Goal: Task Accomplishment & Management: Manage account settings

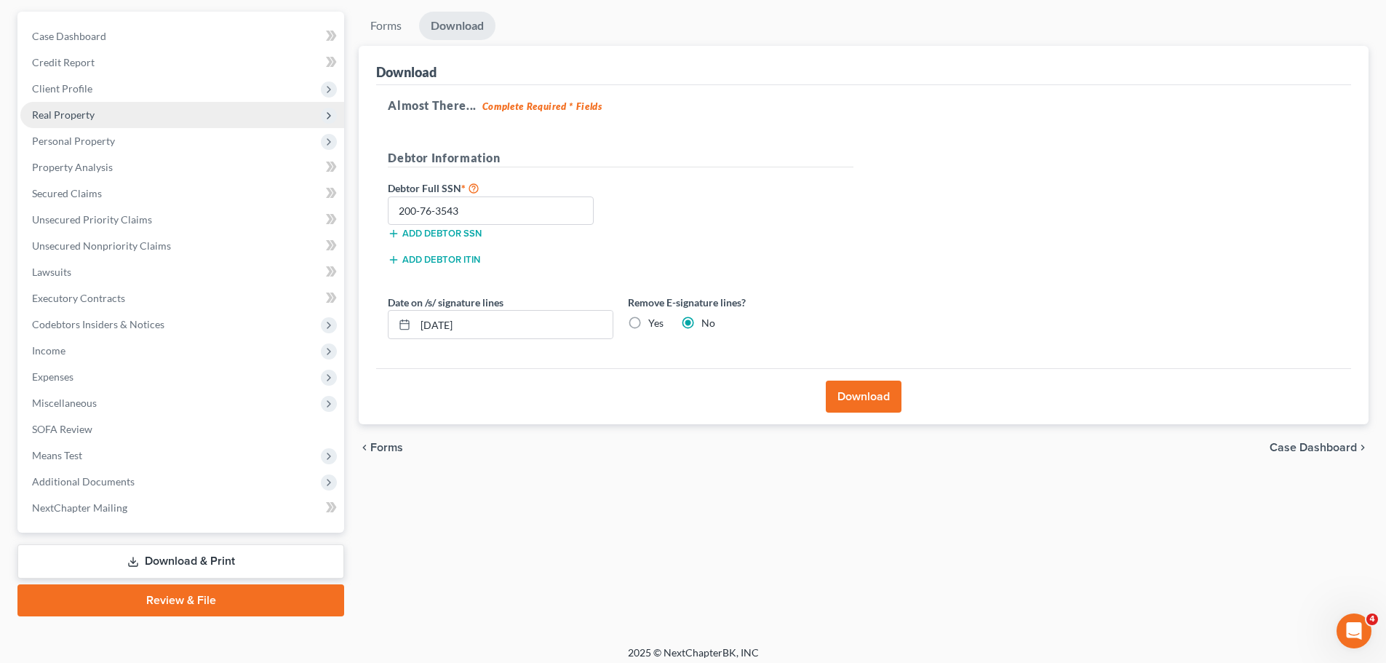
scroll to position [137, 0]
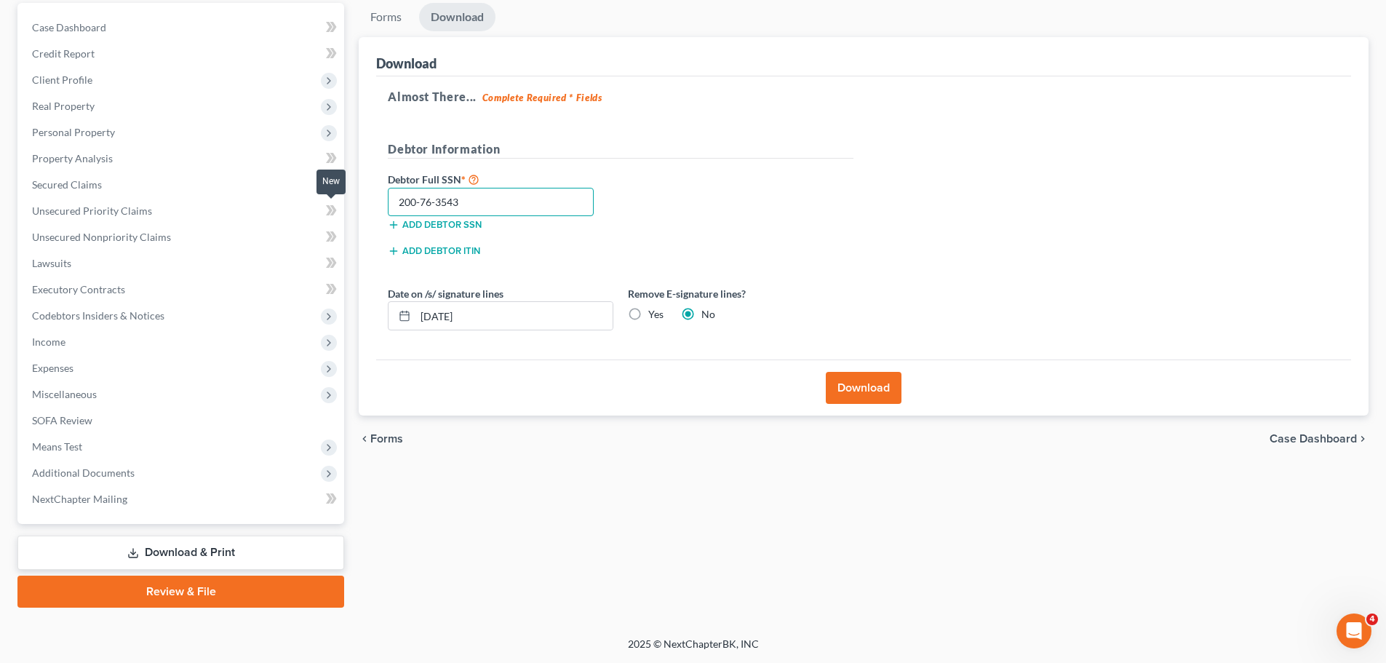
drag, startPoint x: 474, startPoint y: 202, endPoint x: 335, endPoint y: 203, distance: 139.7
click at [335, 203] on div "Petition Navigation Case Dashboard Payments Invoices Payments Payments Credit R…" at bounding box center [692, 305] width 1365 height 605
click at [181, 592] on link "Review & File" at bounding box center [180, 591] width 327 height 32
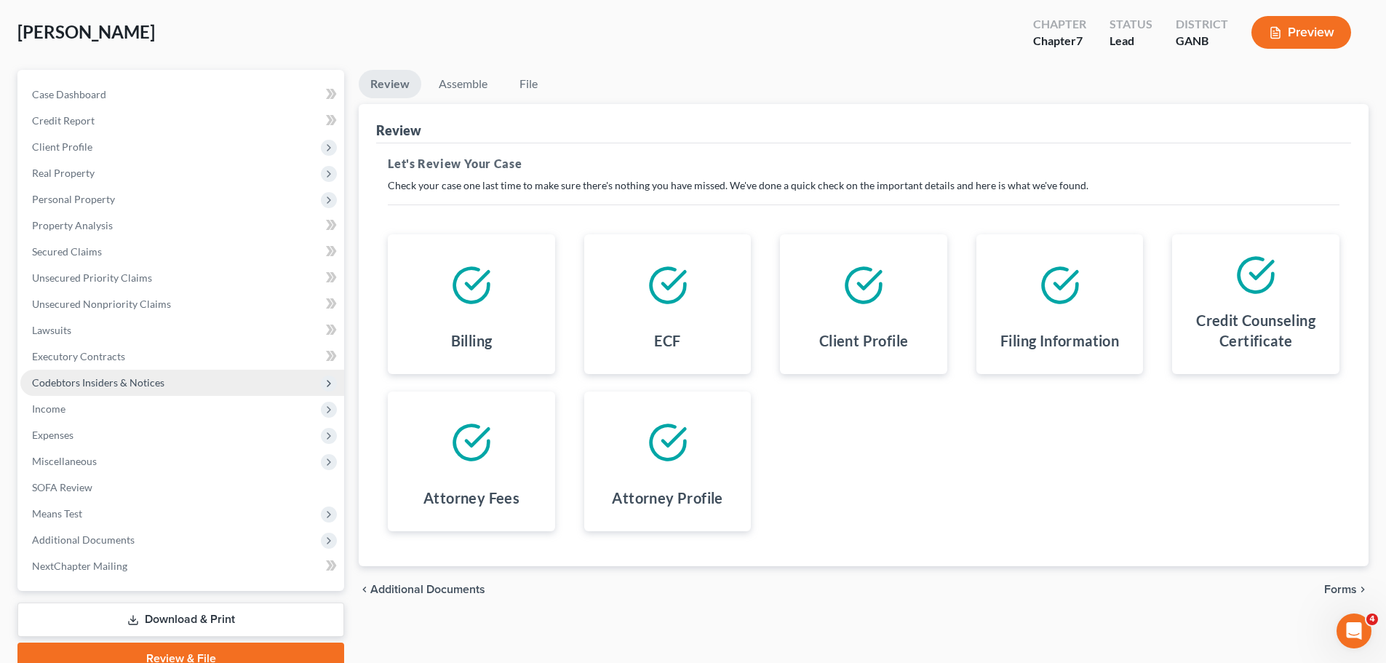
scroll to position [137, 0]
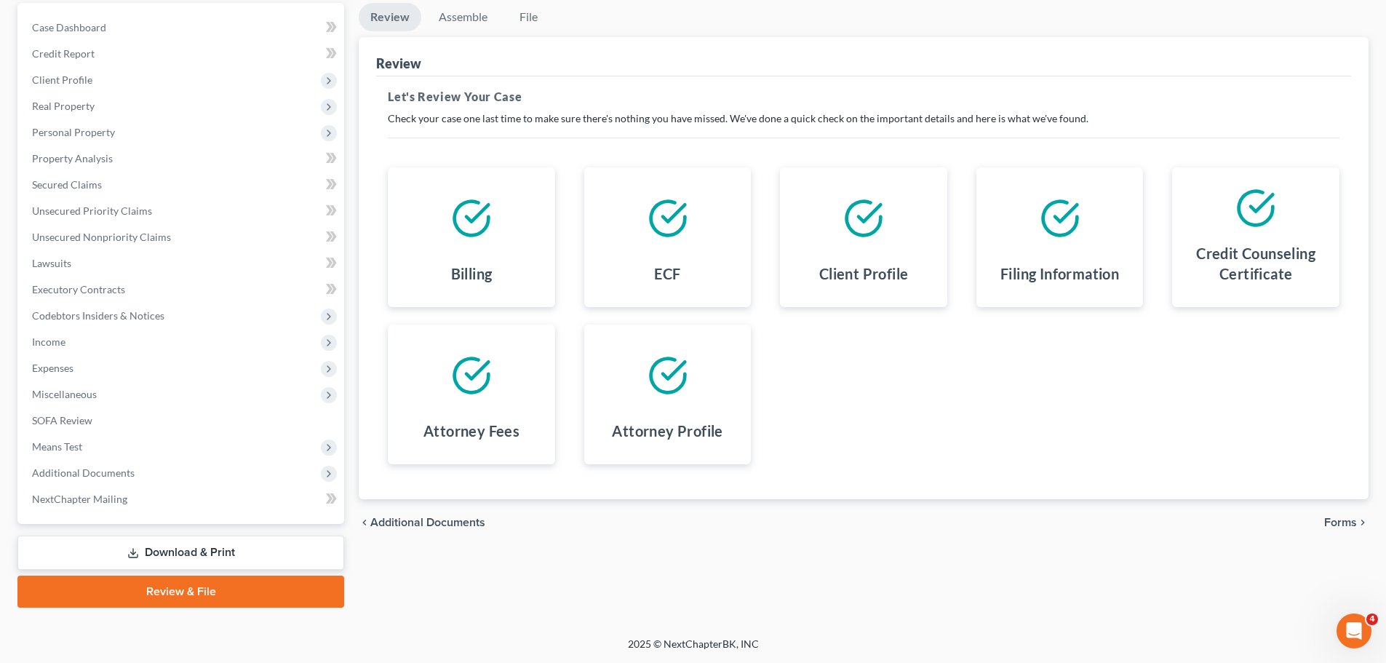
click at [161, 583] on link "Review & File" at bounding box center [180, 591] width 327 height 32
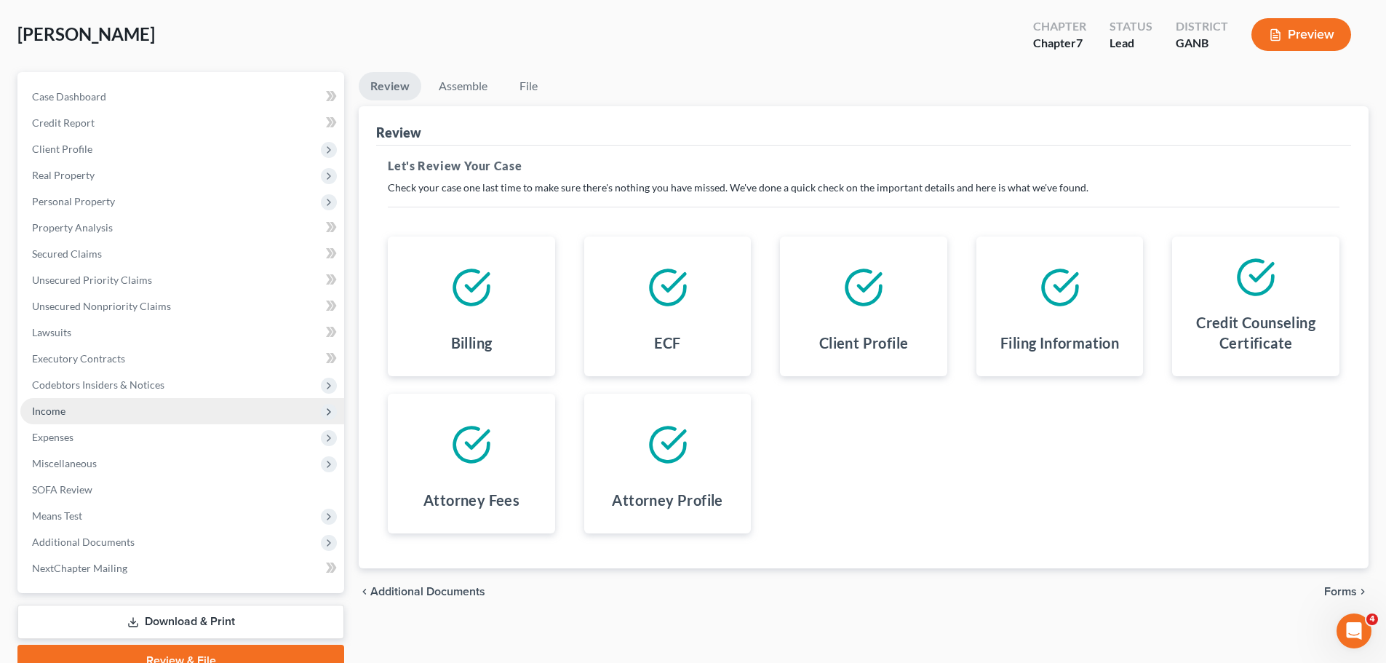
scroll to position [0, 0]
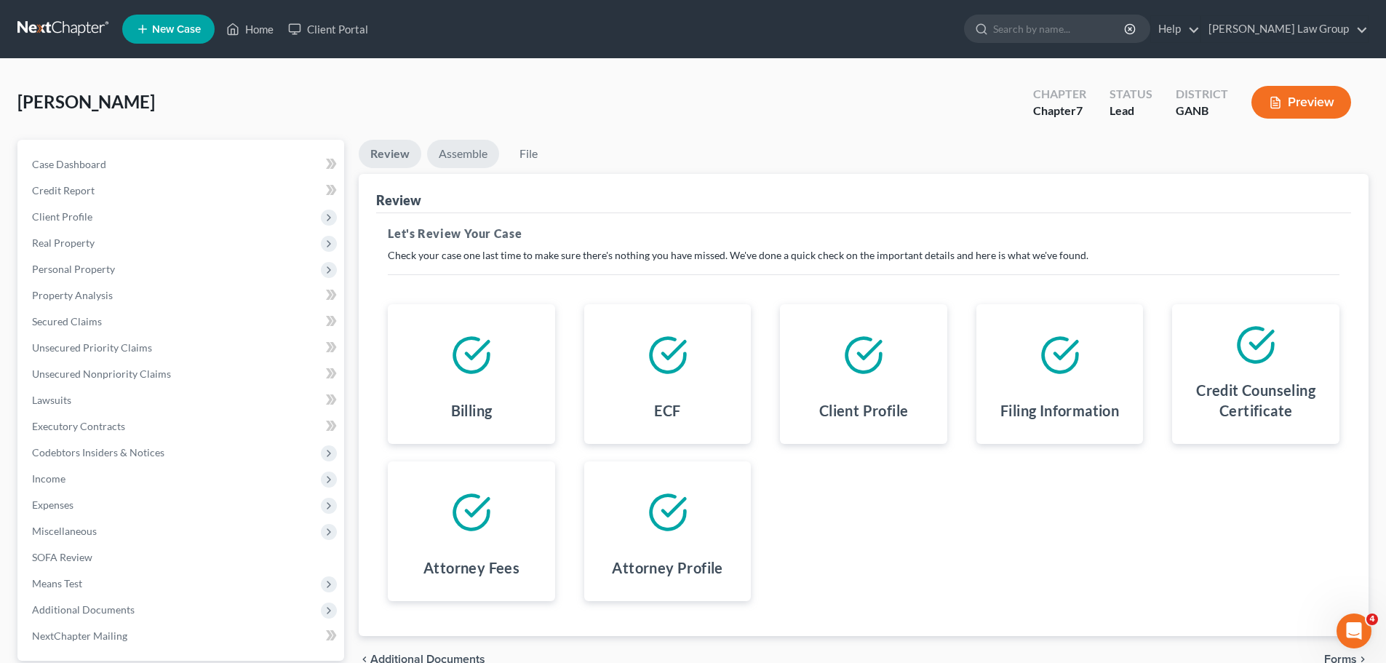
click at [443, 167] on link "Assemble" at bounding box center [463, 154] width 72 height 28
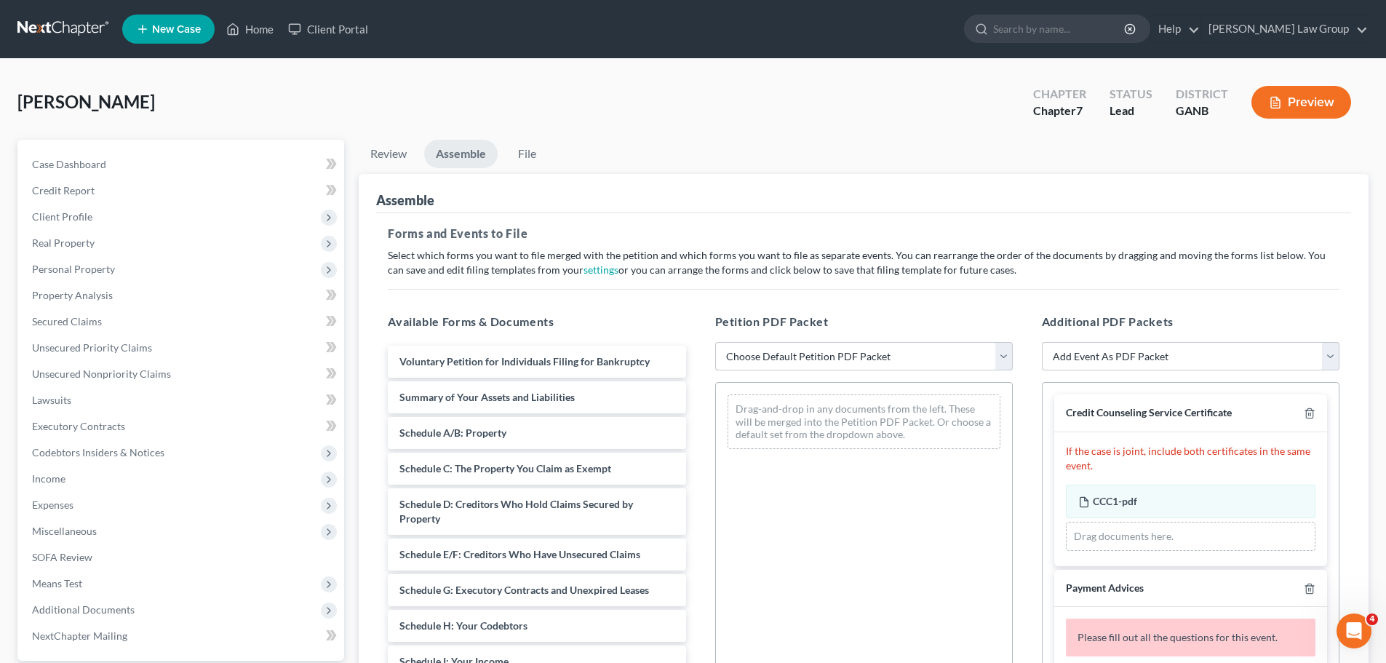
click at [775, 348] on select "Choose Default Petition PDF Packet Complete Bankruptcy Petition (all forms and …" at bounding box center [864, 356] width 298 height 29
select select "0"
click at [715, 342] on select "Choose Default Petition PDF Packet Complete Bankruptcy Petition (all forms and …" at bounding box center [864, 356] width 298 height 29
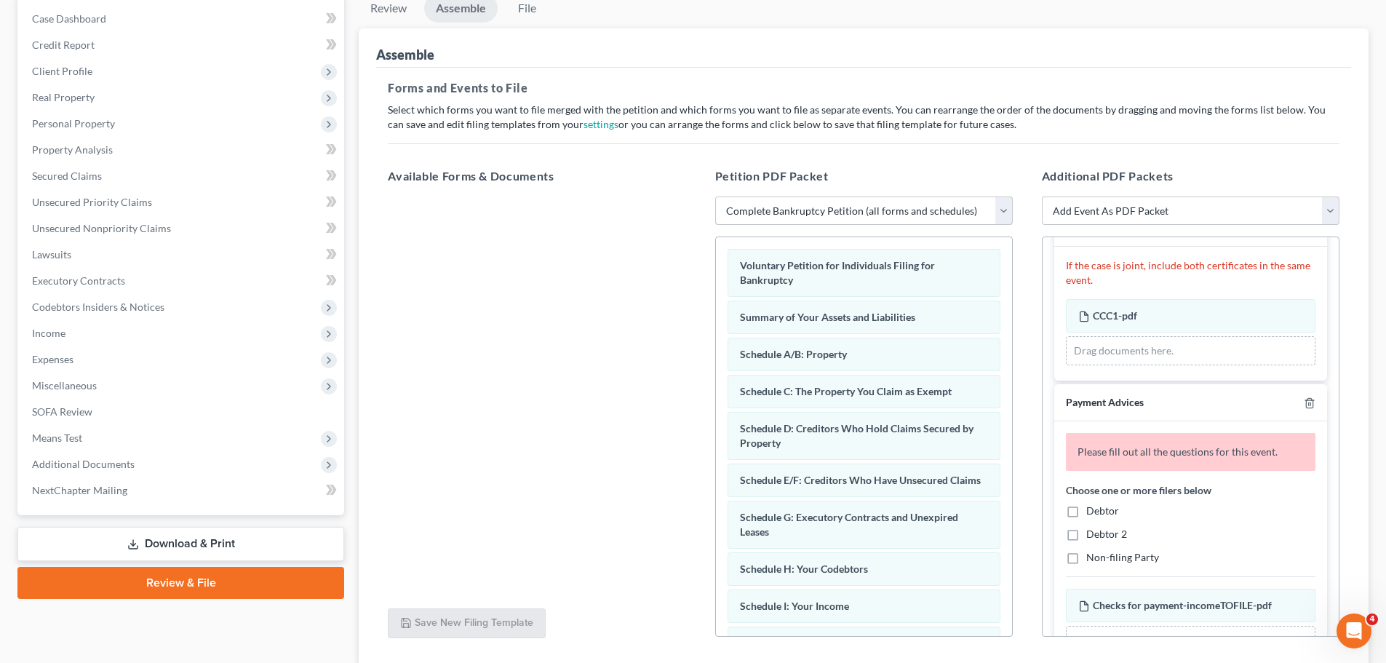
scroll to position [218, 0]
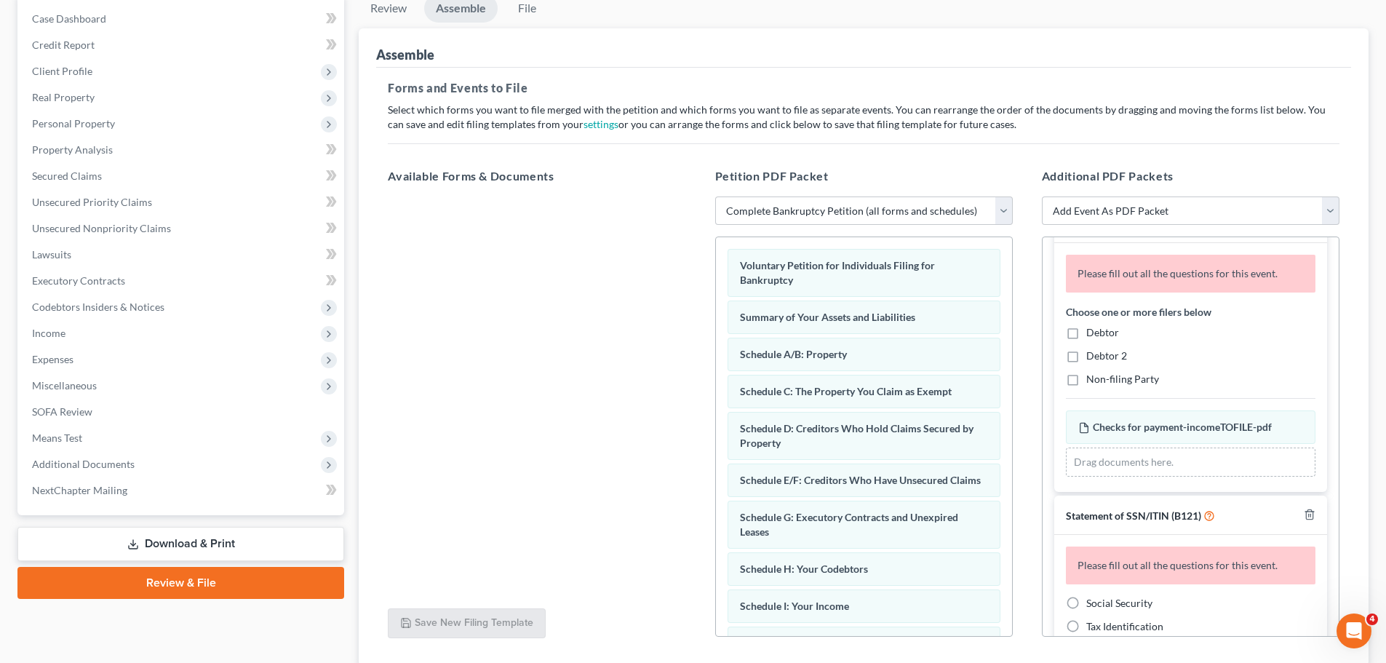
click at [1086, 335] on label "Debtor" at bounding box center [1102, 332] width 33 height 15
click at [1092, 335] on input "Debtor" at bounding box center [1096, 329] width 9 height 9
checkbox input "true"
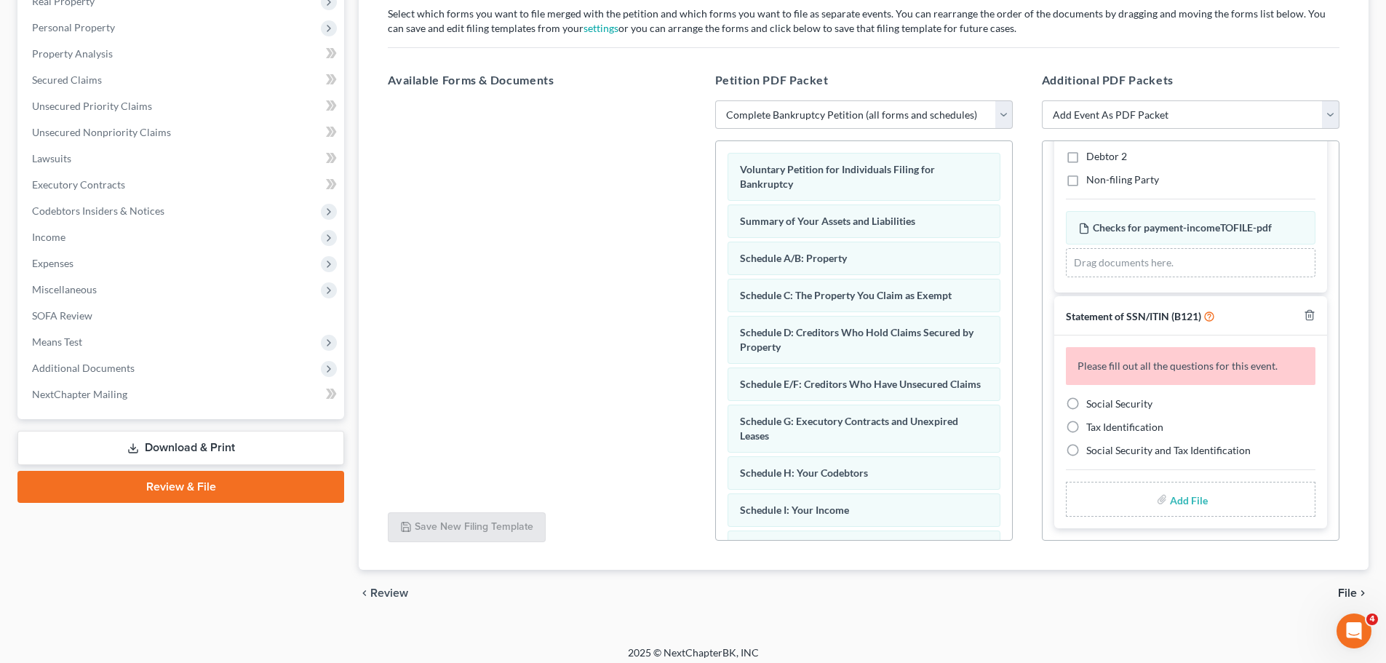
scroll to position [250, 0]
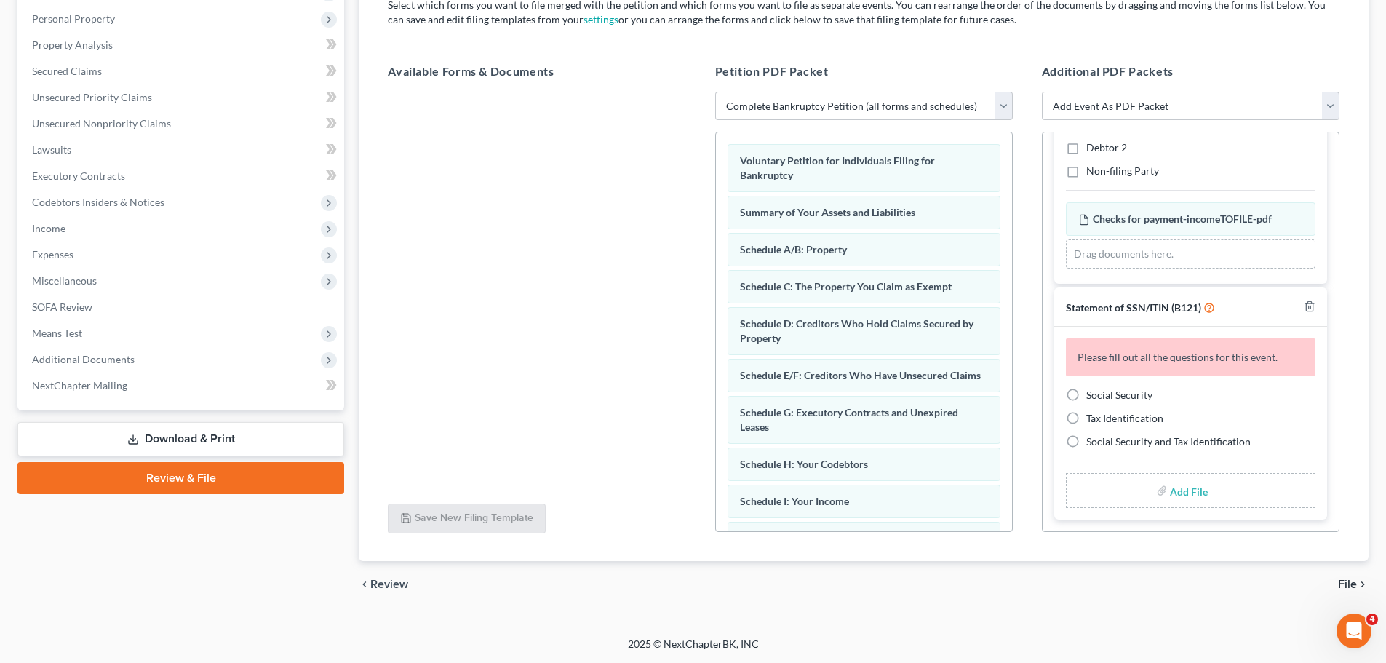
click at [1086, 399] on label "Social Security" at bounding box center [1119, 395] width 66 height 15
click at [1092, 397] on input "Social Security" at bounding box center [1096, 392] width 9 height 9
radio input "true"
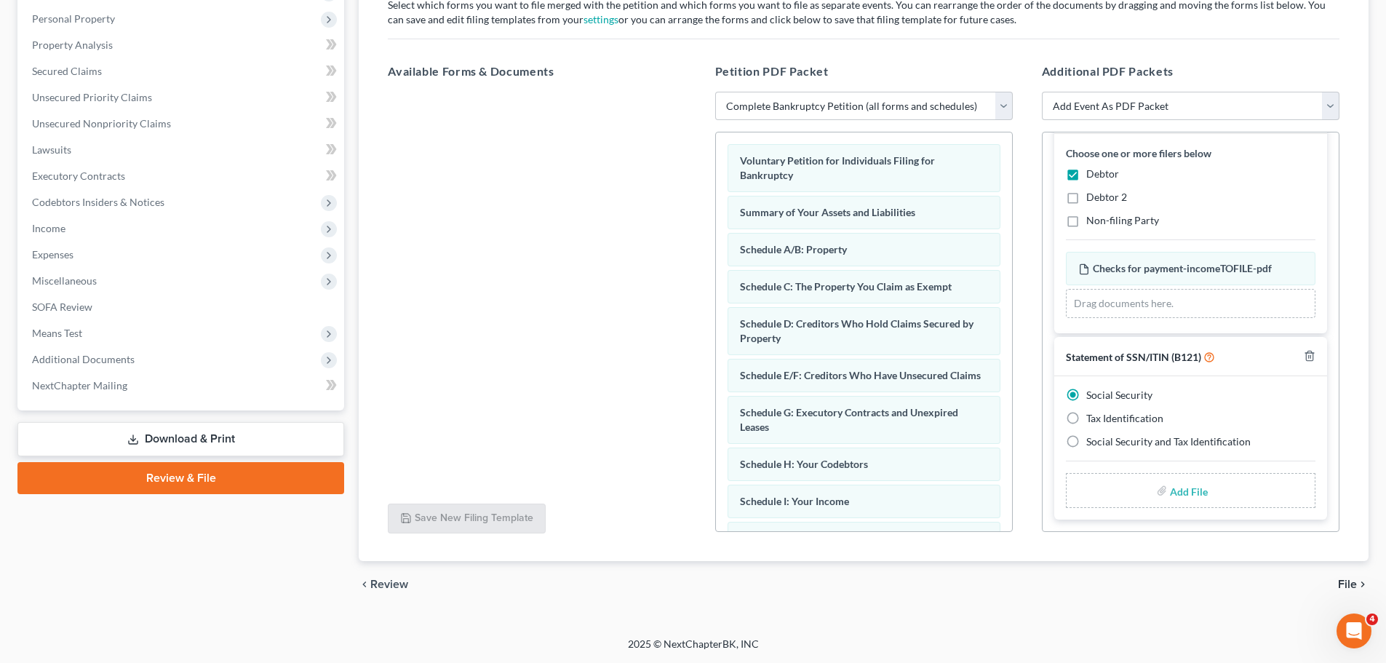
scroll to position [223, 0]
click at [1172, 490] on input "file" at bounding box center [1187, 490] width 35 height 26
type input "C:\fakepath\SSN to file in case CHERO.pdf"
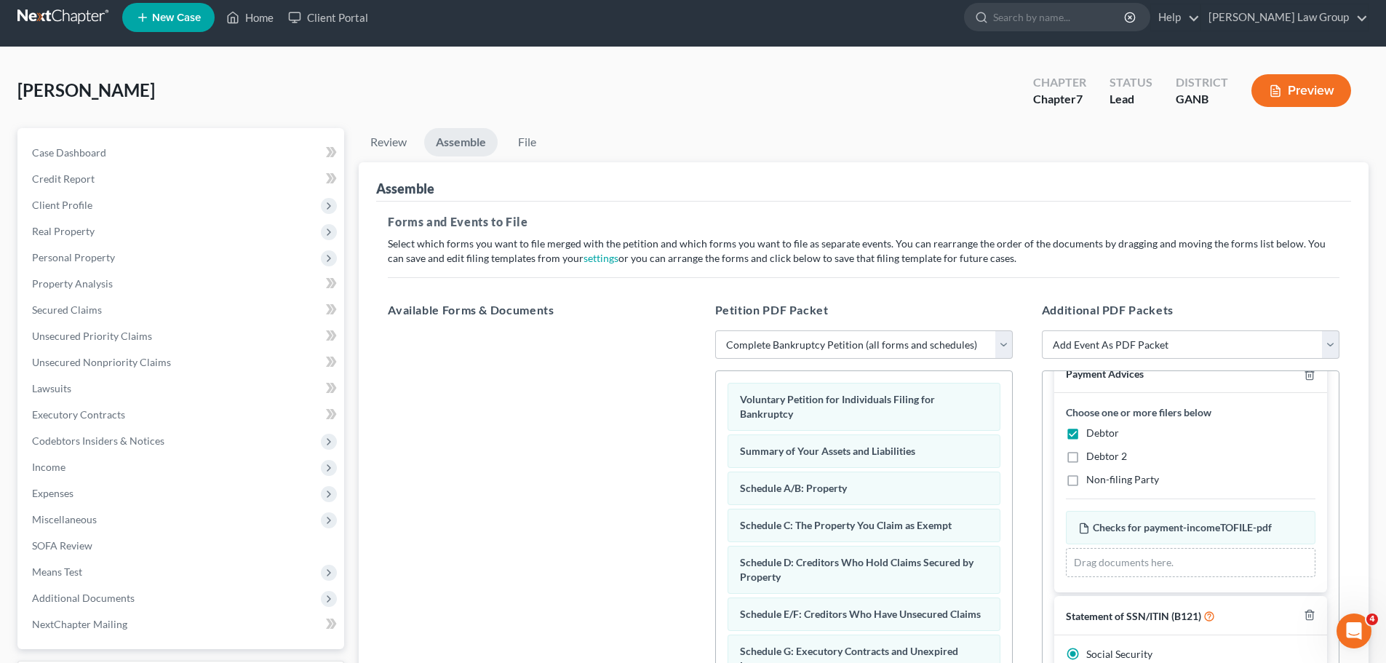
scroll to position [0, 0]
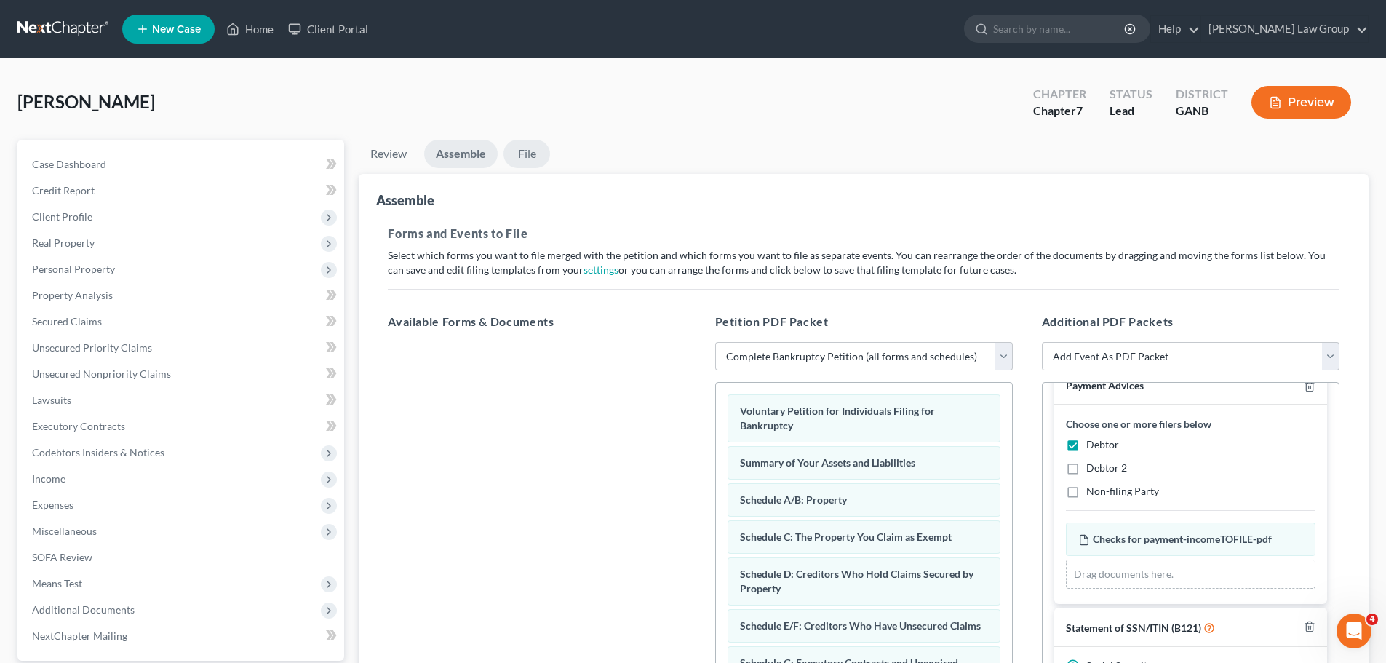
click at [536, 152] on link "File" at bounding box center [526, 154] width 47 height 28
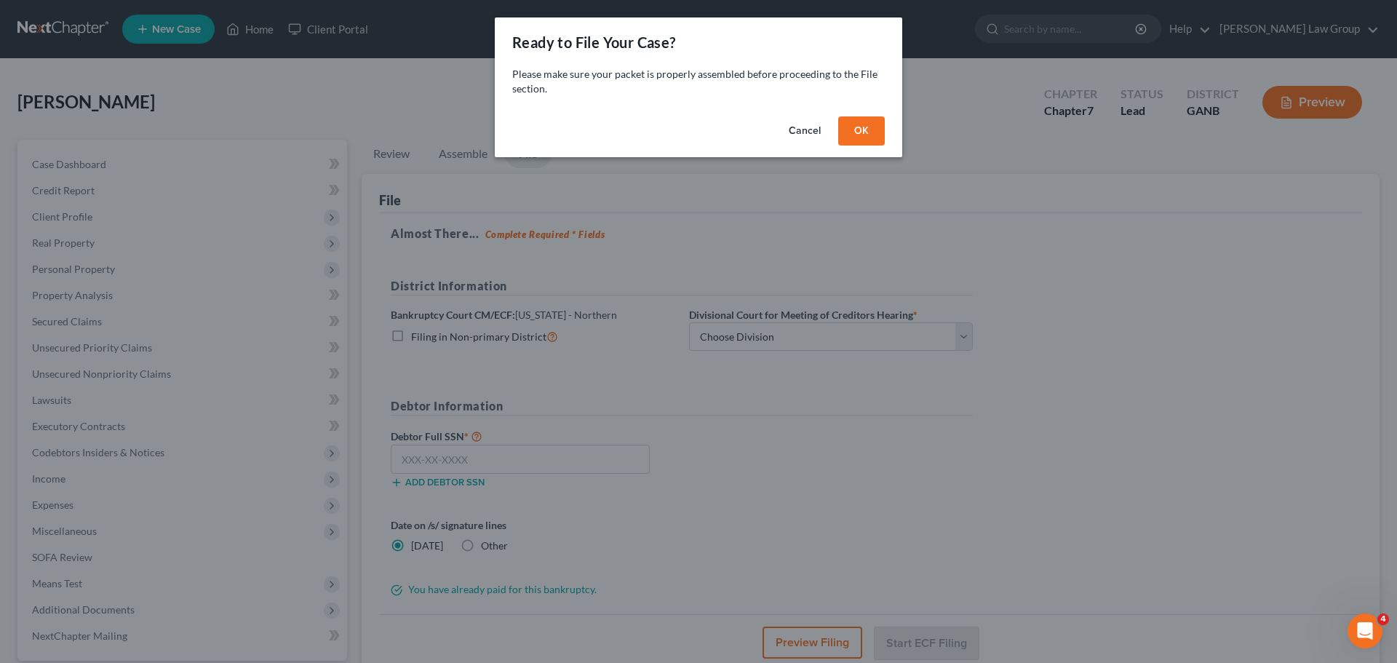
click at [851, 132] on button "OK" at bounding box center [861, 130] width 47 height 29
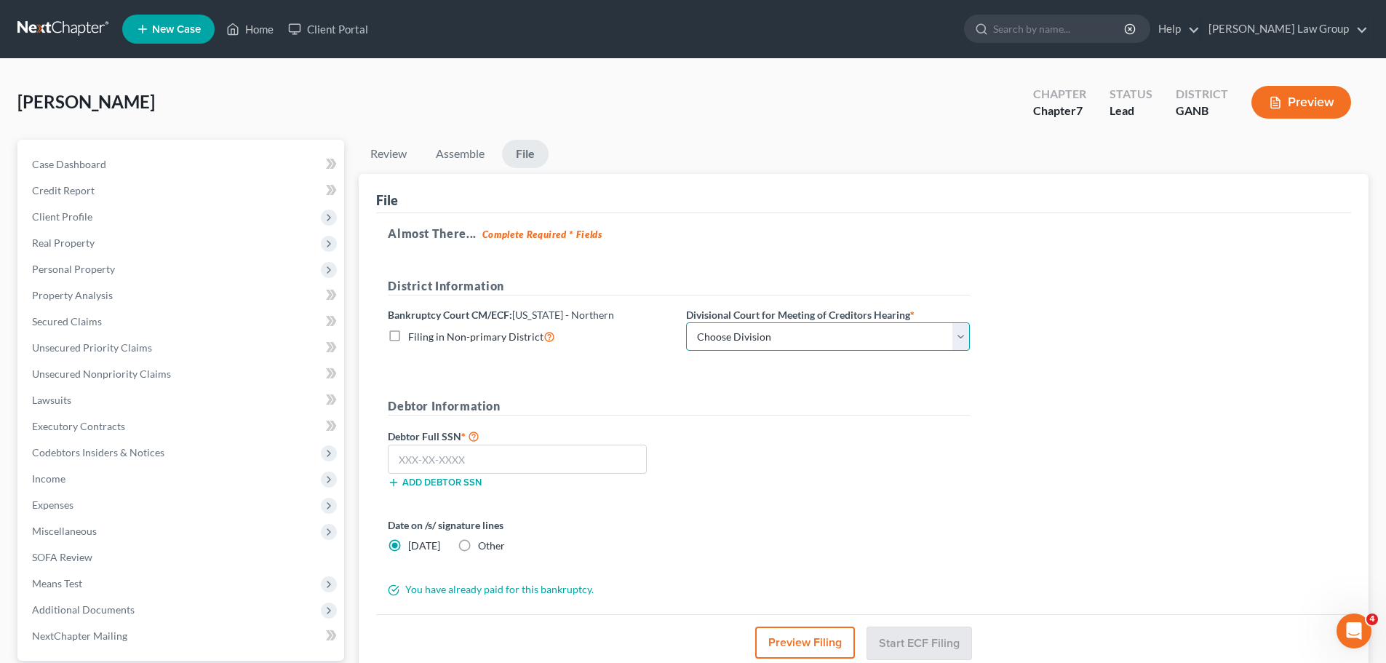
click at [753, 343] on select "Choose Division [GEOGRAPHIC_DATA] [GEOGRAPHIC_DATA] [GEOGRAPHIC_DATA] [GEOGRAPH…" at bounding box center [828, 336] width 284 height 29
select select "0"
click at [686, 322] on select "Choose Division [GEOGRAPHIC_DATA] [GEOGRAPHIC_DATA] [GEOGRAPHIC_DATA] [GEOGRAPH…" at bounding box center [828, 336] width 284 height 29
click at [528, 459] on input "text" at bounding box center [517, 458] width 259 height 29
paste input "200-76-3543"
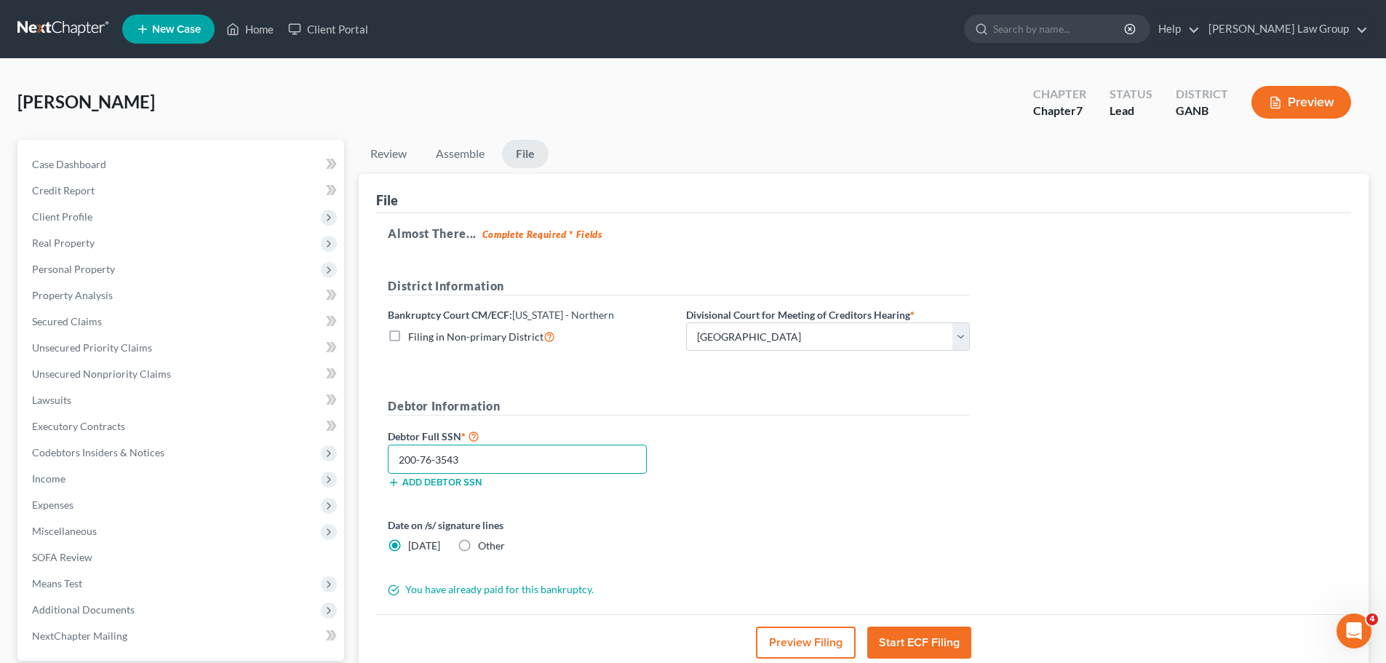
type input "200-76-3543"
click at [728, 437] on div "Debtor Full SSN * 200-76-3543 Add debtor SSN" at bounding box center [678, 463] width 597 height 73
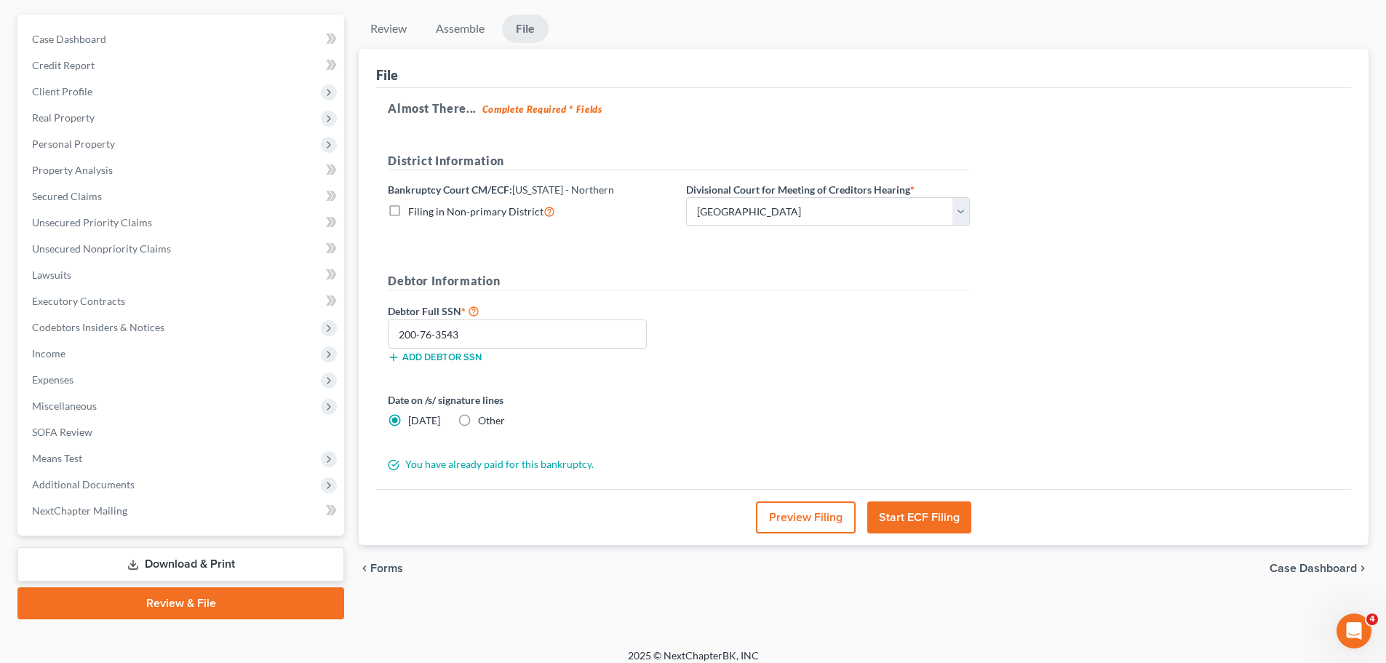
scroll to position [137, 0]
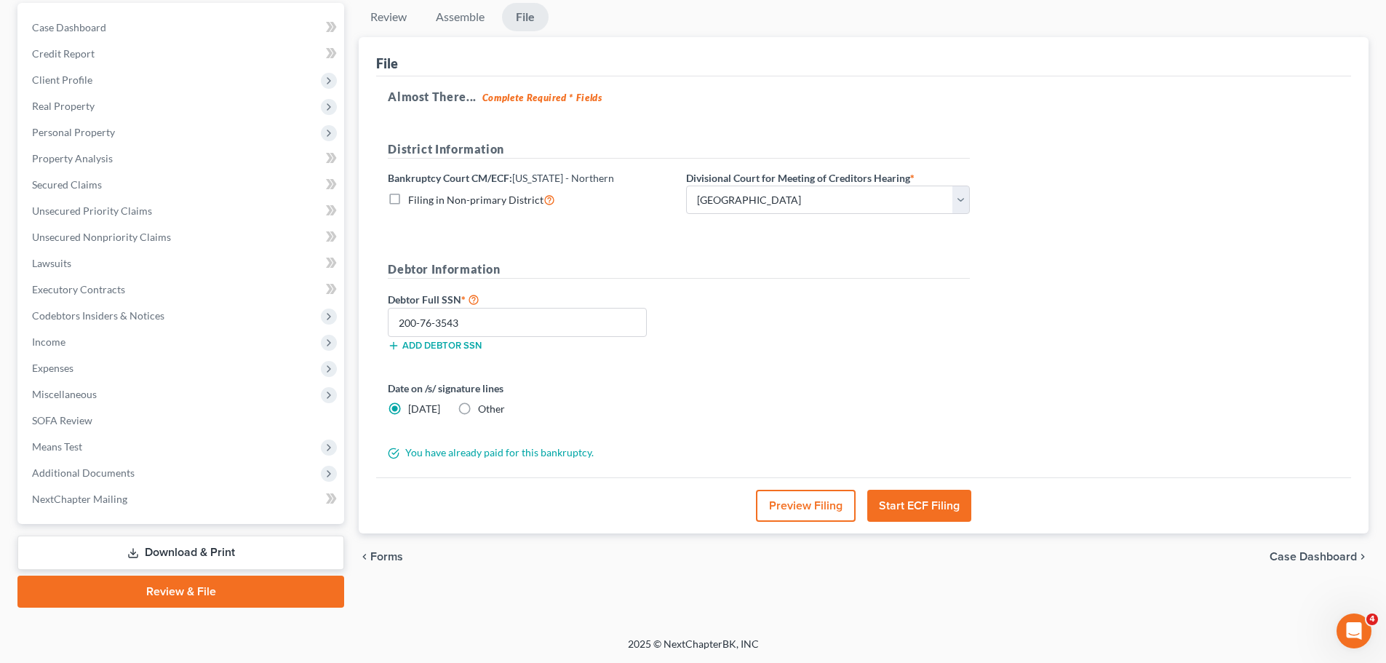
click at [917, 504] on button "Start ECF Filing" at bounding box center [919, 506] width 104 height 32
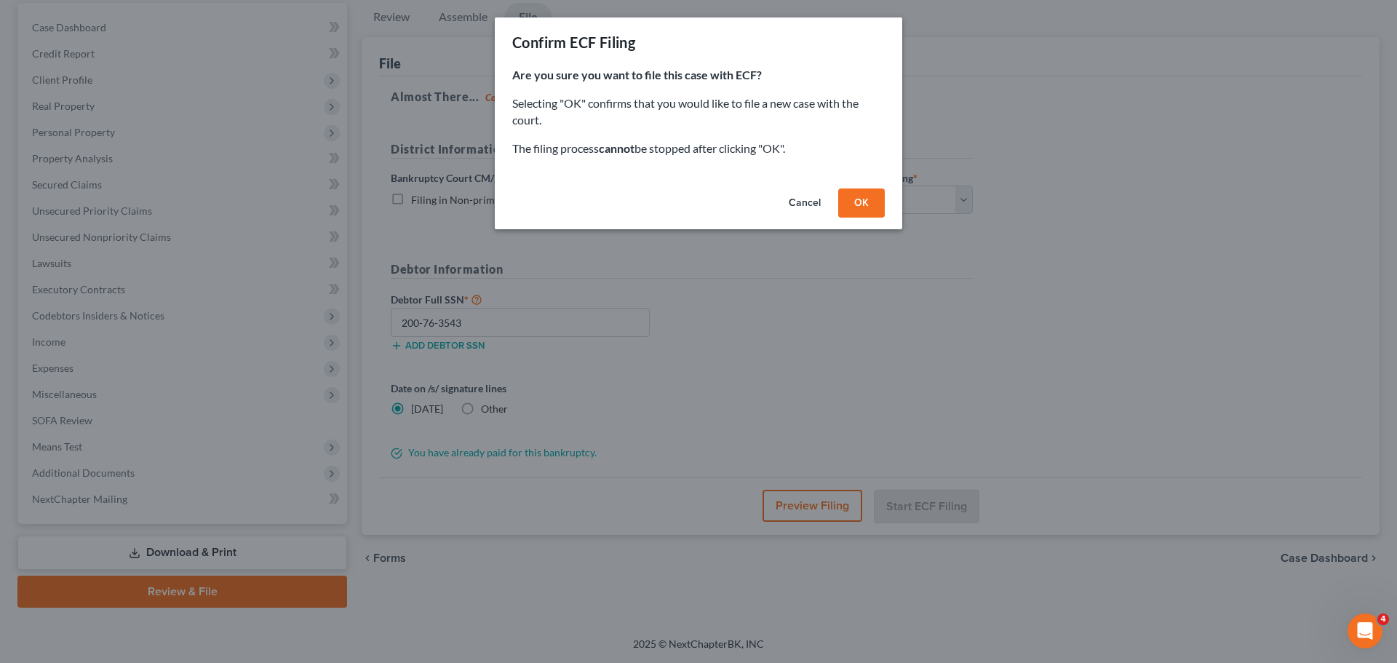
click at [869, 197] on button "OK" at bounding box center [861, 202] width 47 height 29
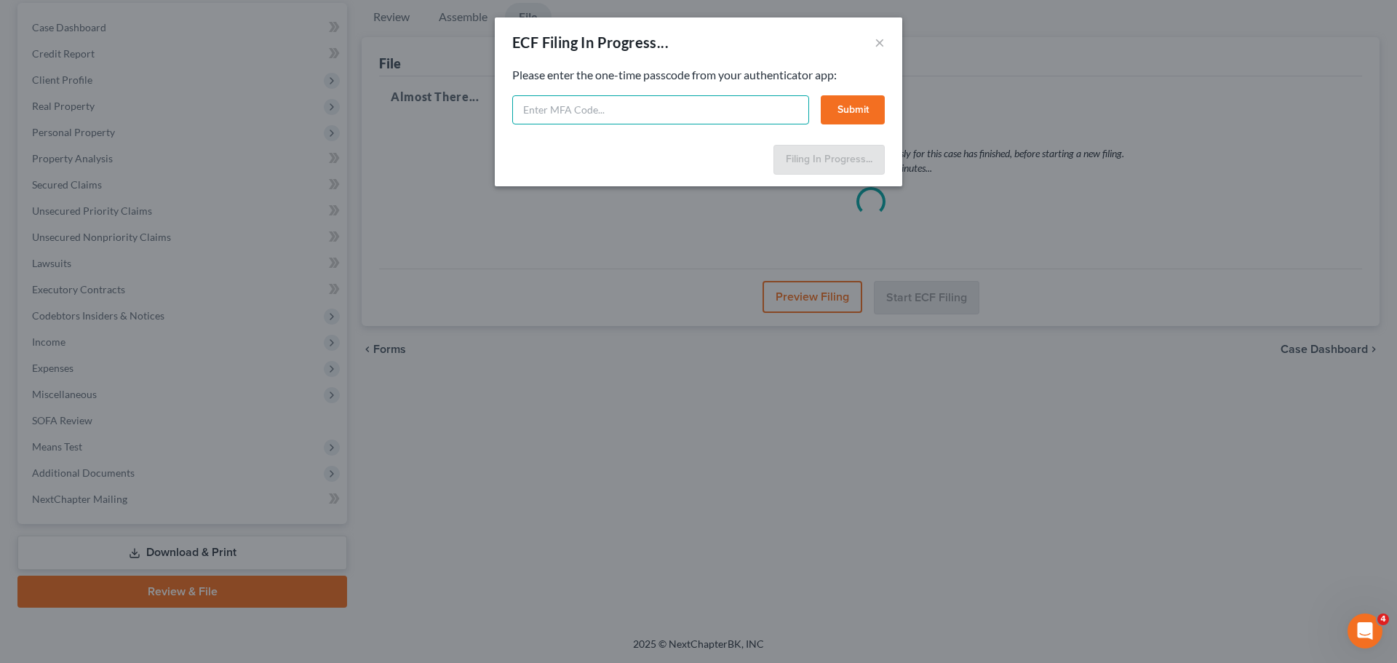
click at [565, 116] on input "text" at bounding box center [660, 109] width 297 height 29
type input "997131"
click at [855, 111] on button "Submit" at bounding box center [853, 109] width 64 height 29
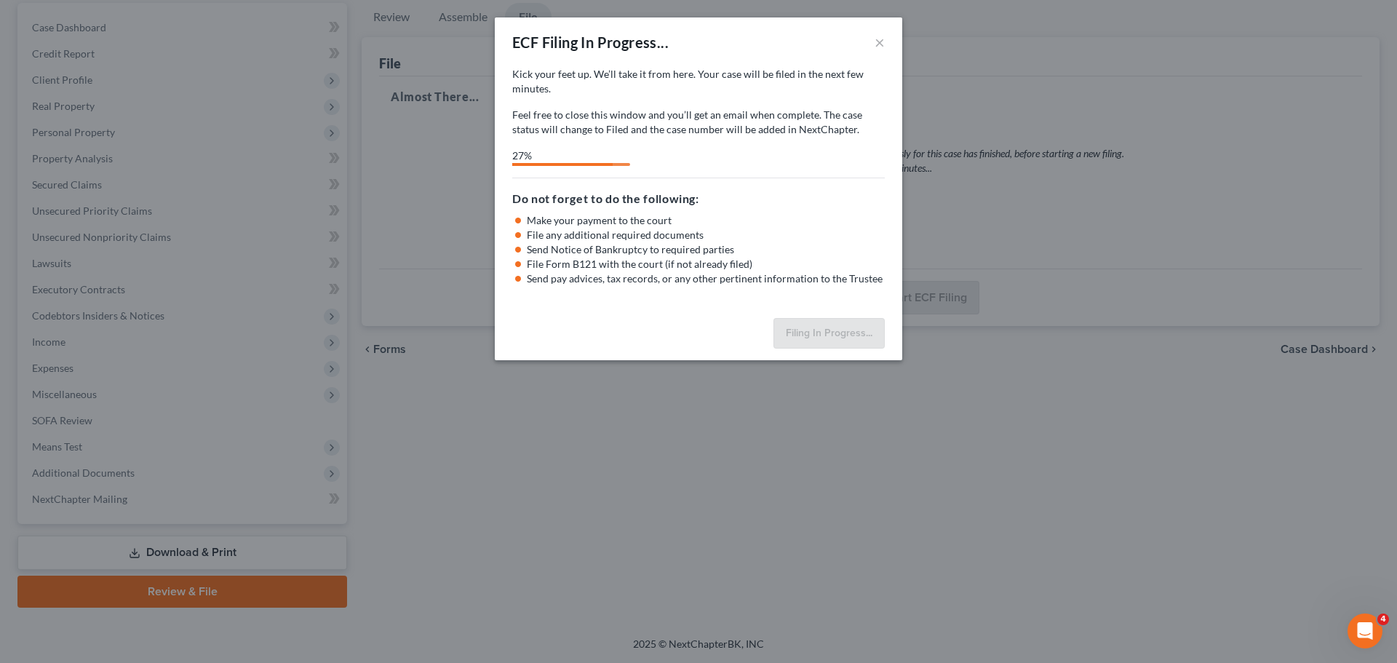
select select "0"
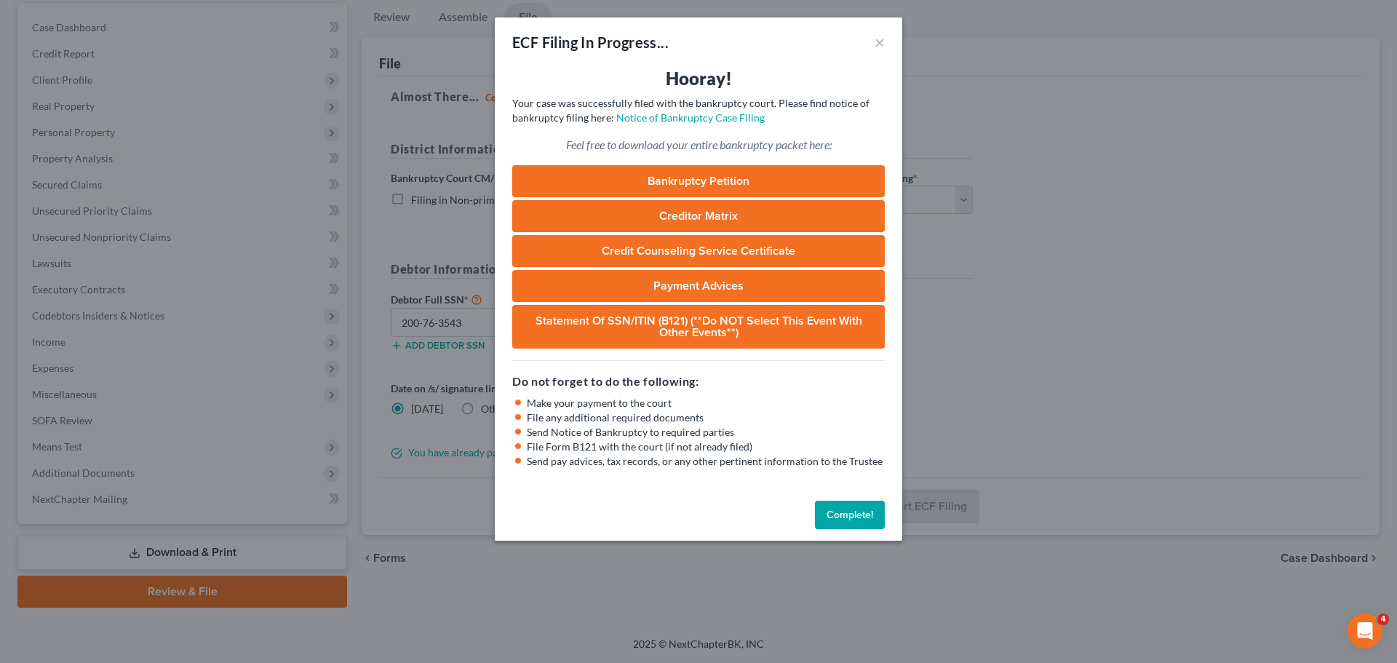
click at [846, 522] on button "Complete!" at bounding box center [850, 514] width 70 height 29
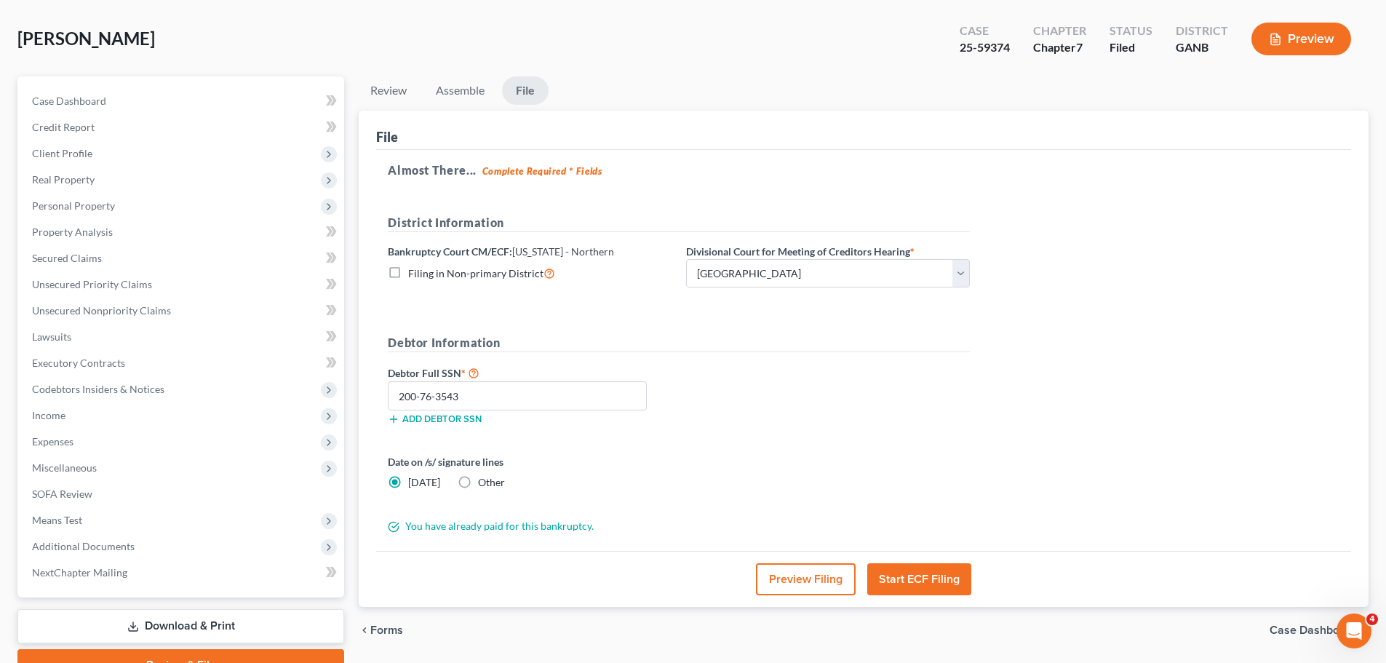
scroll to position [0, 0]
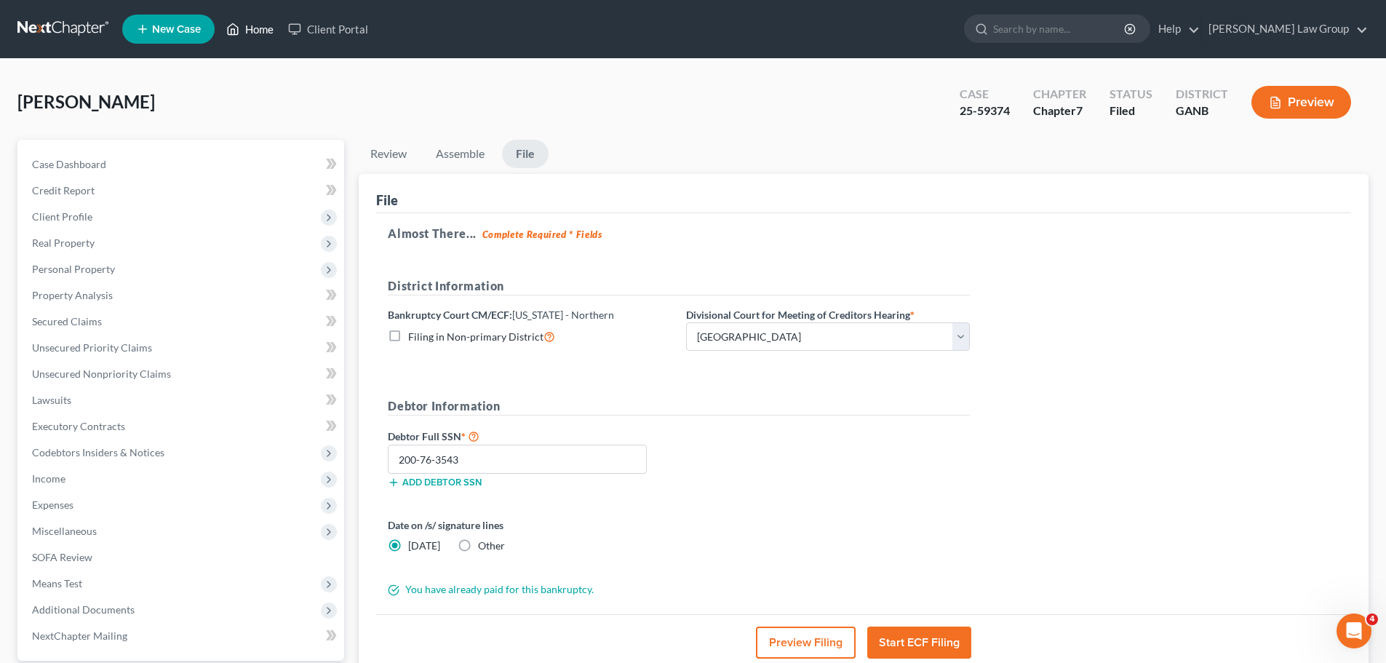
click at [251, 16] on link "Home" at bounding box center [250, 29] width 62 height 26
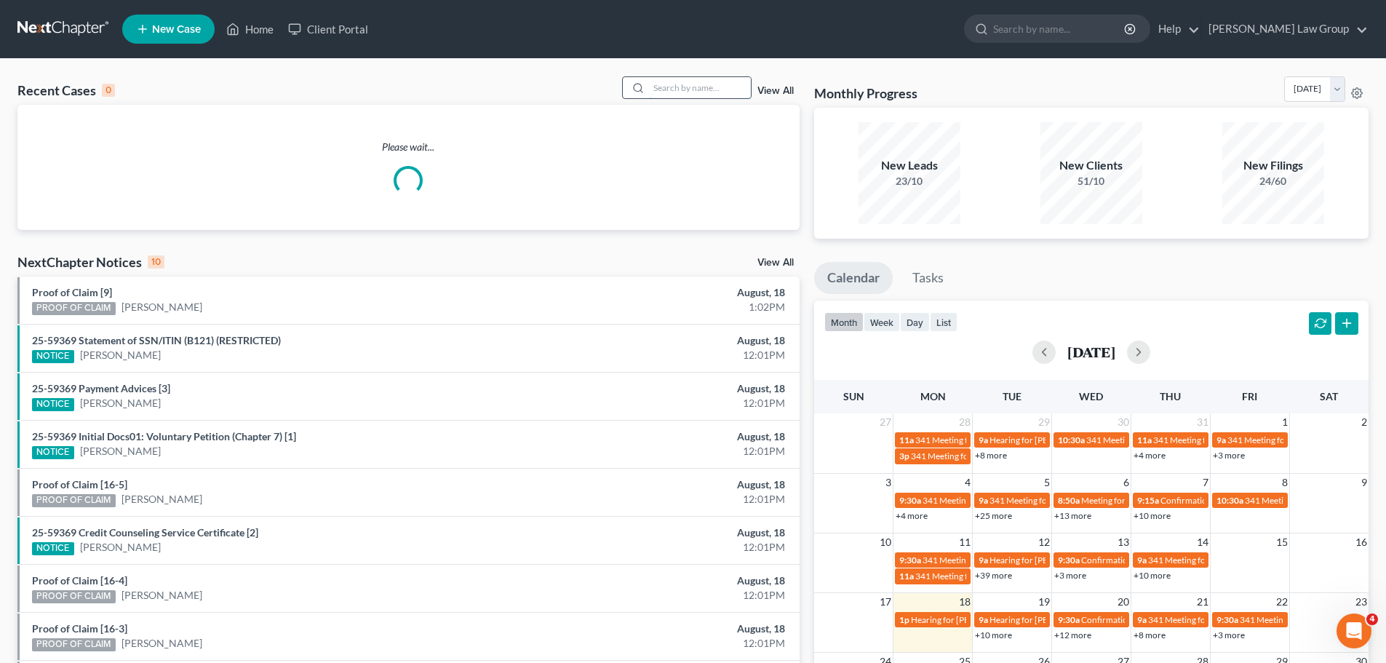
click at [687, 81] on input "search" at bounding box center [700, 87] width 102 height 21
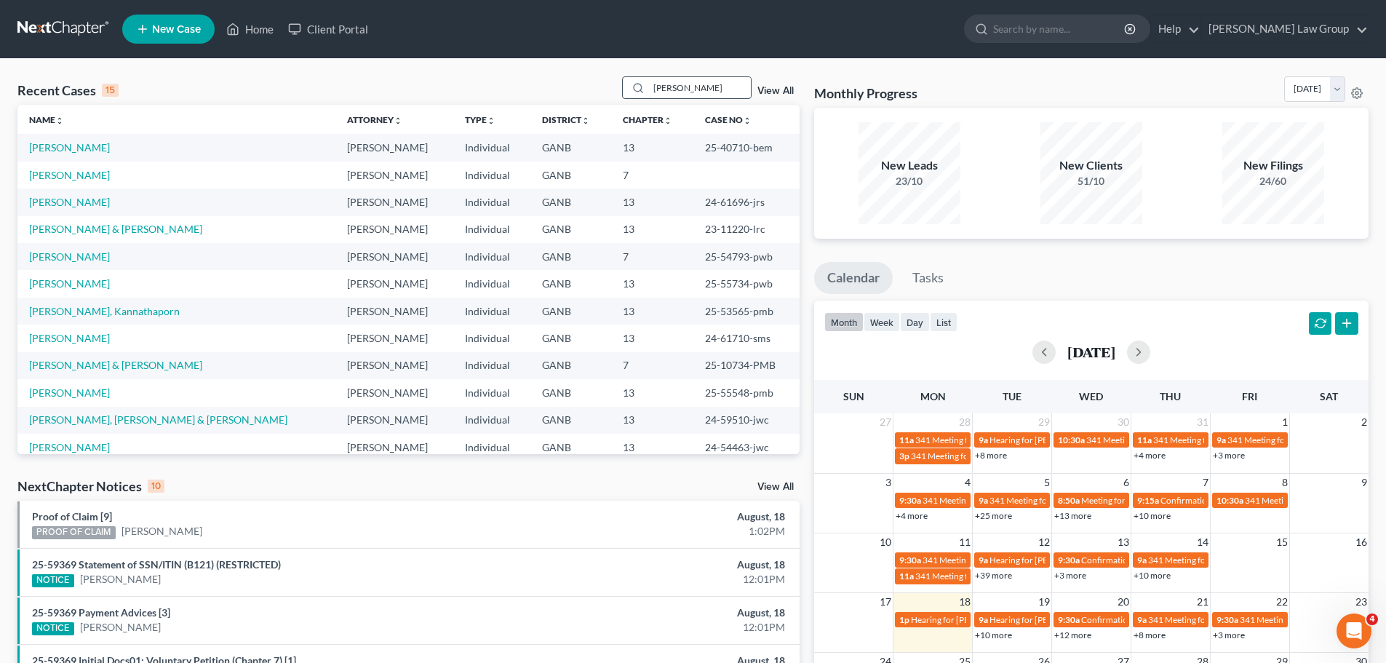
type input "[PERSON_NAME]"
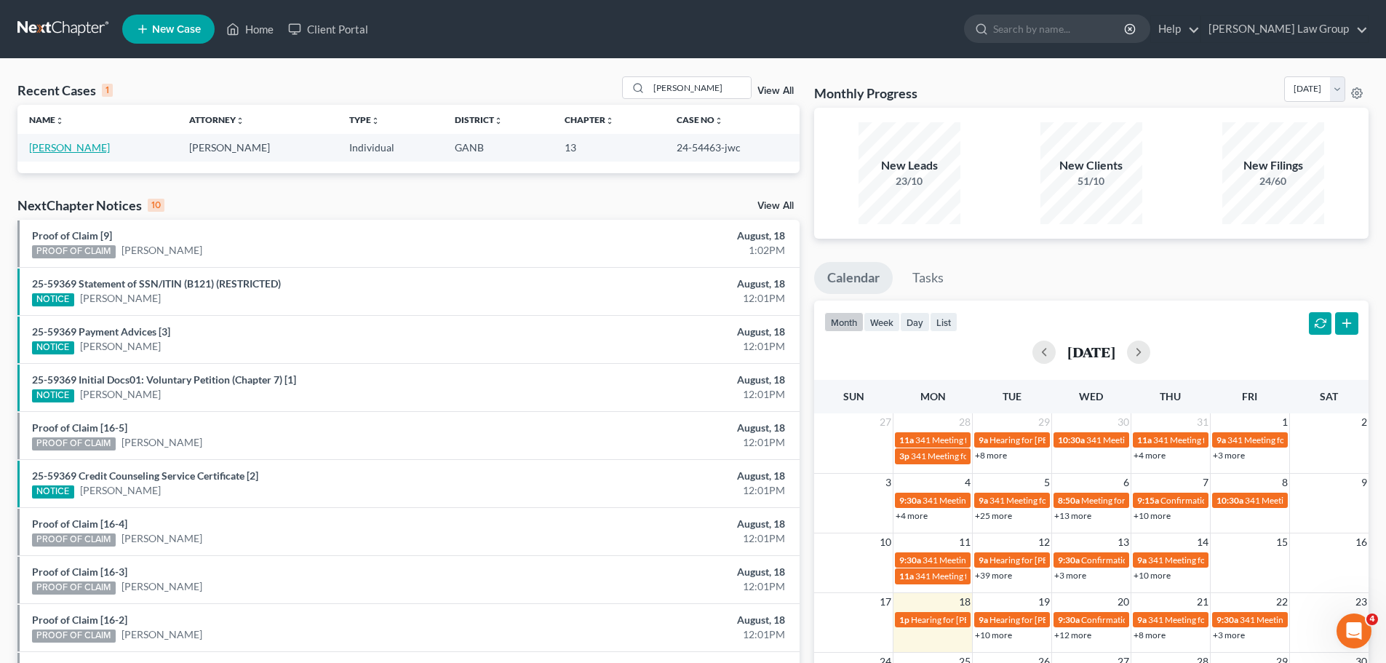
click at [72, 147] on link "[PERSON_NAME]" at bounding box center [69, 147] width 81 height 12
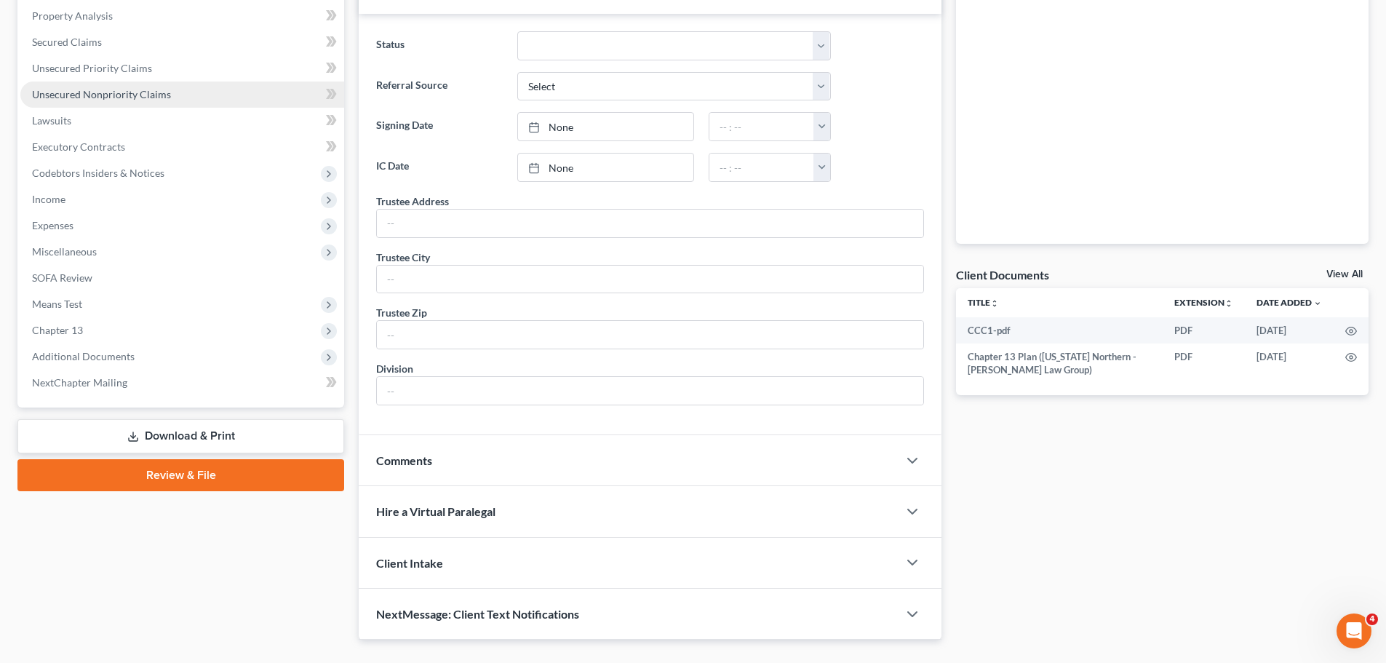
scroll to position [291, 0]
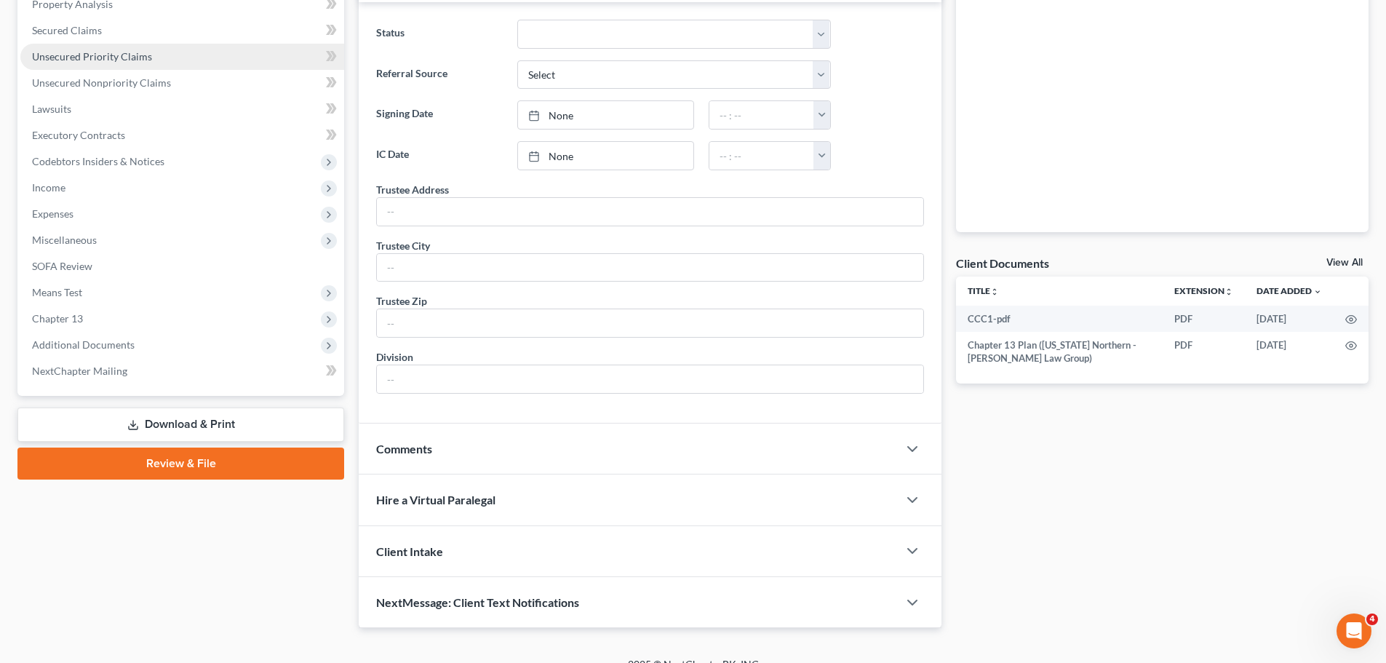
click at [177, 57] on link "Unsecured Priority Claims" at bounding box center [182, 57] width 324 height 26
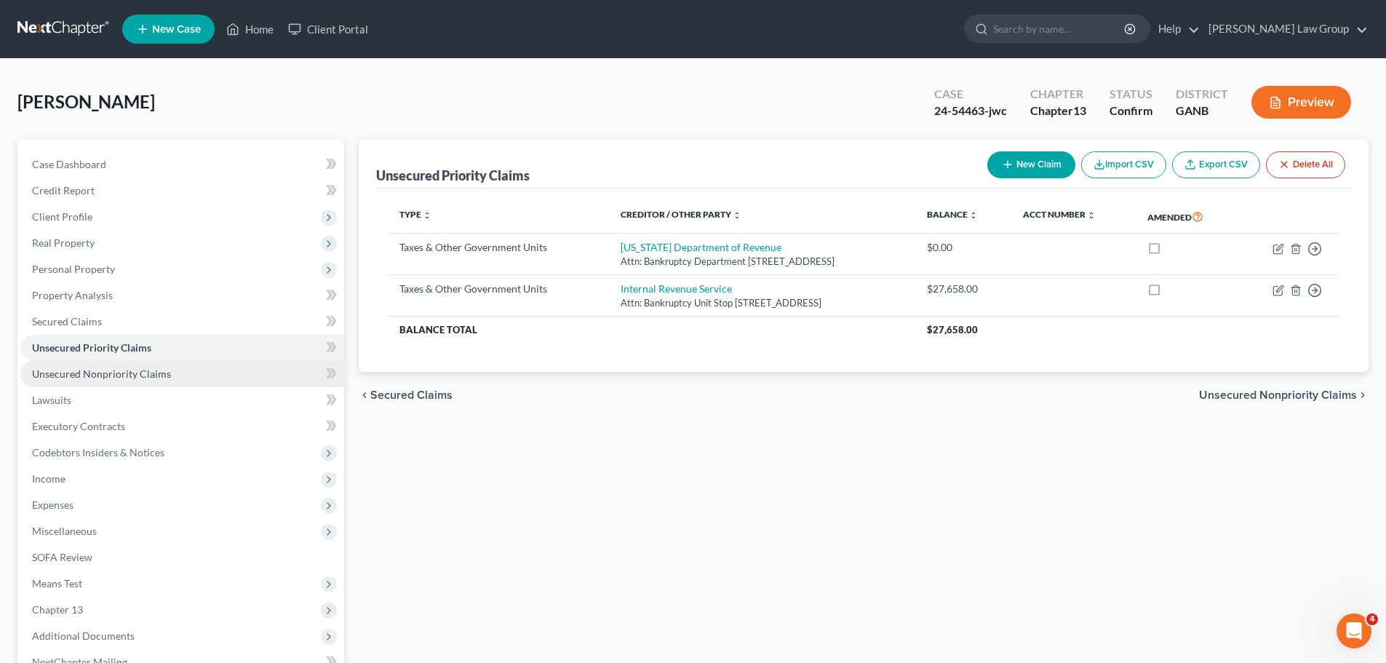
click at [202, 375] on link "Unsecured Nonpriority Claims" at bounding box center [182, 374] width 324 height 26
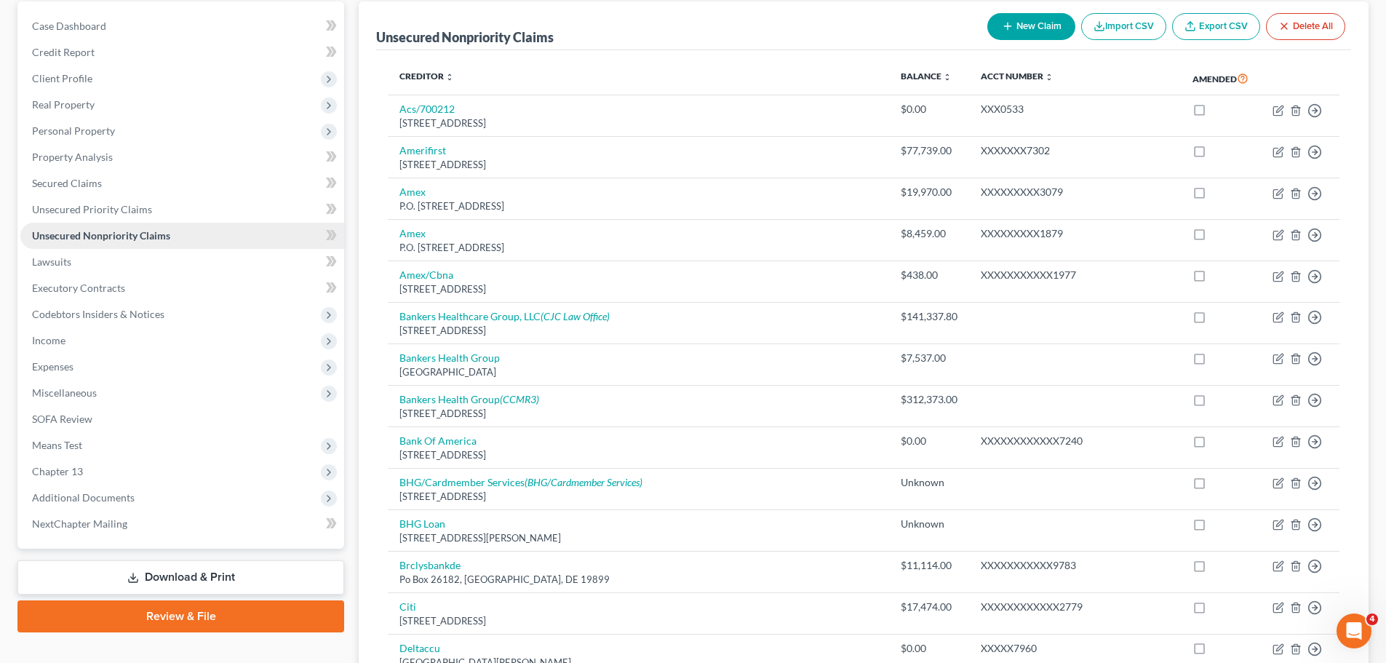
scroll to position [364, 0]
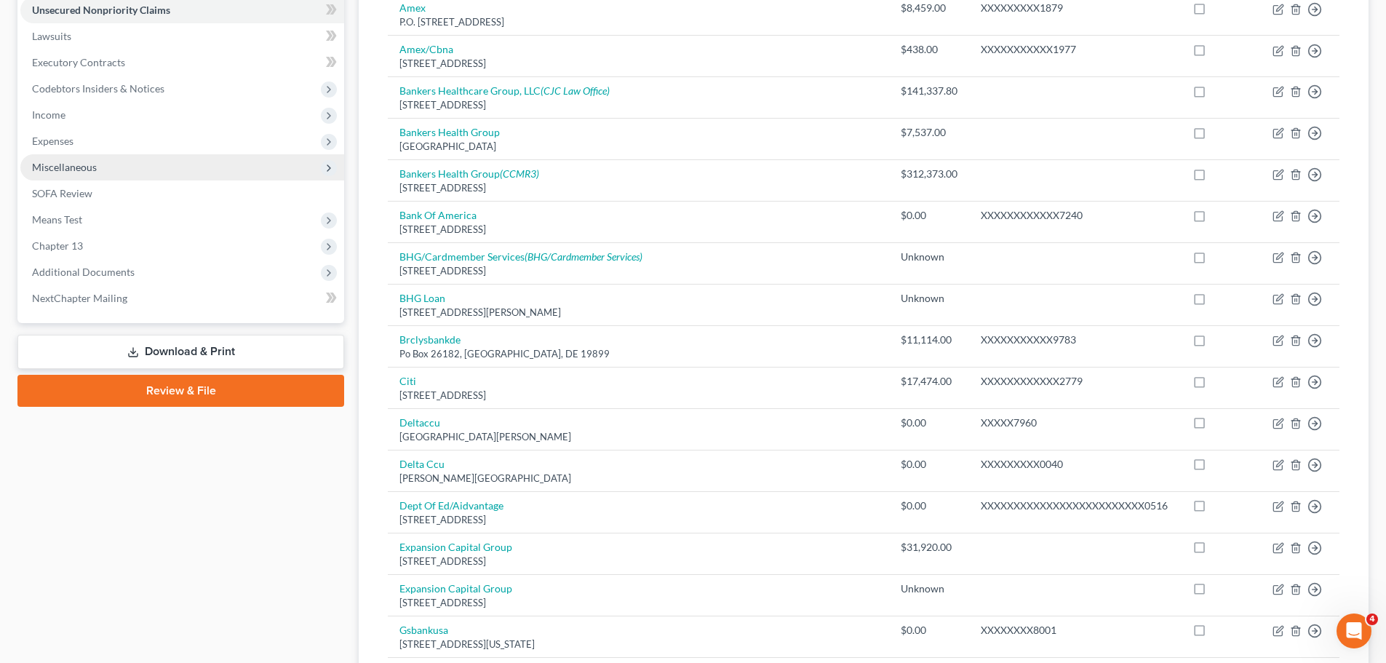
click at [176, 173] on span "Miscellaneous" at bounding box center [182, 167] width 324 height 26
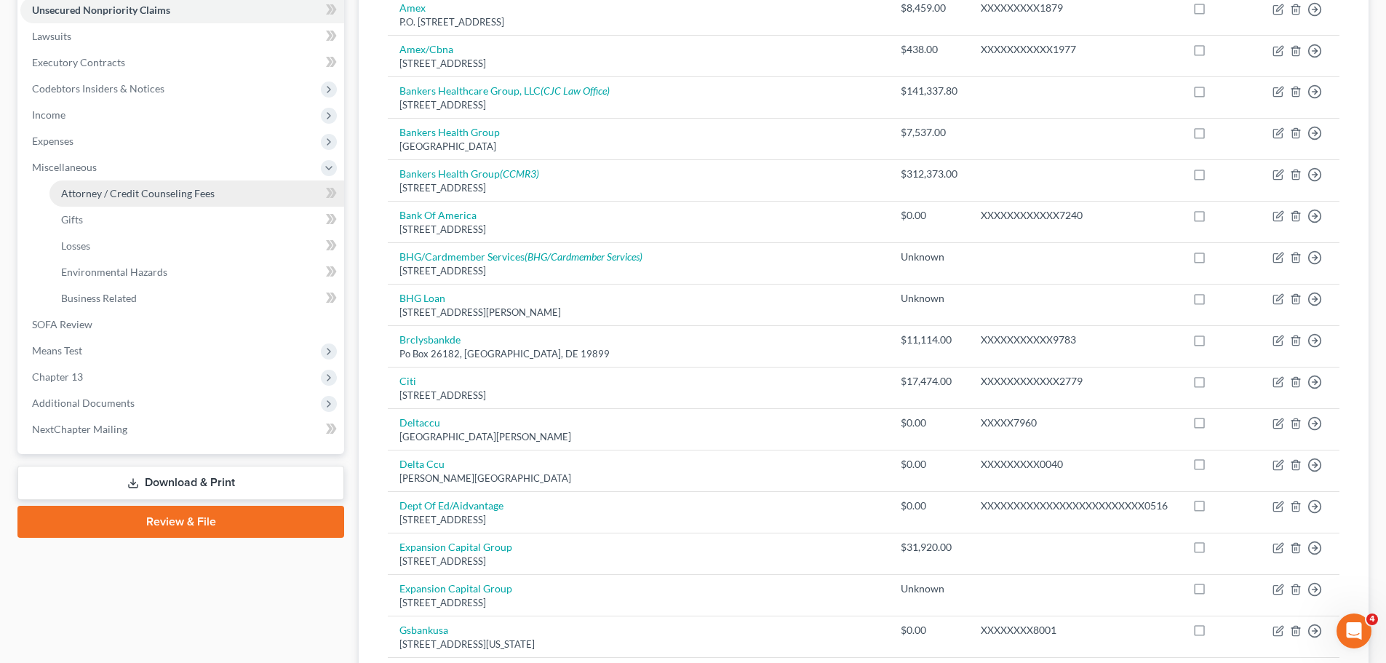
click at [173, 195] on span "Attorney / Credit Counseling Fees" at bounding box center [137, 193] width 153 height 12
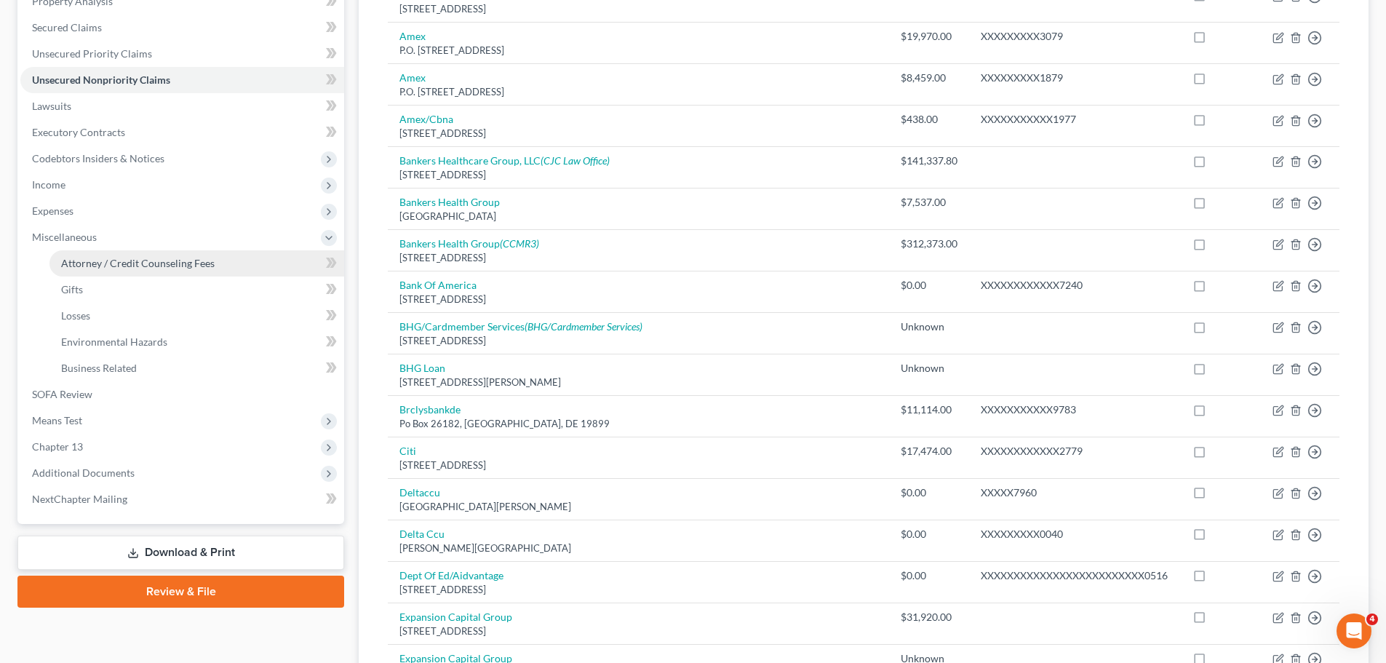
select select "1"
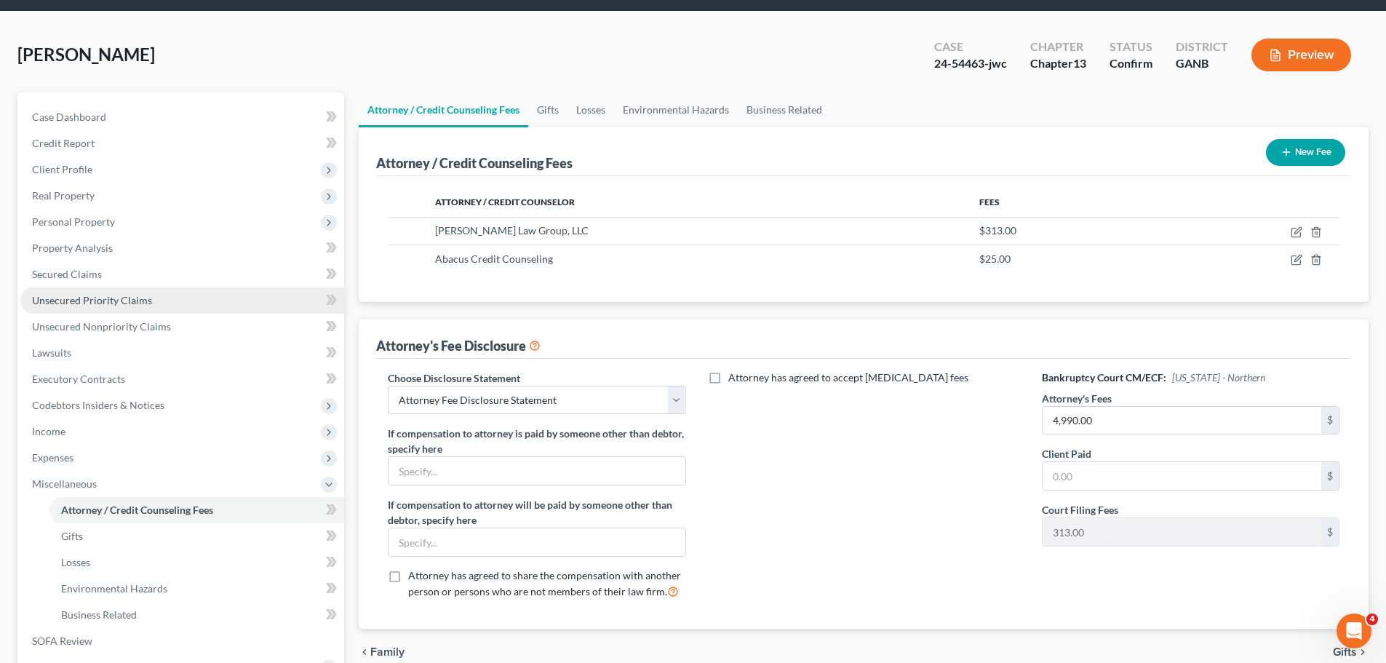
scroll to position [73, 0]
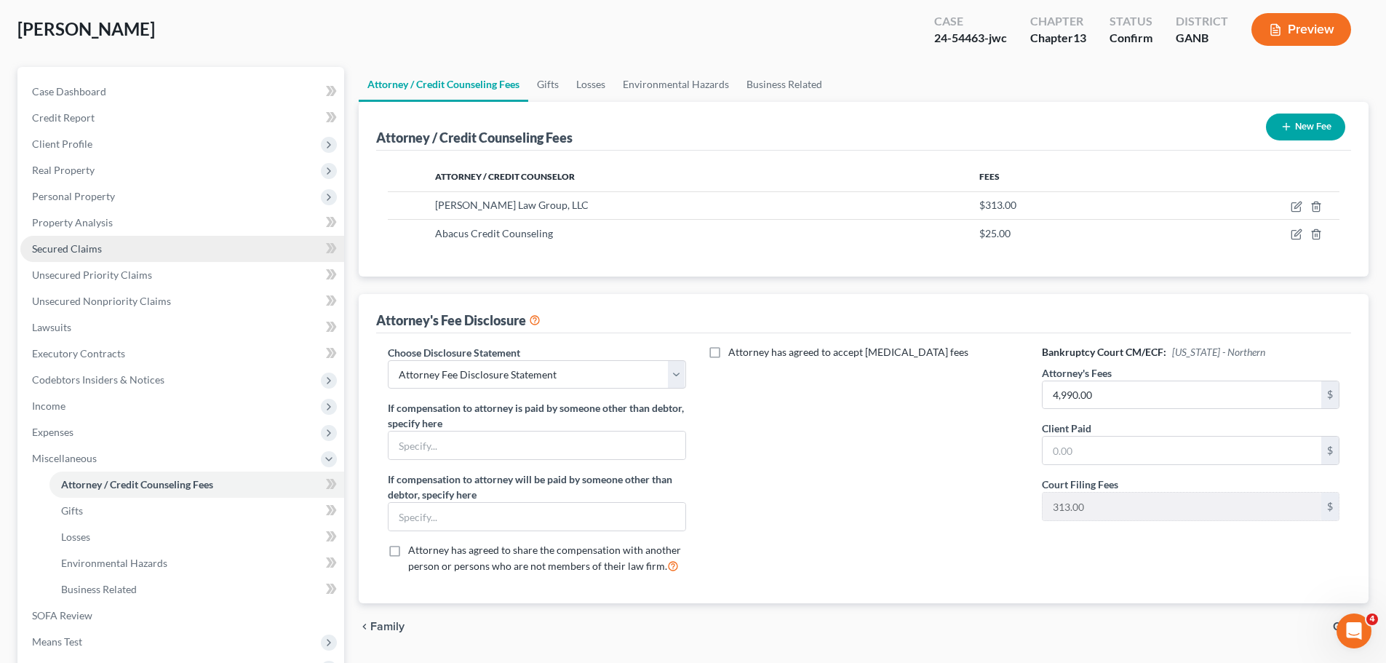
click at [97, 237] on link "Secured Claims" at bounding box center [182, 249] width 324 height 26
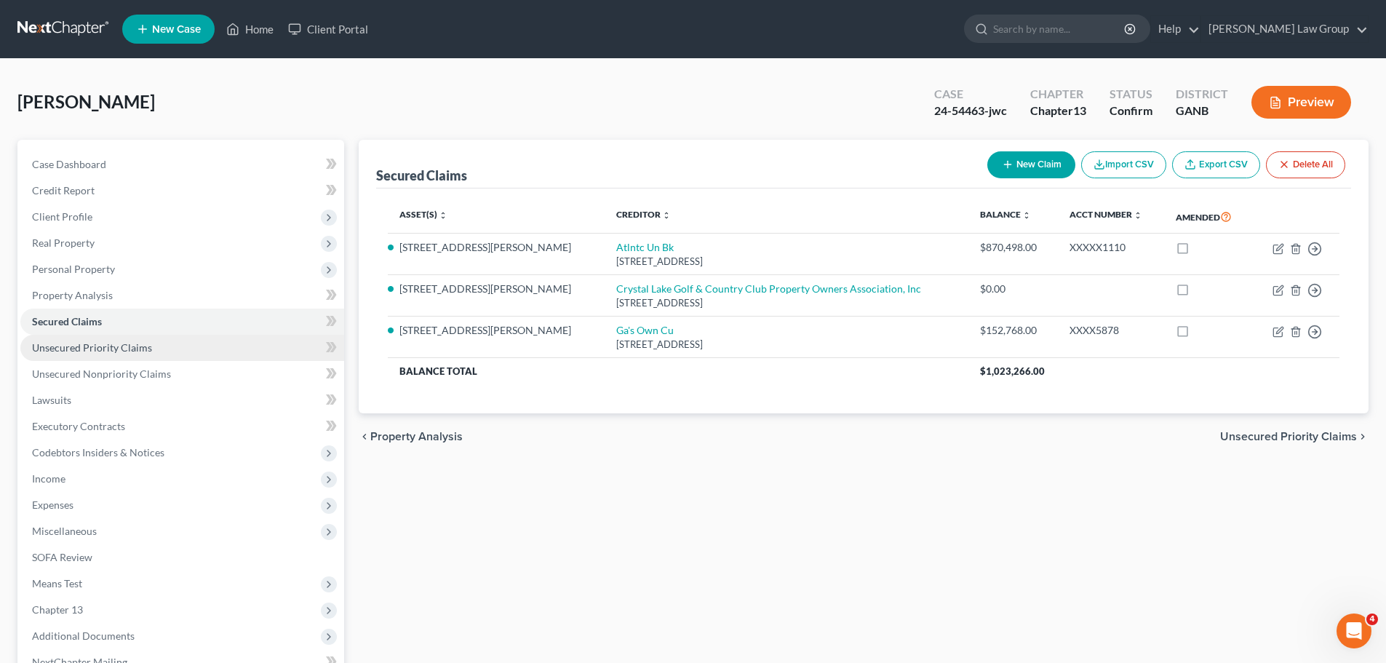
click at [180, 343] on link "Unsecured Priority Claims" at bounding box center [182, 348] width 324 height 26
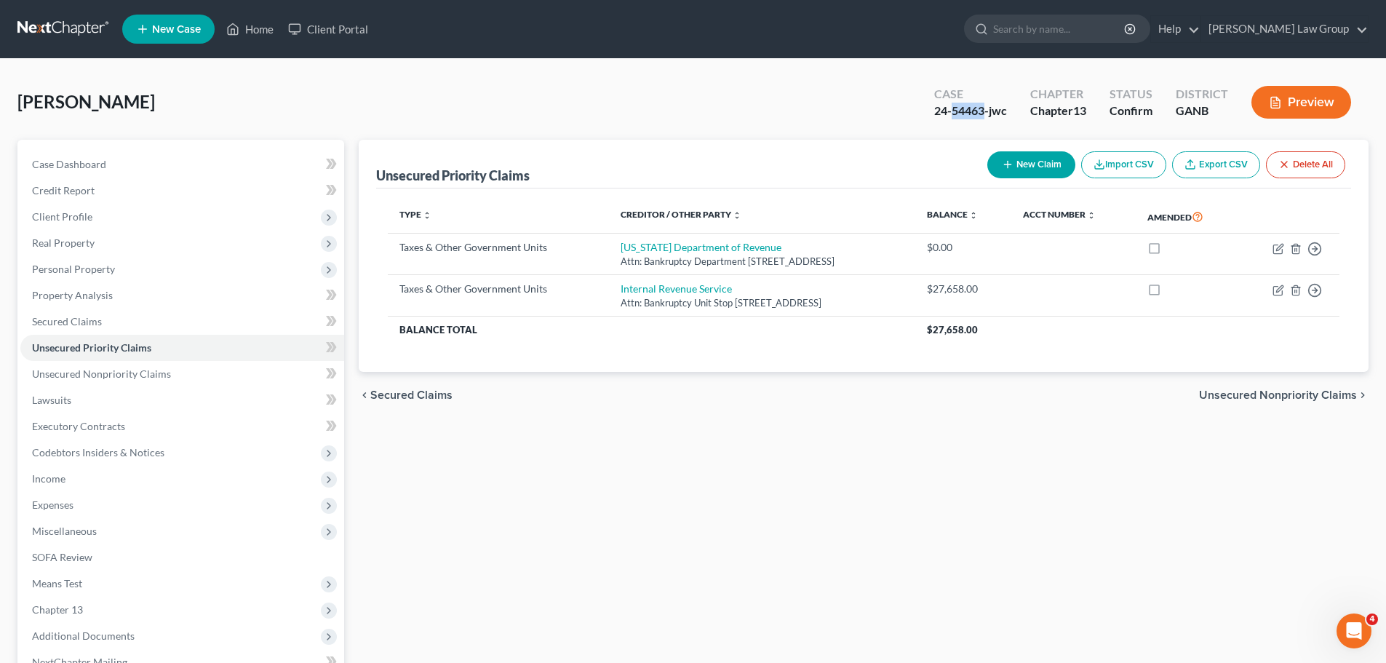
drag, startPoint x: 981, startPoint y: 111, endPoint x: 949, endPoint y: 106, distance: 31.7
click at [949, 106] on div "24-54463-jwc" at bounding box center [970, 111] width 73 height 17
copy div "54463"
click at [243, 31] on link "Home" at bounding box center [250, 29] width 62 height 26
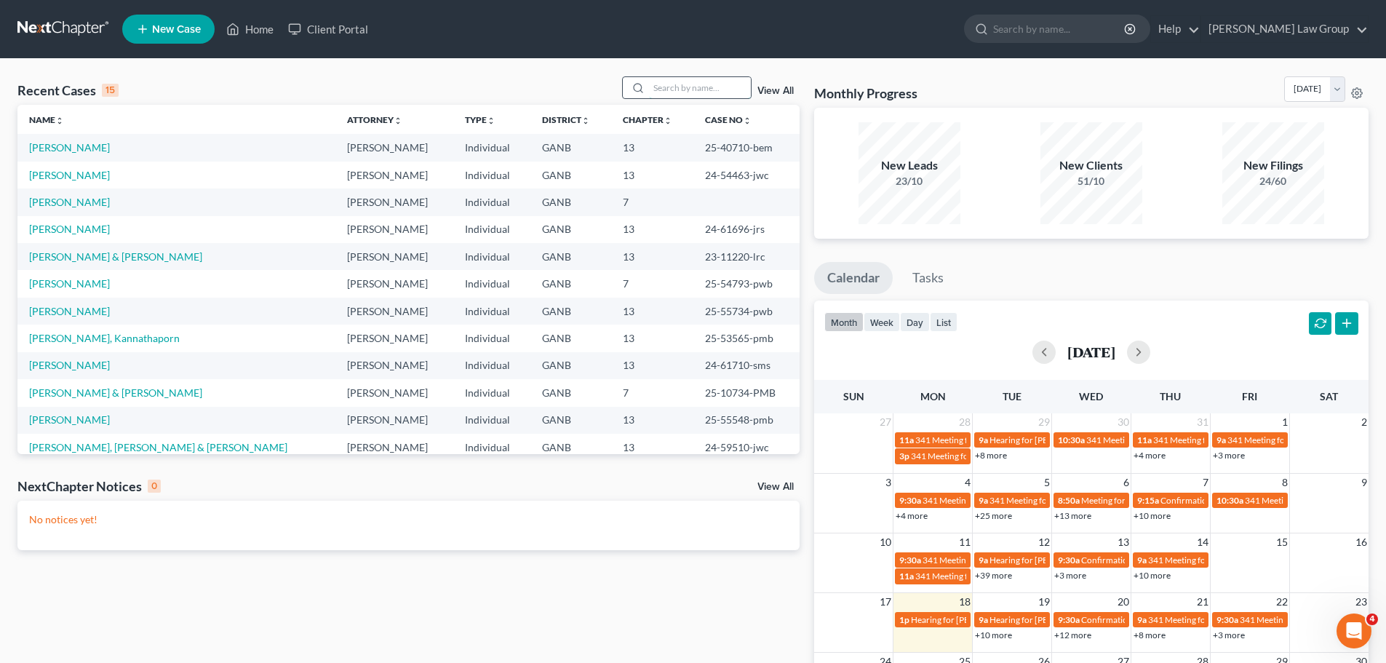
click at [702, 90] on input "search" at bounding box center [700, 87] width 102 height 21
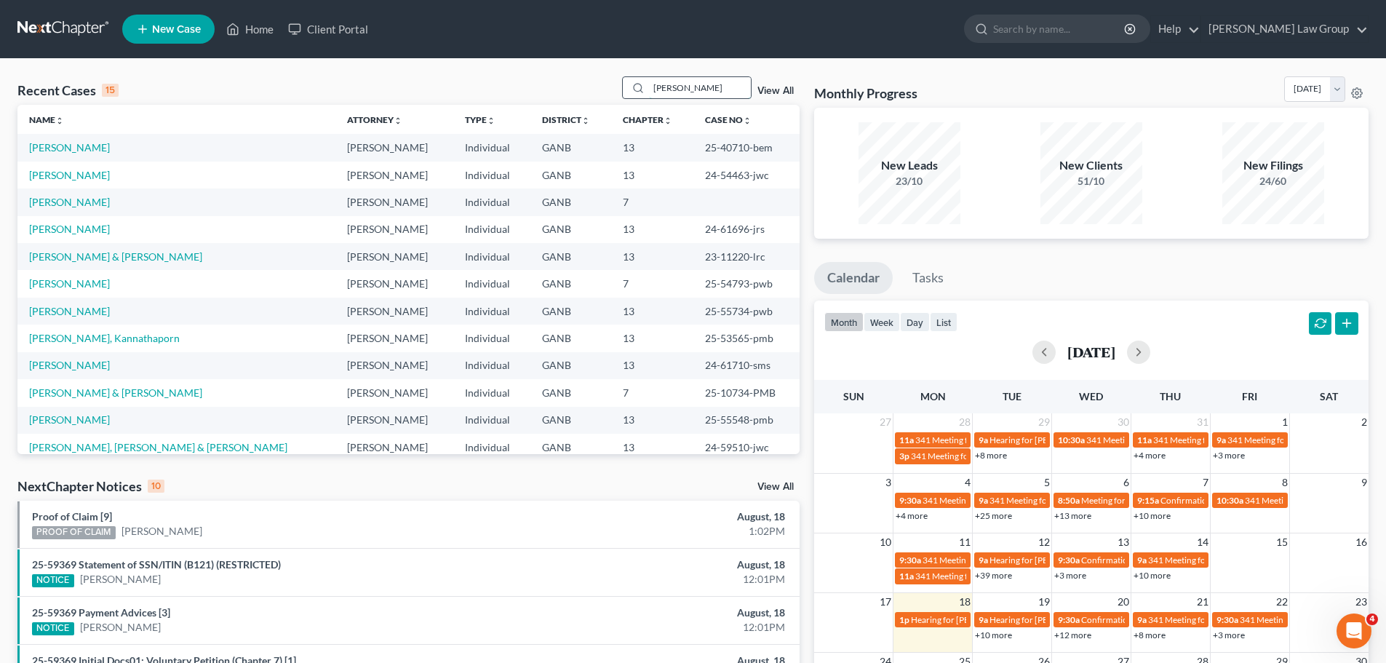
type input "[PERSON_NAME]"
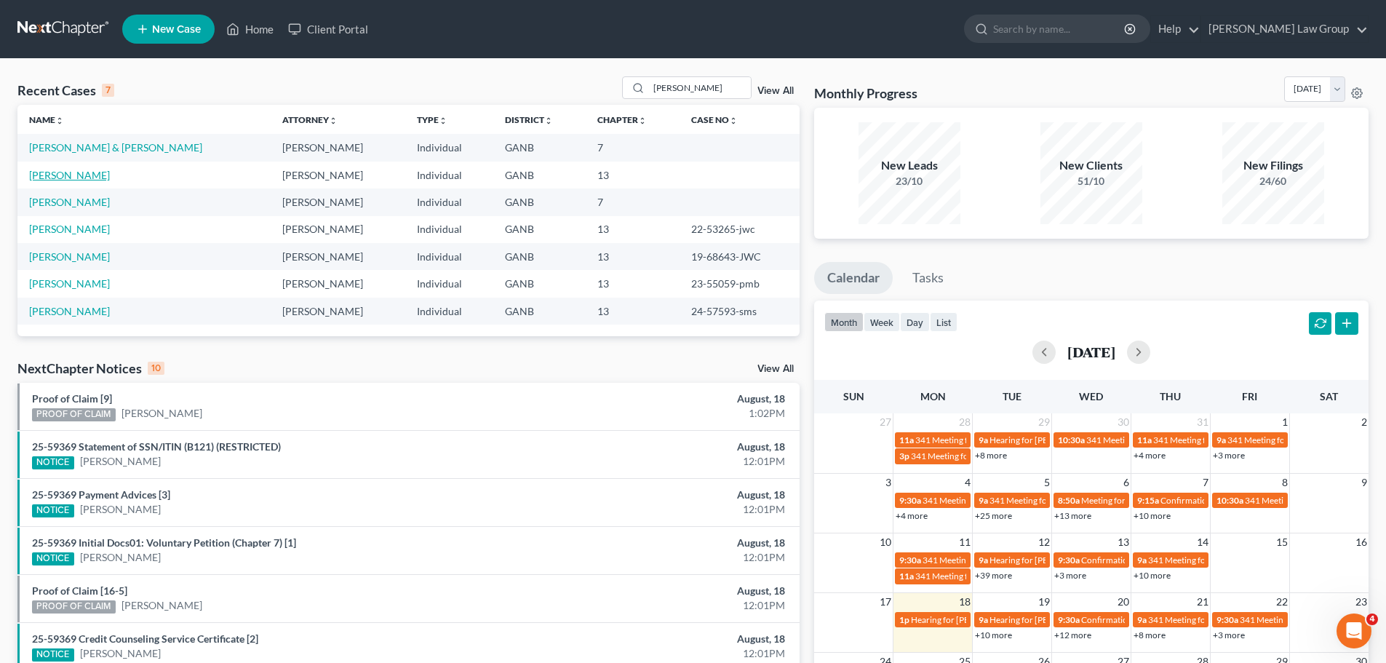
click at [84, 175] on link "[PERSON_NAME]" at bounding box center [69, 175] width 81 height 12
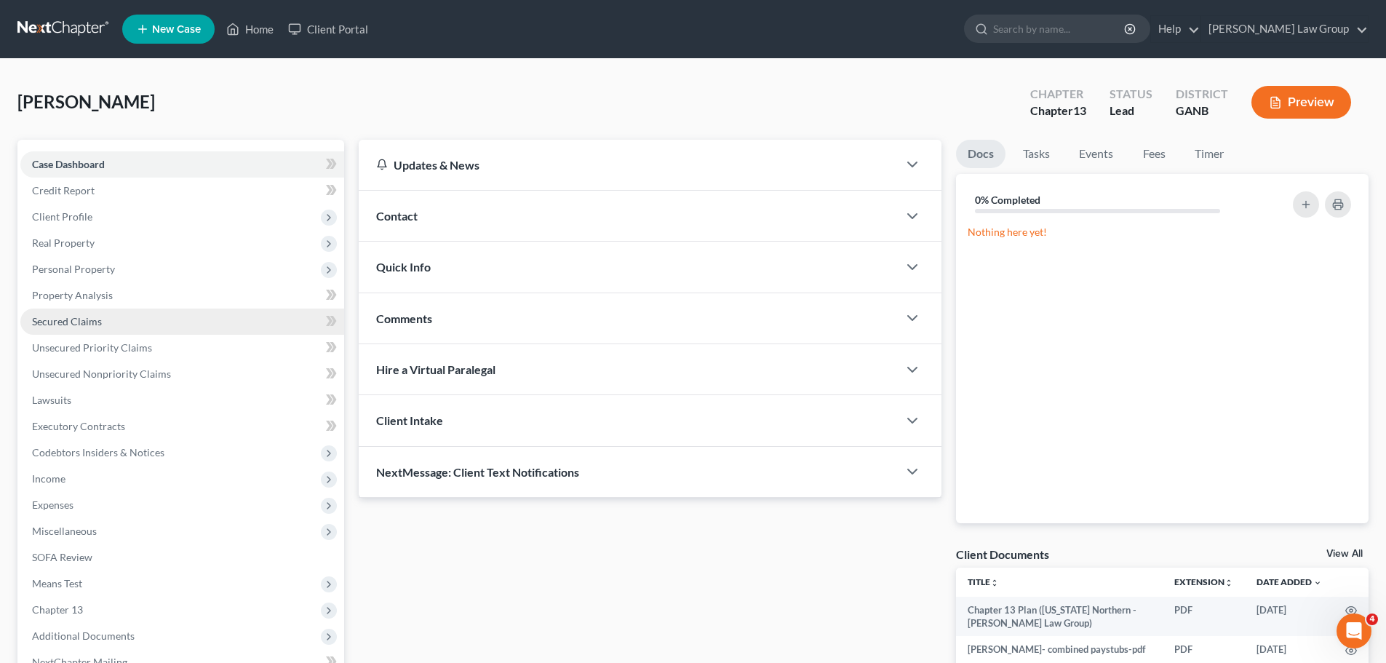
click at [77, 320] on span "Secured Claims" at bounding box center [67, 321] width 70 height 12
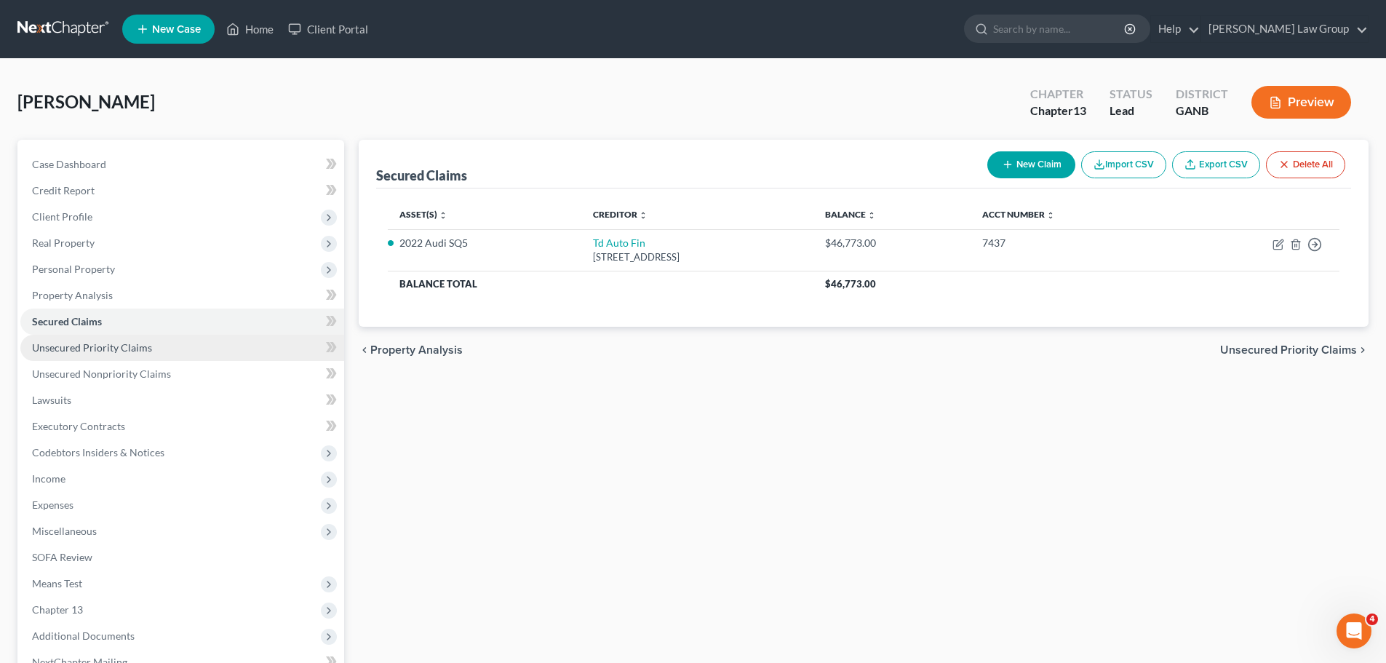
click at [124, 345] on span "Unsecured Priority Claims" at bounding box center [92, 347] width 120 height 12
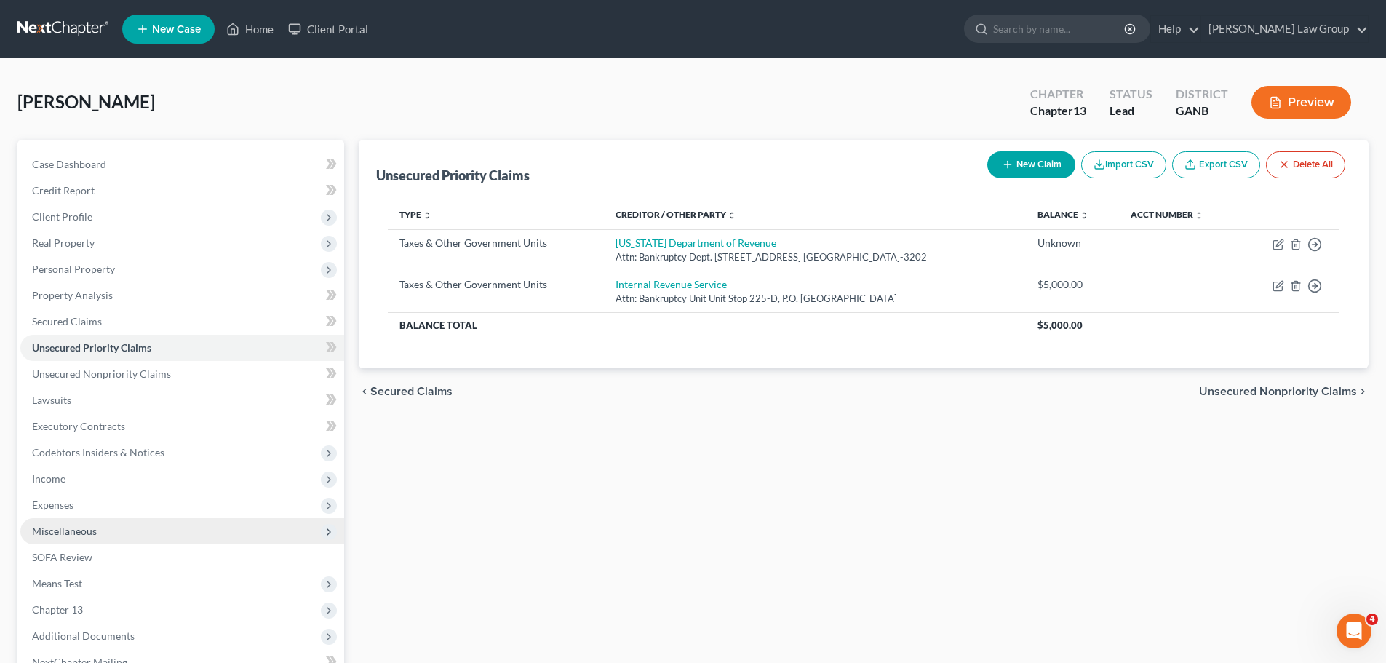
click at [87, 528] on span "Miscellaneous" at bounding box center [64, 530] width 65 height 12
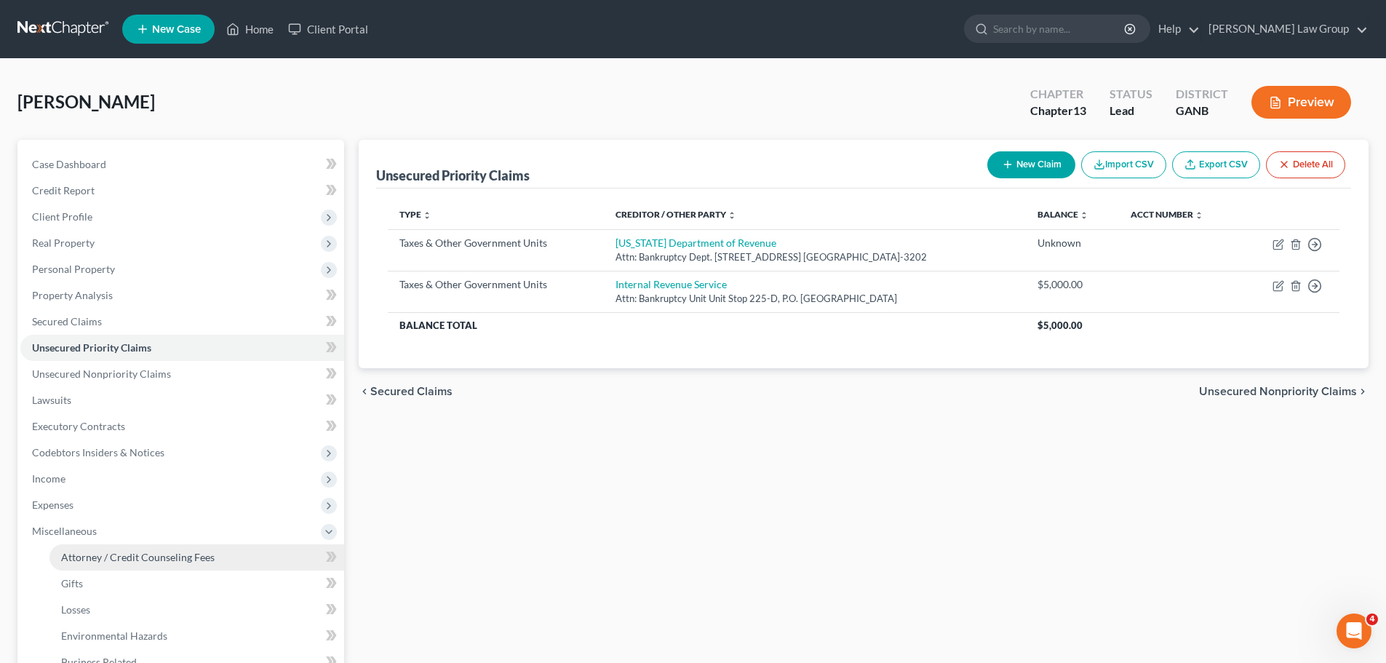
click at [154, 558] on span "Attorney / Credit Counseling Fees" at bounding box center [137, 557] width 153 height 12
select select "1"
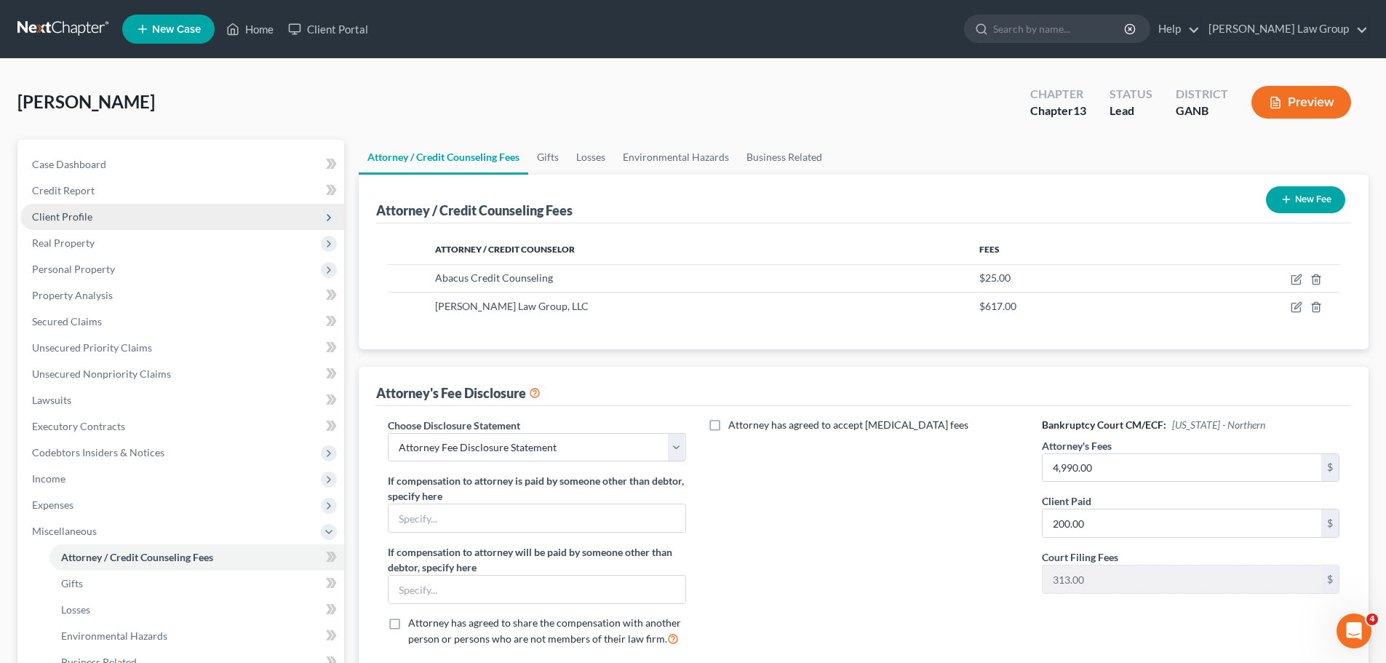
click at [98, 215] on span "Client Profile" at bounding box center [182, 217] width 324 height 26
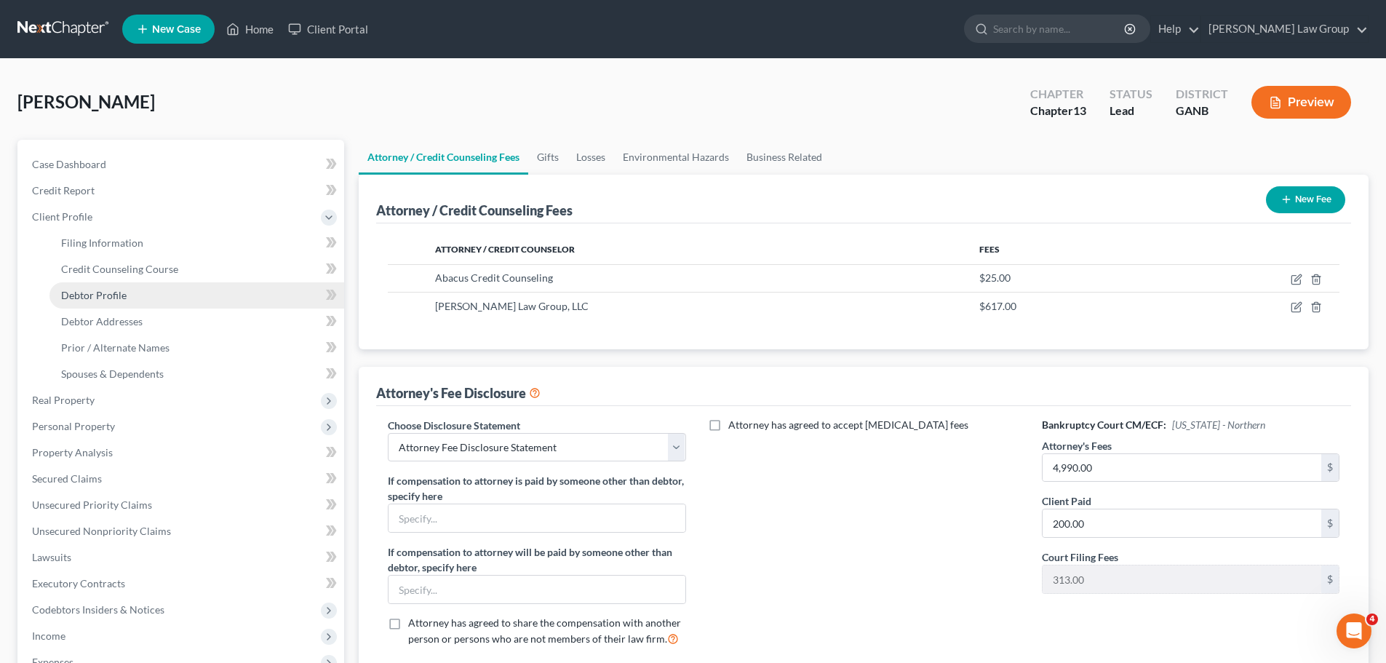
click at [127, 301] on link "Debtor Profile" at bounding box center [196, 295] width 295 height 26
select select "0"
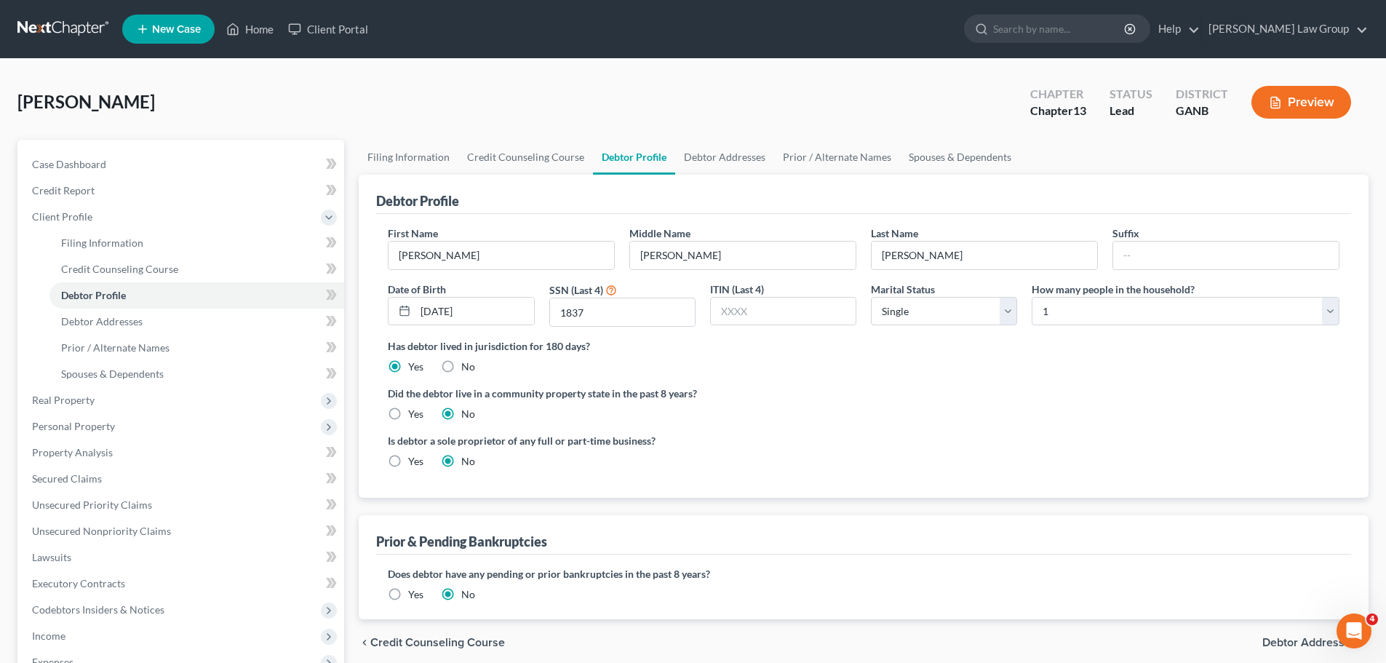
click at [712, 175] on div "Debtor Profile" at bounding box center [863, 194] width 975 height 39
click at [711, 165] on link "Debtor Addresses" at bounding box center [724, 157] width 99 height 35
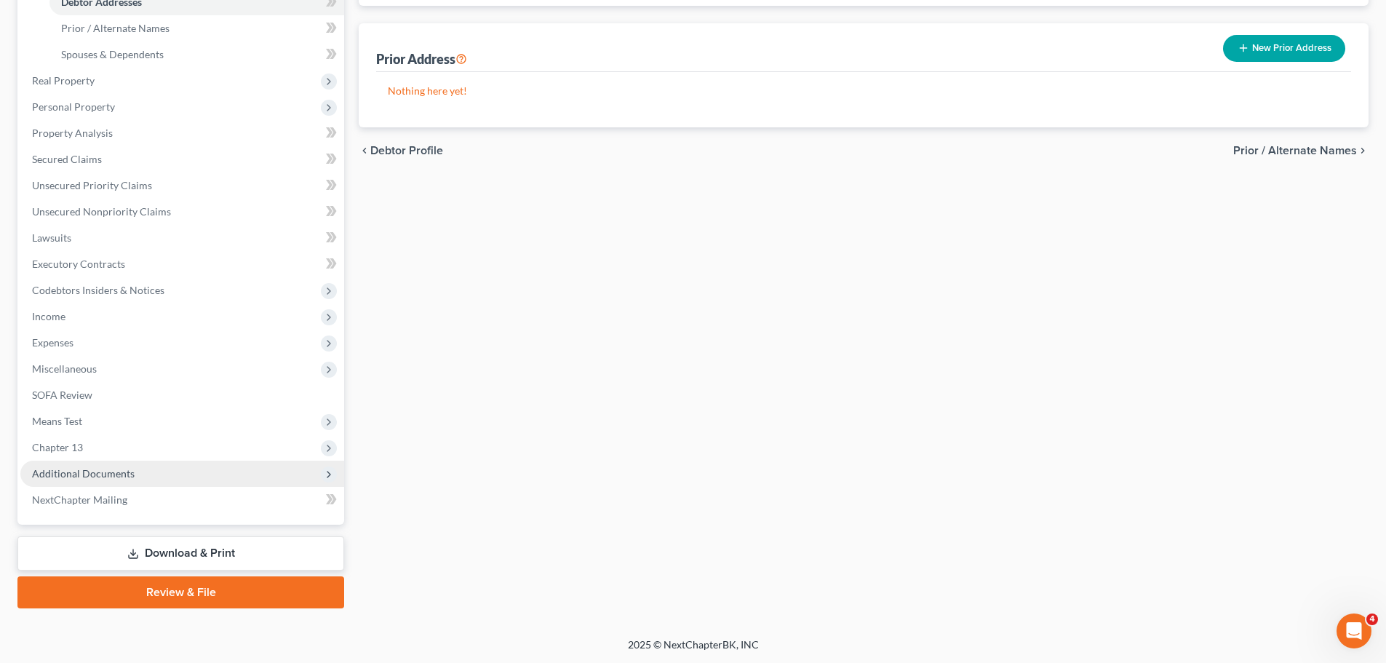
scroll to position [320, 0]
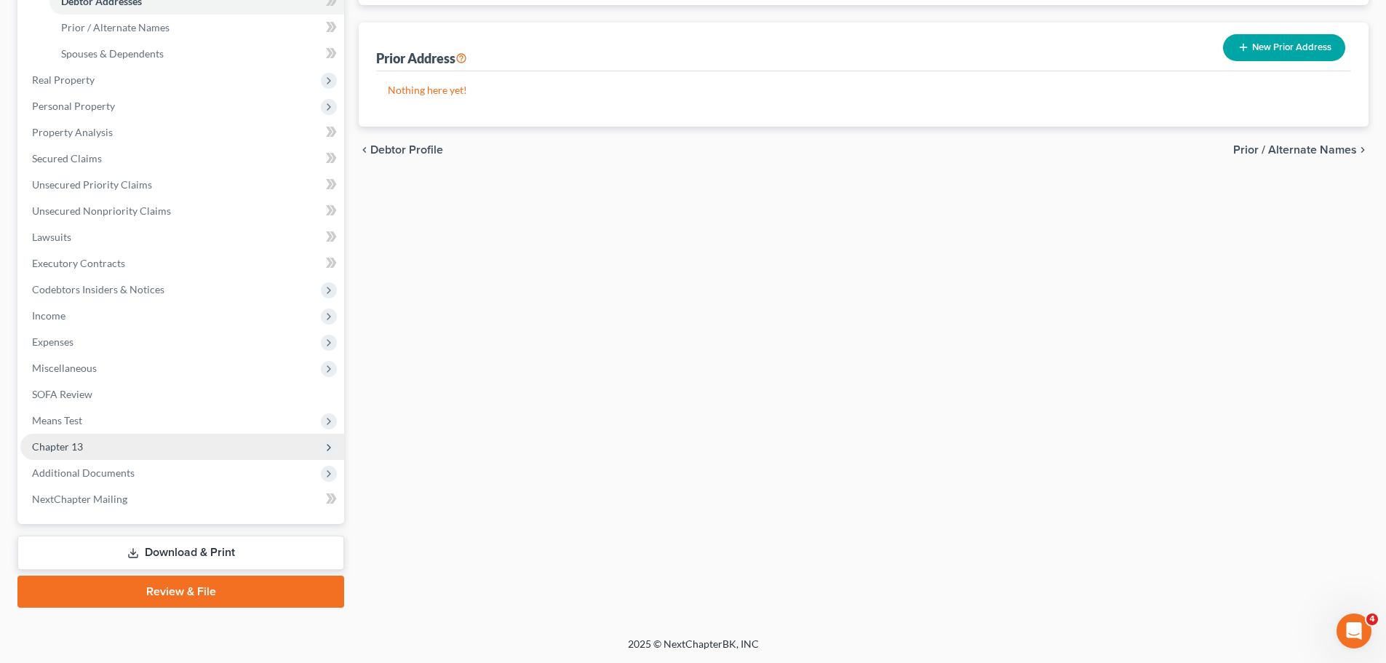
click at [134, 443] on span "Chapter 13" at bounding box center [182, 447] width 324 height 26
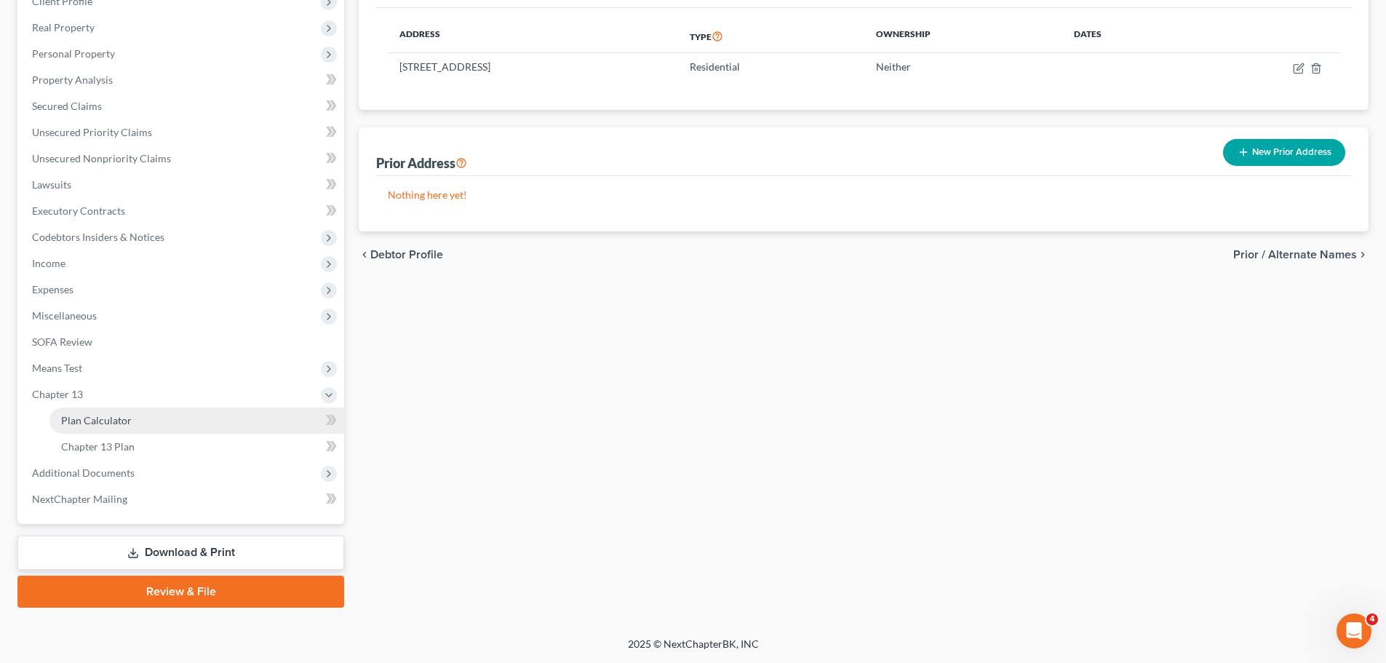
click at [166, 413] on link "Plan Calculator" at bounding box center [196, 420] width 295 height 26
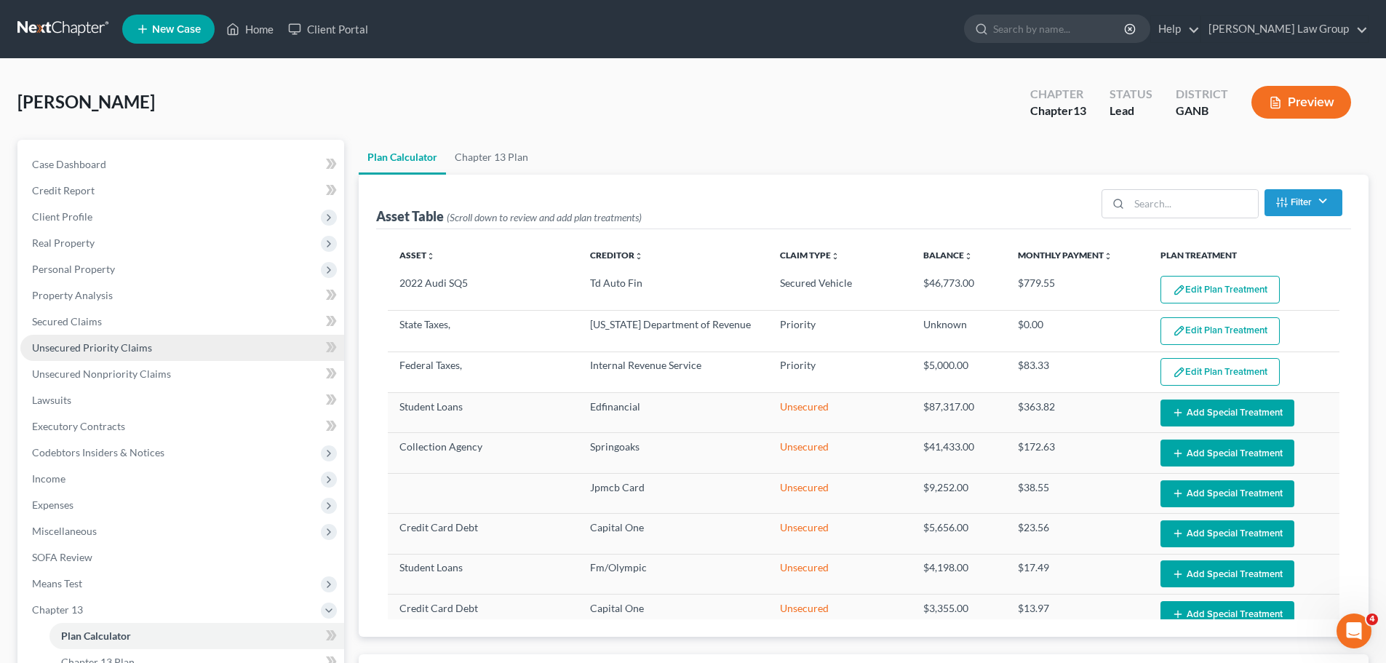
select select "59"
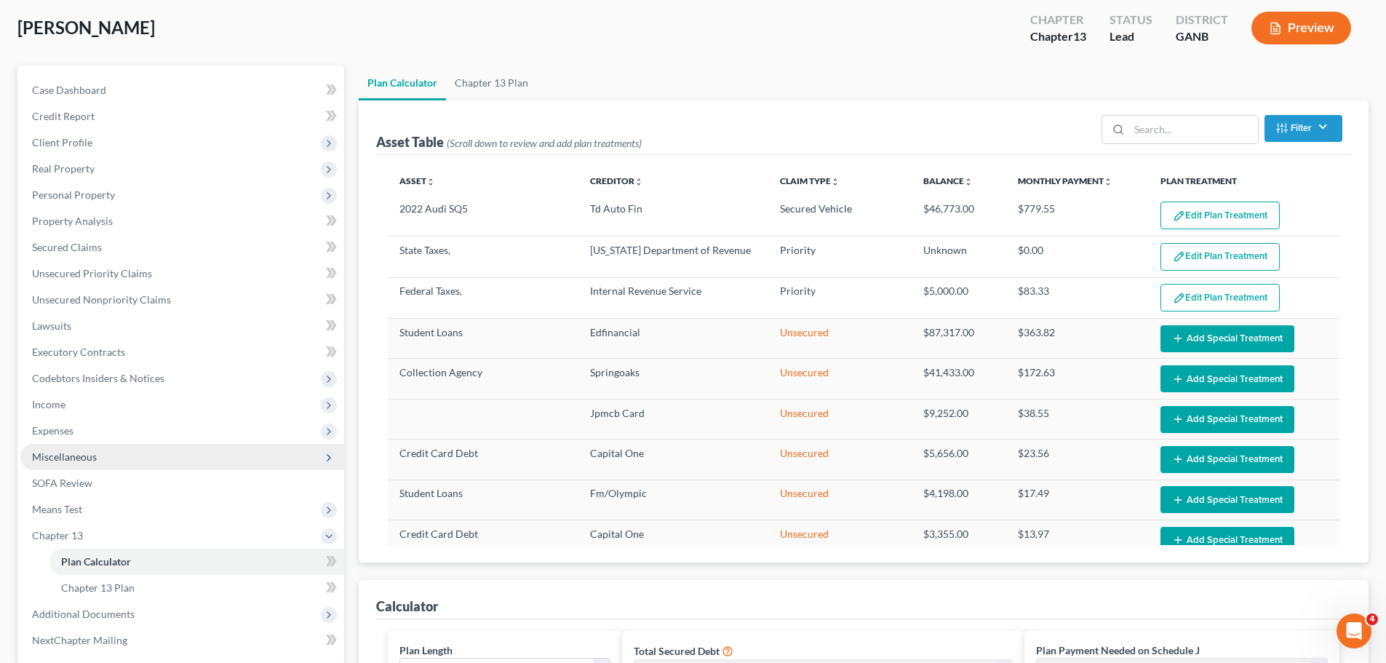
scroll to position [145, 0]
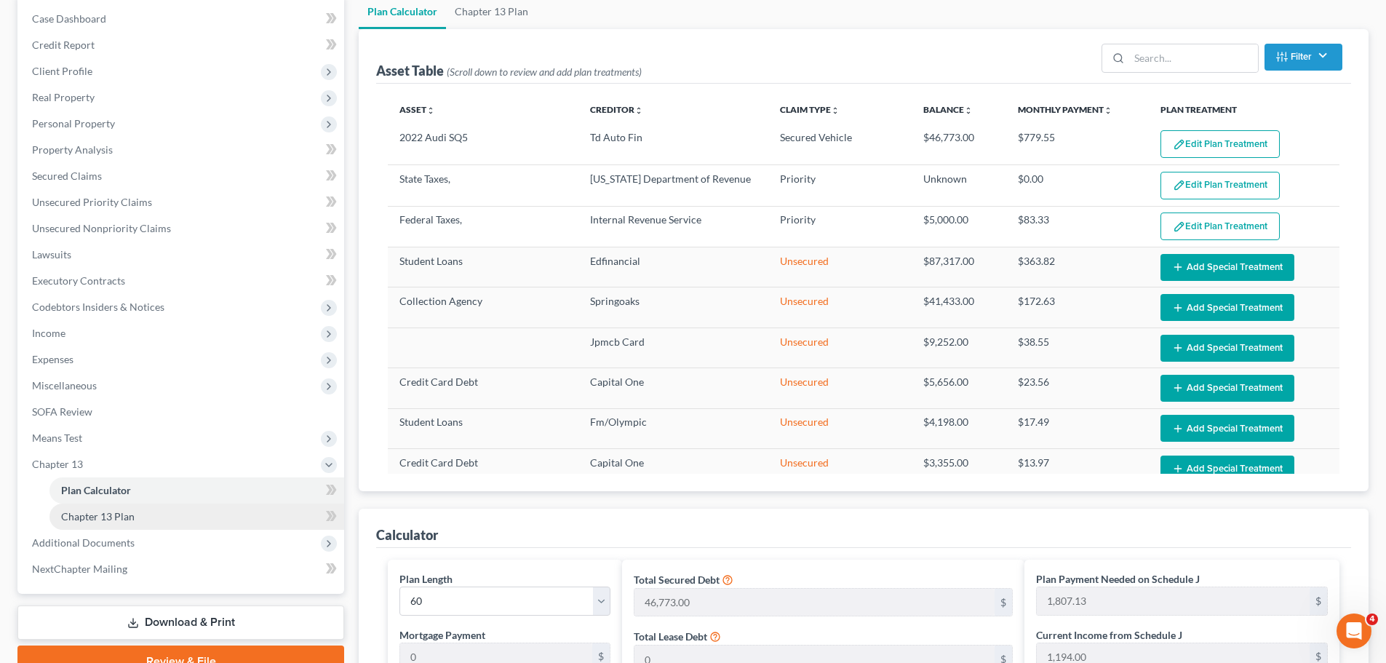
click at [141, 516] on link "Chapter 13 Plan" at bounding box center [196, 516] width 295 height 26
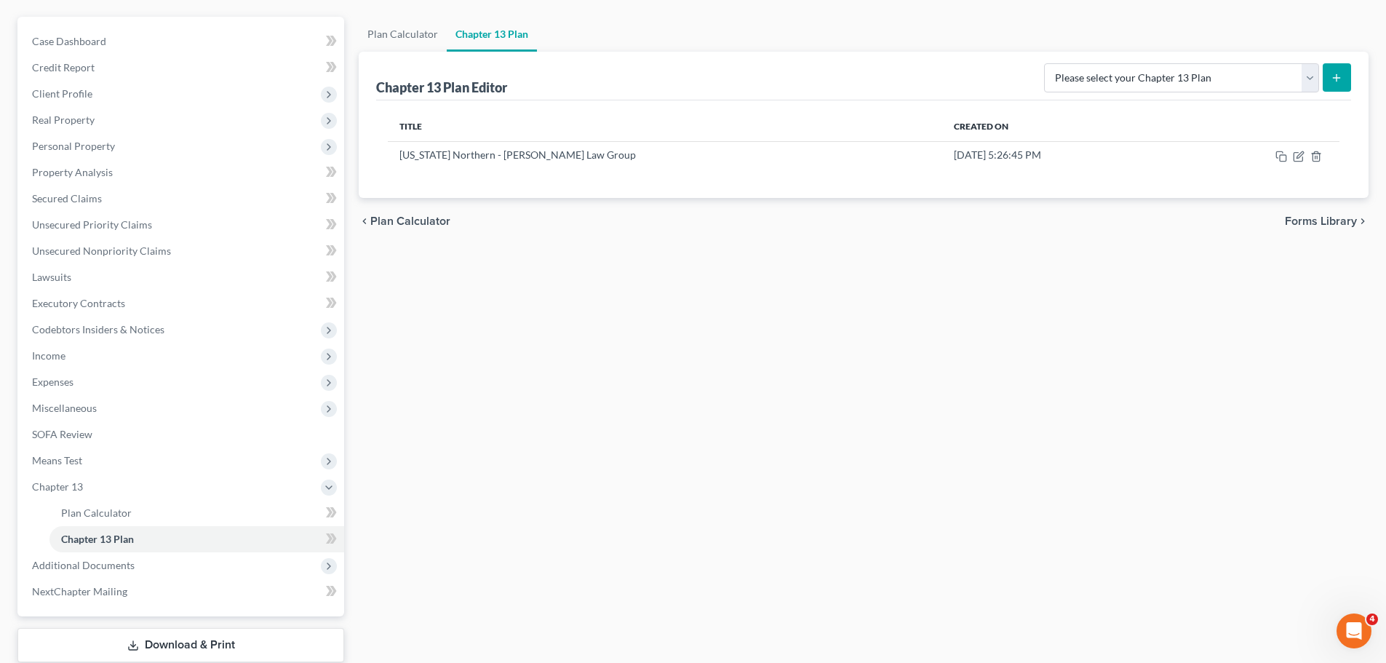
scroll to position [70, 0]
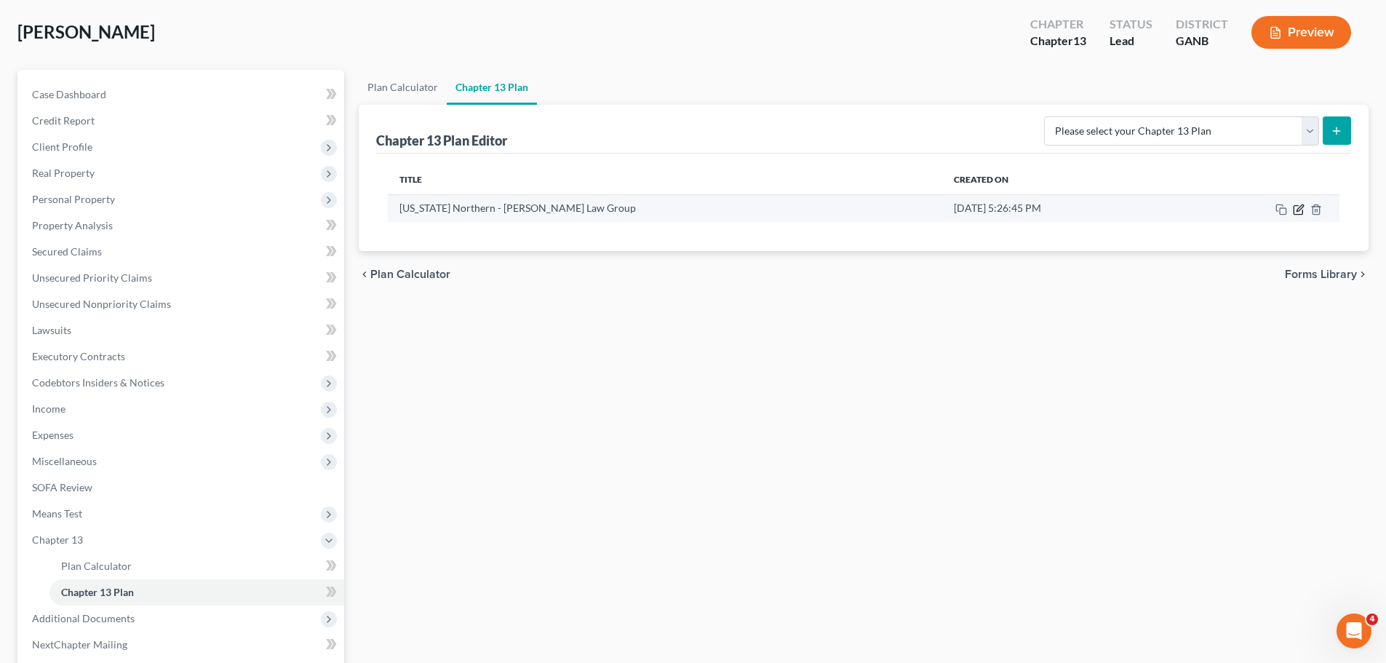
click at [1299, 210] on icon "button" at bounding box center [1299, 207] width 7 height 7
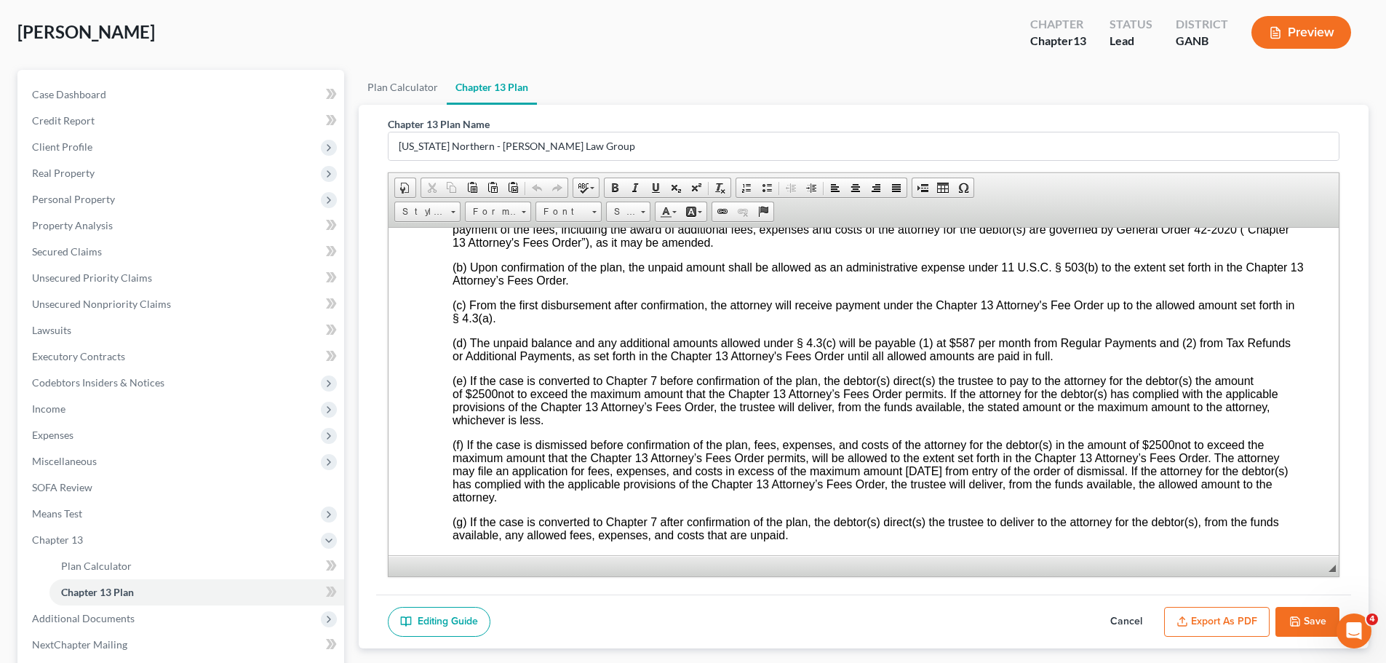
scroll to position [4510, 0]
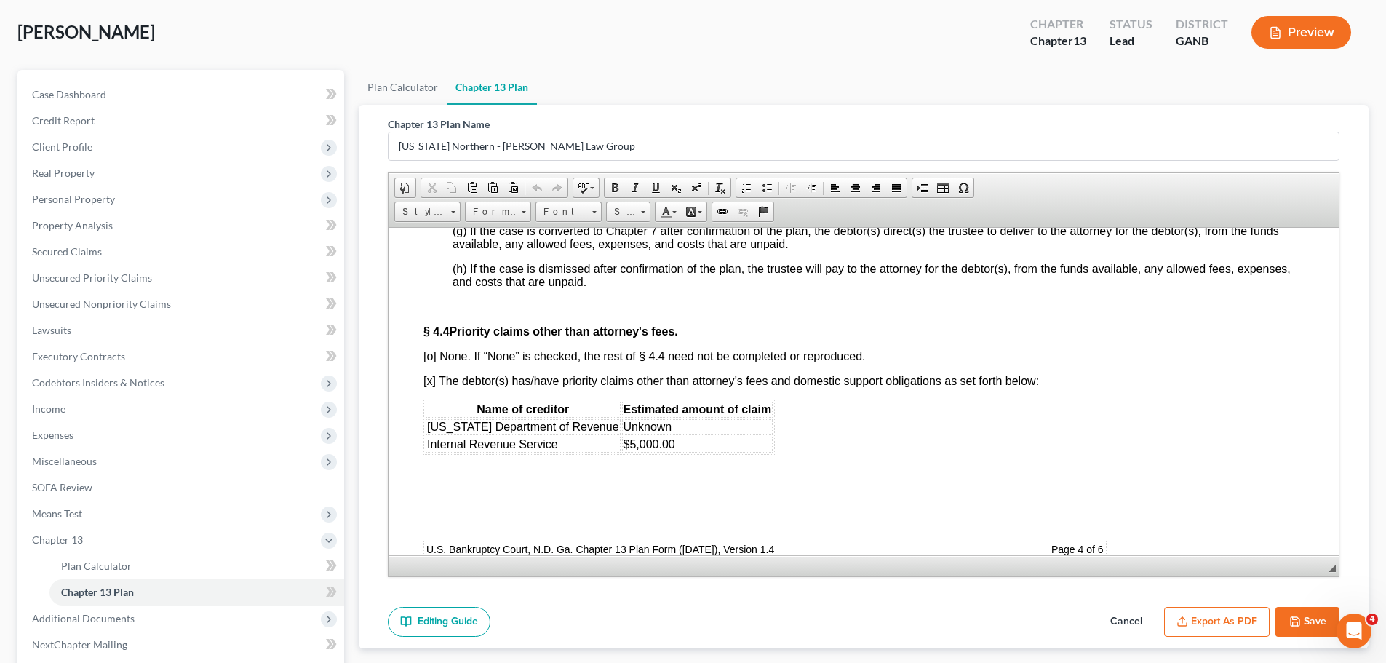
click at [1293, 617] on icon "button" at bounding box center [1295, 621] width 12 height 12
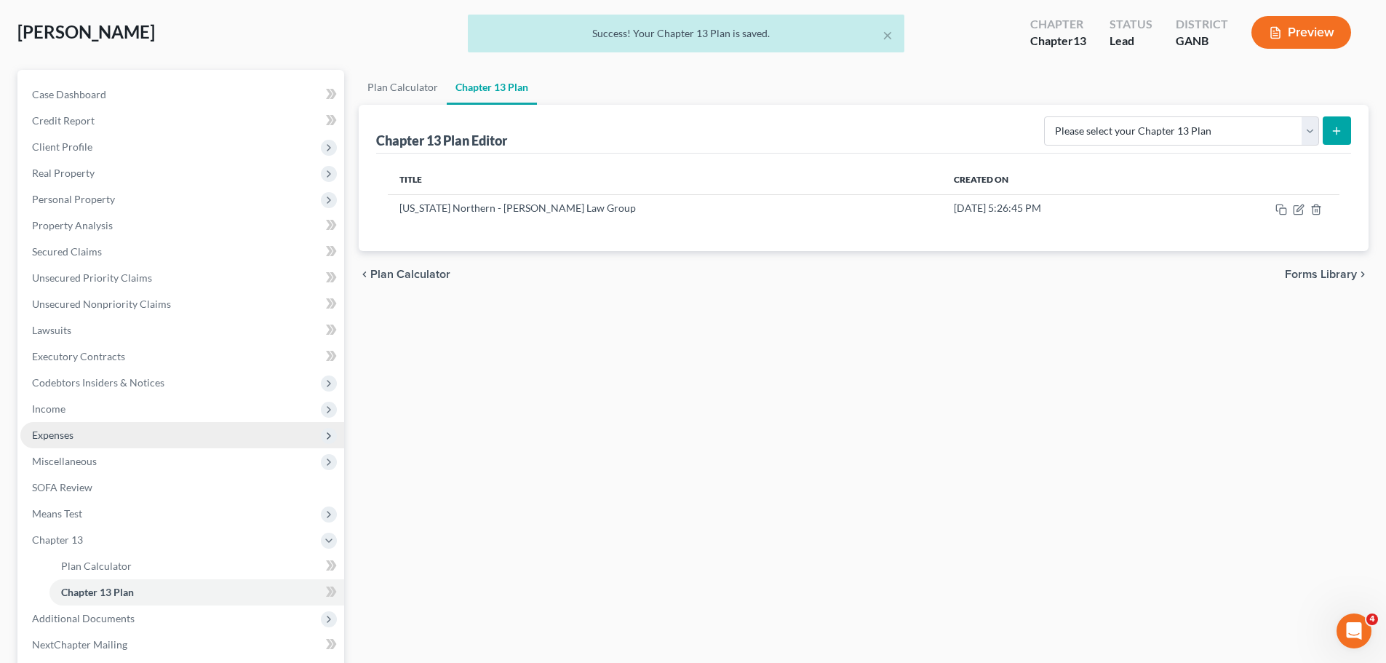
click at [81, 439] on span "Expenses" at bounding box center [182, 435] width 324 height 26
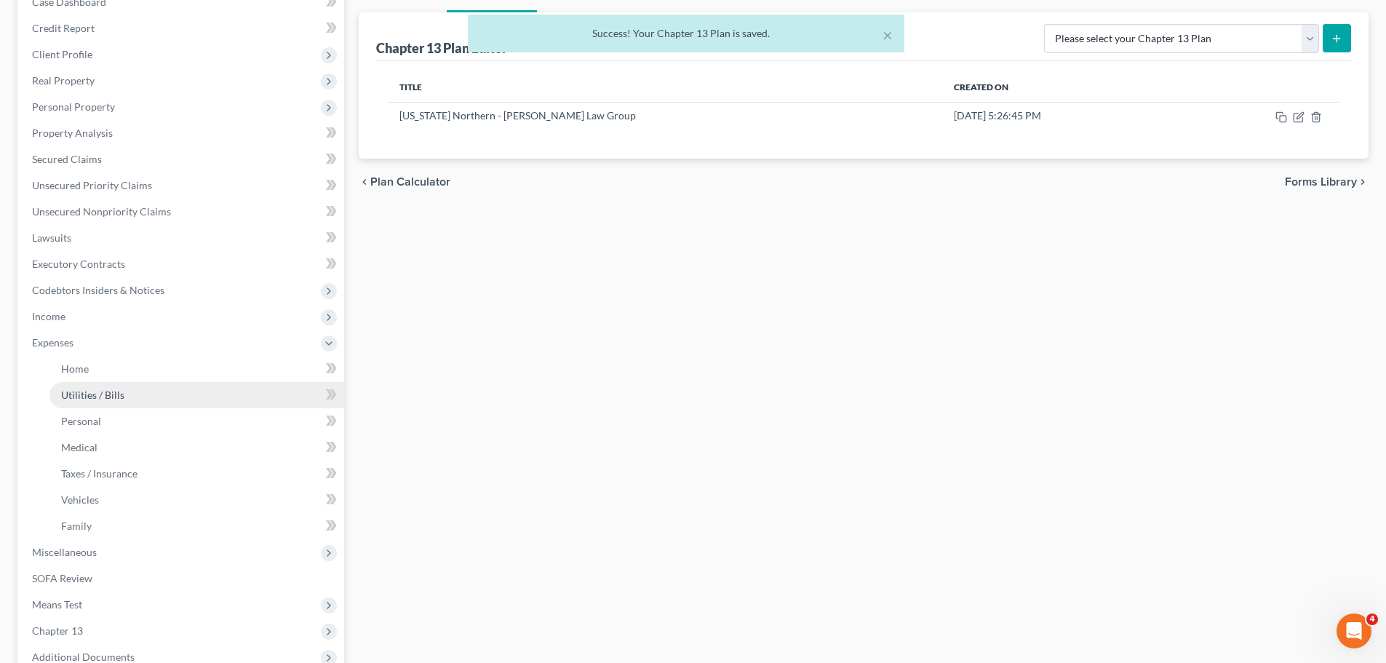
scroll to position [288, 0]
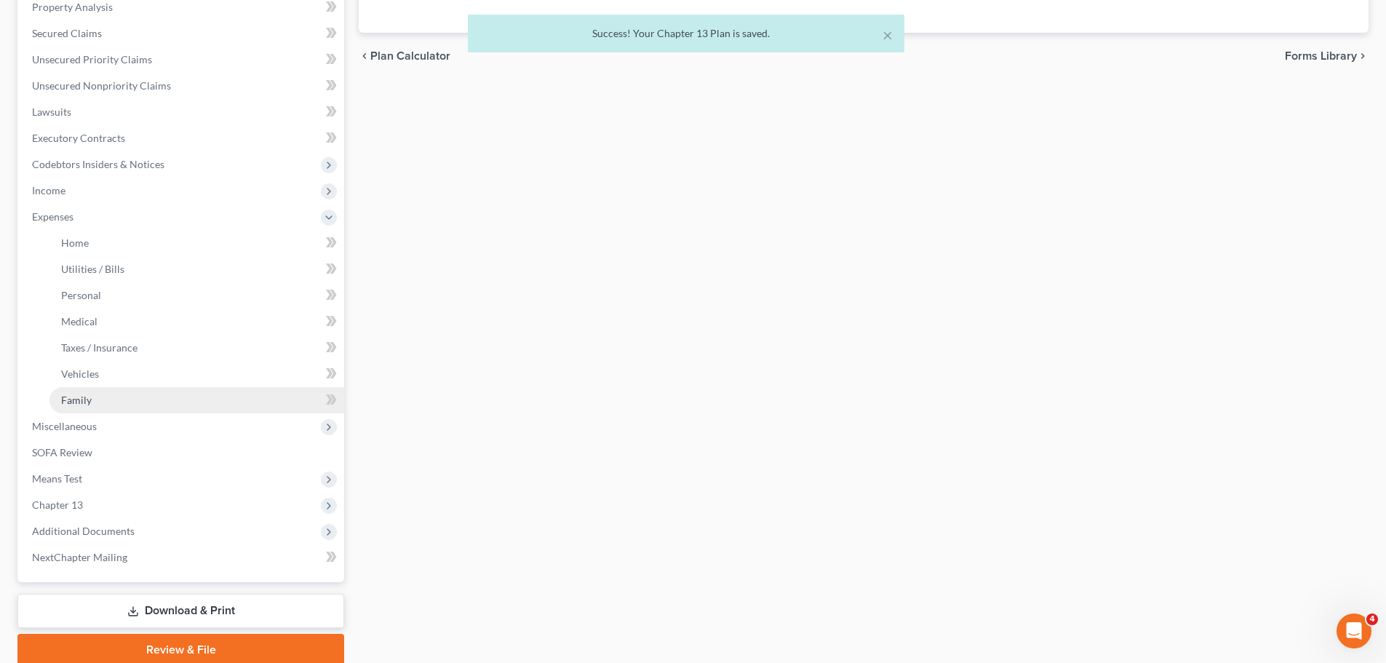
click at [118, 405] on link "Family" at bounding box center [196, 400] width 295 height 26
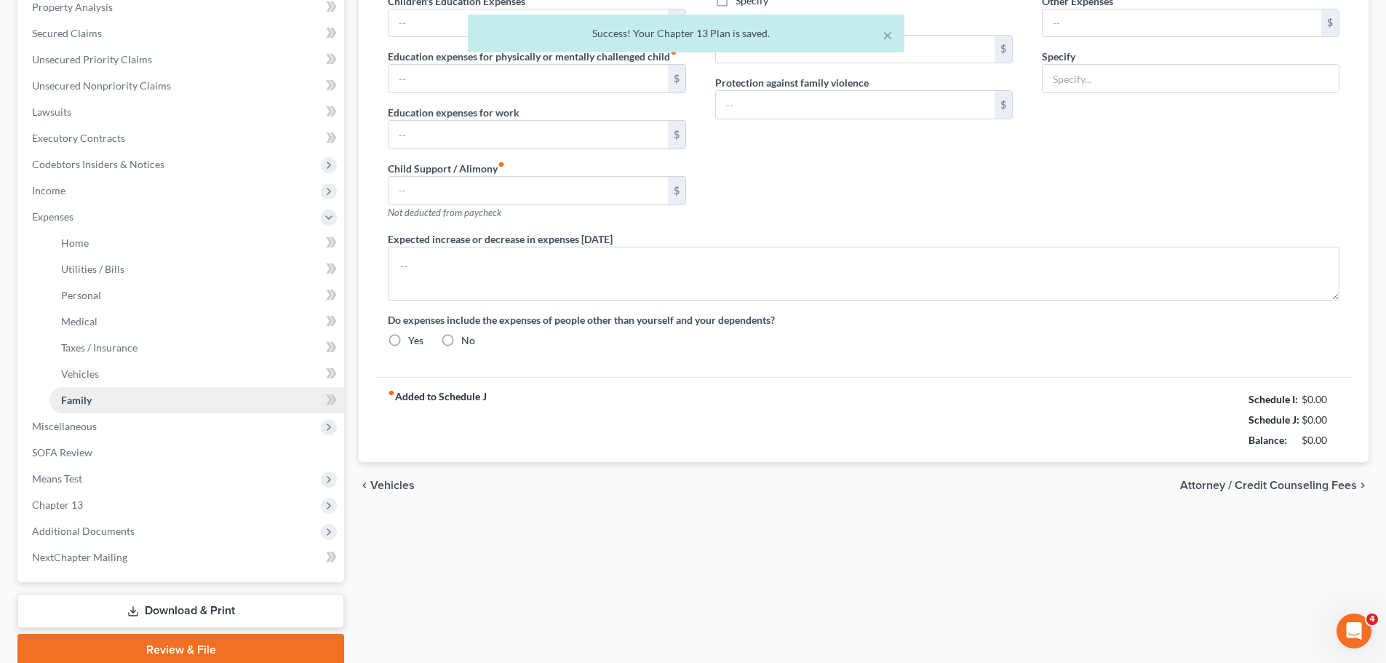
scroll to position [52, 0]
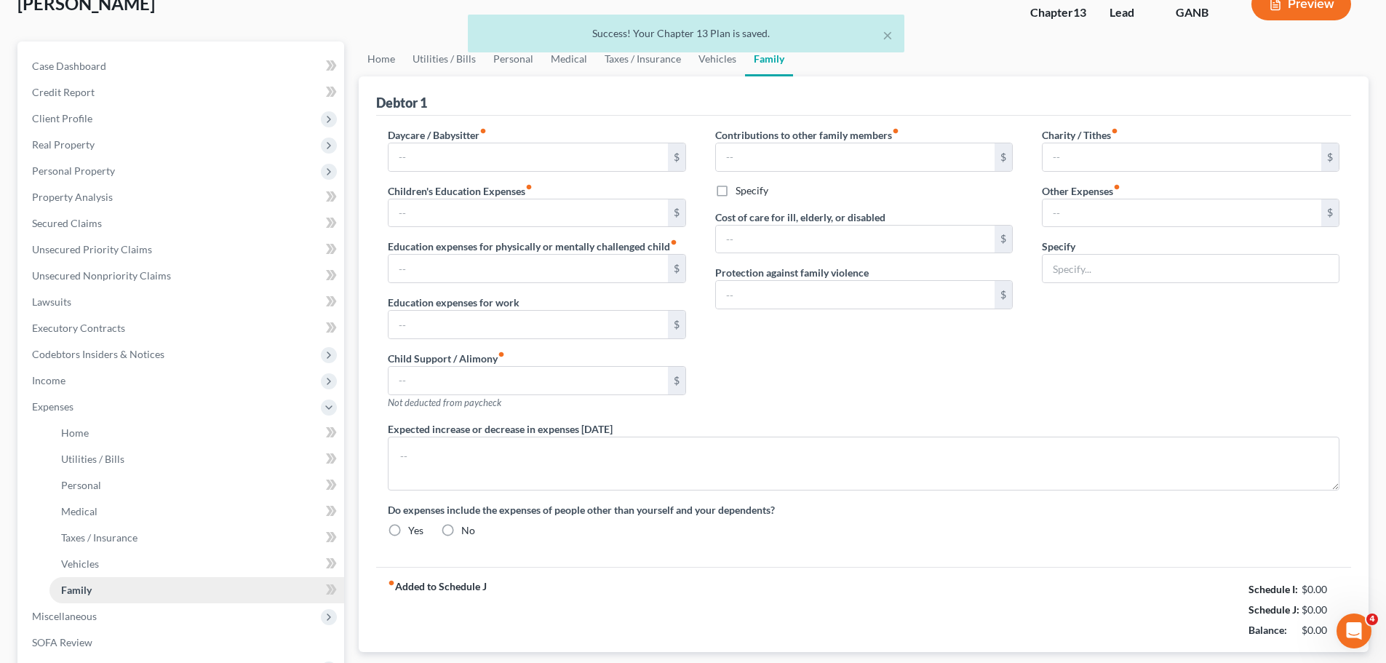
type input "0.00"
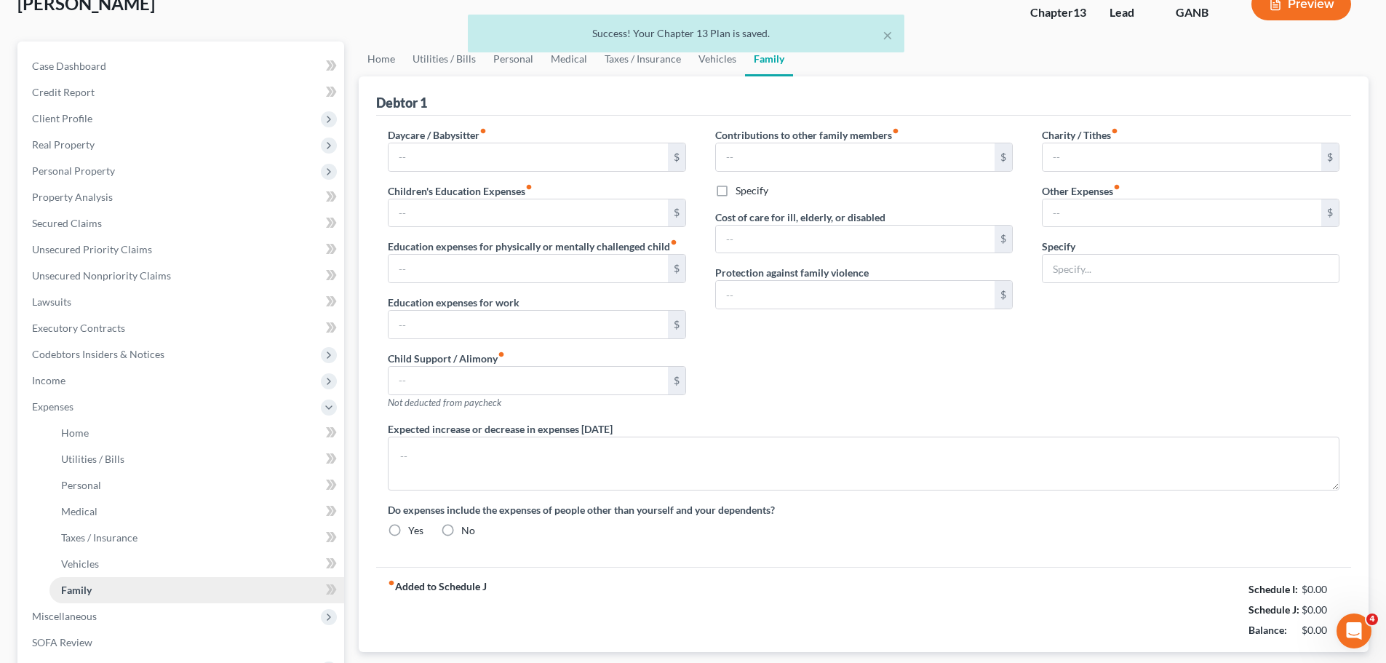
type input "0.00"
type input "250.00"
type input "0.00"
radio input "true"
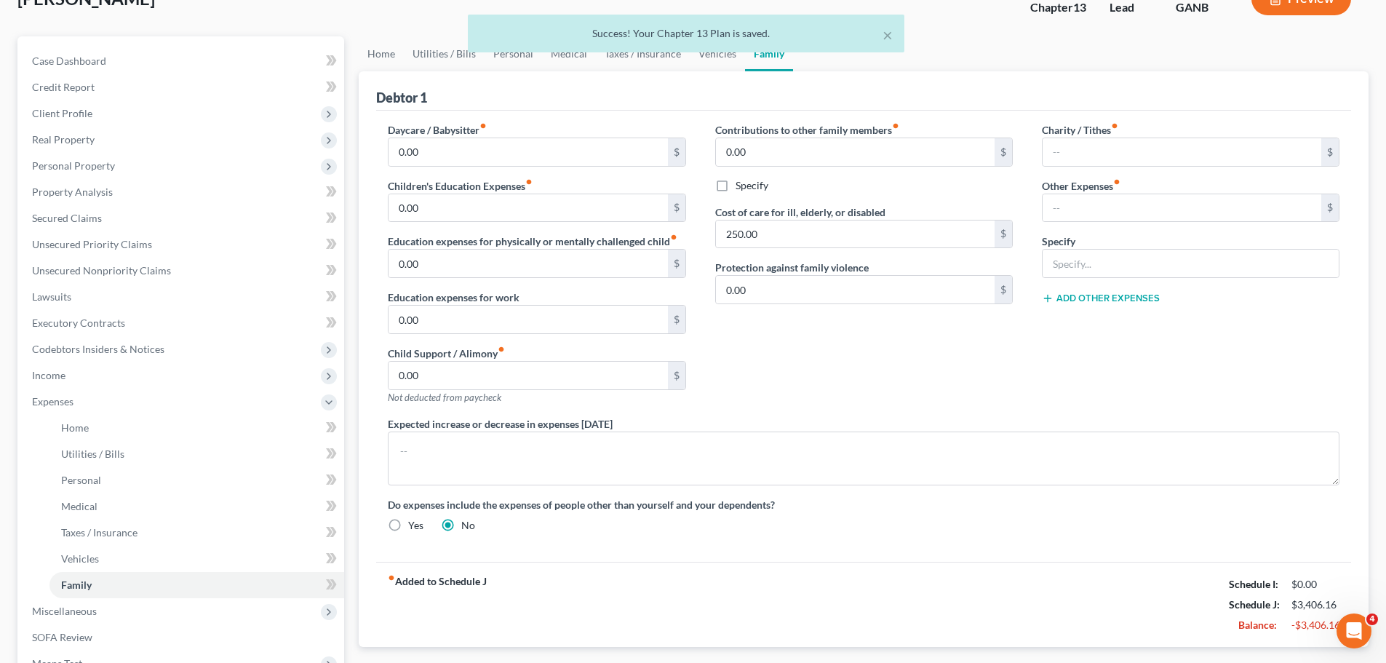
scroll to position [291, 0]
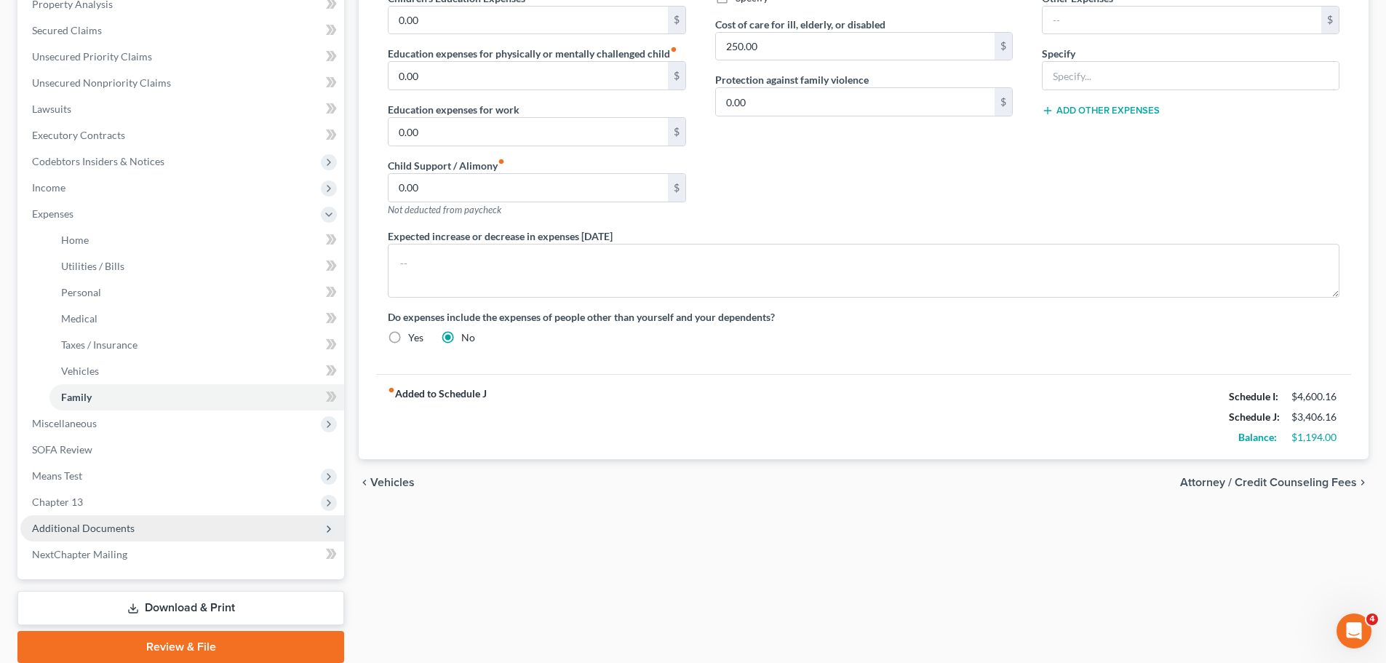
click at [130, 533] on span "Additional Documents" at bounding box center [83, 528] width 103 height 12
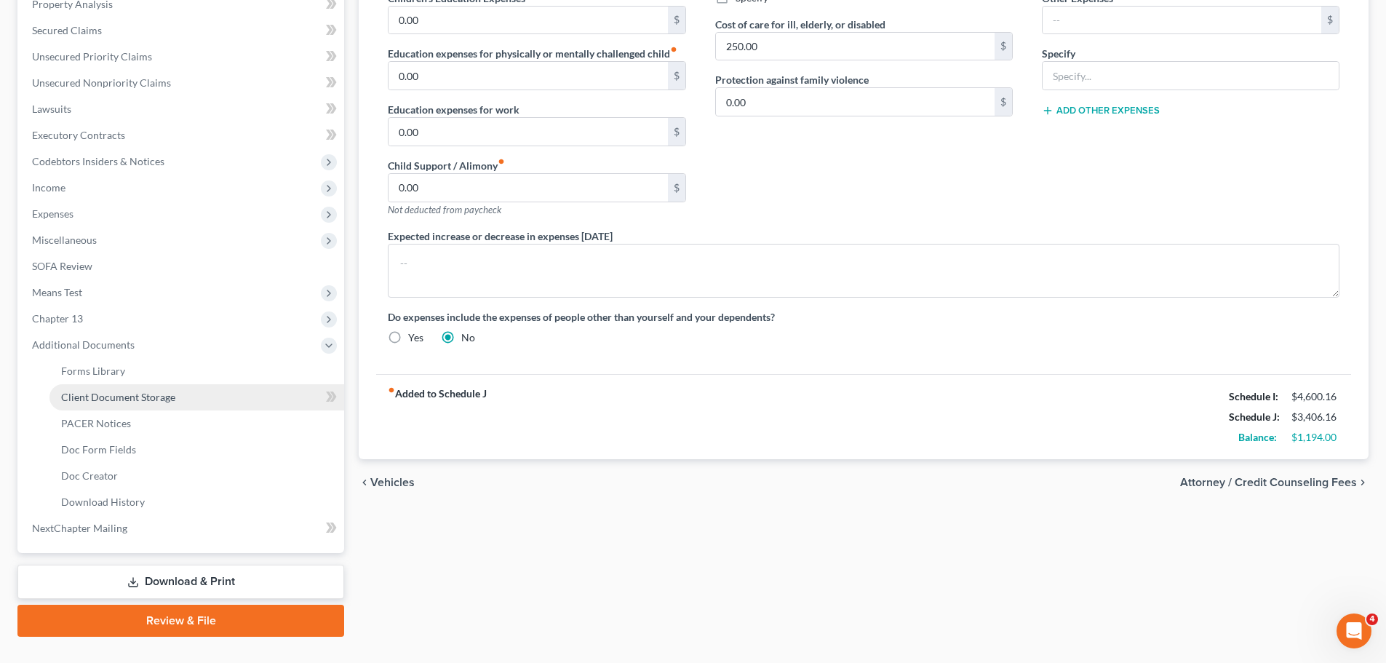
click at [175, 399] on link "Client Document Storage" at bounding box center [196, 397] width 295 height 26
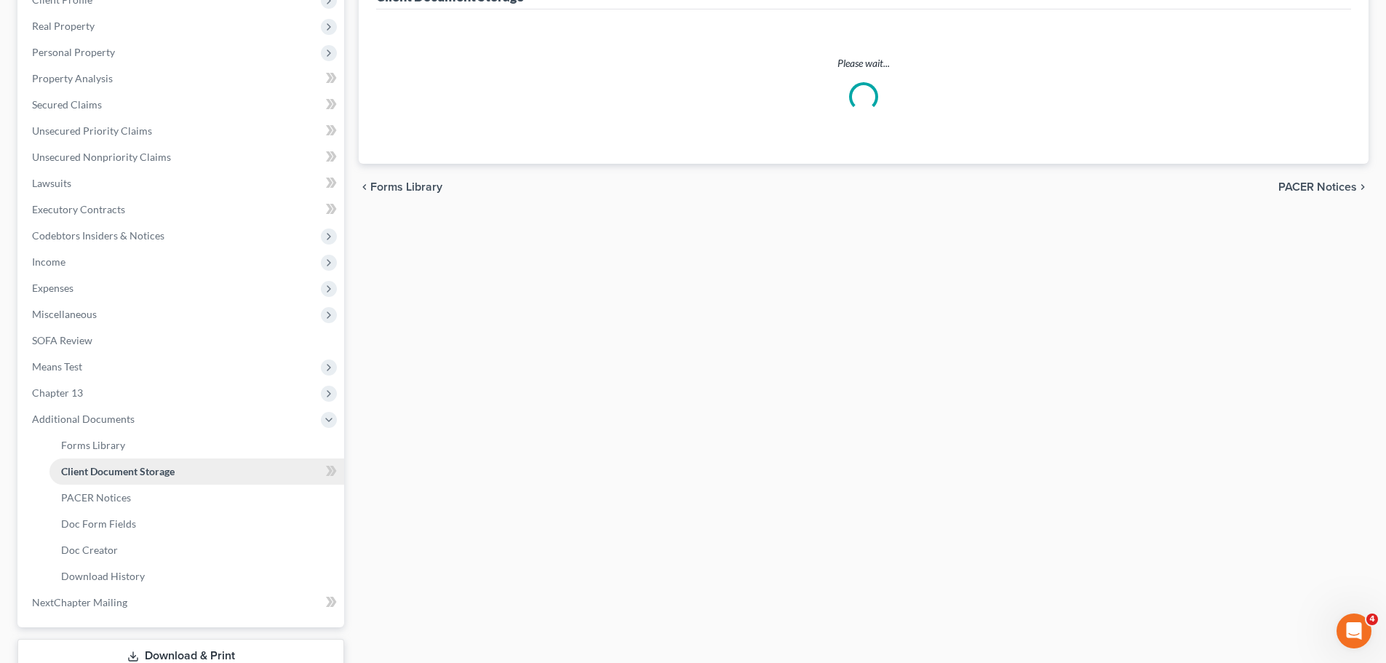
scroll to position [24, 0]
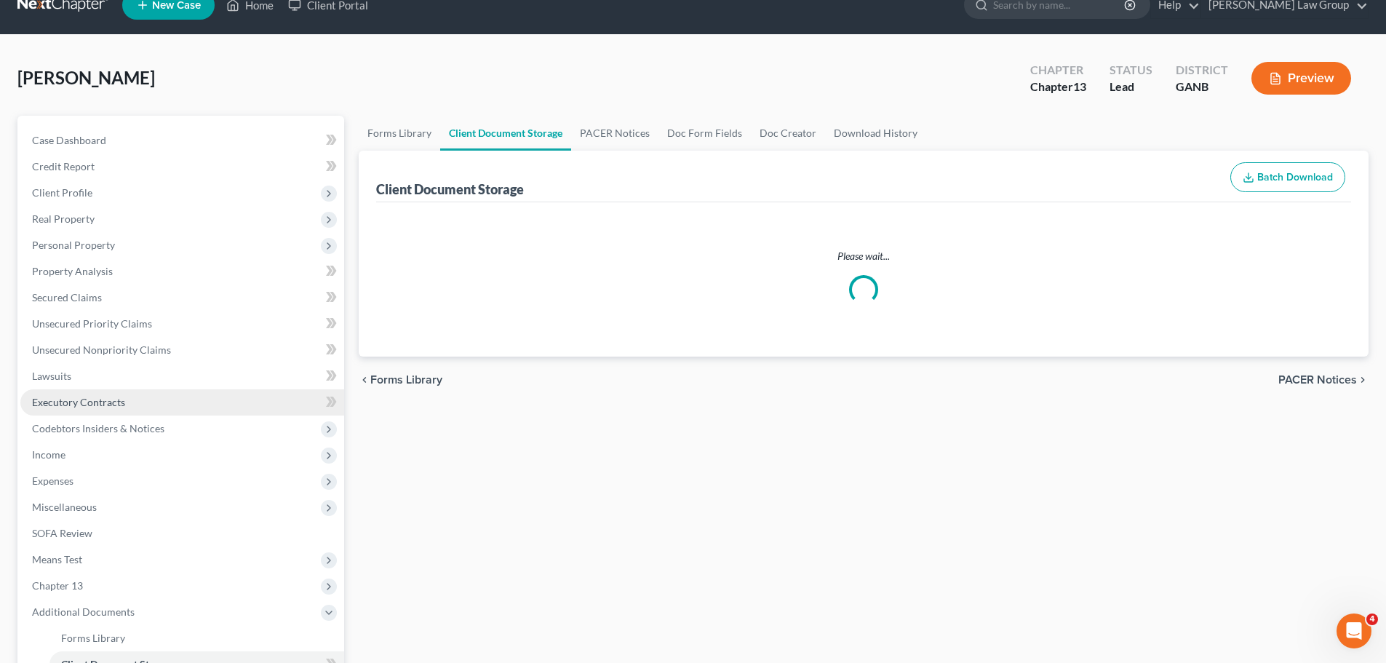
select select "5"
select select "35"
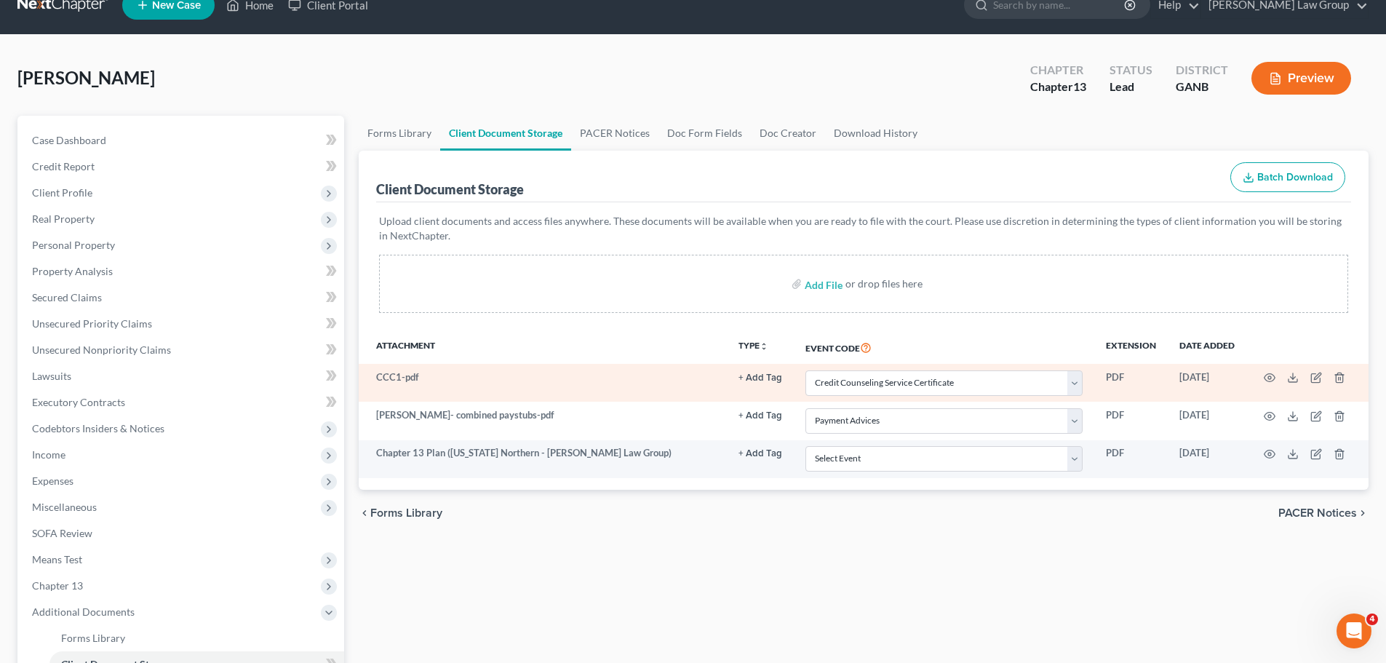
scroll to position [0, 0]
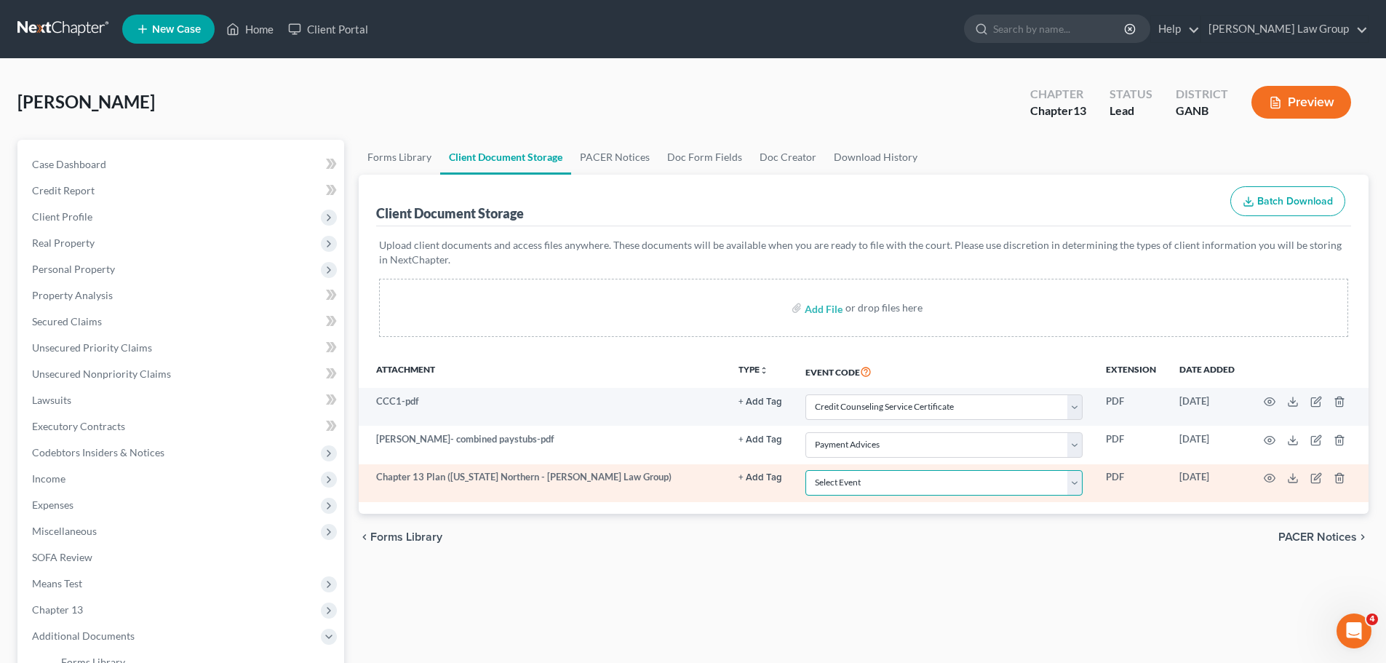
click at [994, 484] on select "Select Event 01 - Chapter 13 Plan - Initial Plan 02-Application to Pay Filing F…" at bounding box center [943, 482] width 277 height 25
select select "0"
click at [805, 470] on select "Select Event 01 - Chapter 13 Plan - Initial Plan 02-Application to Pay Filing F…" at bounding box center [943, 482] width 277 height 25
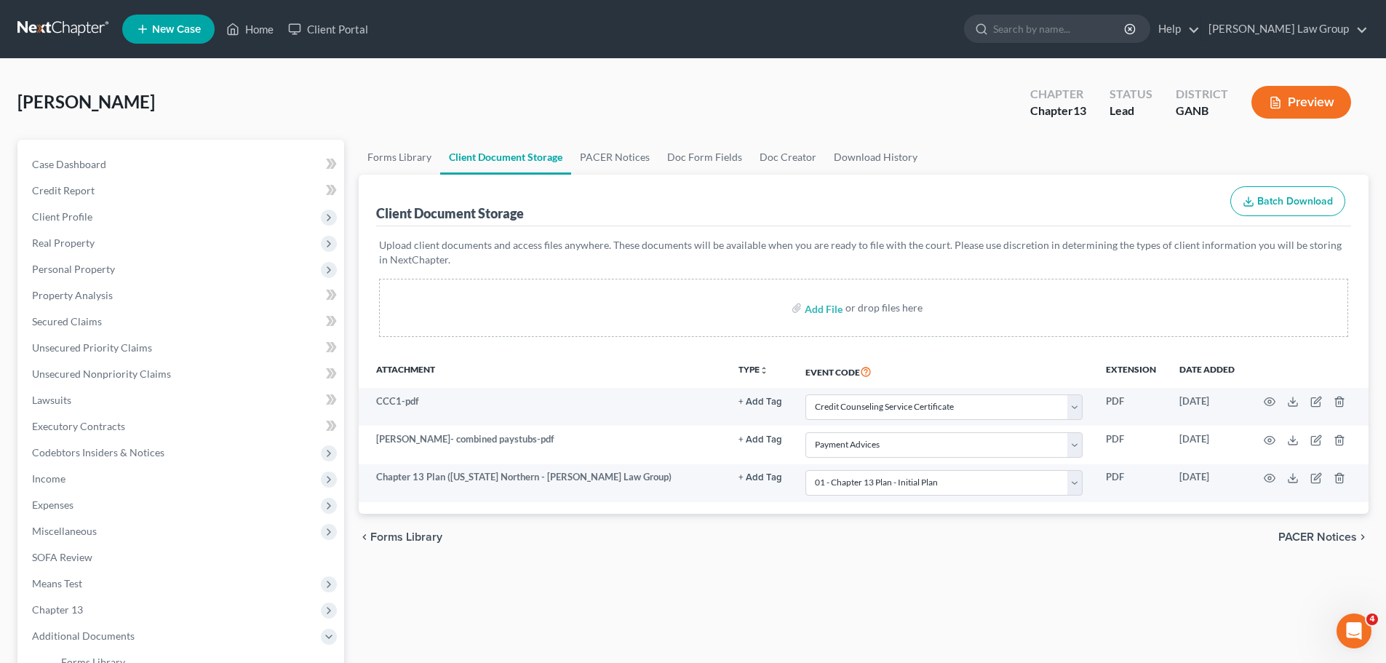
click at [1060, 553] on div "chevron_left Forms Library PACER Notices chevron_right" at bounding box center [864, 537] width 1010 height 47
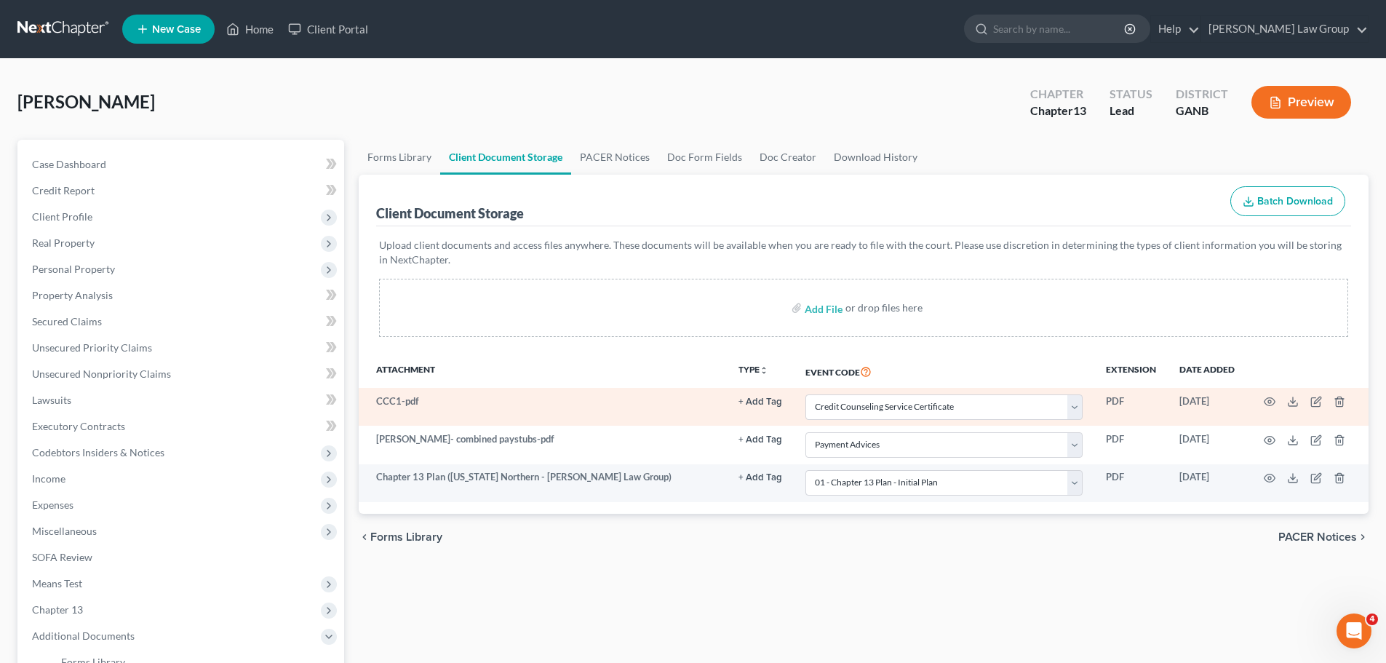
click at [1273, 408] on td at bounding box center [1307, 407] width 122 height 38
click at [1272, 404] on icon "button" at bounding box center [1270, 402] width 12 height 12
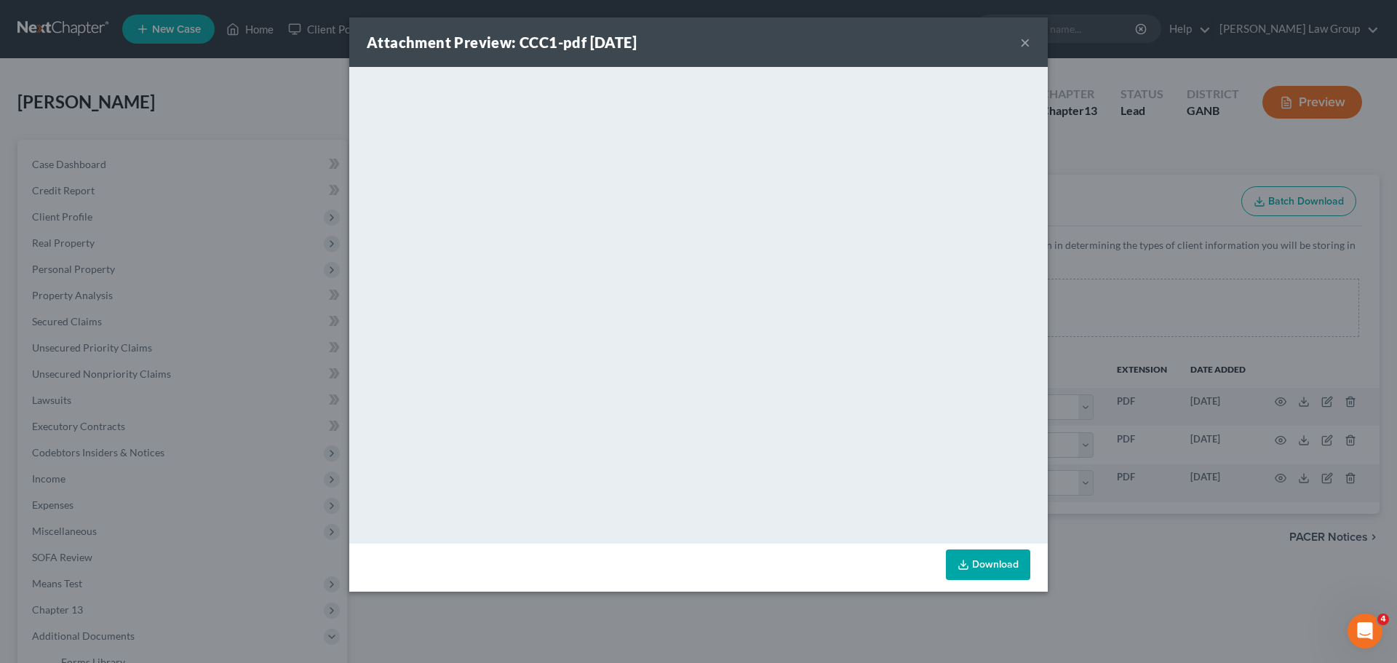
click at [1025, 41] on button "×" at bounding box center [1025, 41] width 10 height 17
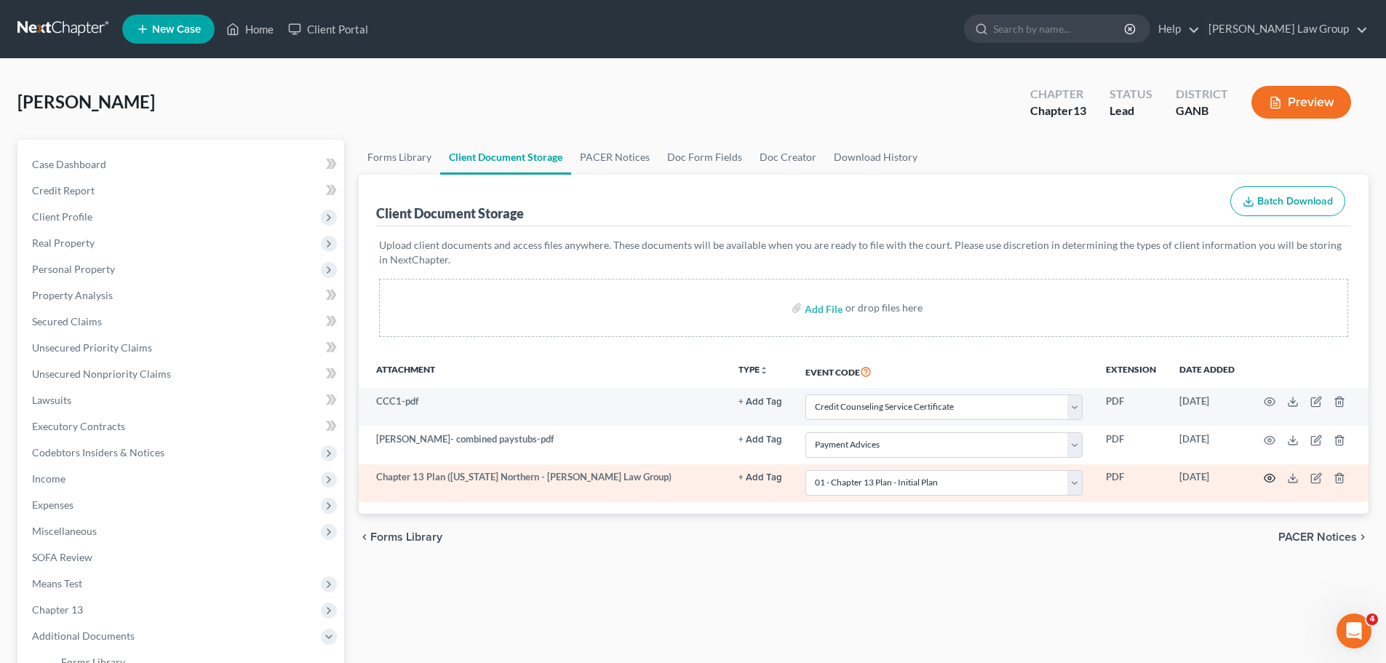
click at [1270, 482] on icon "button" at bounding box center [1269, 478] width 11 height 8
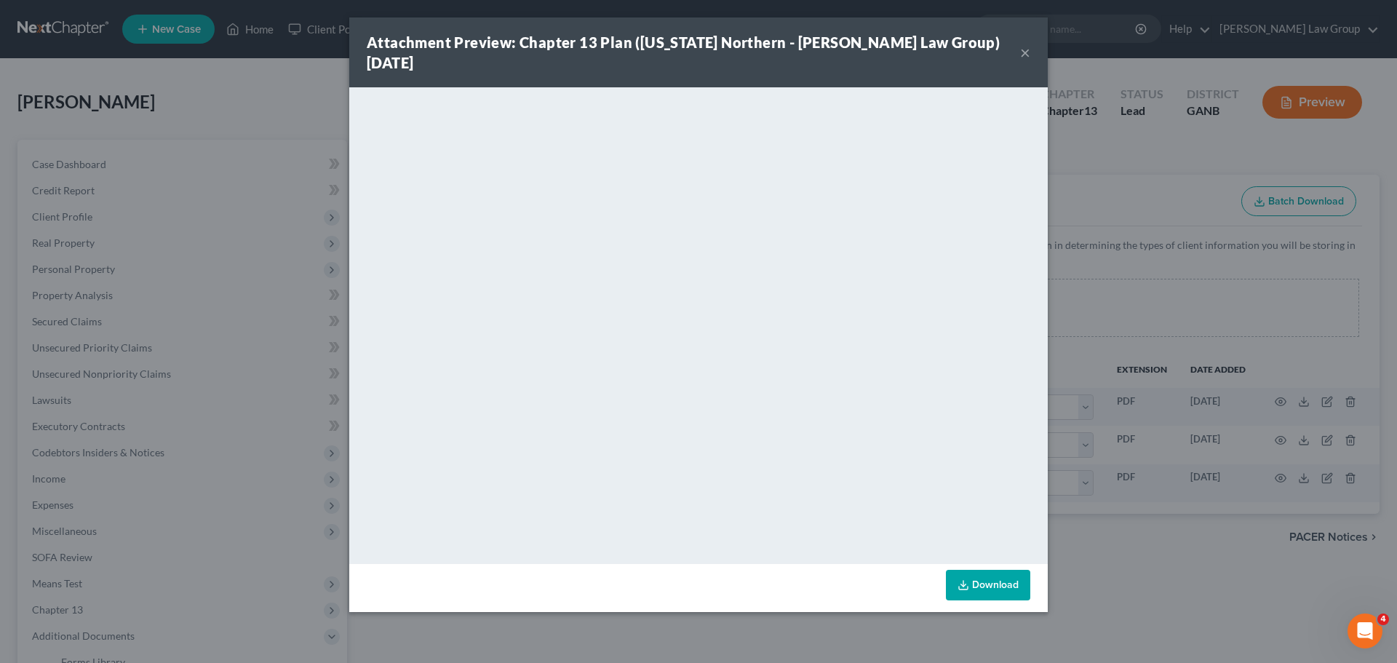
click at [1026, 48] on button "×" at bounding box center [1025, 52] width 10 height 17
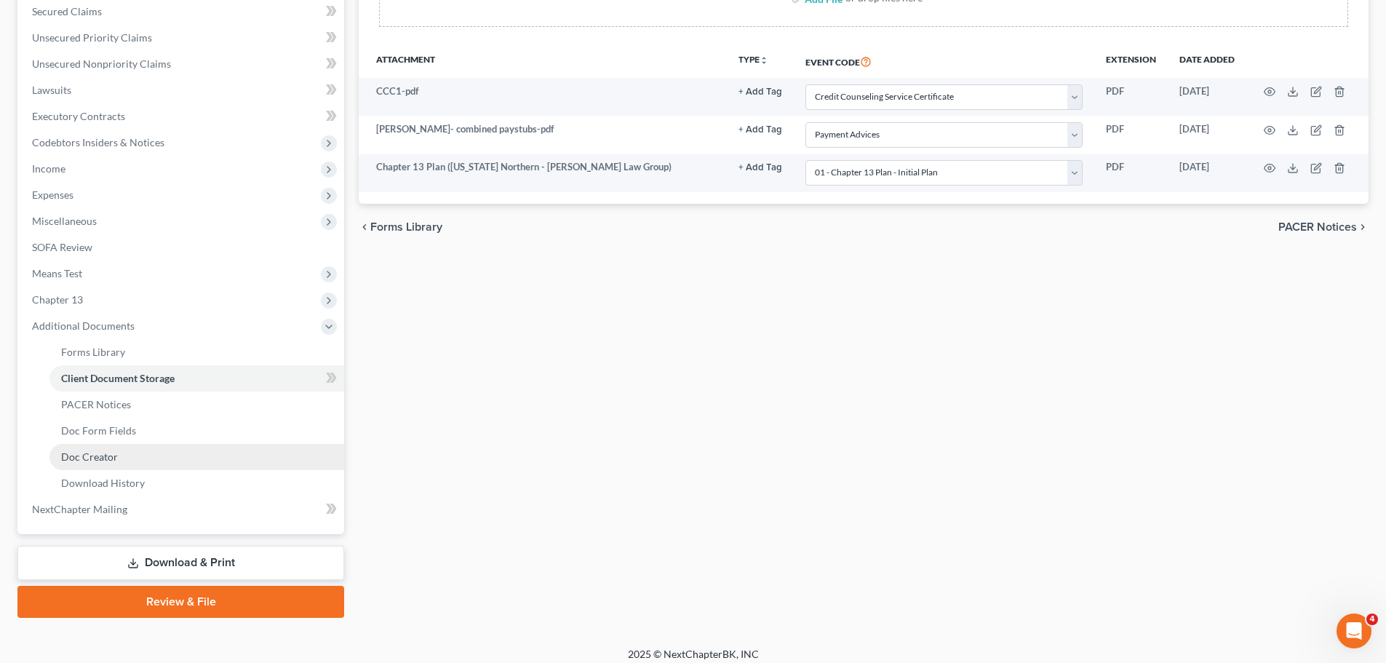
scroll to position [320, 0]
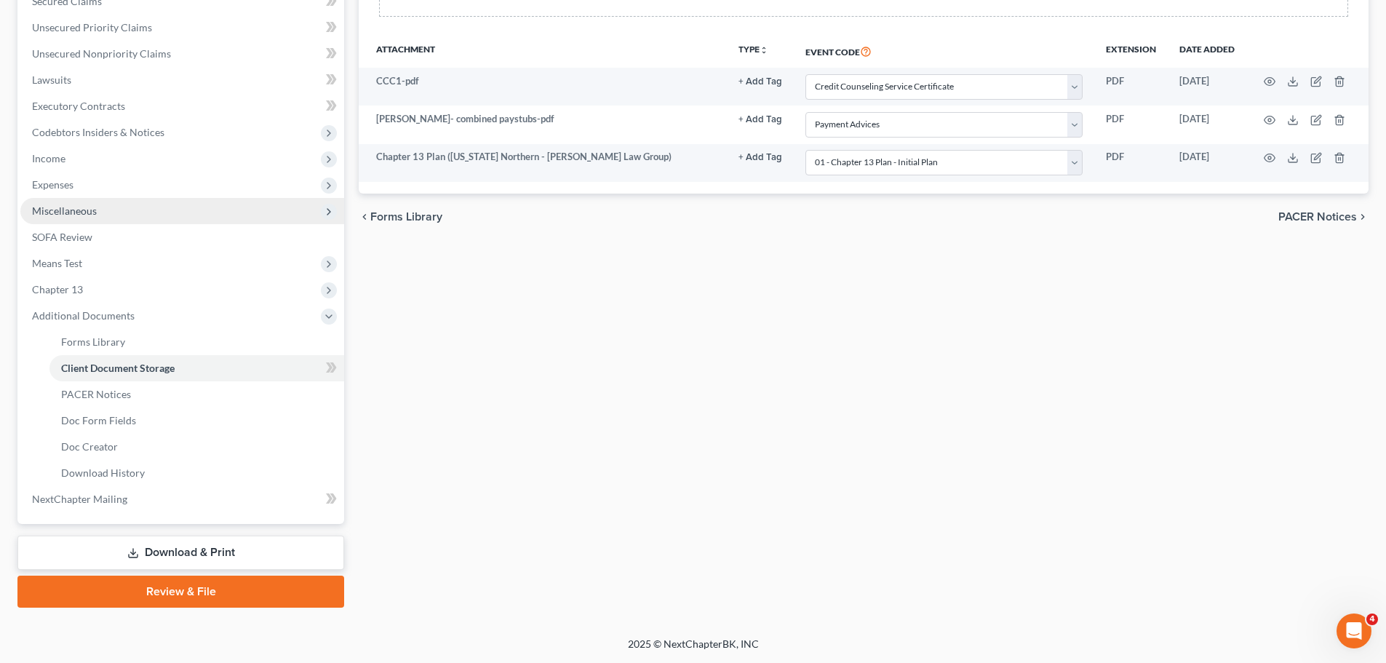
click at [93, 209] on span "Miscellaneous" at bounding box center [64, 210] width 65 height 12
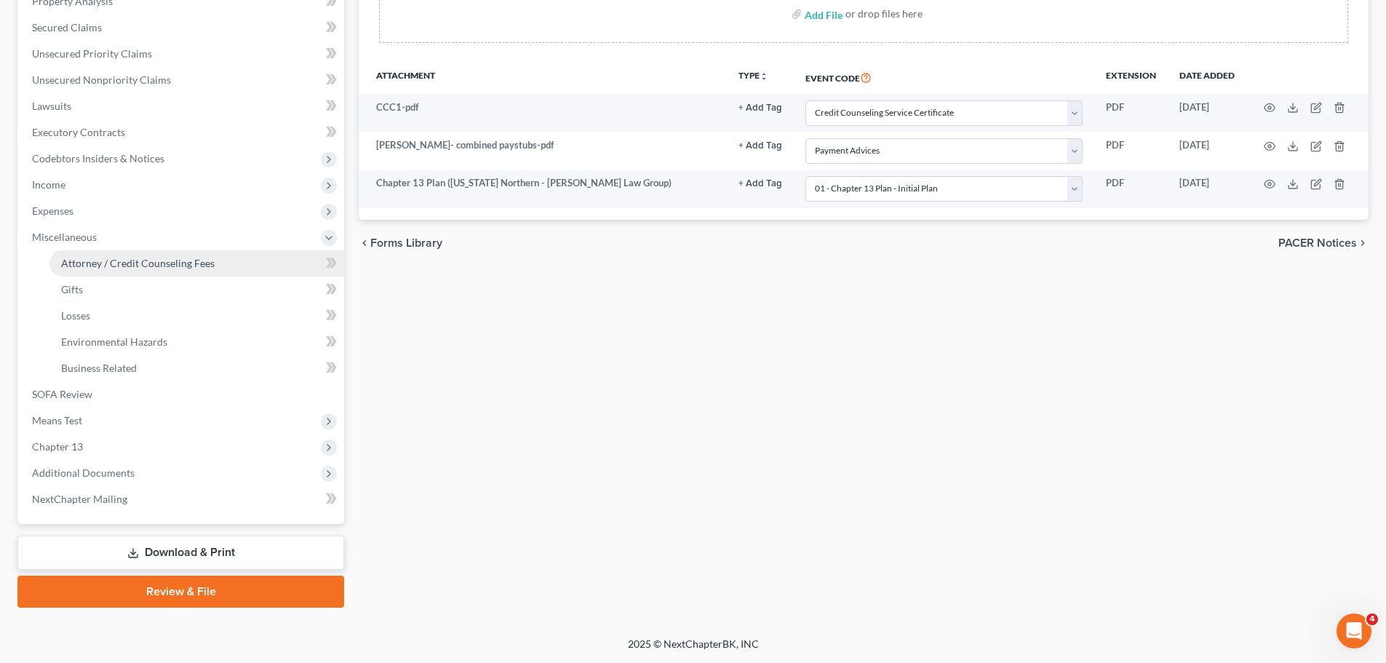
click at [180, 269] on link "Attorney / Credit Counseling Fees" at bounding box center [196, 263] width 295 height 26
select select "1"
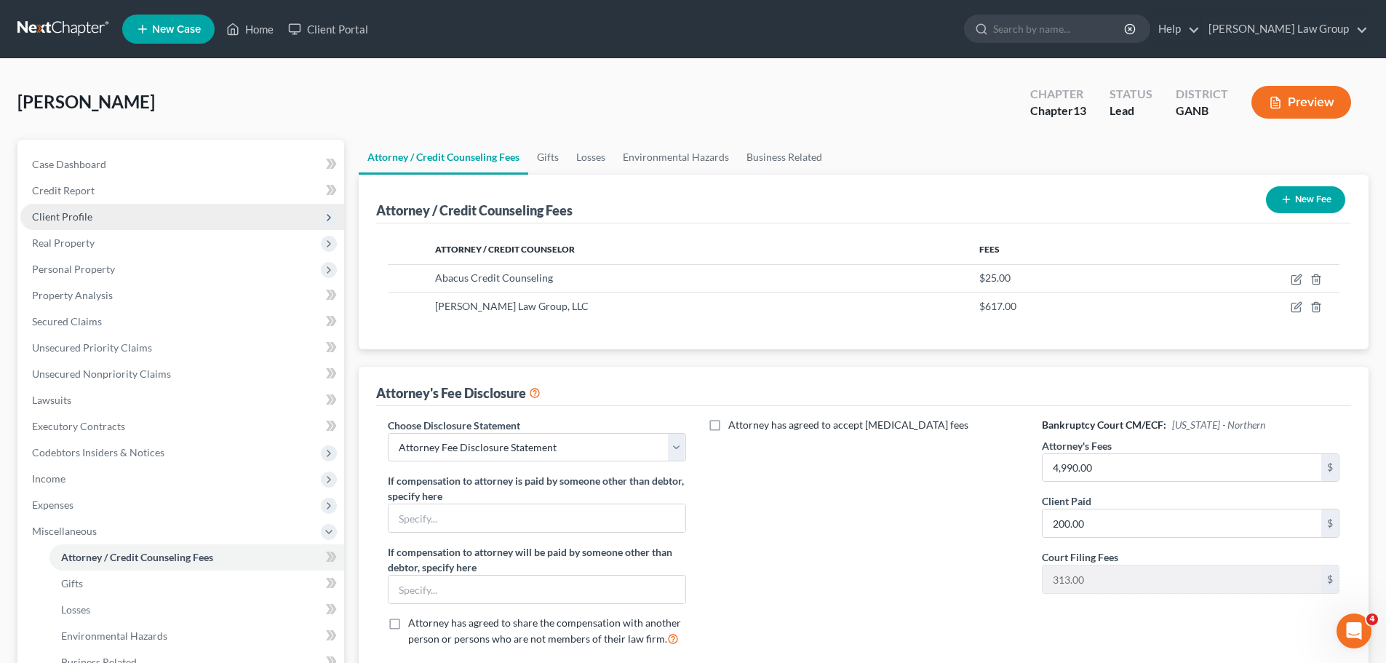
click at [88, 205] on span "Client Profile" at bounding box center [182, 217] width 324 height 26
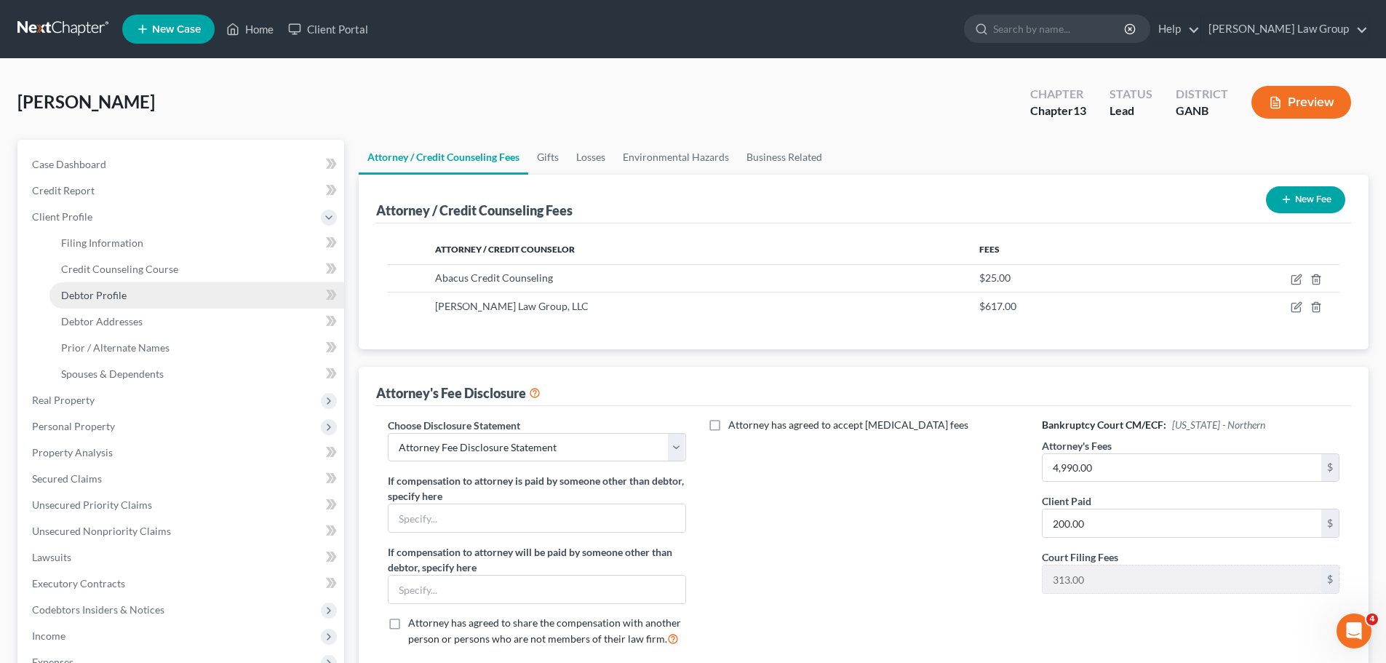
click at [148, 287] on link "Debtor Profile" at bounding box center [196, 295] width 295 height 26
select select "0"
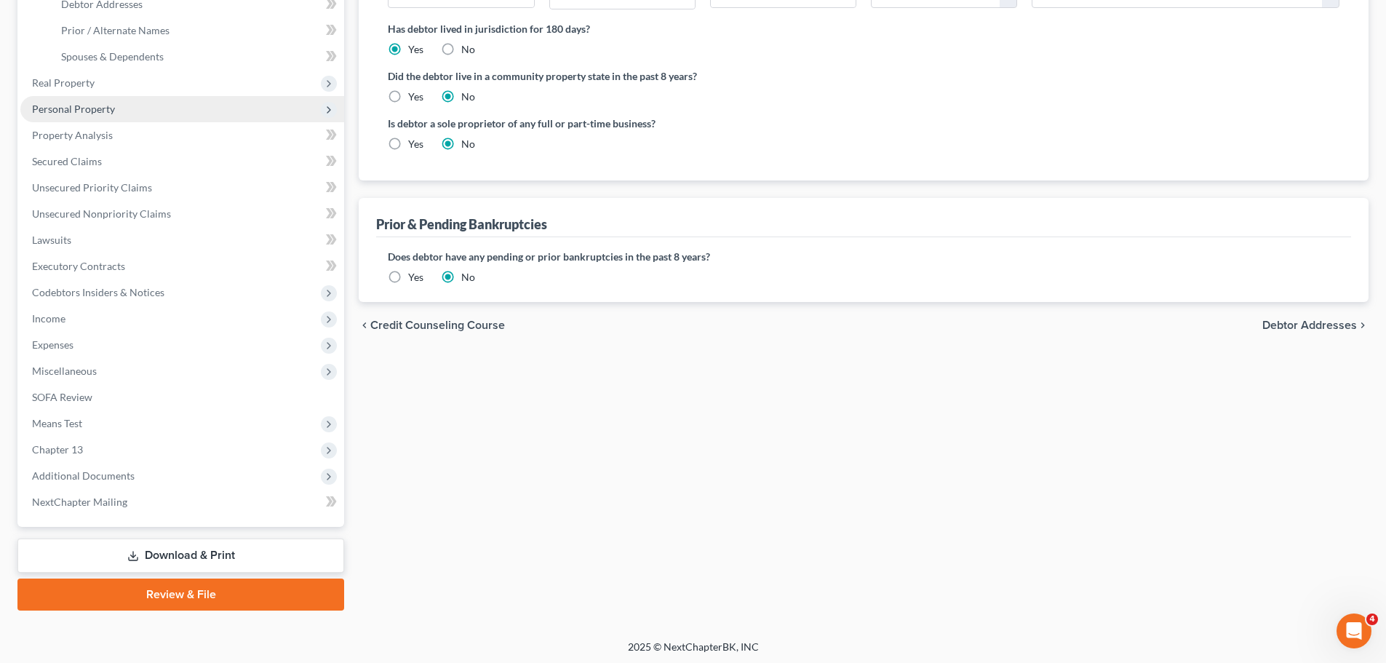
scroll to position [320, 0]
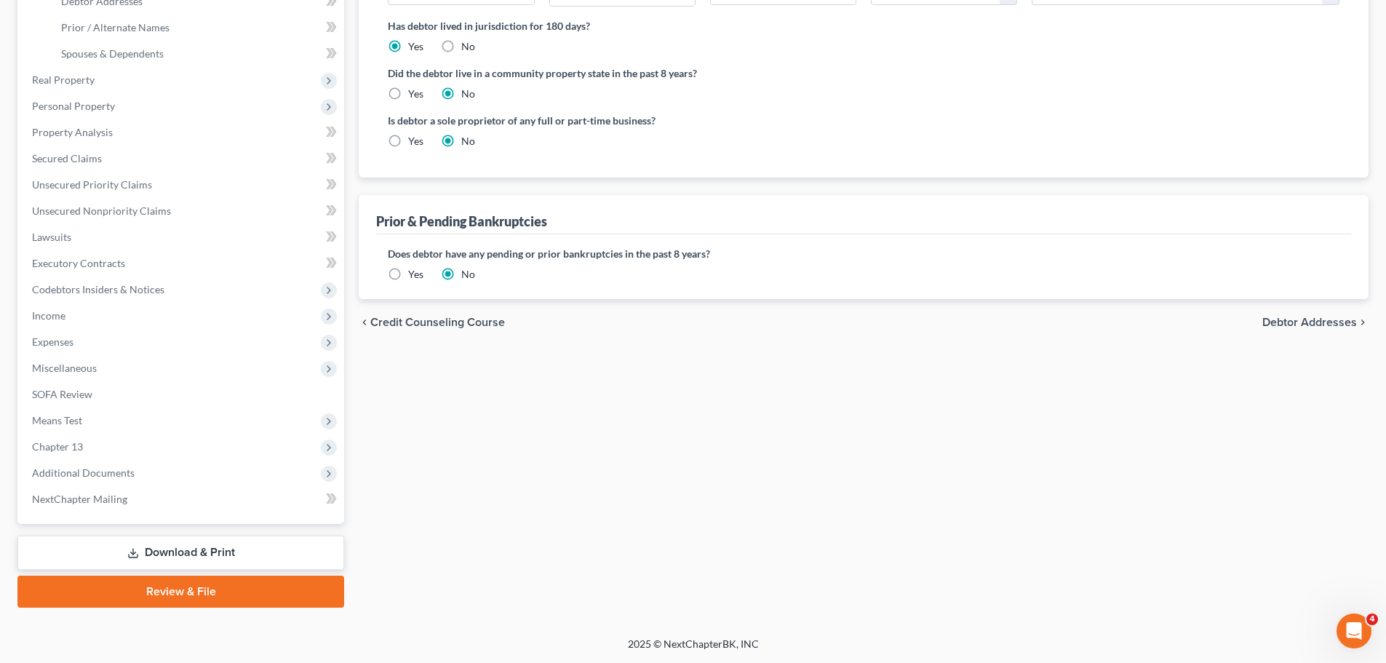
click at [186, 591] on link "Review & File" at bounding box center [180, 591] width 327 height 32
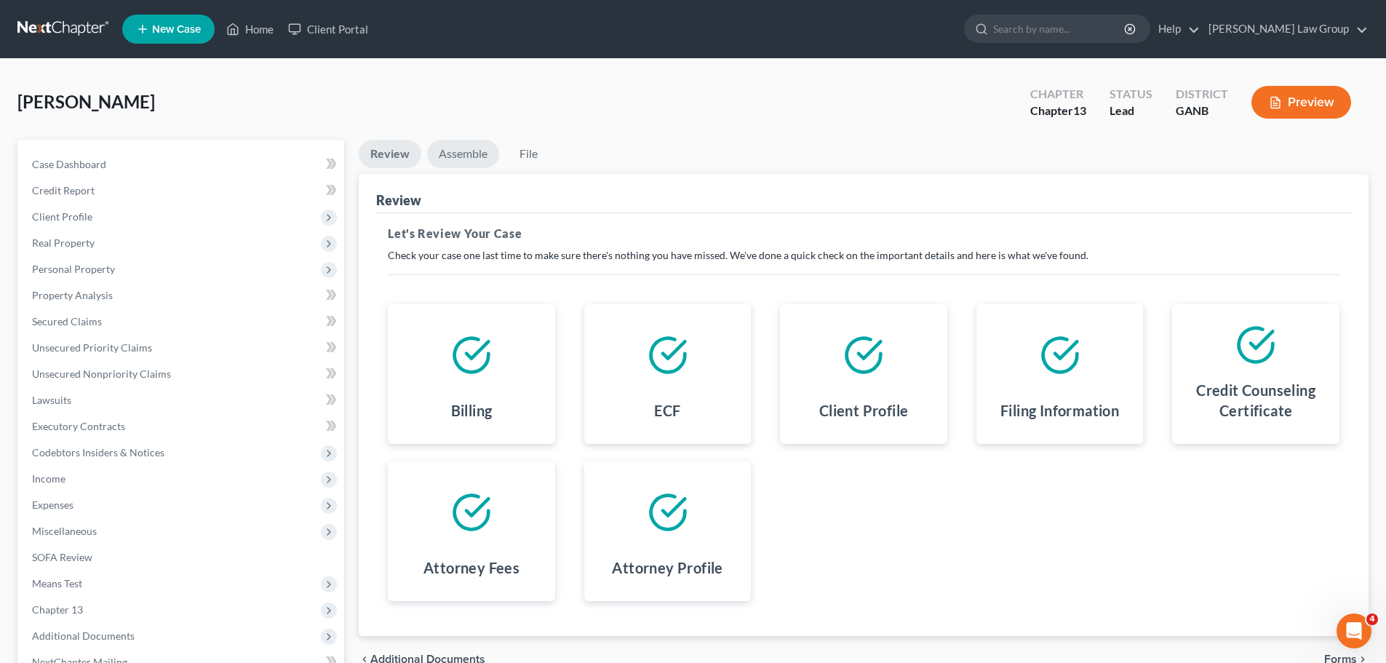
click at [465, 149] on link "Assemble" at bounding box center [463, 154] width 72 height 28
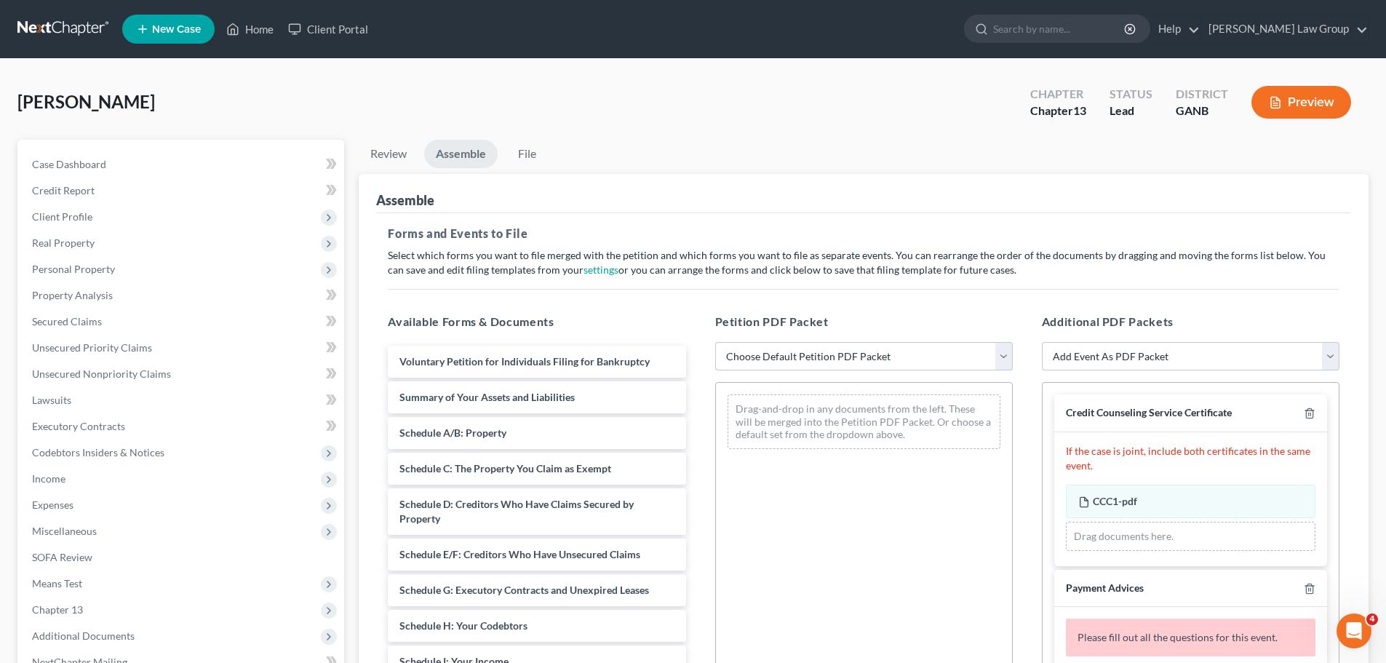
click at [795, 351] on select "Choose Default Petition PDF Packet Complete Bankruptcy Petition (all forms and …" at bounding box center [864, 356] width 298 height 29
select select "0"
click at [715, 342] on select "Choose Default Petition PDF Packet Complete Bankruptcy Petition (all forms and …" at bounding box center [864, 356] width 298 height 29
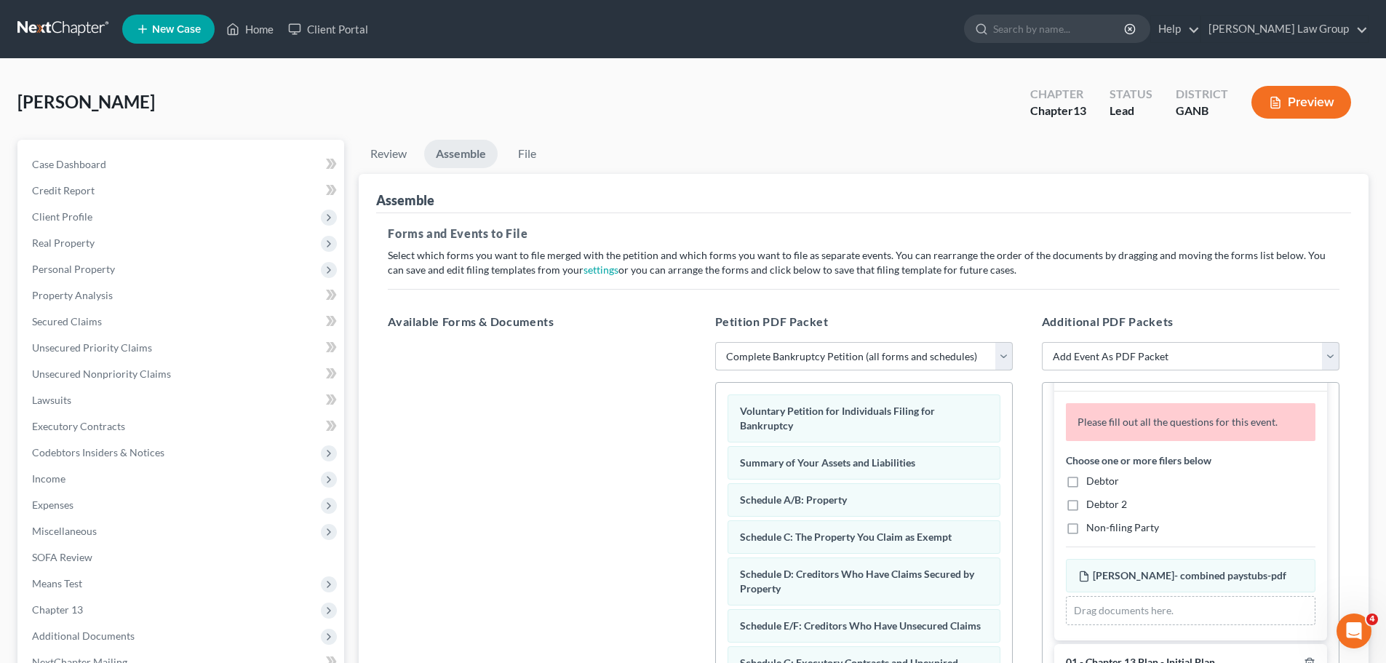
scroll to position [218, 0]
click at [1086, 472] on label "Debtor" at bounding box center [1102, 478] width 33 height 15
click at [1092, 472] on input "Debtor" at bounding box center [1096, 475] width 9 height 9
checkbox input "true"
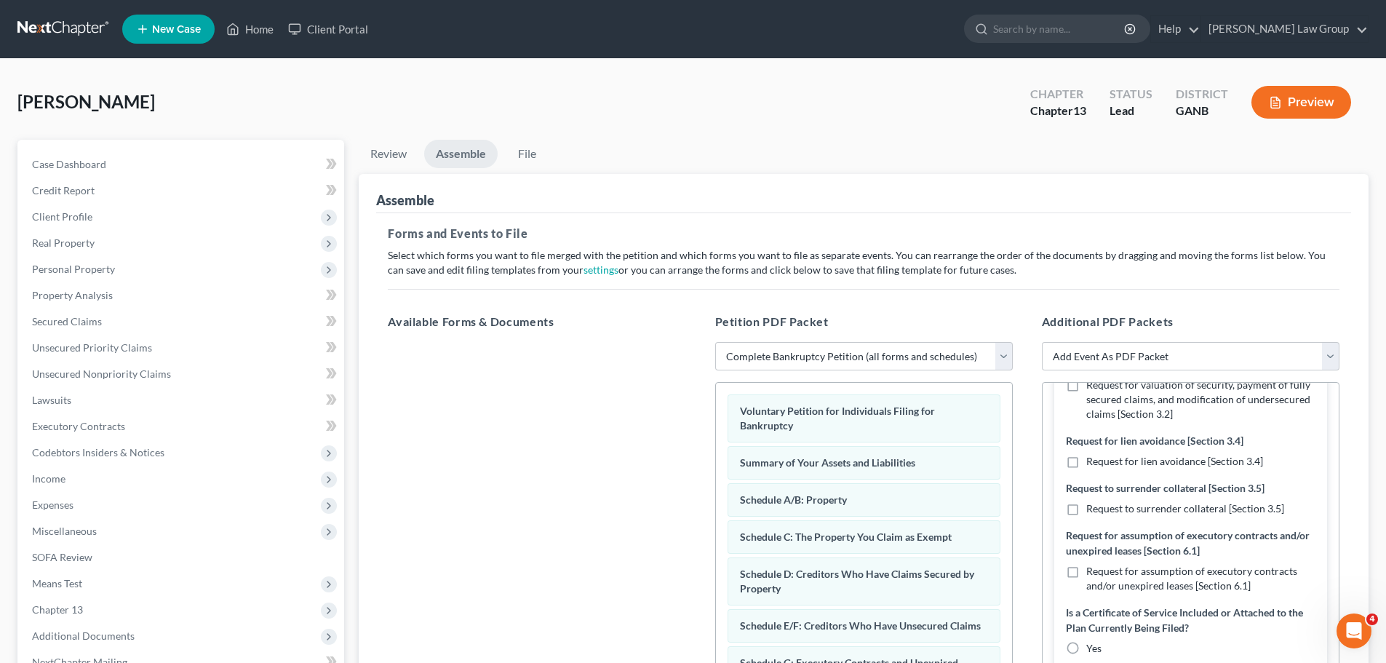
scroll to position [727, 0]
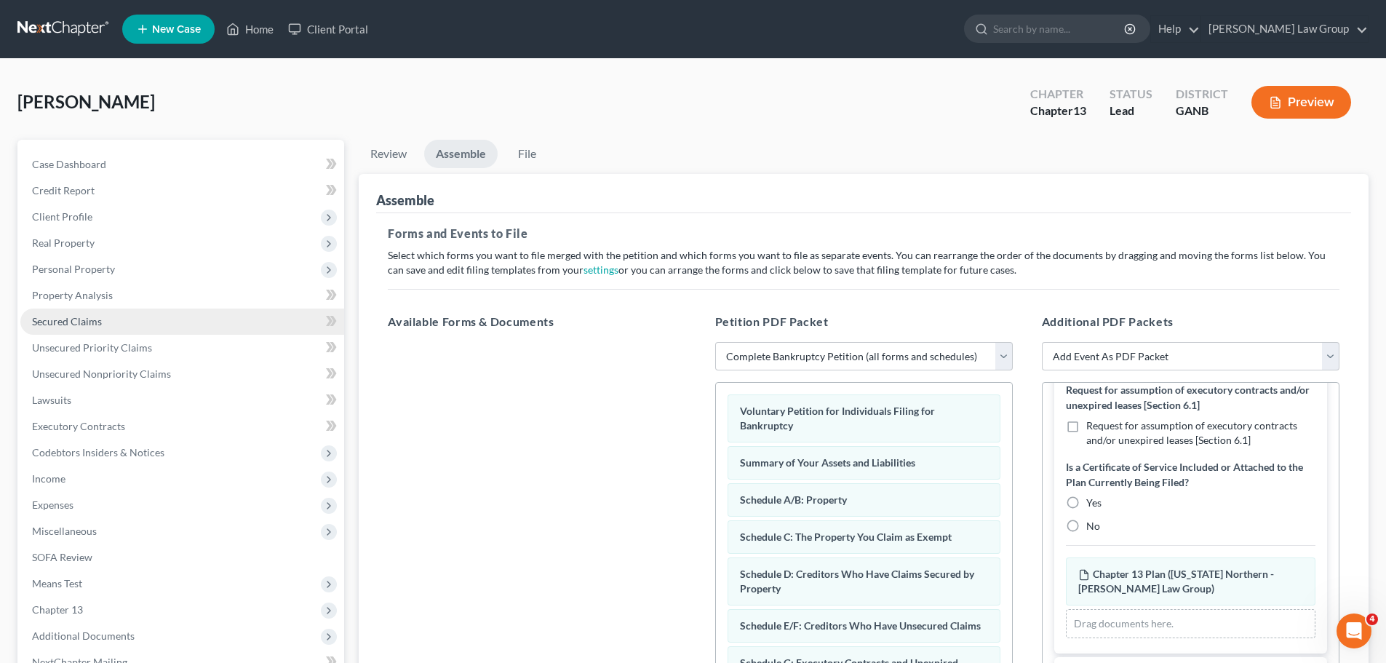
click at [79, 324] on span "Secured Claims" at bounding box center [67, 321] width 70 height 12
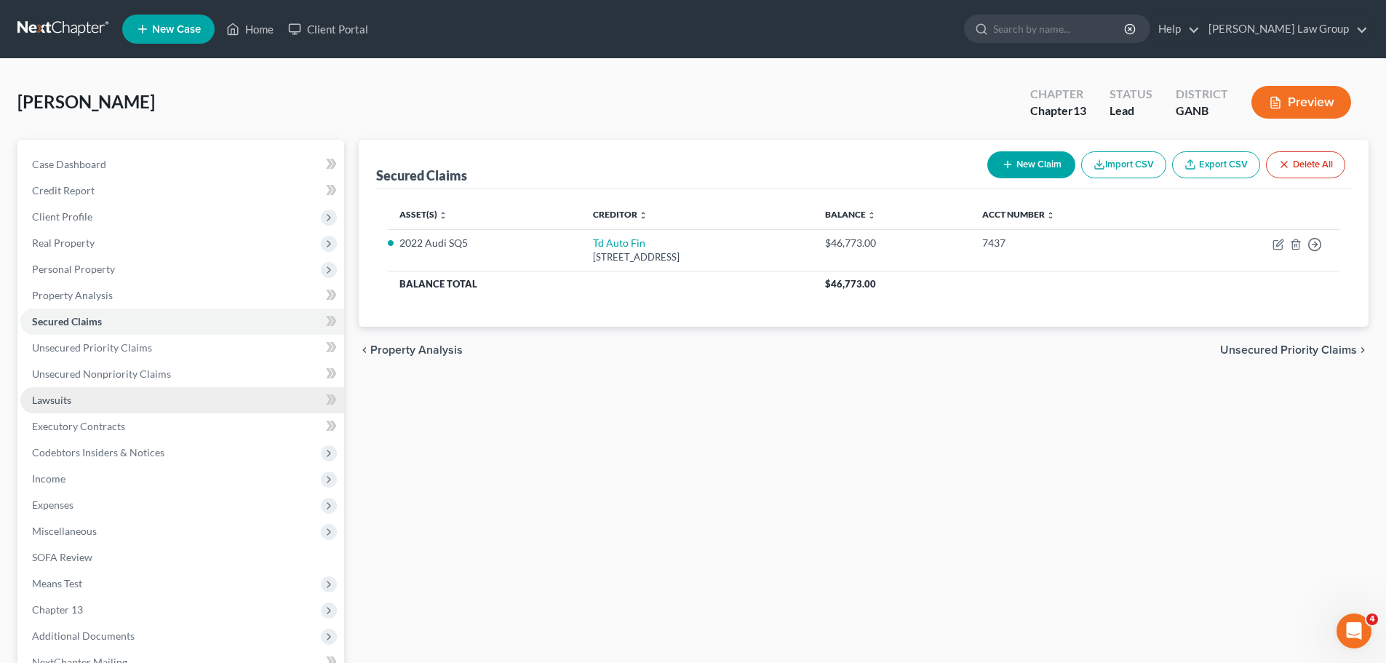
click at [74, 399] on link "Lawsuits" at bounding box center [182, 400] width 324 height 26
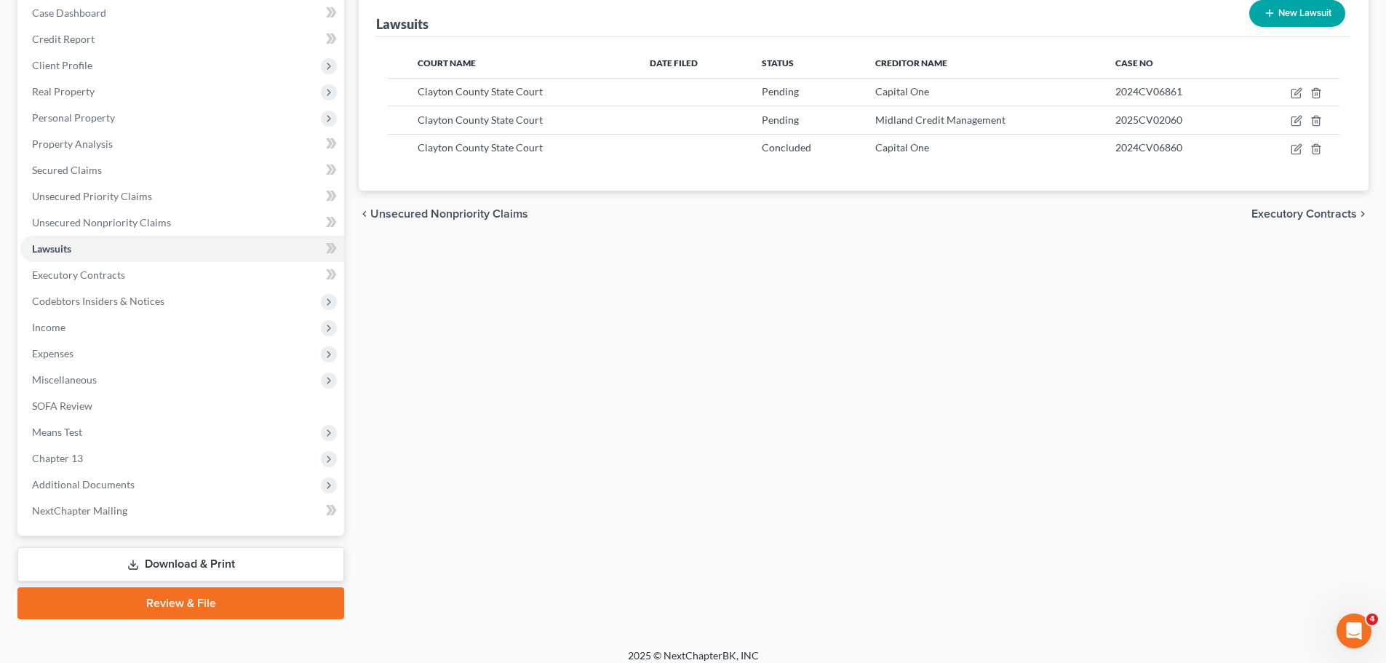
scroll to position [163, 0]
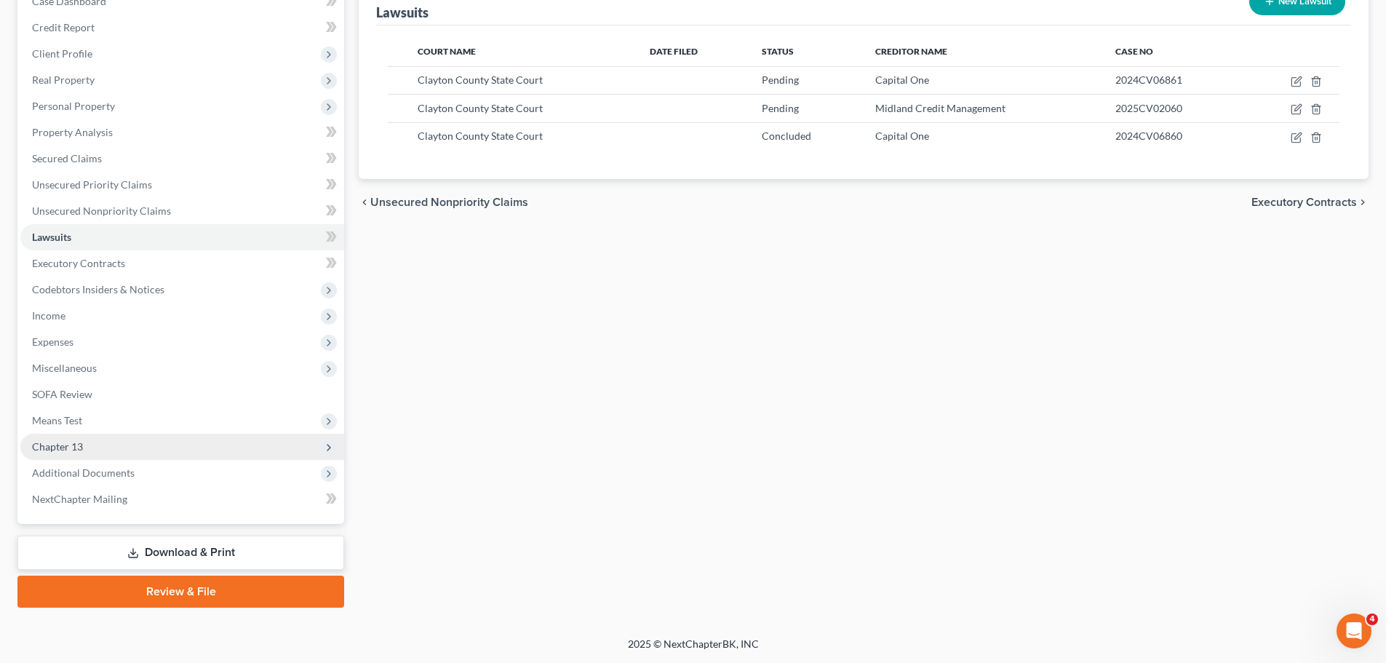
click at [100, 451] on span "Chapter 13" at bounding box center [182, 447] width 324 height 26
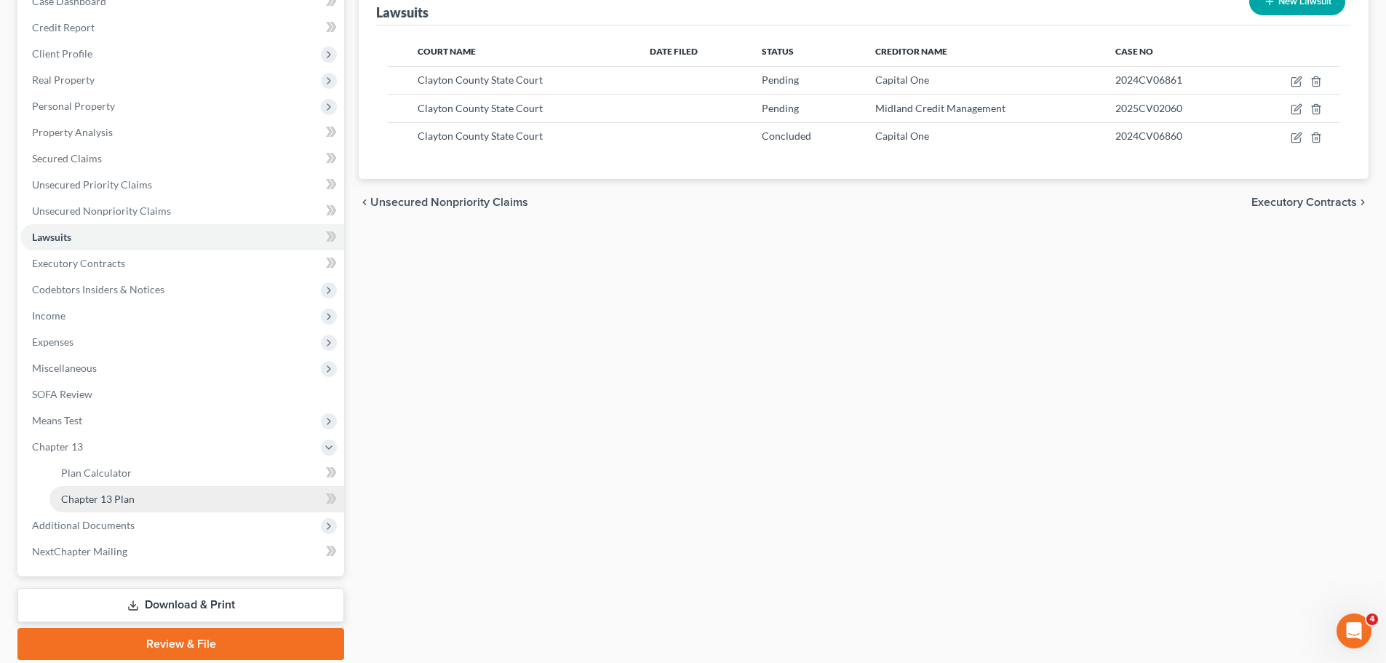
click at [124, 497] on span "Chapter 13 Plan" at bounding box center [97, 498] width 73 height 12
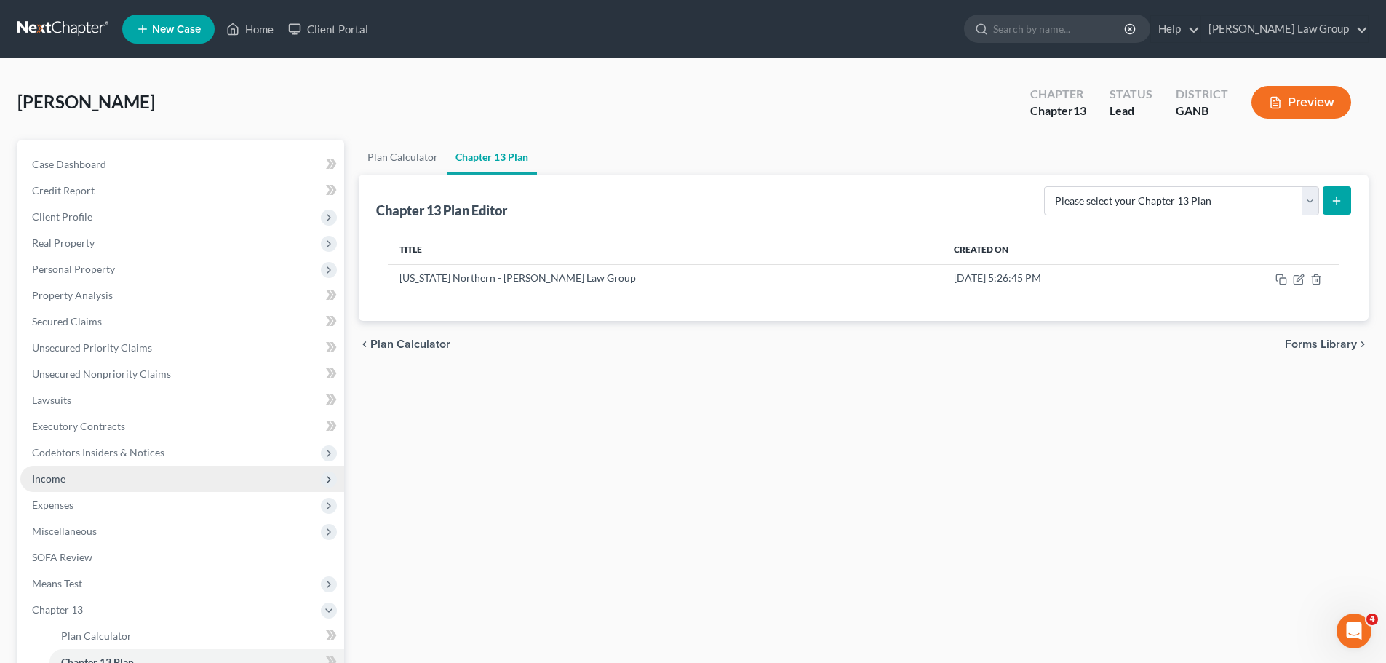
click at [103, 476] on span "Income" at bounding box center [182, 479] width 324 height 26
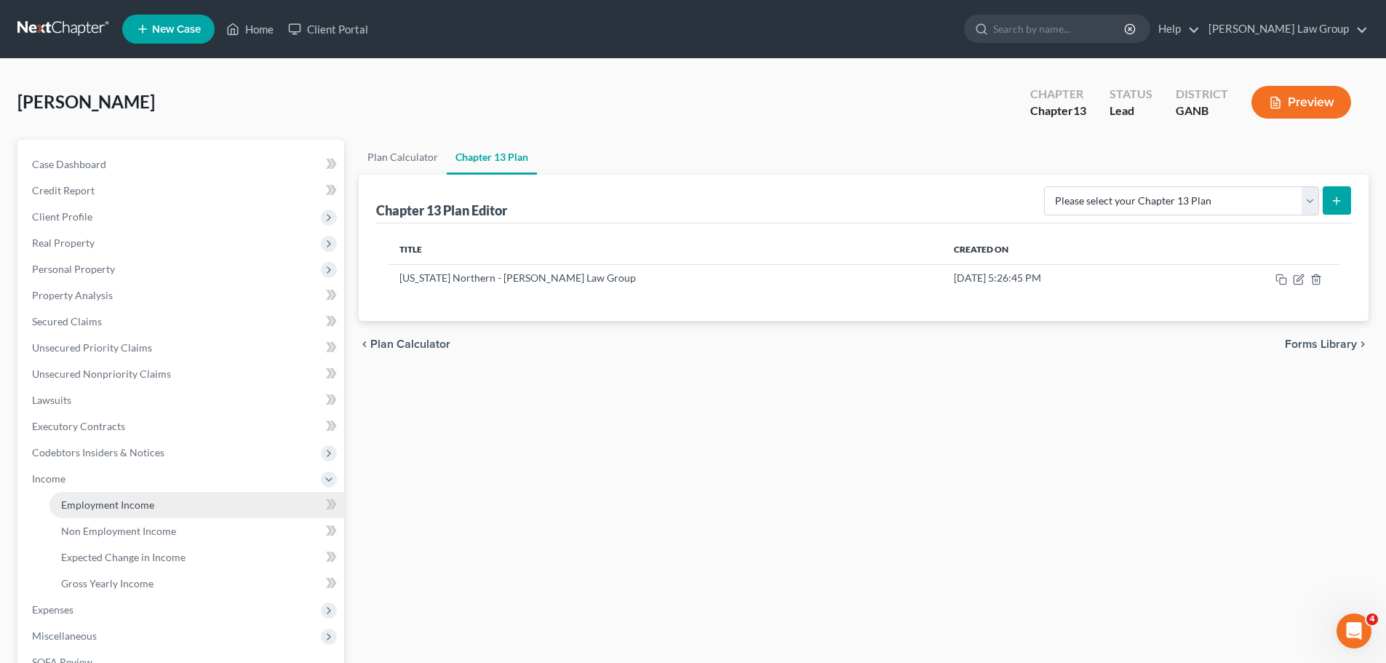
click at [128, 508] on span "Employment Income" at bounding box center [107, 504] width 93 height 12
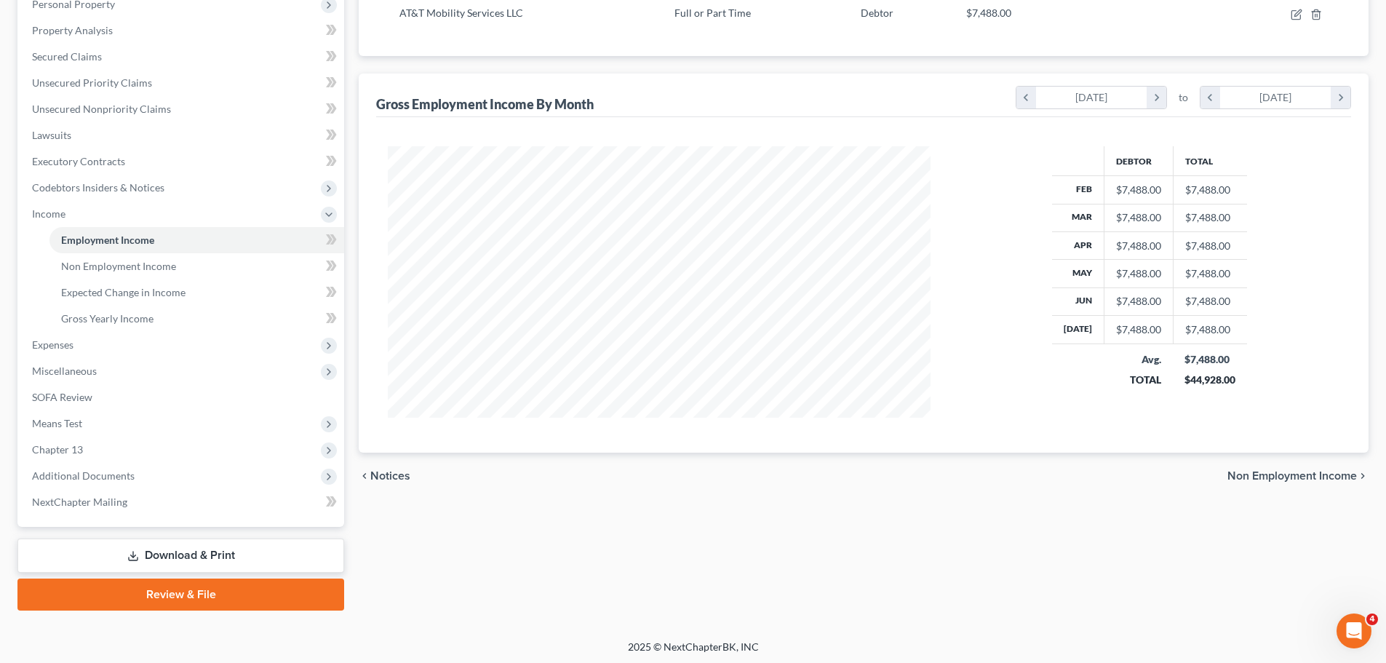
scroll to position [268, 0]
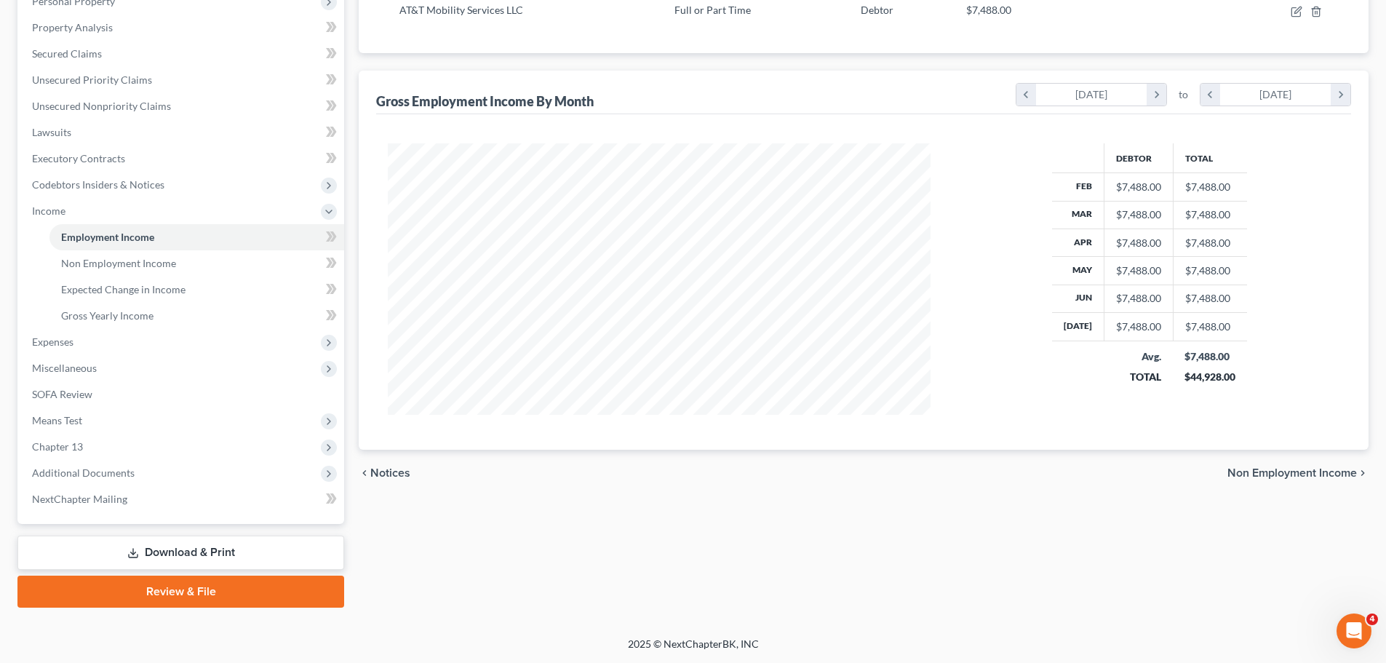
click at [131, 588] on link "Review & File" at bounding box center [180, 591] width 327 height 32
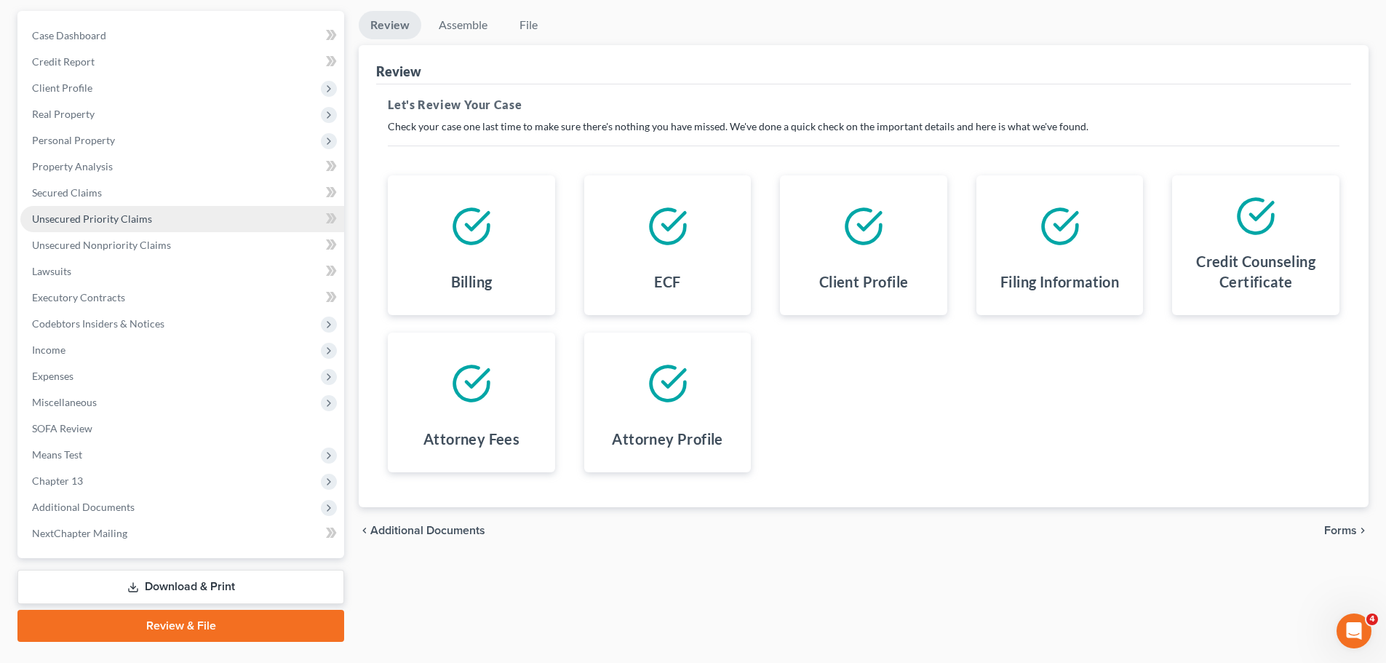
scroll to position [163, 0]
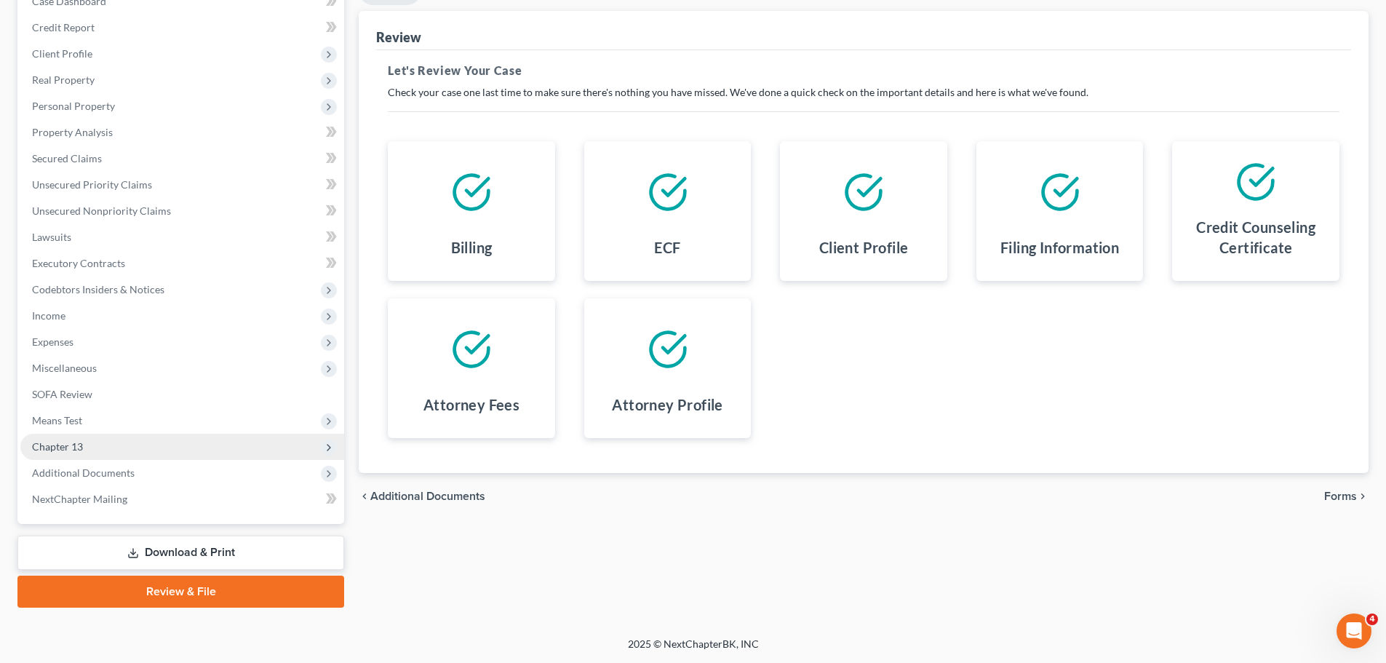
click at [132, 437] on span "Chapter 13" at bounding box center [182, 447] width 324 height 26
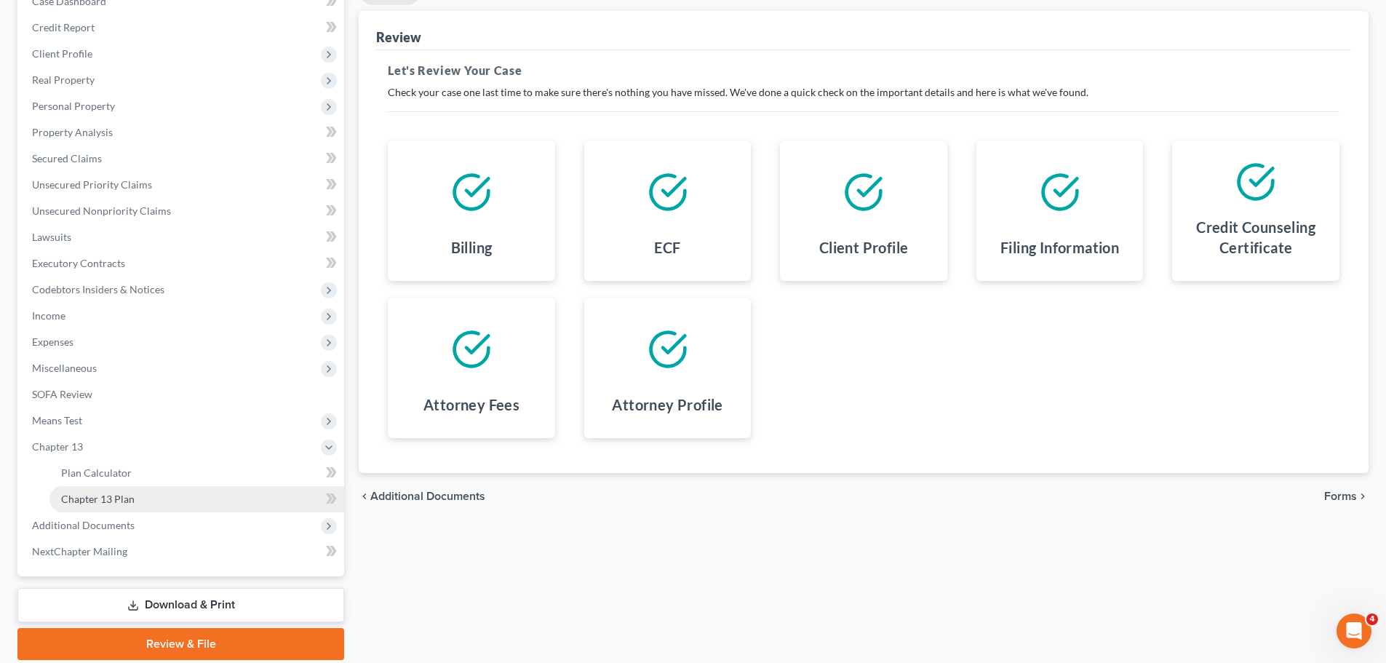
click at [157, 492] on link "Chapter 13 Plan" at bounding box center [196, 499] width 295 height 26
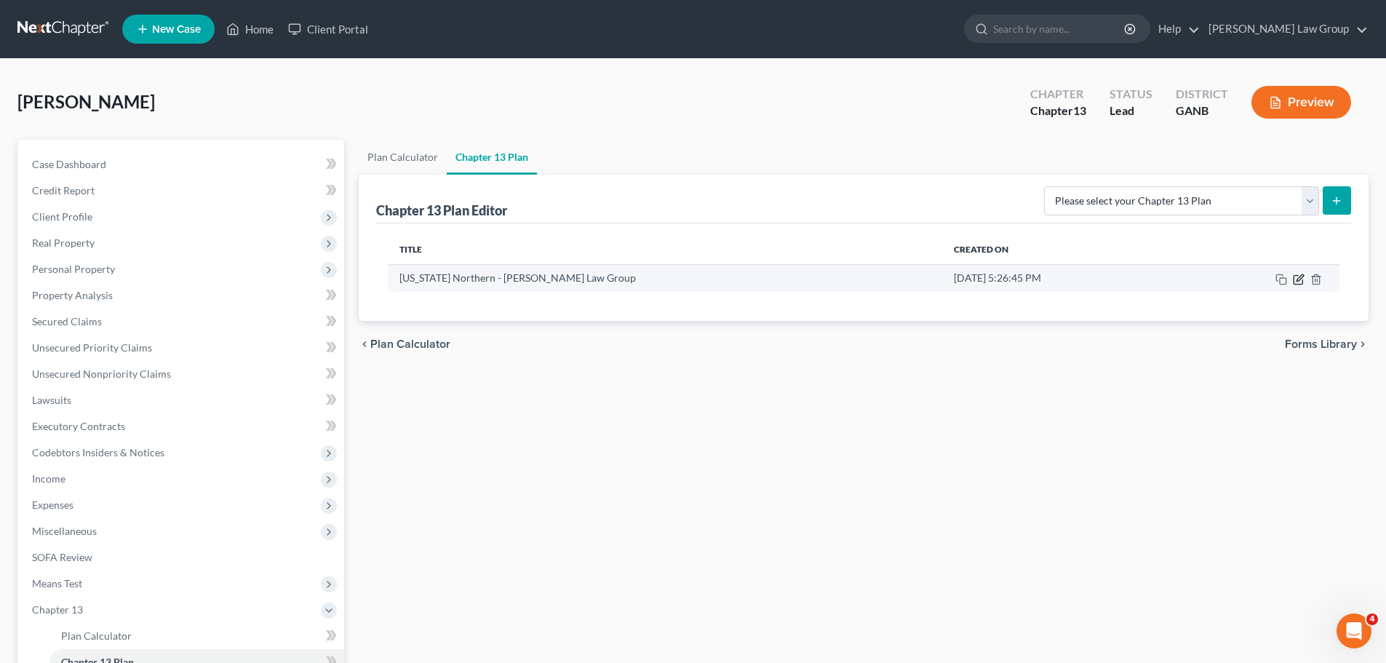
click at [1297, 282] on icon "button" at bounding box center [1299, 280] width 12 height 12
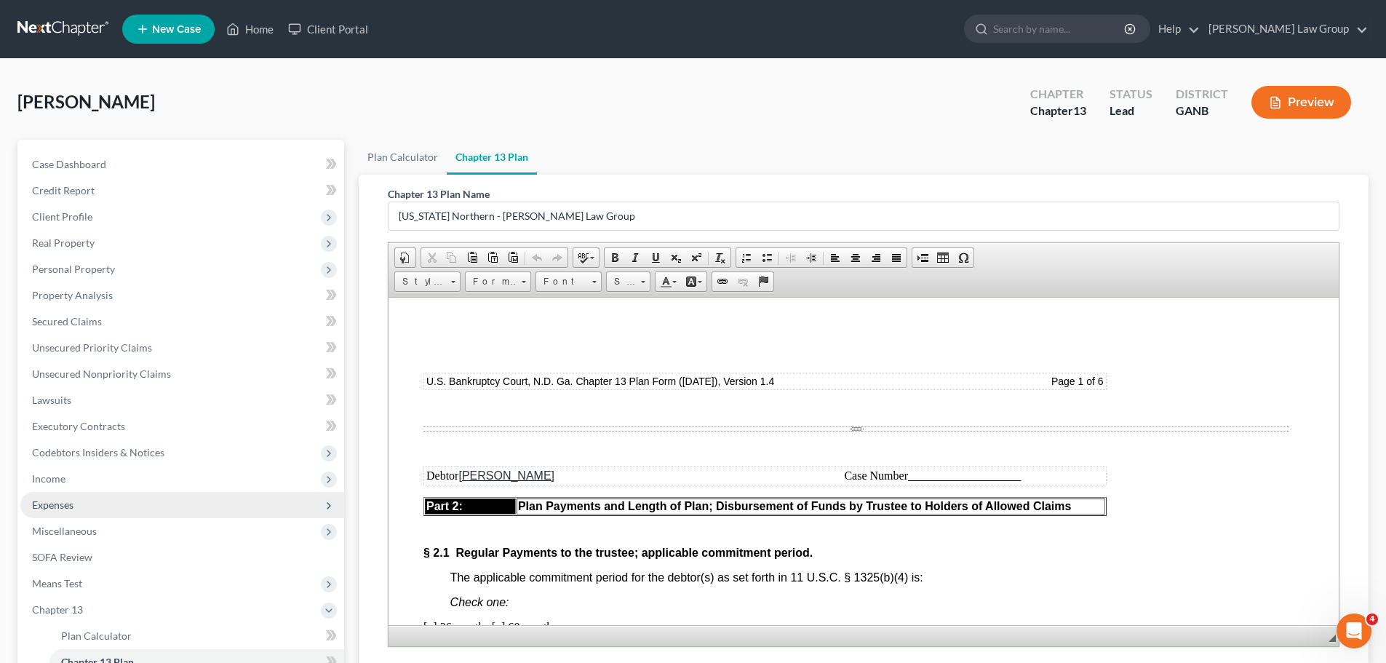
scroll to position [215, 0]
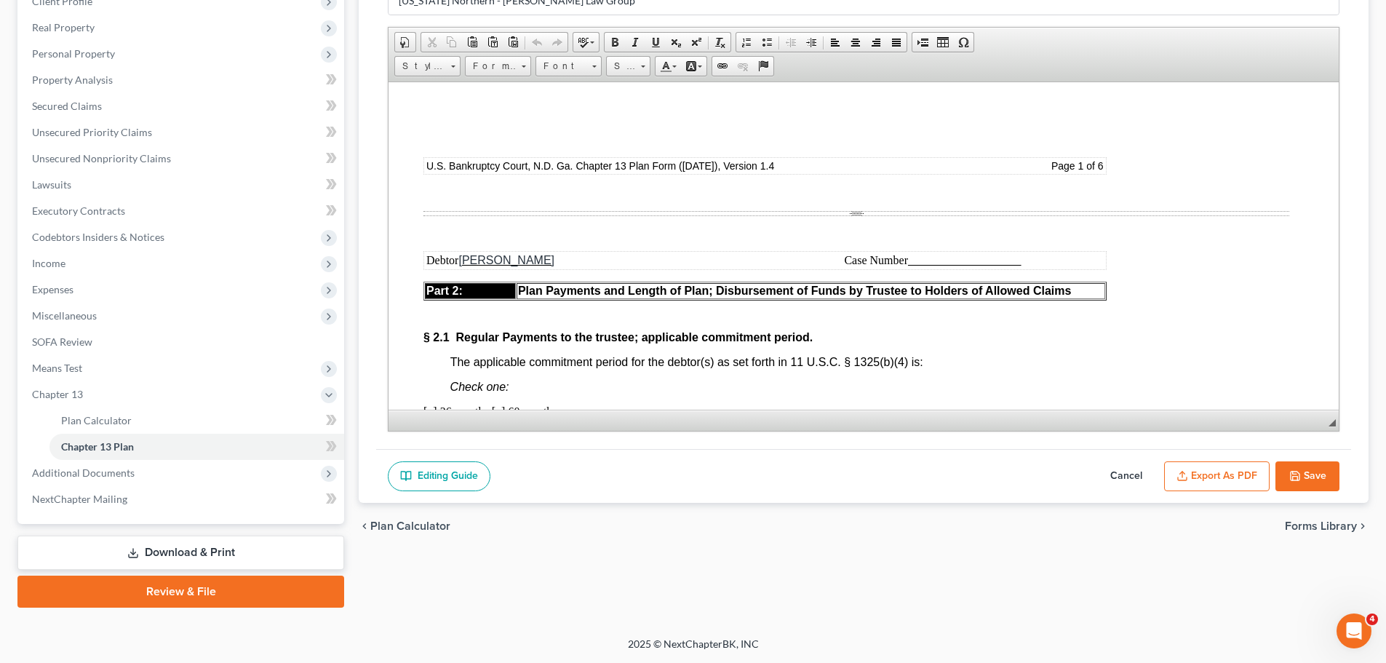
click at [153, 592] on link "Review & File" at bounding box center [180, 591] width 327 height 32
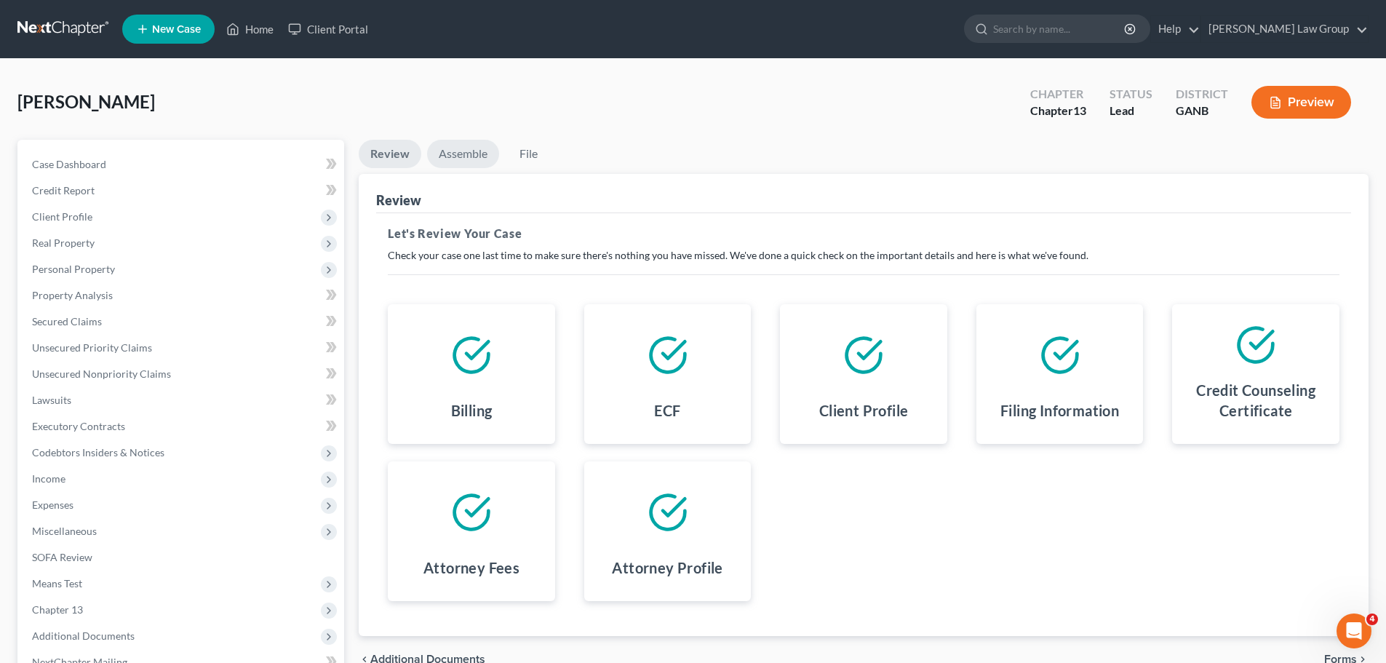
click at [454, 146] on link "Assemble" at bounding box center [463, 154] width 72 height 28
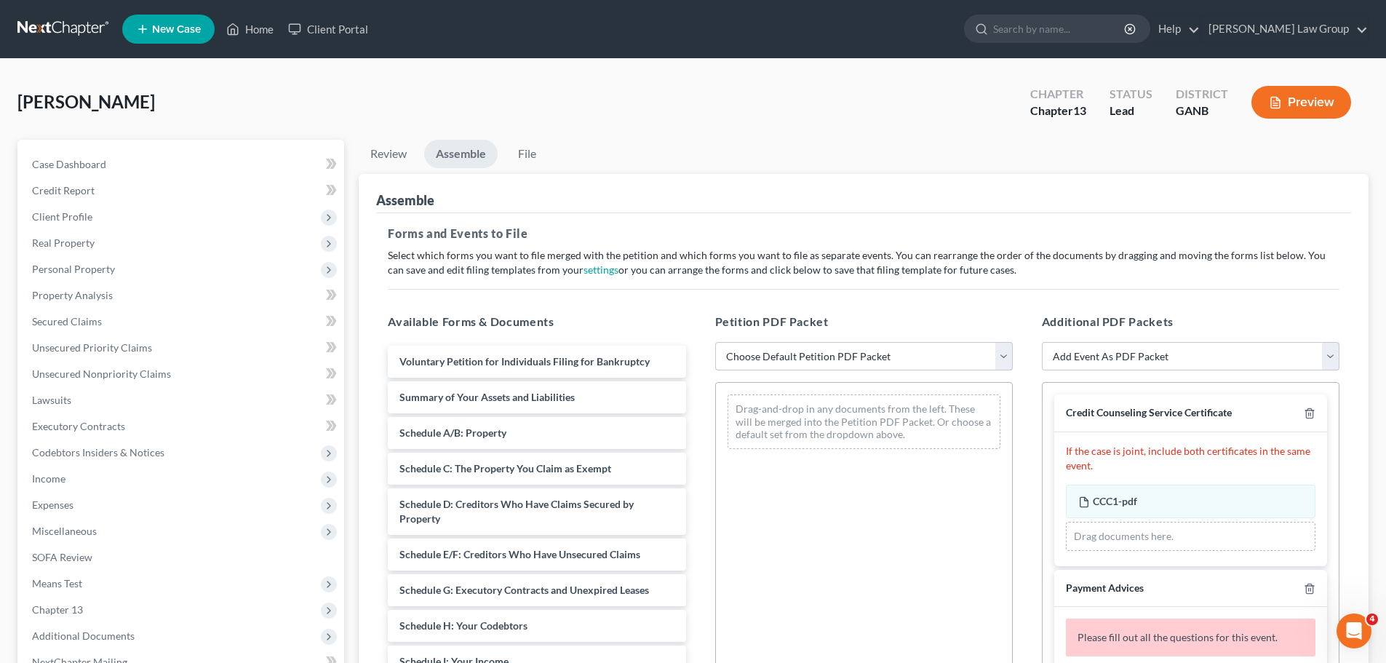
click at [801, 344] on select "Choose Default Petition PDF Packet Complete Bankruptcy Petition (all forms and …" at bounding box center [864, 356] width 298 height 29
select select "0"
click at [715, 342] on select "Choose Default Petition PDF Packet Complete Bankruptcy Petition (all forms and …" at bounding box center [864, 356] width 298 height 29
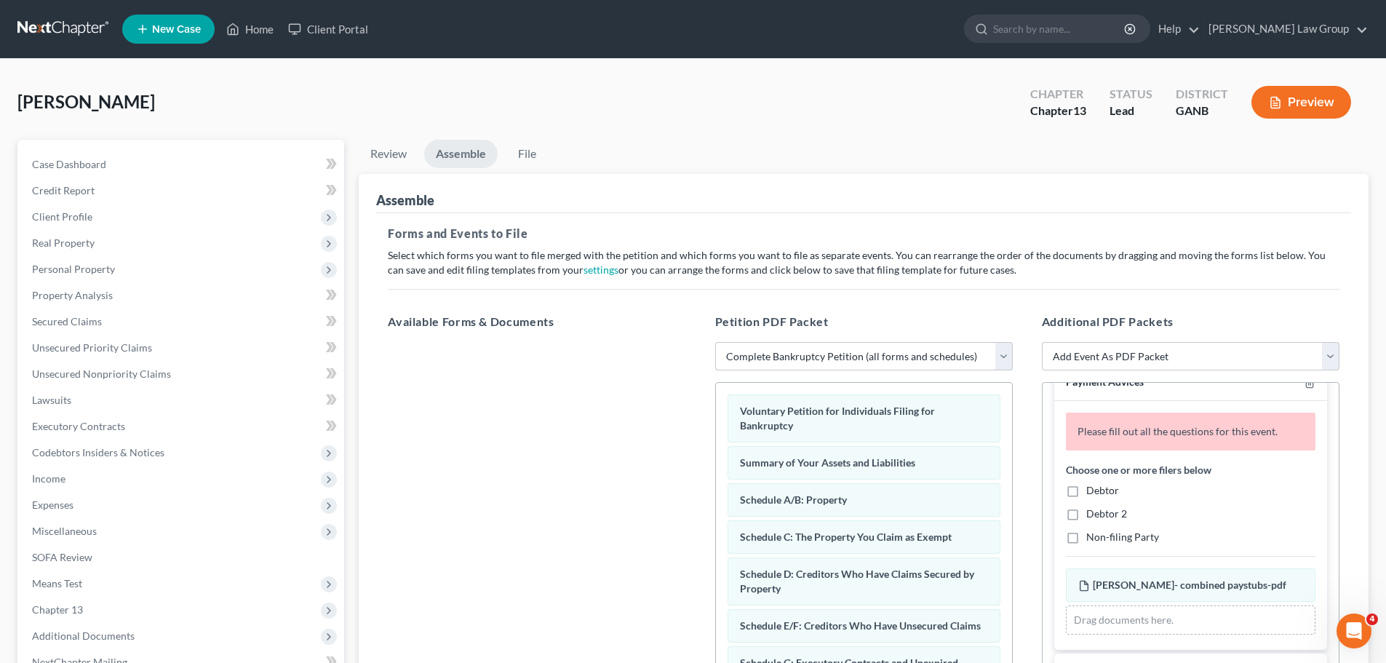
scroll to position [218, 0]
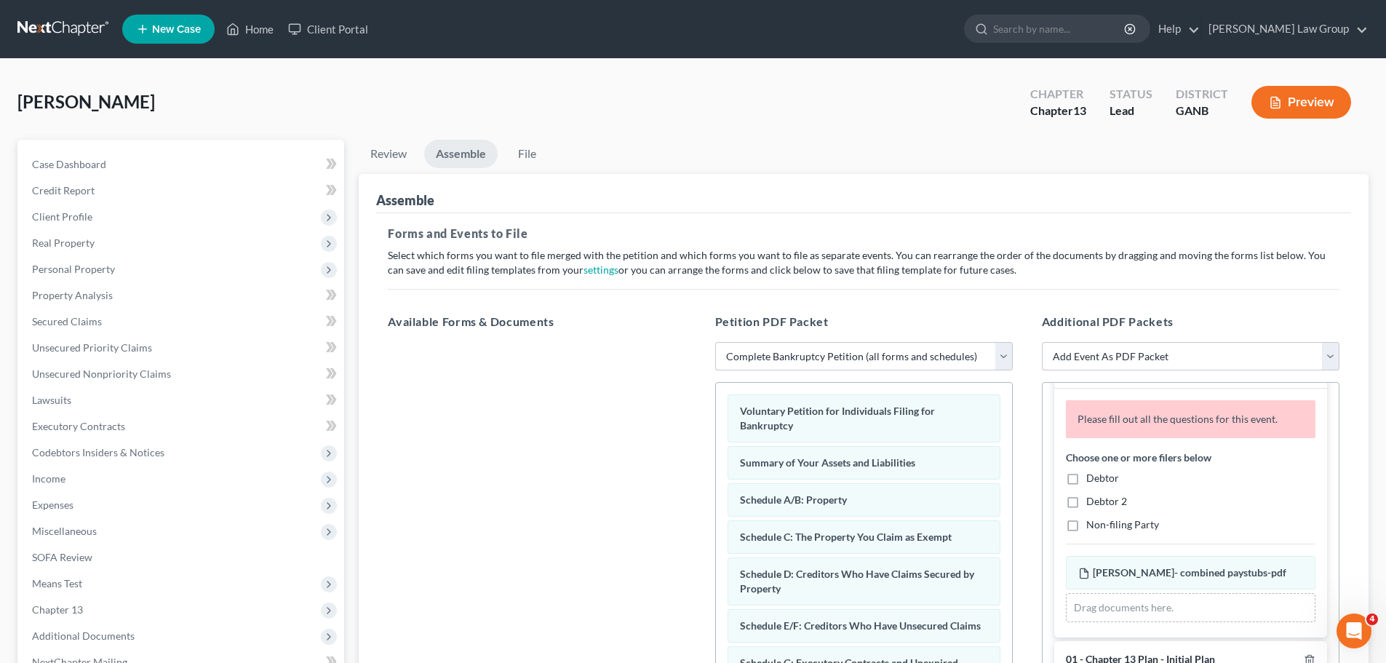
click at [1086, 481] on label "Debtor" at bounding box center [1102, 478] width 33 height 15
click at [1092, 480] on input "Debtor" at bounding box center [1096, 475] width 9 height 9
checkbox input "true"
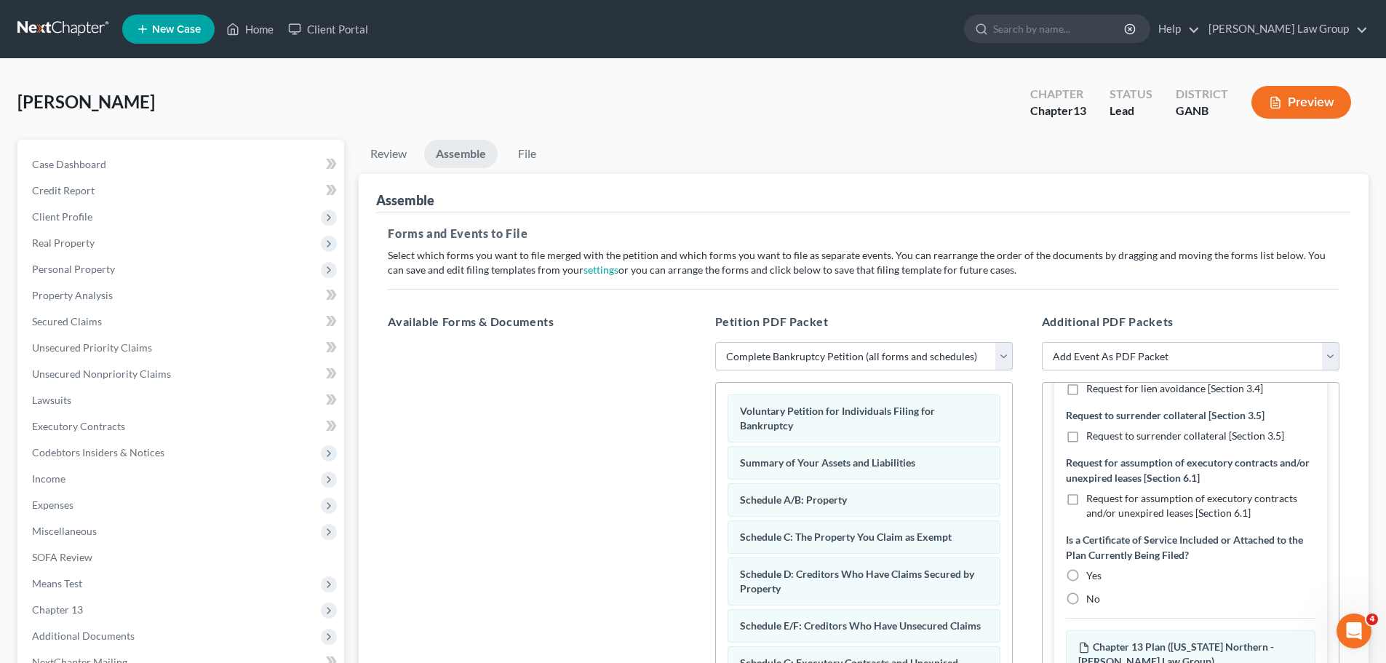
scroll to position [727, 0]
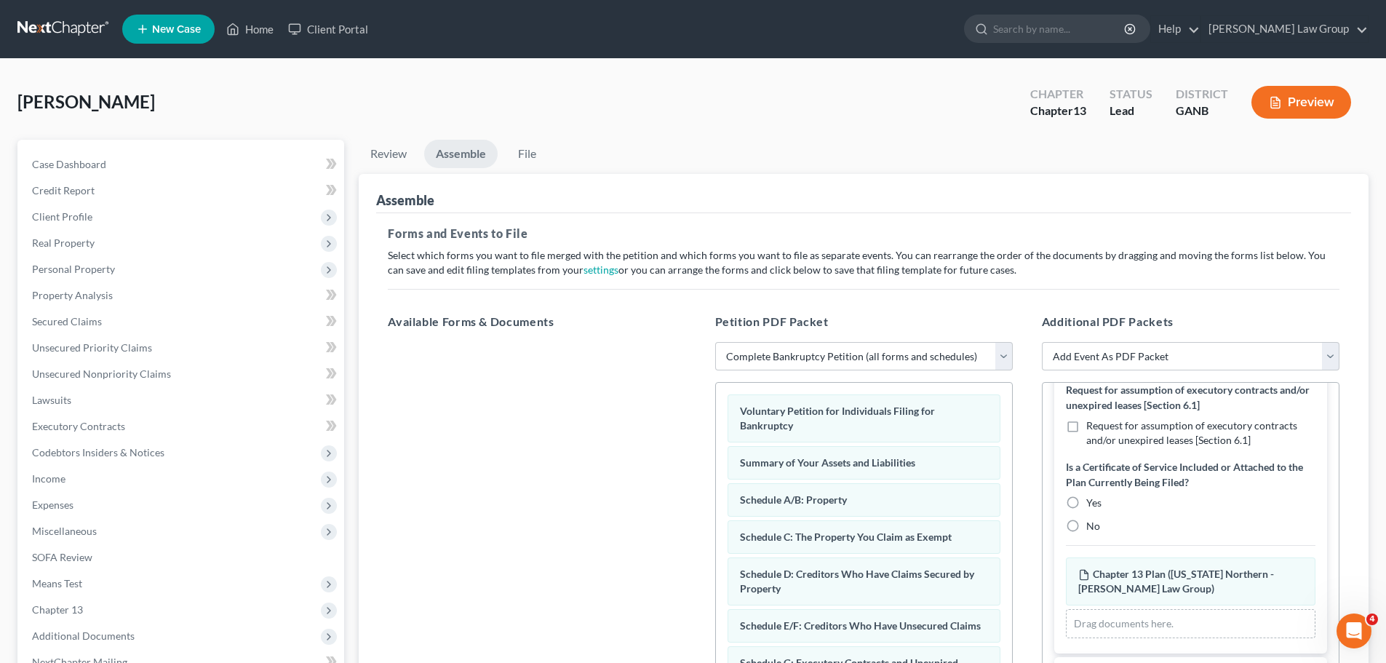
click at [1086, 531] on label "No" at bounding box center [1093, 526] width 14 height 15
click at [1092, 528] on input "No" at bounding box center [1096, 523] width 9 height 9
radio input "true"
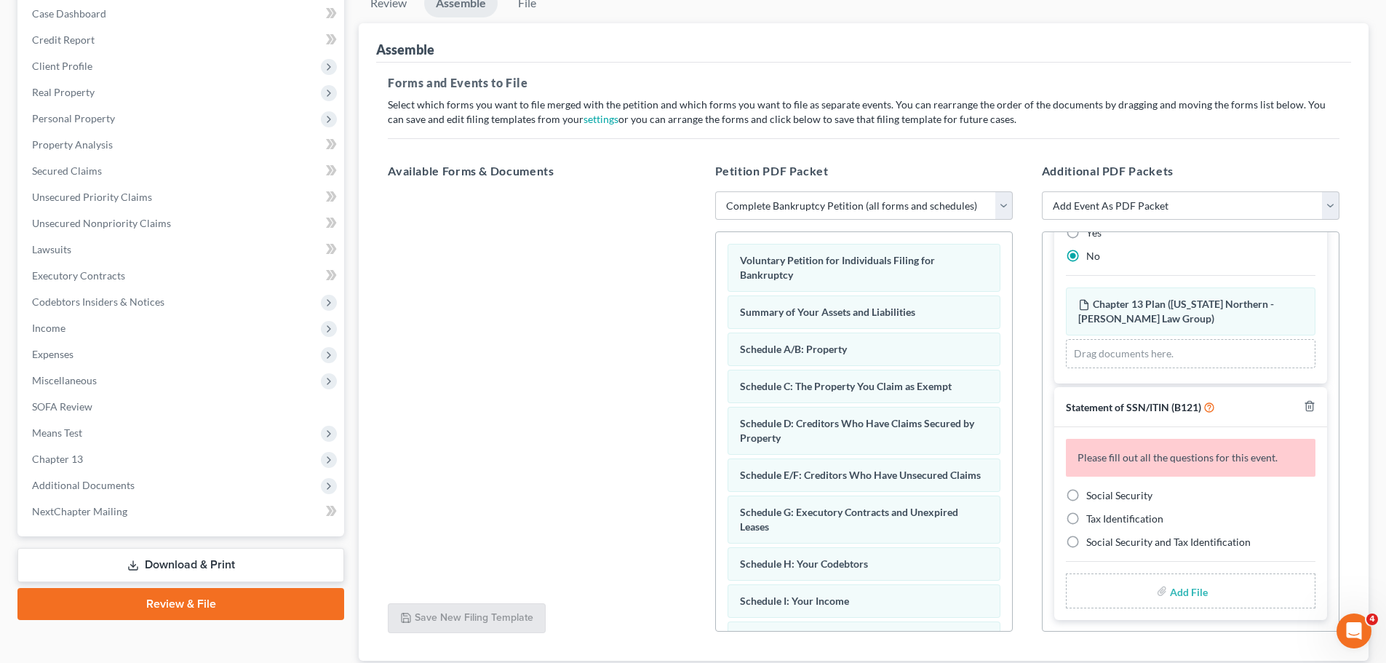
scroll to position [250, 0]
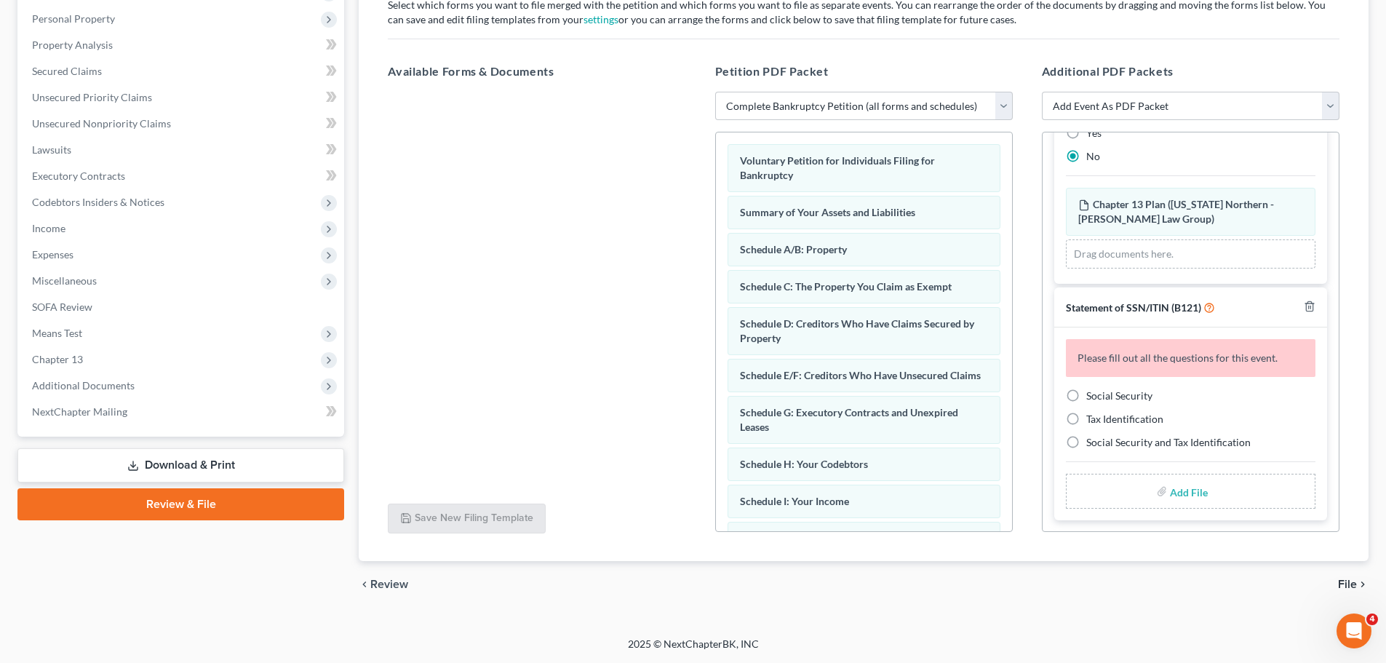
click at [1086, 397] on label "Social Security" at bounding box center [1119, 395] width 66 height 15
click at [1092, 397] on input "Social Security" at bounding box center [1096, 392] width 9 height 9
radio input "true"
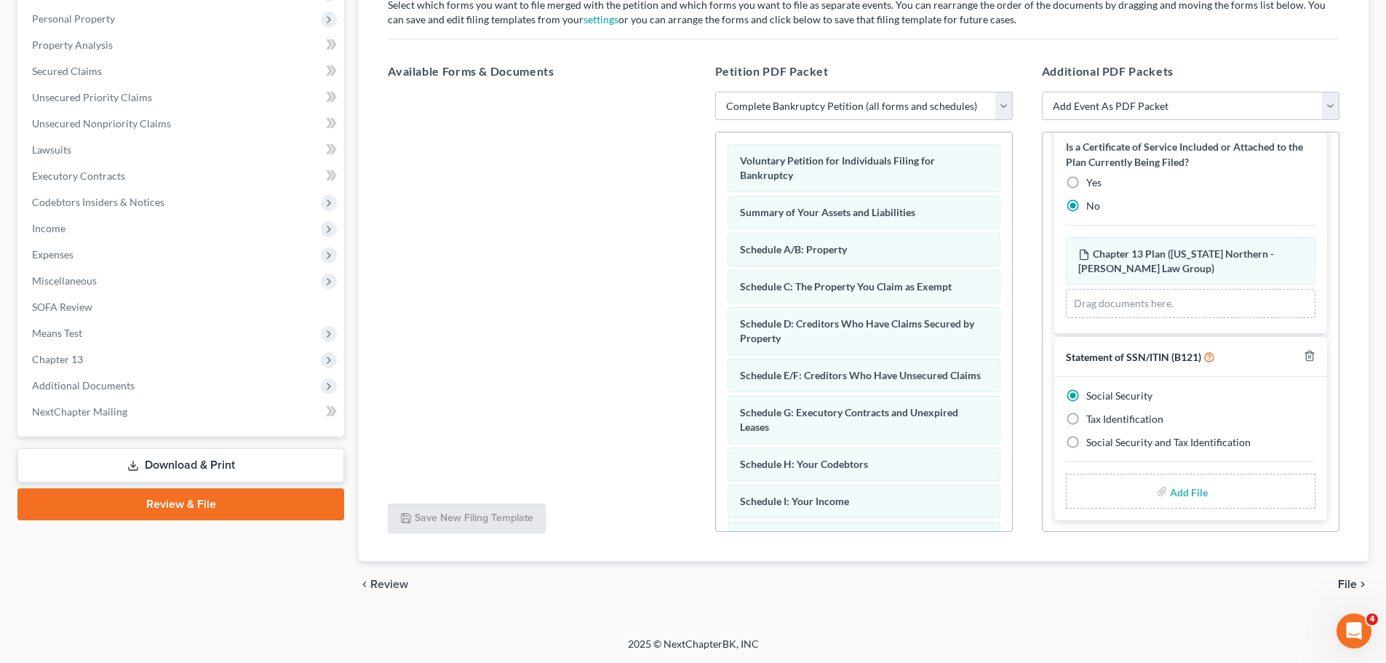
scroll to position [748, 0]
click at [1181, 498] on input "file" at bounding box center [1187, 491] width 35 height 26
type input "C:\fakepath\SSN to file in case [PERSON_NAME].pdf"
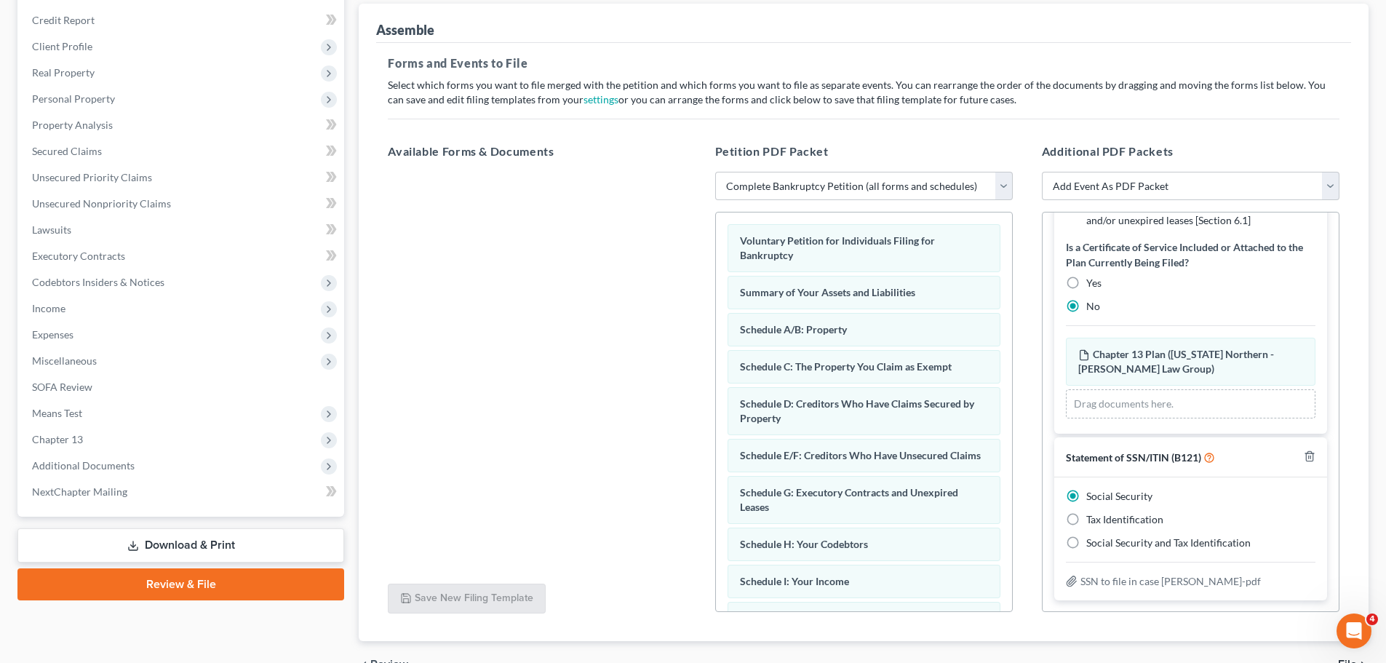
scroll to position [0, 0]
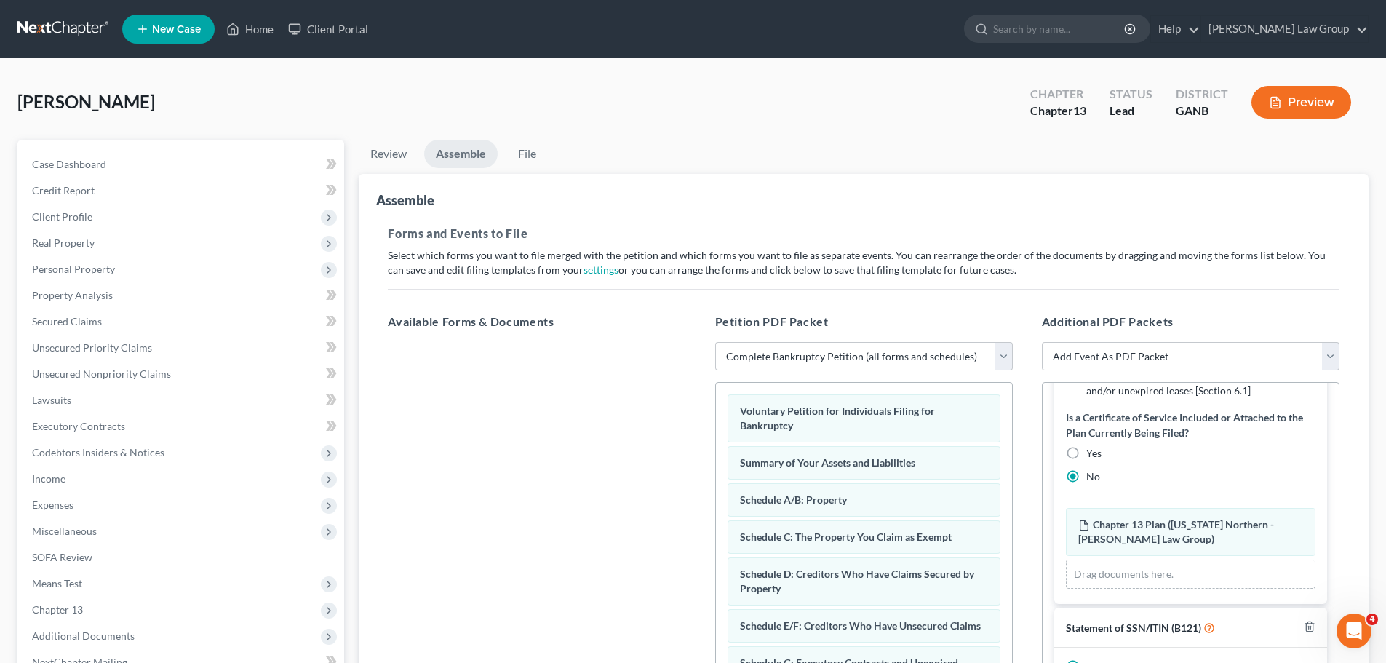
drag, startPoint x: 505, startPoint y: 140, endPoint x: 557, endPoint y: 159, distance: 55.0
click at [505, 140] on li "File" at bounding box center [526, 157] width 47 height 34
click at [532, 156] on link "File" at bounding box center [526, 154] width 47 height 28
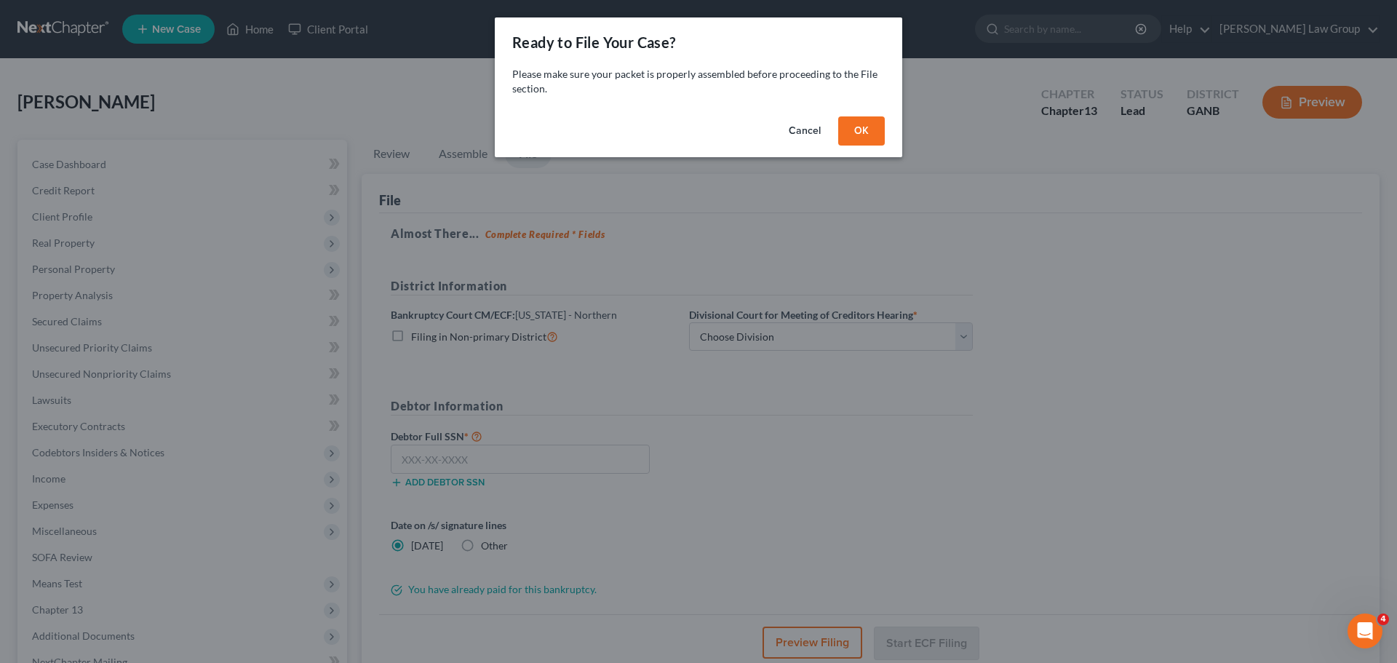
click at [864, 129] on button "OK" at bounding box center [861, 130] width 47 height 29
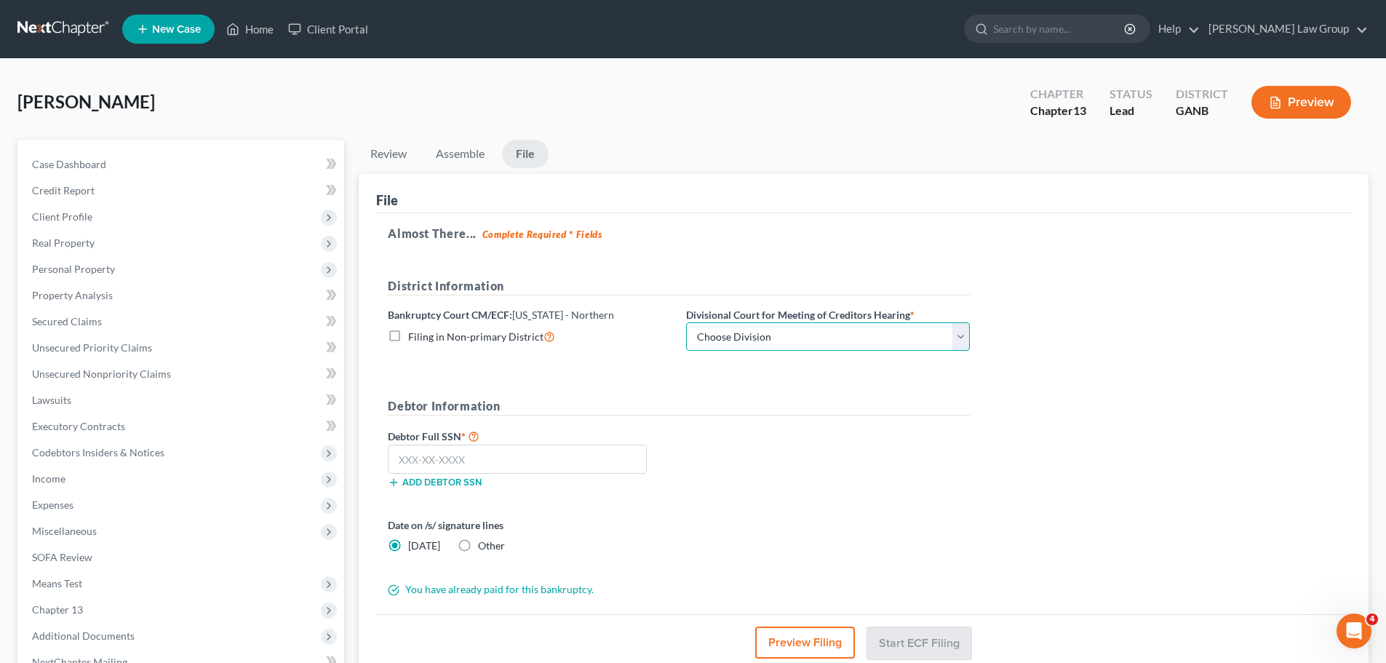
click at [749, 336] on select "Choose Division [GEOGRAPHIC_DATA] [GEOGRAPHIC_DATA] [GEOGRAPHIC_DATA] [GEOGRAPH…" at bounding box center [828, 336] width 284 height 29
select select "0"
click at [686, 322] on select "Choose Division [GEOGRAPHIC_DATA] [GEOGRAPHIC_DATA] [GEOGRAPHIC_DATA] [GEOGRAPH…" at bounding box center [828, 336] width 284 height 29
click at [482, 462] on input "text" at bounding box center [517, 458] width 259 height 29
paste input "258-69-1837"
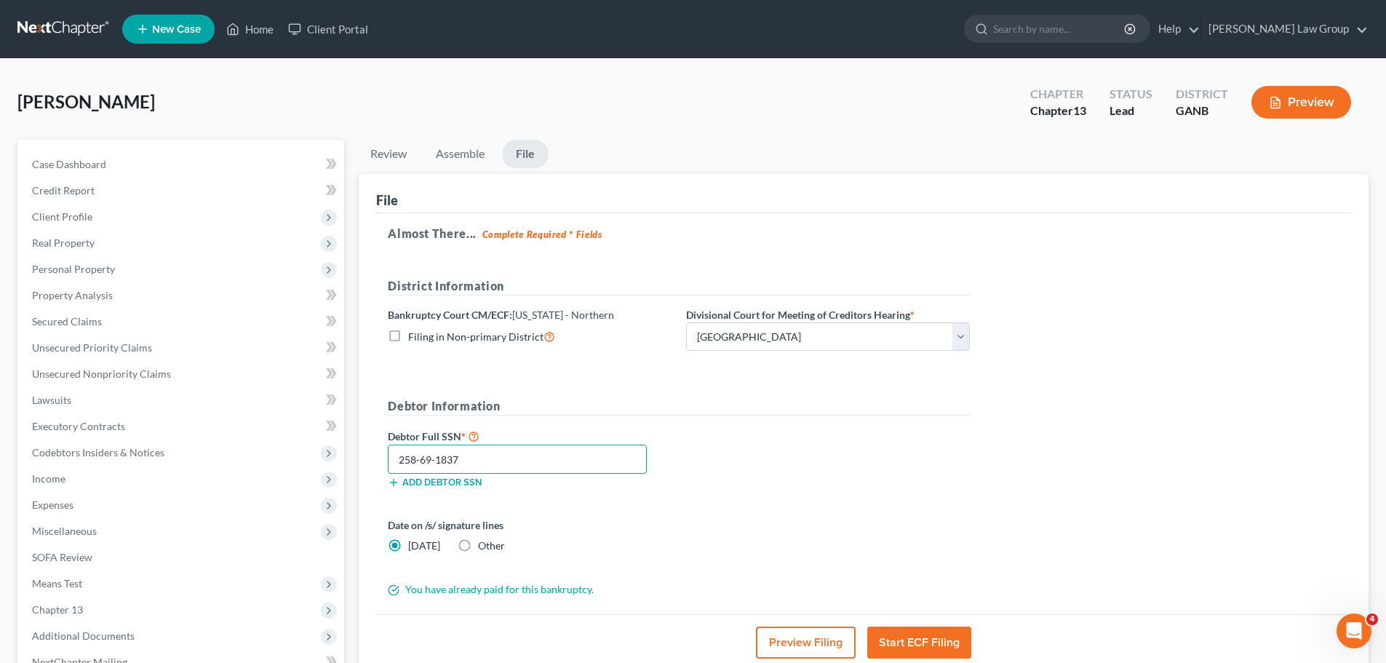
type input "258-69-1837"
click at [850, 450] on div "Debtor Full SSN * 258-69-1837 Add debtor SSN" at bounding box center [678, 463] width 597 height 73
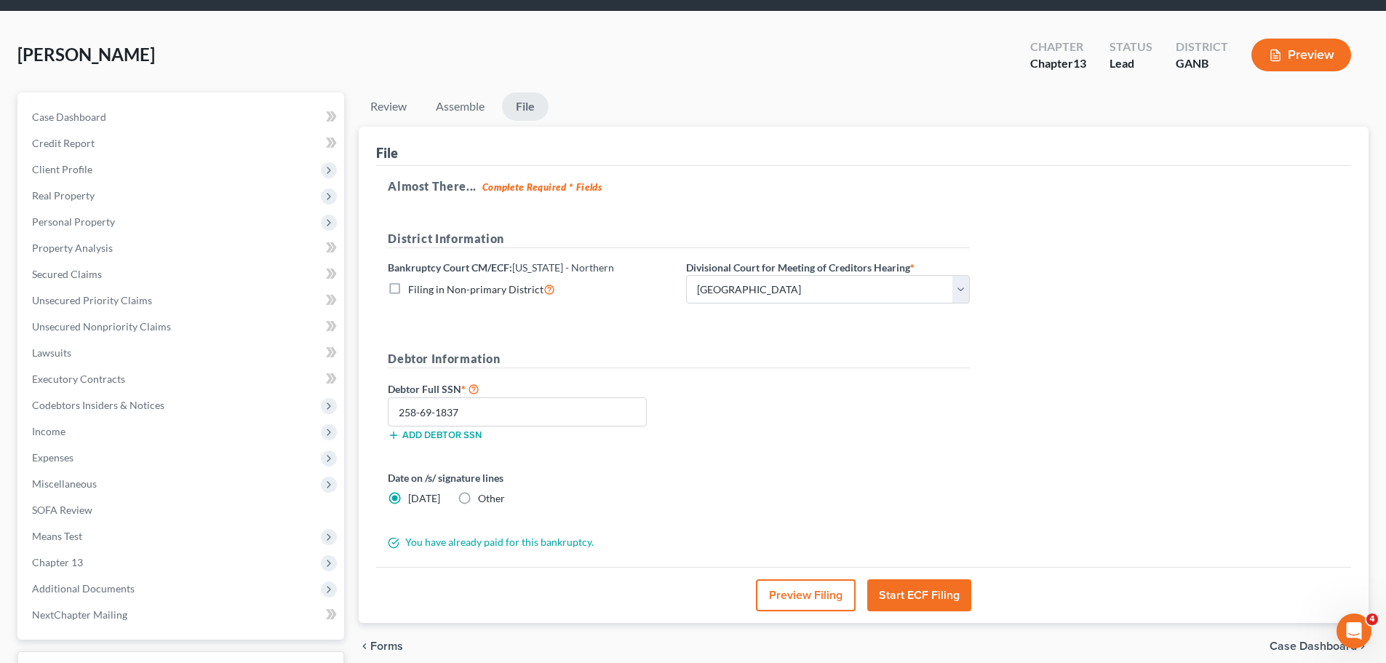
scroll to position [73, 0]
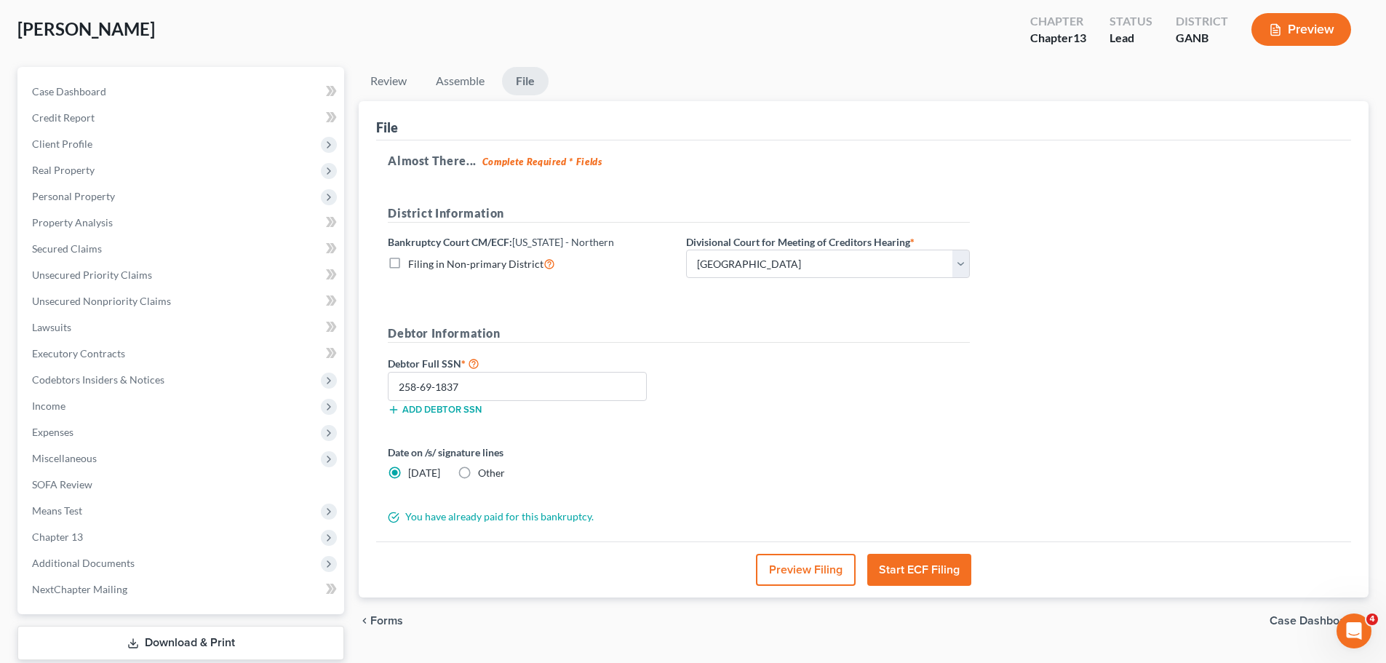
click at [817, 413] on div "Debtor Full SSN * 258-69-1837 Add debtor SSN" at bounding box center [678, 390] width 597 height 73
click at [936, 573] on button "Start ECF Filing" at bounding box center [919, 570] width 104 height 32
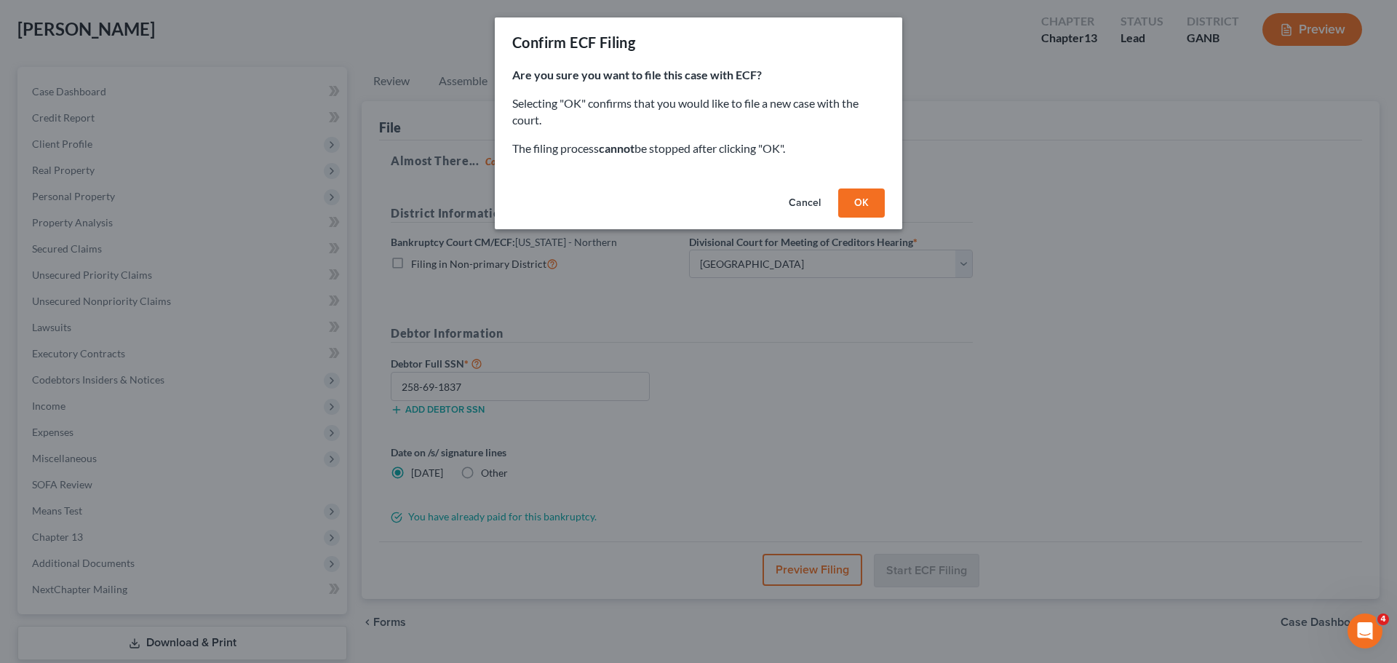
click at [862, 199] on button "OK" at bounding box center [861, 202] width 47 height 29
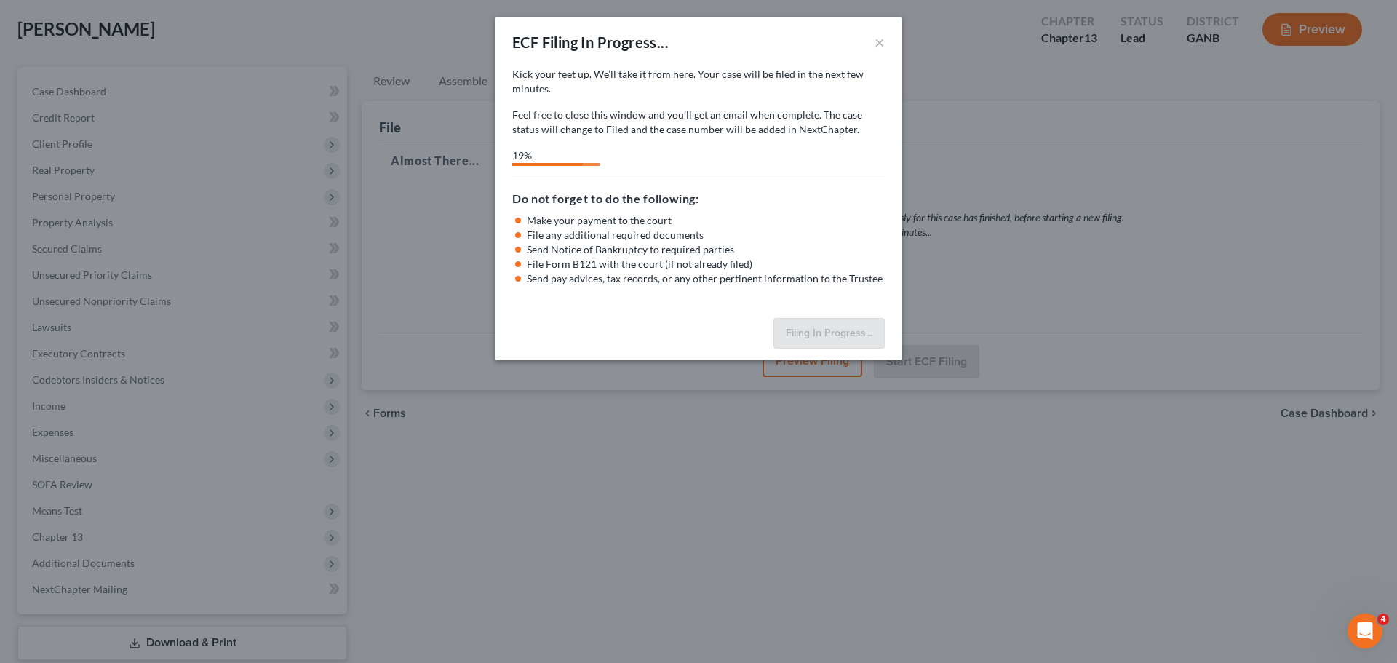
select select "0"
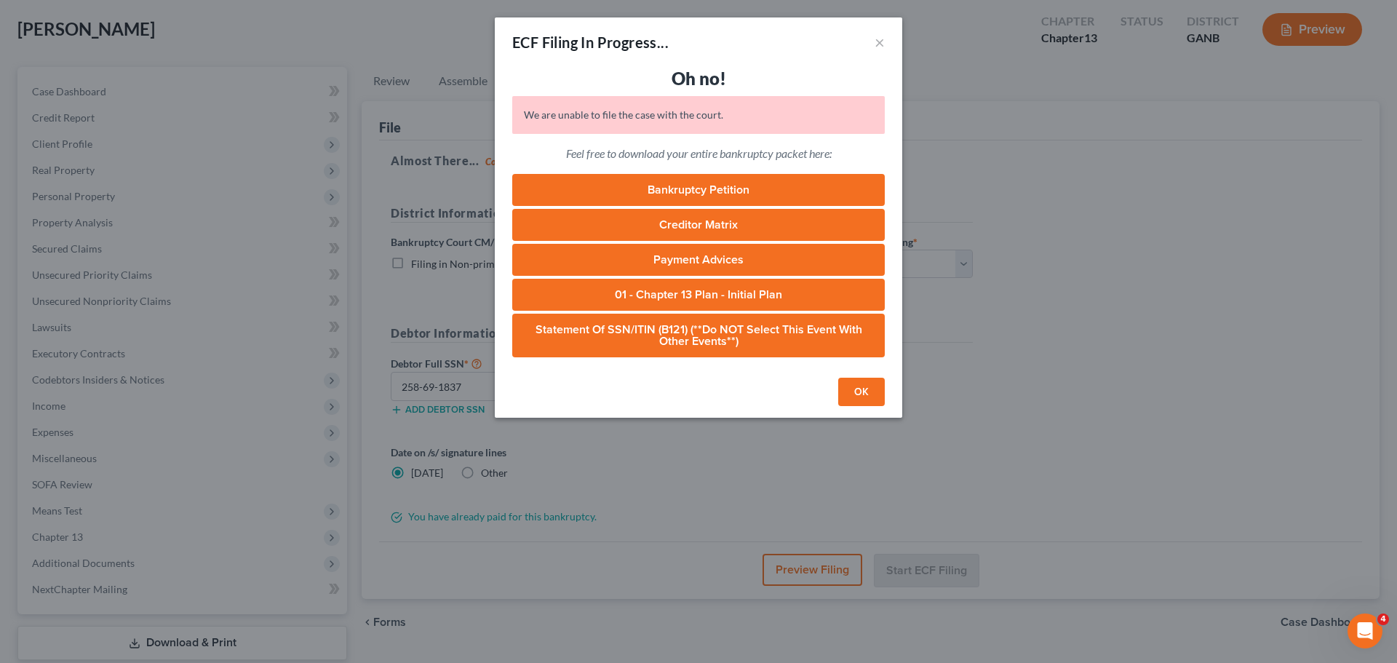
click at [865, 389] on button "OK" at bounding box center [861, 392] width 47 height 29
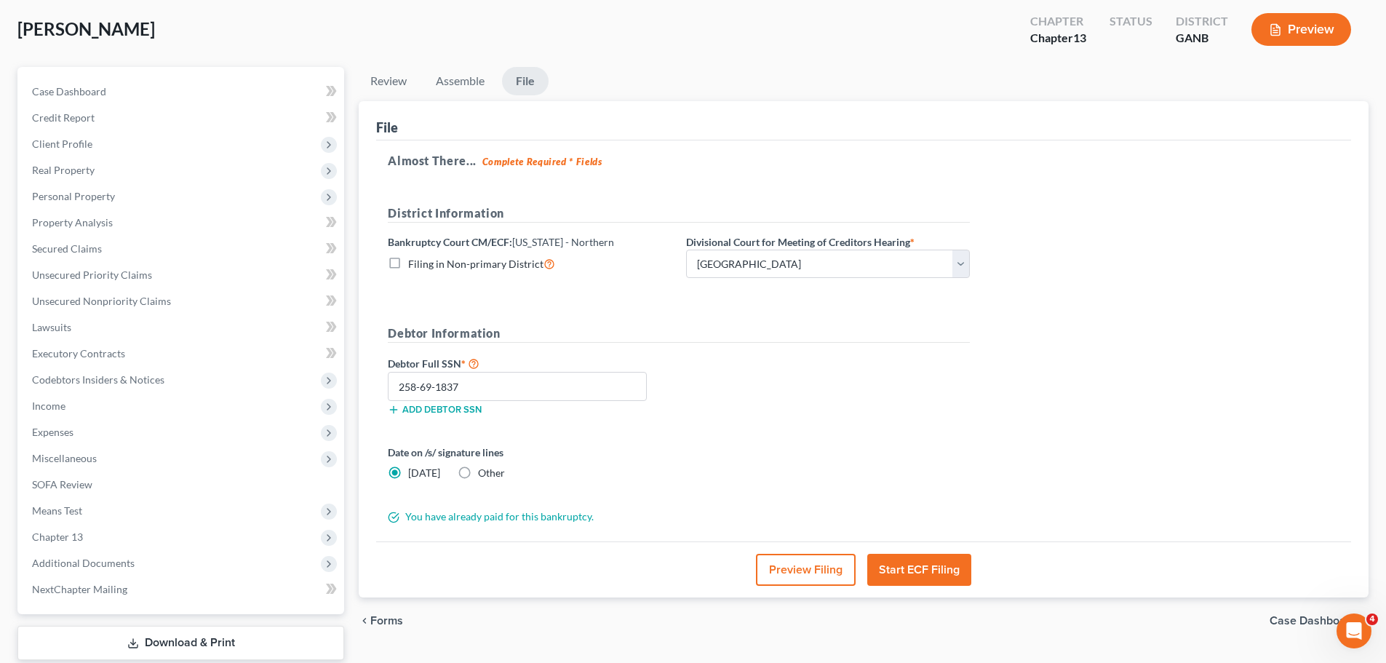
click at [869, 292] on form "District Information Bankruptcy Court CM/ECF: [US_STATE] - Northern Filing in N…" at bounding box center [679, 364] width 582 height 320
drag, startPoint x: 478, startPoint y: 391, endPoint x: 292, endPoint y: 399, distance: 185.6
click at [292, 399] on div "Petition Navigation Case Dashboard Payments Invoices Payments Payments Credit R…" at bounding box center [692, 382] width 1365 height 631
click at [802, 399] on div "Debtor Full SSN * Add debtor SSN" at bounding box center [678, 390] width 597 height 73
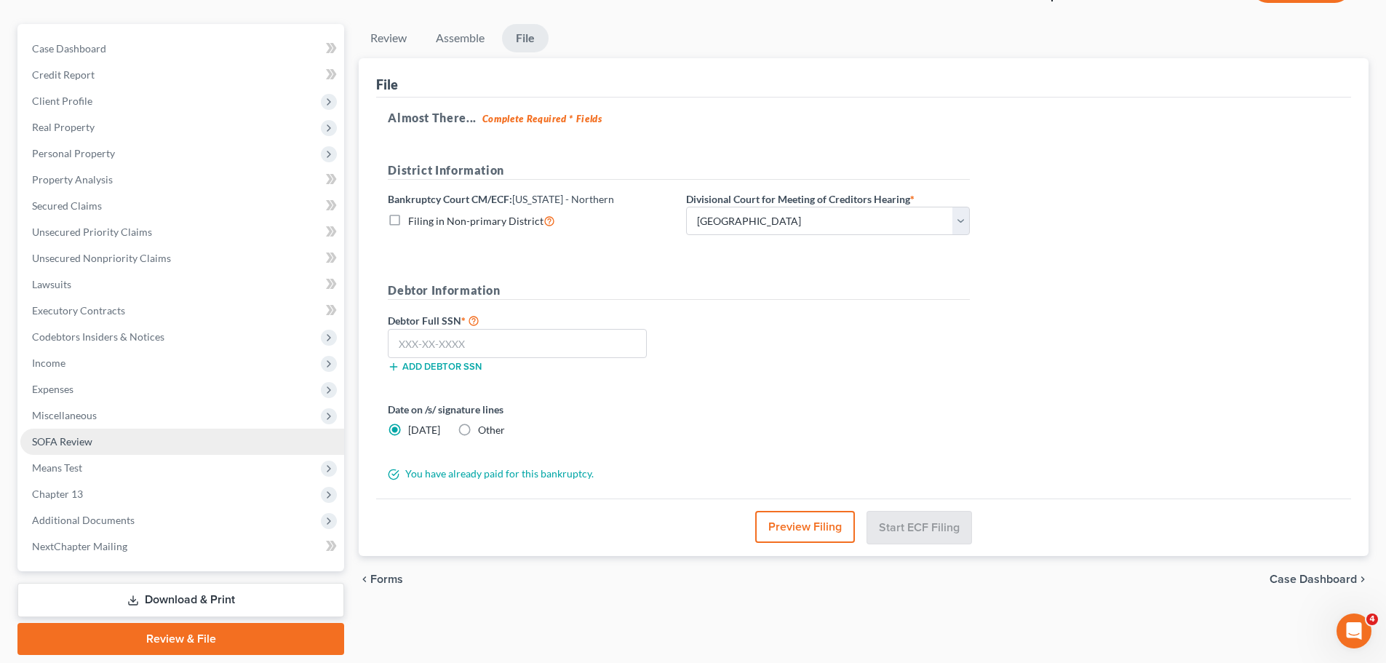
scroll to position [163, 0]
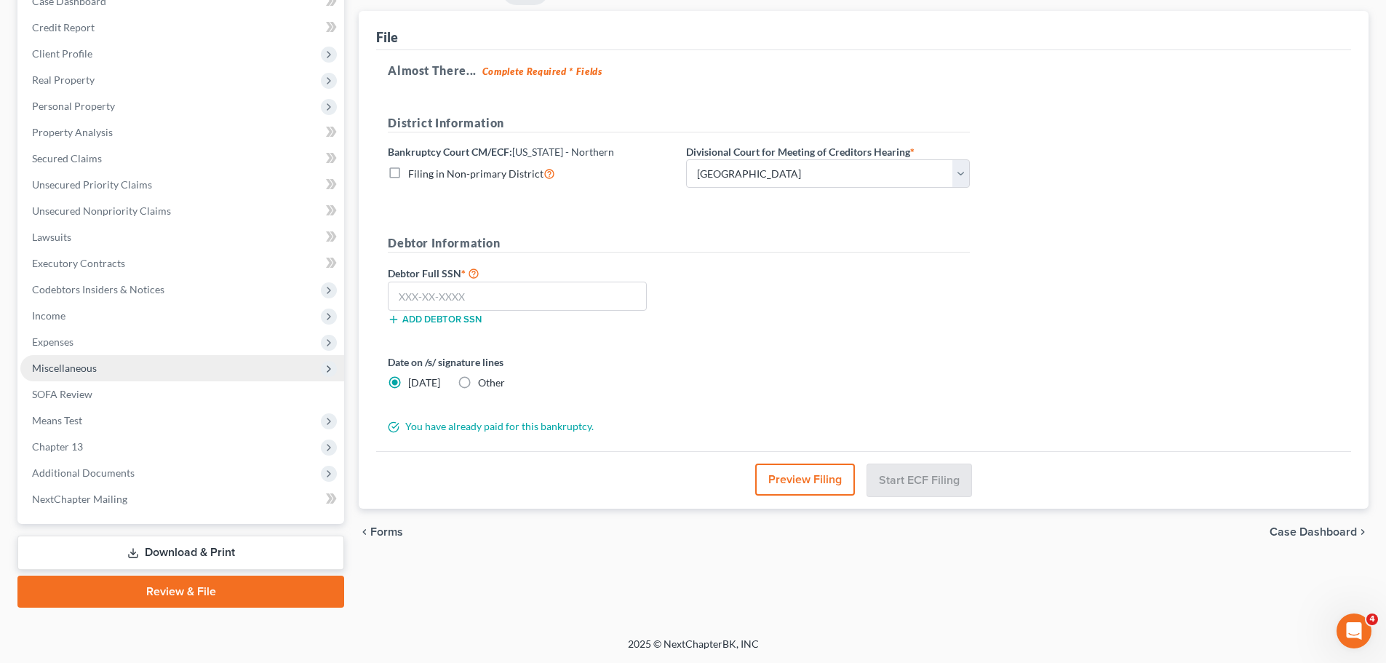
click at [102, 365] on span "Miscellaneous" at bounding box center [182, 368] width 324 height 26
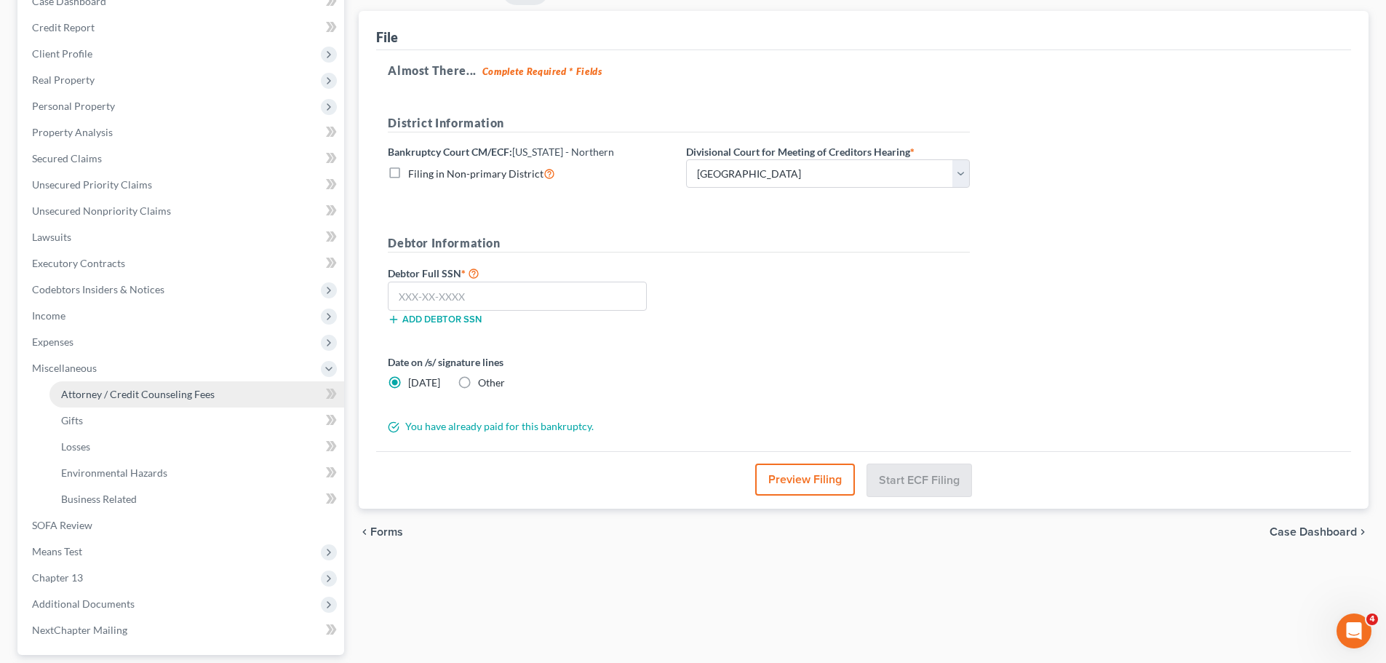
click at [162, 396] on span "Attorney / Credit Counseling Fees" at bounding box center [137, 394] width 153 height 12
select select "1"
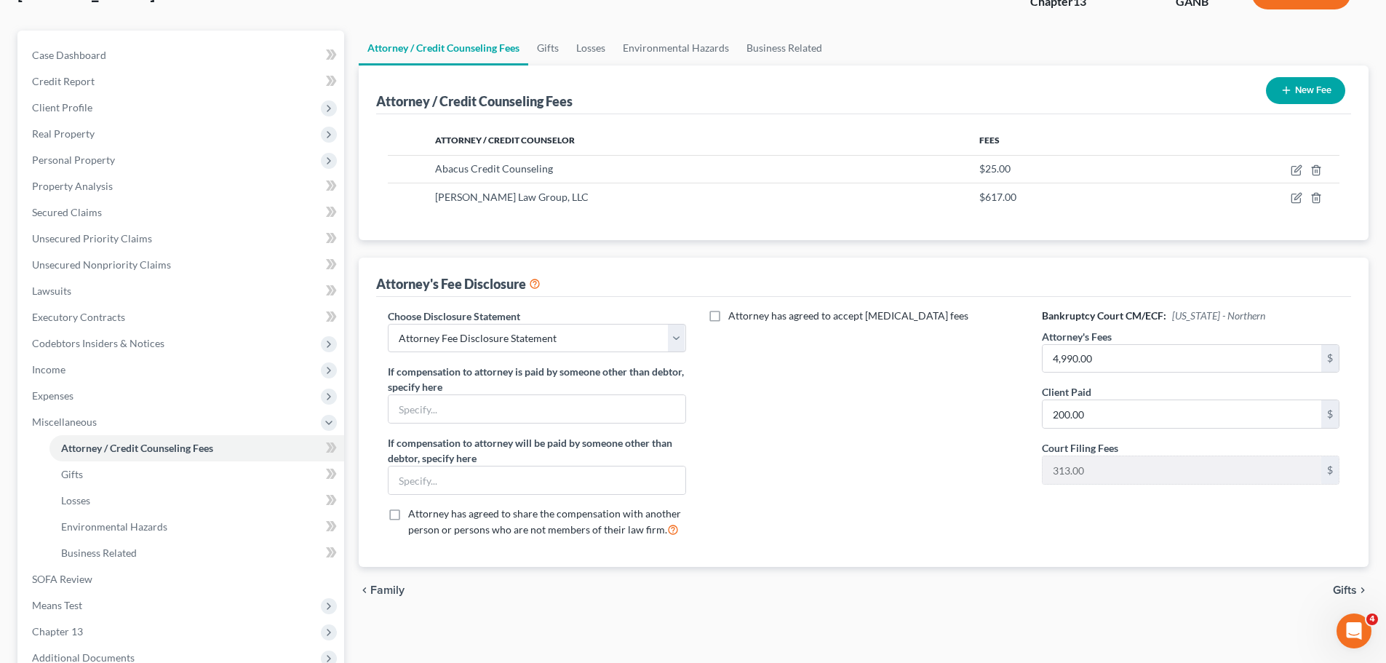
scroll to position [291, 0]
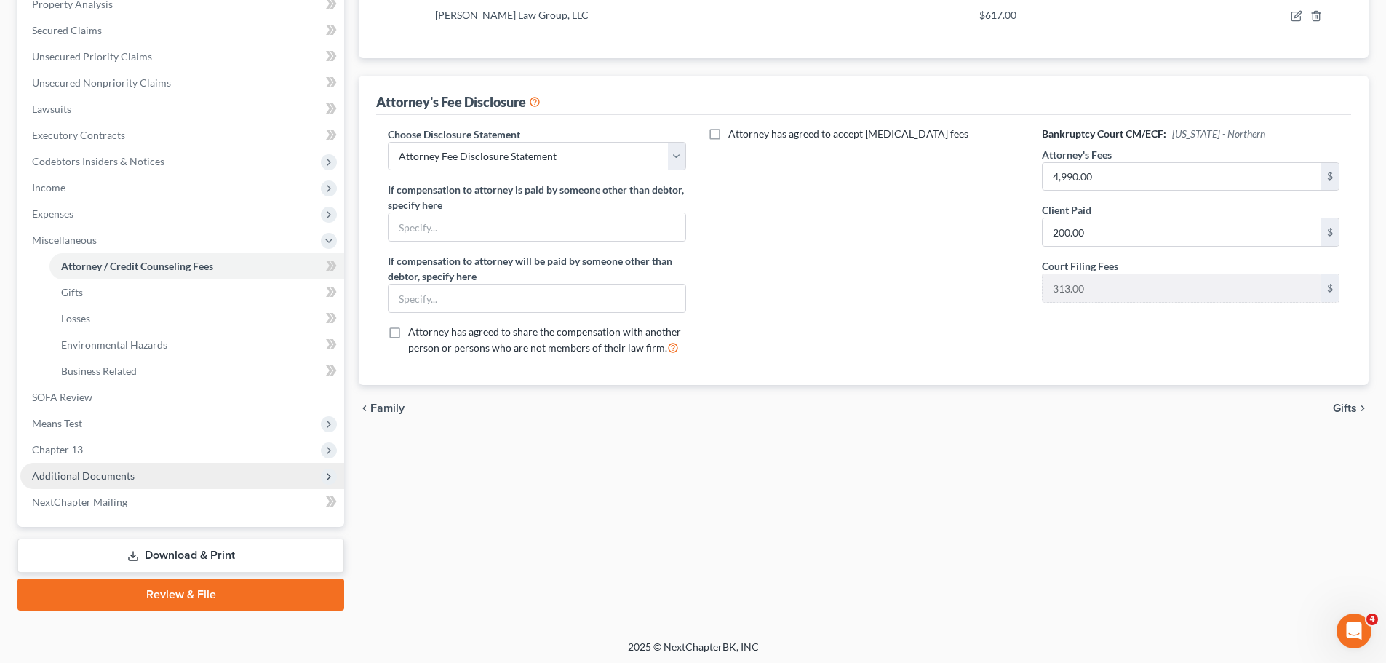
click at [116, 482] on span "Additional Documents" at bounding box center [182, 476] width 324 height 26
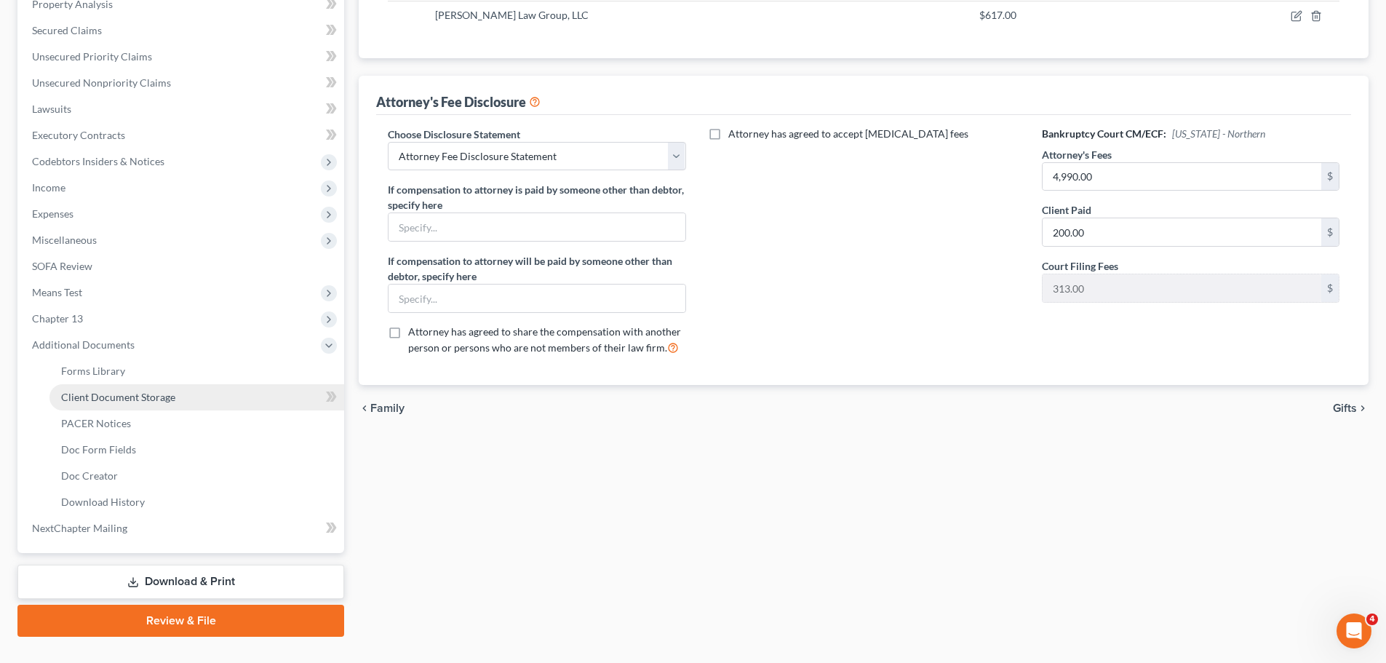
click at [136, 394] on span "Client Document Storage" at bounding box center [118, 397] width 114 height 12
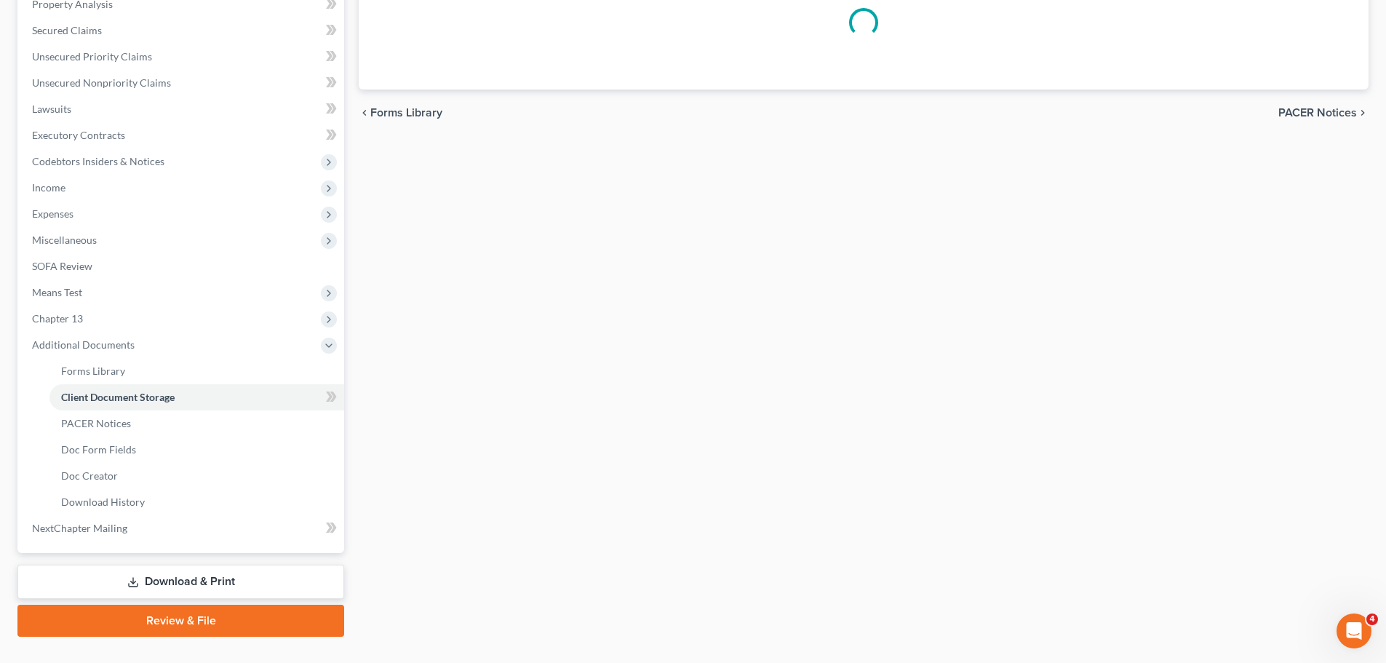
scroll to position [24, 0]
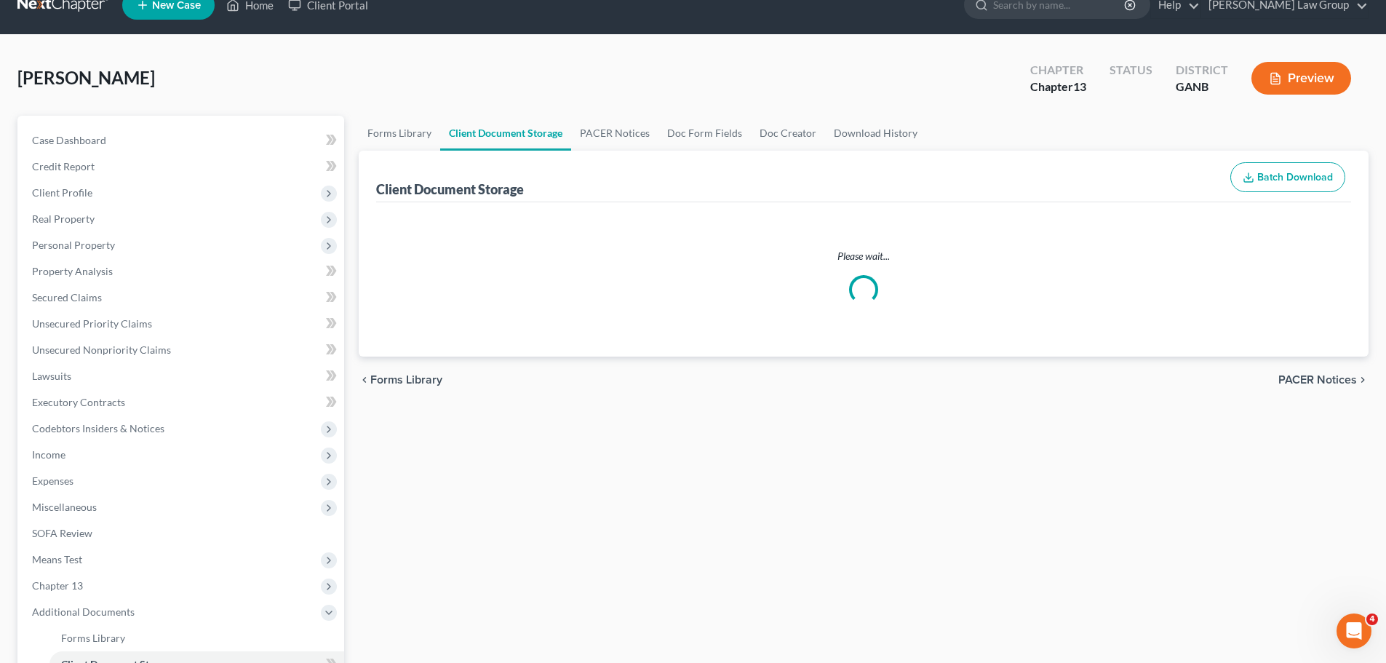
select select "5"
select select "35"
select select "0"
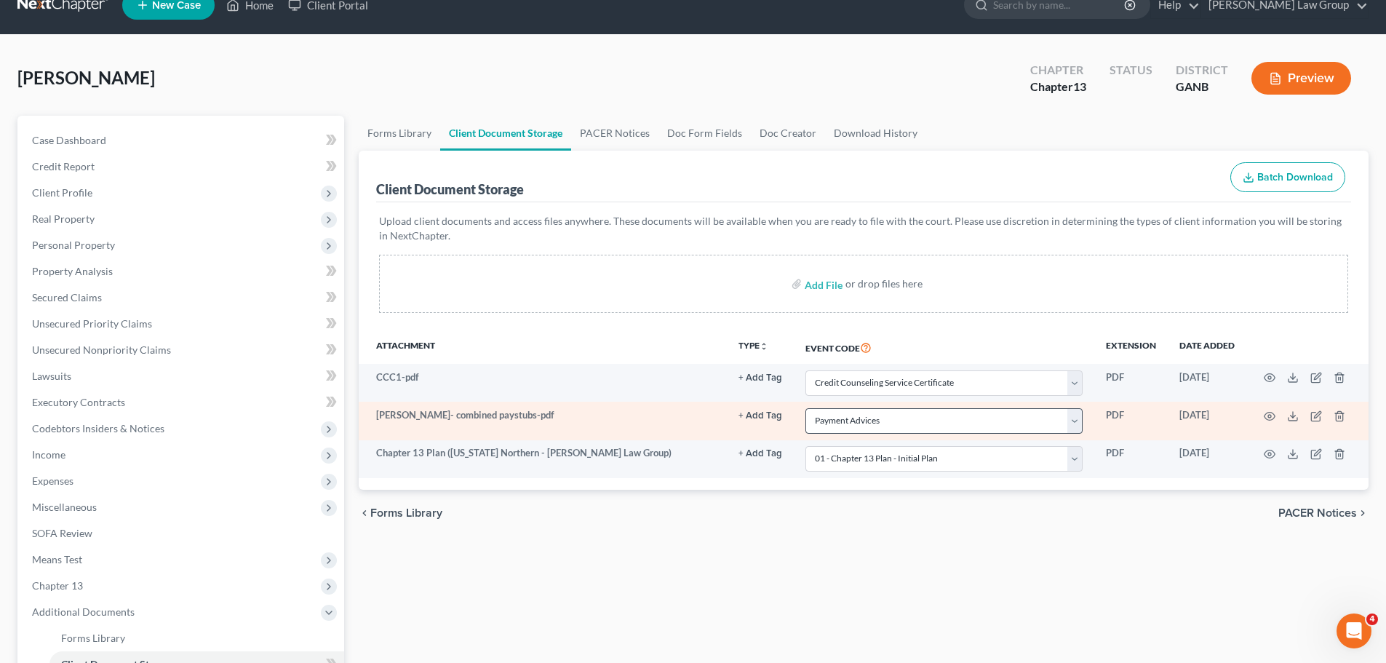
scroll to position [0, 0]
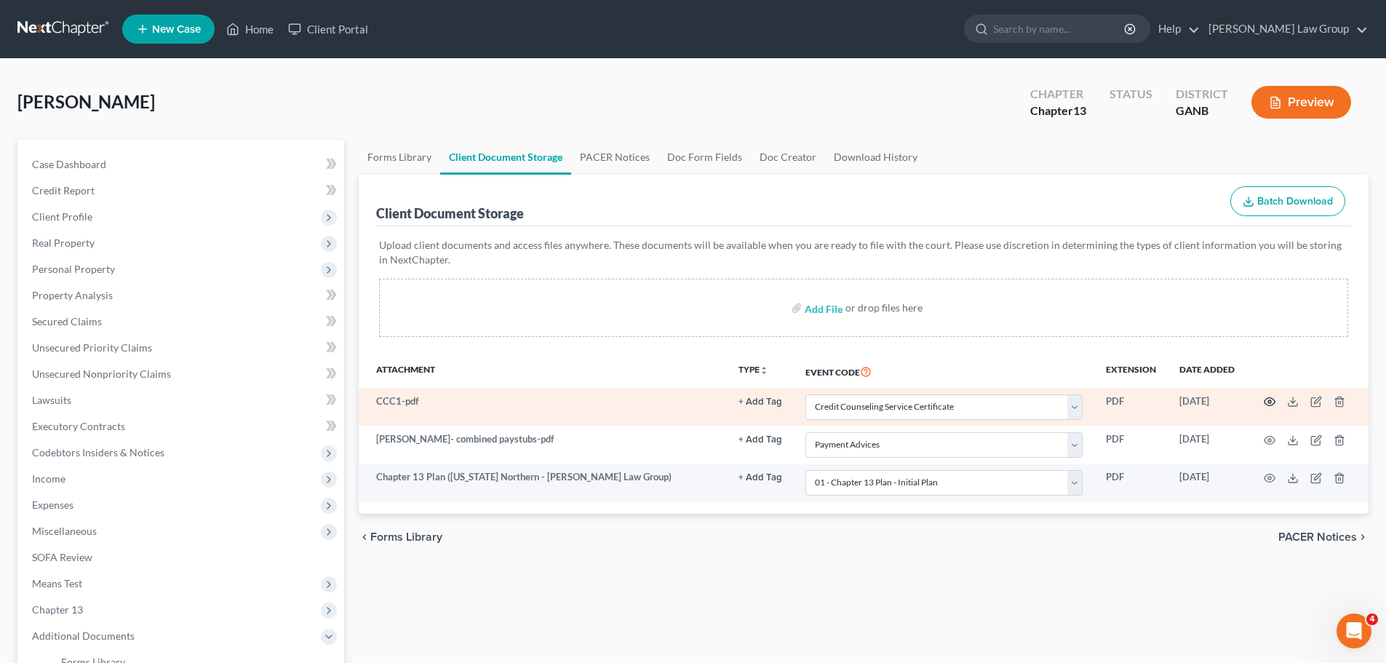
click at [1269, 399] on icon "button" at bounding box center [1270, 402] width 12 height 12
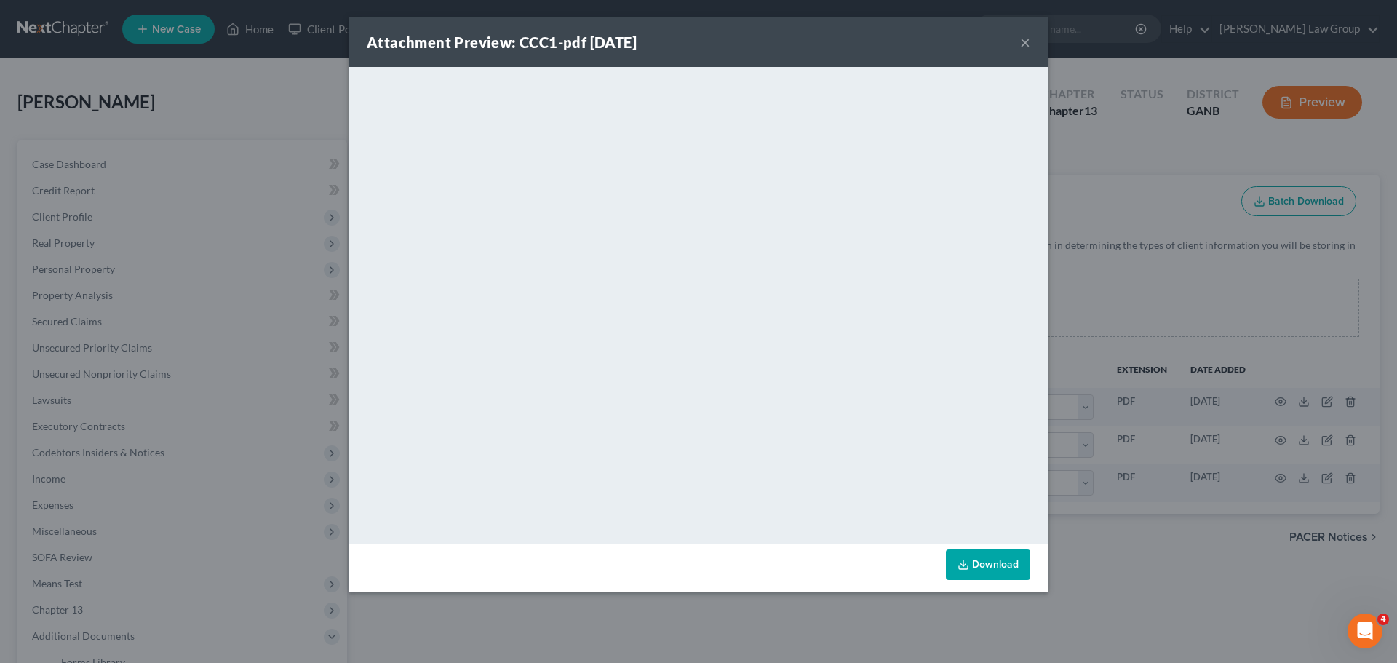
click at [1026, 41] on button "×" at bounding box center [1025, 41] width 10 height 17
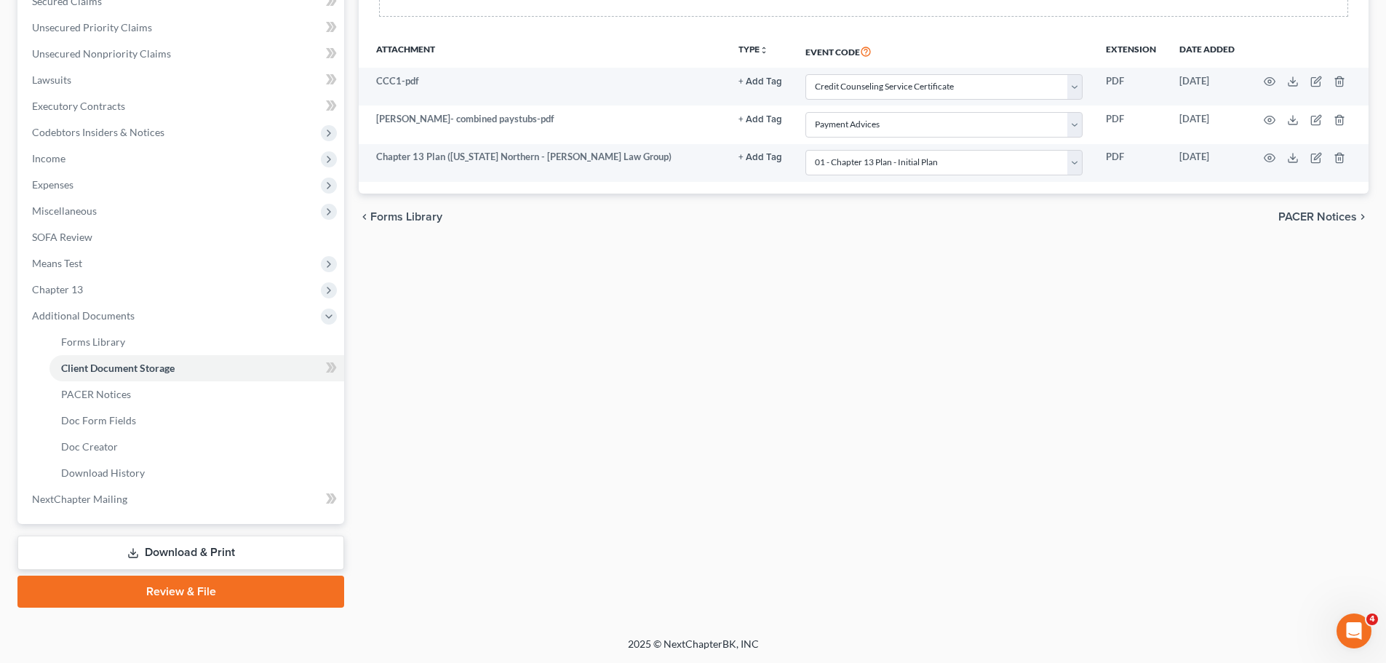
click at [155, 599] on link "Review & File" at bounding box center [180, 591] width 327 height 32
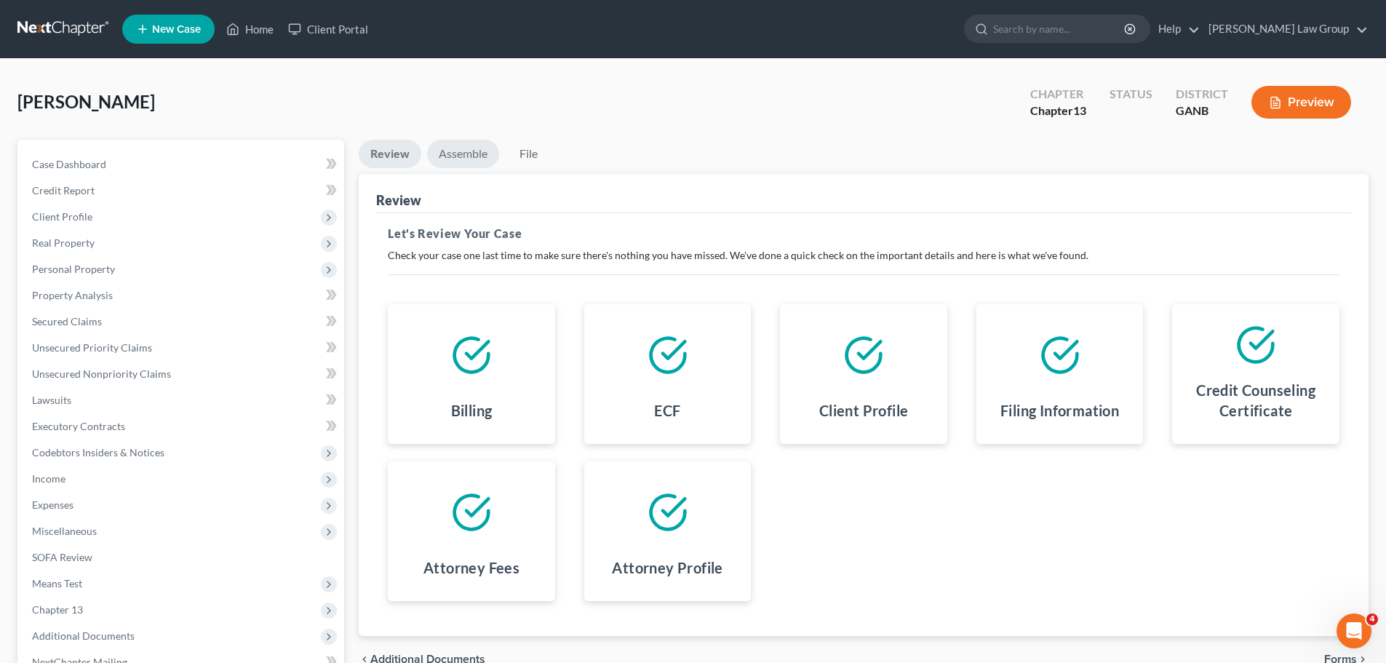
click at [442, 145] on link "Assemble" at bounding box center [463, 154] width 72 height 28
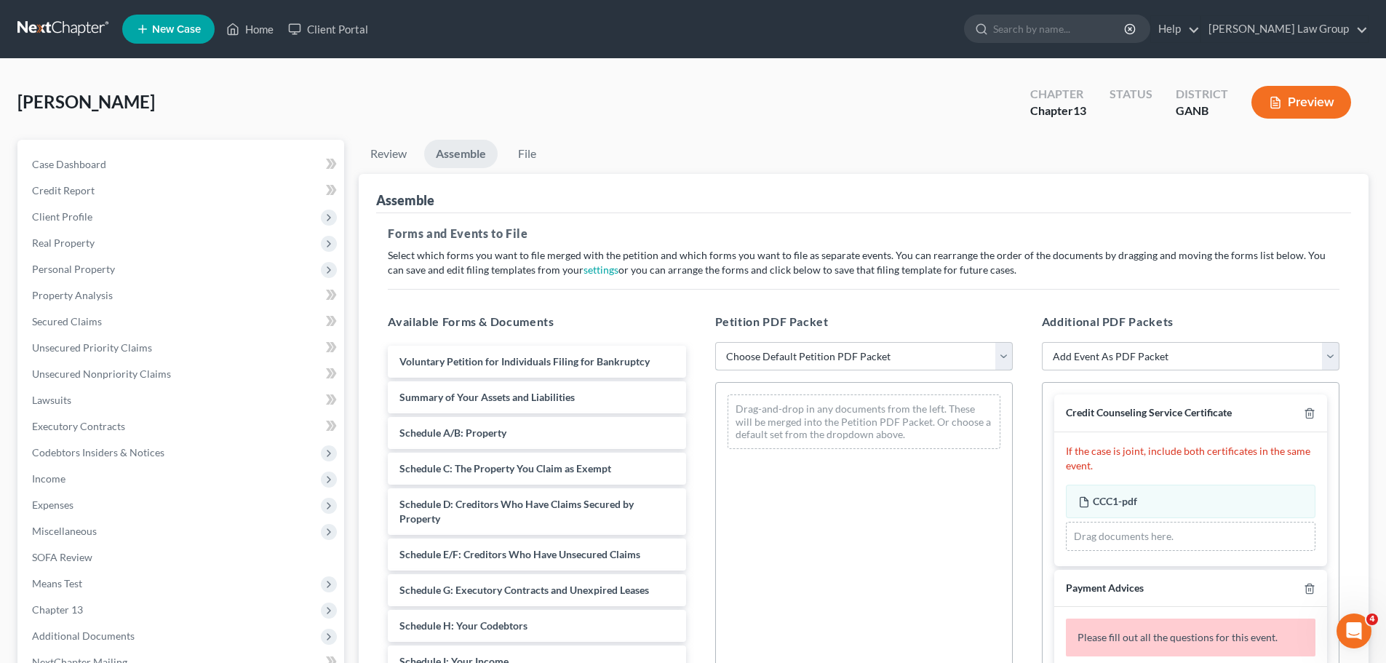
click at [831, 359] on select "Choose Default Petition PDF Packet Complete Bankruptcy Petition (all forms and …" at bounding box center [864, 356] width 298 height 29
select select "0"
click at [715, 342] on select "Choose Default Petition PDF Packet Complete Bankruptcy Petition (all forms and …" at bounding box center [864, 356] width 298 height 29
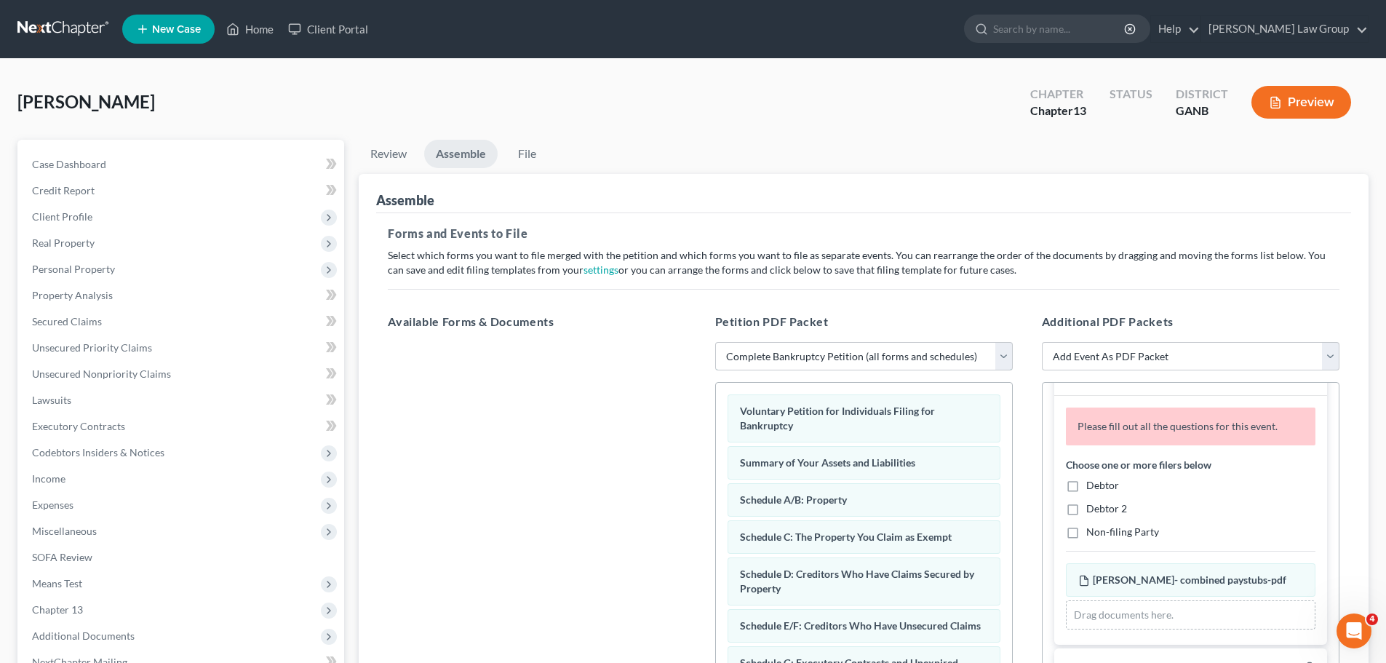
scroll to position [218, 0]
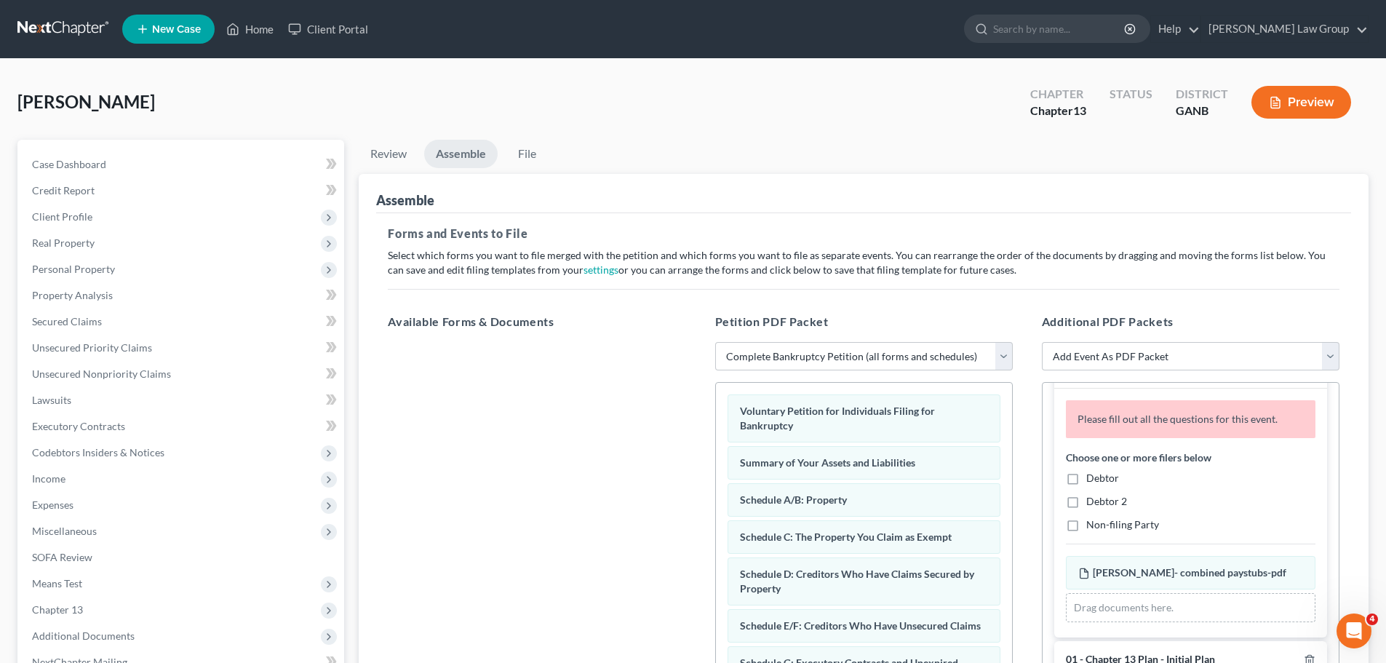
click at [1086, 476] on label "Debtor" at bounding box center [1102, 478] width 33 height 15
click at [1092, 476] on input "Debtor" at bounding box center [1096, 475] width 9 height 9
checkbox input "true"
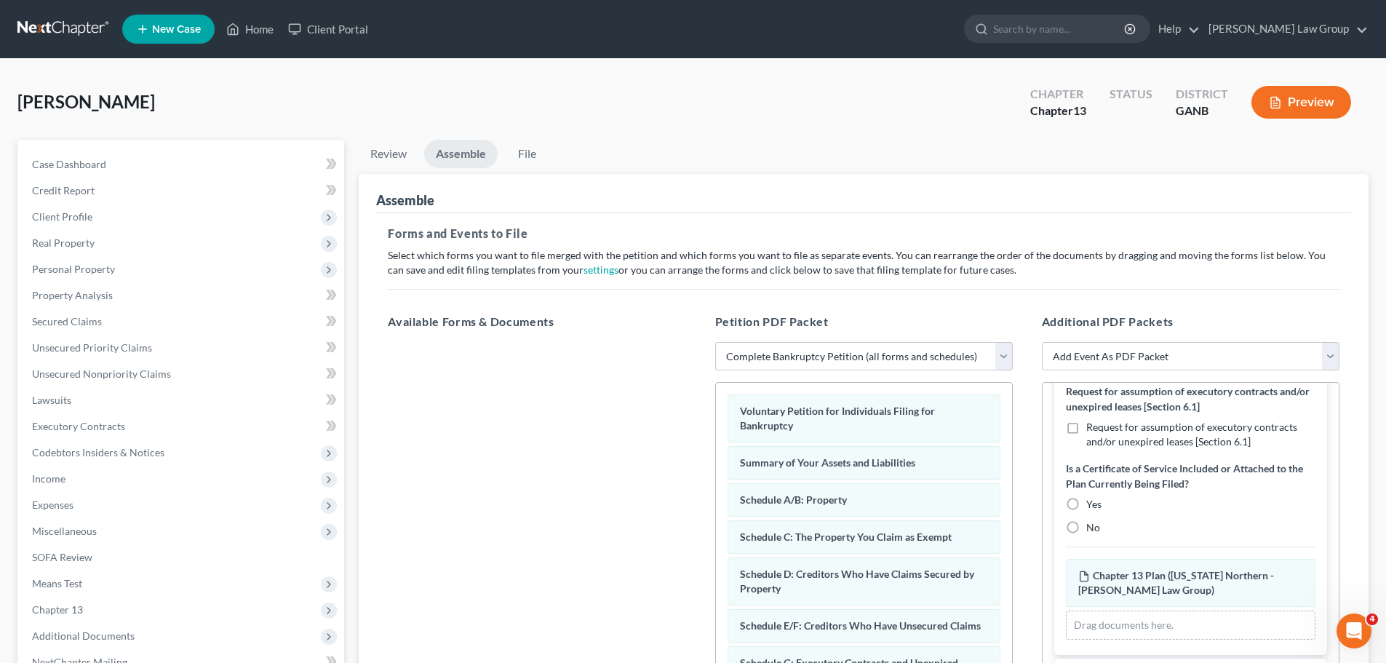
scroll to position [727, 0]
click at [1086, 525] on label "No" at bounding box center [1093, 526] width 14 height 15
click at [1092, 525] on input "No" at bounding box center [1096, 523] width 9 height 9
radio input "true"
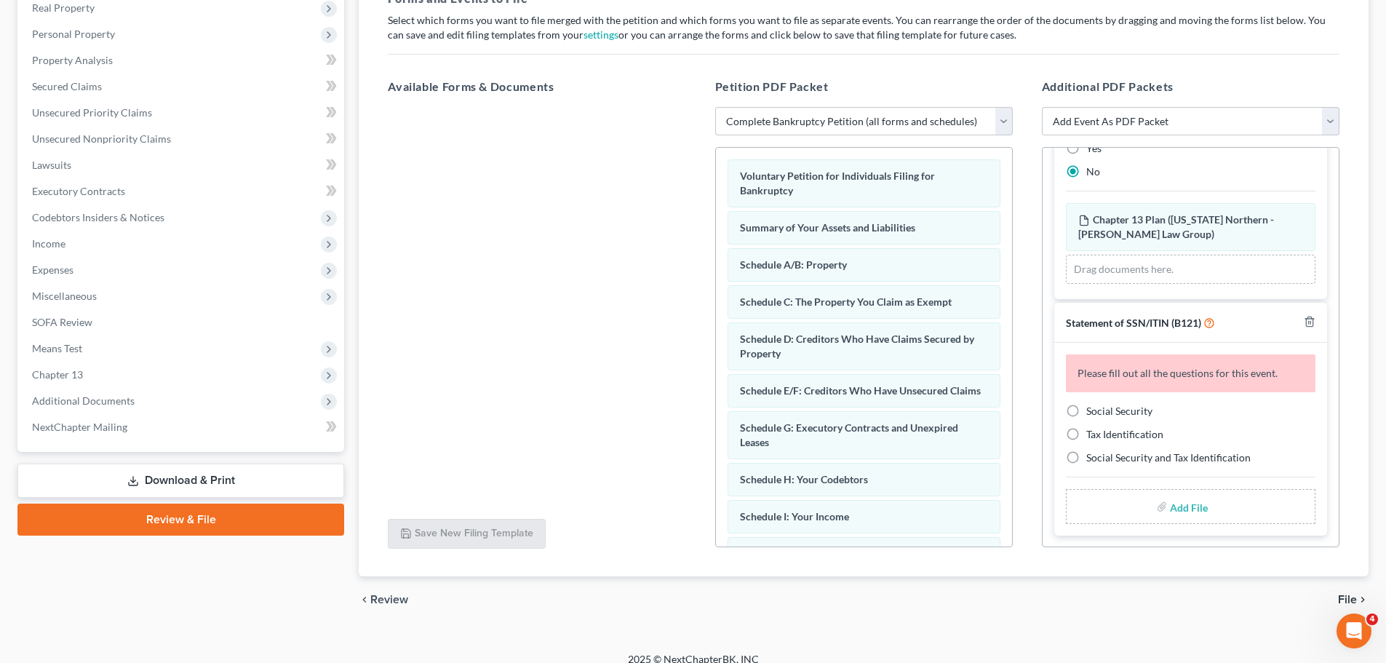
scroll to position [250, 0]
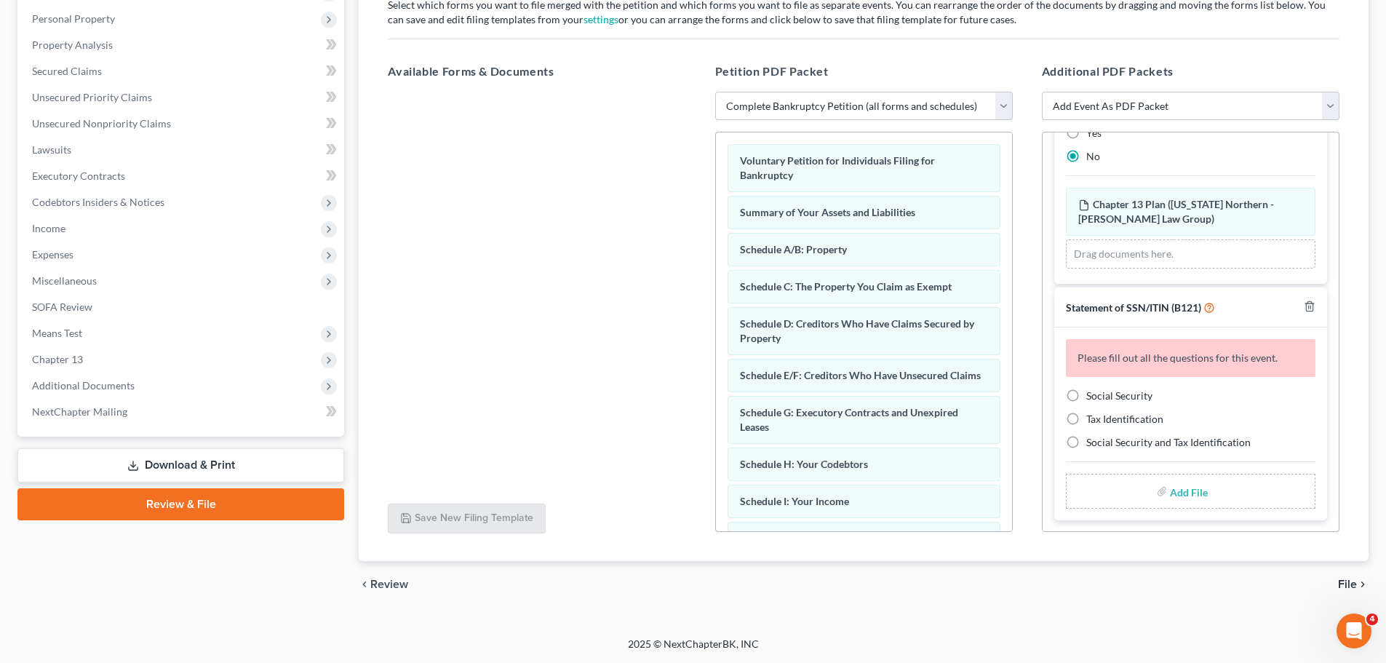
click at [1086, 395] on label "Social Security" at bounding box center [1119, 395] width 66 height 15
click at [1092, 395] on input "Social Security" at bounding box center [1096, 392] width 9 height 9
radio input "true"
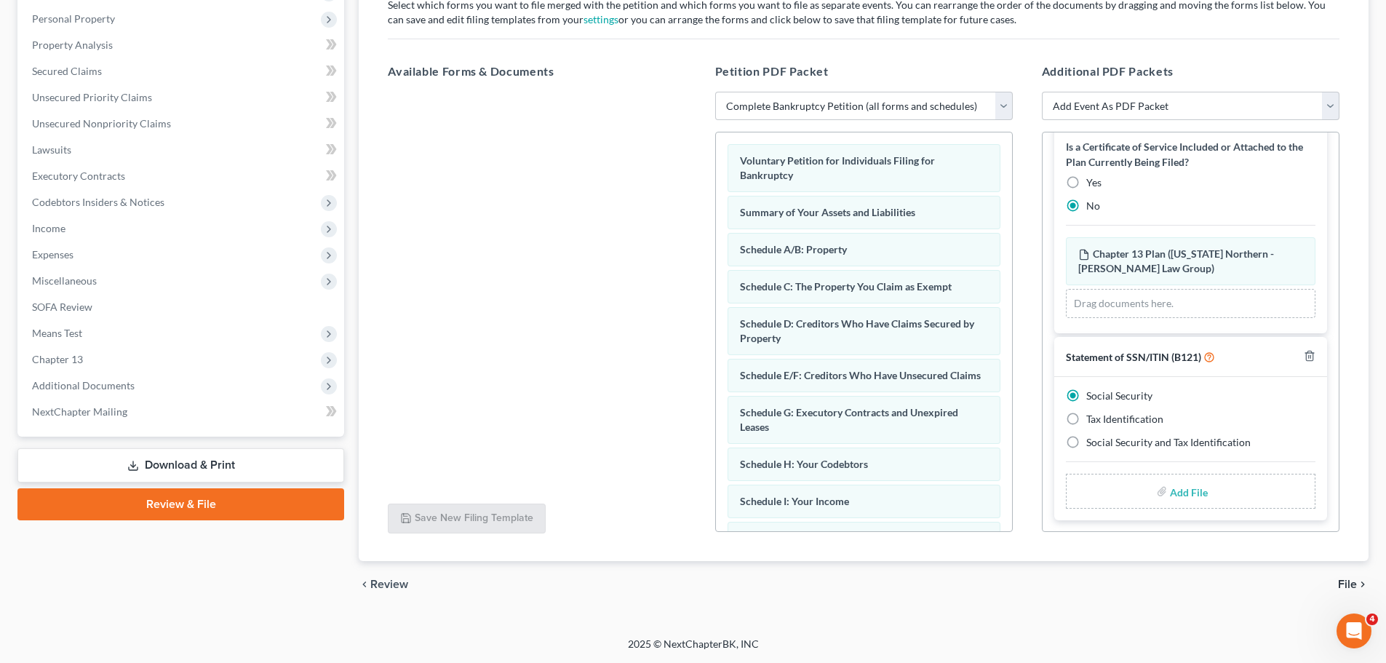
scroll to position [748, 0]
click at [1186, 490] on input "file" at bounding box center [1187, 491] width 35 height 26
type input "C:\fakepath\SSN to file in case [PERSON_NAME].pdf"
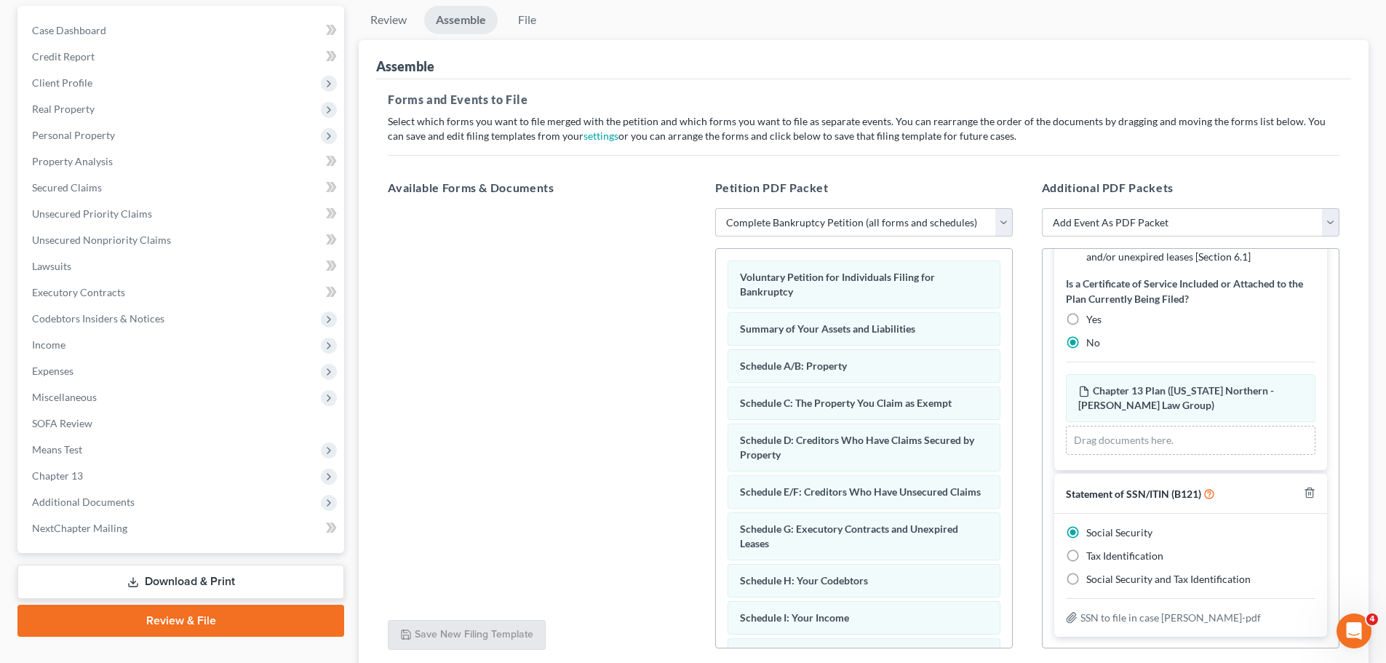
scroll to position [0, 0]
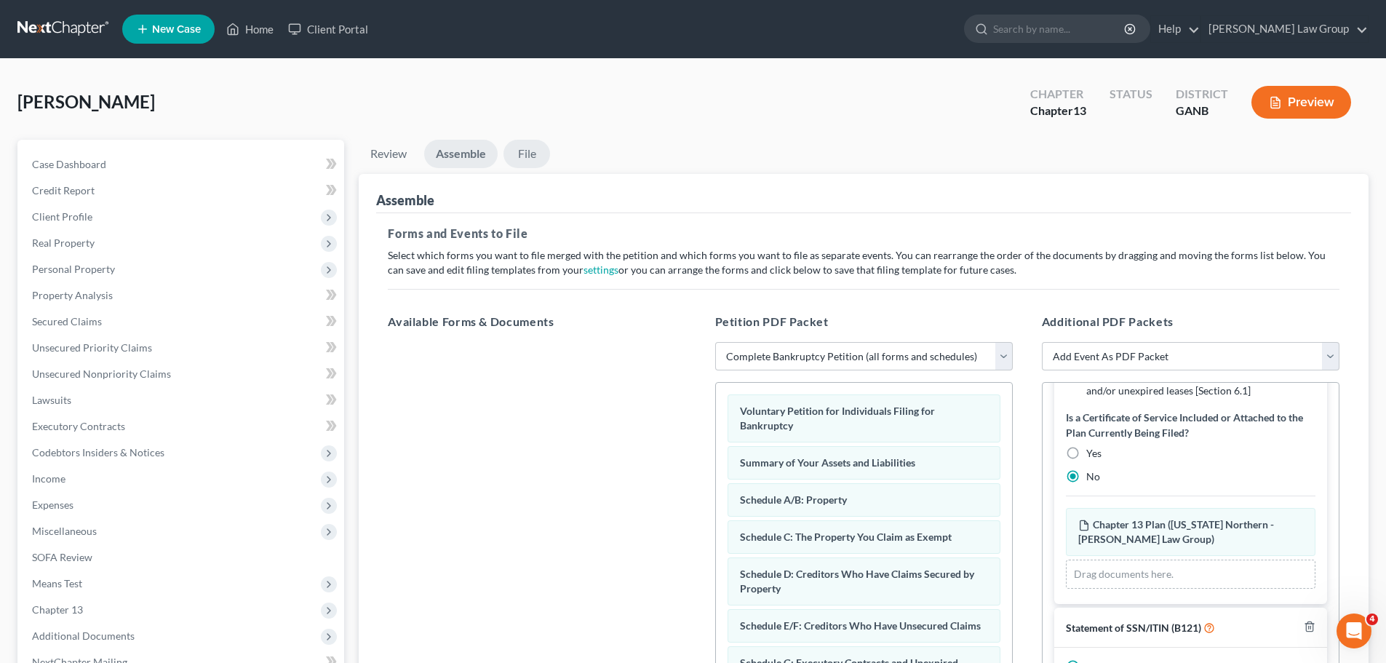
click at [536, 151] on link "File" at bounding box center [526, 154] width 47 height 28
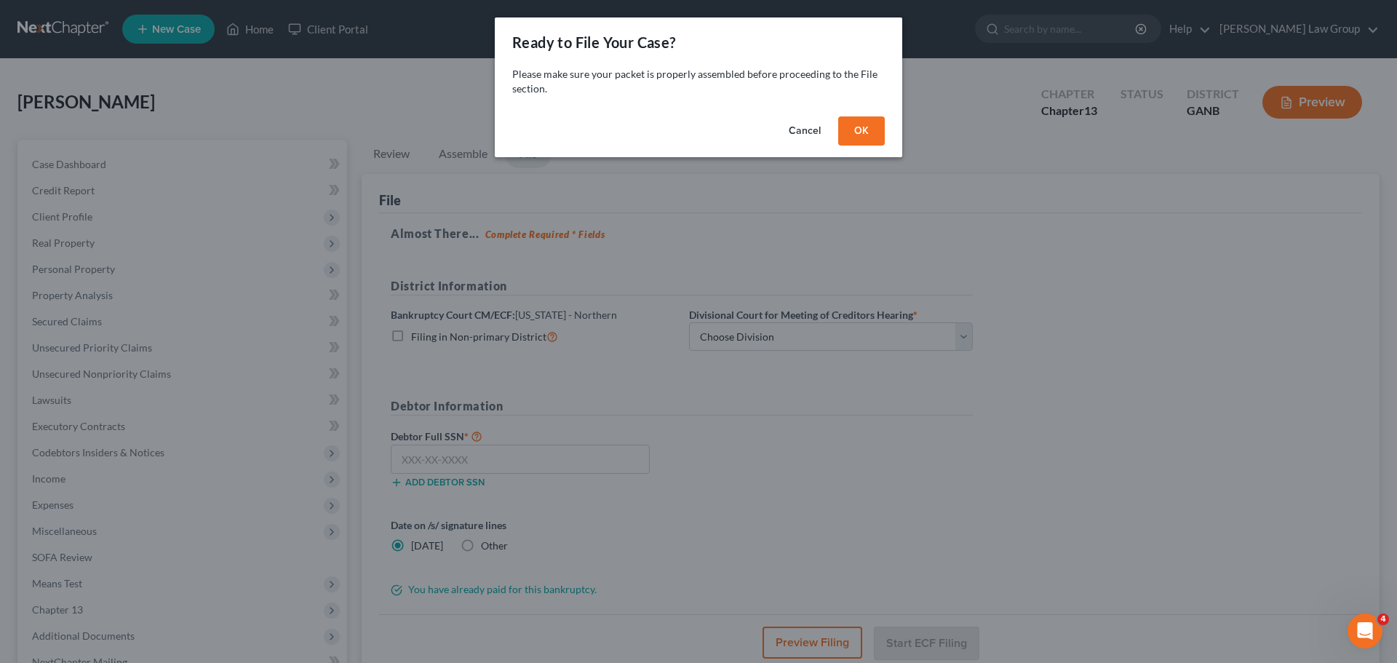
click at [855, 135] on button "OK" at bounding box center [861, 130] width 47 height 29
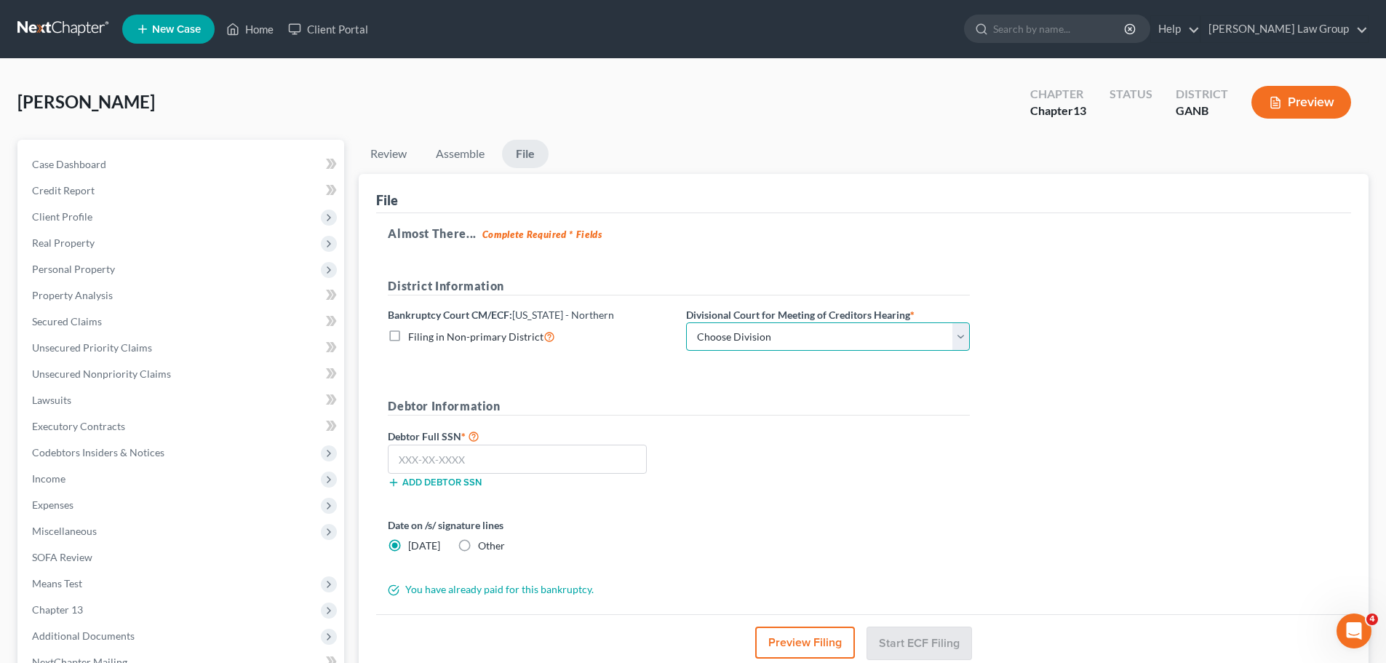
drag, startPoint x: 731, startPoint y: 333, endPoint x: 733, endPoint y: 348, distance: 14.6
click at [731, 332] on select "Choose Division [GEOGRAPHIC_DATA] [GEOGRAPHIC_DATA] [GEOGRAPHIC_DATA] [GEOGRAPH…" at bounding box center [828, 336] width 284 height 29
select select "0"
click at [686, 322] on select "Choose Division [GEOGRAPHIC_DATA] [GEOGRAPHIC_DATA] [GEOGRAPHIC_DATA] [GEOGRAPH…" at bounding box center [828, 336] width 284 height 29
click at [521, 466] on input "text" at bounding box center [517, 458] width 259 height 29
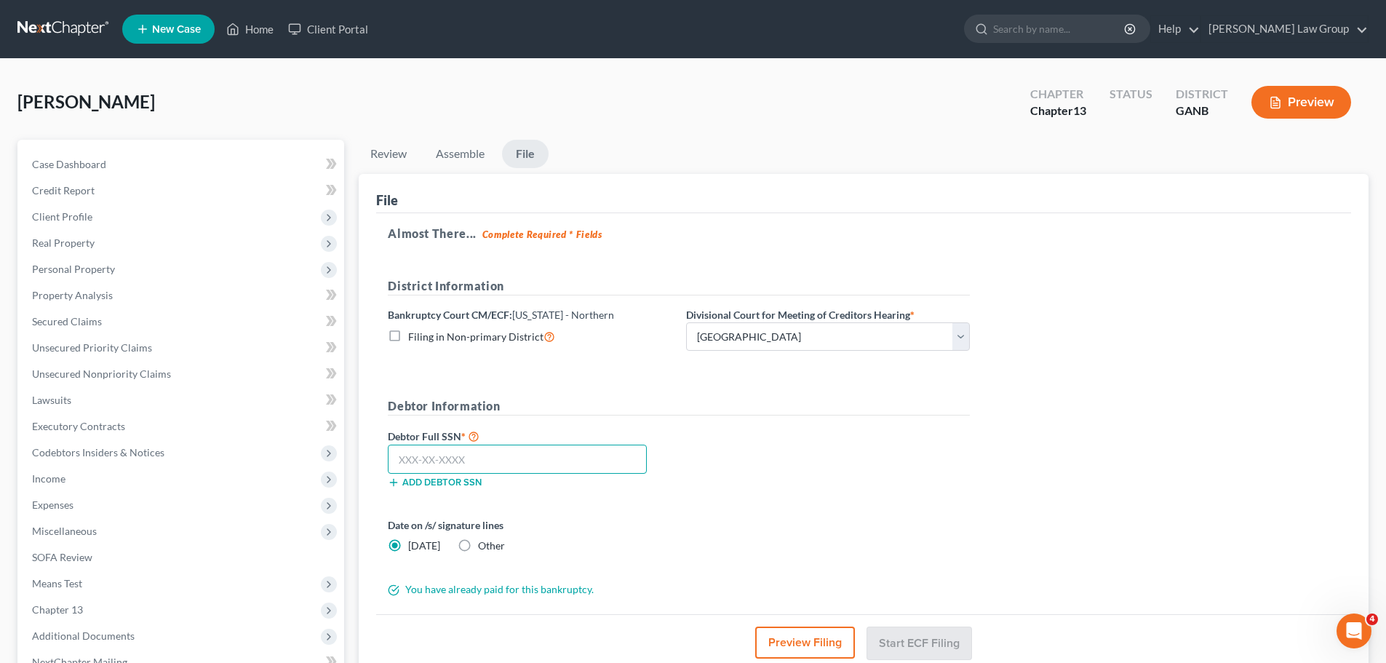
paste input "258-69-1837"
type input "258-69-1837"
click at [855, 435] on div "Debtor Full SSN * 258-69-1837 Add debtor SSN" at bounding box center [678, 463] width 597 height 73
click at [1069, 359] on div "Almost There... Complete Required * Fields District Information Bankruptcy Cour…" at bounding box center [863, 414] width 975 height 402
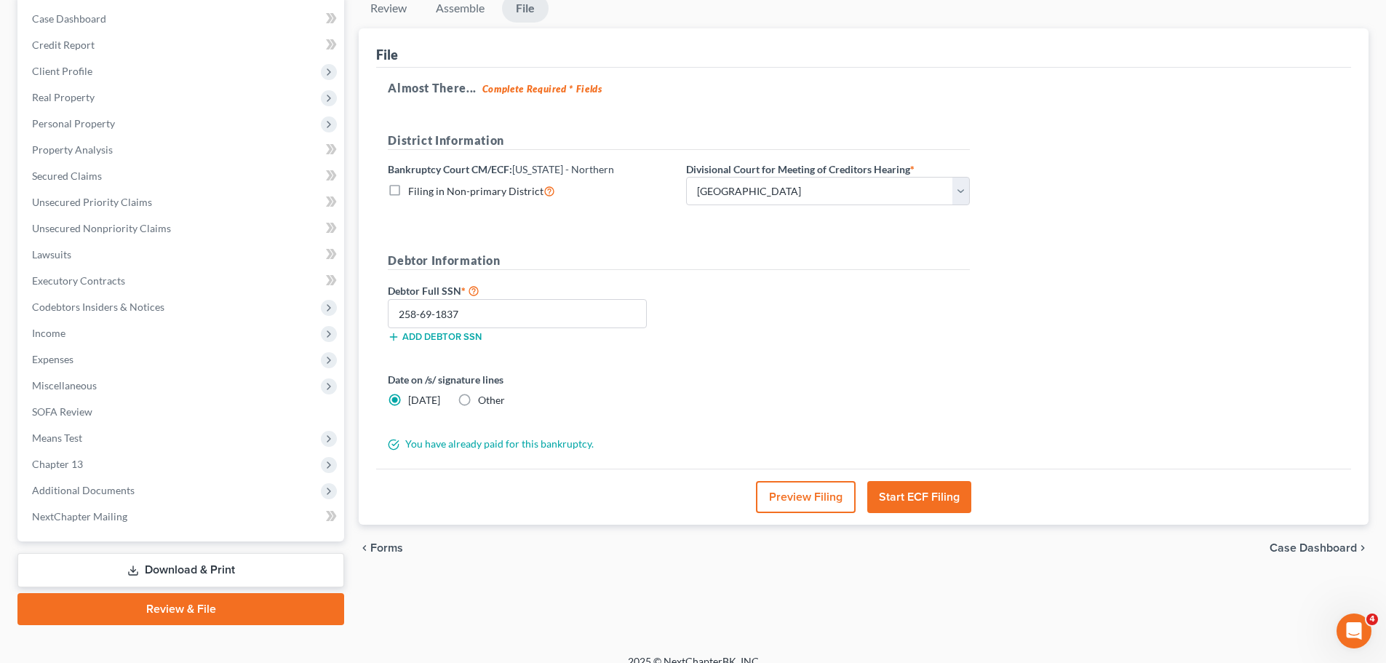
click at [908, 490] on button "Start ECF Filing" at bounding box center [919, 497] width 104 height 32
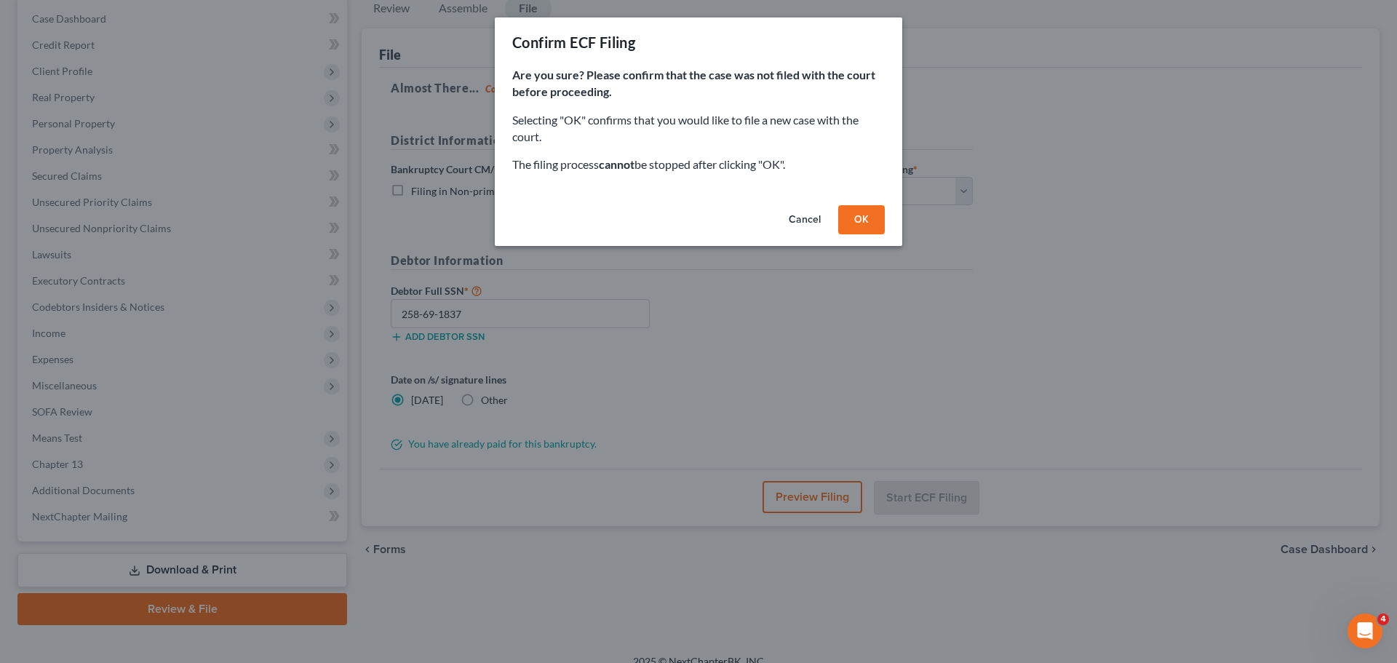
click at [849, 212] on button "OK" at bounding box center [861, 219] width 47 height 29
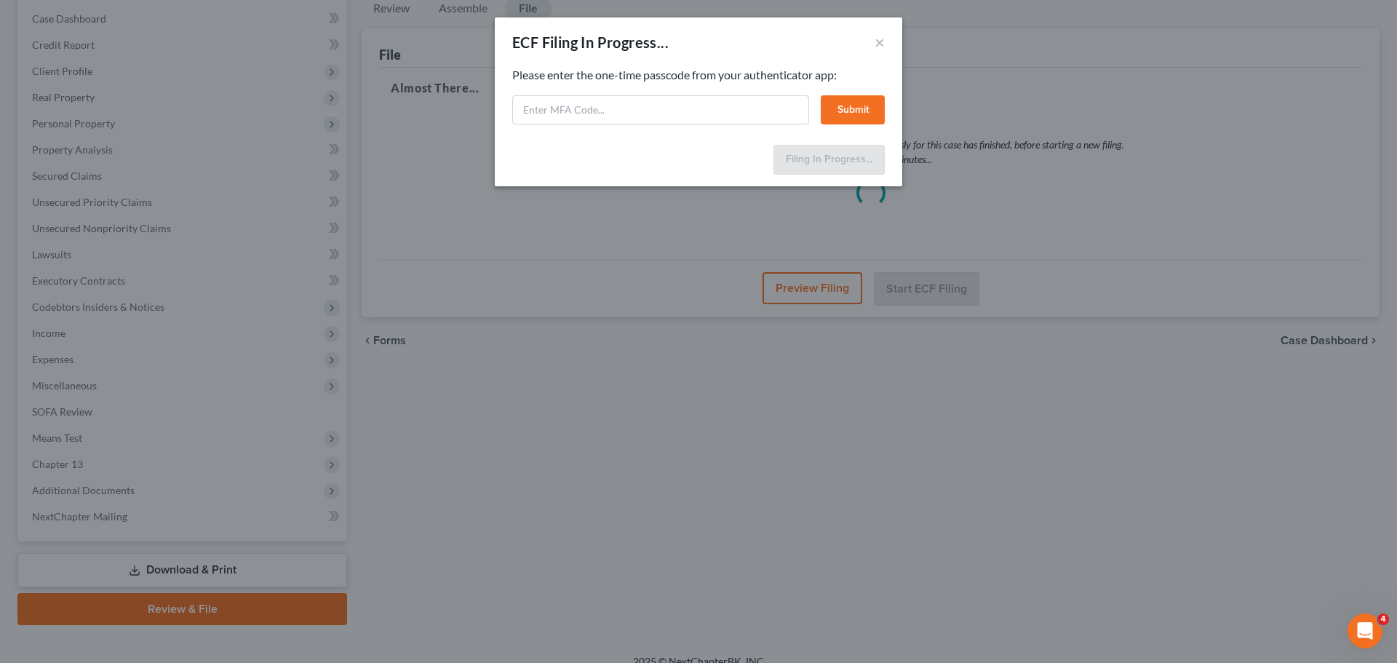
select select "0"
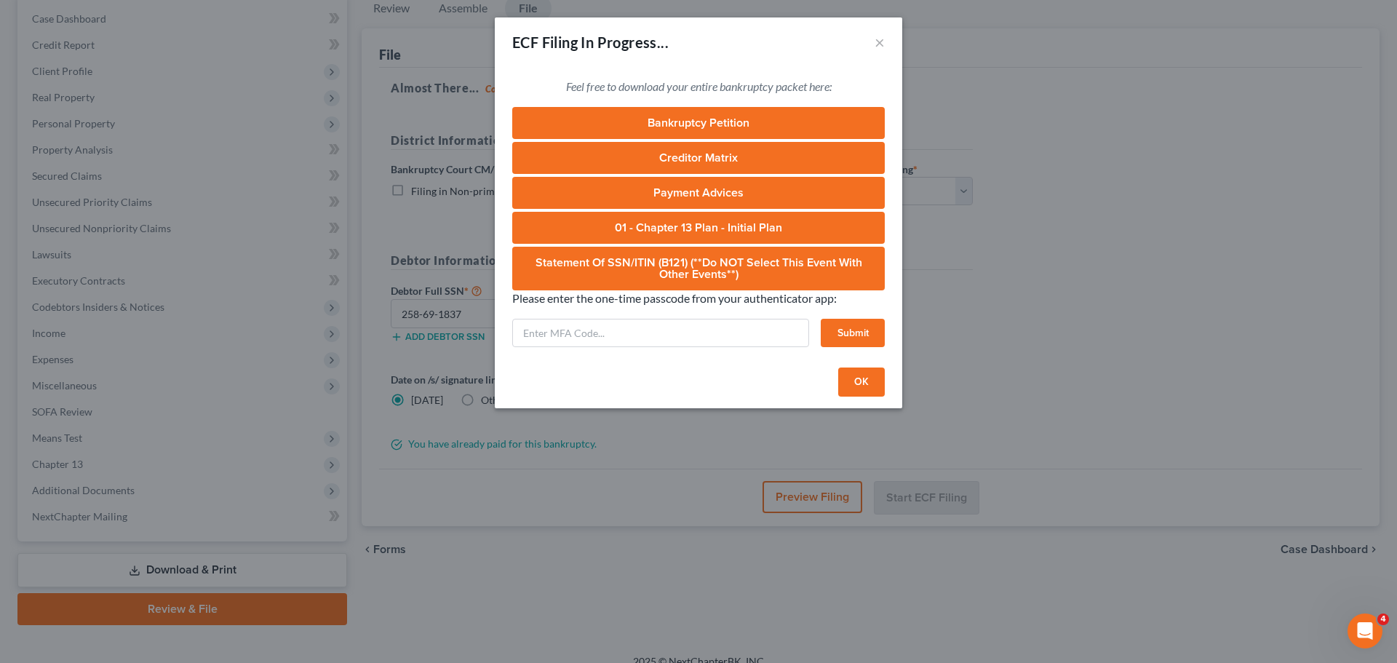
click at [849, 212] on link "01 - Chapter 13 Plan - Initial Plan" at bounding box center [698, 228] width 372 height 32
click at [687, 352] on div "Feel free to download your entire bankruptcy packet here: Bankruptcy Petition C…" at bounding box center [698, 214] width 407 height 295
click at [658, 340] on input "text" at bounding box center [660, 333] width 297 height 29
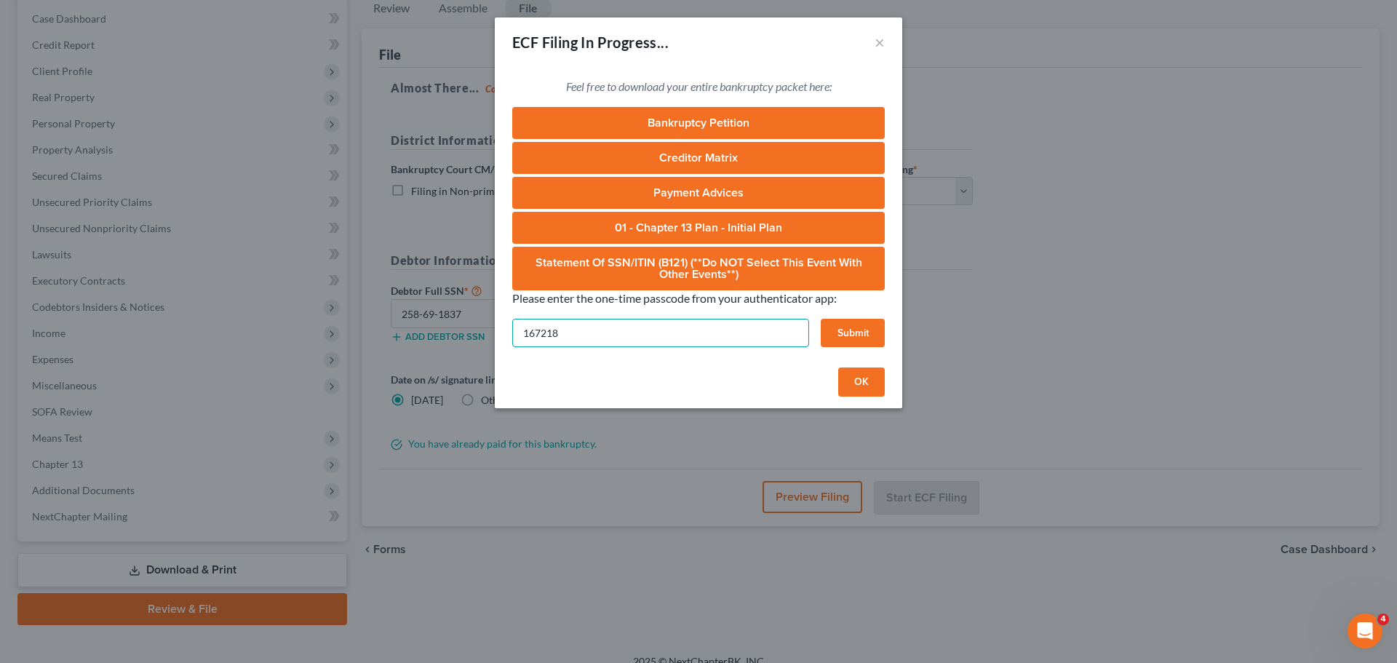
type input "167218"
click at [829, 332] on button "Submit" at bounding box center [853, 333] width 64 height 29
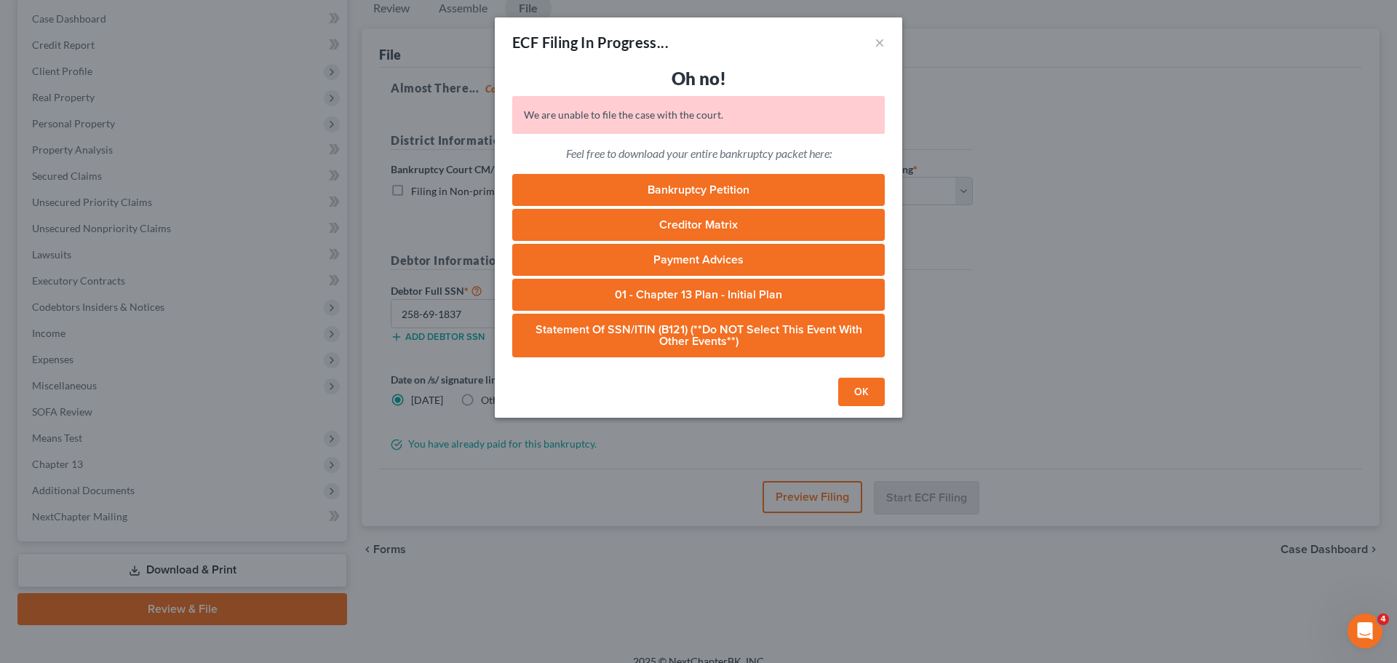
click at [860, 386] on button "OK" at bounding box center [861, 392] width 47 height 29
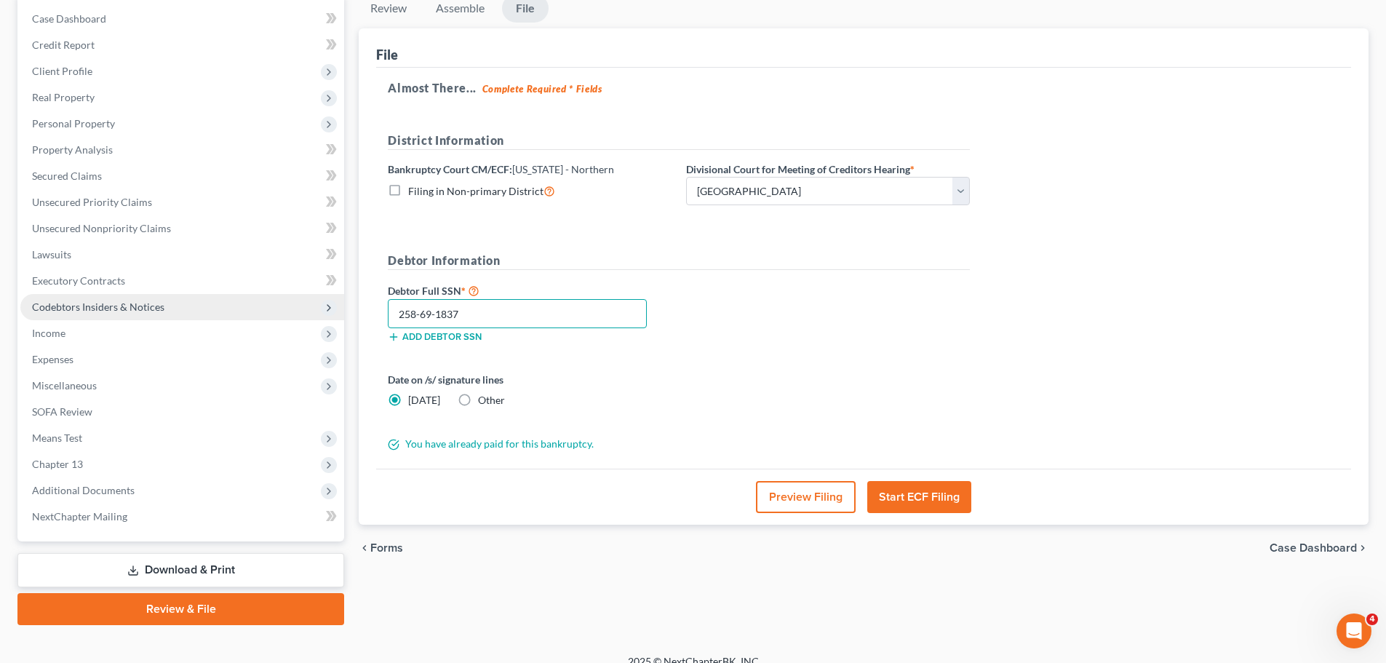
drag, startPoint x: 498, startPoint y: 316, endPoint x: 312, endPoint y: 293, distance: 187.0
click at [312, 293] on div "Petition Navigation Case Dashboard Payments Invoices Payments Payments Credit R…" at bounding box center [692, 309] width 1365 height 631
click at [770, 284] on div "Debtor Full SSN * 258-69-1837 Add debtor SSN" at bounding box center [678, 318] width 597 height 73
drag, startPoint x: 466, startPoint y: 316, endPoint x: 383, endPoint y: 319, distance: 83.0
click at [370, 314] on div "File Almost There... Complete Required * Fields District Information Bankruptcy…" at bounding box center [864, 276] width 1010 height 497
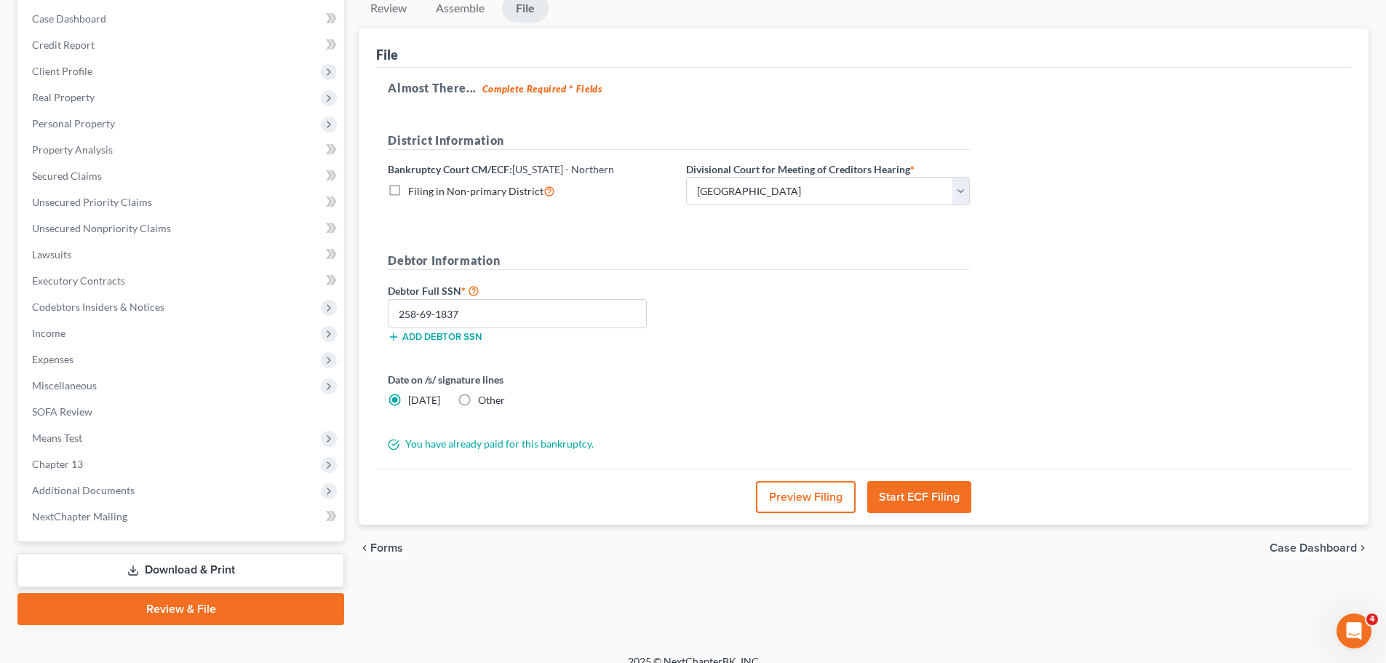
click at [1095, 256] on div "Almost There... Complete Required * Fields District Information Bankruptcy Cour…" at bounding box center [863, 269] width 975 height 402
drag, startPoint x: 482, startPoint y: 315, endPoint x: 316, endPoint y: 305, distance: 166.2
click at [316, 305] on div "Petition Navigation Case Dashboard Payments Invoices Payments Payments Credit R…" at bounding box center [692, 309] width 1365 height 631
click at [826, 300] on div "Debtor Full SSN * 258-69-1837 Add debtor SSN" at bounding box center [678, 318] width 597 height 73
click at [909, 502] on button "Start ECF Filing" at bounding box center [919, 497] width 104 height 32
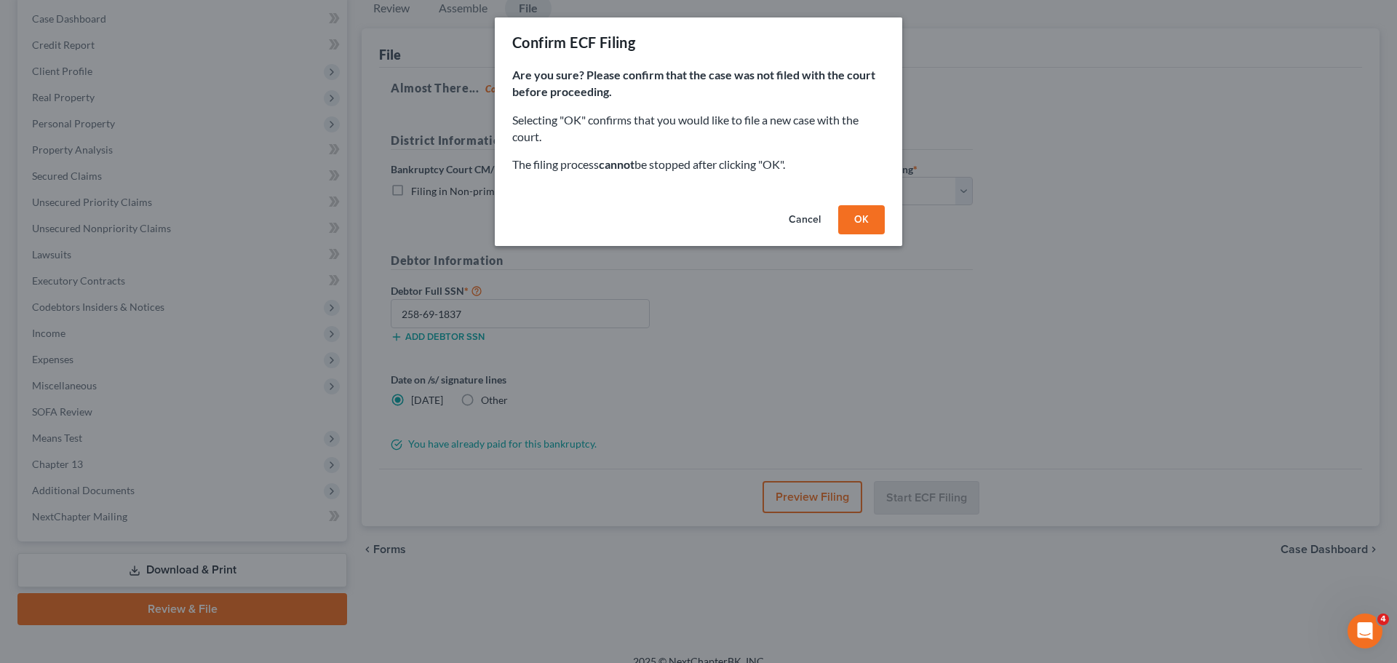
click at [855, 212] on button "OK" at bounding box center [861, 219] width 47 height 29
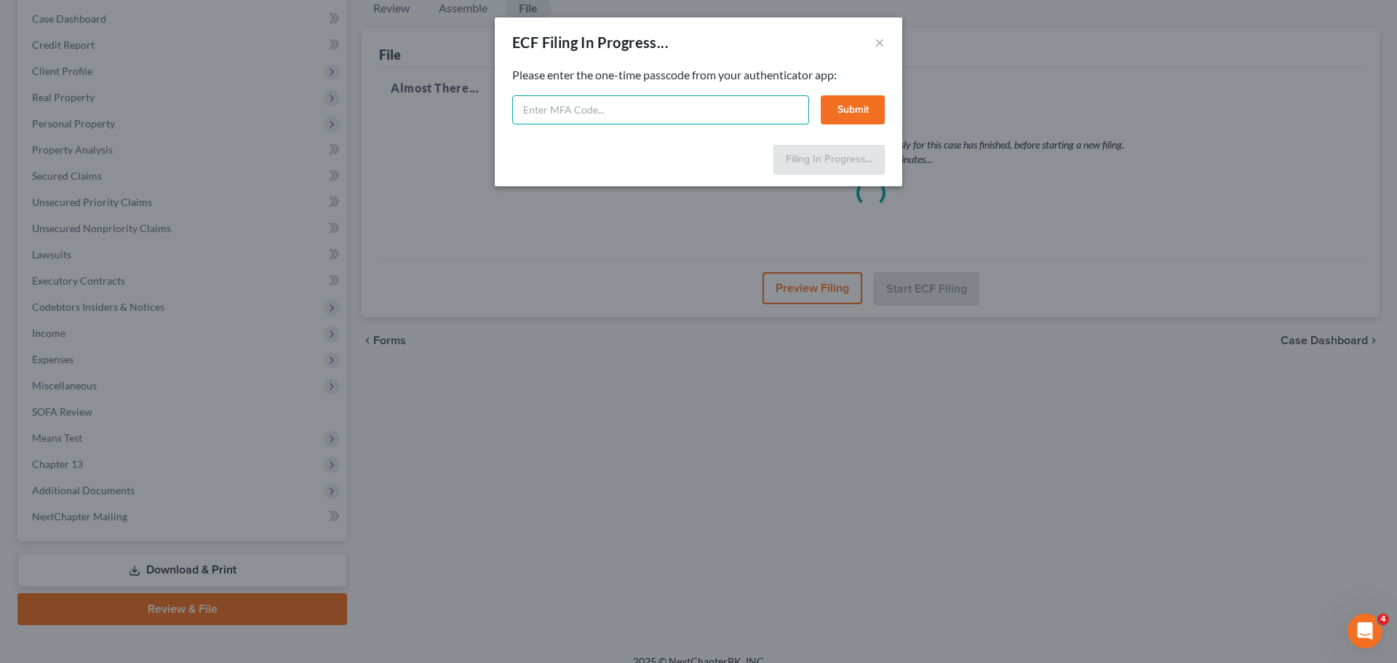
click at [659, 119] on input "text" at bounding box center [660, 109] width 297 height 29
type input "044635"
click at [836, 101] on button "Submit" at bounding box center [853, 109] width 64 height 29
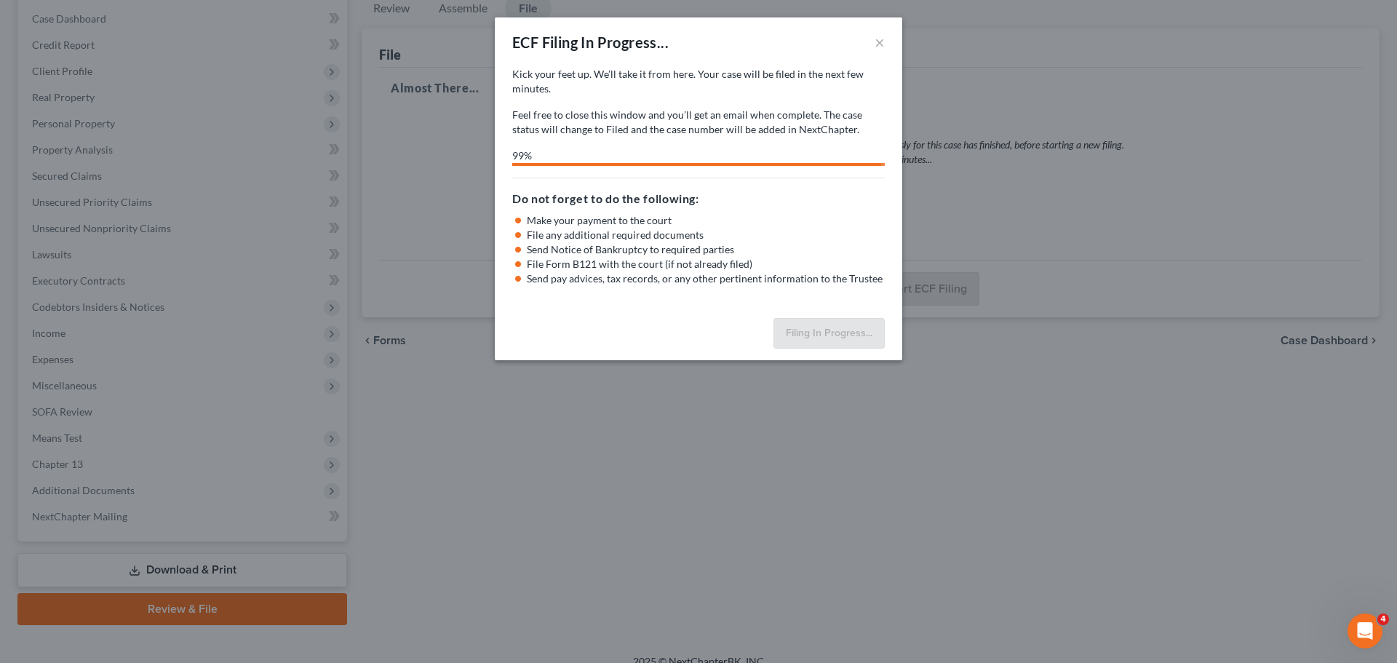
select select "0"
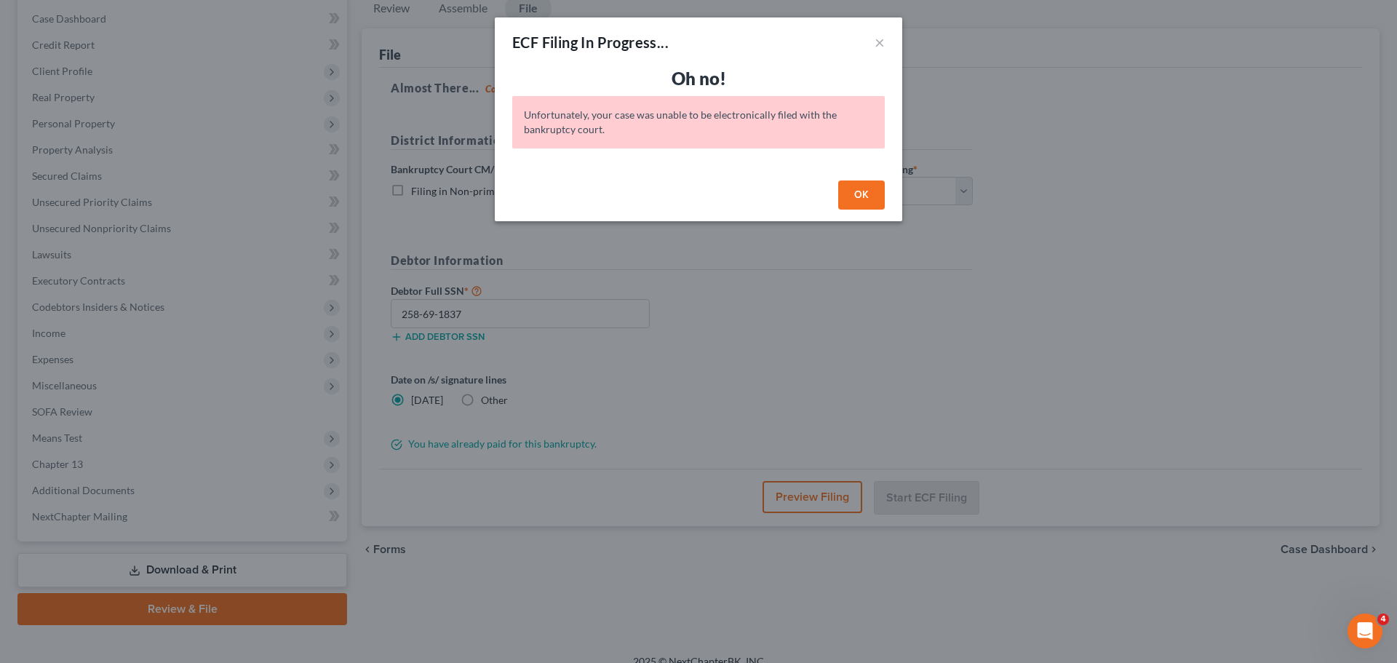
click at [858, 195] on button "OK" at bounding box center [861, 194] width 47 height 29
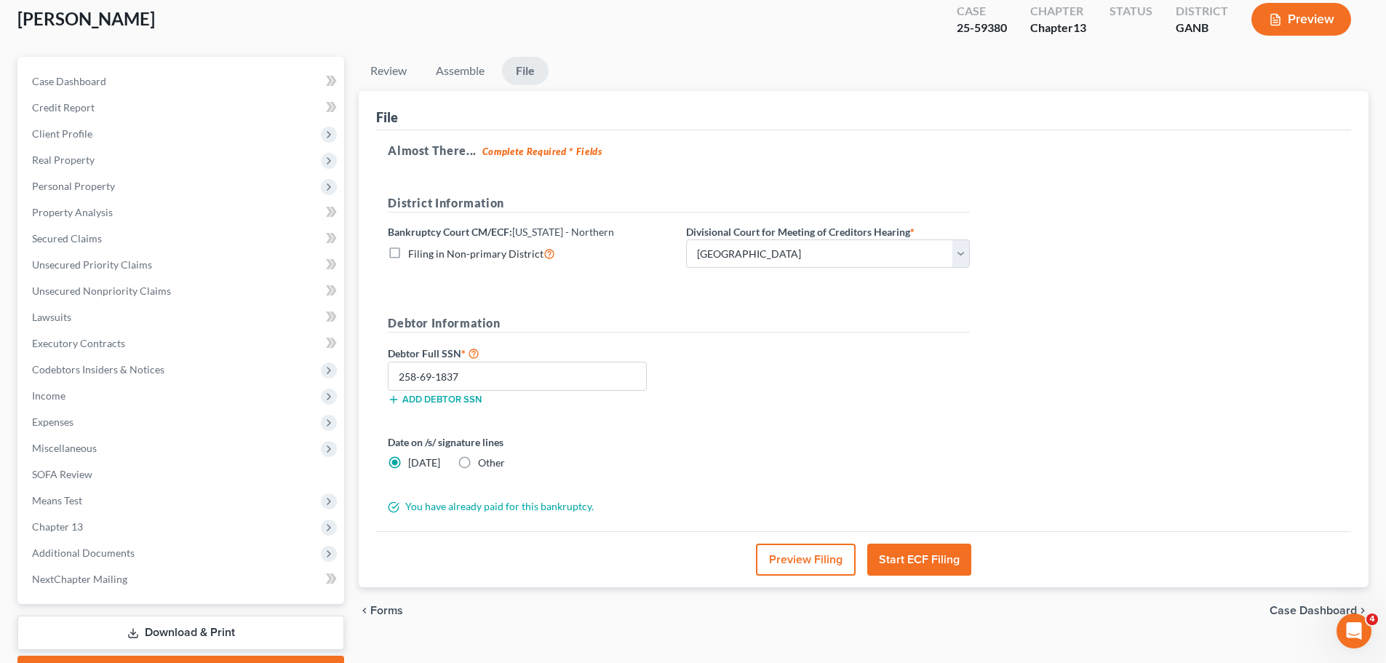
scroll to position [0, 0]
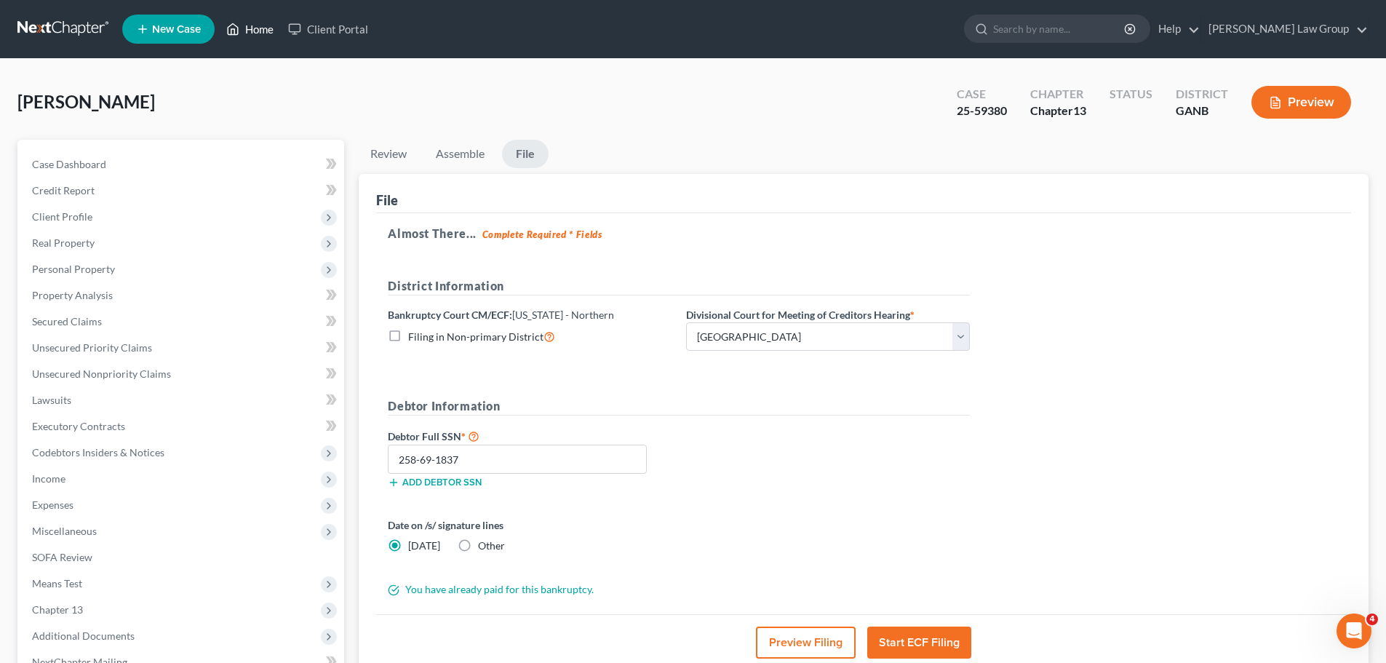
click at [244, 31] on link "Home" at bounding box center [250, 29] width 62 height 26
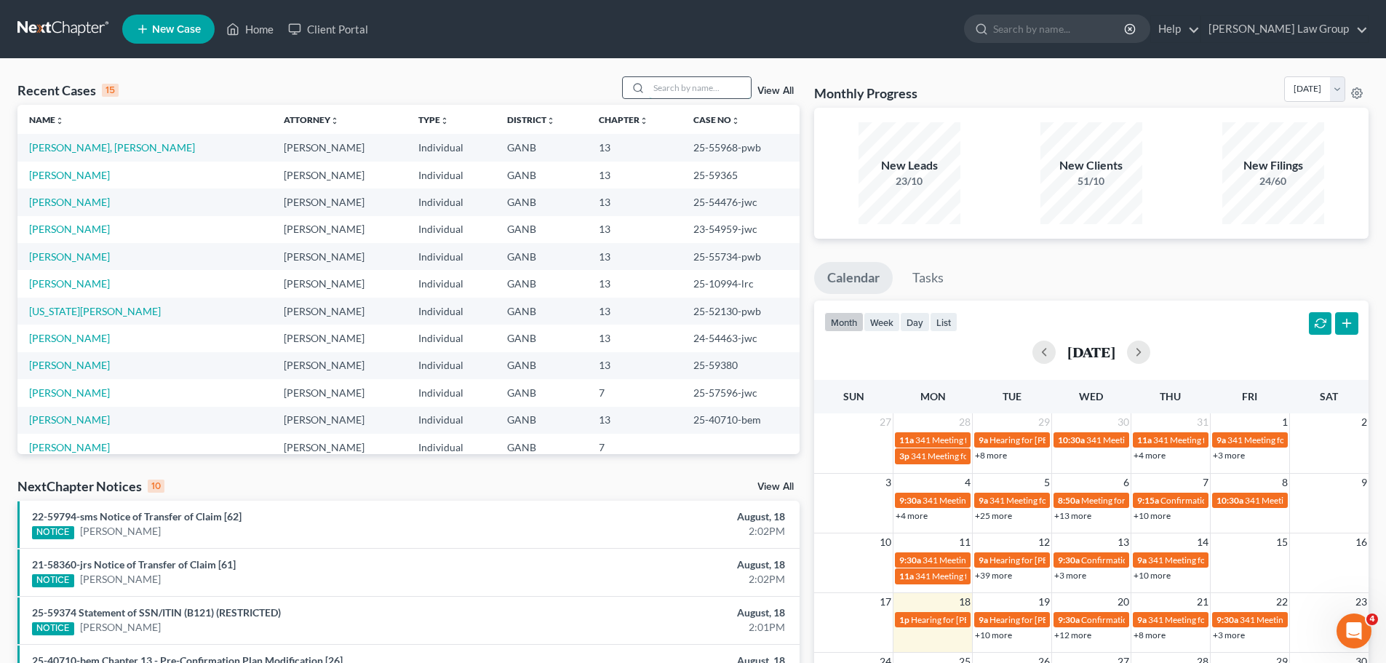
click at [679, 92] on input "search" at bounding box center [700, 87] width 102 height 21
type input "poy"
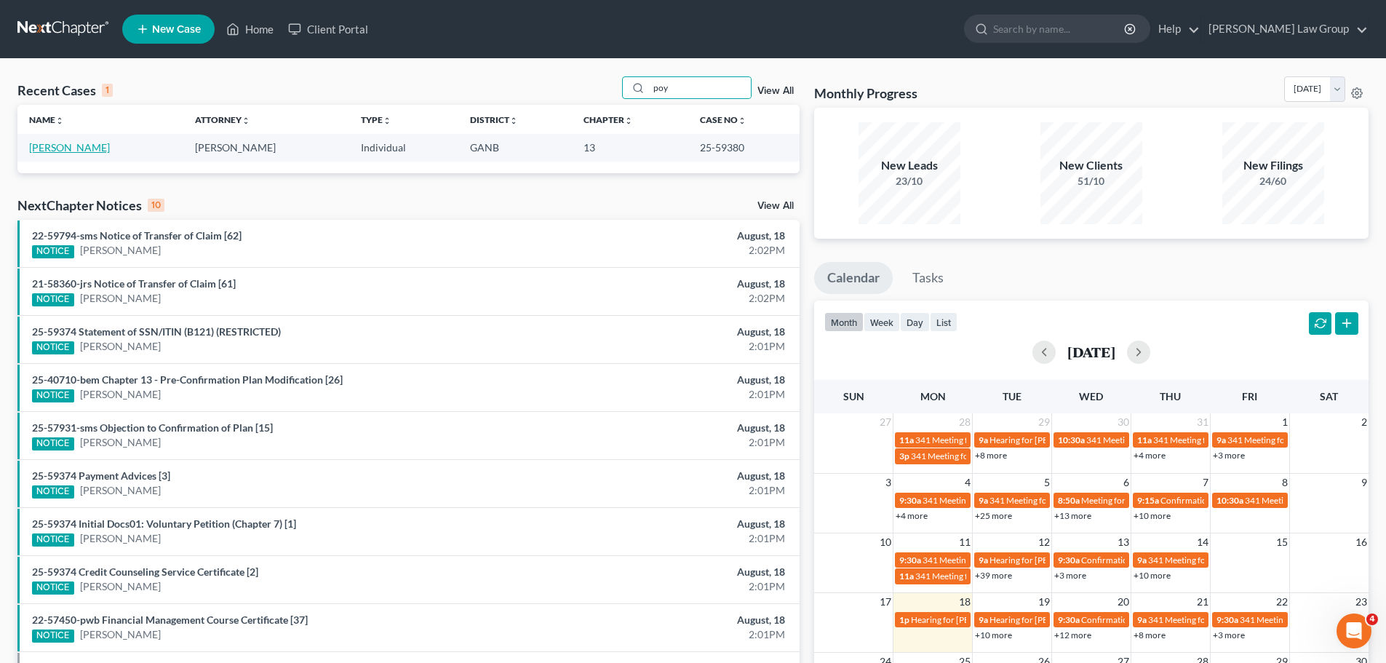
click at [84, 153] on link "[PERSON_NAME]" at bounding box center [69, 147] width 81 height 12
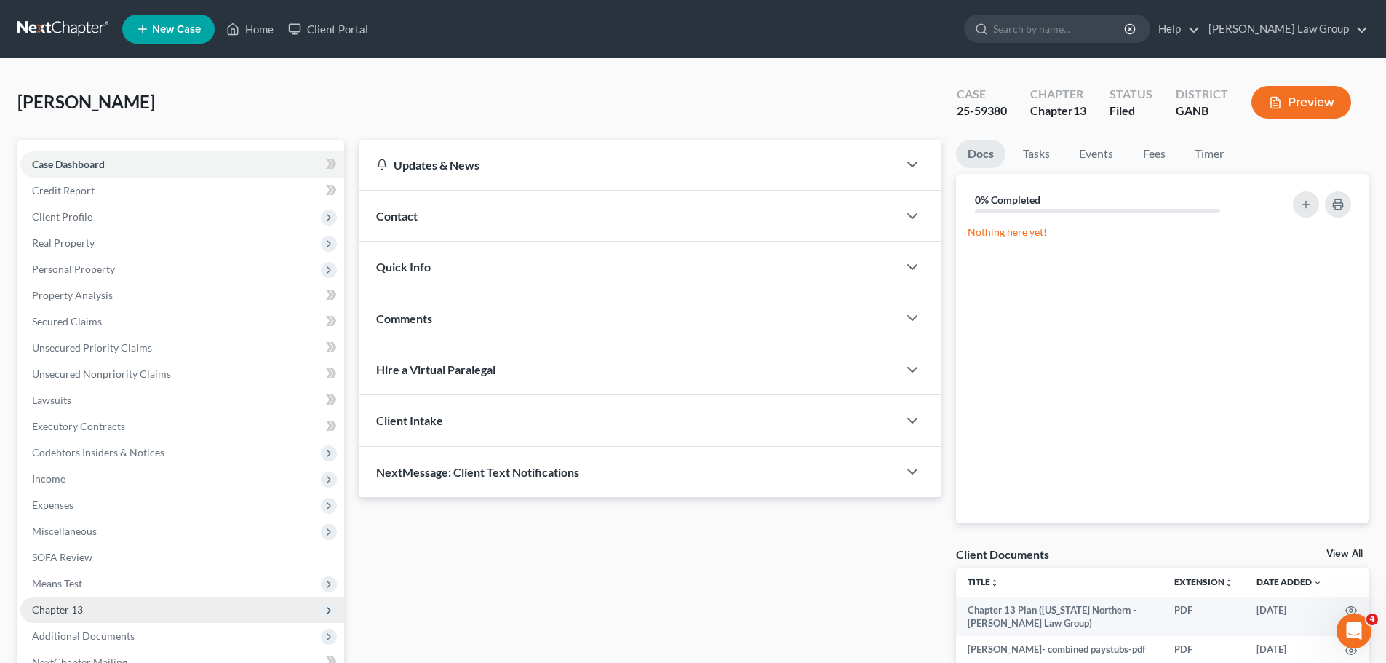
scroll to position [163, 0]
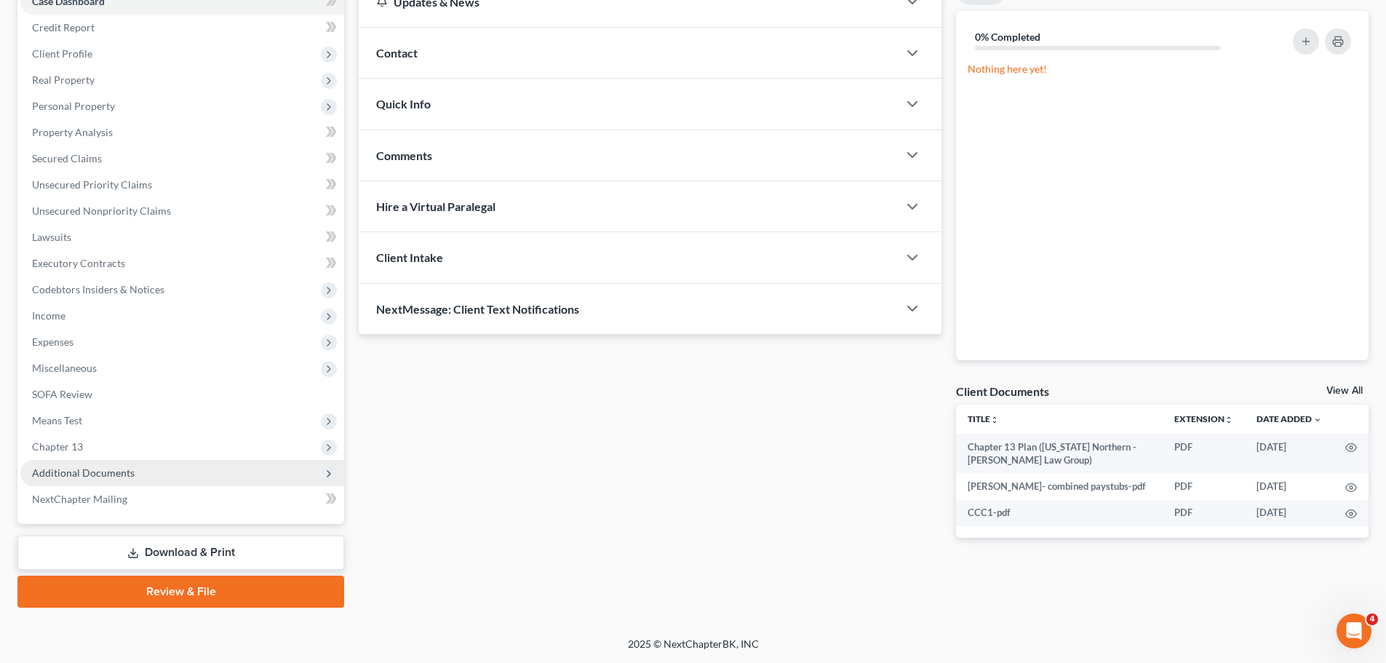
click at [147, 466] on span "Additional Documents" at bounding box center [182, 473] width 324 height 26
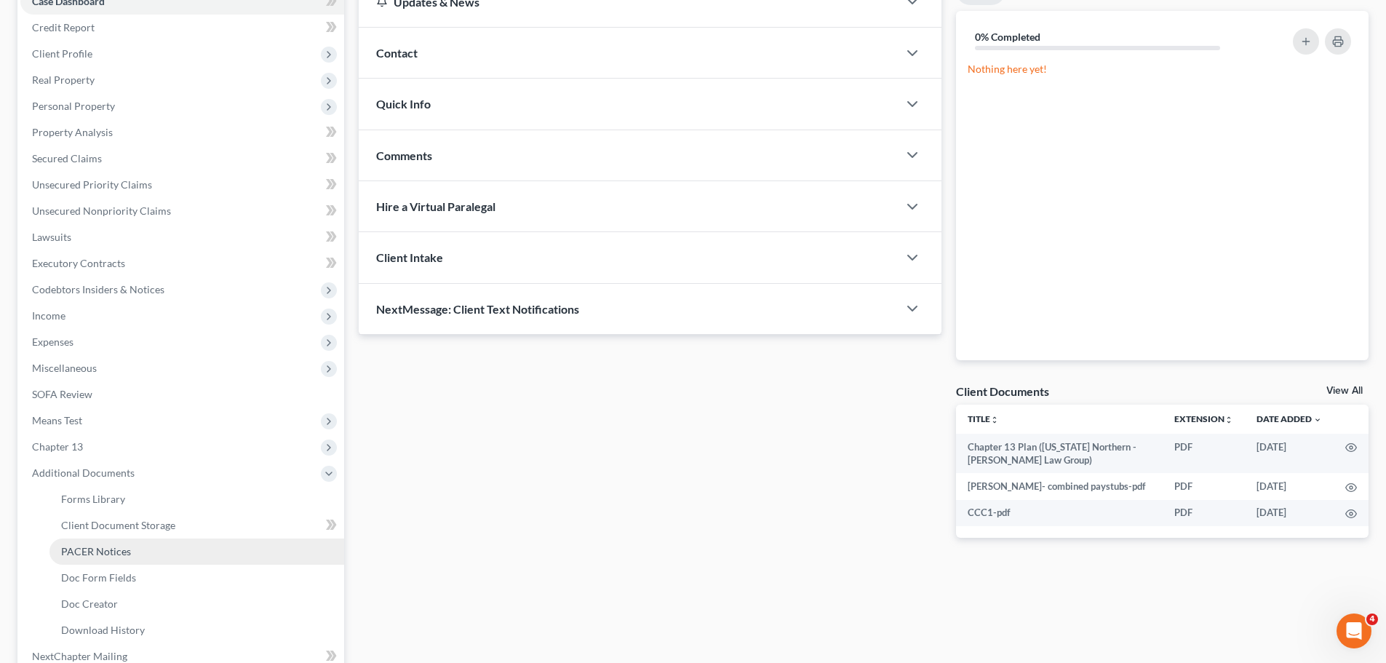
drag, startPoint x: 134, startPoint y: 554, endPoint x: 175, endPoint y: 546, distance: 41.5
click at [134, 553] on link "PACER Notices" at bounding box center [196, 551] width 295 height 26
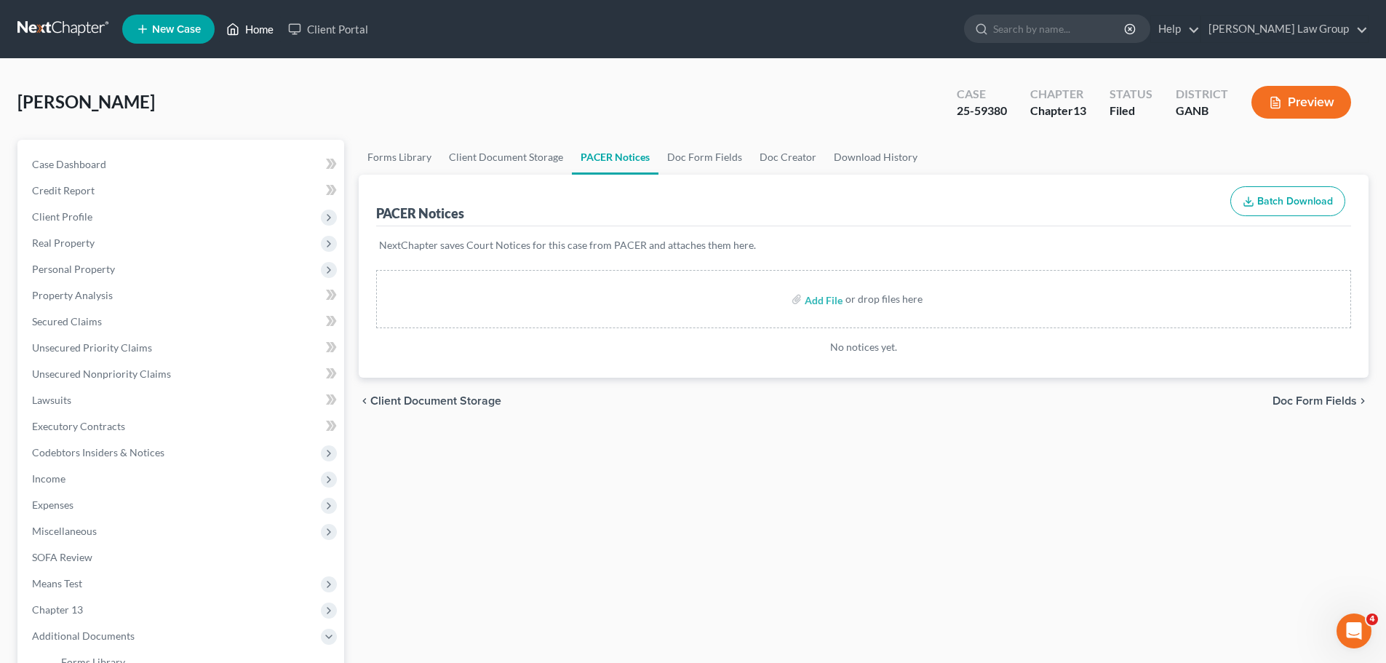
click at [258, 31] on link "Home" at bounding box center [250, 29] width 62 height 26
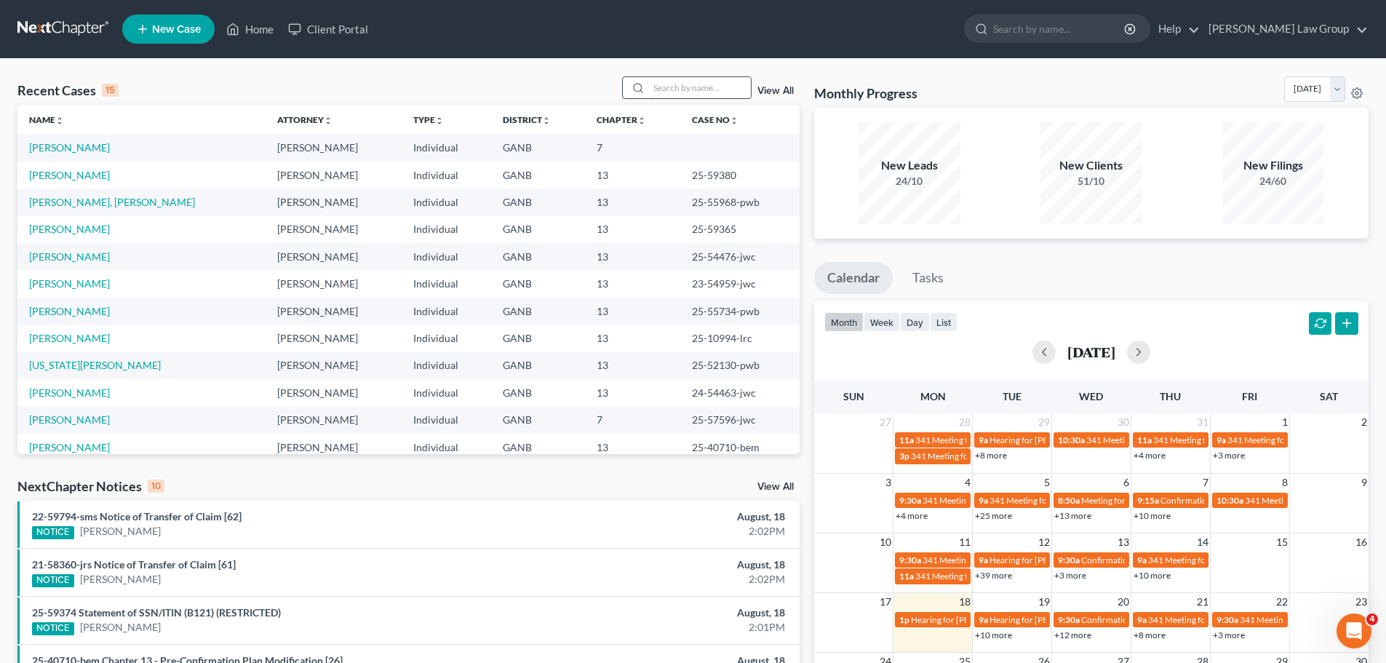
click at [675, 96] on input "search" at bounding box center [700, 87] width 102 height 21
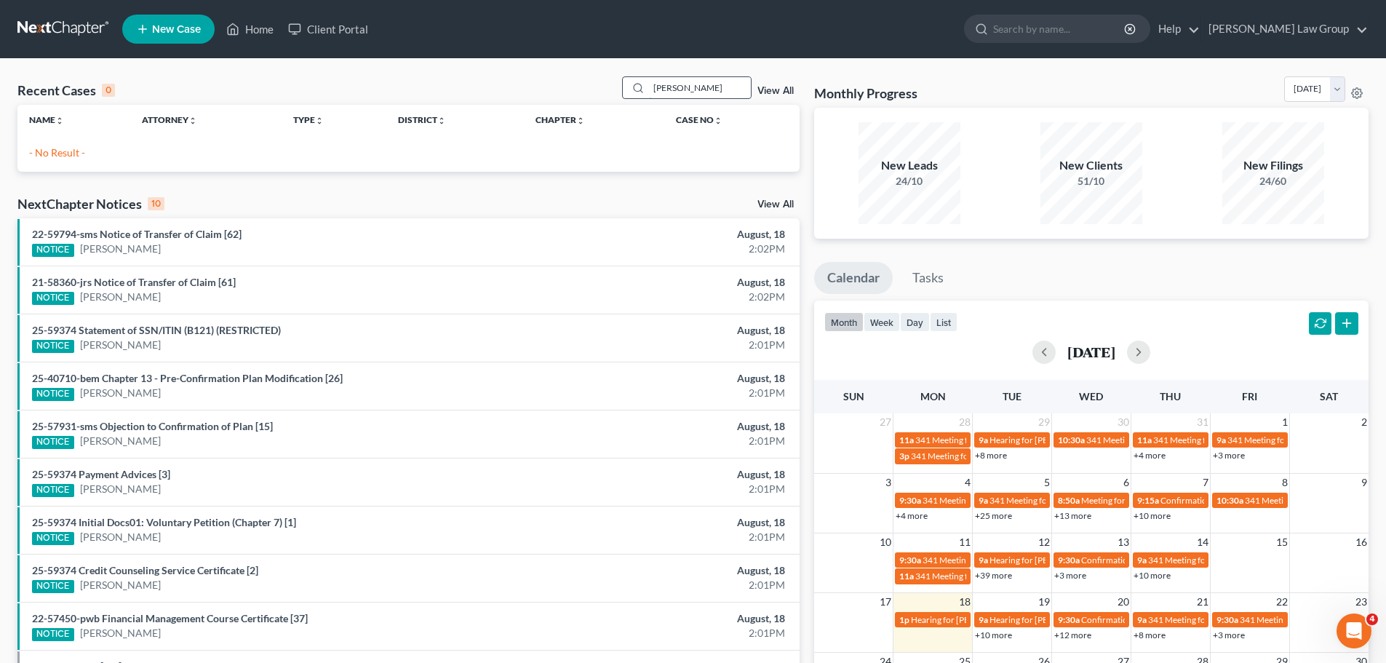
type input "[PERSON_NAME]"
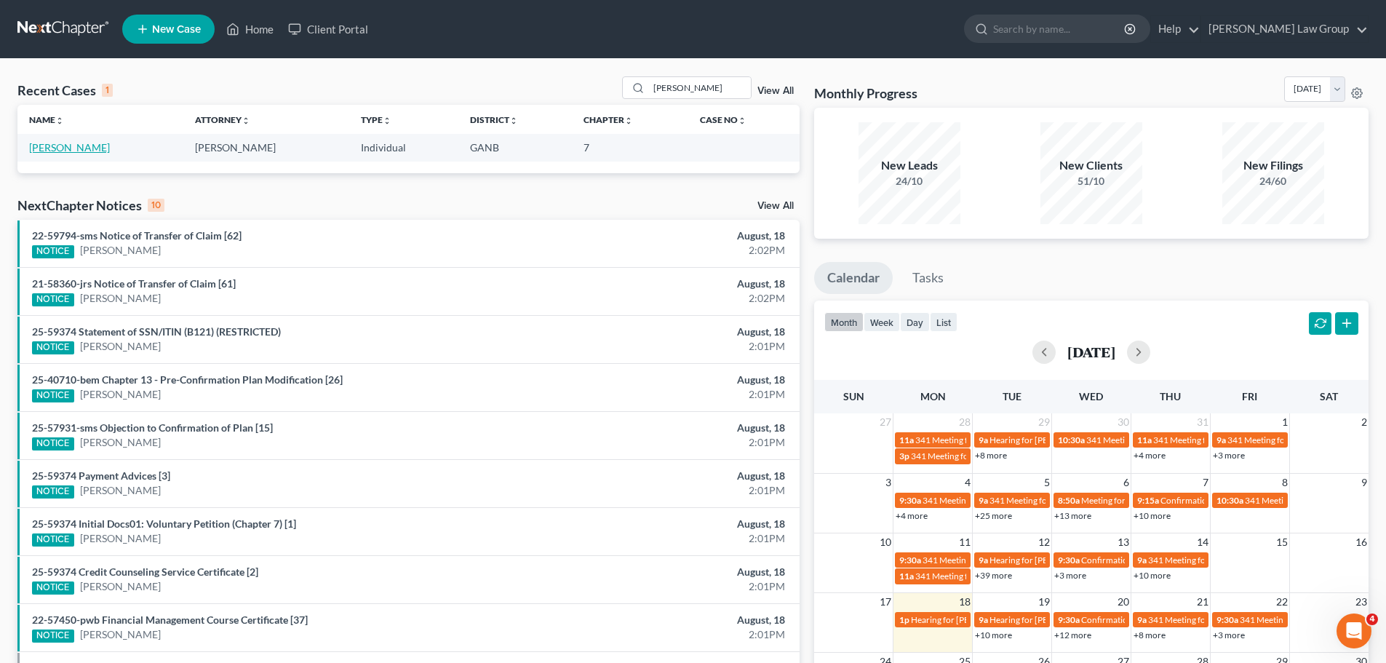
click at [68, 151] on link "[PERSON_NAME]" at bounding box center [69, 147] width 81 height 12
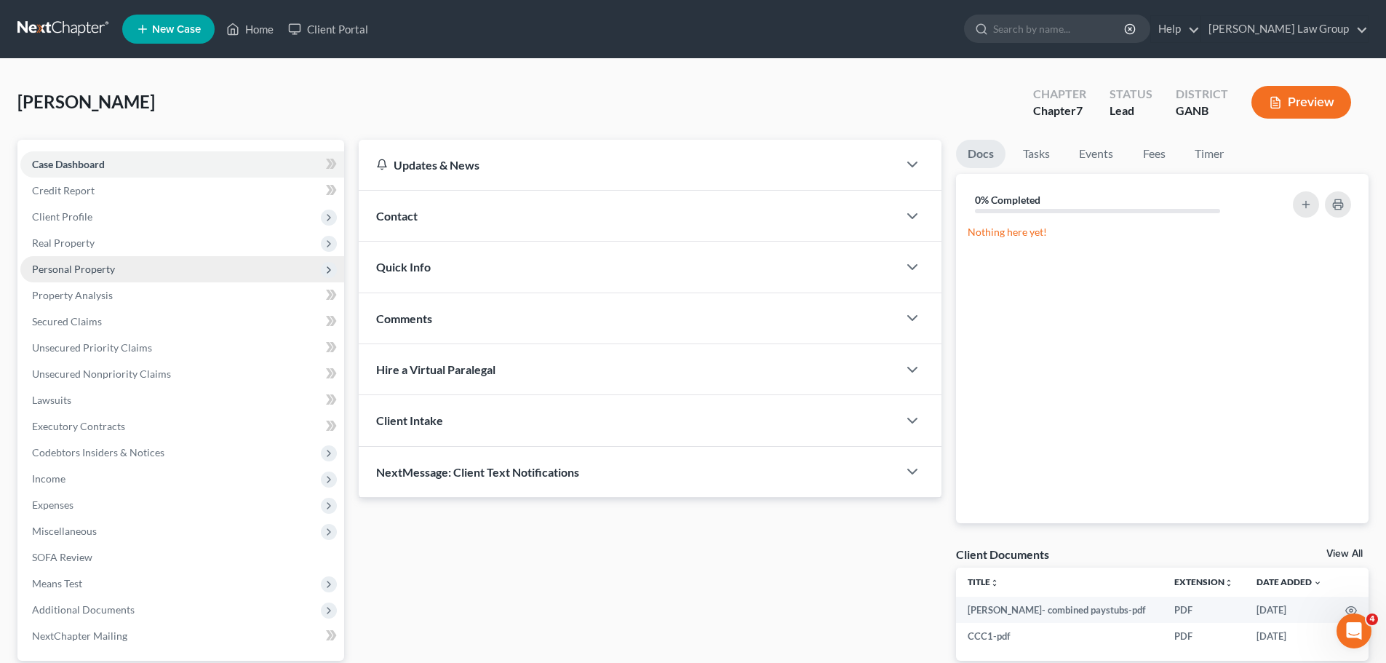
click at [108, 274] on span "Personal Property" at bounding box center [73, 269] width 83 height 12
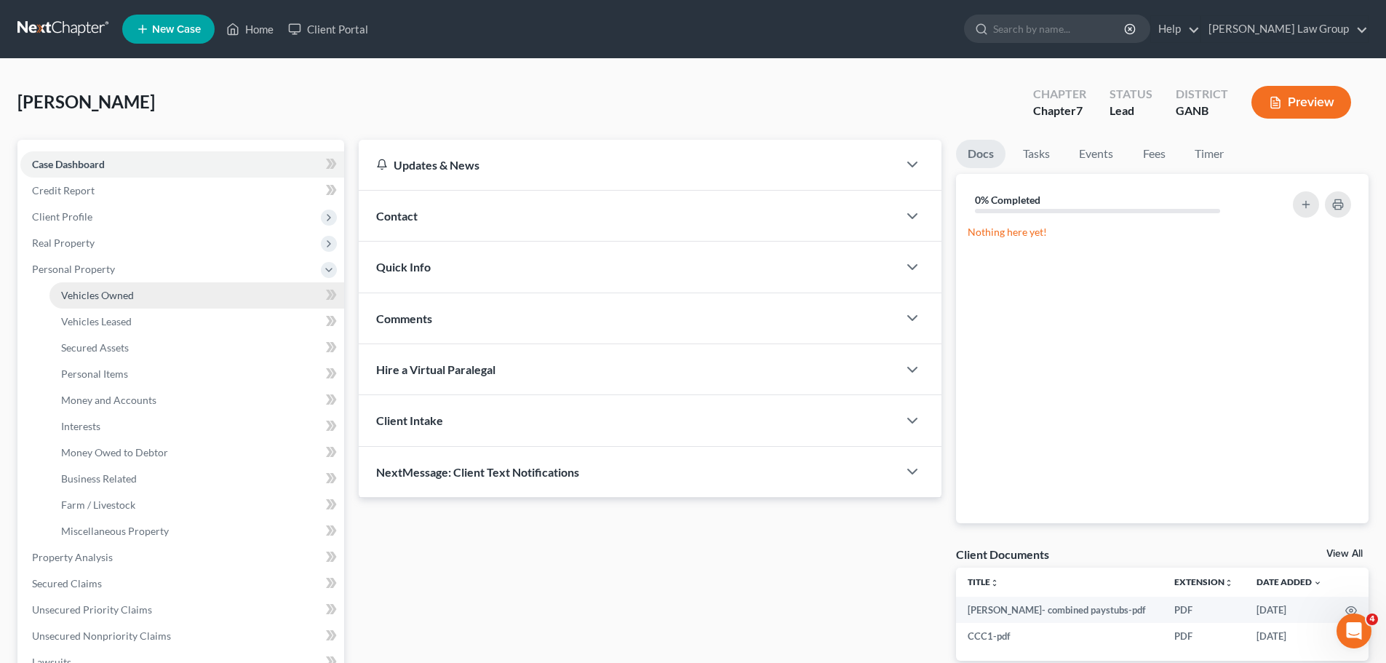
click at [118, 289] on span "Vehicles Owned" at bounding box center [97, 295] width 73 height 12
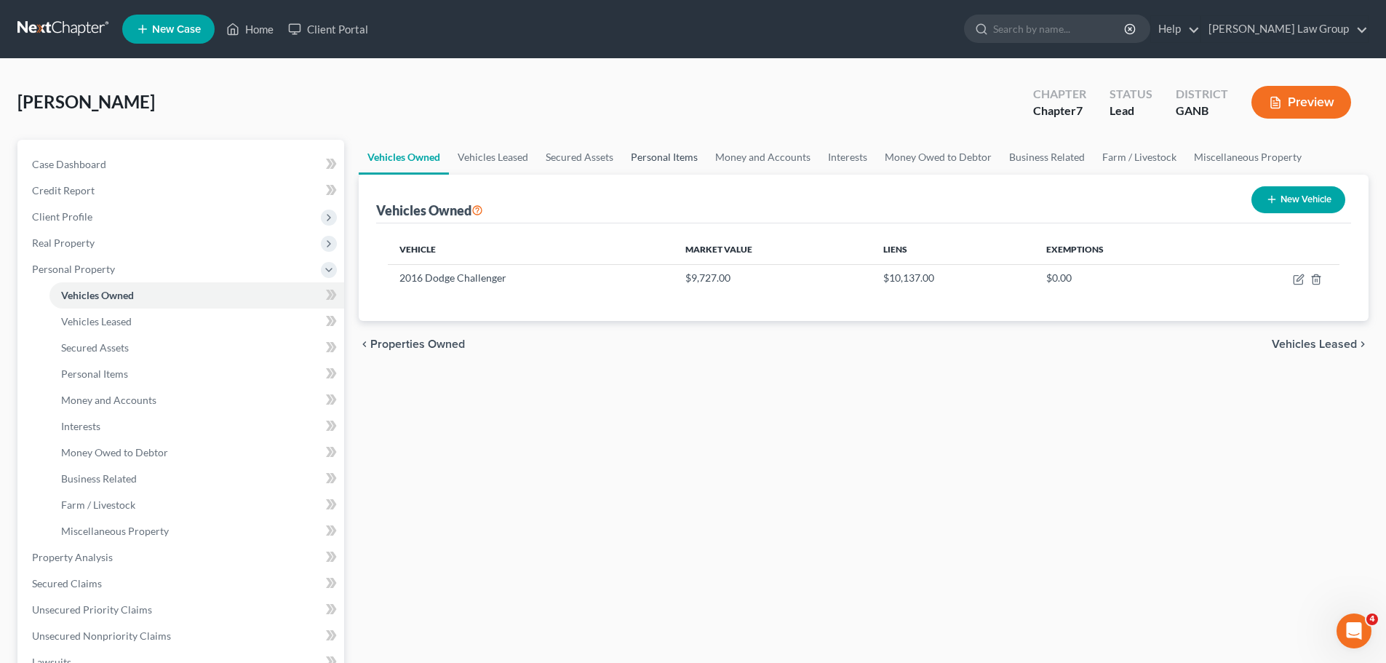
click at [626, 149] on link "Personal Items" at bounding box center [664, 157] width 84 height 35
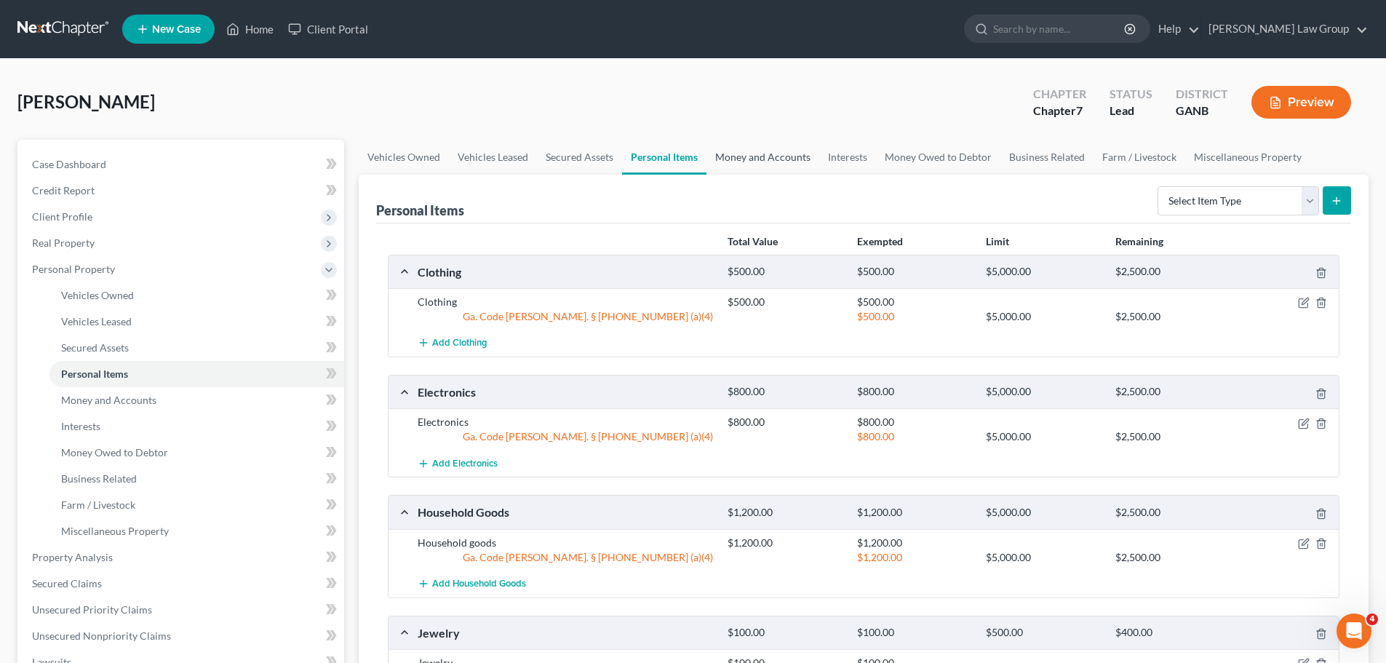
click at [750, 147] on link "Money and Accounts" at bounding box center [762, 157] width 113 height 35
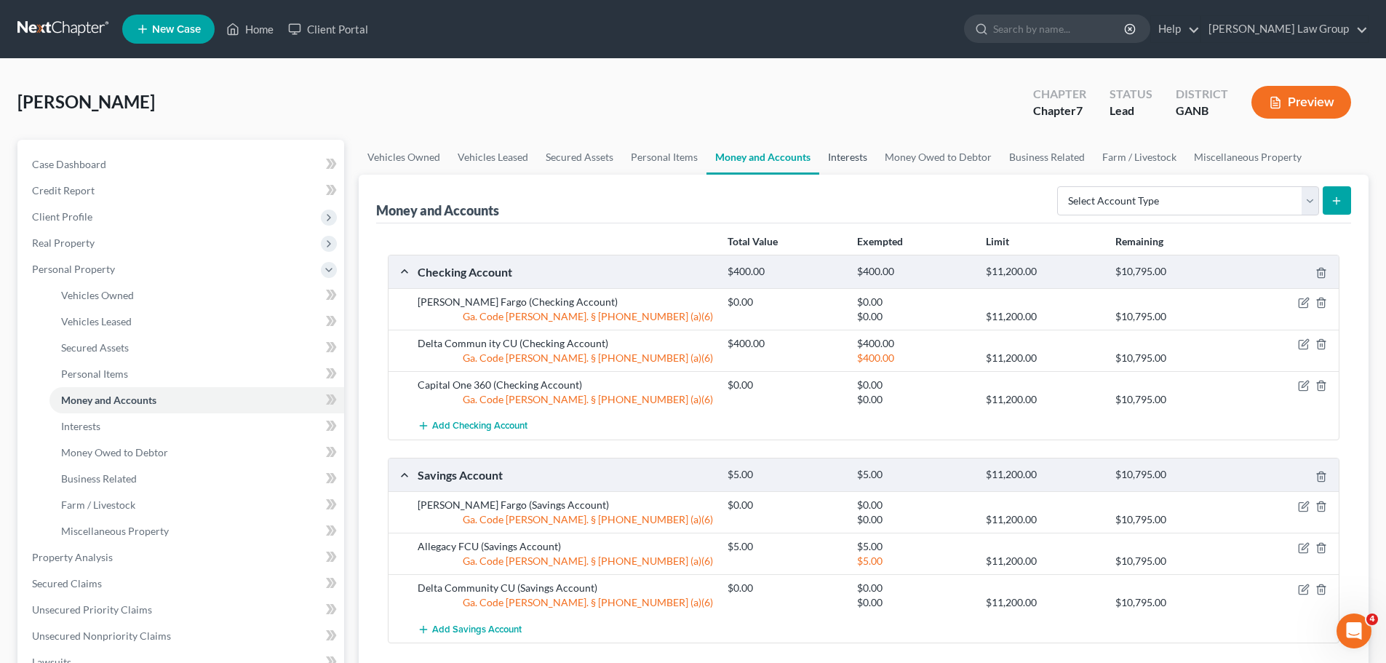
click at [834, 153] on link "Interests" at bounding box center [847, 157] width 57 height 35
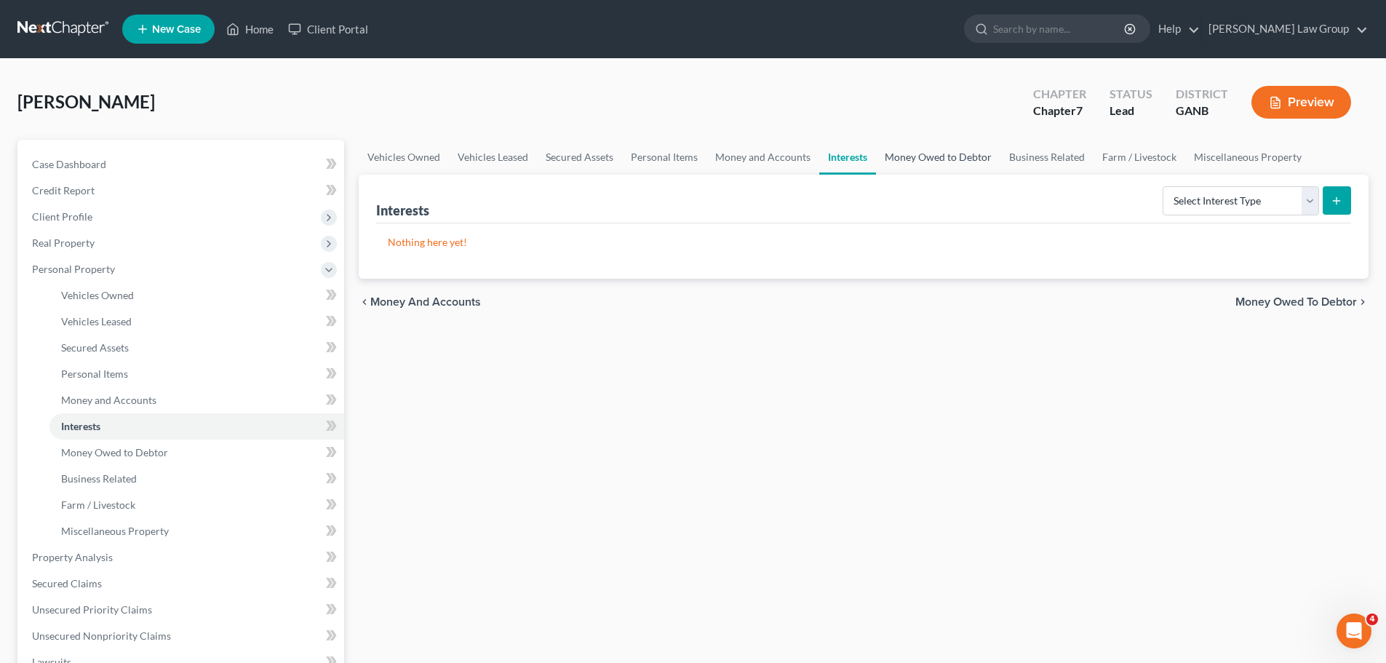
click at [927, 144] on link "Money Owed to Debtor" at bounding box center [938, 157] width 124 height 35
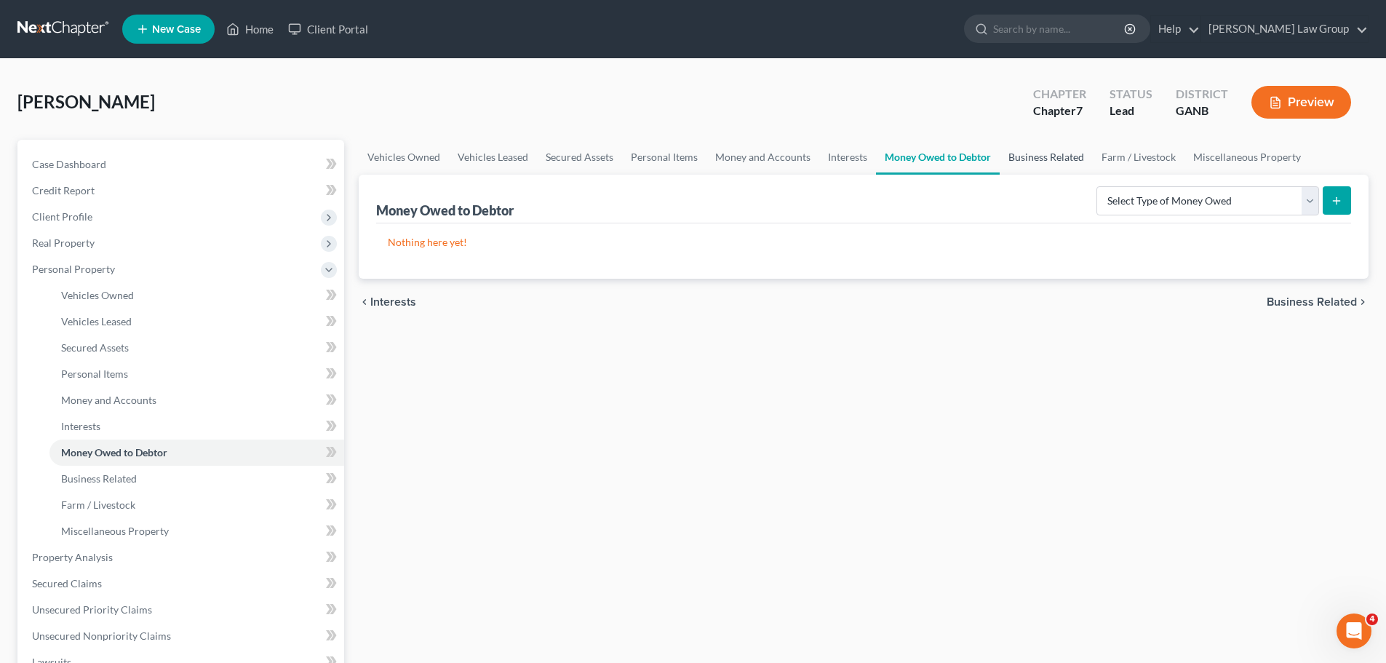
click at [1050, 166] on link "Business Related" at bounding box center [1046, 157] width 93 height 35
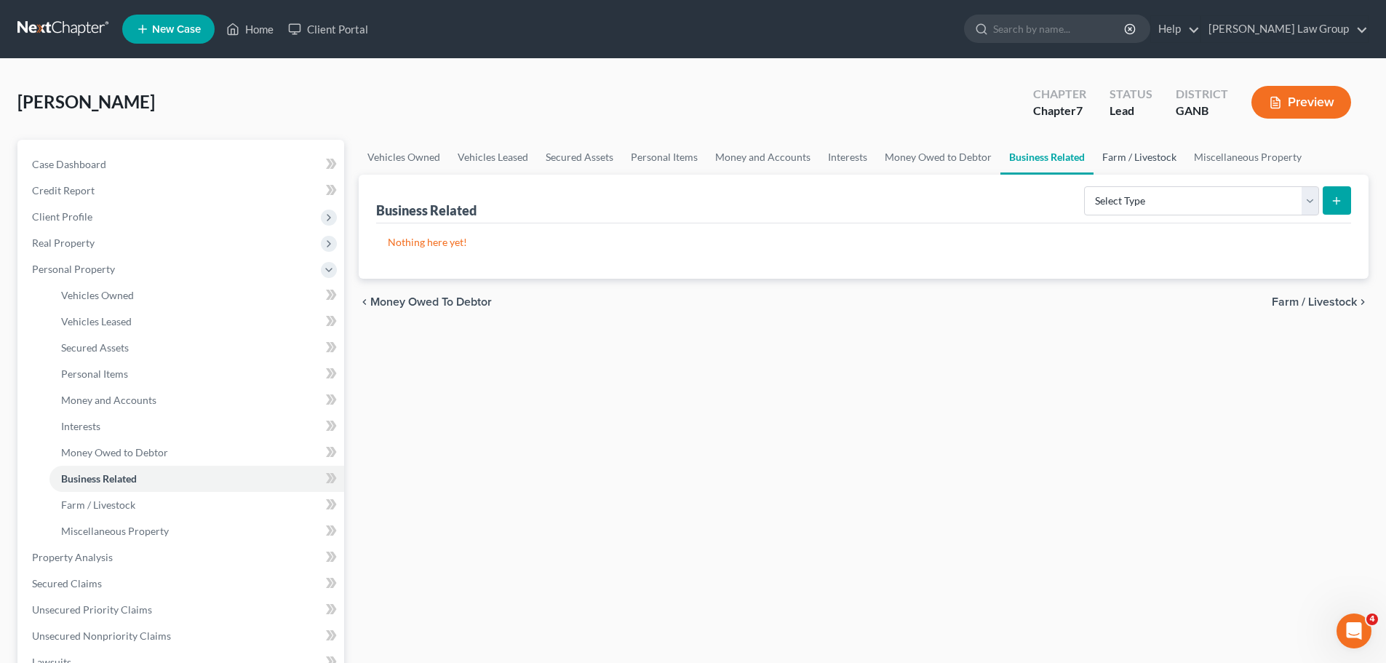
click at [1125, 161] on link "Farm / Livestock" at bounding box center [1139, 157] width 92 height 35
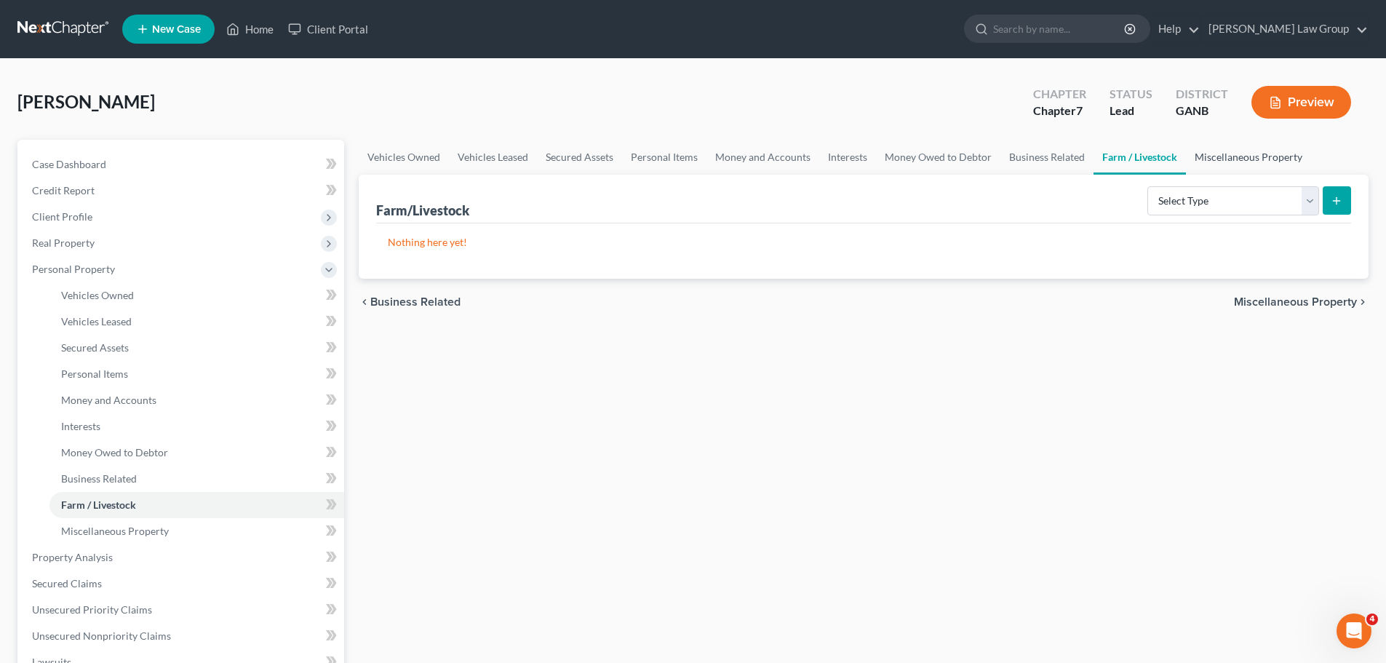
click at [1253, 158] on link "Miscellaneous Property" at bounding box center [1248, 157] width 125 height 35
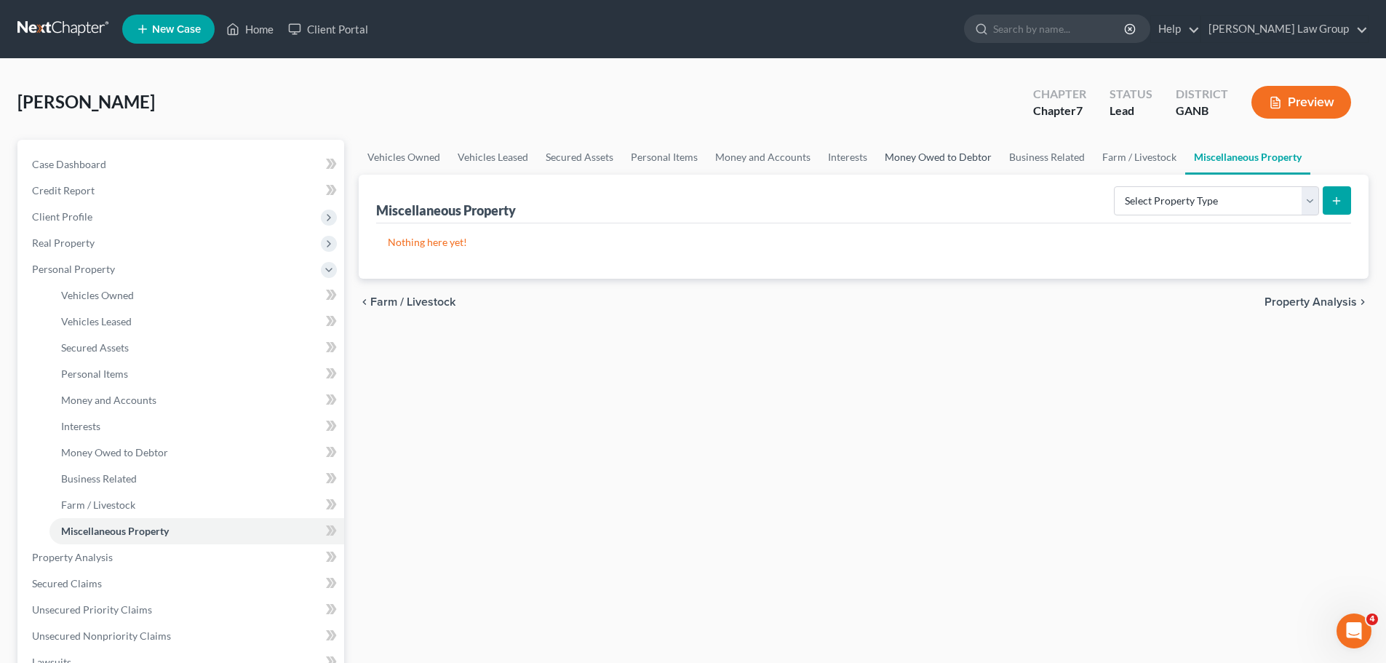
click at [930, 161] on link "Money Owed to Debtor" at bounding box center [938, 157] width 124 height 35
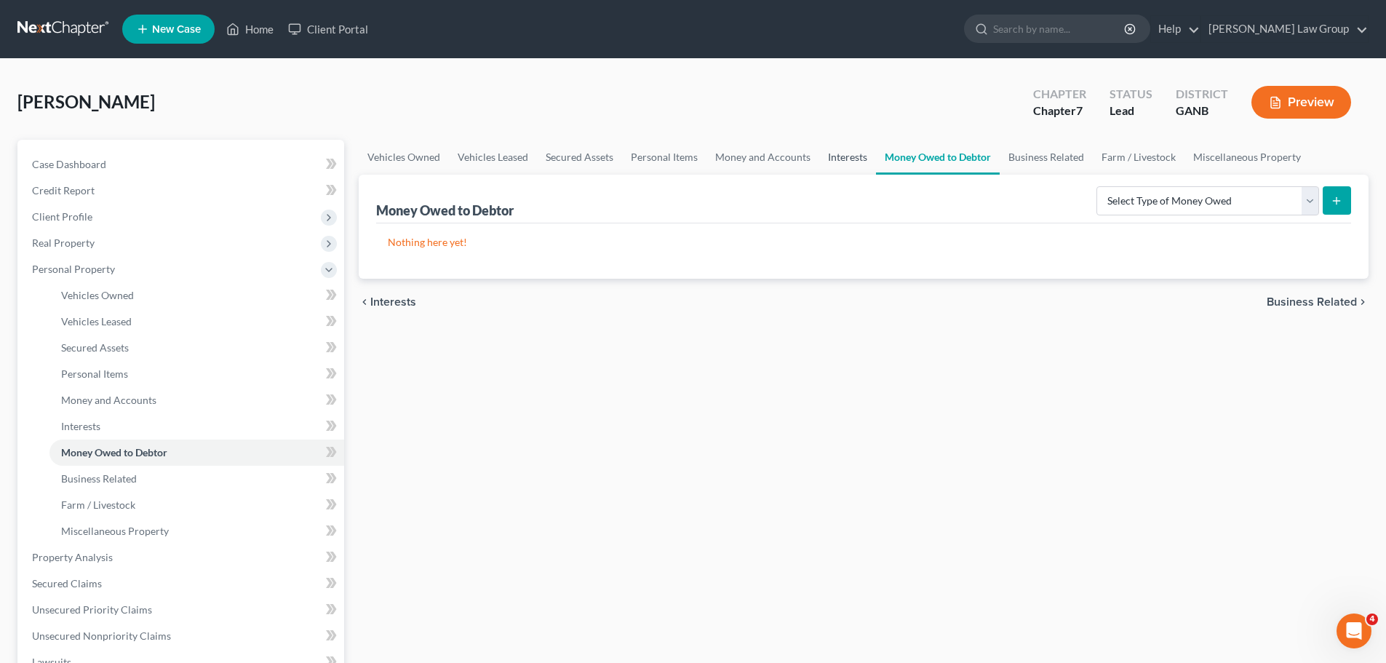
click at [837, 164] on link "Interests" at bounding box center [847, 157] width 57 height 35
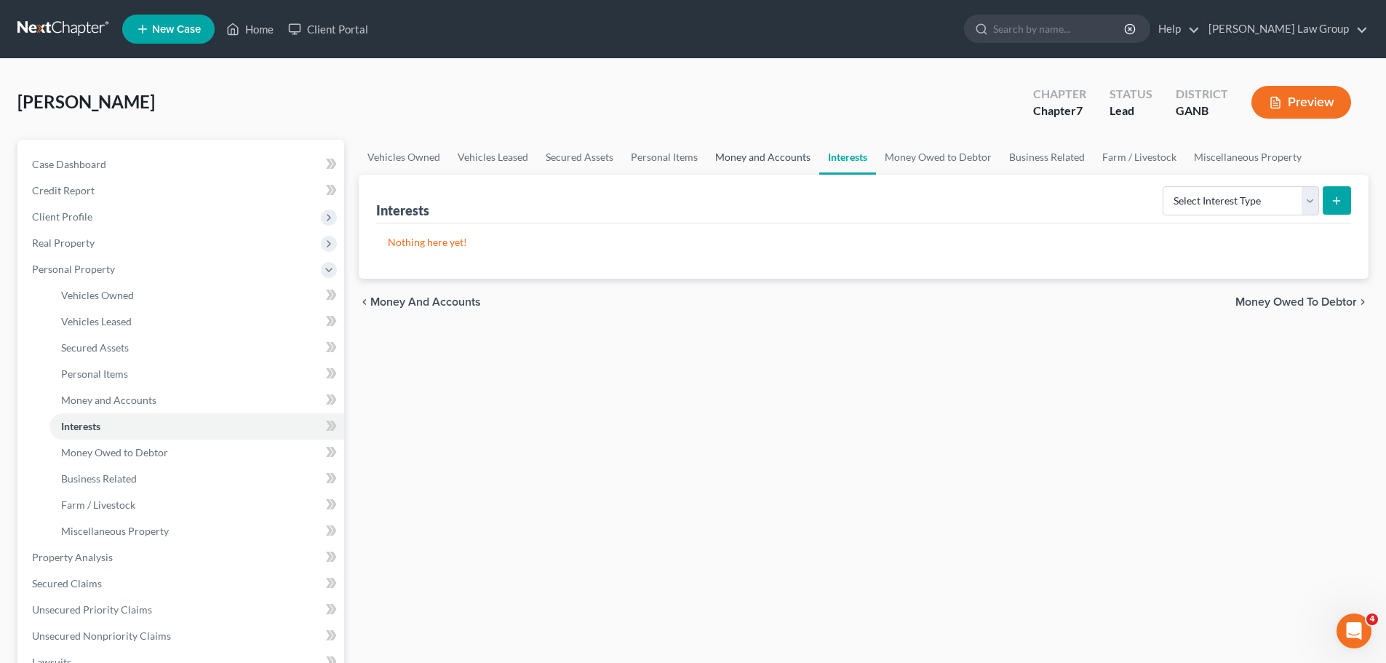
click at [778, 159] on link "Money and Accounts" at bounding box center [762, 157] width 113 height 35
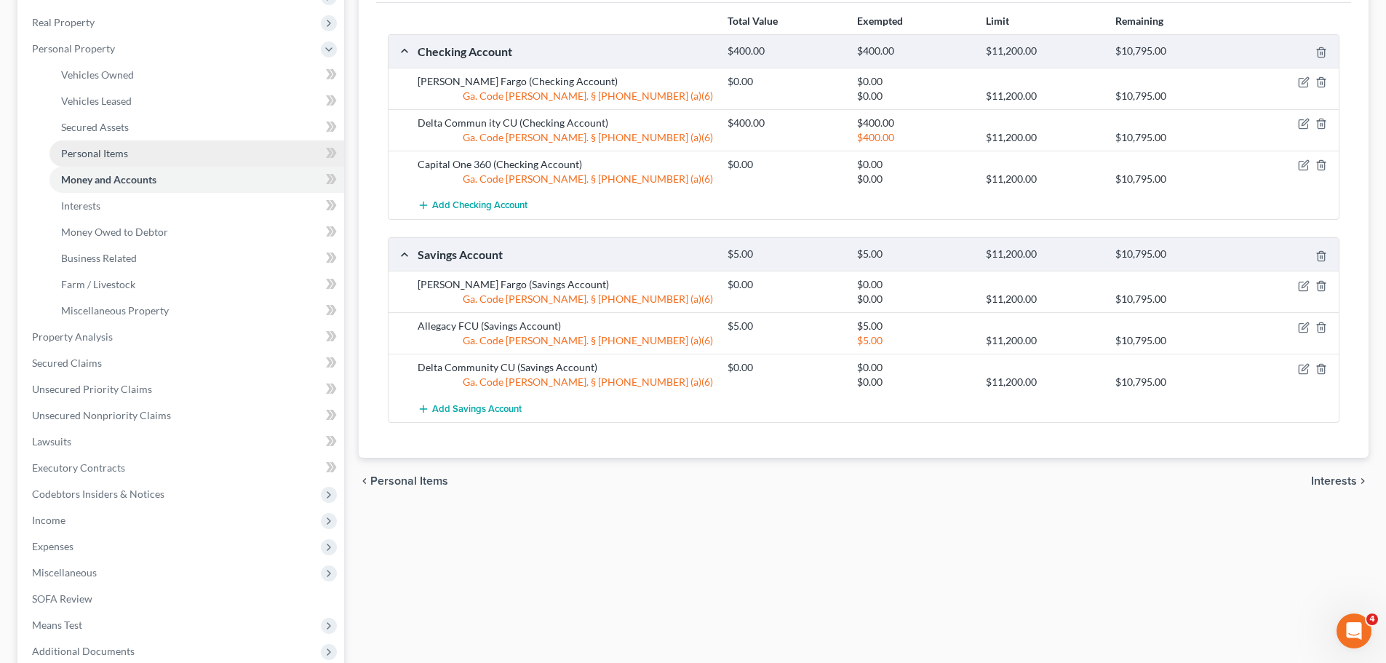
scroll to position [399, 0]
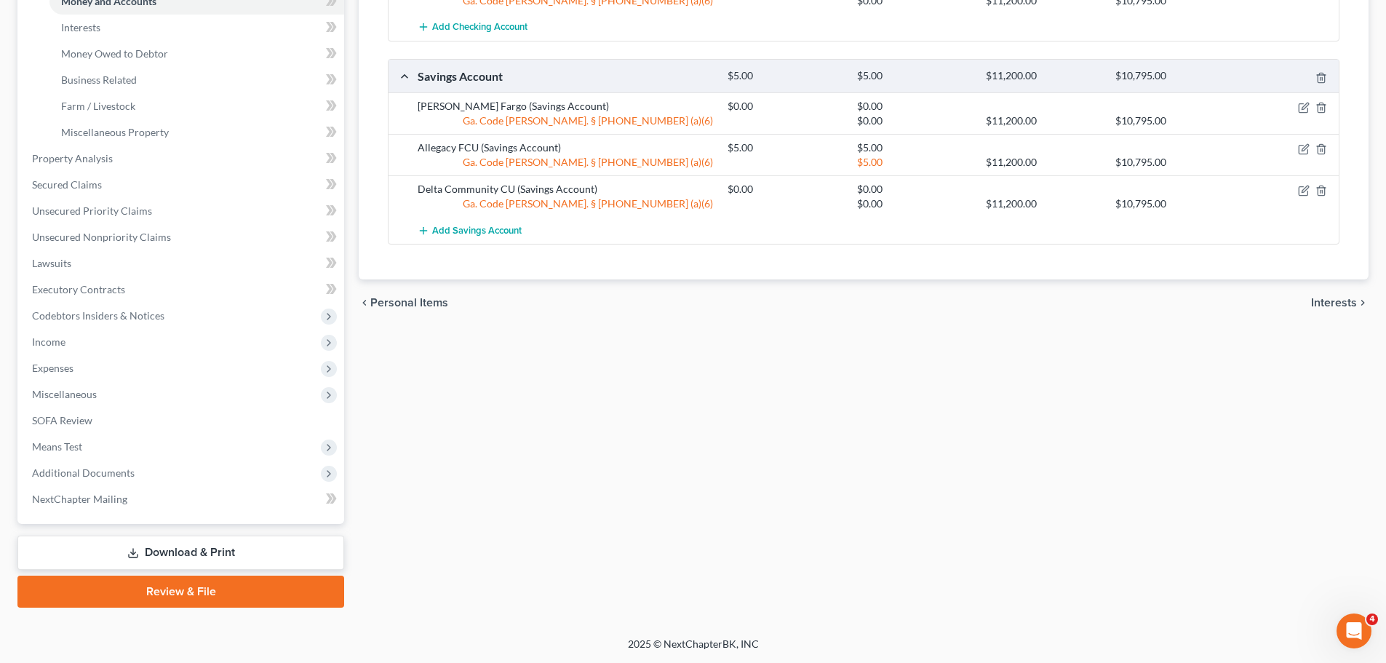
click at [180, 556] on link "Download & Print" at bounding box center [180, 552] width 327 height 34
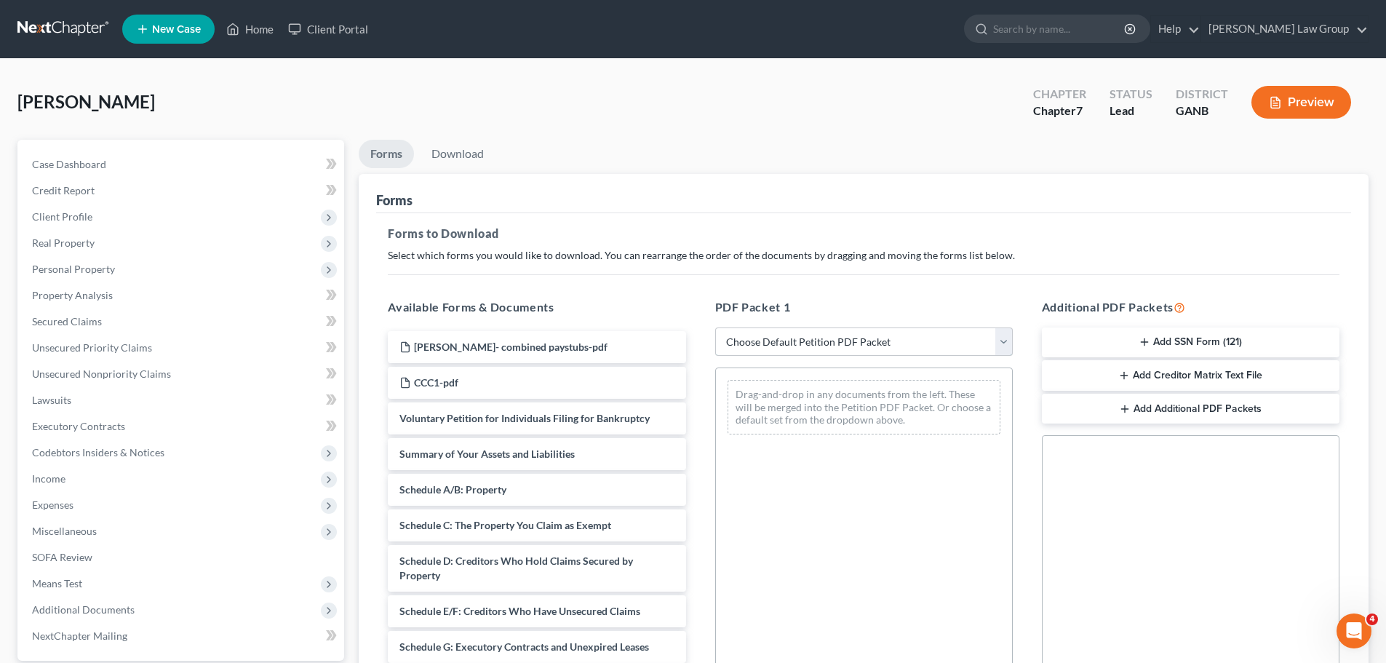
click at [805, 345] on select "Choose Default Petition PDF Packet Complete Bankruptcy Petition (all forms and …" at bounding box center [864, 341] width 298 height 29
select select "0"
click at [715, 327] on select "Choose Default Petition PDF Packet Complete Bankruptcy Petition (all forms and …" at bounding box center [864, 341] width 298 height 29
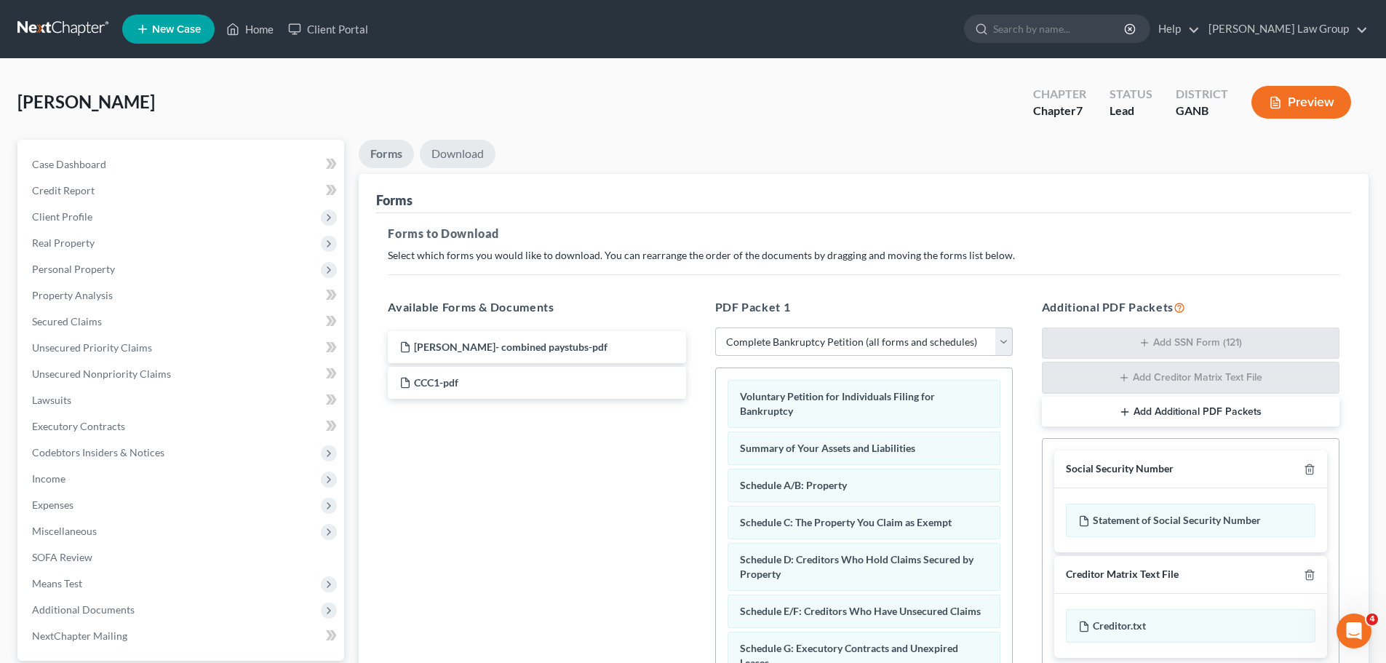
click at [458, 140] on link "Download" at bounding box center [458, 154] width 76 height 28
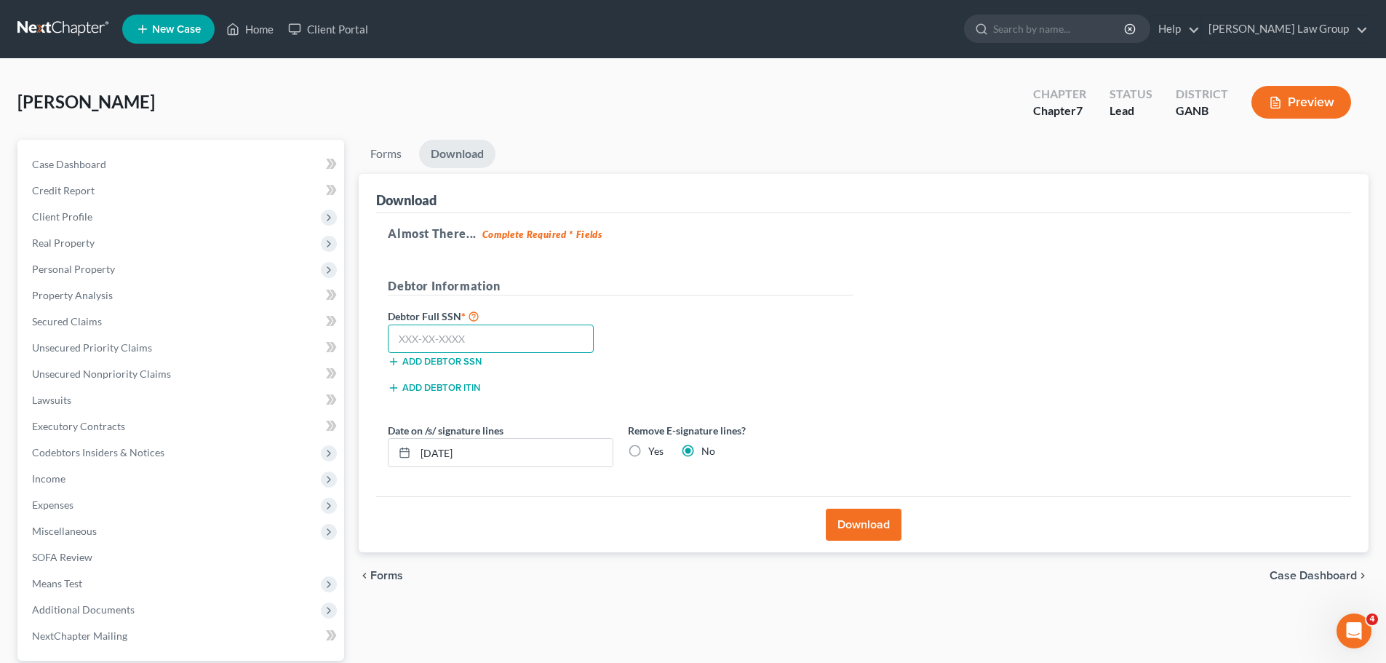
click at [537, 348] on input "text" at bounding box center [491, 338] width 206 height 29
paste input "241-43-4349"
type input "241-43-4349"
click at [855, 521] on button "Download" at bounding box center [864, 524] width 76 height 32
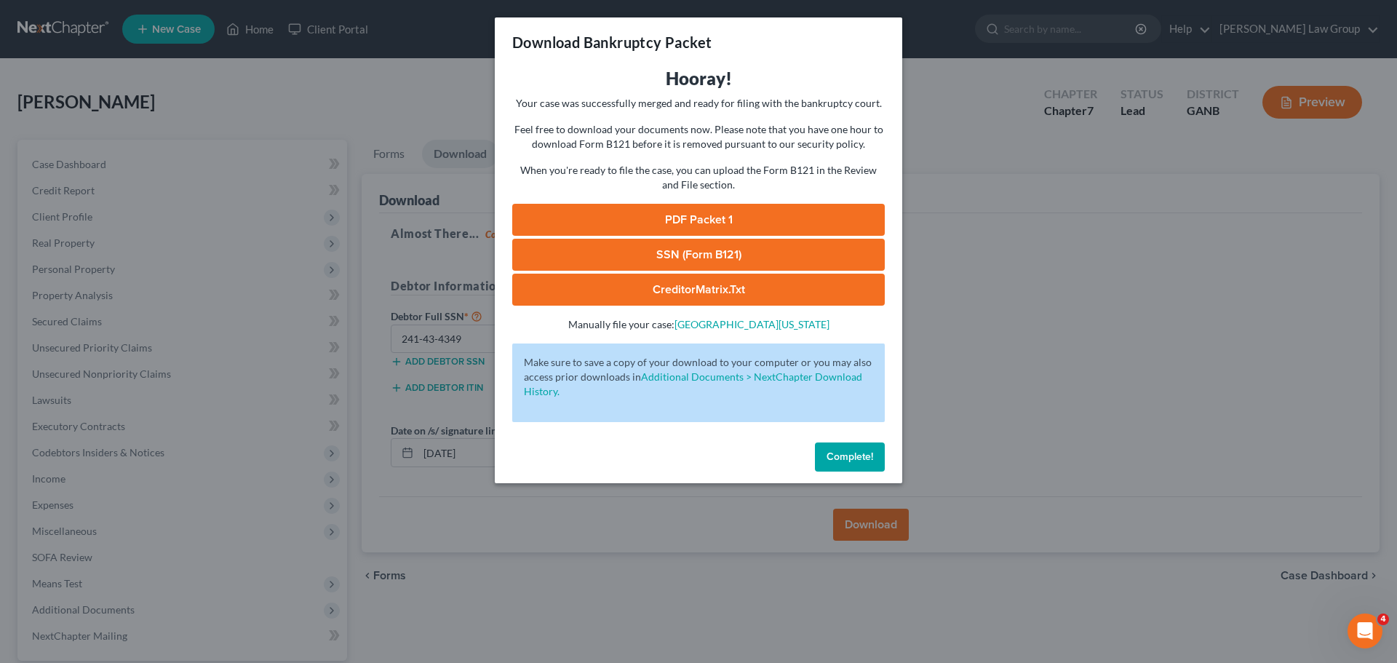
click at [677, 211] on link "PDF Packet 1" at bounding box center [698, 220] width 372 height 32
click at [628, 252] on link "SSN (Form B121)" at bounding box center [698, 255] width 372 height 32
click at [855, 456] on span "Complete!" at bounding box center [849, 456] width 47 height 12
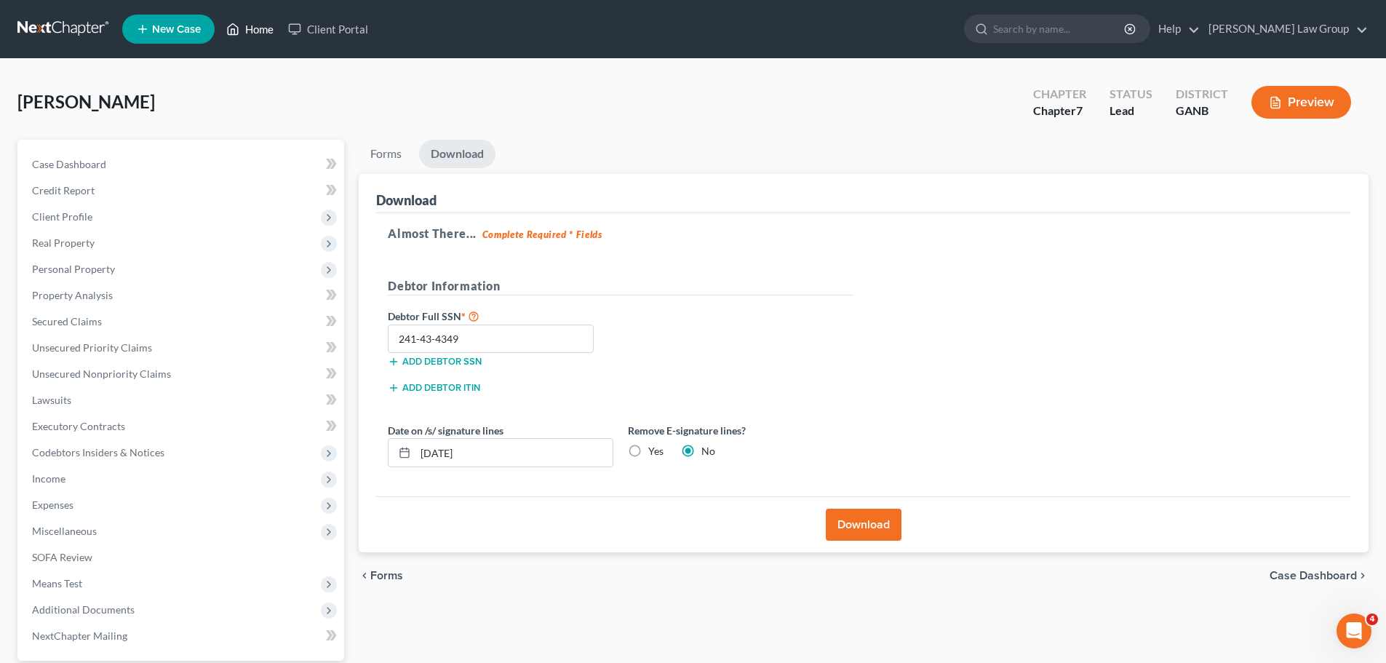
click at [259, 34] on link "Home" at bounding box center [250, 29] width 62 height 26
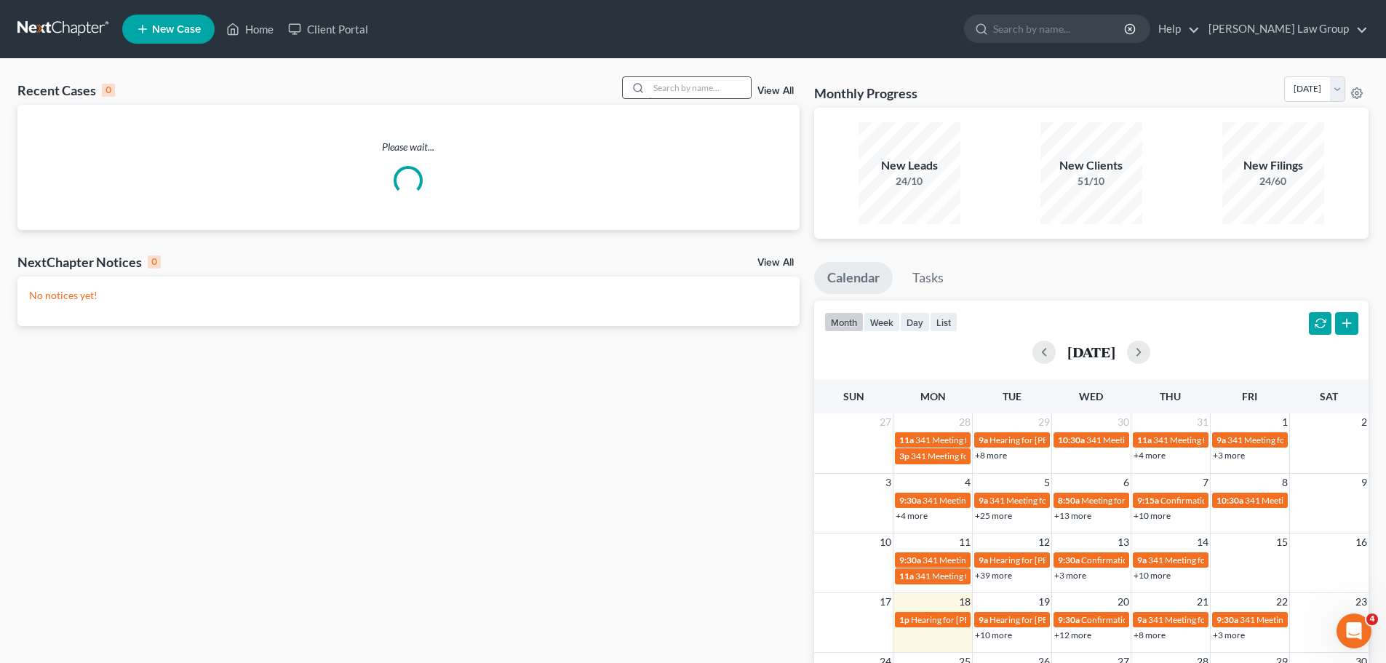
click at [701, 85] on input "search" at bounding box center [700, 87] width 102 height 21
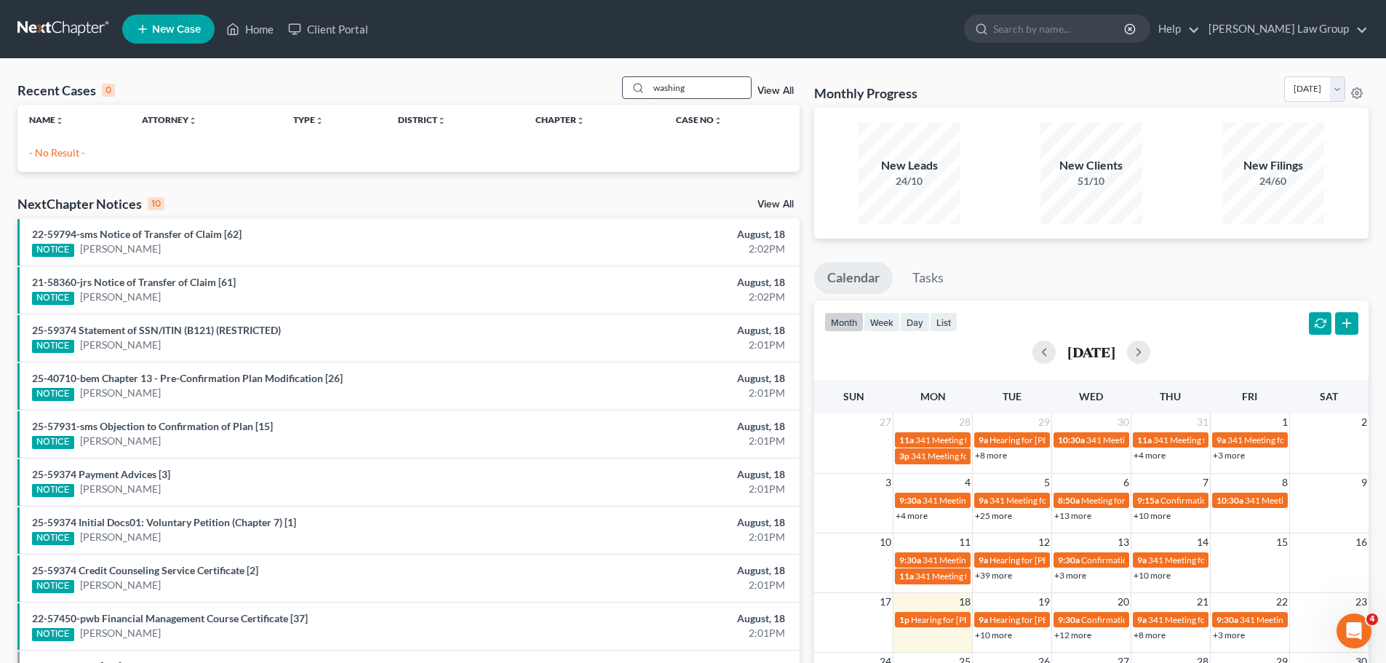
type input "washing"
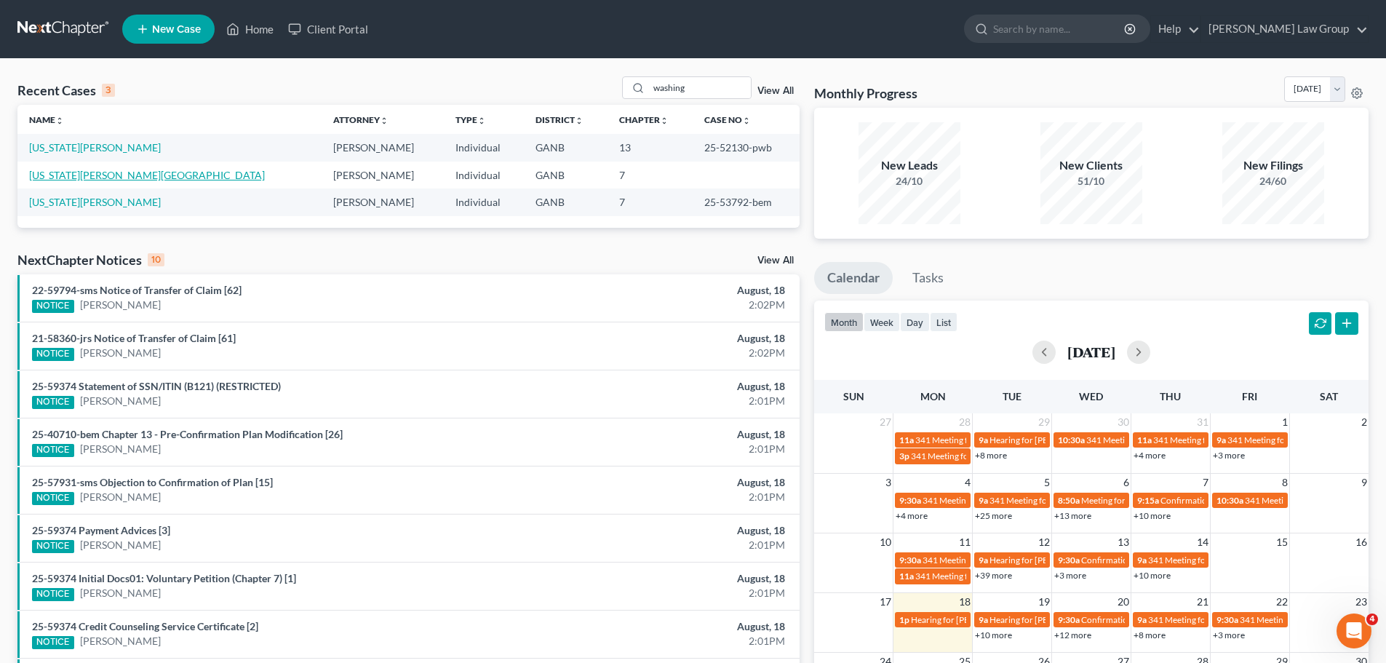
click at [99, 175] on link "[US_STATE][PERSON_NAME][GEOGRAPHIC_DATA]" at bounding box center [147, 175] width 236 height 12
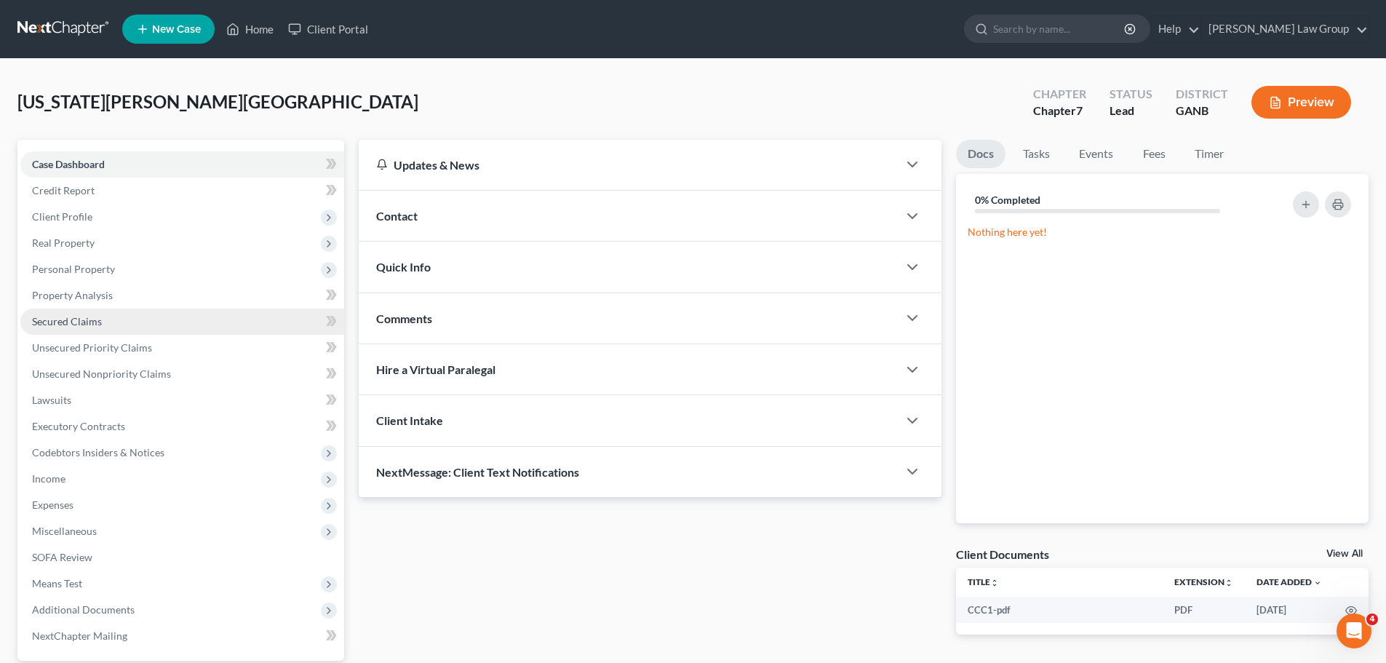
click at [92, 325] on span "Secured Claims" at bounding box center [67, 321] width 70 height 12
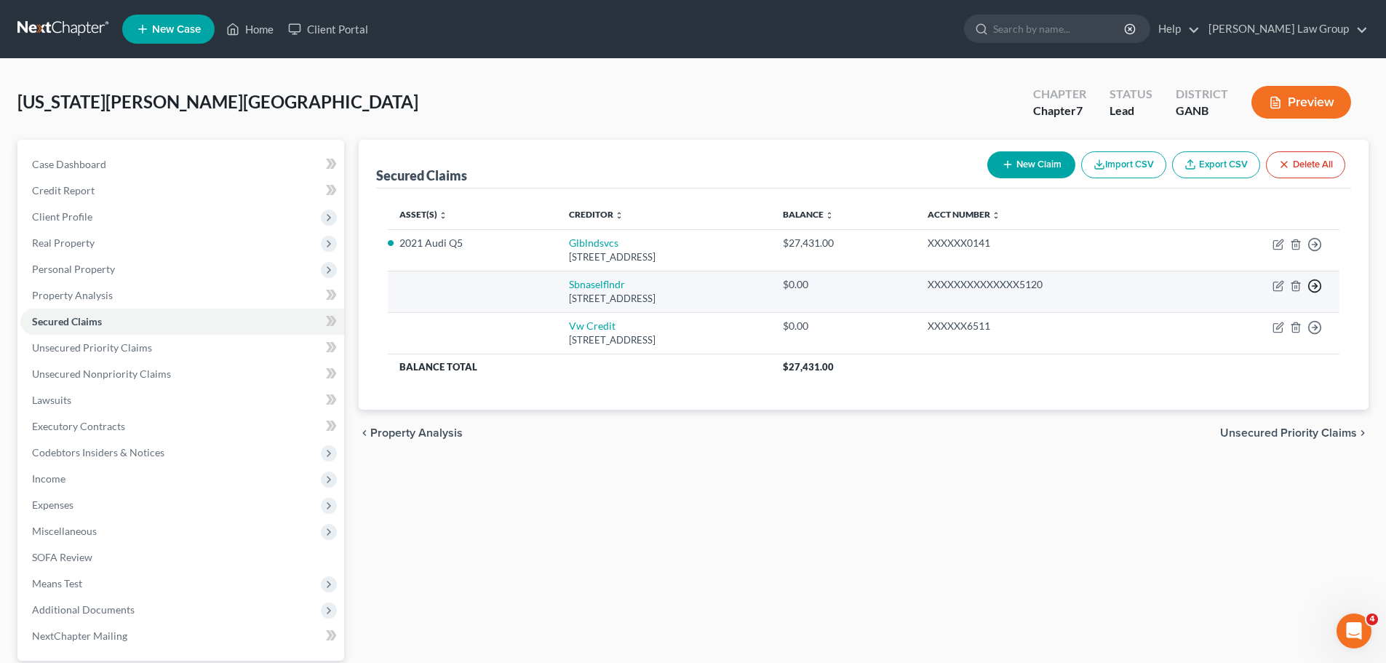
click at [1317, 252] on icon "button" at bounding box center [1314, 244] width 15 height 15
click at [1232, 327] on link "Move to F" at bounding box center [1247, 320] width 121 height 25
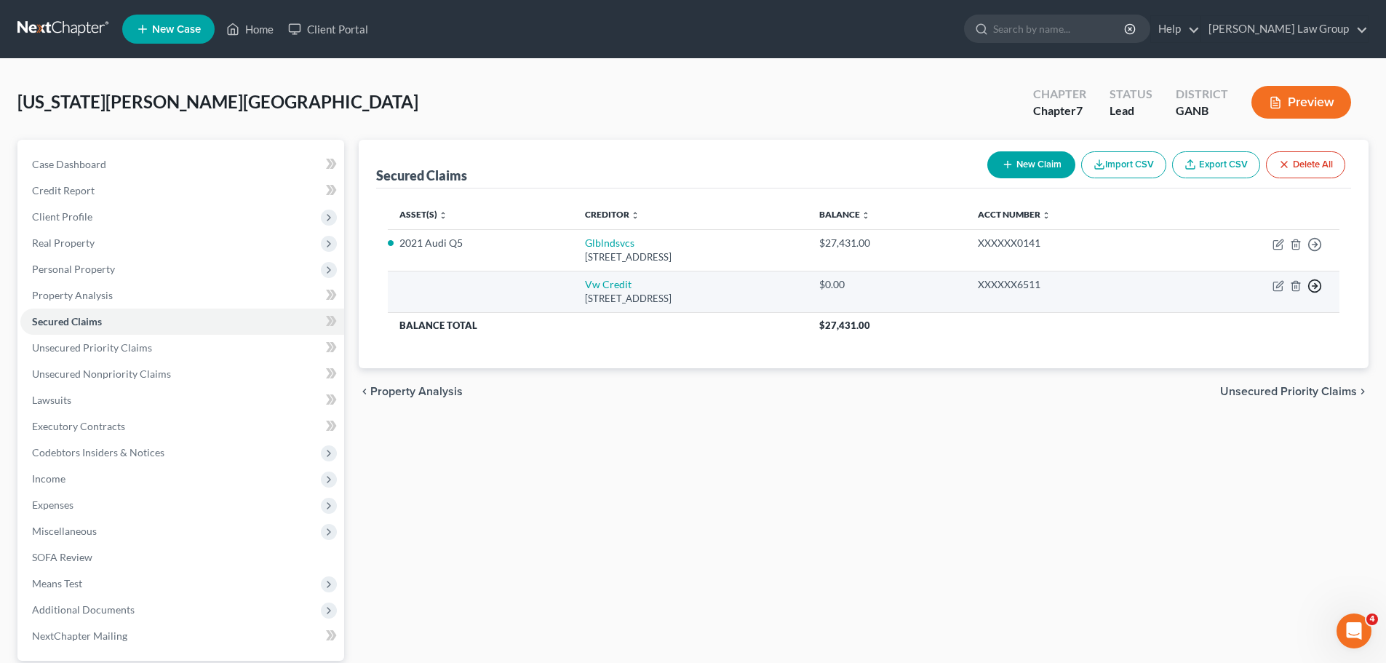
click at [1320, 251] on circle "button" at bounding box center [1315, 245] width 12 height 12
click at [1263, 315] on link "Move to F" at bounding box center [1247, 320] width 121 height 25
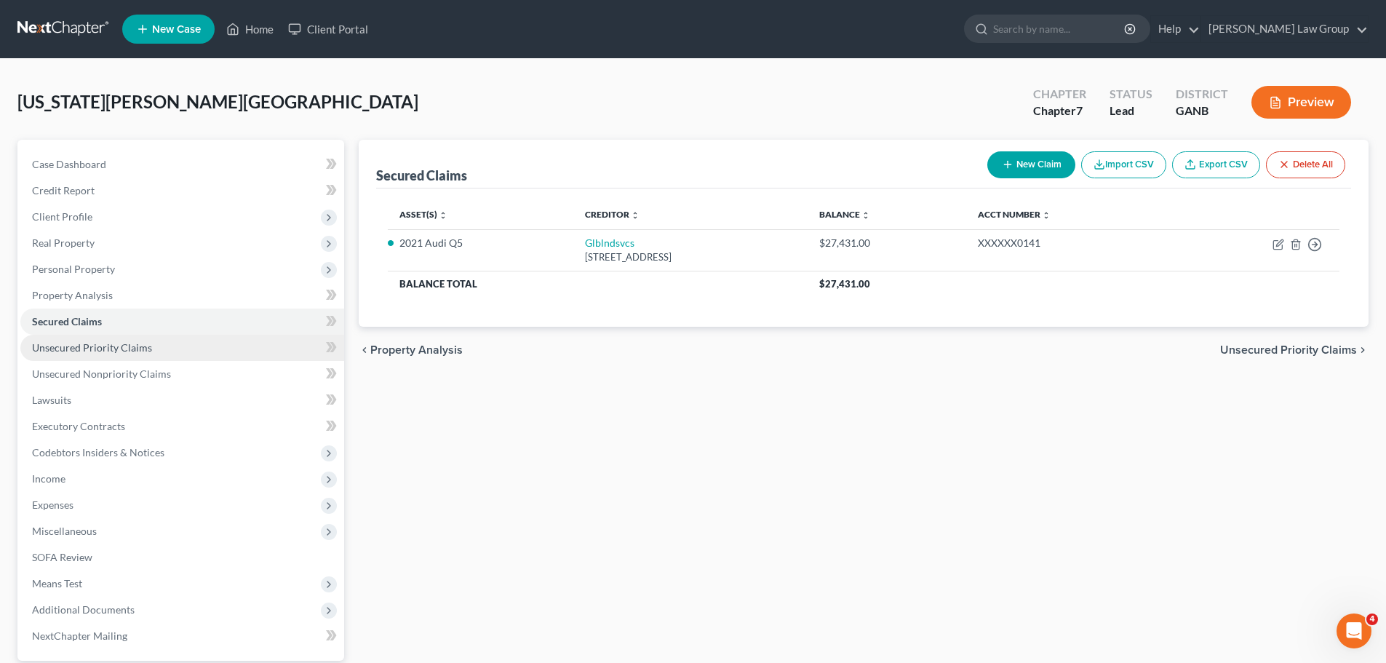
click at [156, 349] on link "Unsecured Priority Claims" at bounding box center [182, 348] width 324 height 26
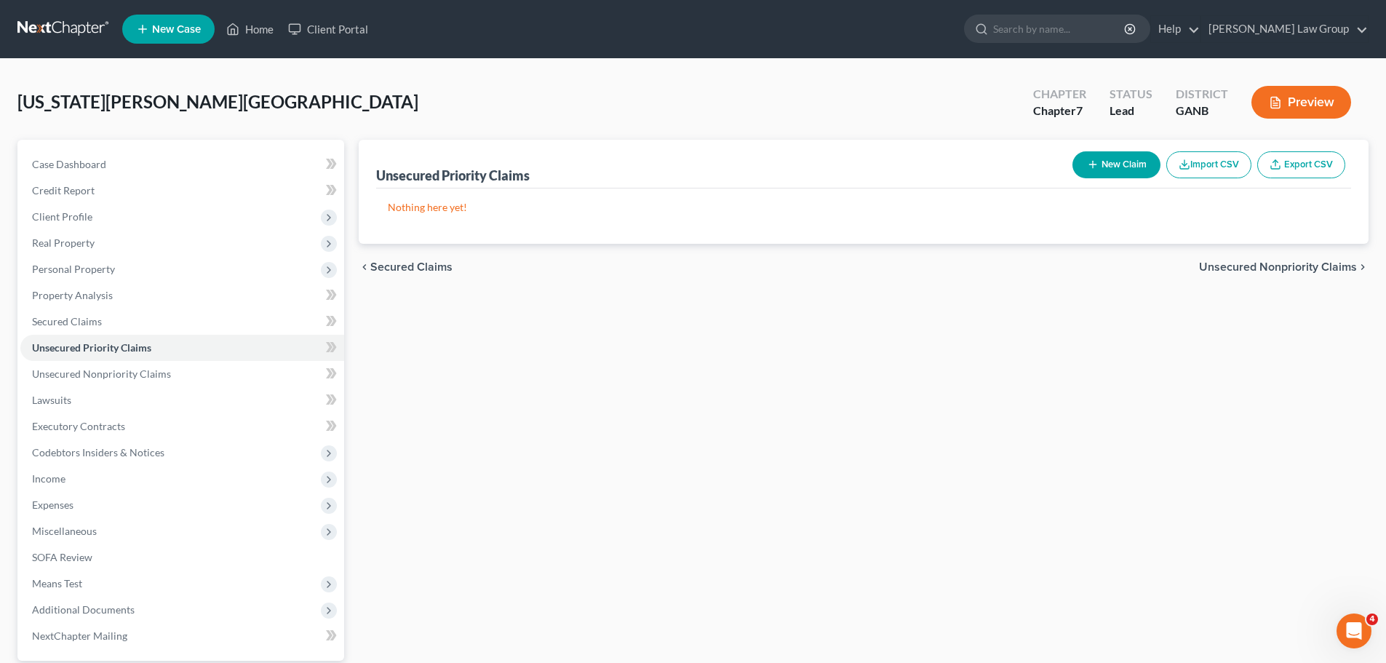
click at [1125, 163] on button "New Claim" at bounding box center [1116, 164] width 88 height 27
select select "0"
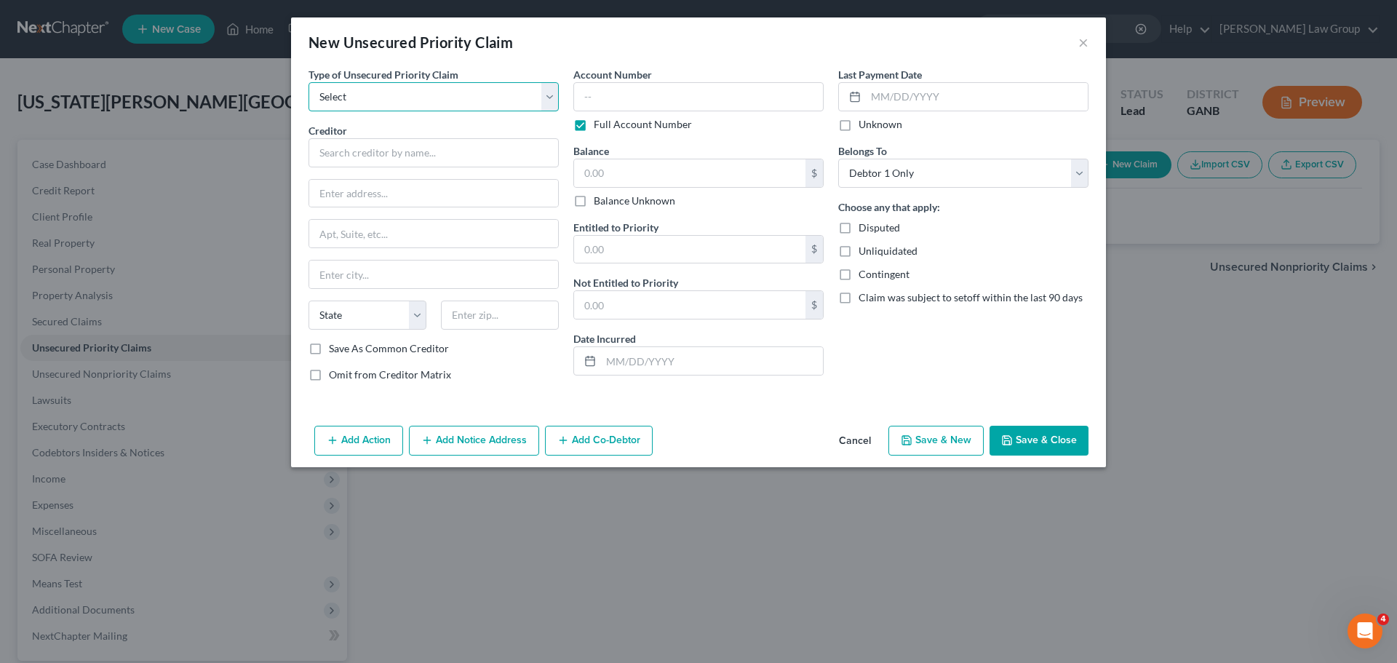
click at [378, 103] on select "Select Taxes & Other Government Units Domestic Support Obligations Extensions o…" at bounding box center [433, 96] width 250 height 29
select select "0"
click at [308, 82] on select "Select Taxes & Other Government Units Domestic Support Obligations Extensions o…" at bounding box center [433, 96] width 250 height 29
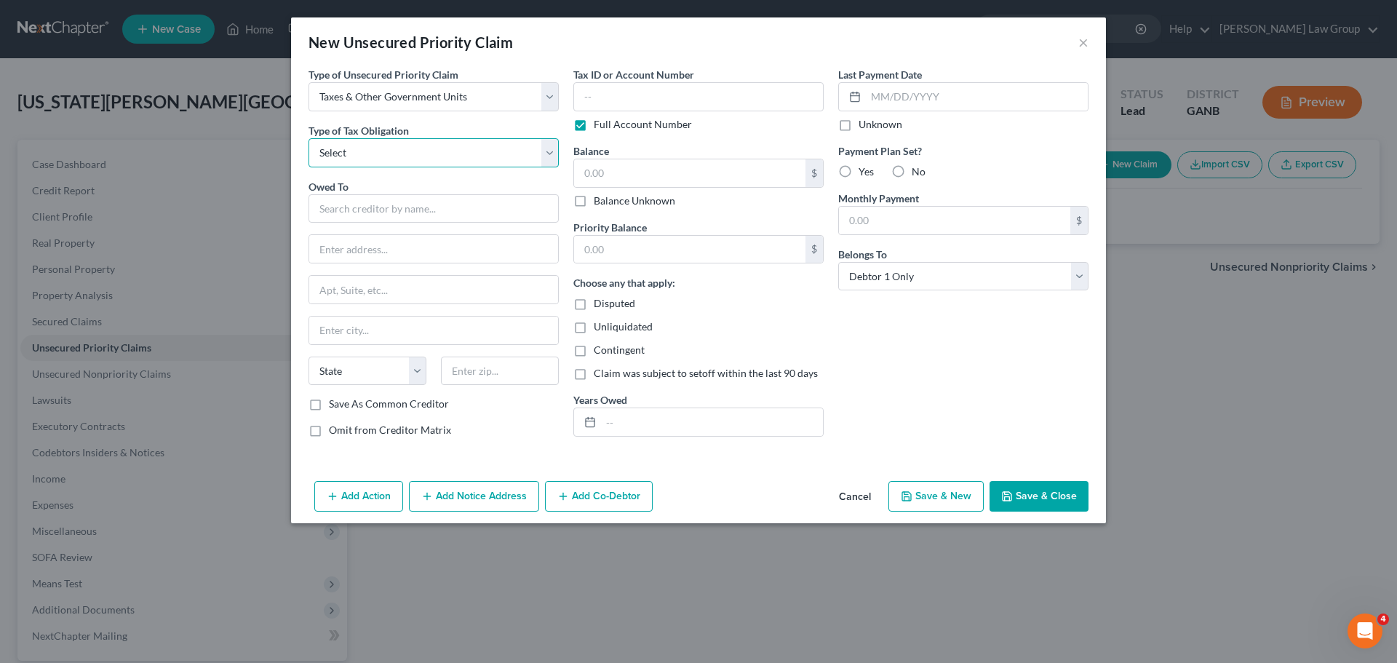
drag, startPoint x: 383, startPoint y: 150, endPoint x: 375, endPoint y: 162, distance: 14.7
click at [383, 150] on select "Select Federal City State Franchise Tax Board Other" at bounding box center [433, 152] width 250 height 29
select select "0"
click at [308, 138] on select "Select Federal City State Franchise Tax Board Other" at bounding box center [433, 152] width 250 height 29
click at [387, 212] on input "text" at bounding box center [433, 208] width 250 height 29
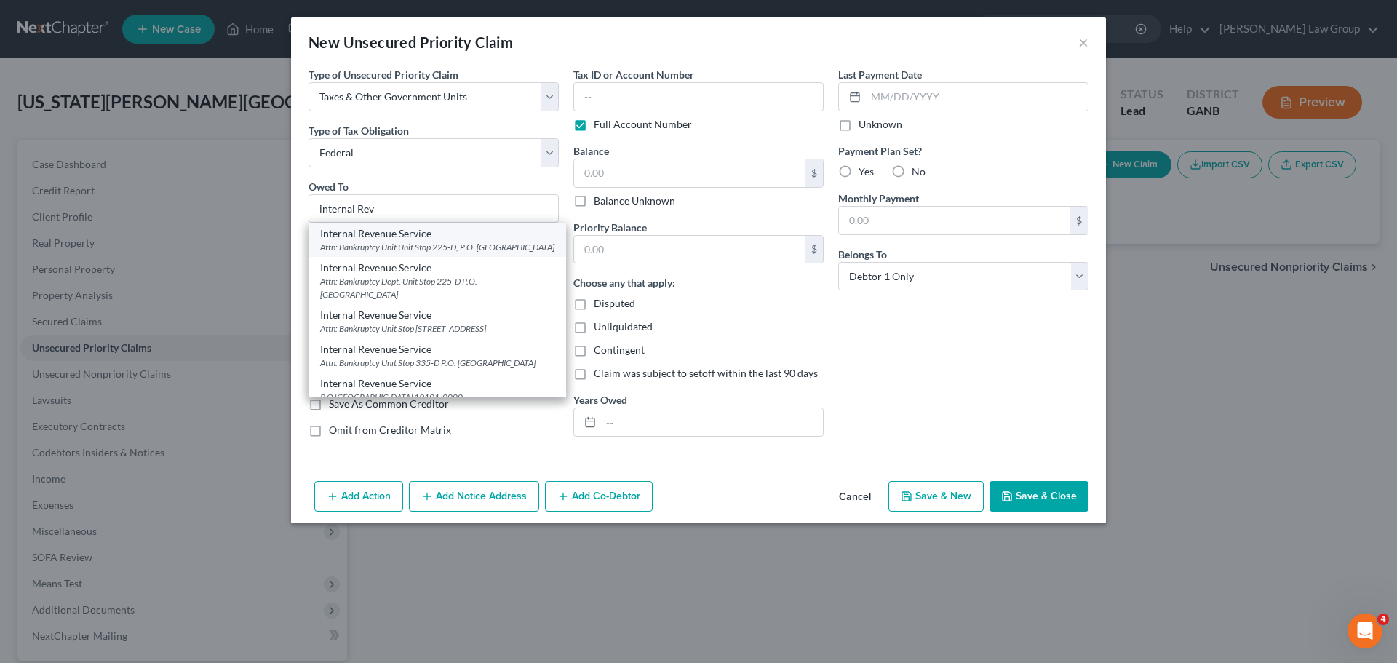
click at [380, 237] on div "Internal Revenue Service" at bounding box center [437, 233] width 234 height 15
type input "Internal Revenue Service"
type input "Attn: Bankruptcy Unit"
type input "Unit Stop 225-D, P.O. Box 995"
type input "[GEOGRAPHIC_DATA]"
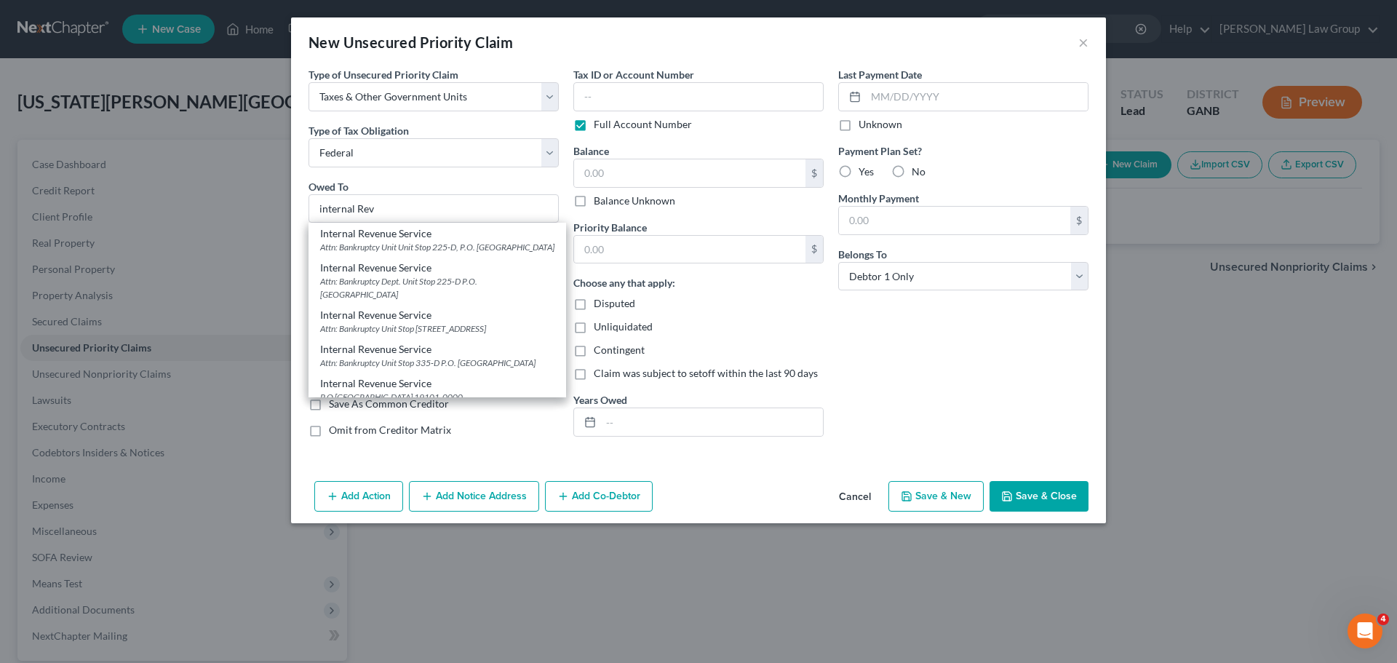
select select "10"
type input "30370"
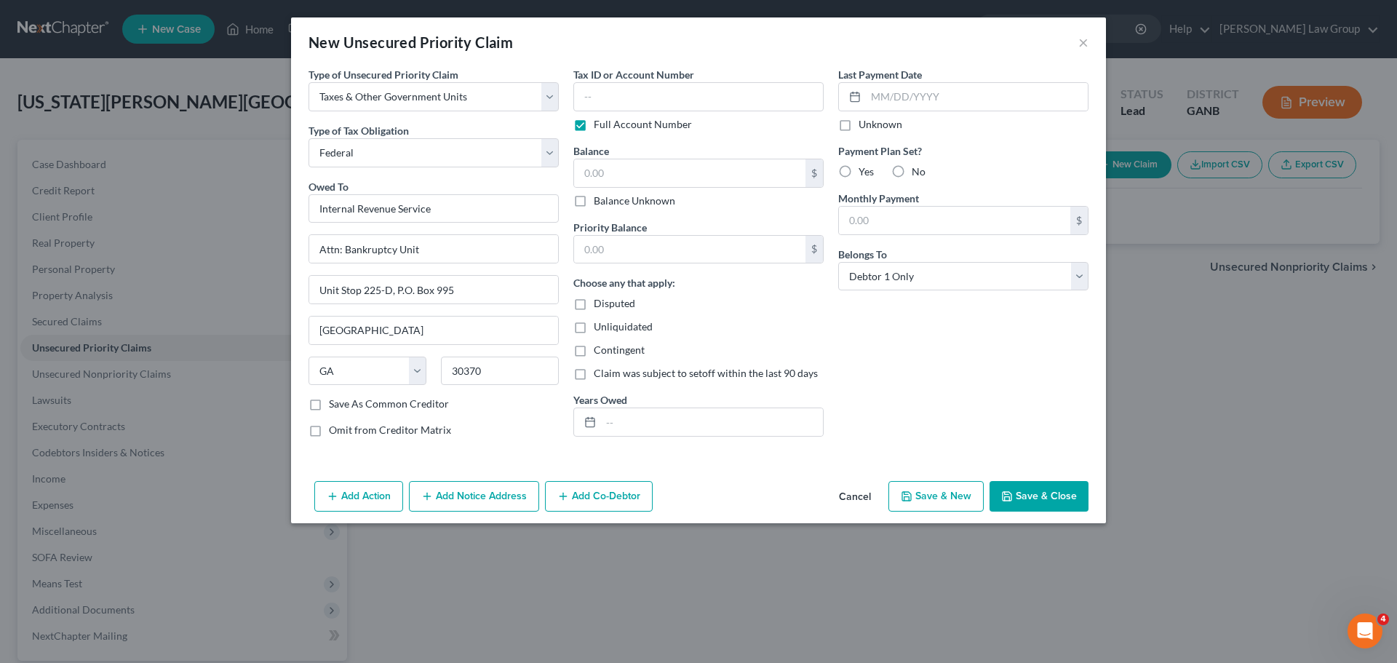
click at [1056, 500] on button "Save & Close" at bounding box center [1038, 496] width 99 height 31
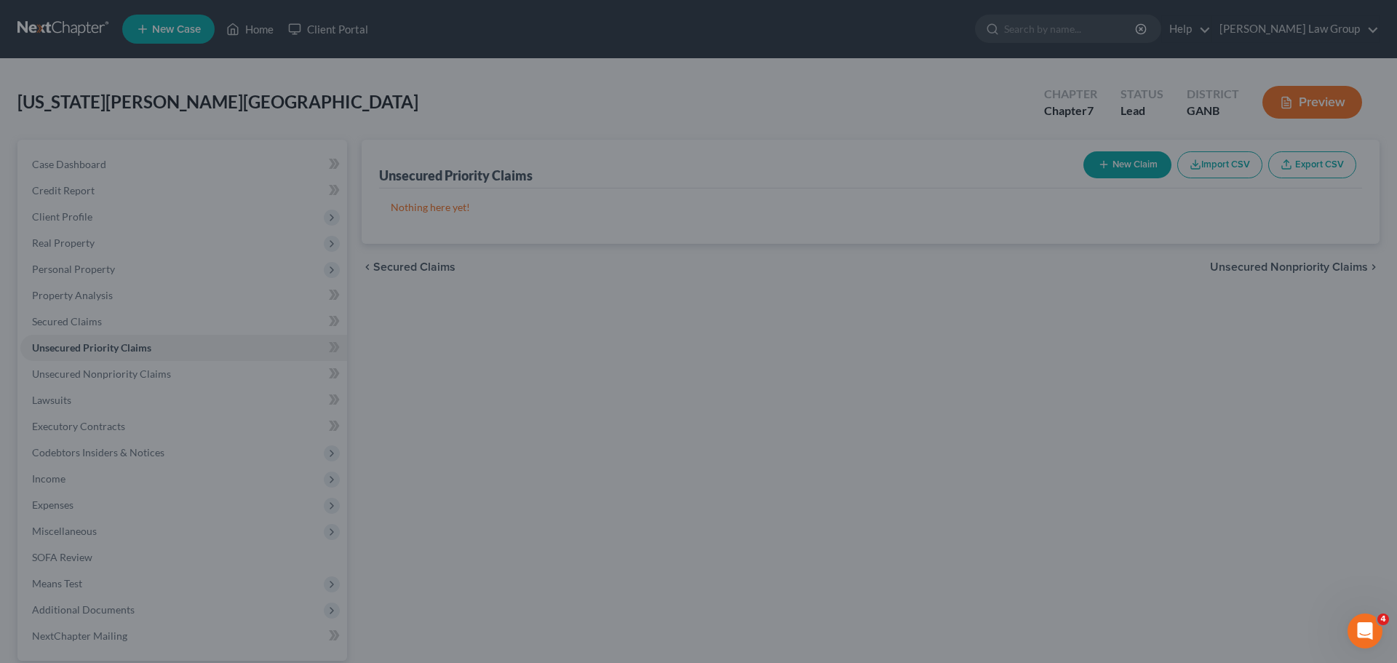
type input "0.00"
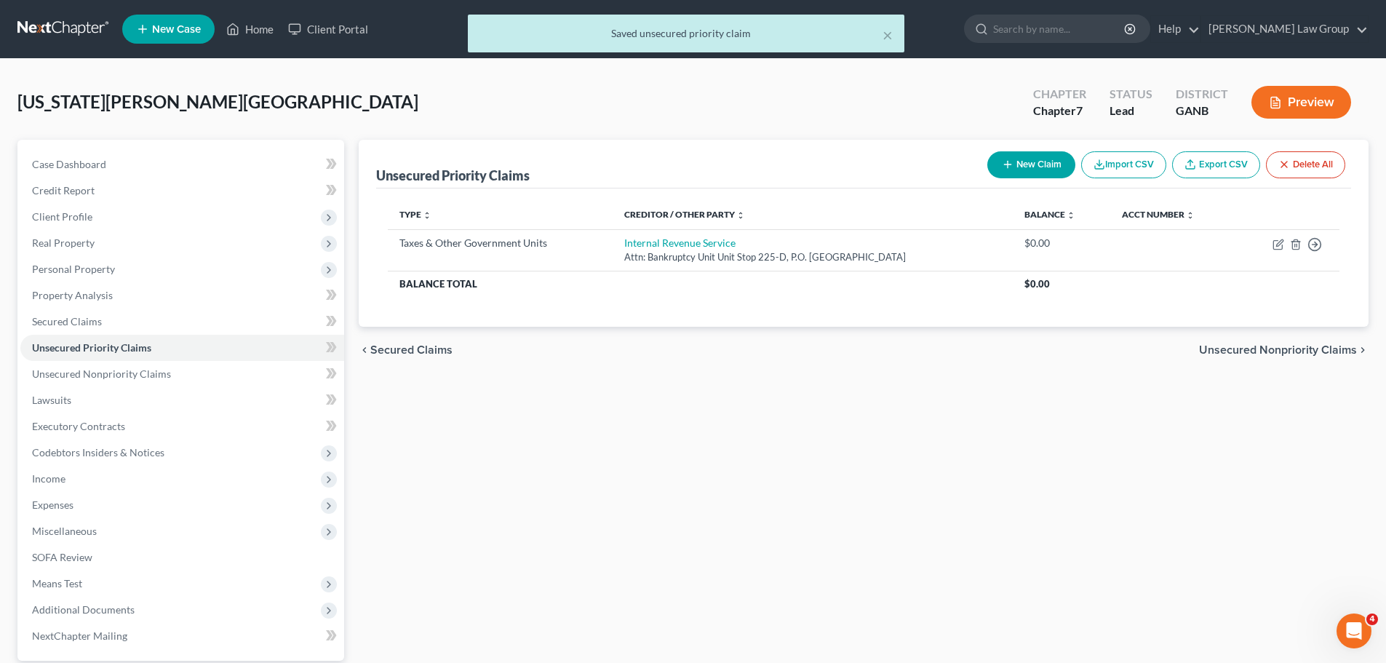
click at [1008, 169] on icon "button" at bounding box center [1008, 165] width 12 height 12
select select "0"
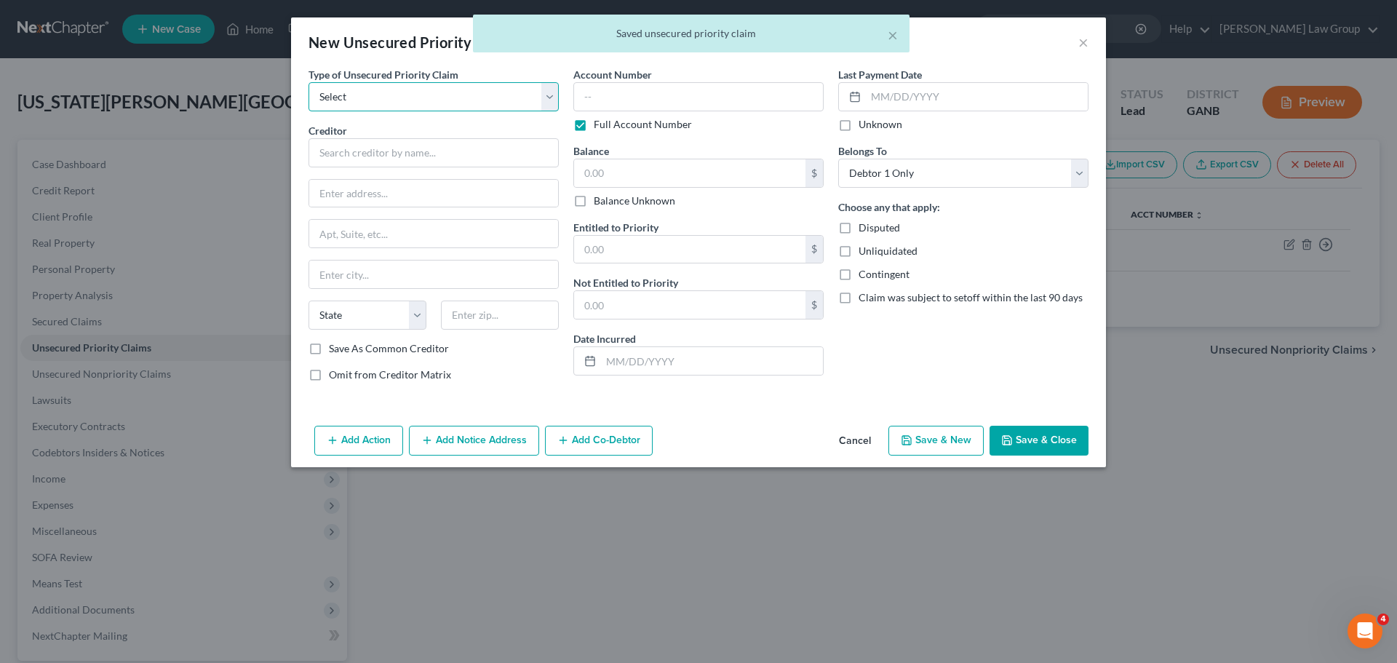
click at [425, 92] on select "Select Taxes & Other Government Units Domestic Support Obligations Extensions o…" at bounding box center [433, 96] width 250 height 29
select select "0"
click at [308, 82] on select "Select Taxes & Other Government Units Domestic Support Obligations Extensions o…" at bounding box center [433, 96] width 250 height 29
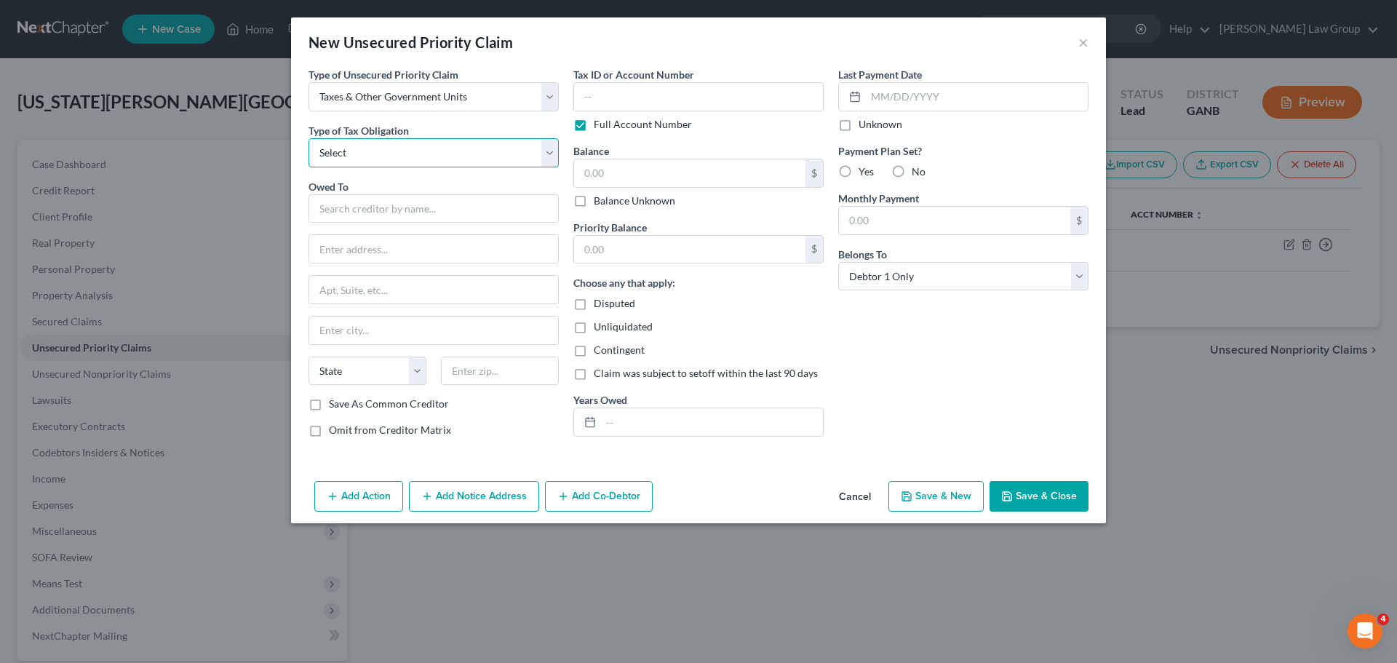
drag, startPoint x: 389, startPoint y: 157, endPoint x: 391, endPoint y: 167, distance: 9.6
click at [389, 157] on select "Select Federal City State Franchise Tax Board Other" at bounding box center [433, 152] width 250 height 29
select select "2"
click at [308, 138] on select "Select Federal City State Franchise Tax Board Other" at bounding box center [433, 152] width 250 height 29
click at [377, 210] on input "text" at bounding box center [433, 208] width 250 height 29
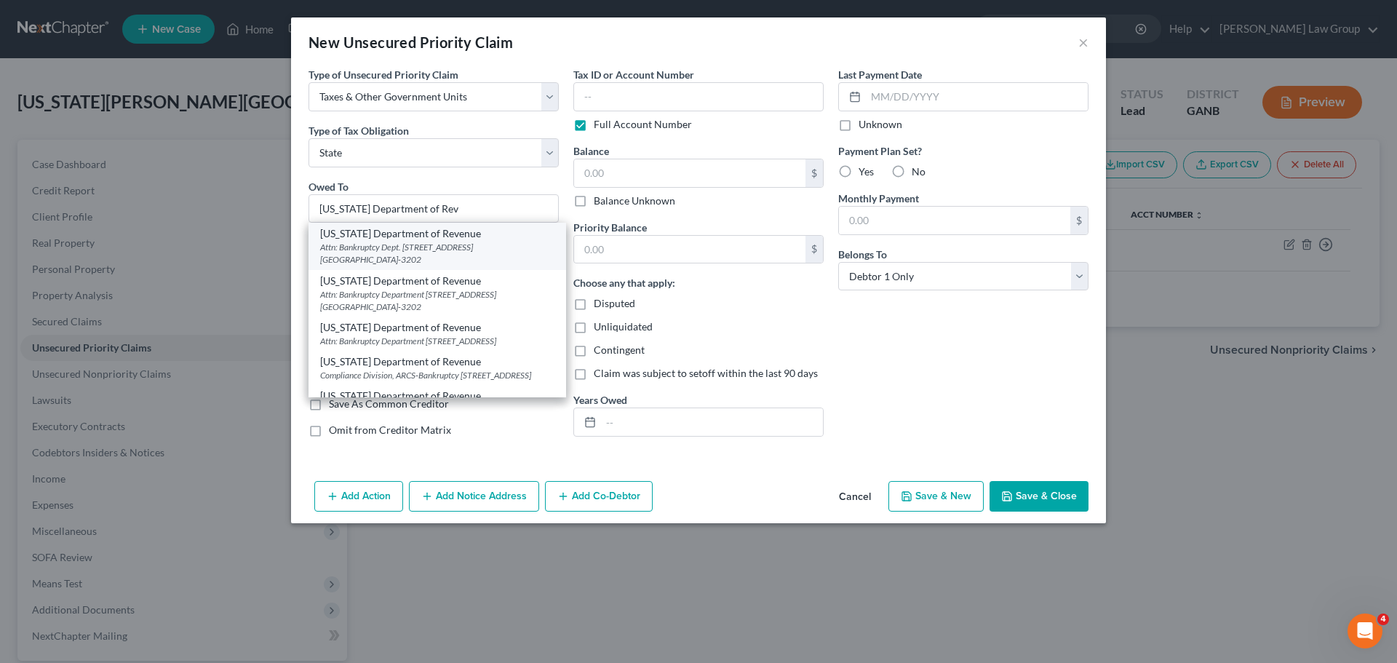
click at [420, 232] on div "[US_STATE] Department of Revenue" at bounding box center [437, 233] width 234 height 15
type input "[US_STATE] Department of Revenue"
type input "Attn: Bankruptcy Dept."
type input "[STREET_ADDRESS] NE Suite 9100"
type input "[GEOGRAPHIC_DATA]"
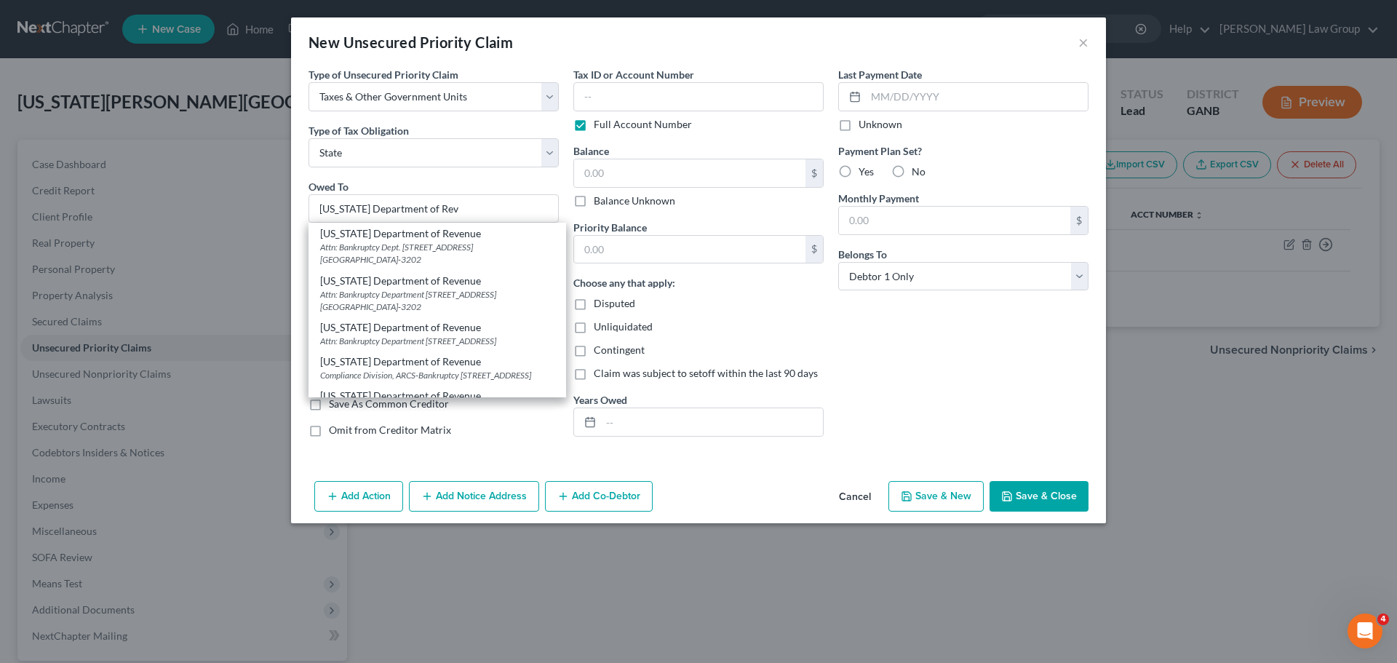
select select "10"
type input "30345-3202"
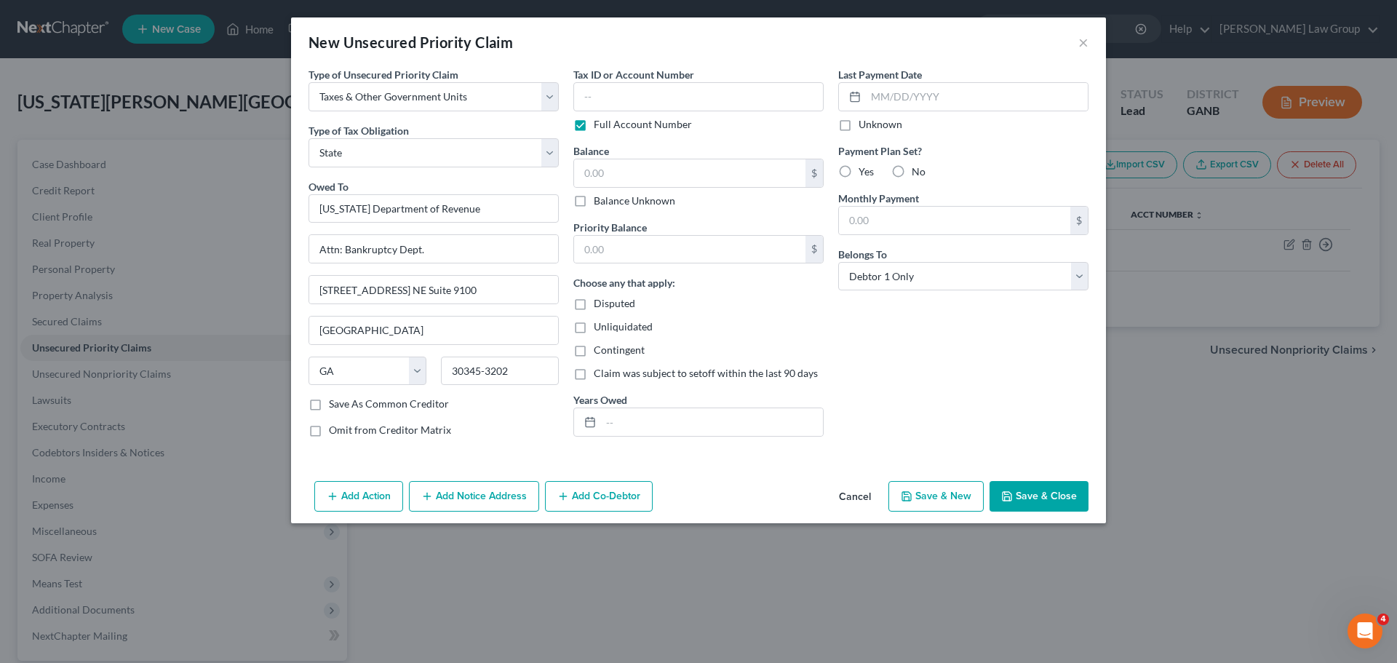
click at [1025, 488] on button "Save & Close" at bounding box center [1038, 496] width 99 height 31
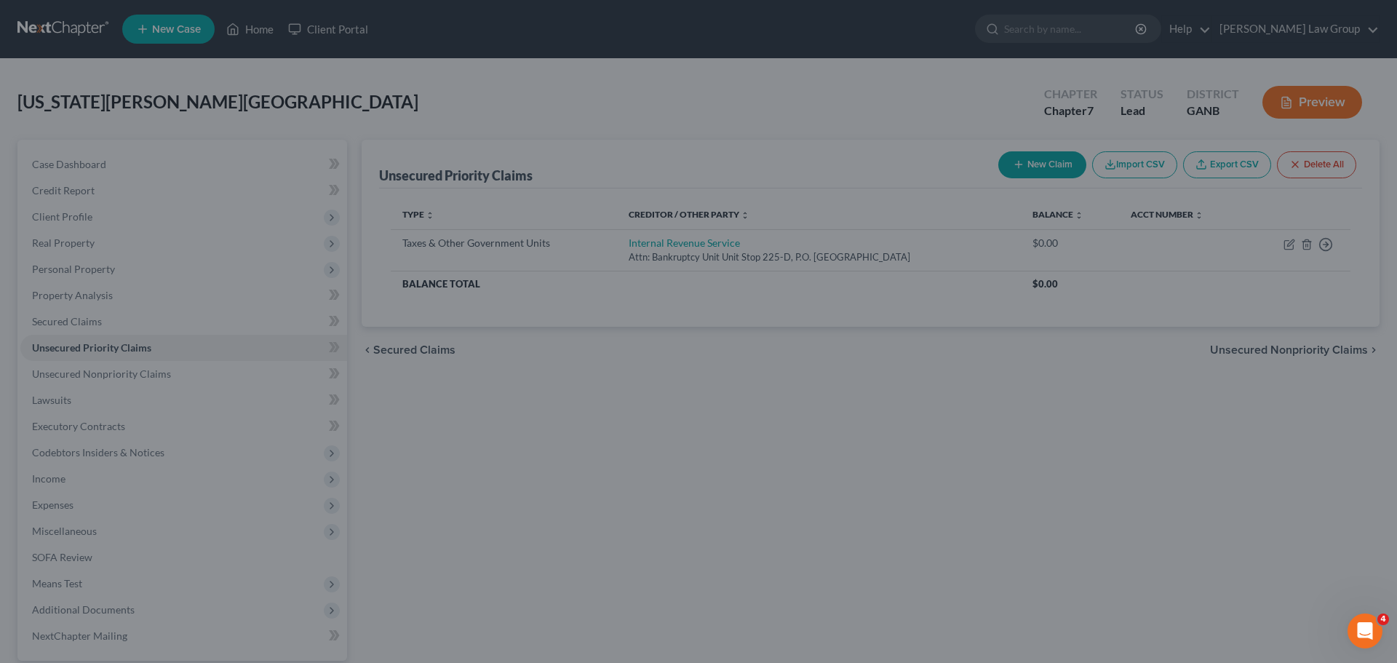
type input "0.00"
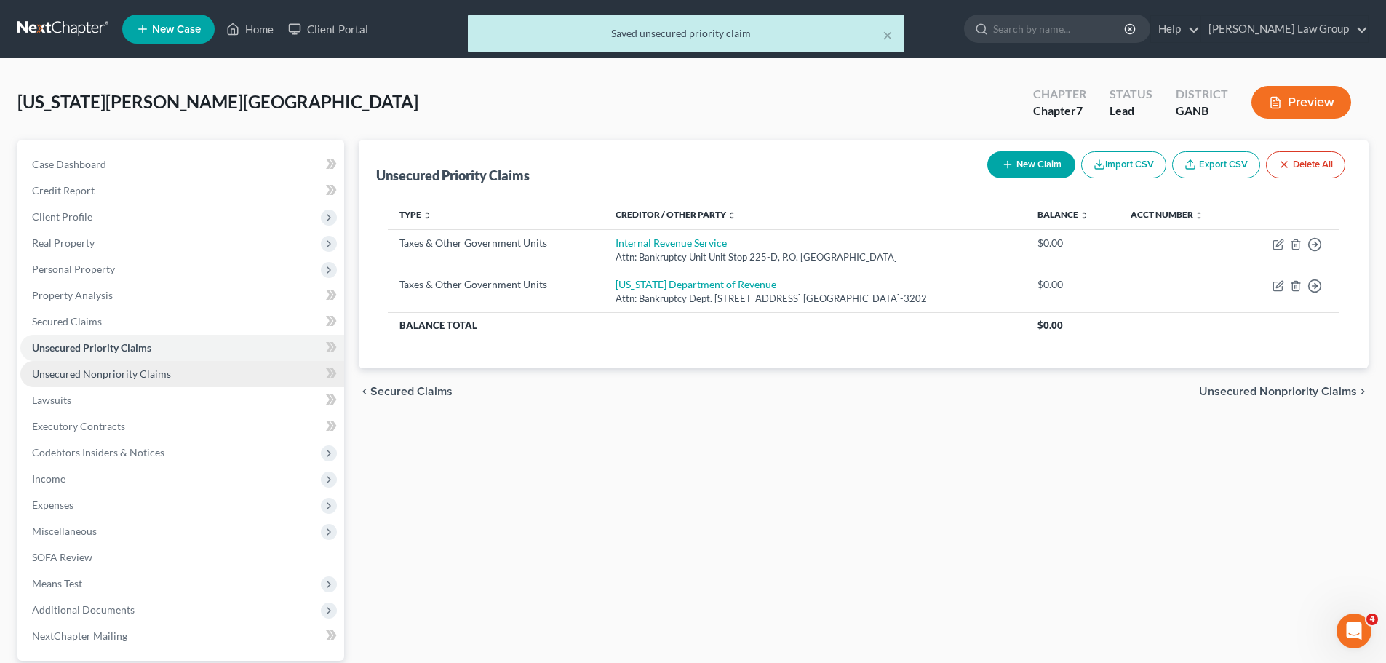
click at [128, 375] on span "Unsecured Nonpriority Claims" at bounding box center [101, 373] width 139 height 12
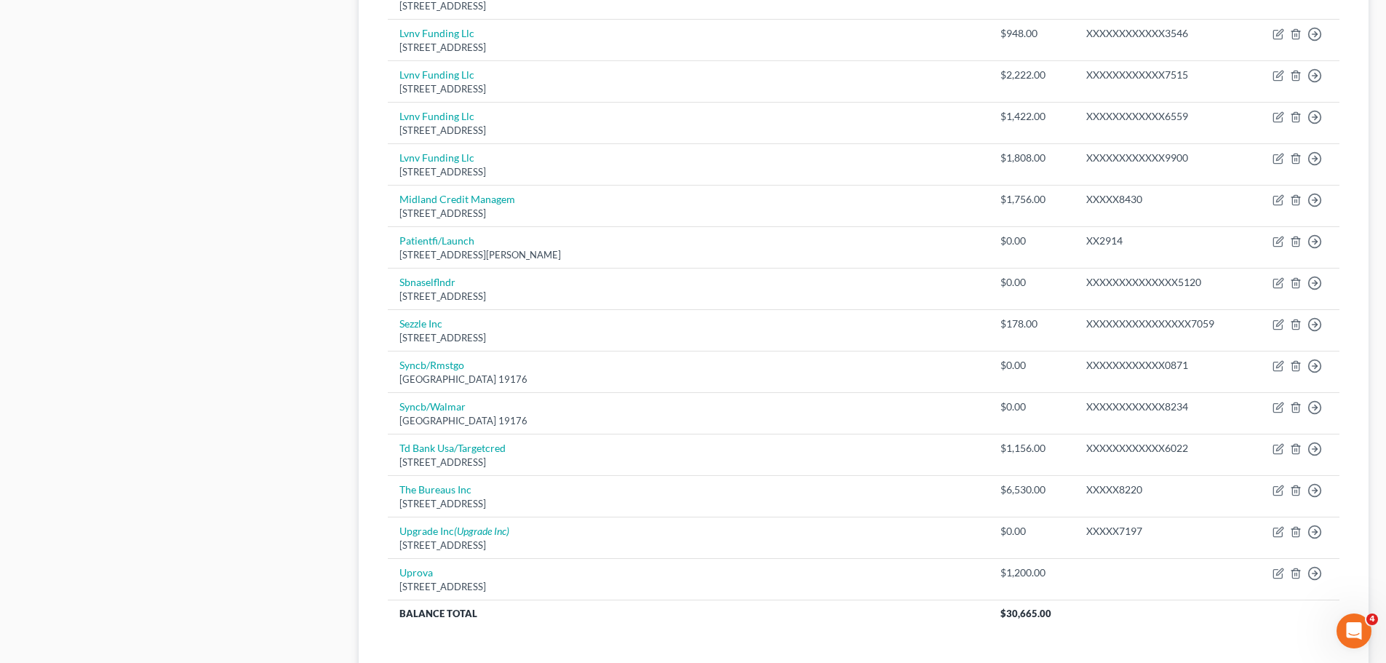
scroll to position [1017, 0]
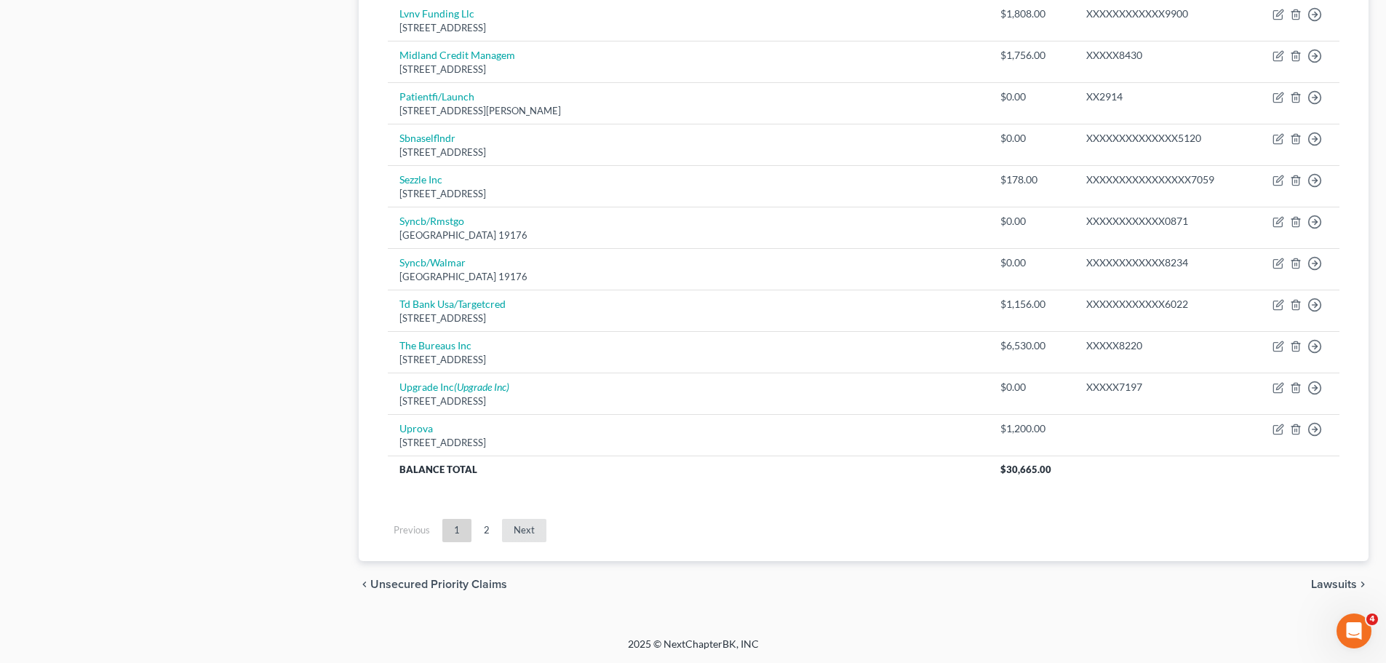
click at [543, 538] on link "Next" at bounding box center [524, 530] width 44 height 23
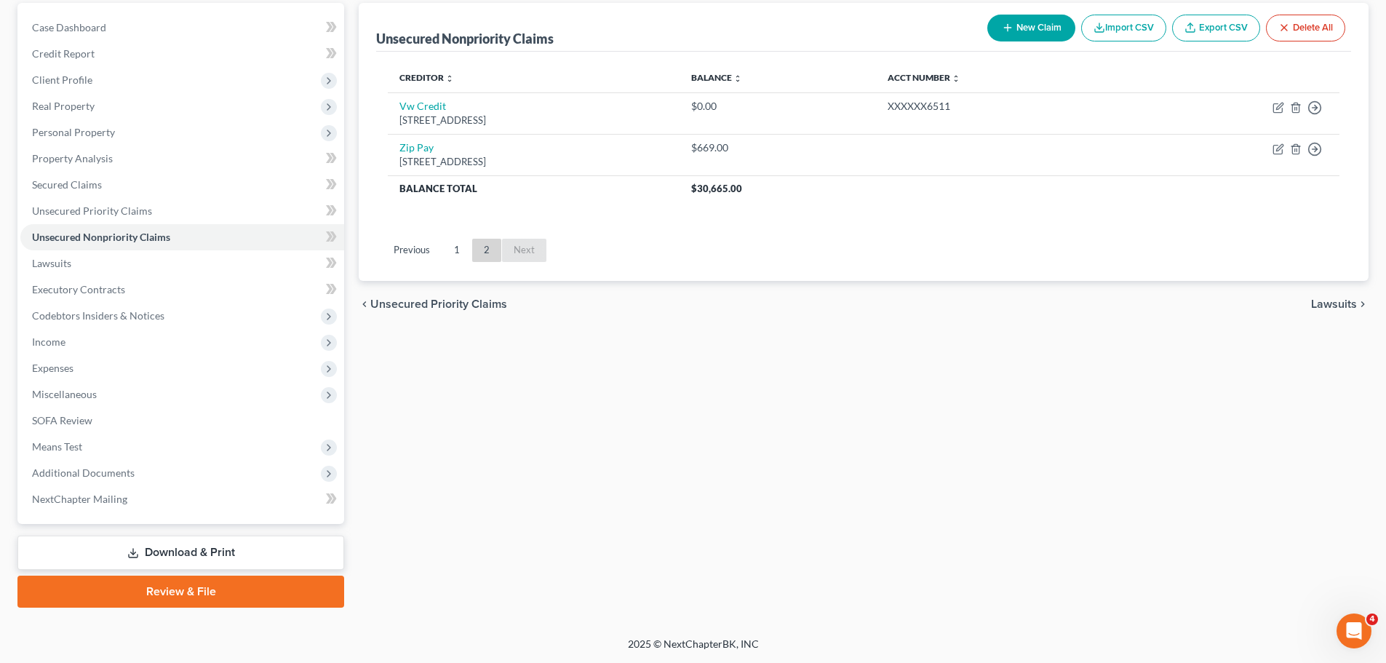
scroll to position [137, 0]
click at [454, 257] on link "1" at bounding box center [456, 250] width 29 height 23
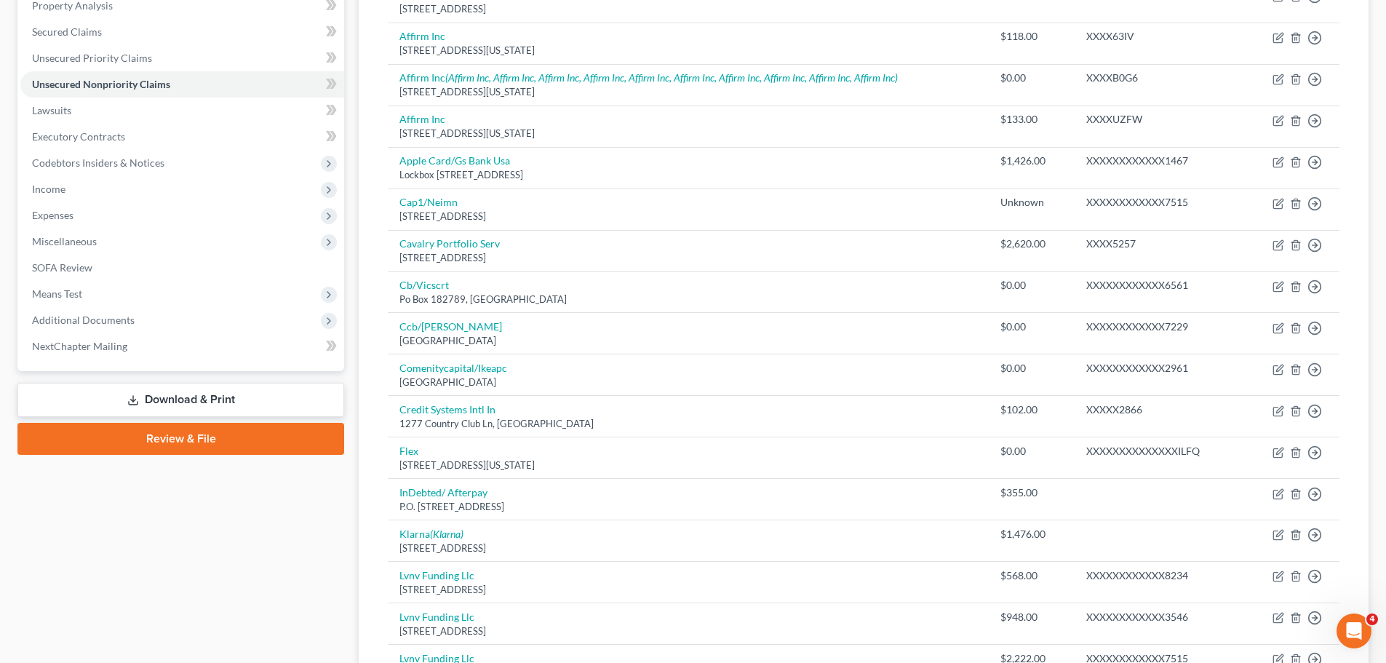
scroll to position [0, 0]
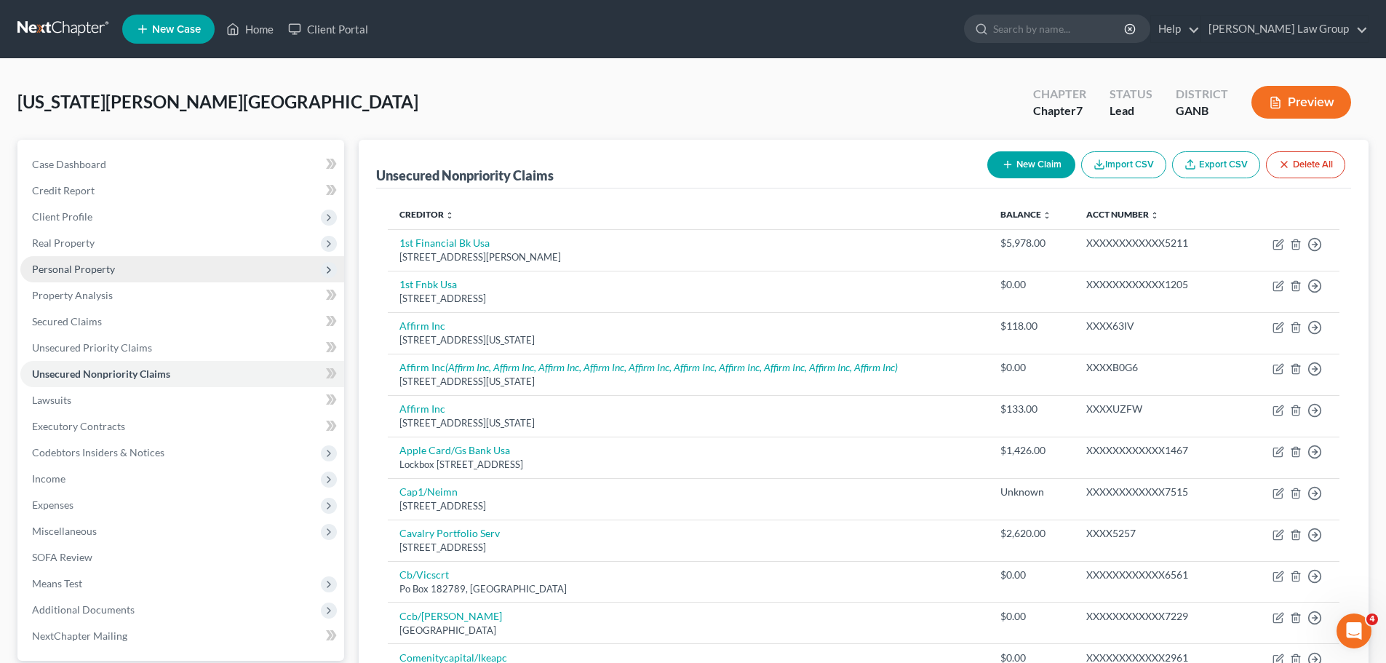
click at [107, 271] on span "Personal Property" at bounding box center [73, 269] width 83 height 12
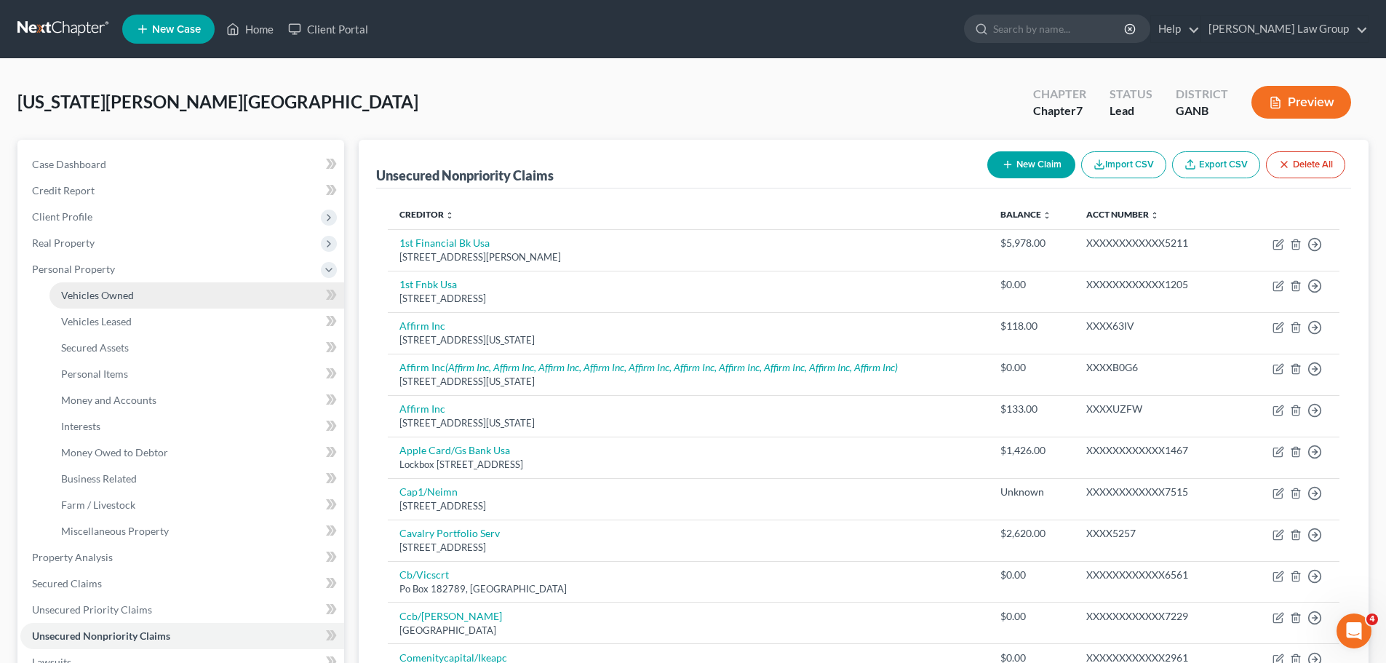
click at [160, 288] on link "Vehicles Owned" at bounding box center [196, 295] width 295 height 26
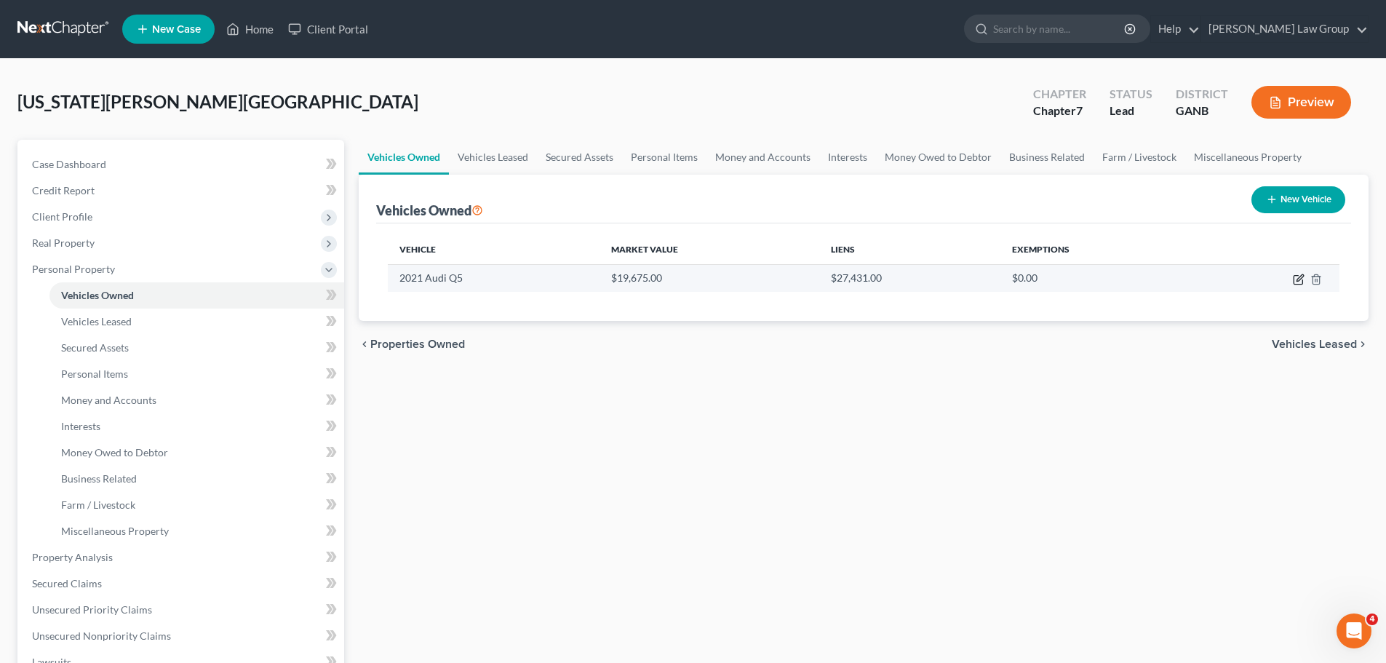
click at [1298, 278] on icon "button" at bounding box center [1299, 277] width 7 height 7
select select "0"
select select "5"
select select "0"
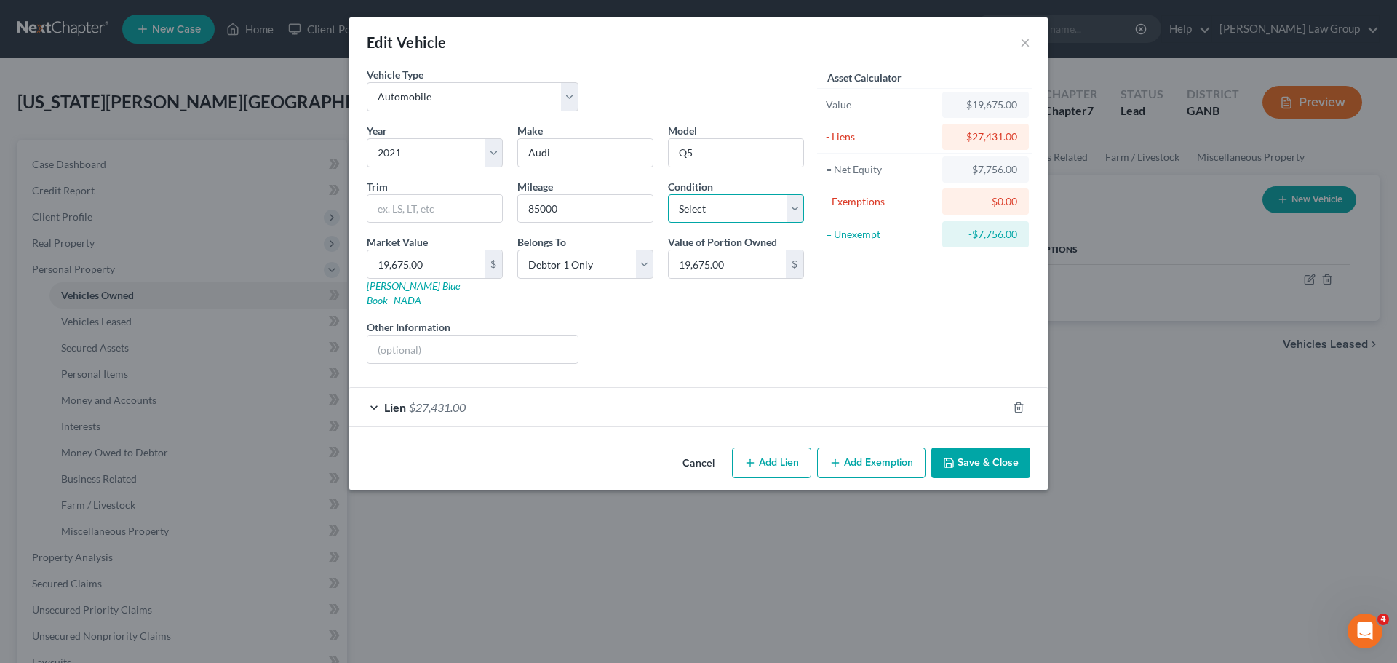
click at [716, 205] on select "Select Excellent Very Good Good Fair Poor" at bounding box center [736, 208] width 136 height 29
select select "2"
click at [668, 194] on select "Select Excellent Very Good Good Fair Poor" at bounding box center [736, 208] width 136 height 29
click at [978, 448] on button "Save & Close" at bounding box center [980, 462] width 99 height 31
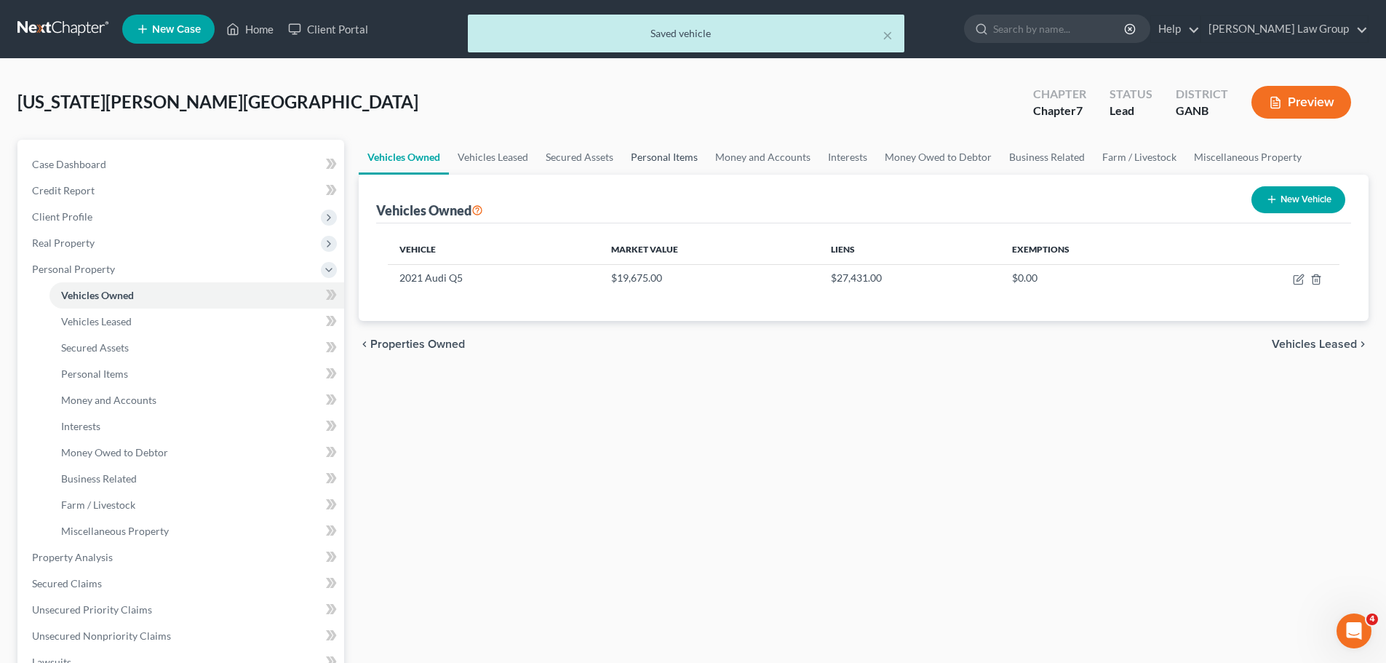
click at [666, 154] on link "Personal Items" at bounding box center [664, 157] width 84 height 35
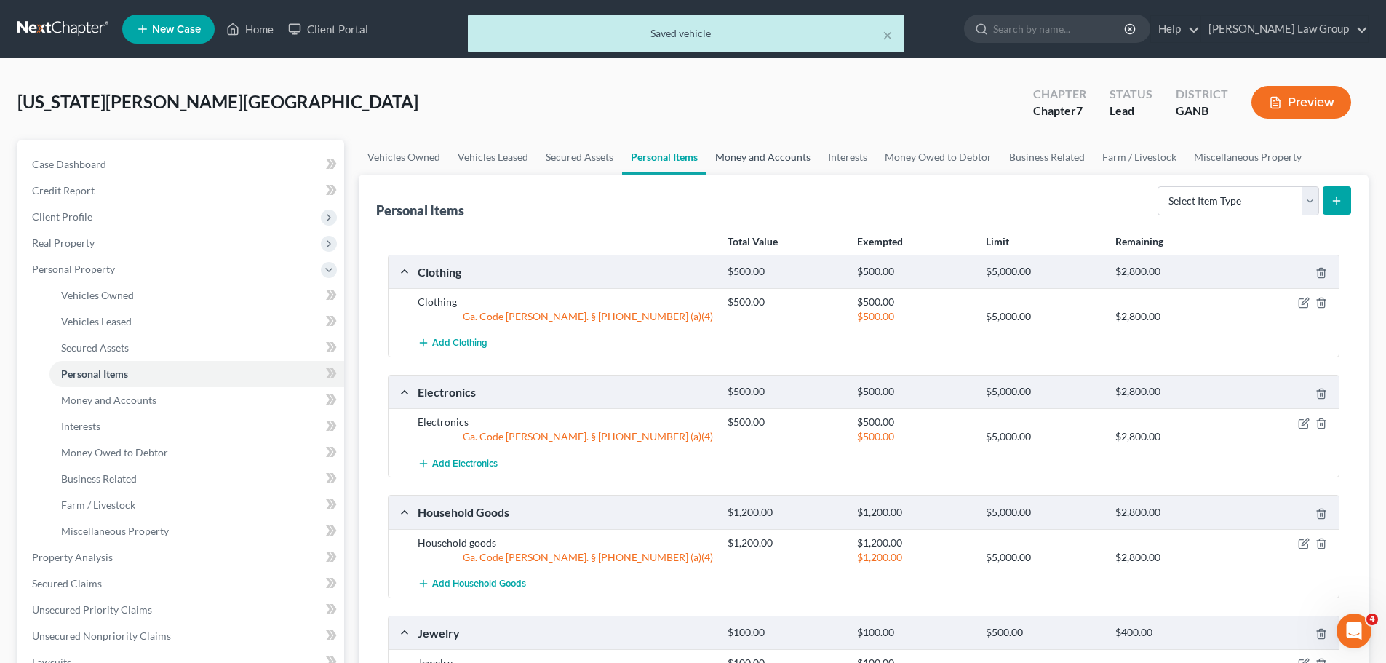
click at [771, 152] on link "Money and Accounts" at bounding box center [762, 157] width 113 height 35
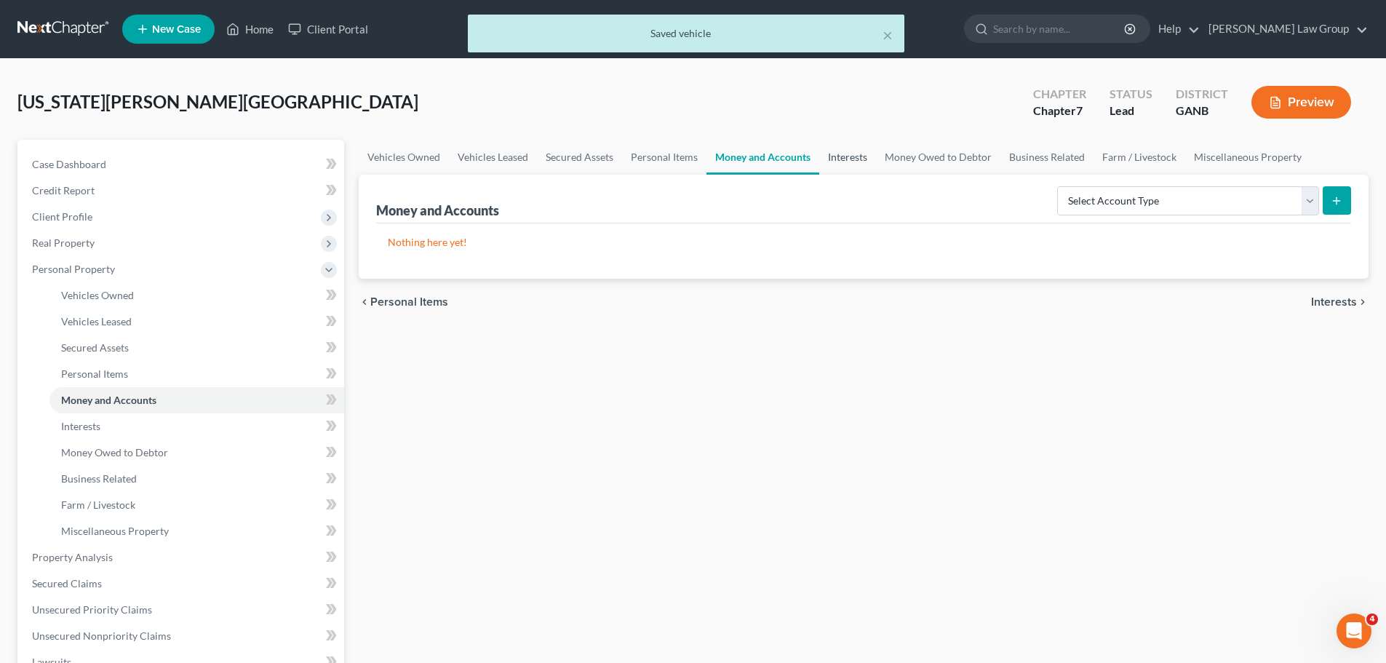
click at [853, 153] on link "Interests" at bounding box center [847, 157] width 57 height 35
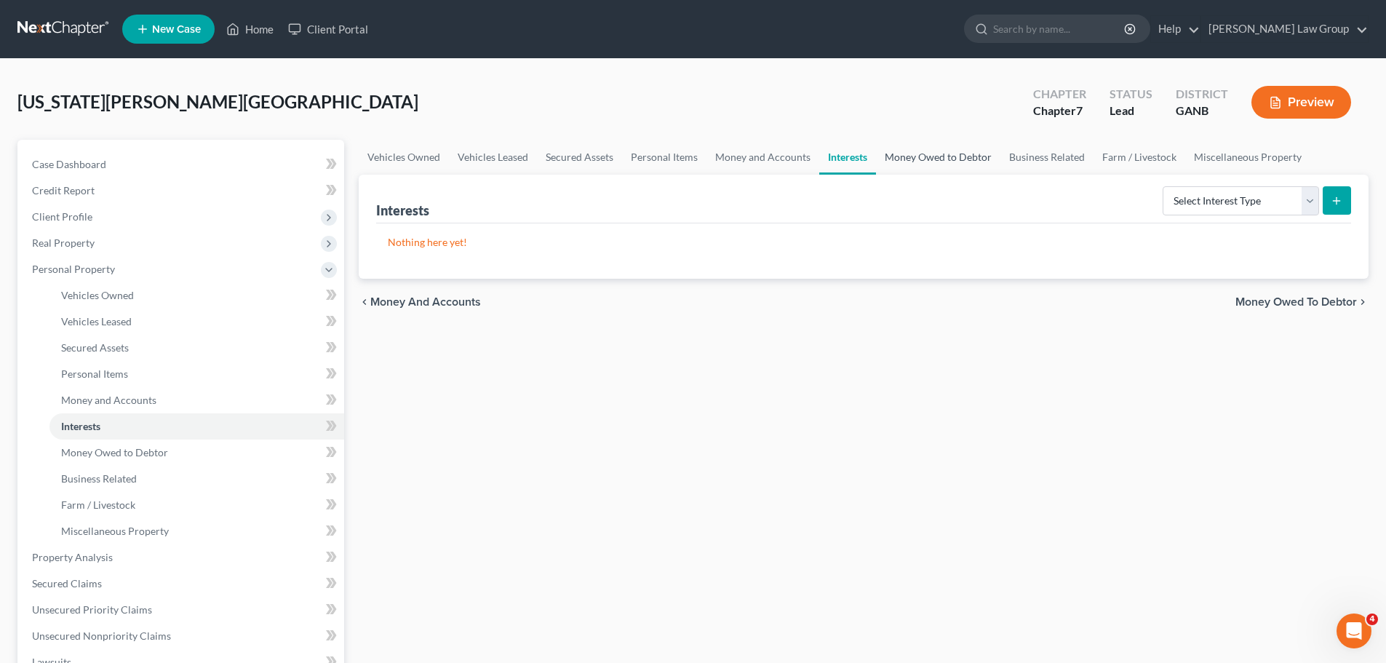
click at [918, 161] on link "Money Owed to Debtor" at bounding box center [938, 157] width 124 height 35
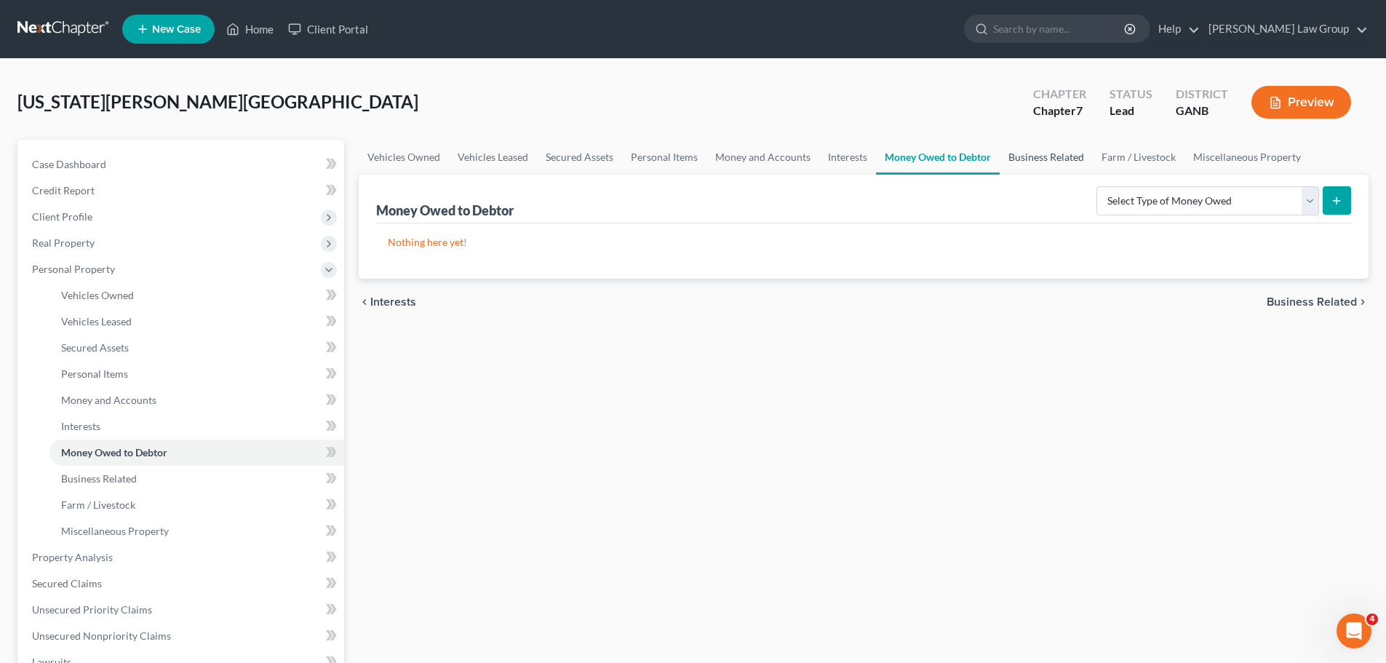
click at [1024, 153] on link "Business Related" at bounding box center [1046, 157] width 93 height 35
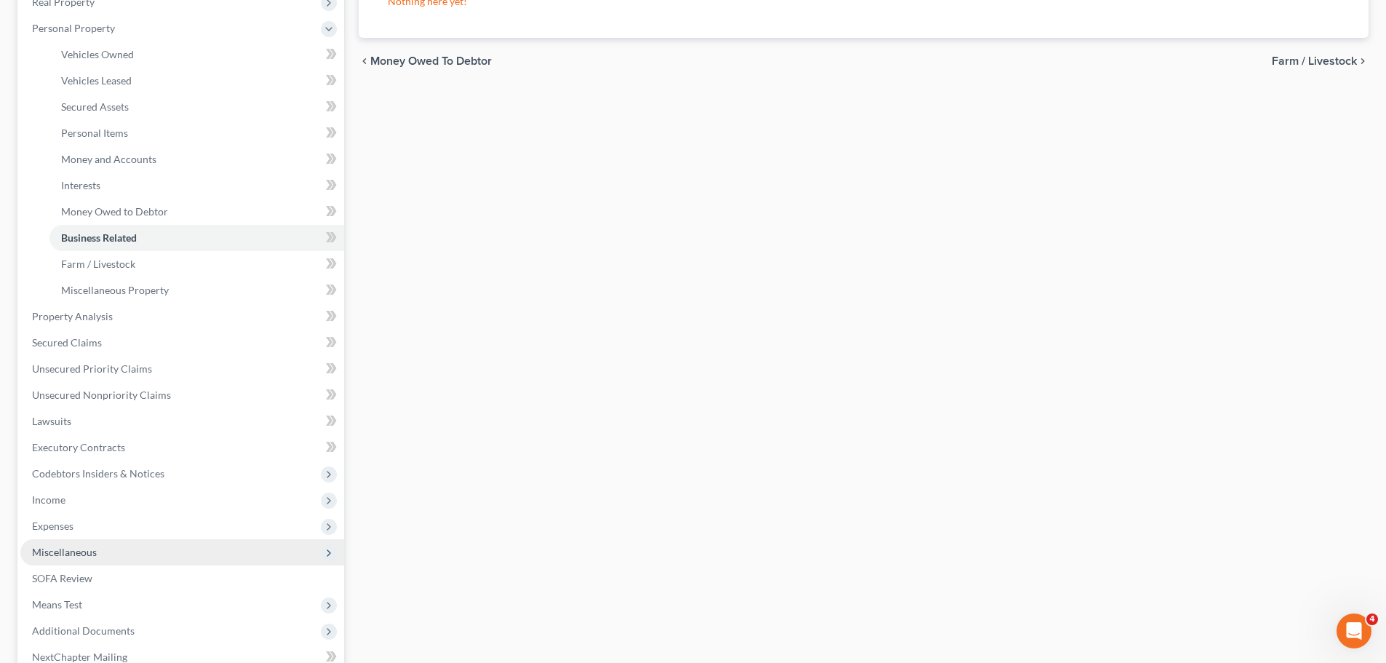
scroll to position [399, 0]
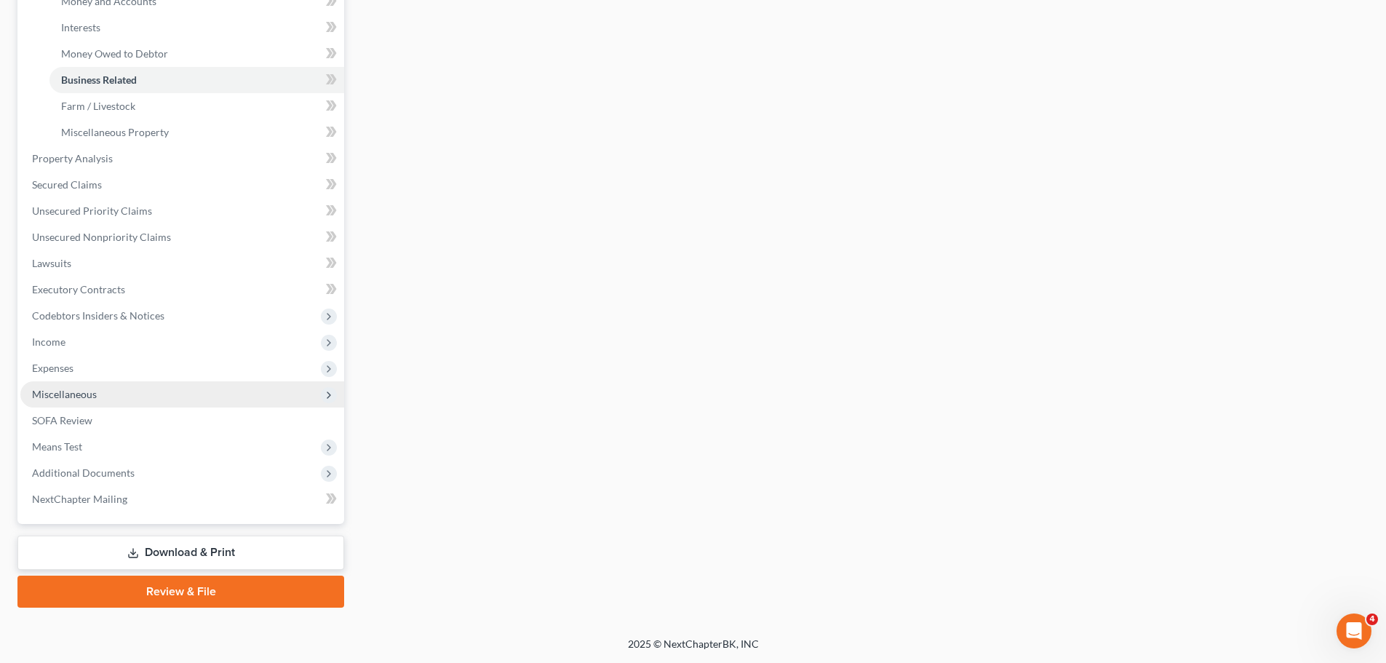
click at [115, 391] on span "Miscellaneous" at bounding box center [182, 394] width 324 height 26
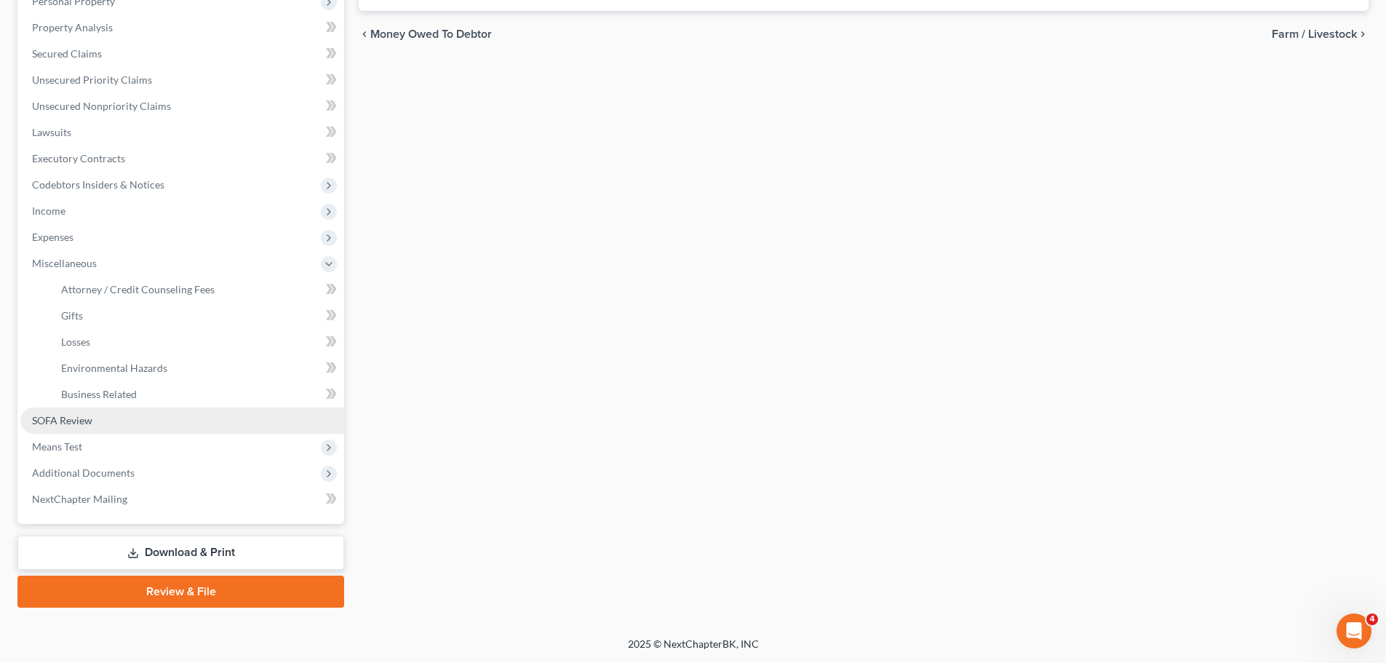
scroll to position [268, 0]
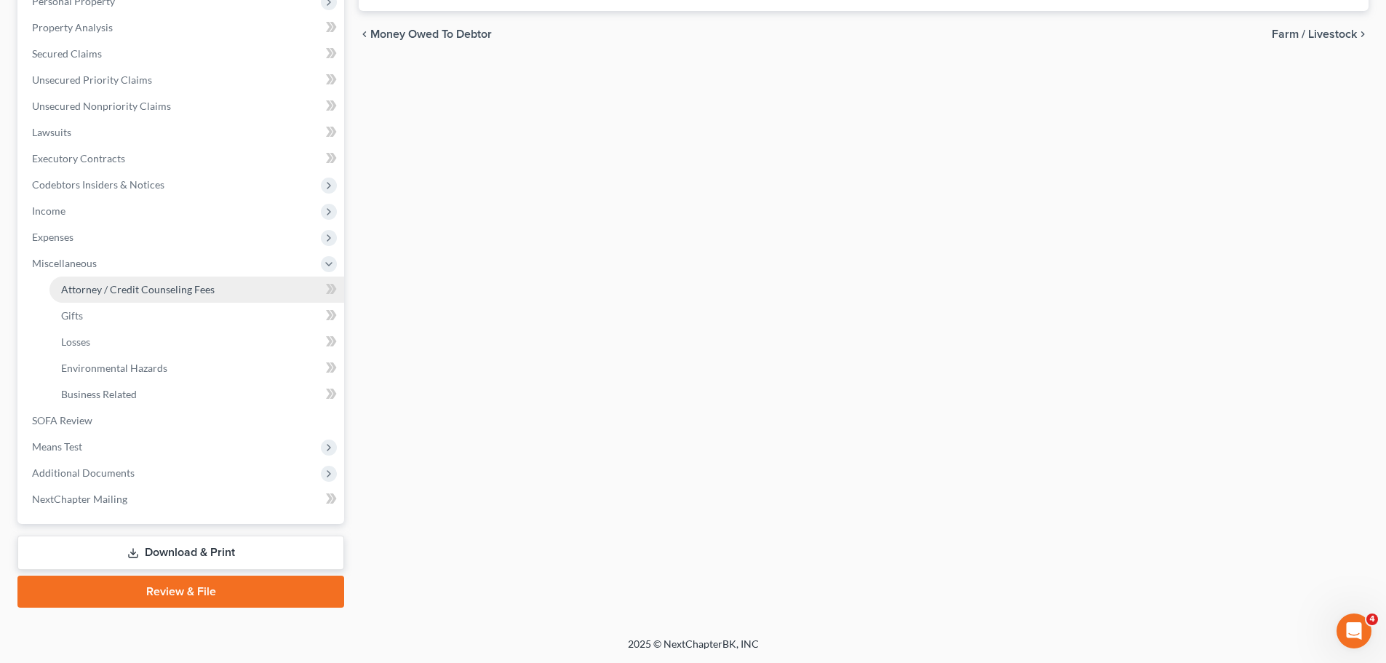
click at [183, 292] on span "Attorney / Credit Counseling Fees" at bounding box center [137, 289] width 153 height 12
select select "0"
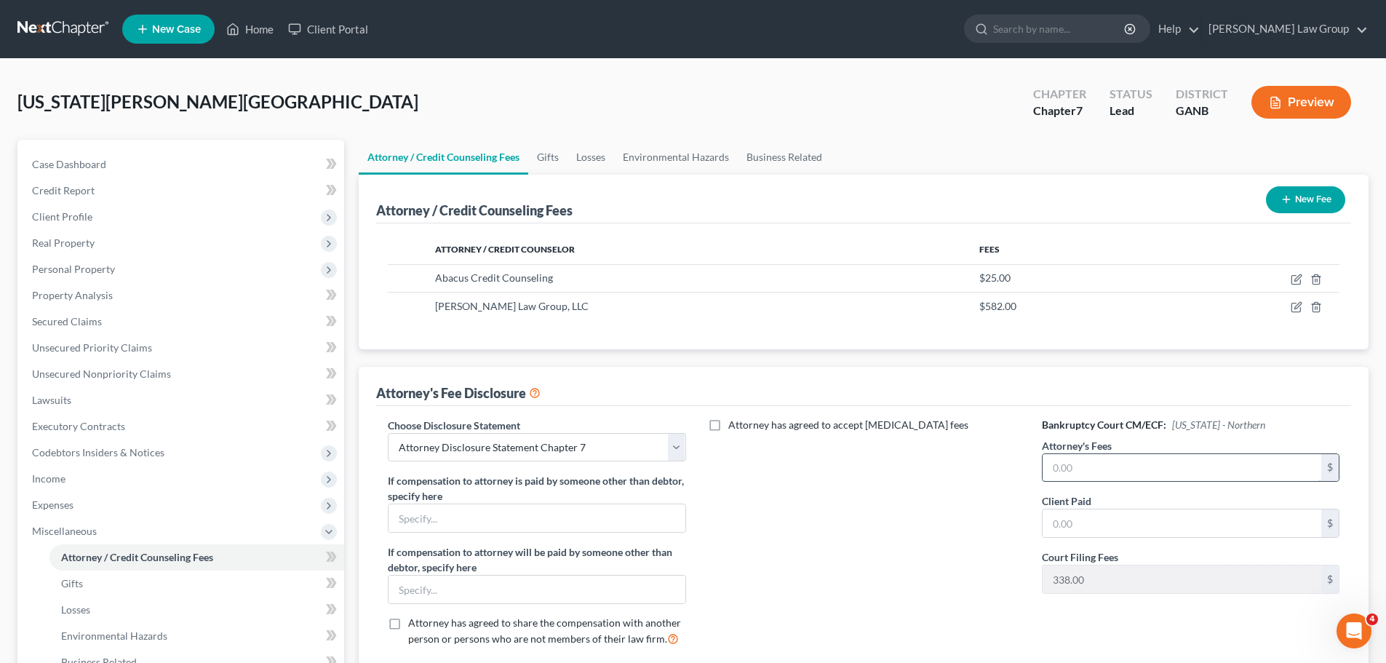
click at [1085, 476] on input "text" at bounding box center [1181, 468] width 279 height 28
type input "1,800"
click at [1118, 514] on input "text" at bounding box center [1181, 523] width 279 height 28
type input "200"
click at [850, 527] on div "Attorney has agreed to accept [MEDICAL_DATA] fees" at bounding box center [864, 538] width 327 height 241
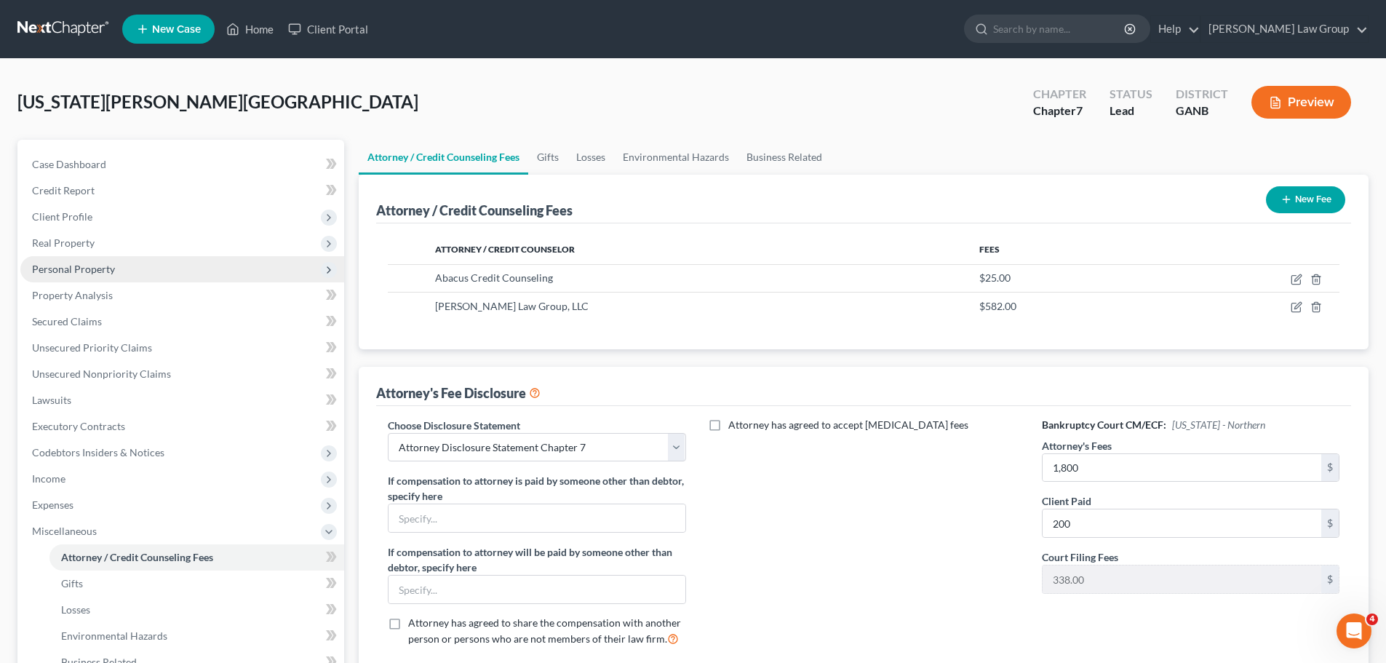
drag, startPoint x: 84, startPoint y: 272, endPoint x: 95, endPoint y: 272, distance: 11.6
click at [84, 272] on span "Personal Property" at bounding box center [73, 269] width 83 height 12
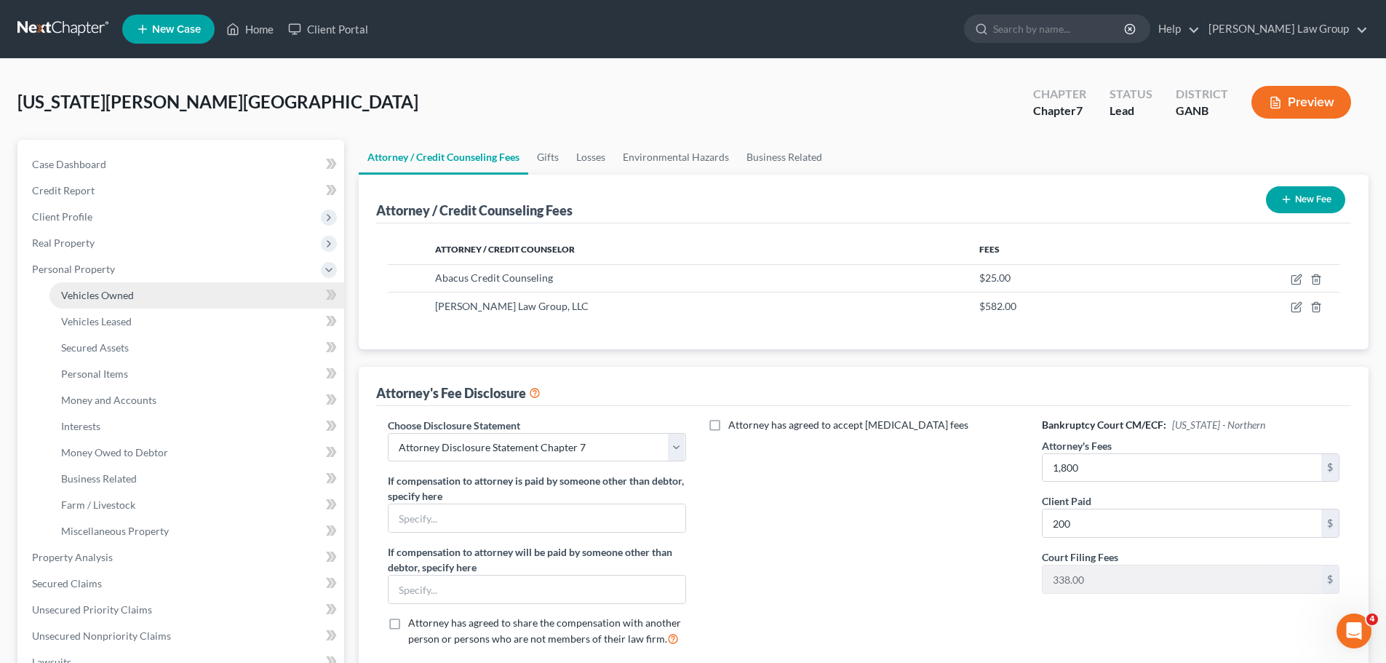
click at [130, 292] on span "Vehicles Owned" at bounding box center [97, 295] width 73 height 12
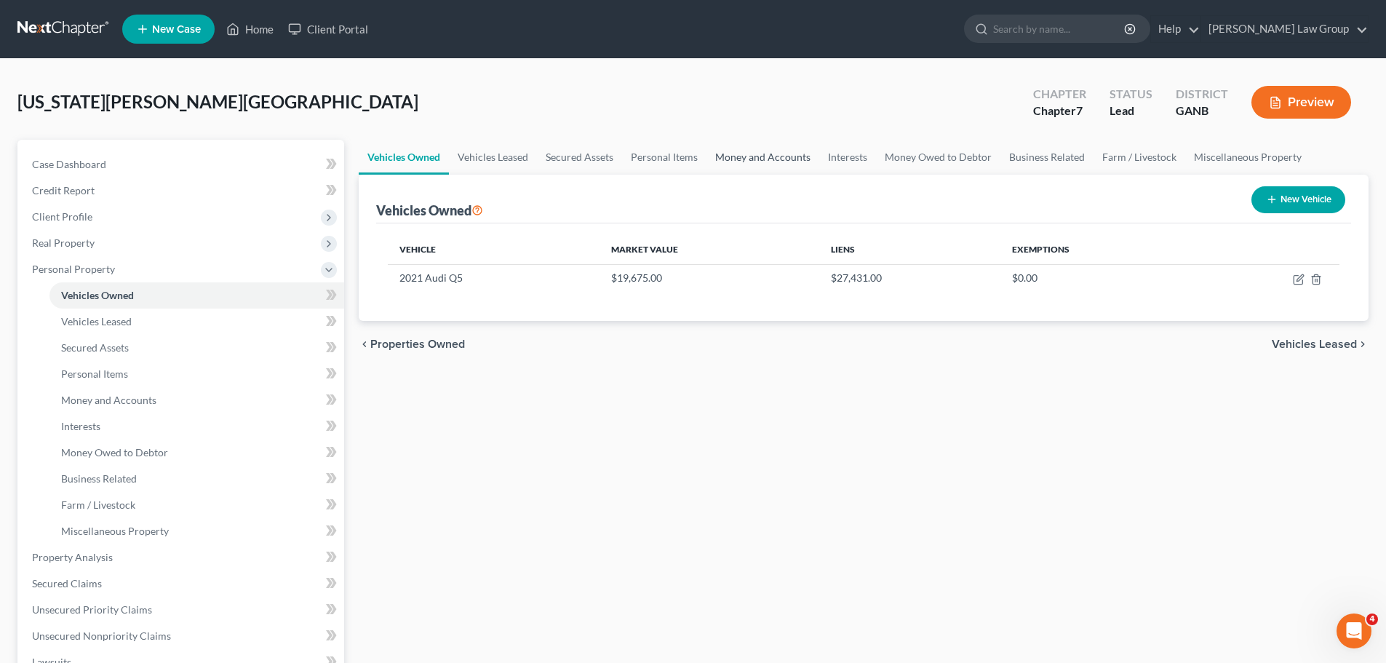
click at [796, 153] on link "Money and Accounts" at bounding box center [762, 157] width 113 height 35
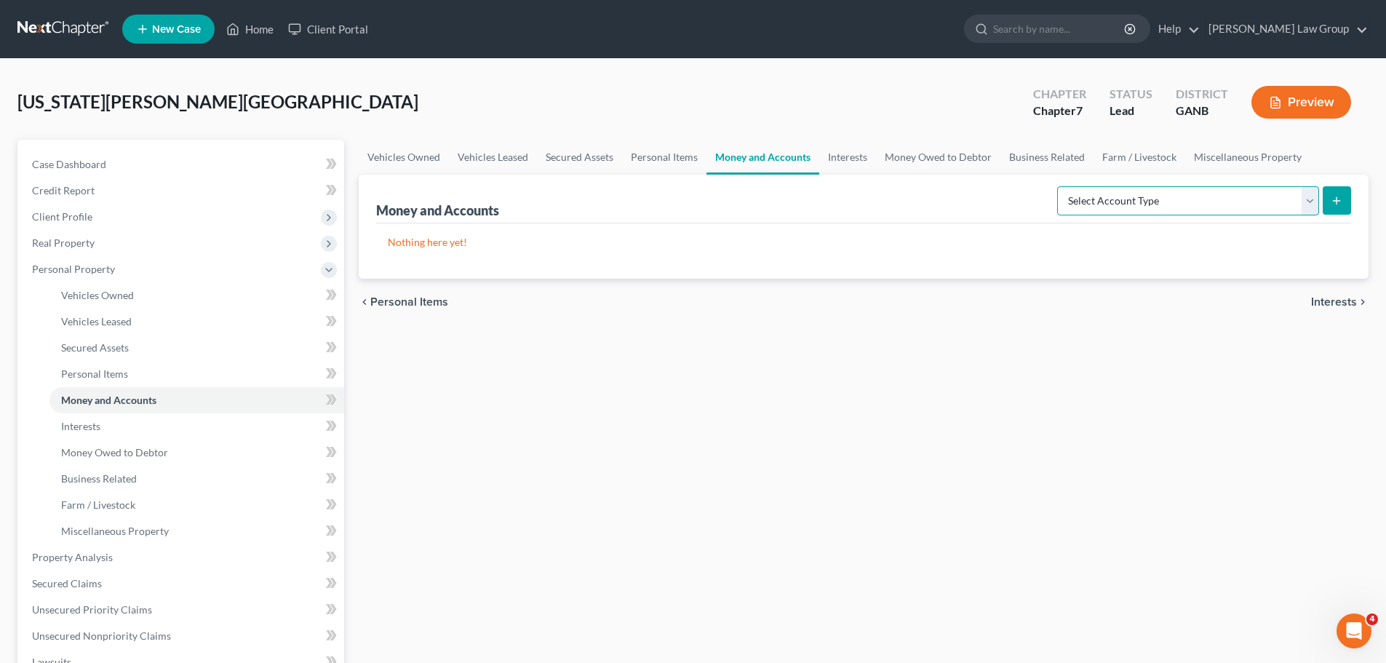
click at [1189, 207] on select "Select Account Type Brokerage Cash on Hand Certificates of Deposit Checking Acc…" at bounding box center [1188, 200] width 262 height 29
select select "checking"
click at [1060, 186] on select "Select Account Type Brokerage Cash on Hand Certificates of Deposit Checking Acc…" at bounding box center [1188, 200] width 262 height 29
click at [1347, 199] on button "submit" at bounding box center [1337, 200] width 28 height 28
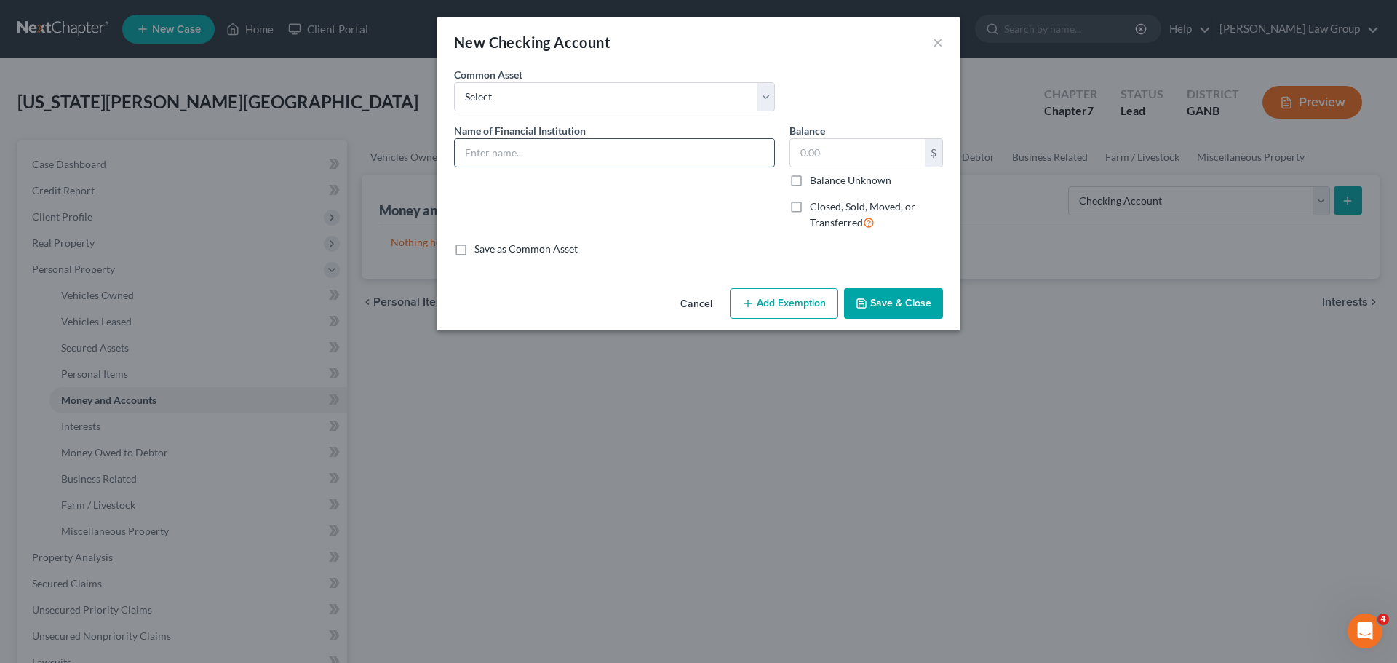
click at [489, 146] on input "text" at bounding box center [614, 153] width 319 height 28
type input "Chase"
type input "250"
click at [773, 311] on button "Add Exemption" at bounding box center [784, 303] width 108 height 31
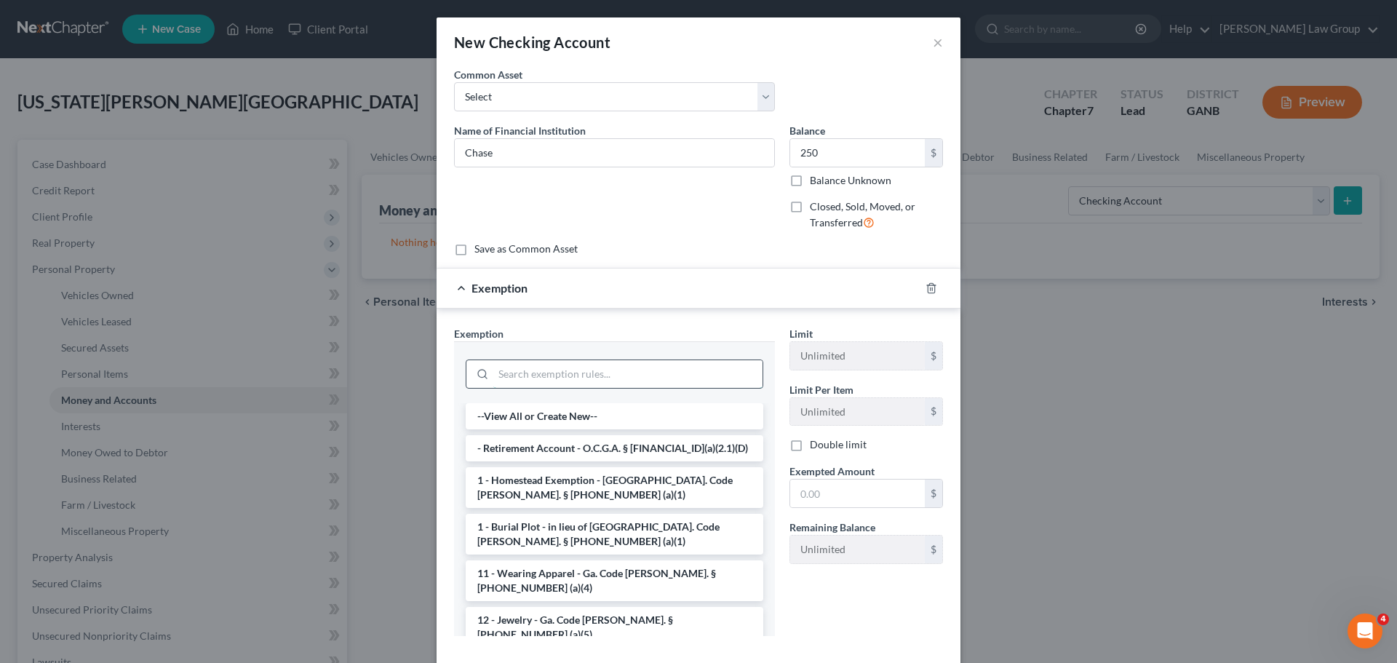
click at [513, 374] on input "search" at bounding box center [627, 374] width 269 height 28
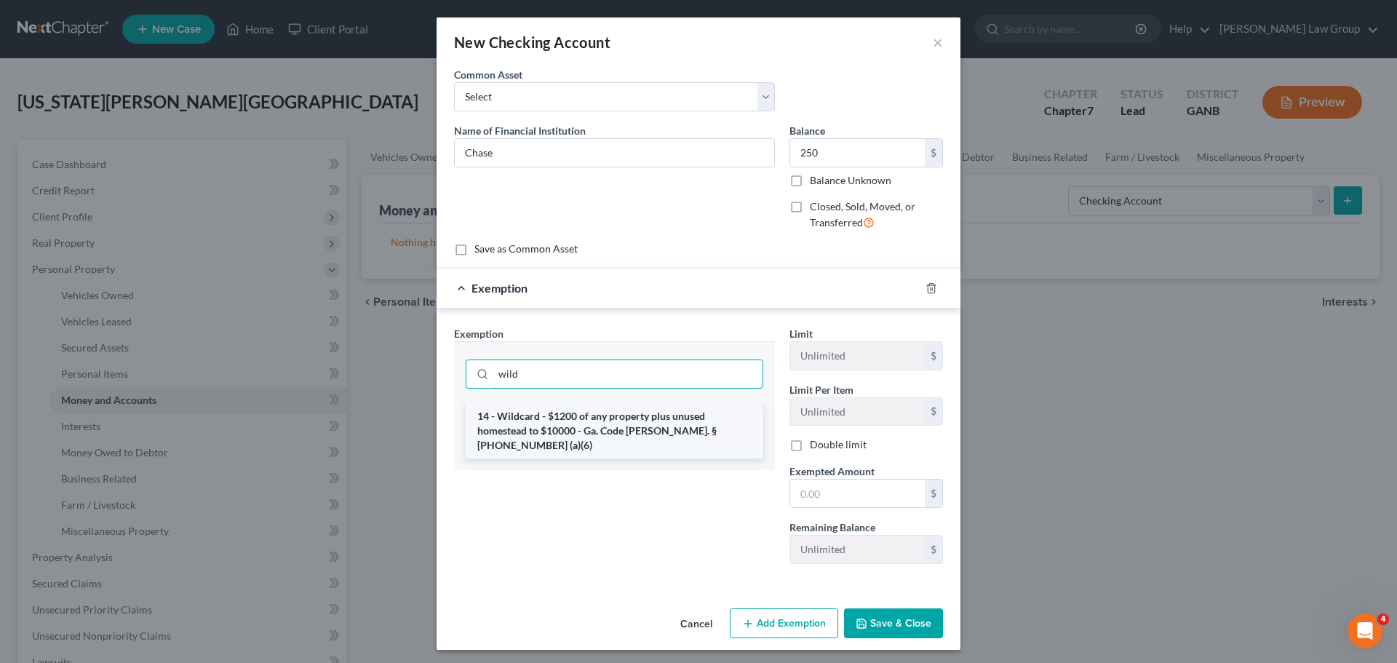
type input "wild"
click at [570, 409] on li "14 - Wildcard - $1200 of any property plus unused homestead to $10000 - Ga. Cod…" at bounding box center [615, 430] width 298 height 55
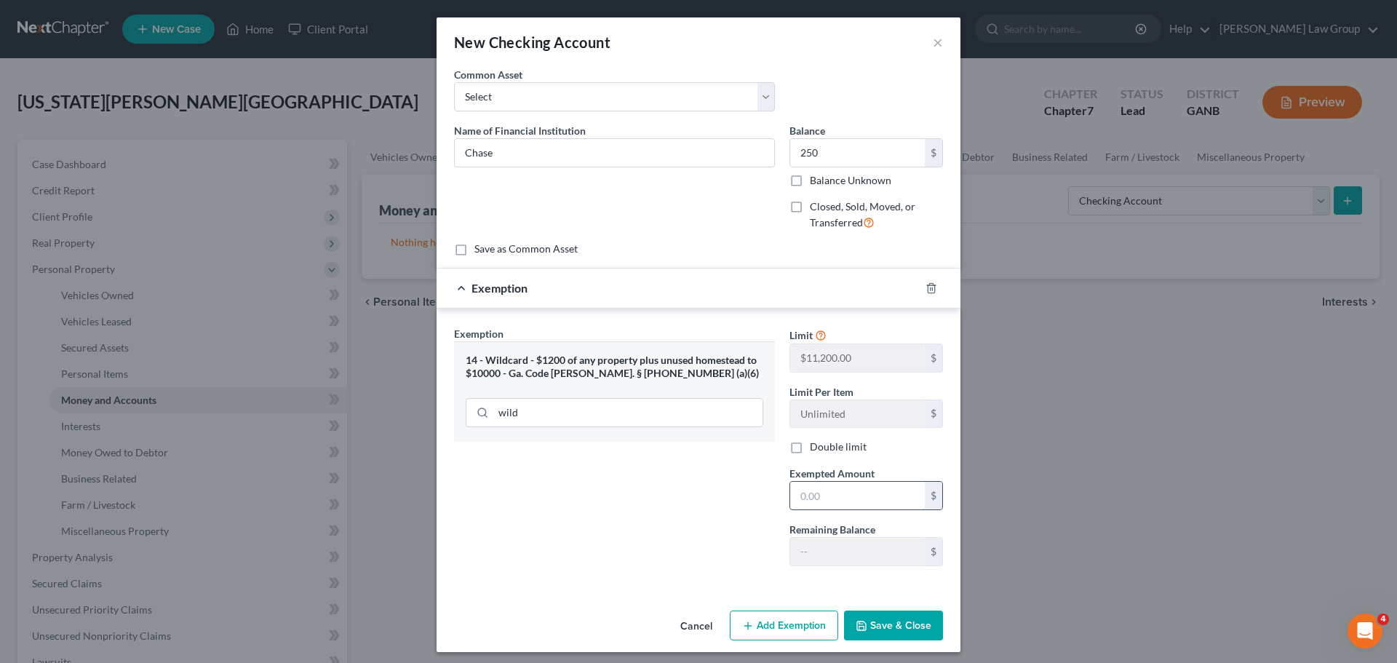
click at [874, 502] on input "text" at bounding box center [857, 496] width 135 height 28
type input "250"
click at [631, 541] on div "Exemption Set must be selected for CA. Exemption * 14 - Wildcard - $1200 of any…" at bounding box center [614, 452] width 335 height 252
click at [887, 618] on button "Save & Close" at bounding box center [893, 625] width 99 height 31
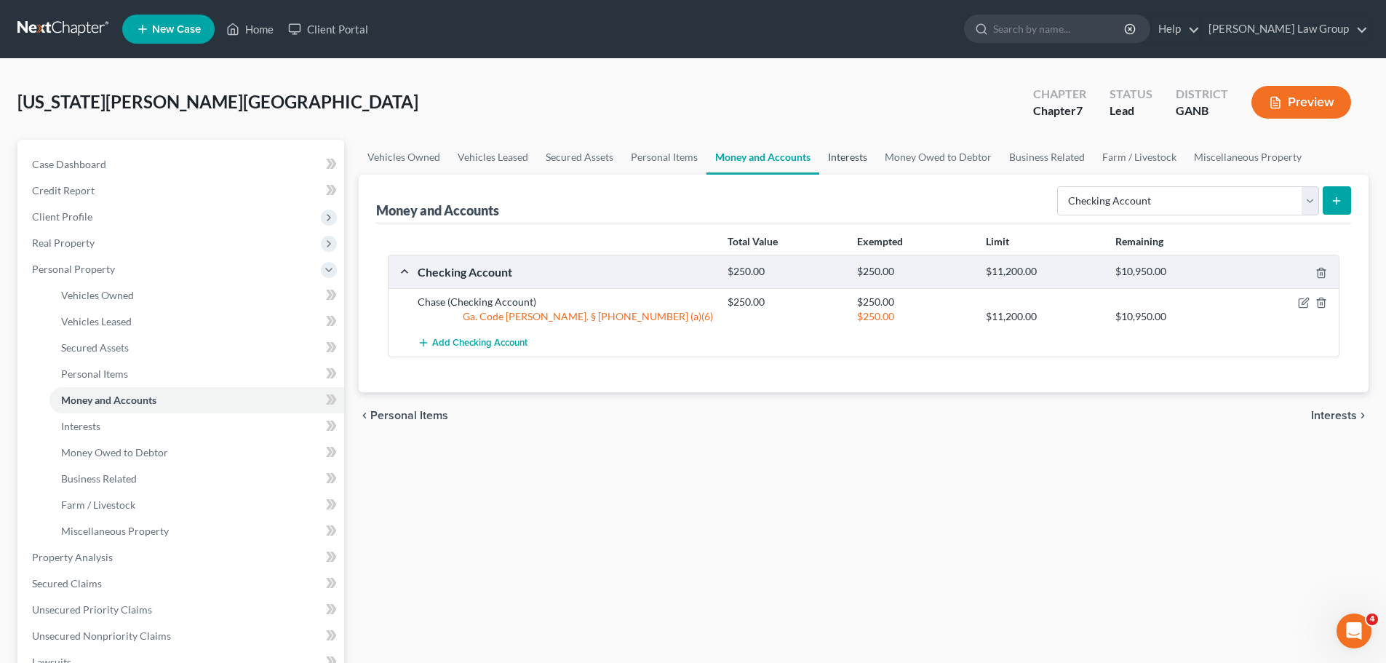
click at [828, 147] on link "Interests" at bounding box center [847, 157] width 57 height 35
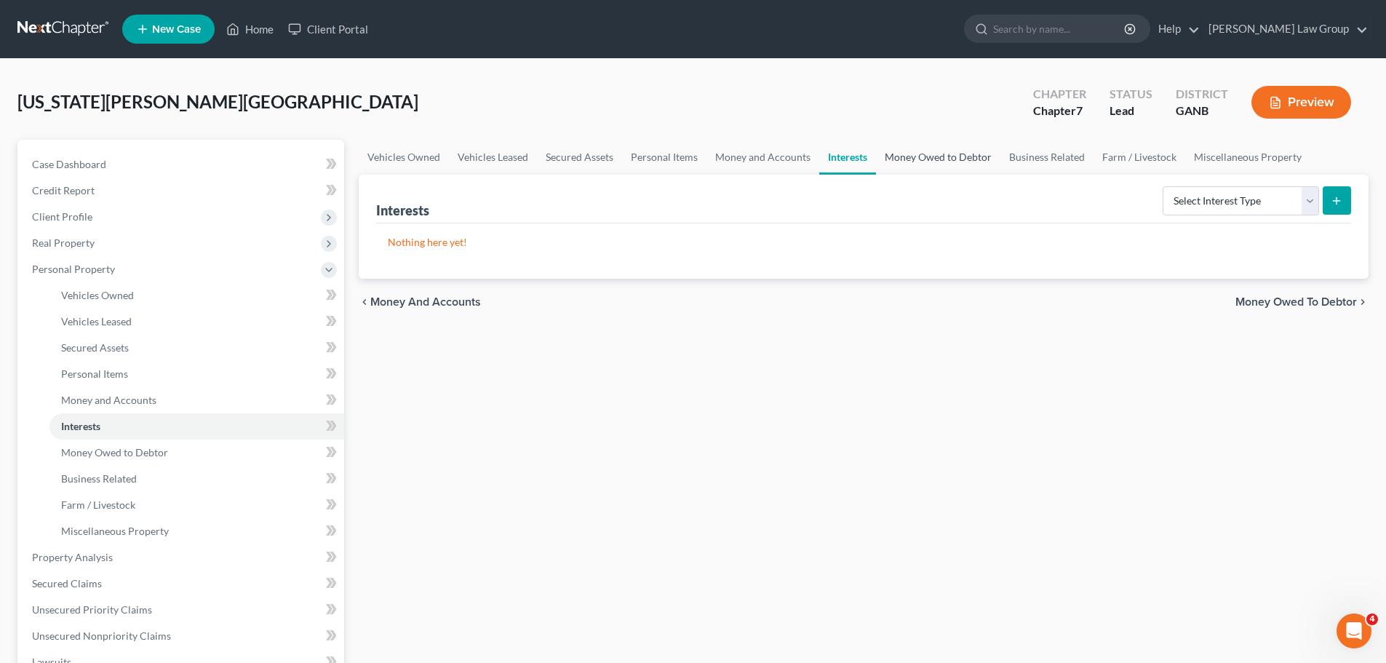
click at [925, 164] on link "Money Owed to Debtor" at bounding box center [938, 157] width 124 height 35
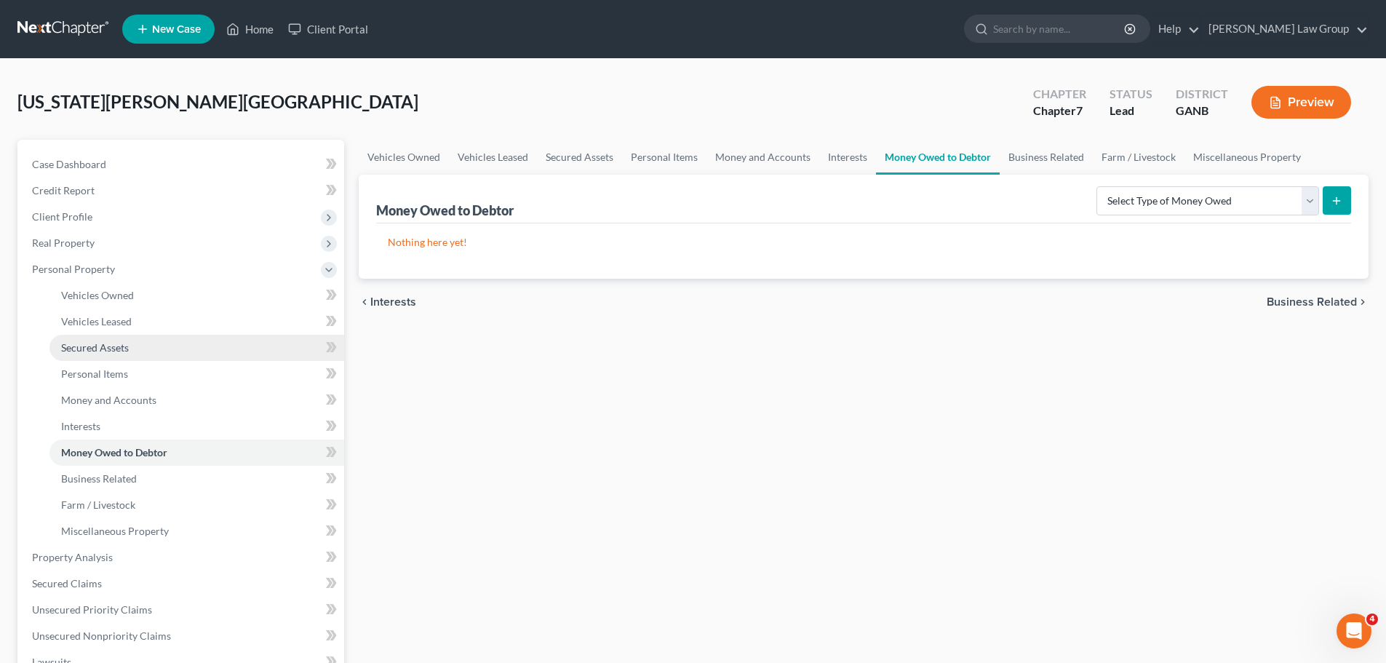
scroll to position [218, 0]
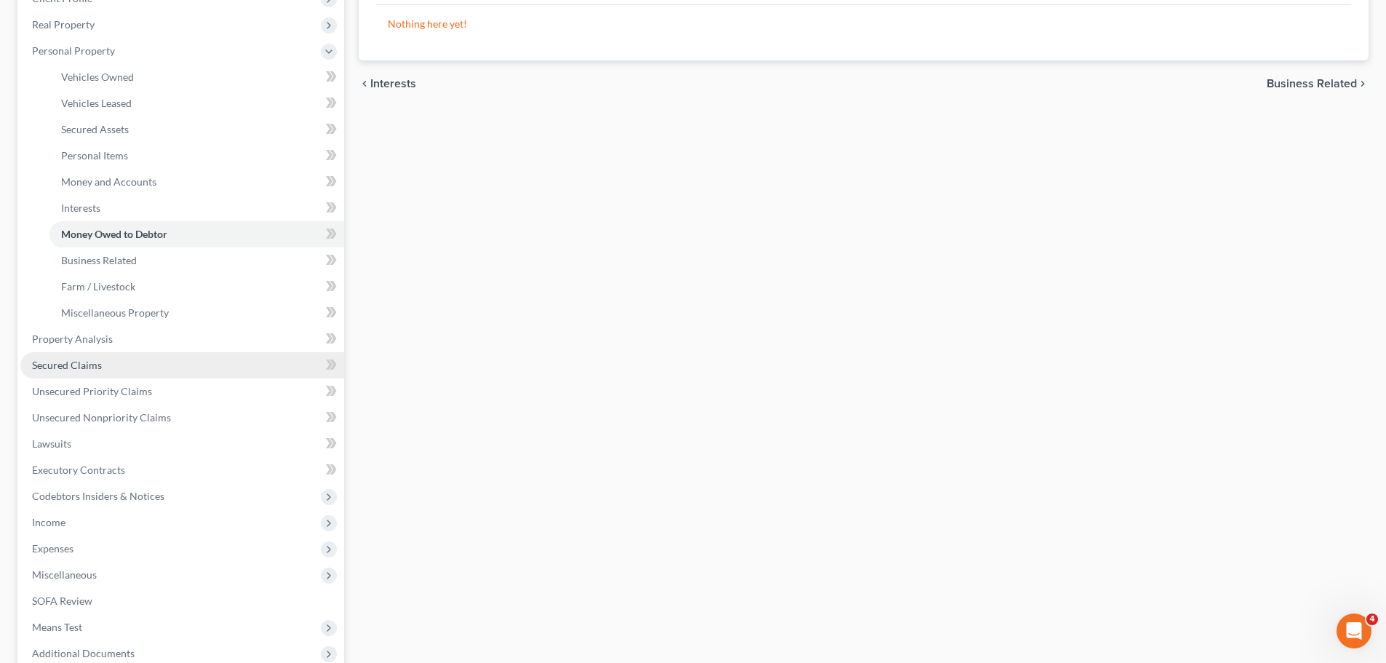
click at [140, 370] on link "Secured Claims" at bounding box center [182, 365] width 324 height 26
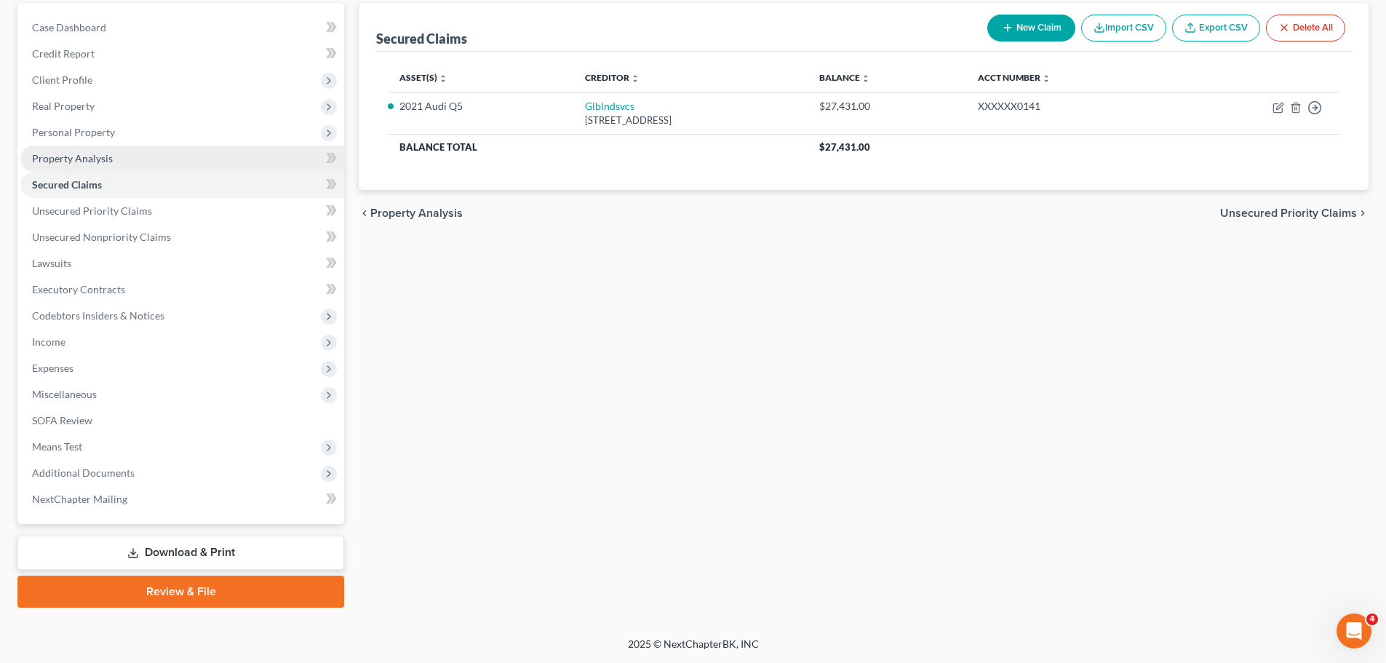
click at [130, 149] on link "Property Analysis" at bounding box center [182, 158] width 324 height 26
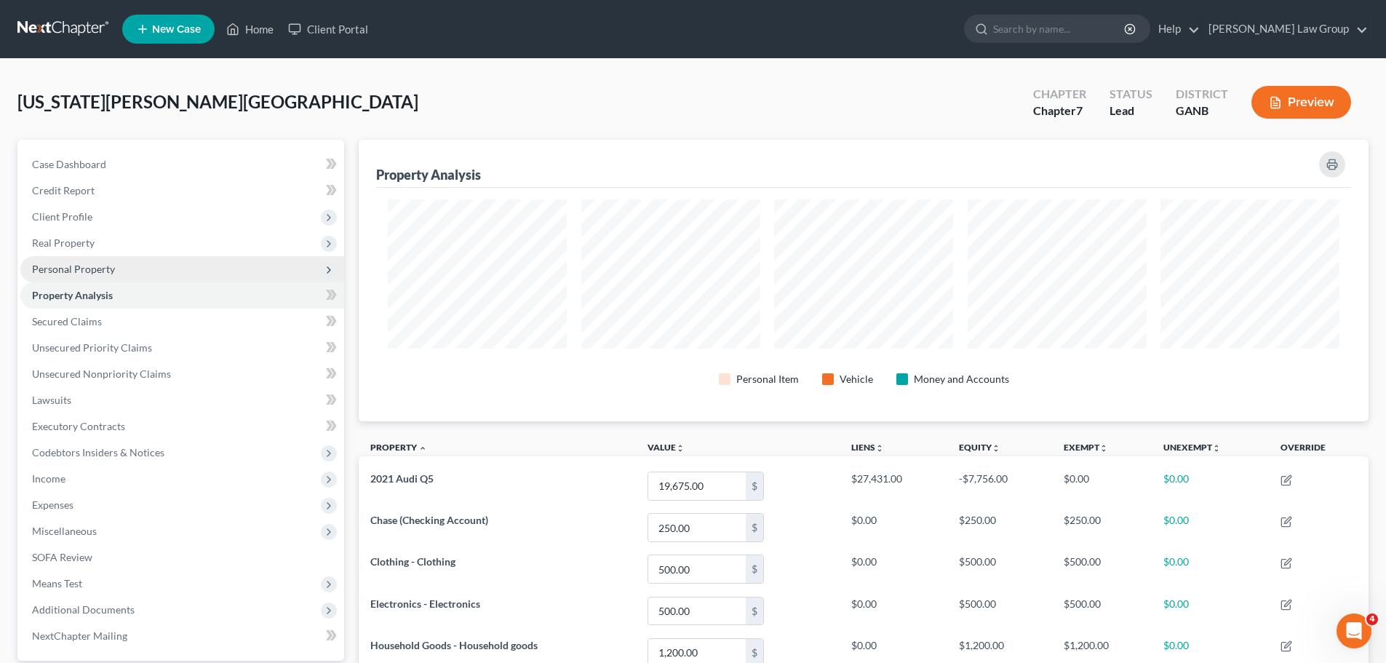
click at [121, 265] on span "Personal Property" at bounding box center [182, 269] width 324 height 26
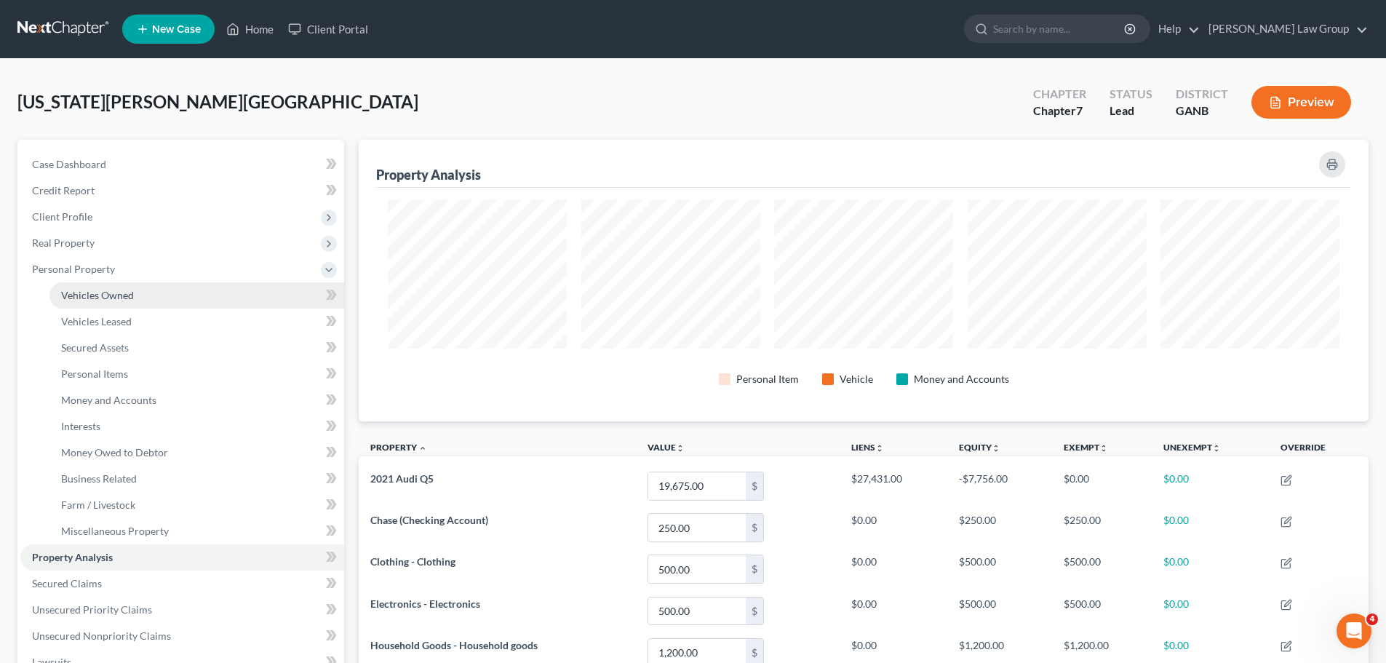
click at [138, 295] on link "Vehicles Owned" at bounding box center [196, 295] width 295 height 26
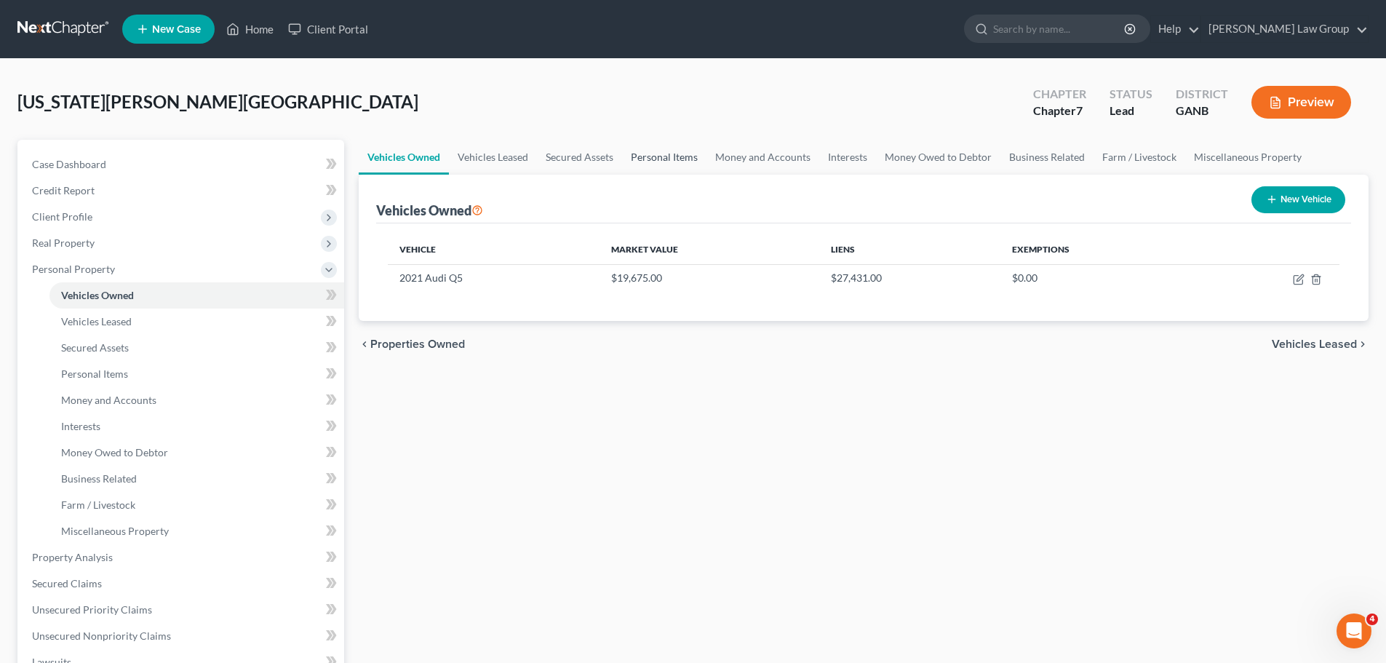
click at [634, 157] on link "Personal Items" at bounding box center [664, 157] width 84 height 35
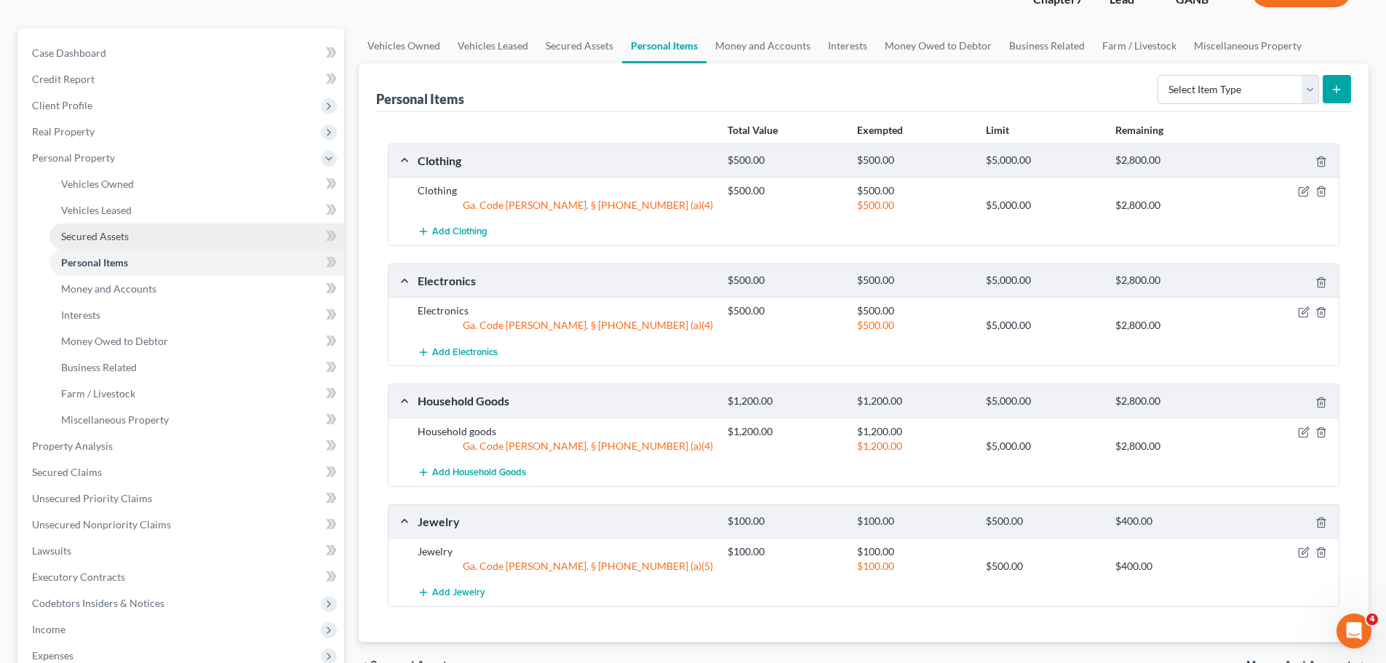
scroll to position [364, 0]
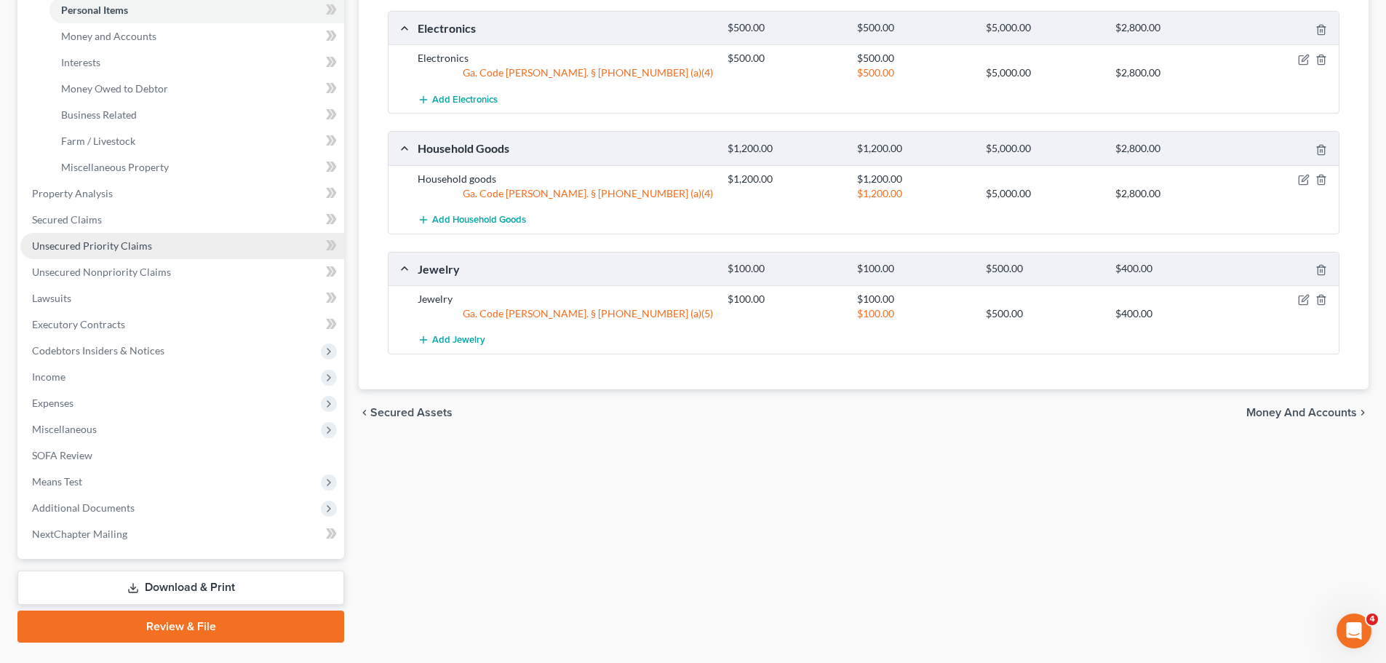
click at [137, 257] on link "Unsecured Priority Claims" at bounding box center [182, 246] width 324 height 26
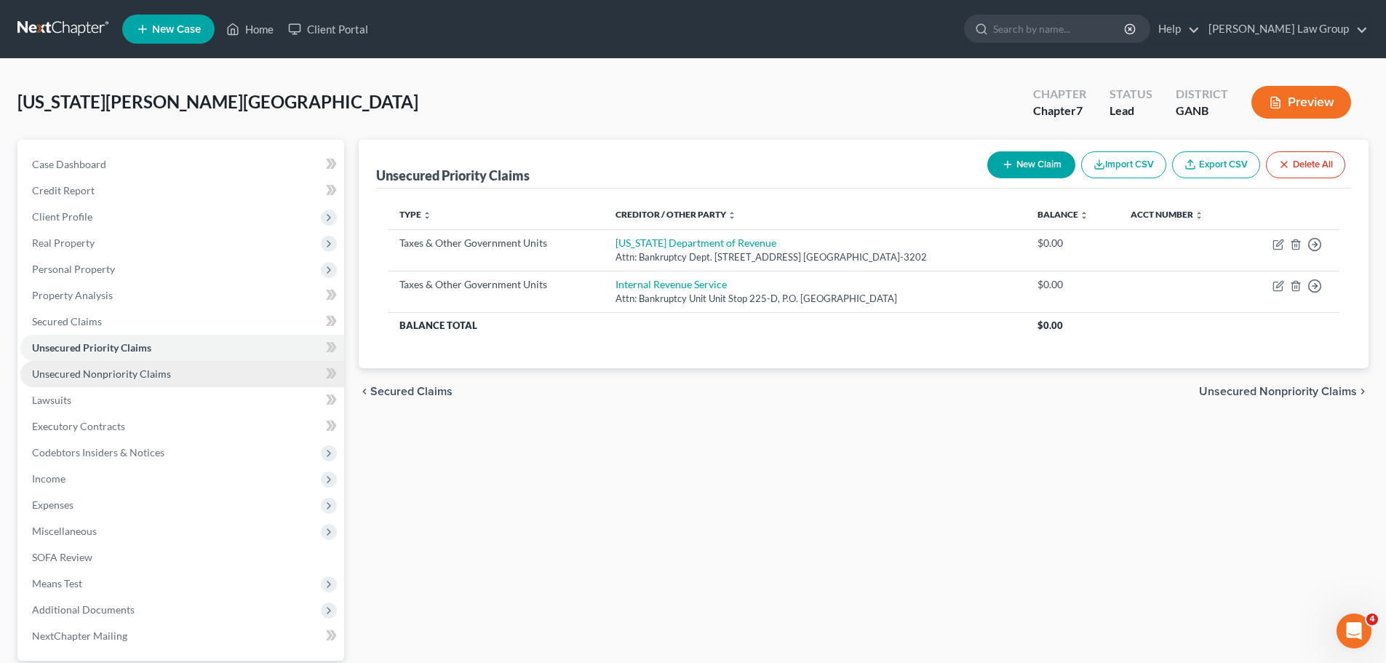
click at [128, 360] on ul "Case Dashboard Payments Invoices Payments Payments Credit Report Client Profile" at bounding box center [182, 400] width 324 height 498
click at [129, 376] on span "Unsecured Nonpriority Claims" at bounding box center [101, 373] width 139 height 12
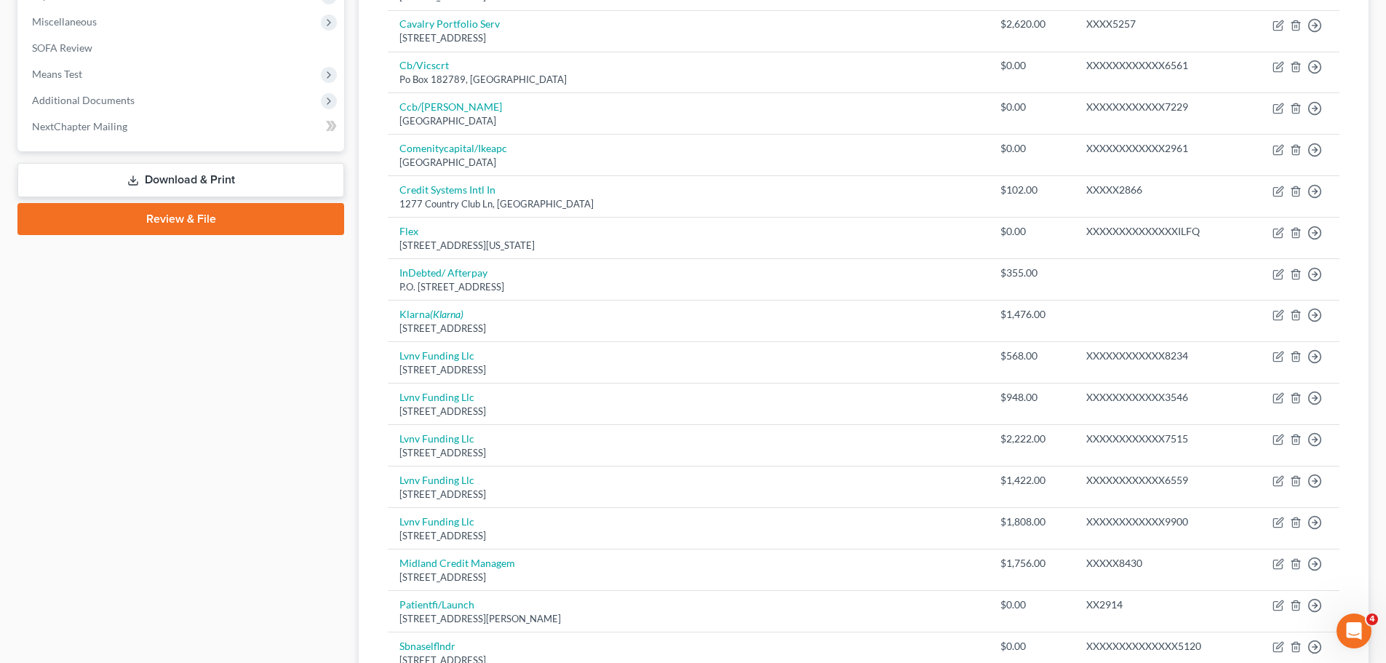
scroll to position [218, 0]
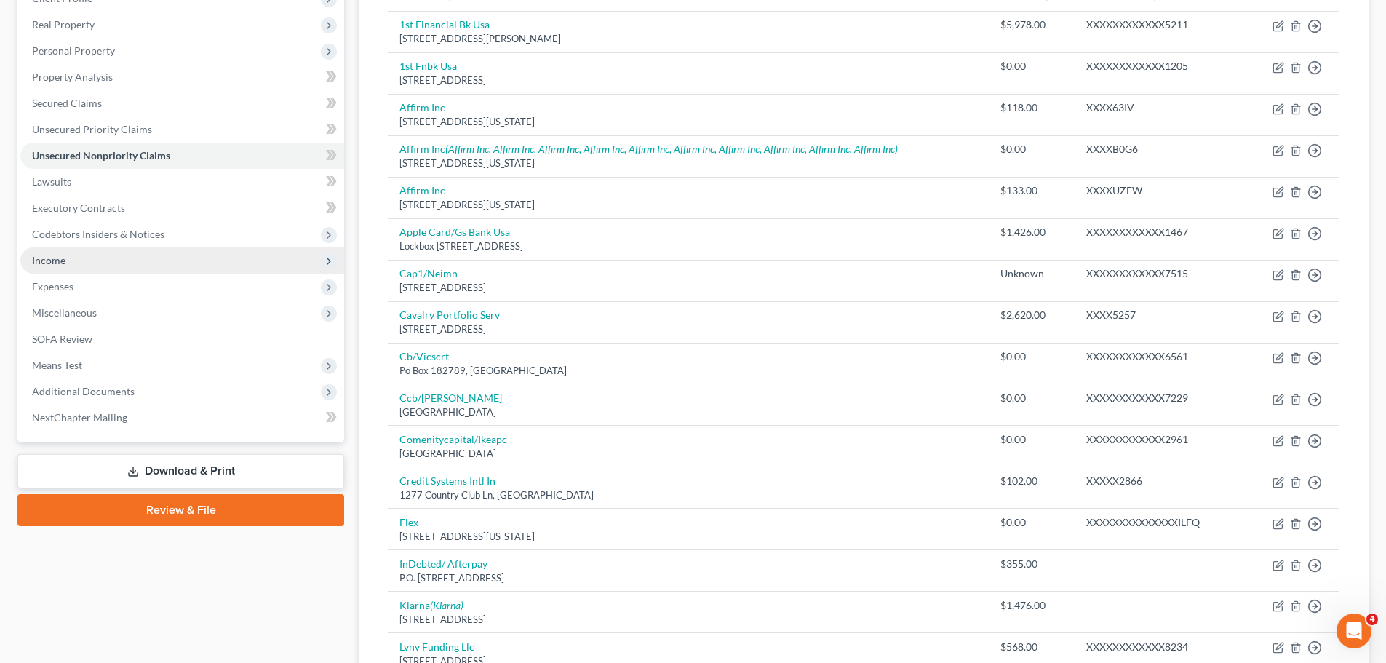
click at [131, 260] on span "Income" at bounding box center [182, 260] width 324 height 26
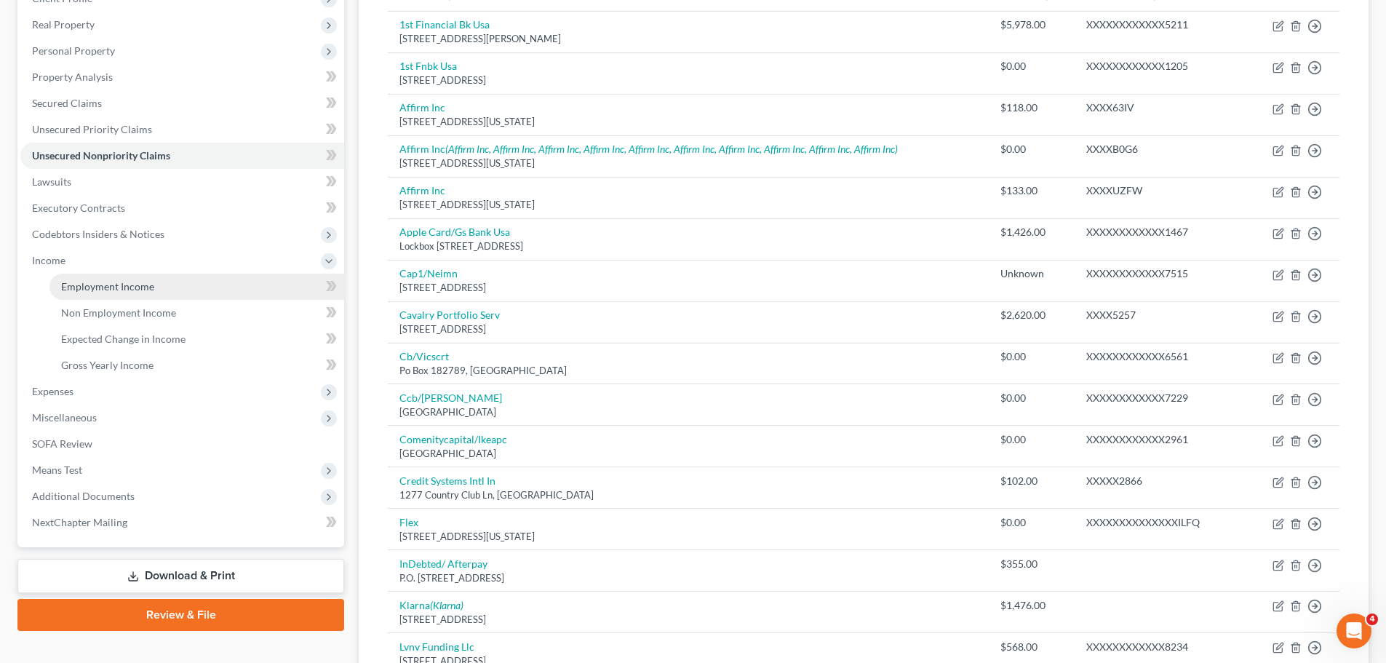
click at [129, 284] on span "Employment Income" at bounding box center [107, 286] width 93 height 12
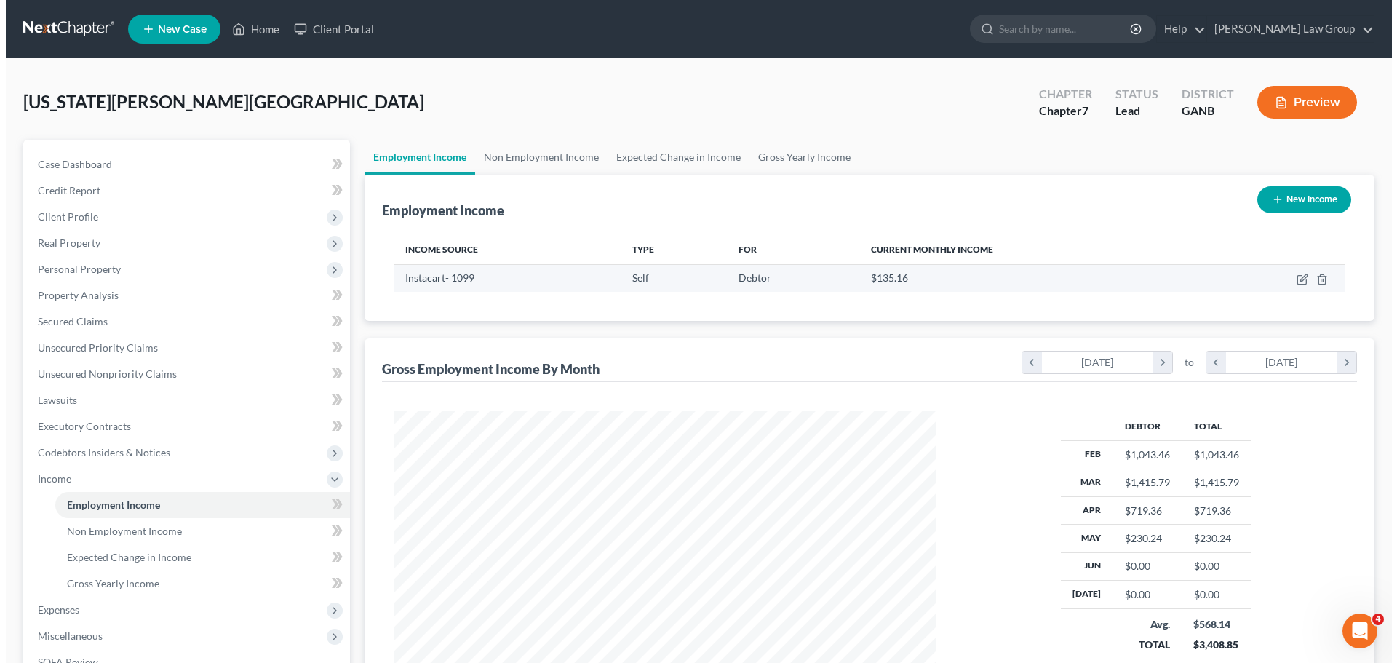
scroll to position [271, 572]
click at [1293, 279] on icon "button" at bounding box center [1297, 280] width 12 height 12
select select "1"
select select "0"
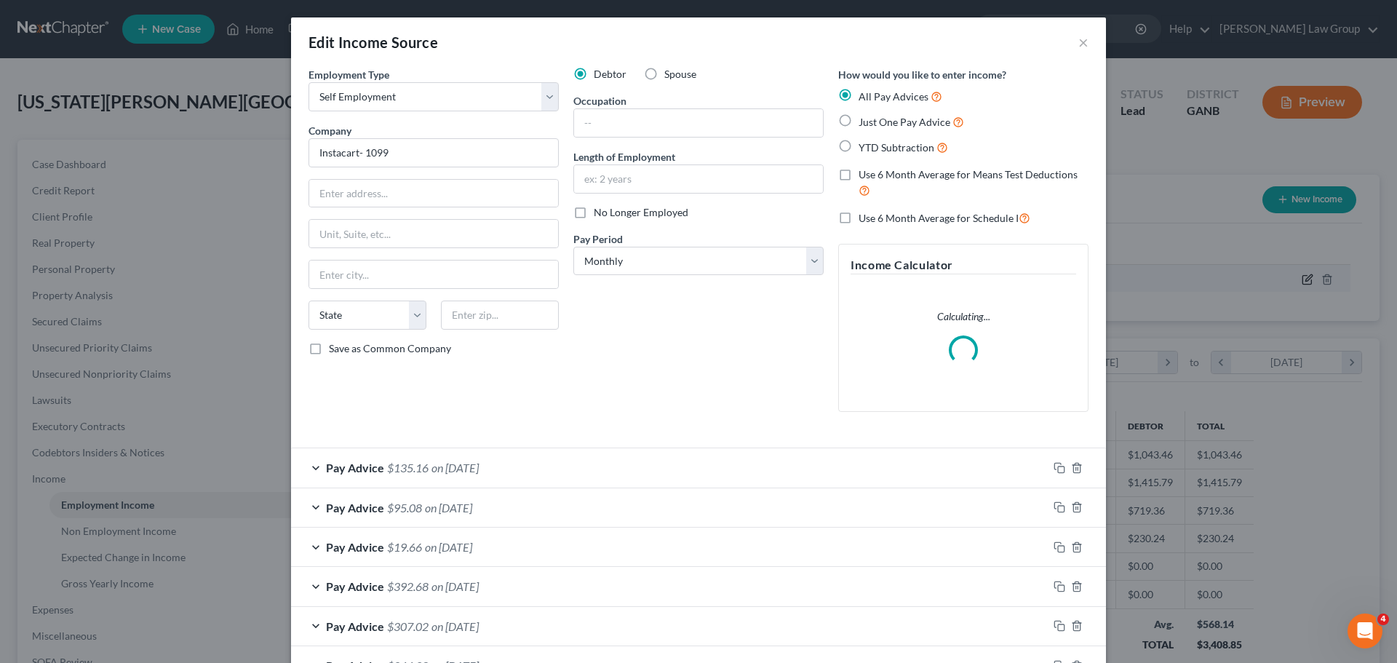
scroll to position [274, 577]
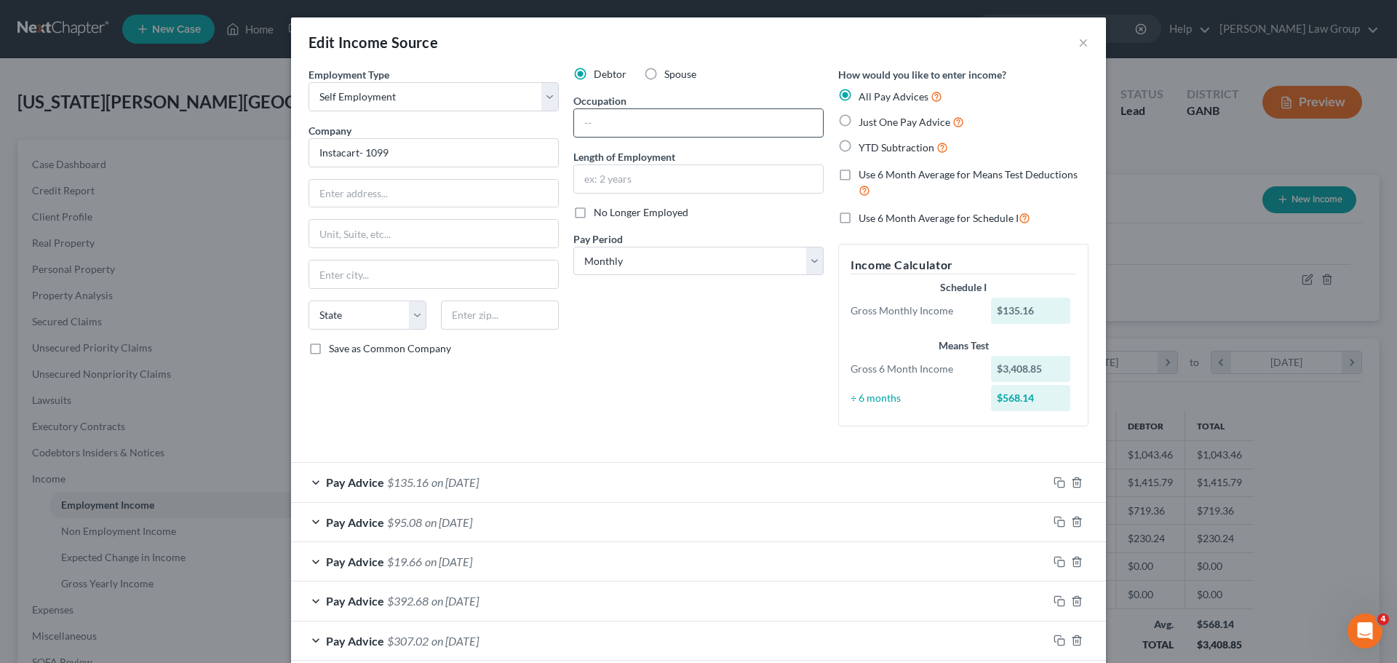
click at [616, 127] on input "text" at bounding box center [698, 123] width 249 height 28
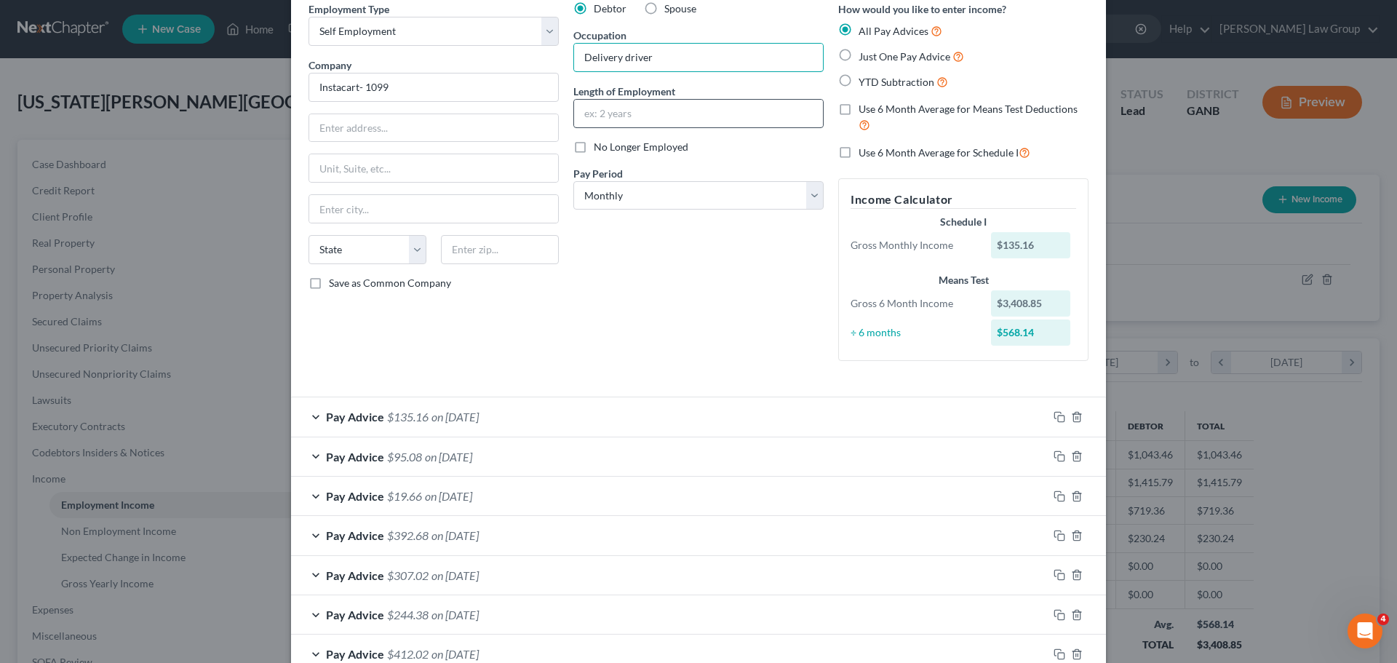
scroll to position [0, 0]
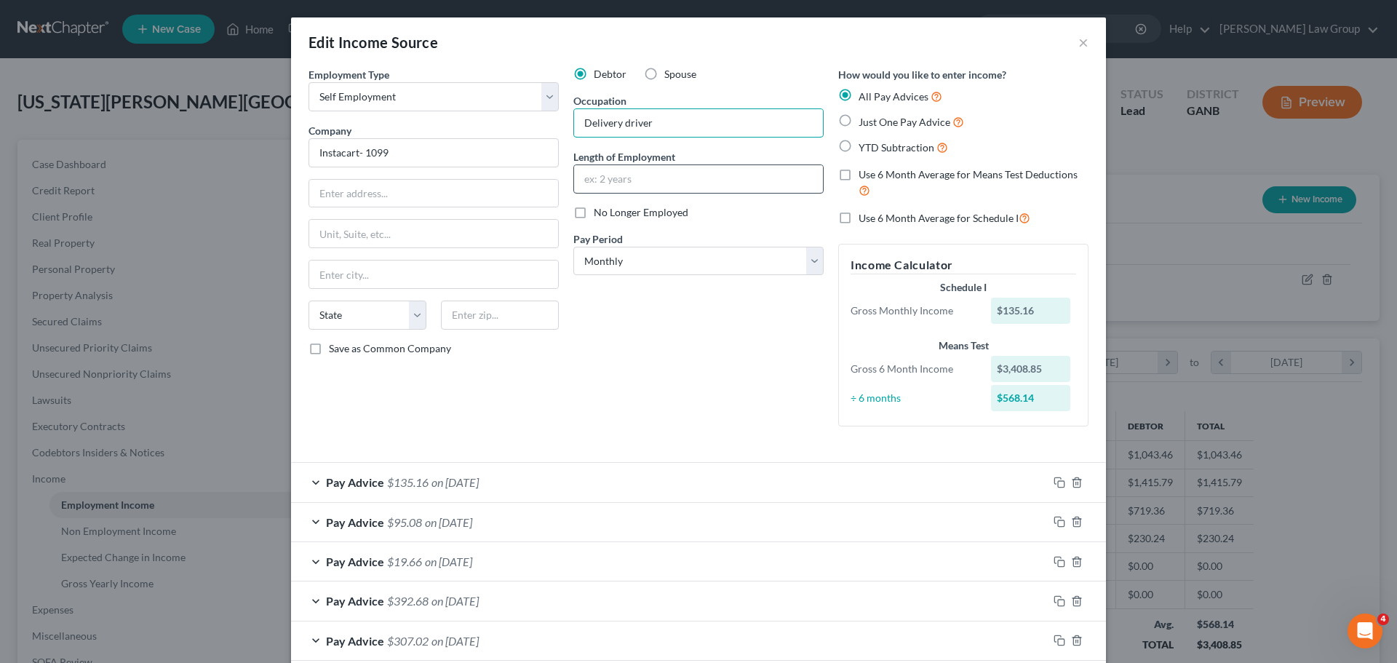
type input "Delivery driver"
click at [613, 182] on input "text" at bounding box center [698, 179] width 249 height 28
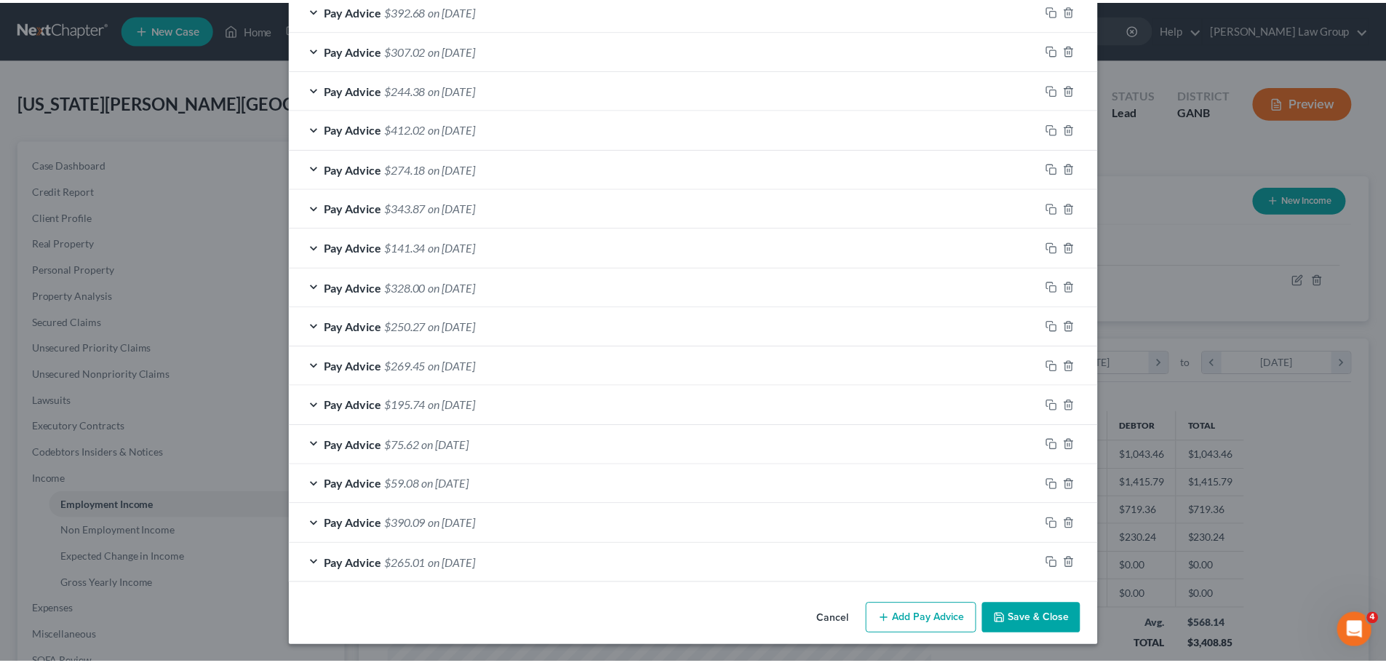
scroll to position [591, 0]
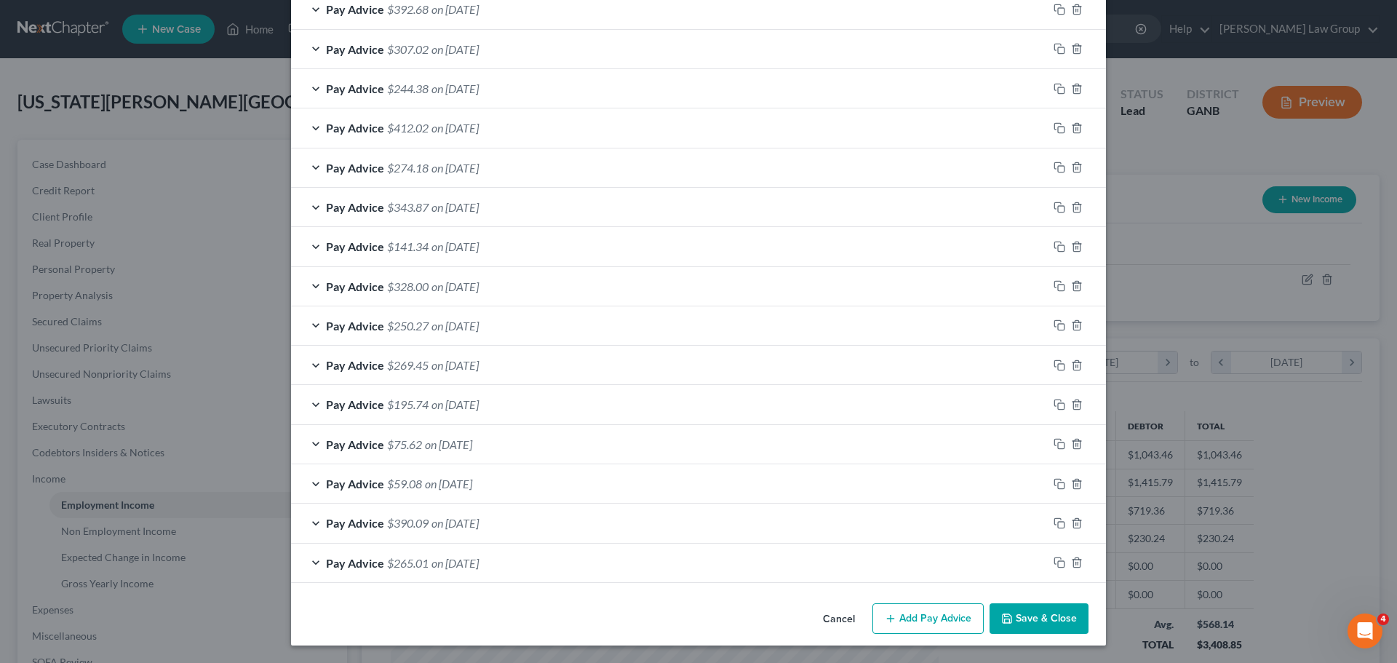
type input "1 year"
click at [1032, 615] on button "Save & Close" at bounding box center [1038, 618] width 99 height 31
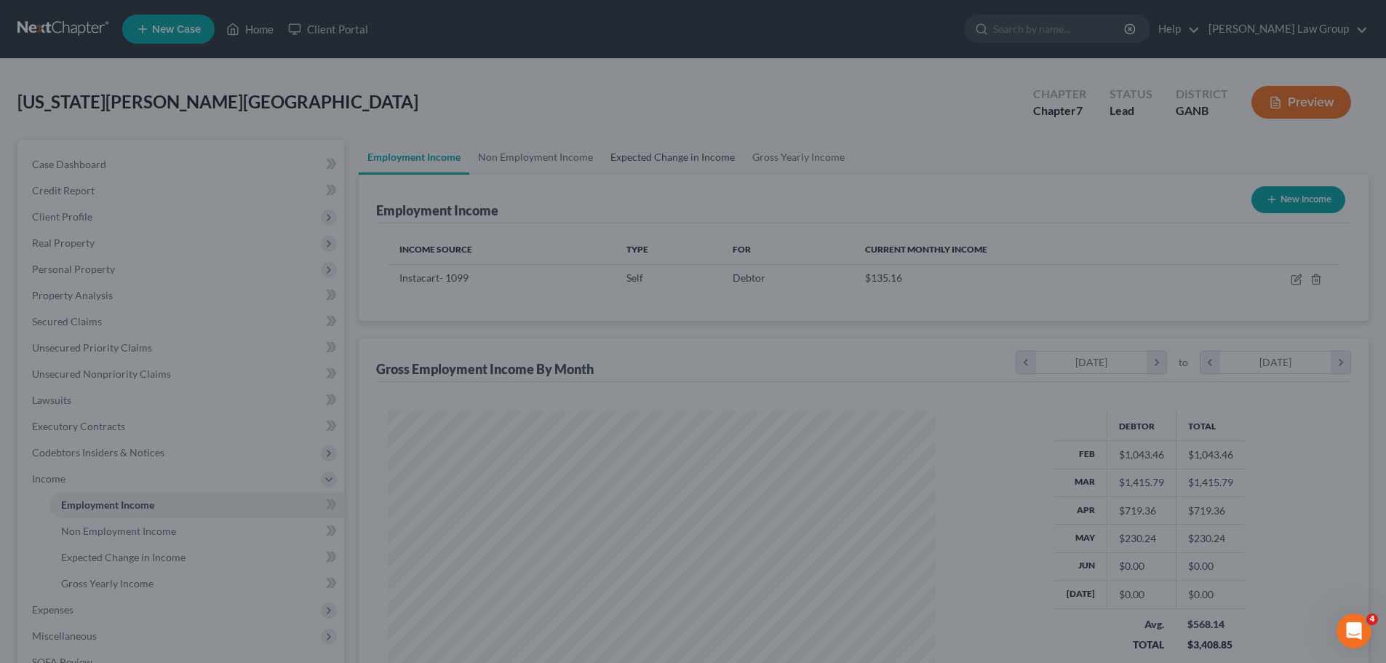
scroll to position [727185, 726885]
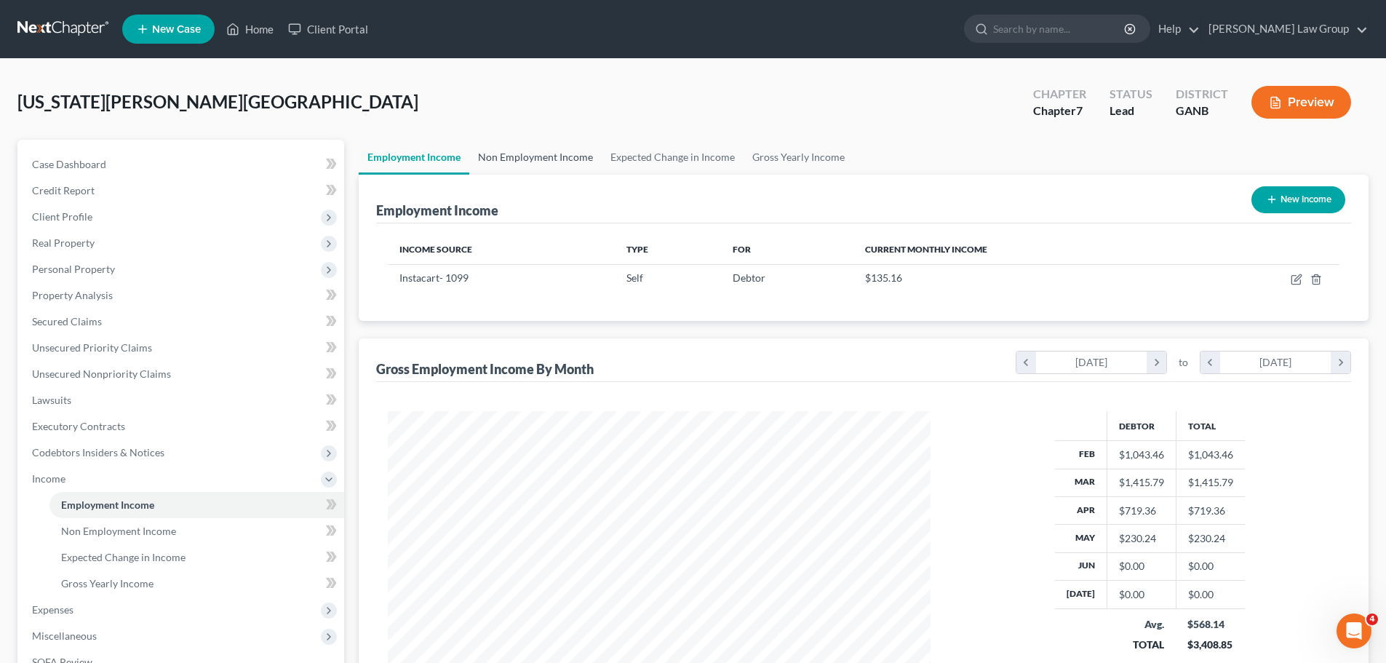
click at [557, 154] on link "Non Employment Income" at bounding box center [535, 157] width 132 height 35
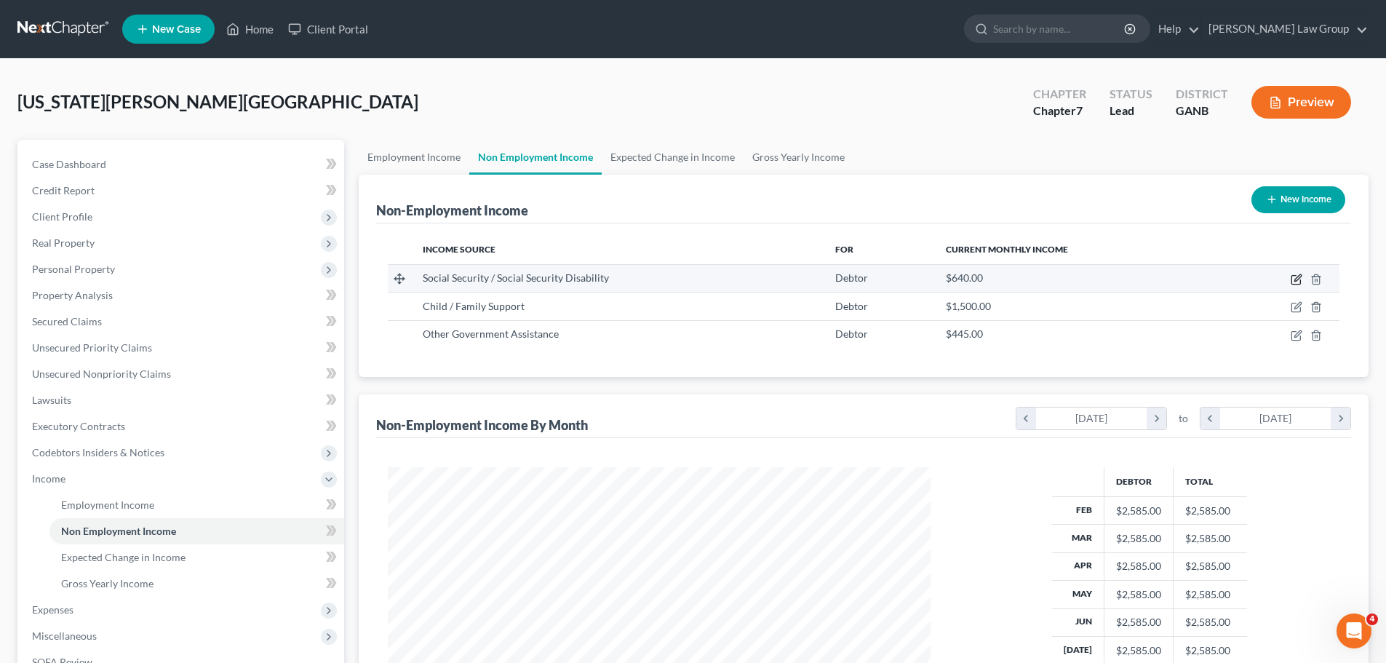
click at [1296, 282] on icon "button" at bounding box center [1297, 280] width 12 height 12
select select "4"
select select "0"
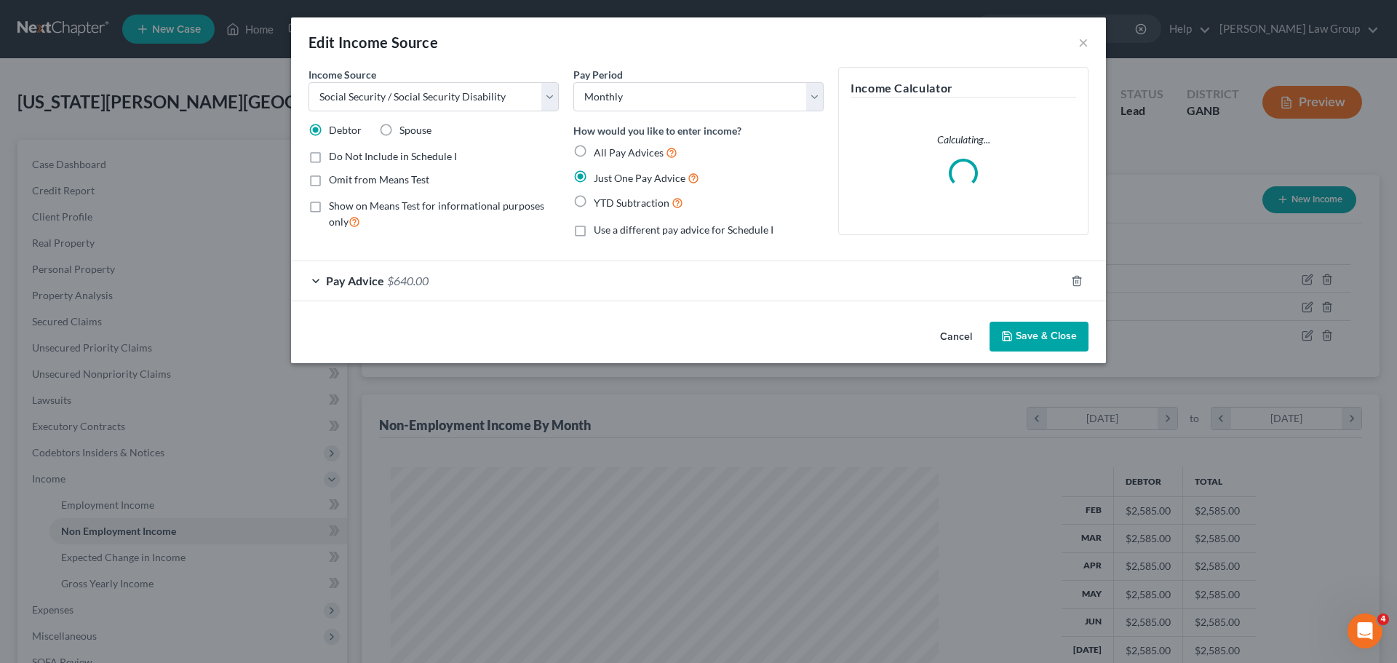
click at [329, 186] on label "Omit from Means Test" at bounding box center [379, 179] width 100 height 15
click at [335, 182] on input "Omit from Means Test" at bounding box center [339, 176] width 9 height 9
checkbox input "true"
click at [1050, 345] on button "Save & Close" at bounding box center [1038, 337] width 99 height 31
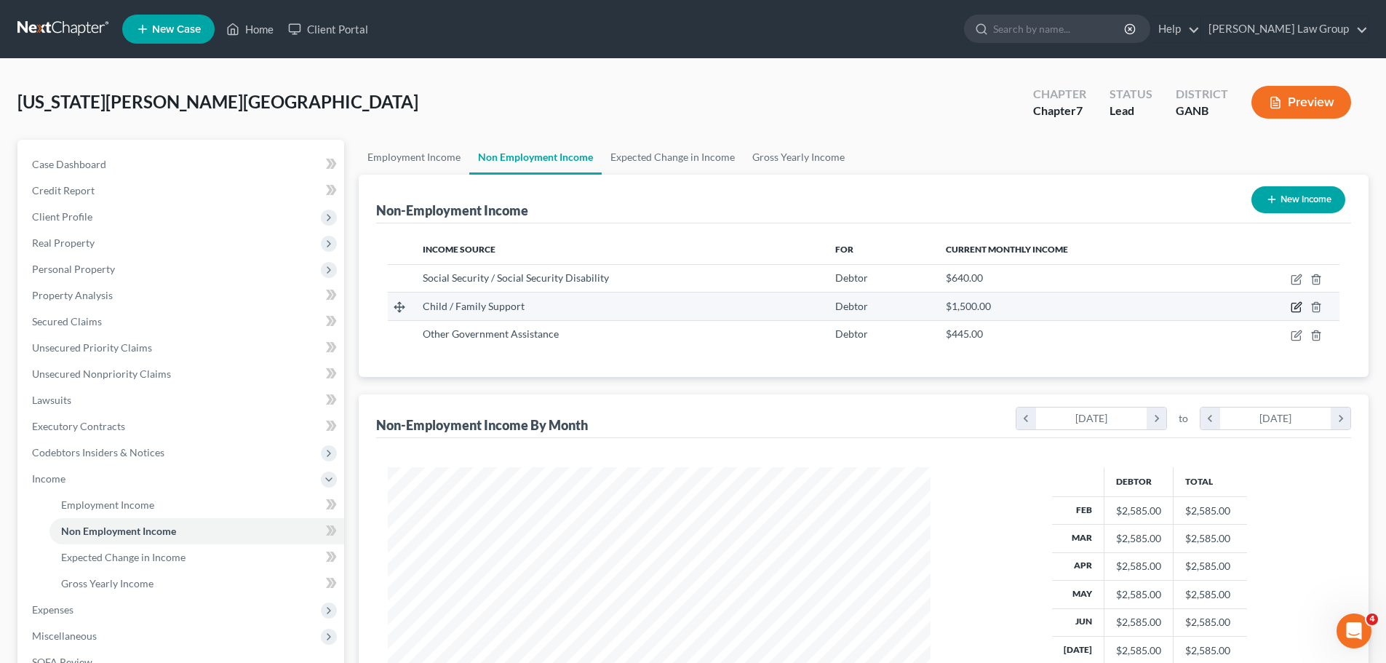
click at [1291, 308] on icon "button" at bounding box center [1295, 307] width 9 height 9
select select "7"
select select "0"
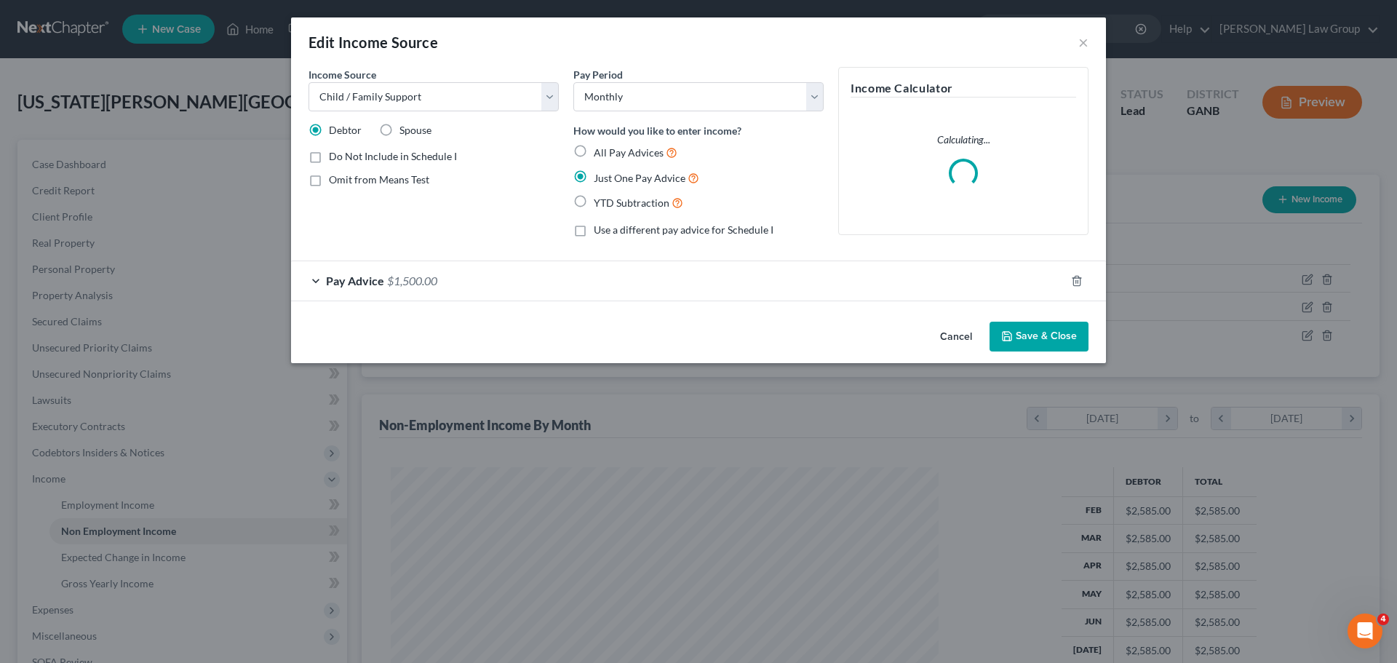
click at [1037, 329] on button "Save & Close" at bounding box center [1038, 337] width 99 height 31
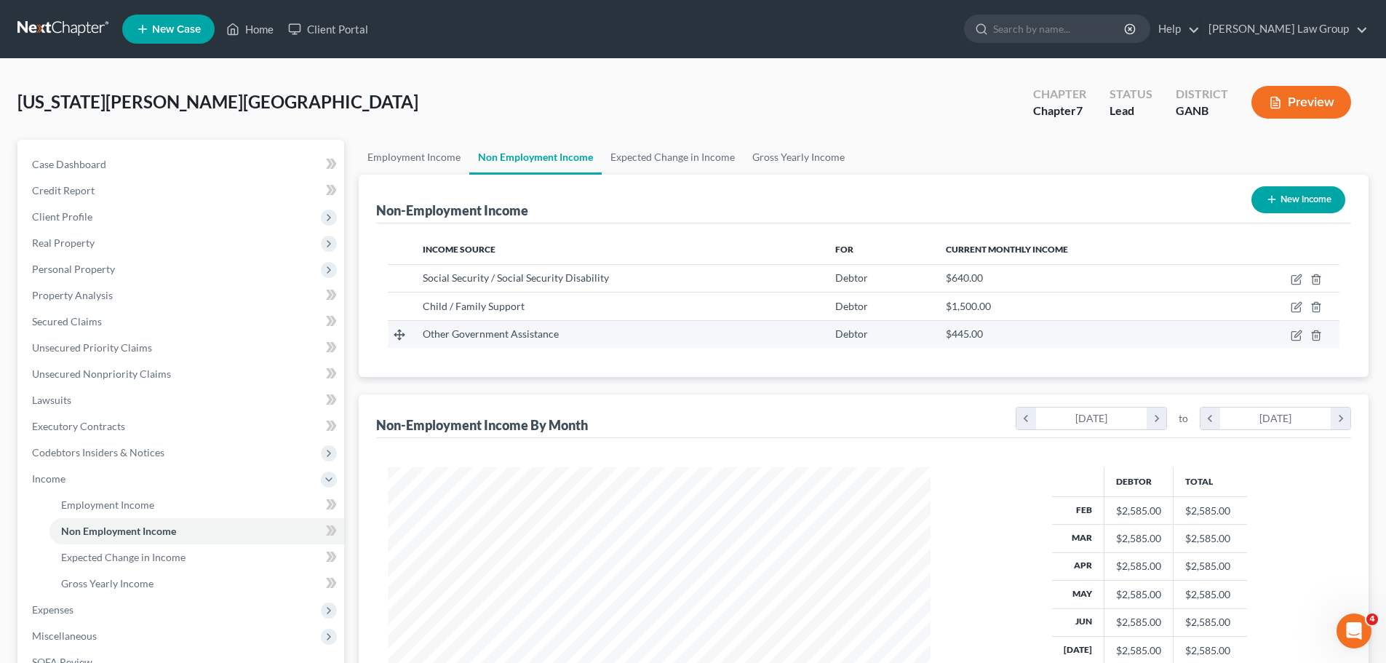
click at [1293, 341] on td at bounding box center [1279, 334] width 119 height 28
click at [1294, 332] on icon "button" at bounding box center [1297, 336] width 12 height 12
select select "5"
select select "0"
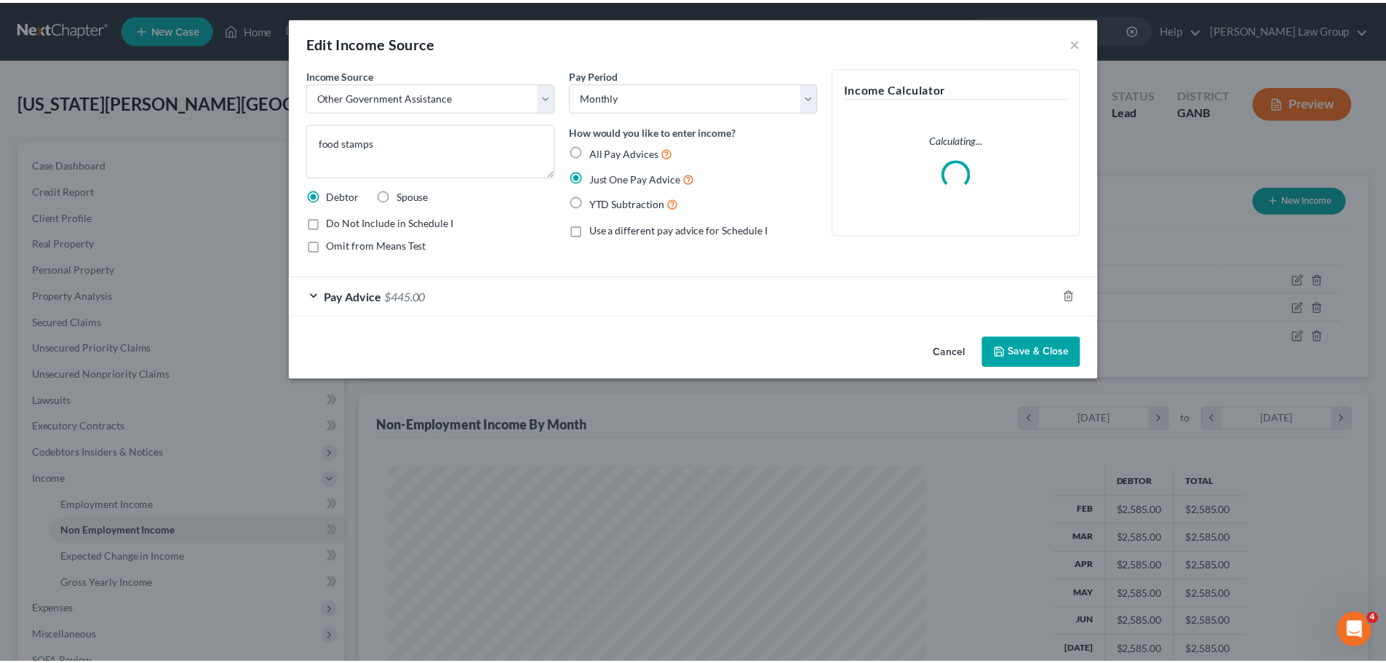
scroll to position [274, 577]
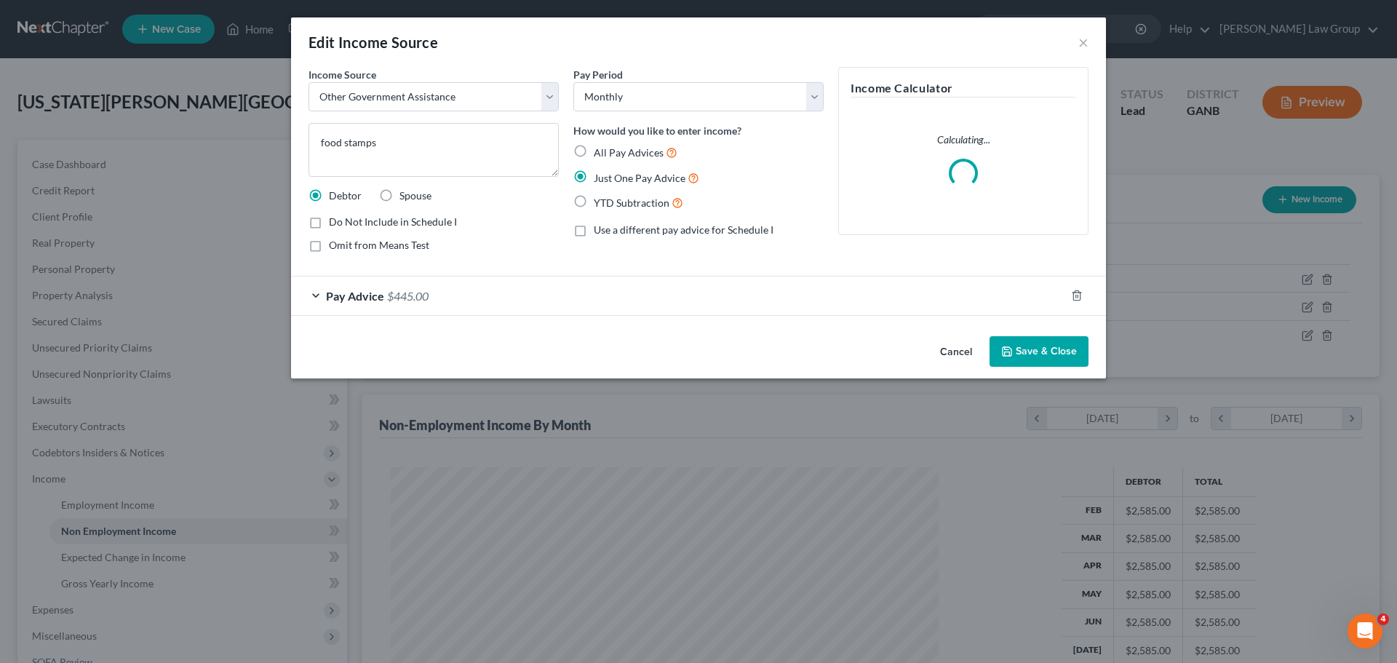
drag, startPoint x: 1035, startPoint y: 347, endPoint x: 1064, endPoint y: 332, distance: 31.9
click at [1035, 346] on button "Save & Close" at bounding box center [1038, 351] width 99 height 31
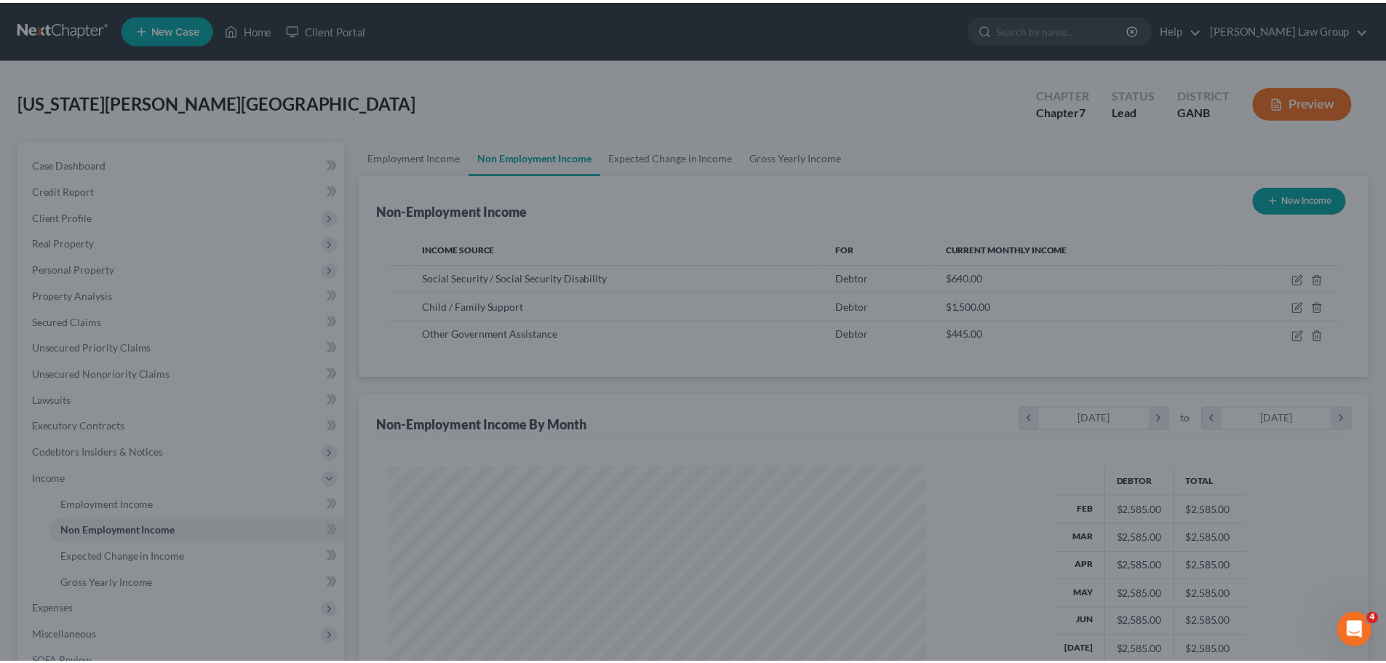
scroll to position [727185, 726885]
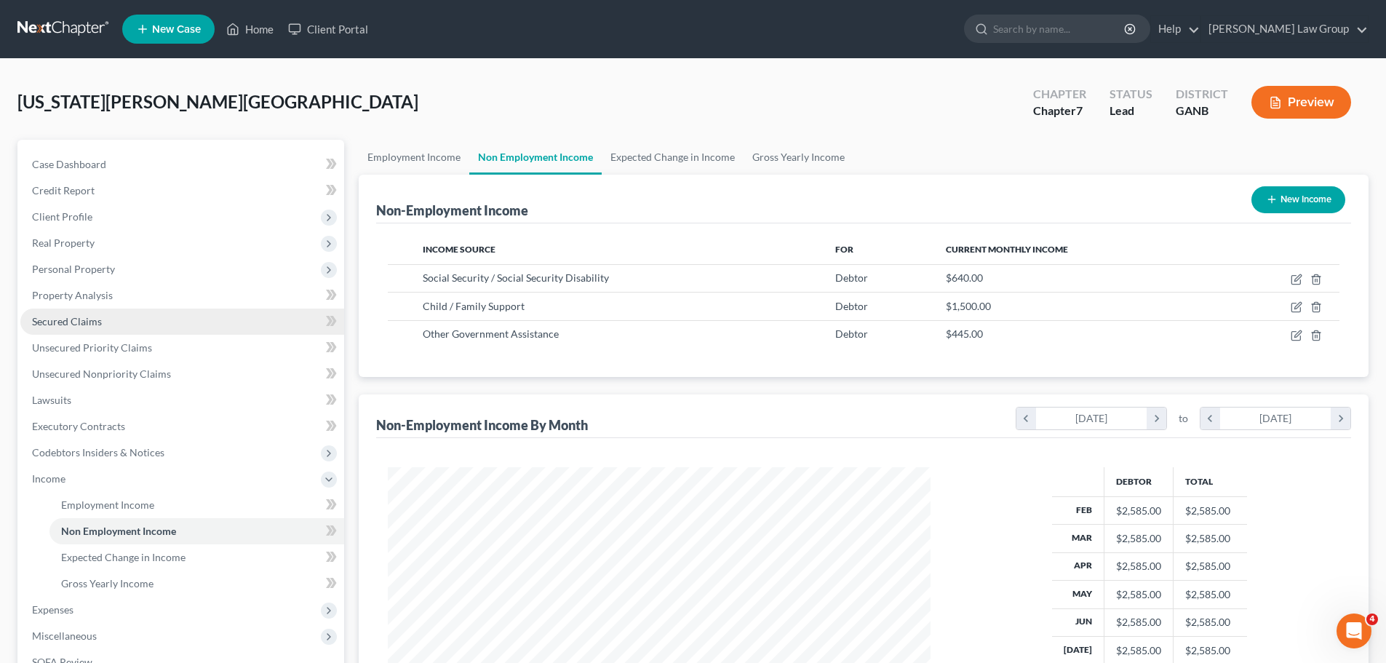
click at [101, 322] on link "Secured Claims" at bounding box center [182, 321] width 324 height 26
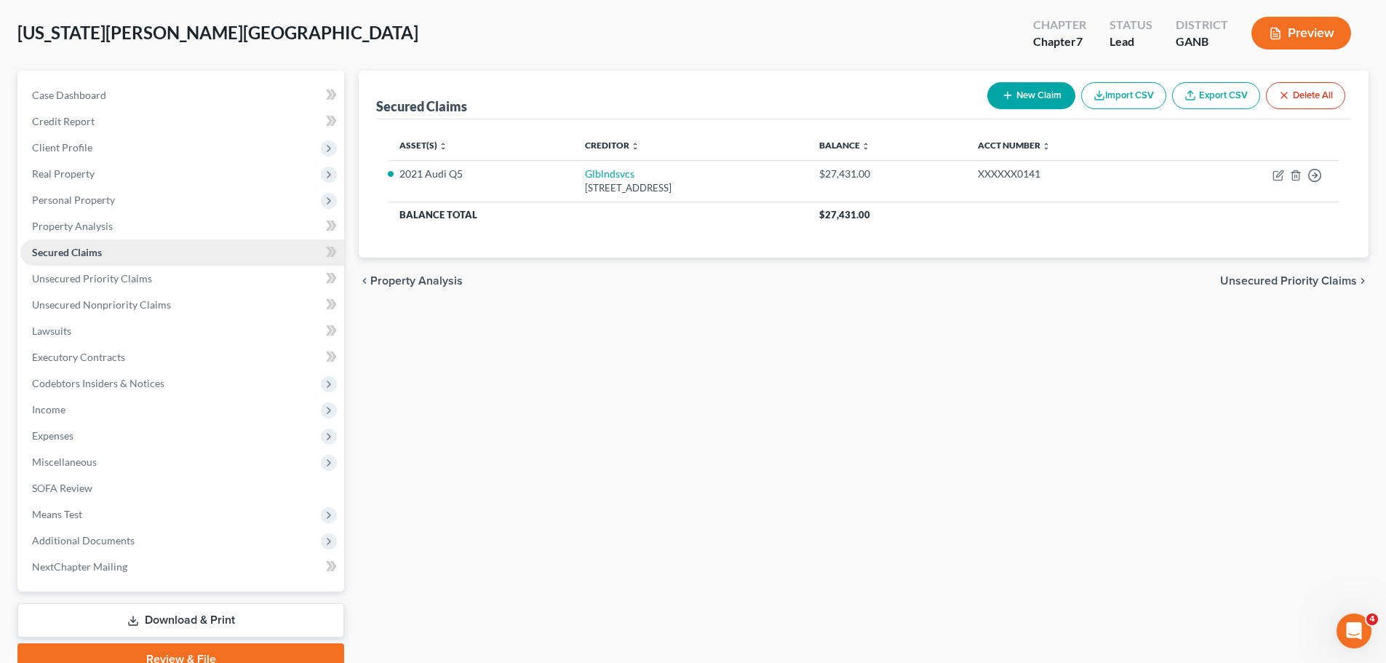
scroll to position [137, 0]
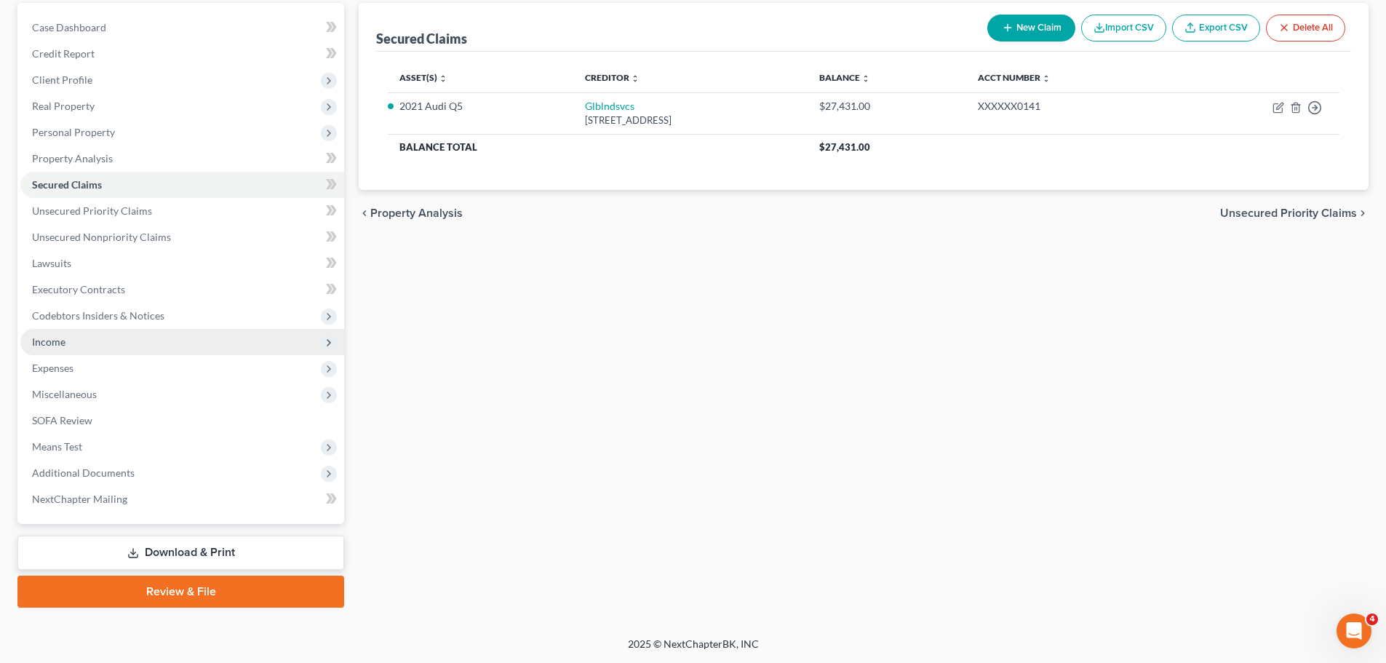
click at [101, 337] on span "Income" at bounding box center [182, 342] width 324 height 26
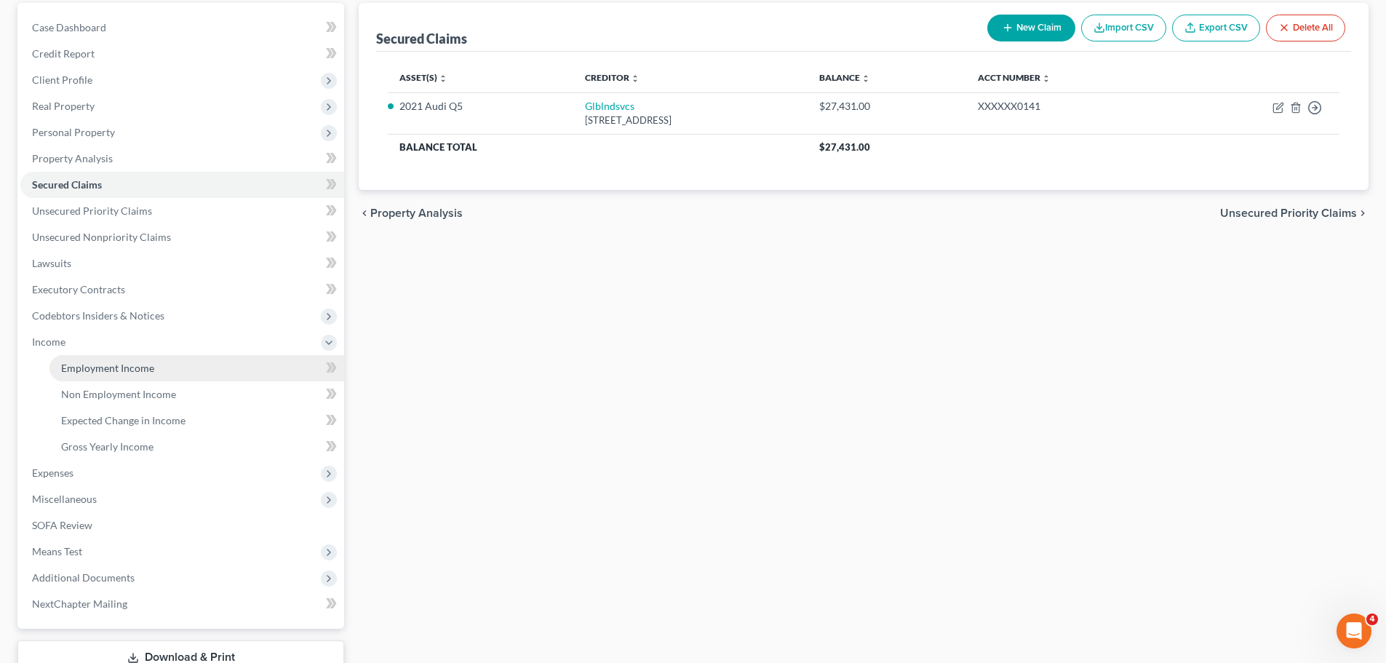
click at [94, 369] on span "Employment Income" at bounding box center [107, 368] width 93 height 12
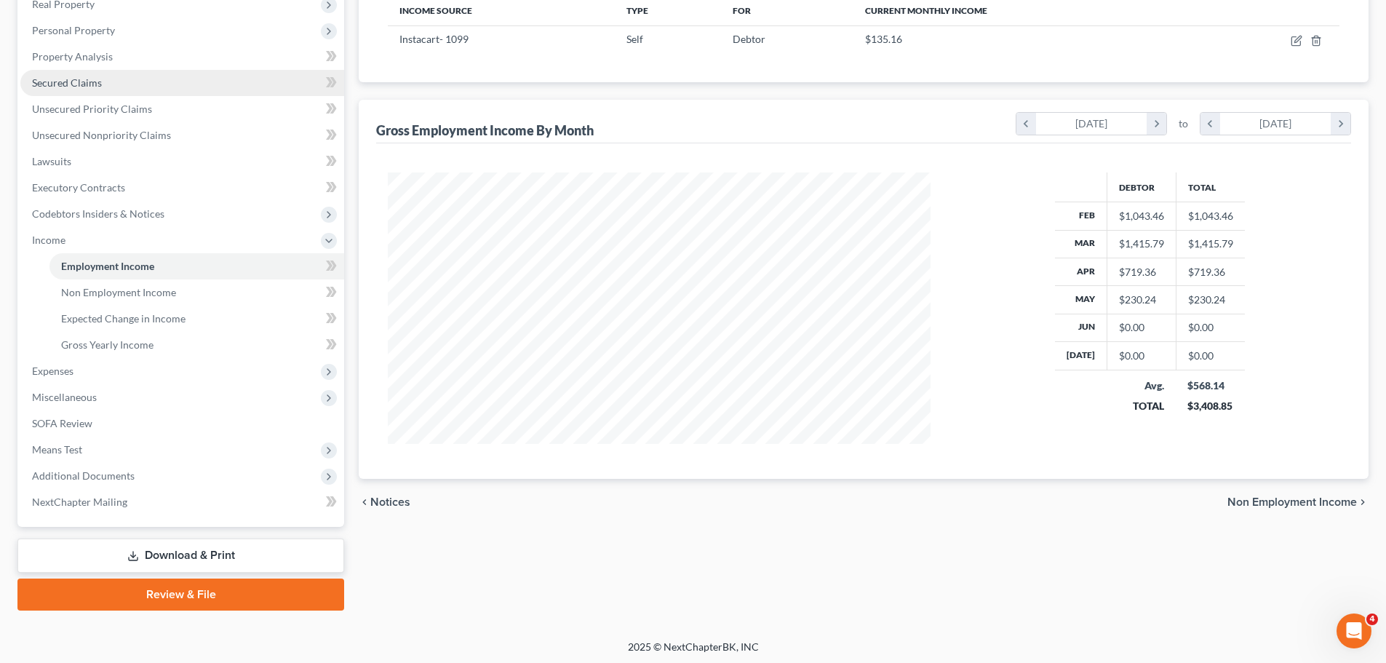
scroll to position [242, 0]
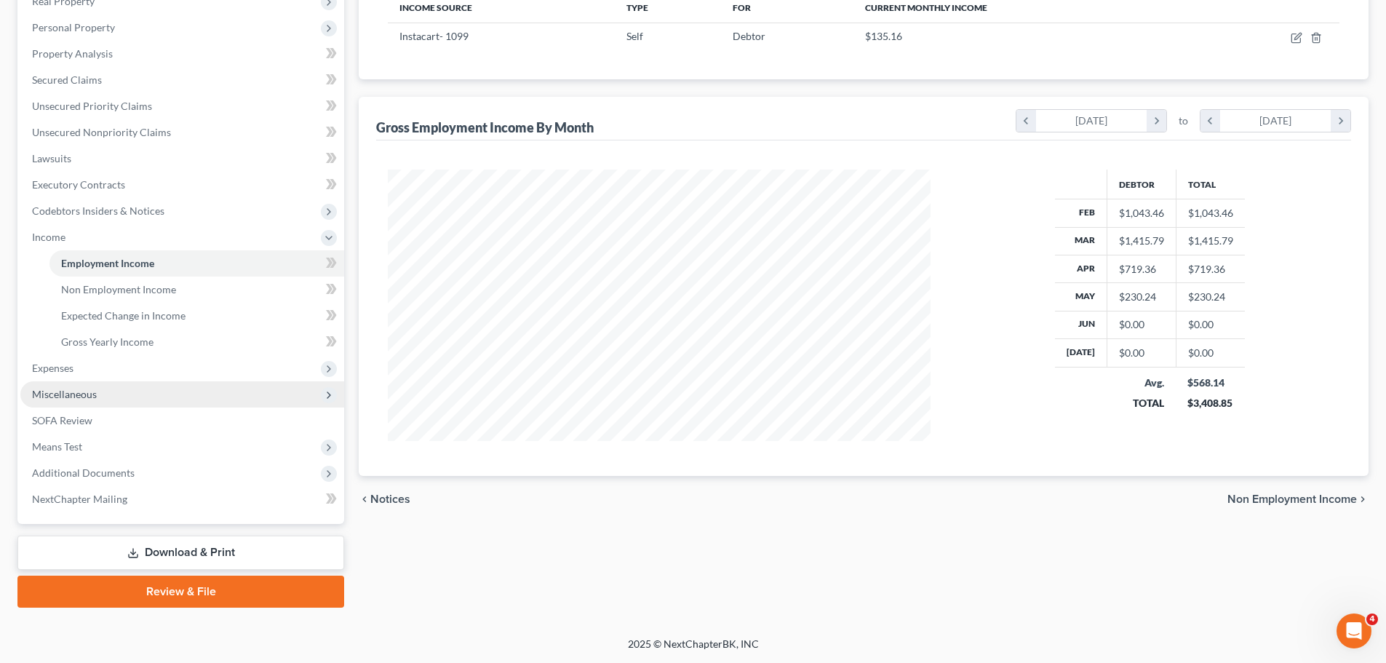
click at [78, 393] on span "Miscellaneous" at bounding box center [64, 394] width 65 height 12
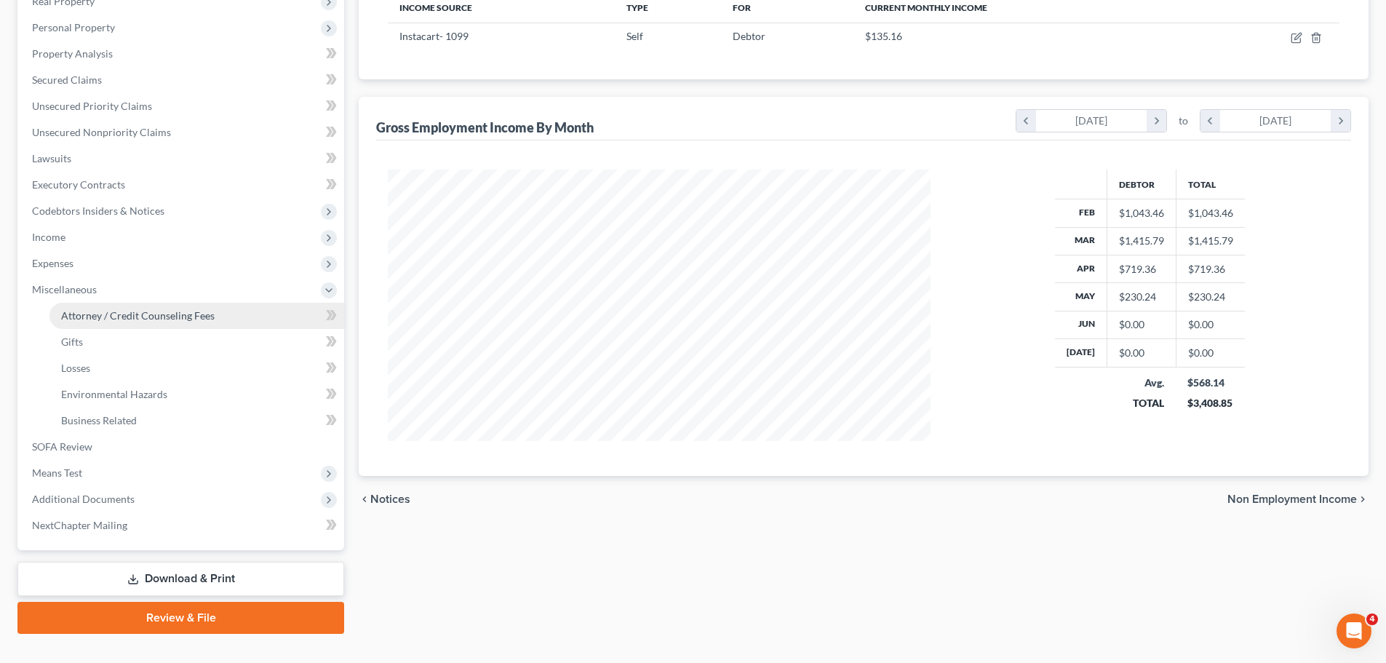
click at [161, 312] on span "Attorney / Credit Counseling Fees" at bounding box center [137, 315] width 153 height 12
select select "0"
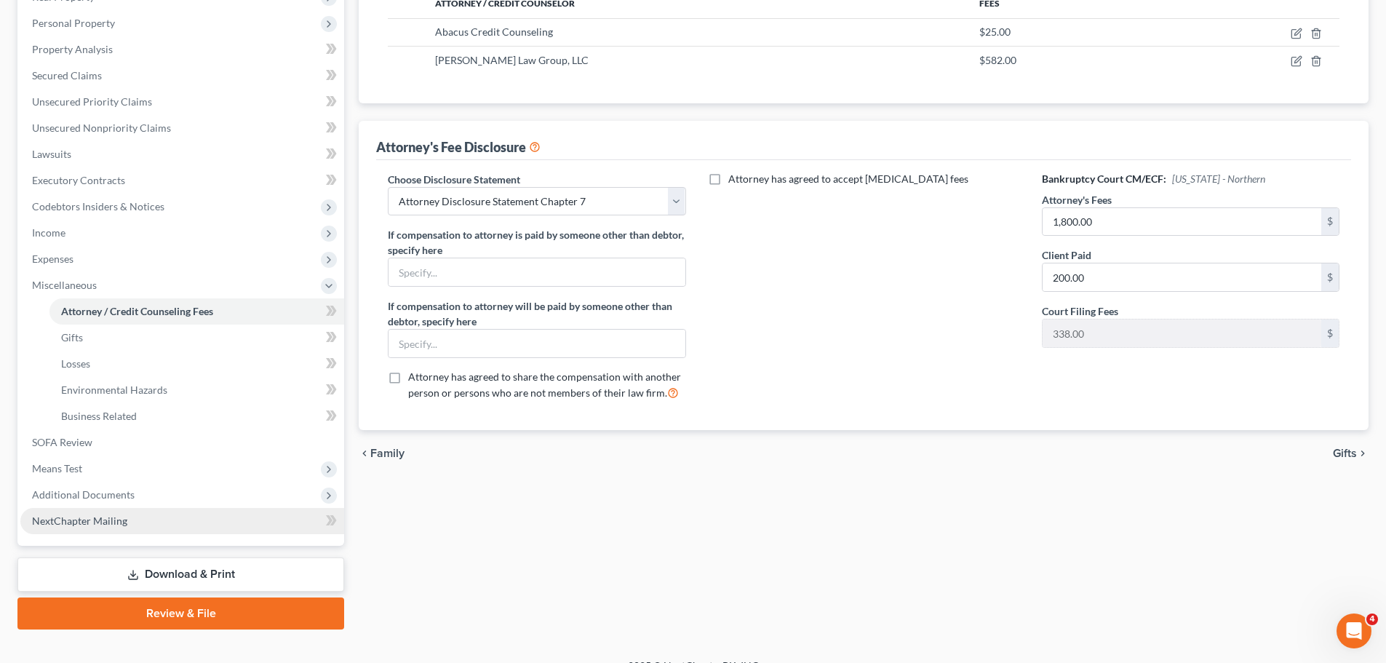
scroll to position [268, 0]
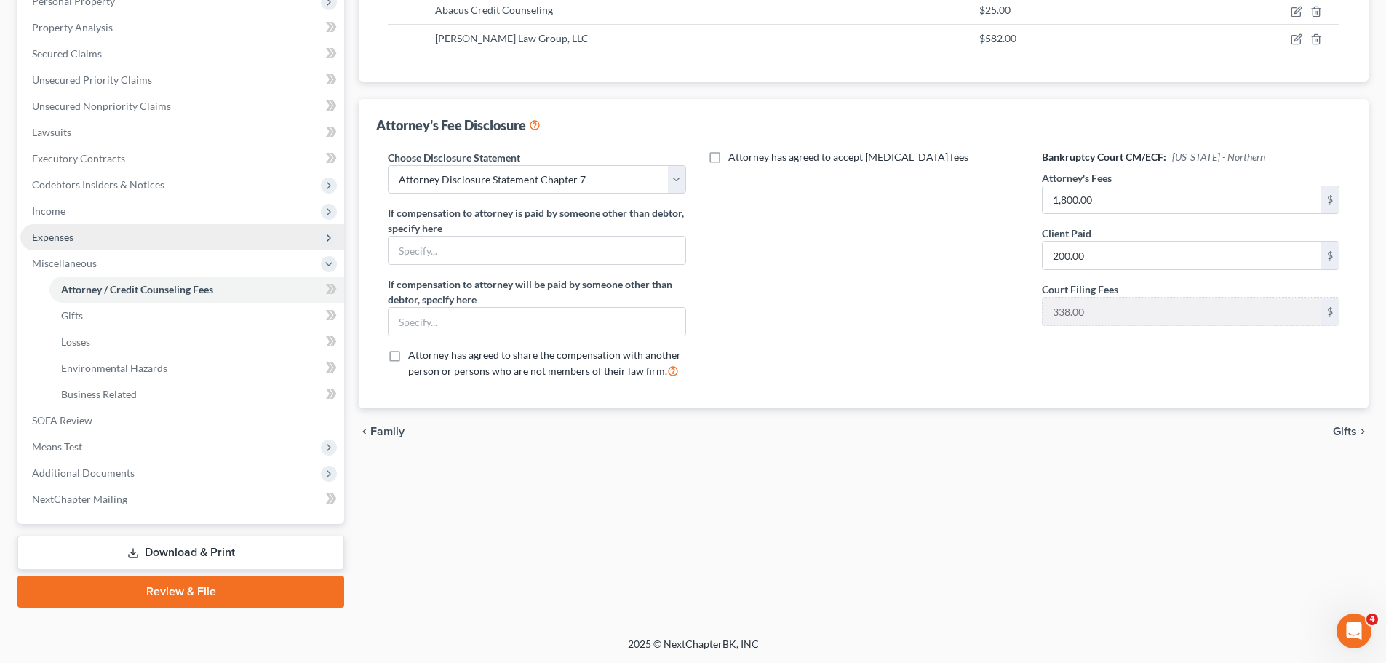
drag, startPoint x: 84, startPoint y: 238, endPoint x: 103, endPoint y: 247, distance: 20.5
click at [84, 238] on span "Expenses" at bounding box center [182, 237] width 324 height 26
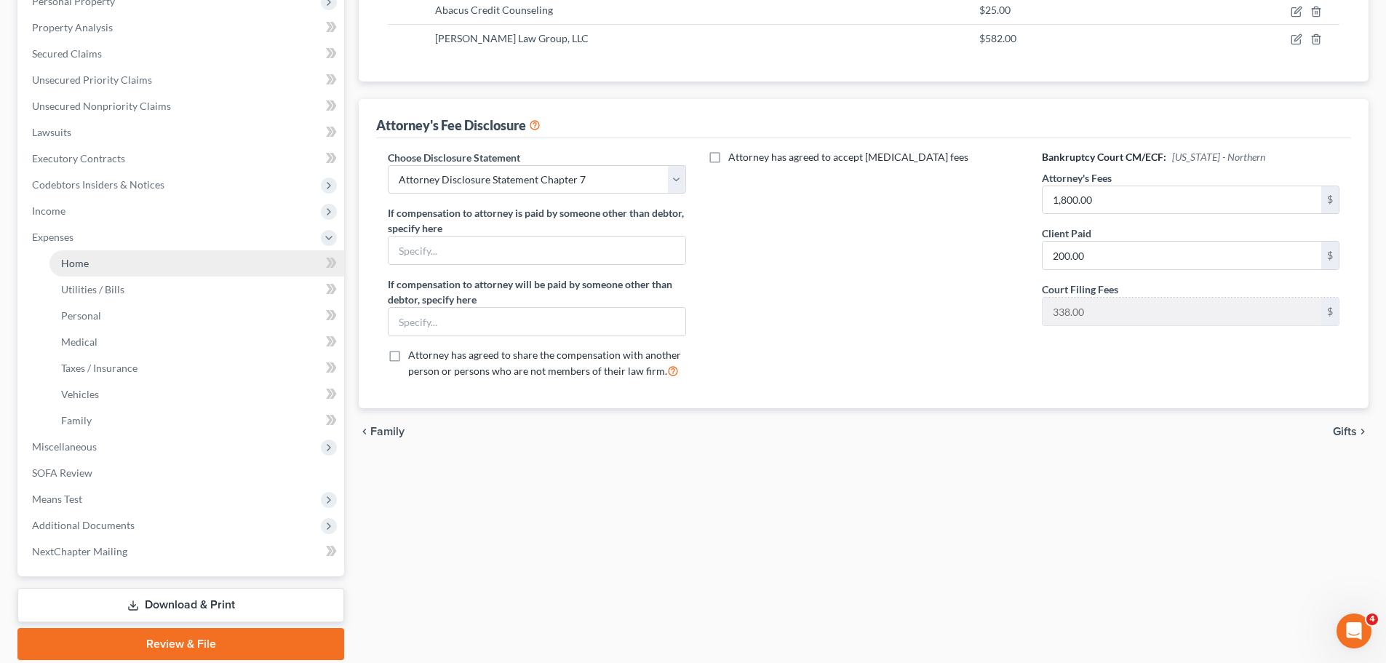
click at [115, 254] on link "Home" at bounding box center [196, 263] width 295 height 26
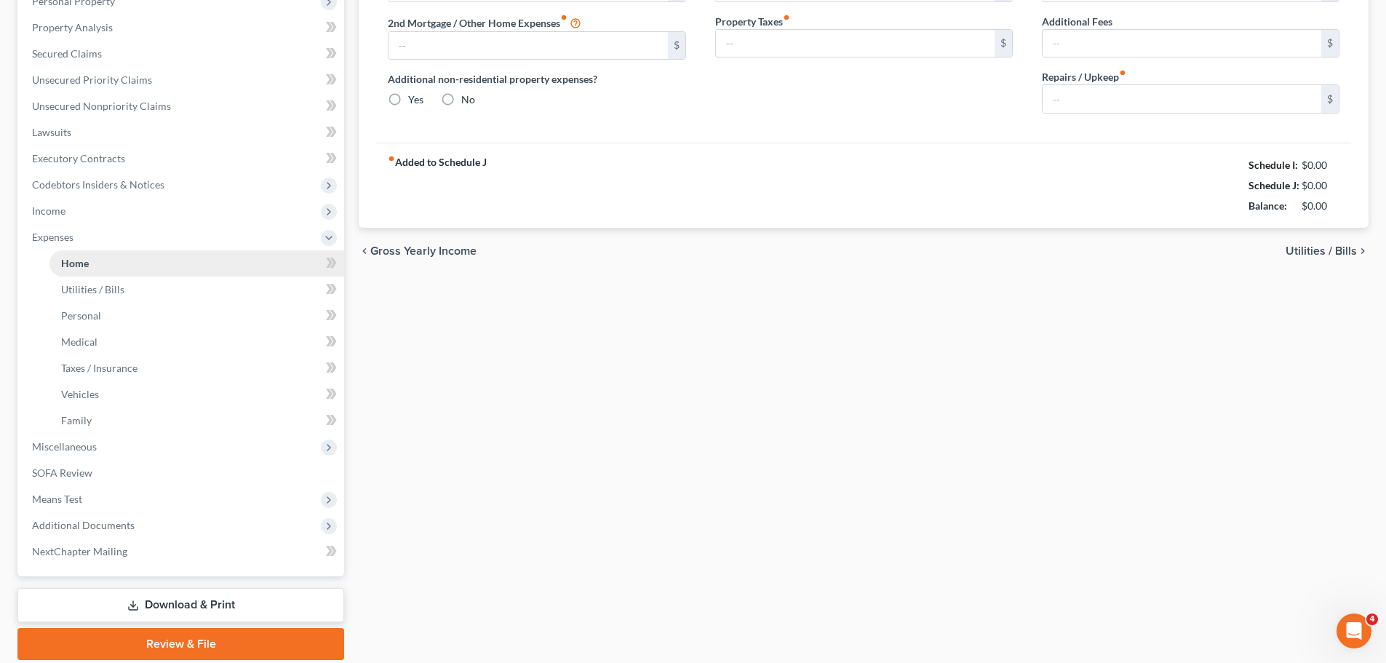
scroll to position [15, 0]
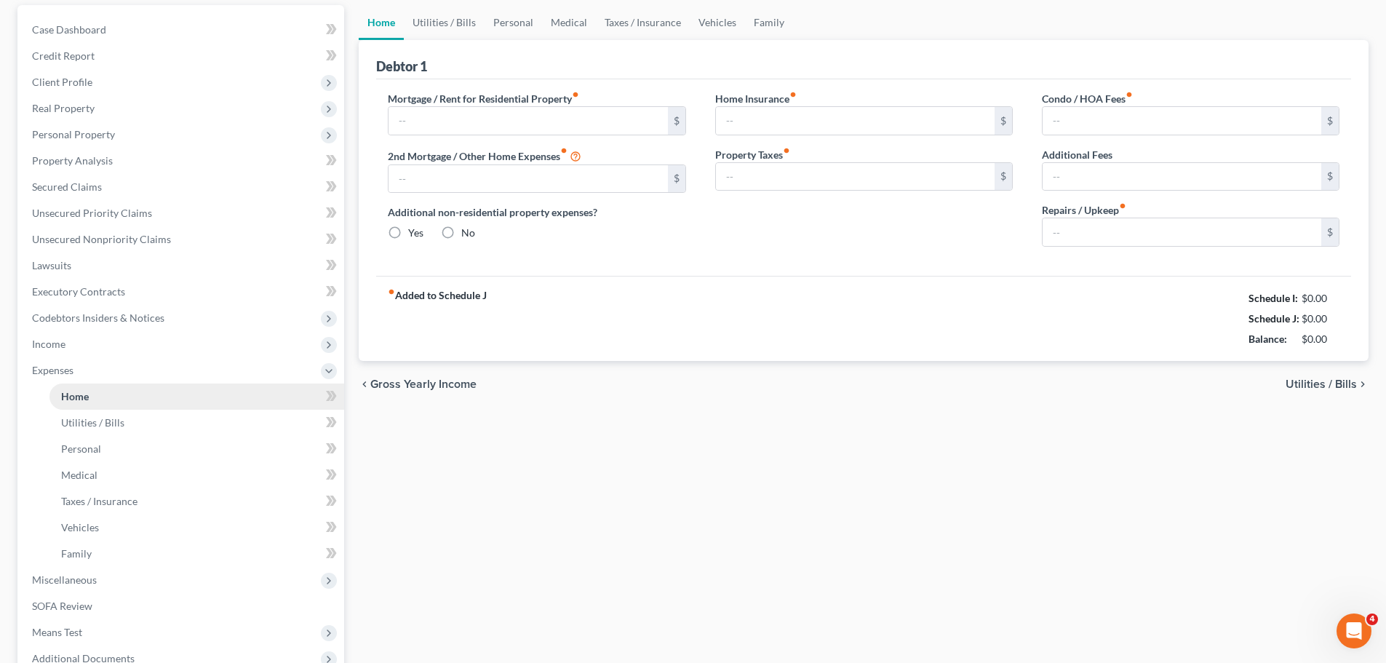
type input "1,900.00"
type input "0.00"
radio input "true"
type input "0.00"
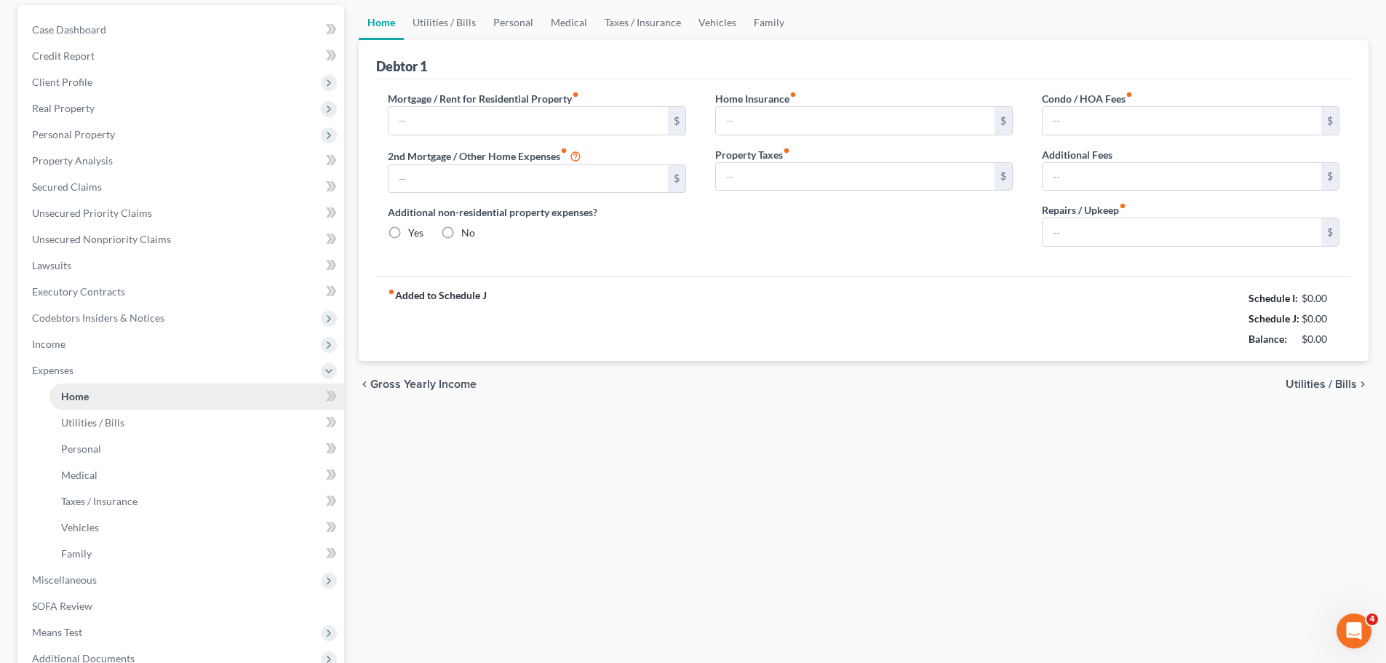
type input "0.00"
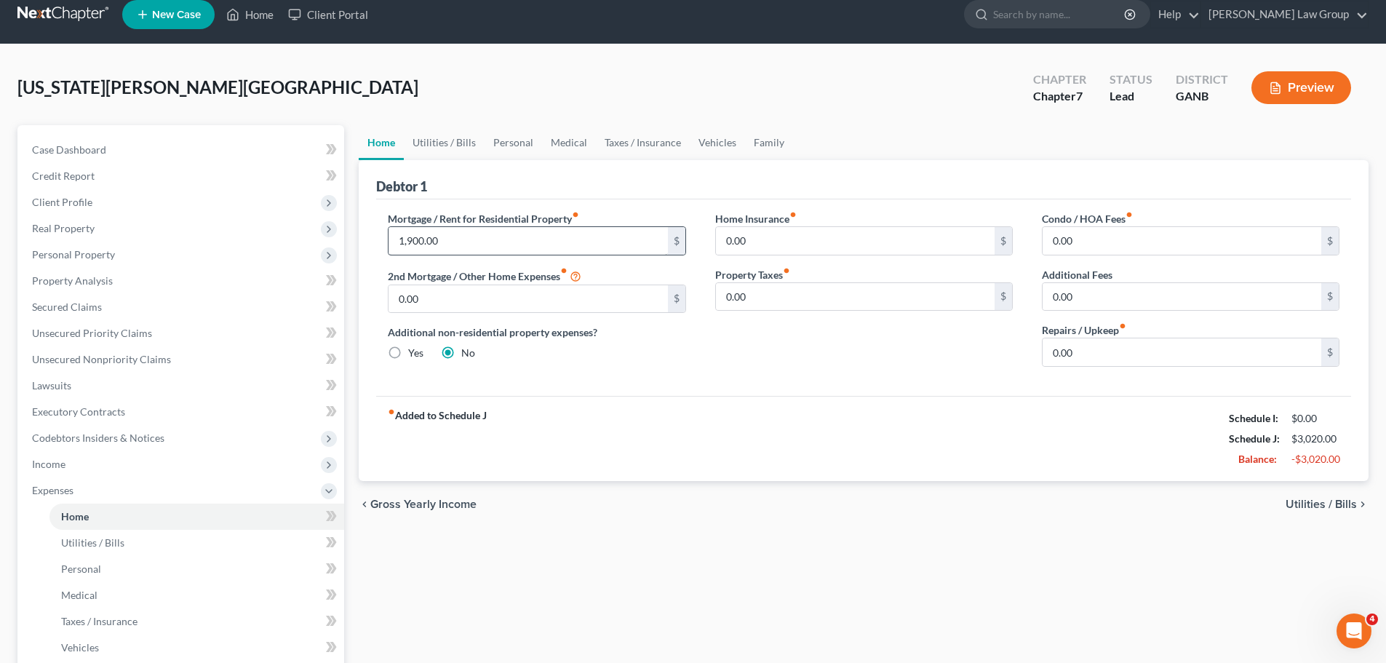
scroll to position [0, 0]
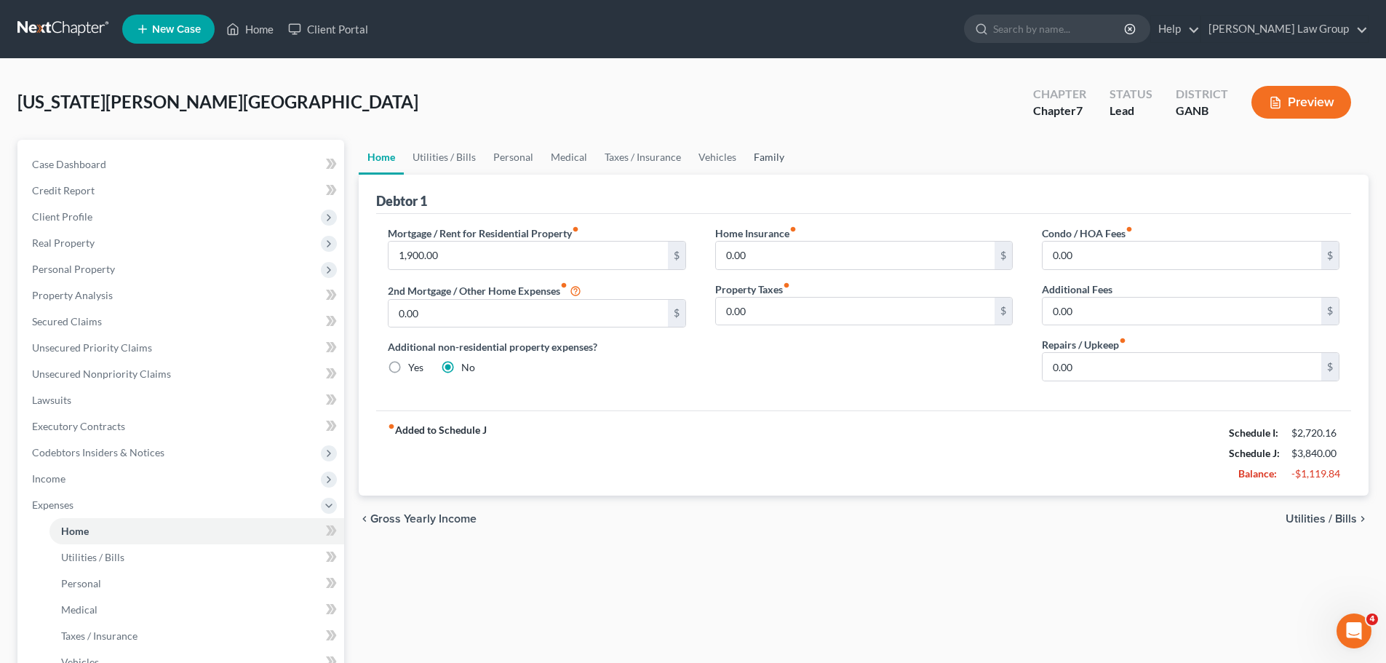
click at [747, 149] on link "Family" at bounding box center [769, 157] width 48 height 35
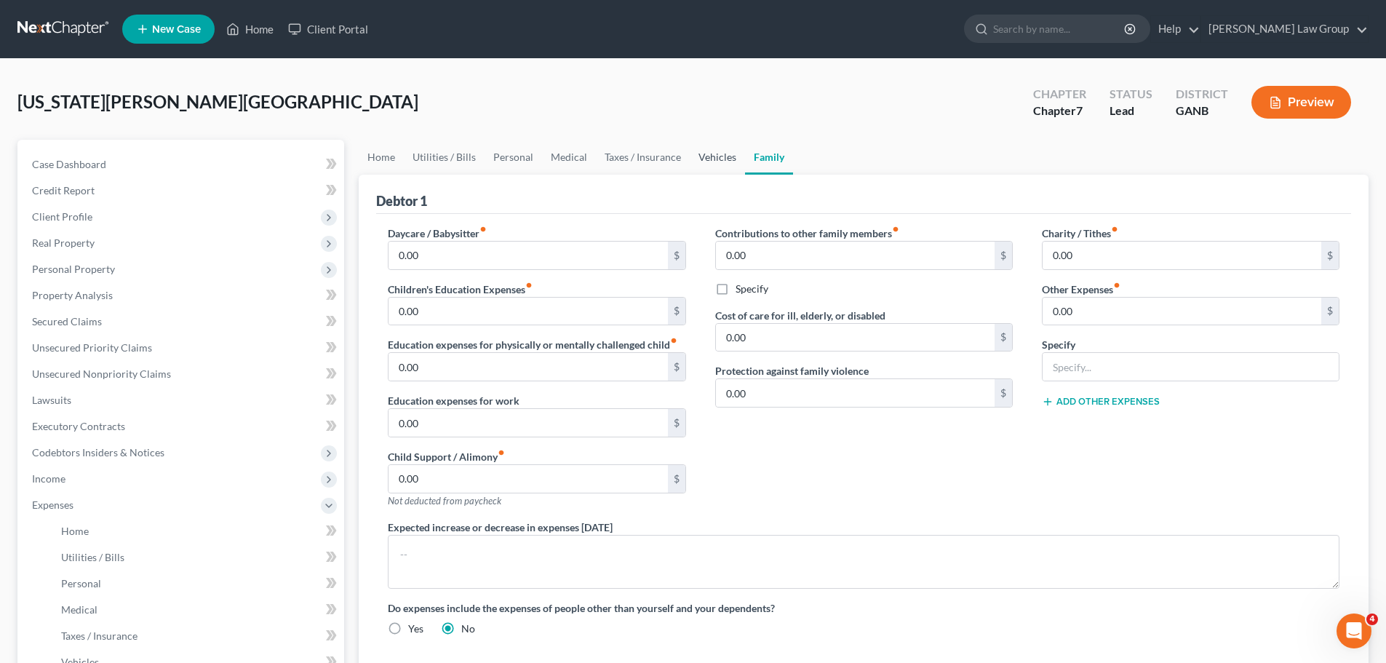
click at [706, 163] on link "Vehicles" at bounding box center [717, 157] width 55 height 35
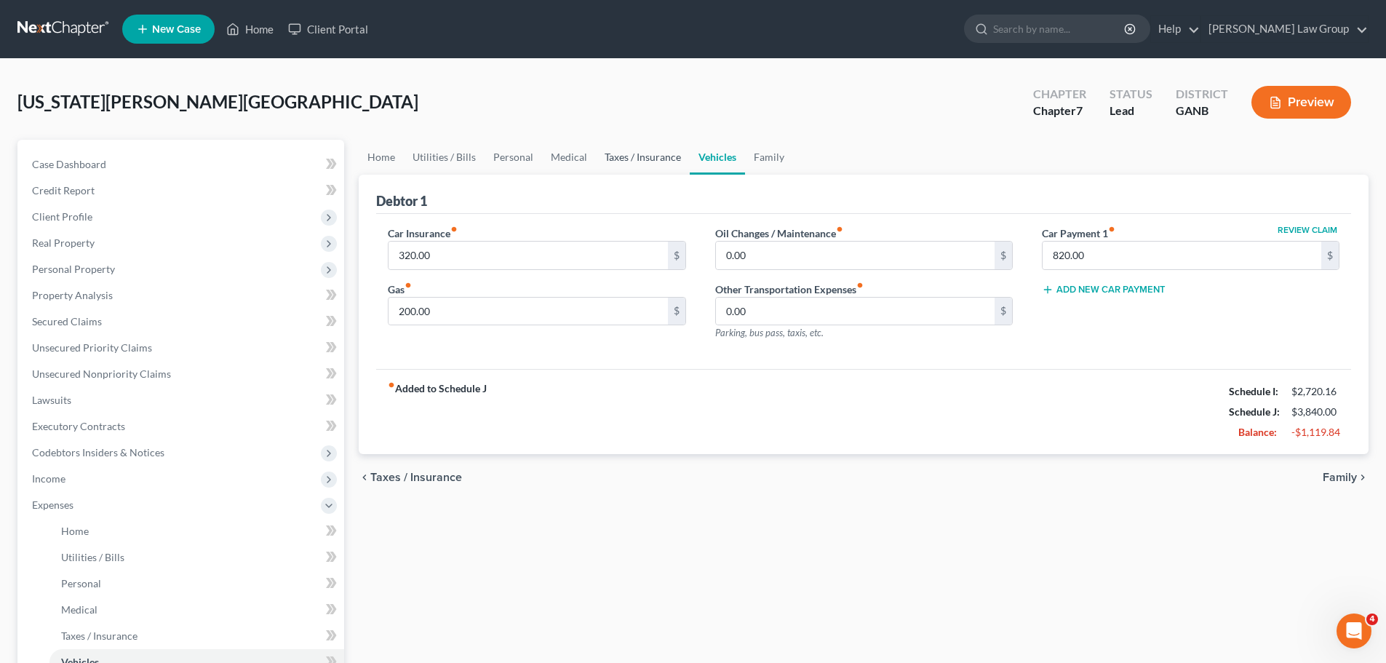
click at [626, 159] on link "Taxes / Insurance" at bounding box center [643, 157] width 94 height 35
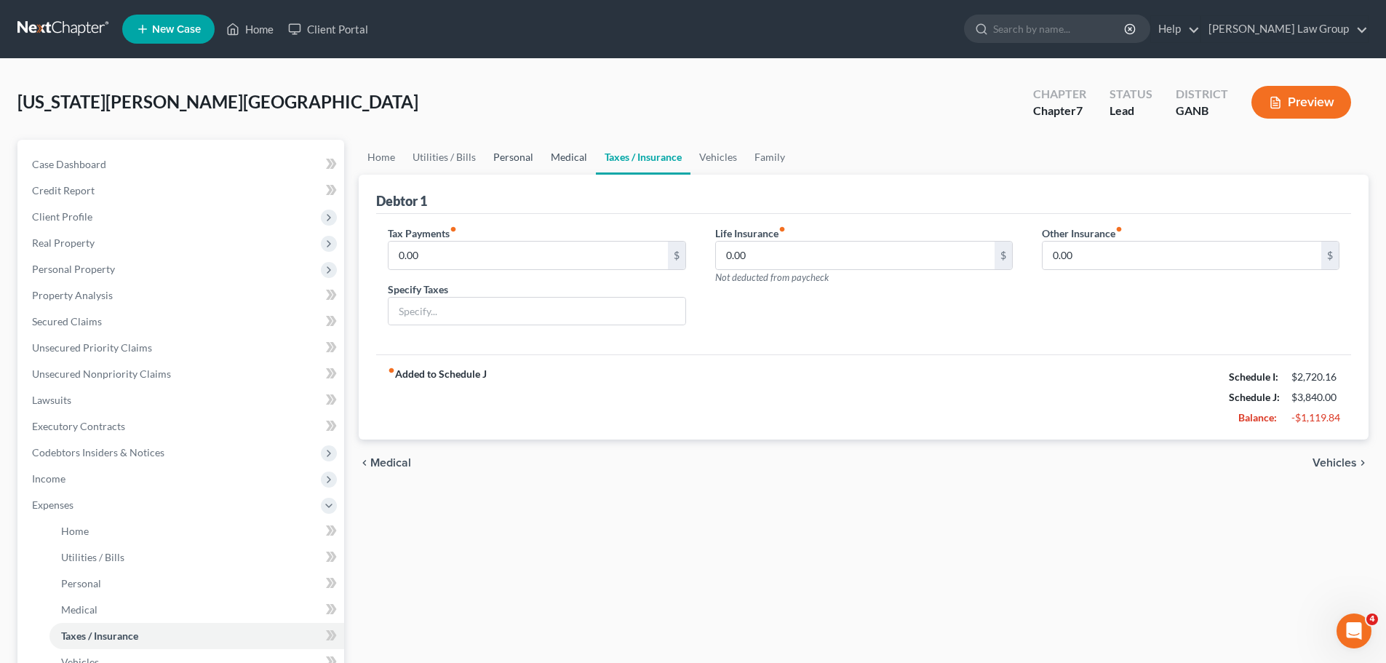
drag, startPoint x: 556, startPoint y: 160, endPoint x: 527, endPoint y: 160, distance: 28.4
click at [555, 161] on link "Medical" at bounding box center [569, 157] width 54 height 35
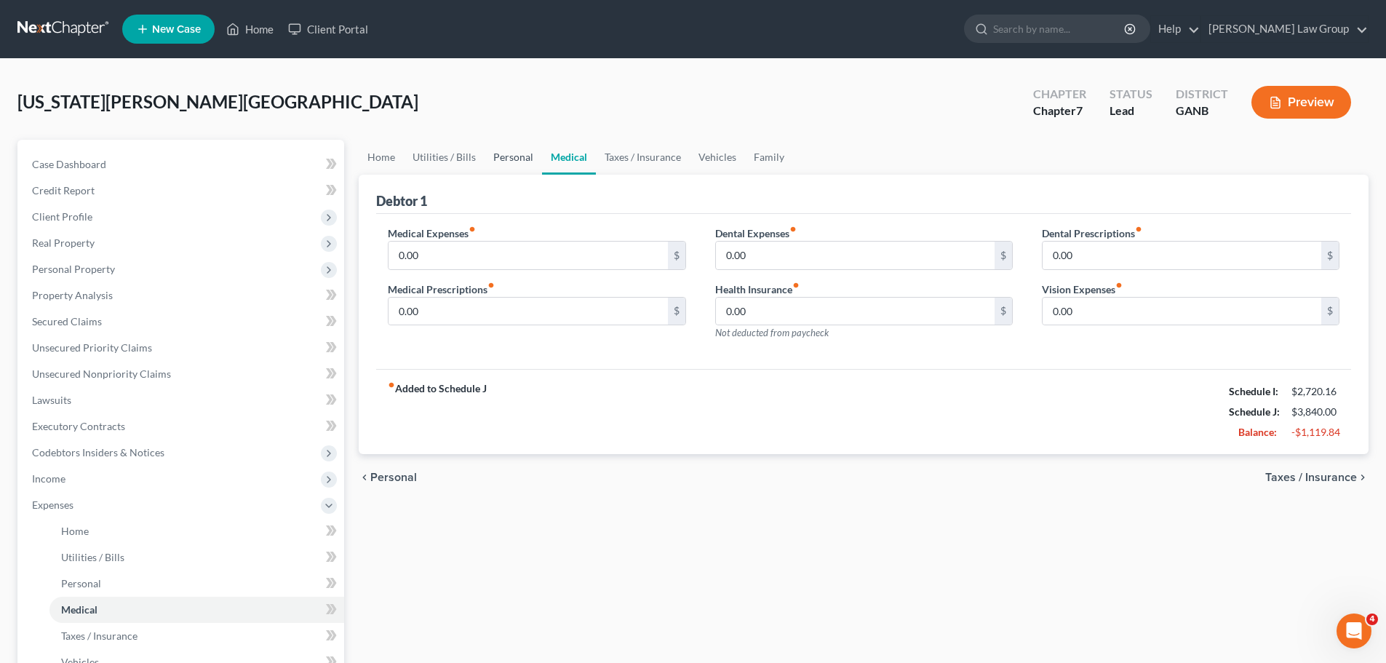
click at [514, 159] on link "Personal" at bounding box center [512, 157] width 57 height 35
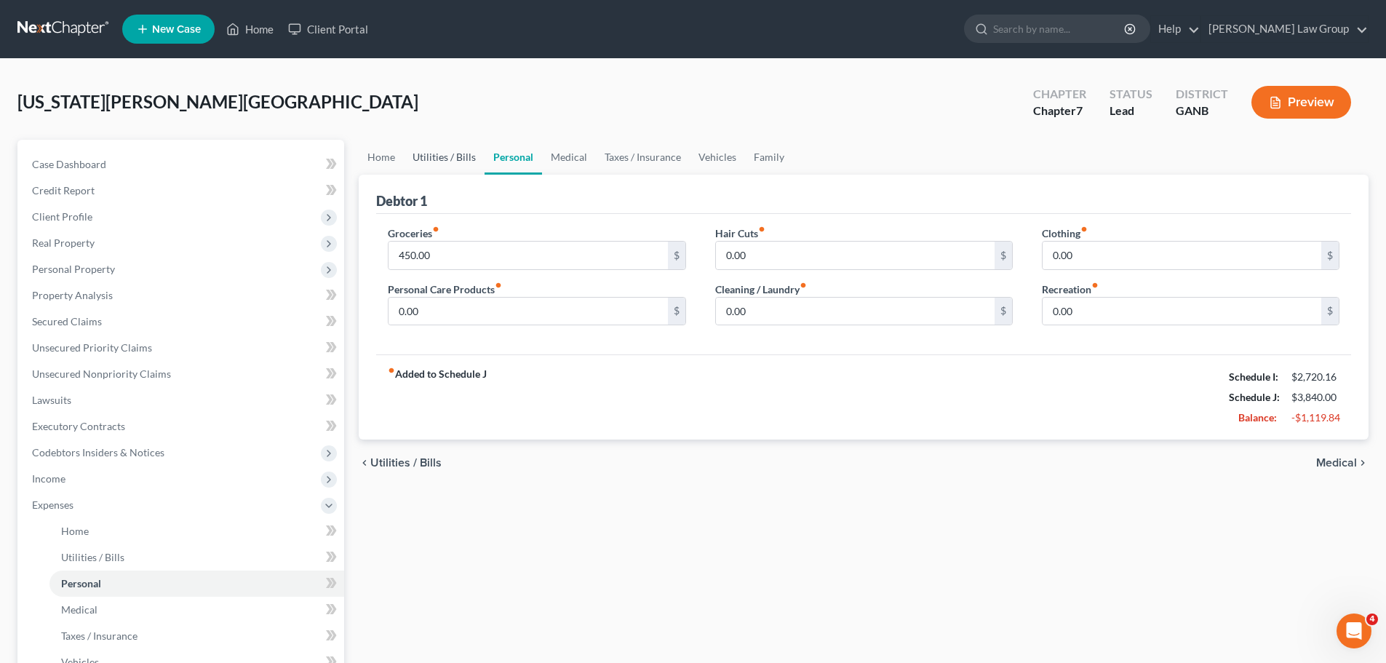
click at [447, 158] on link "Utilities / Bills" at bounding box center [444, 157] width 81 height 35
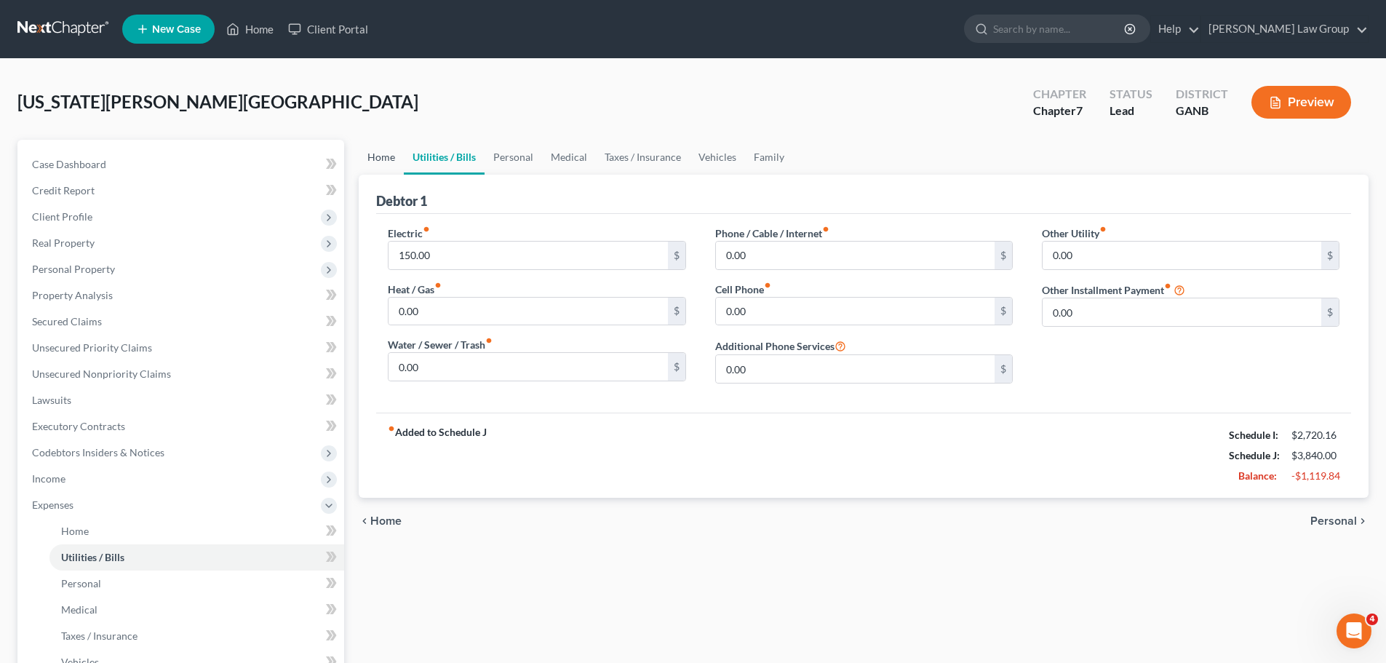
click at [386, 151] on link "Home" at bounding box center [381, 157] width 45 height 35
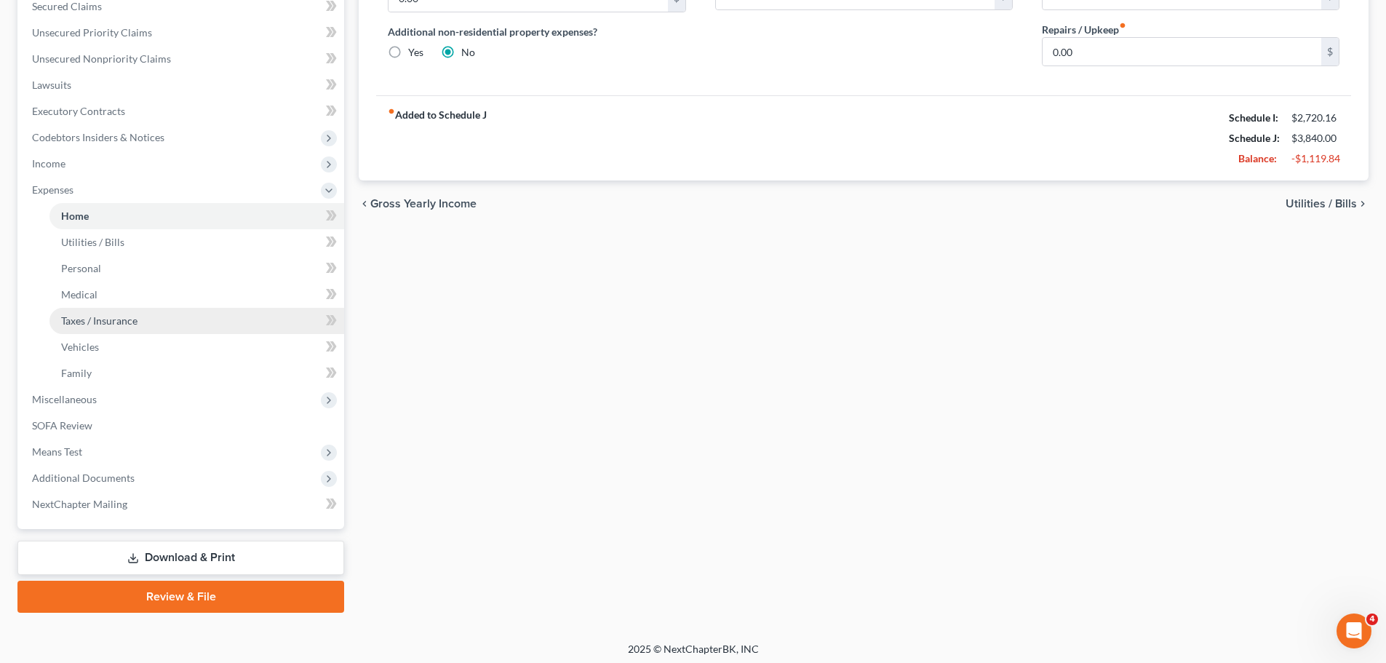
scroll to position [320, 0]
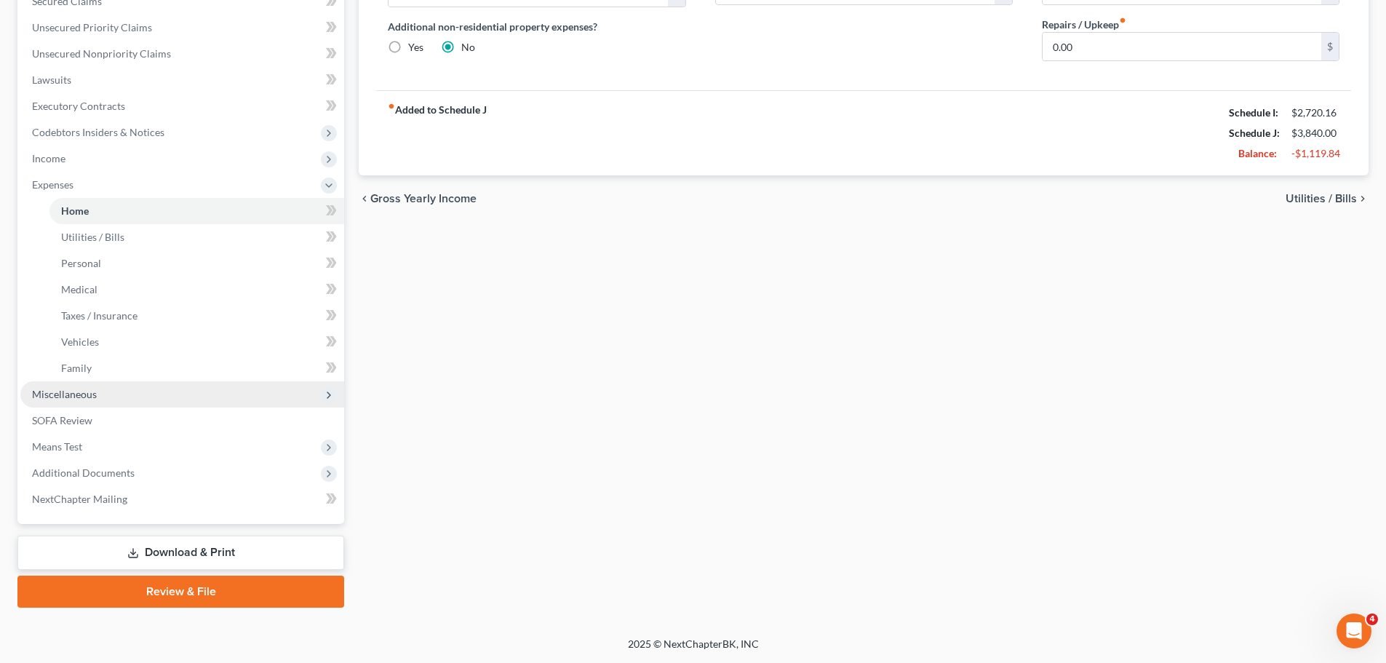
click at [123, 392] on span "Miscellaneous" at bounding box center [182, 394] width 324 height 26
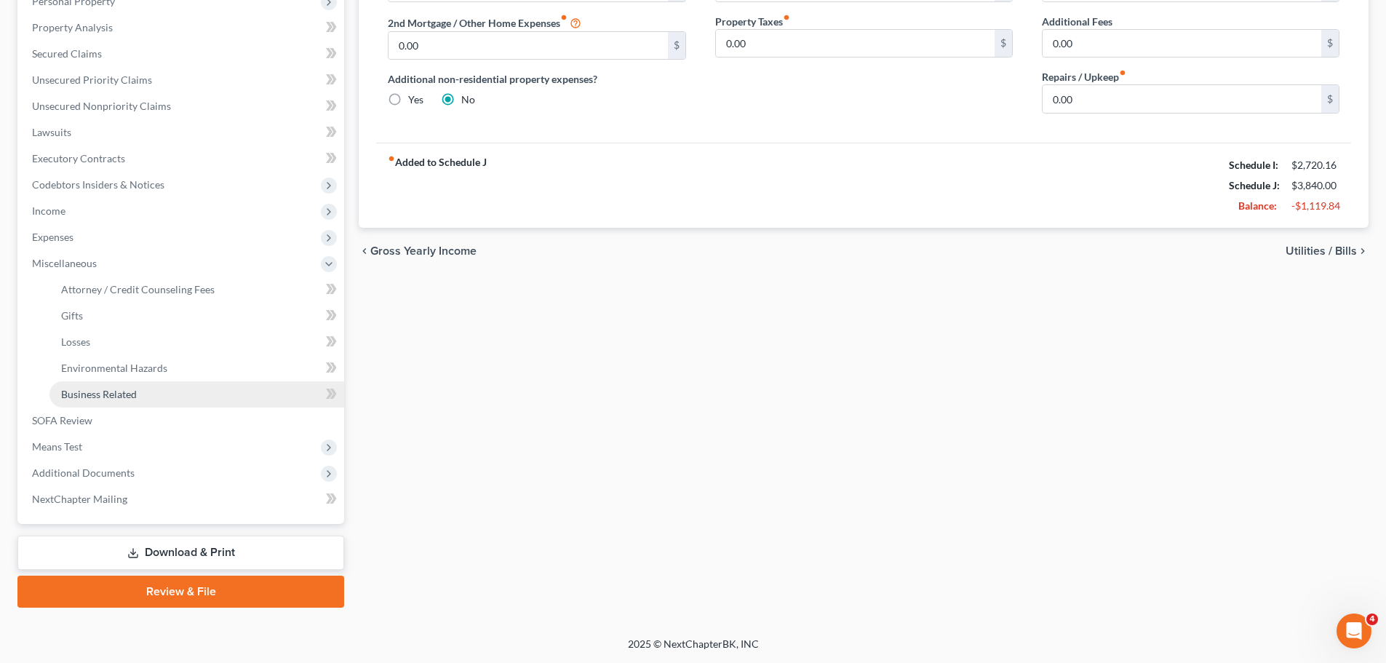
scroll to position [268, 0]
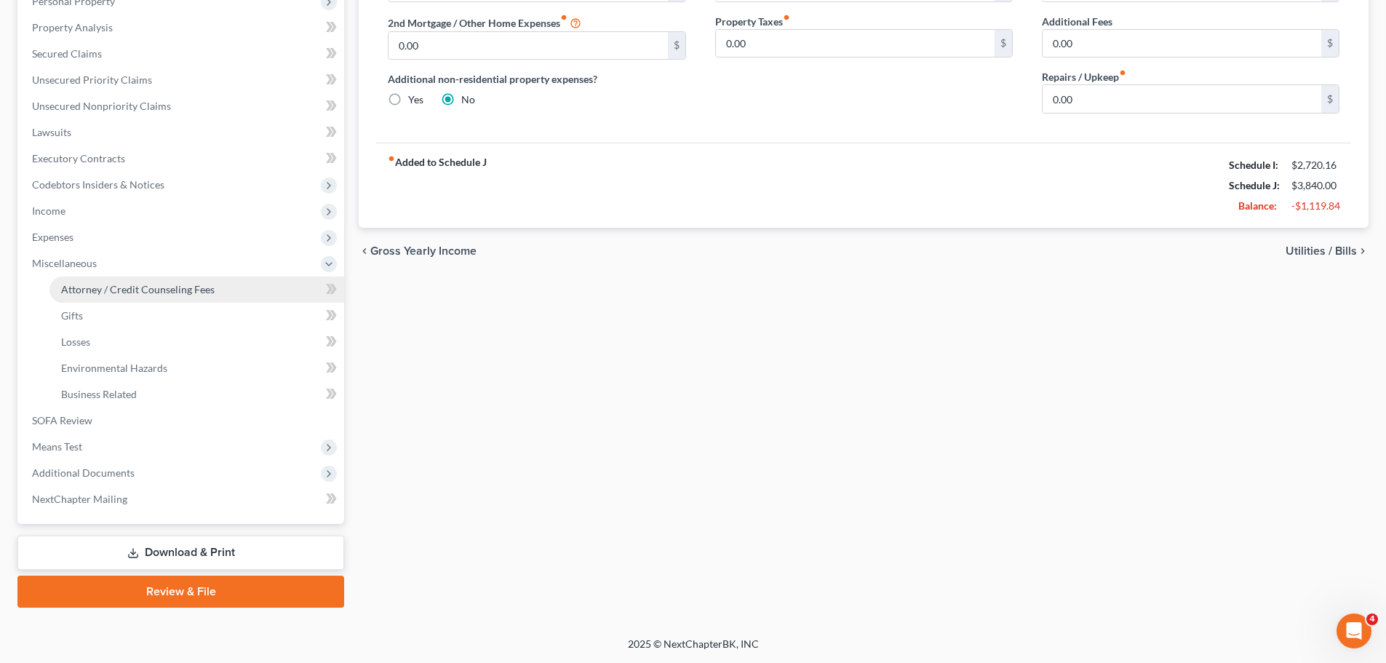
click at [203, 290] on span "Attorney / Credit Counseling Fees" at bounding box center [137, 289] width 153 height 12
select select "0"
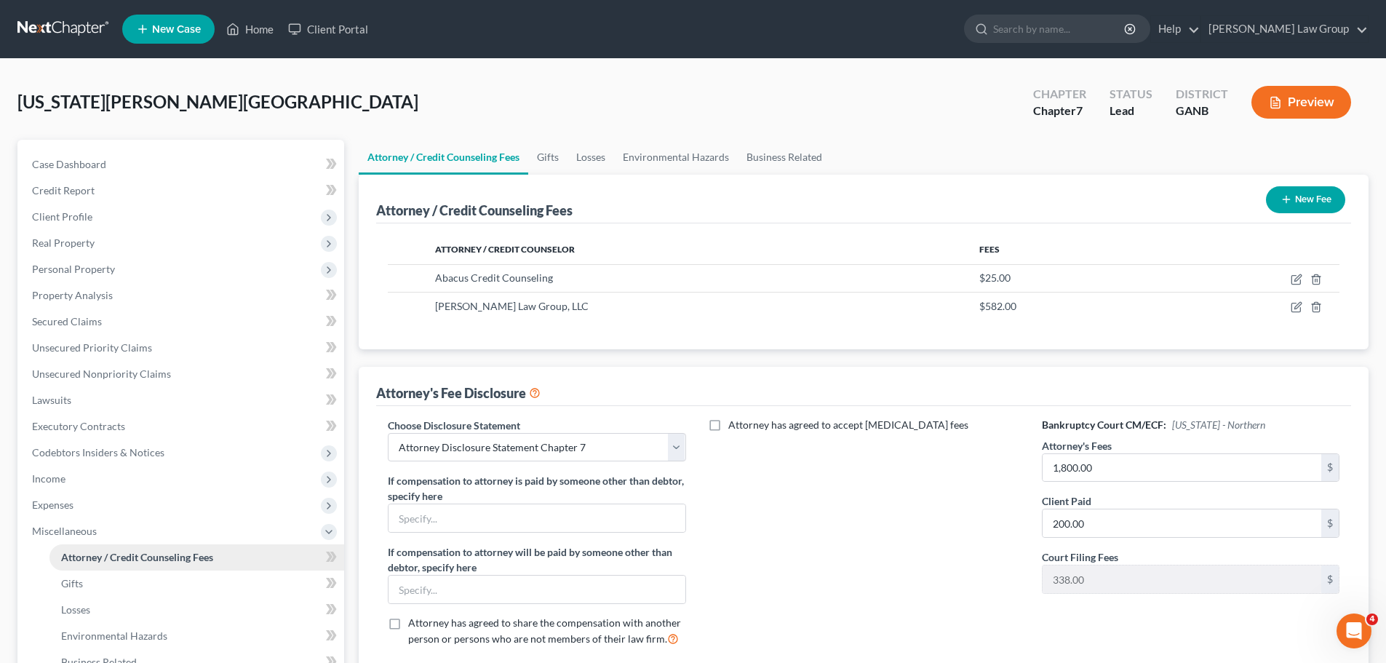
scroll to position [268, 0]
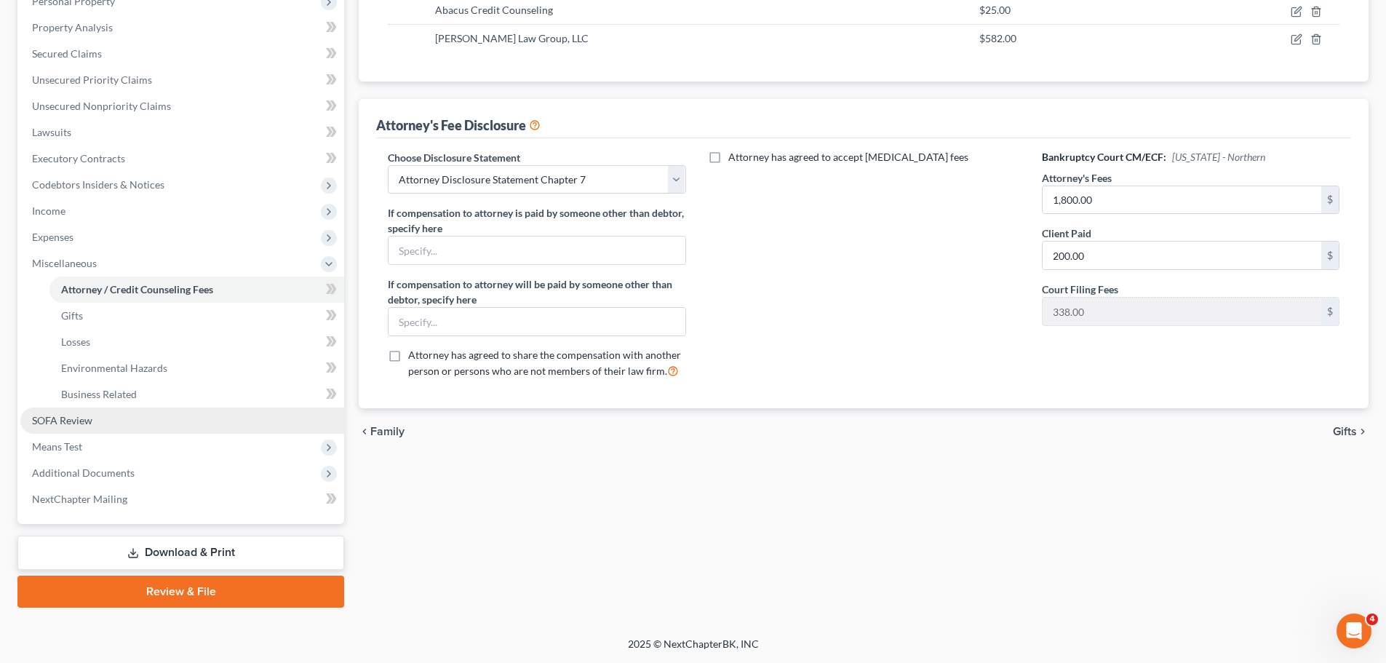
click at [97, 420] on link "SOFA Review" at bounding box center [182, 420] width 324 height 26
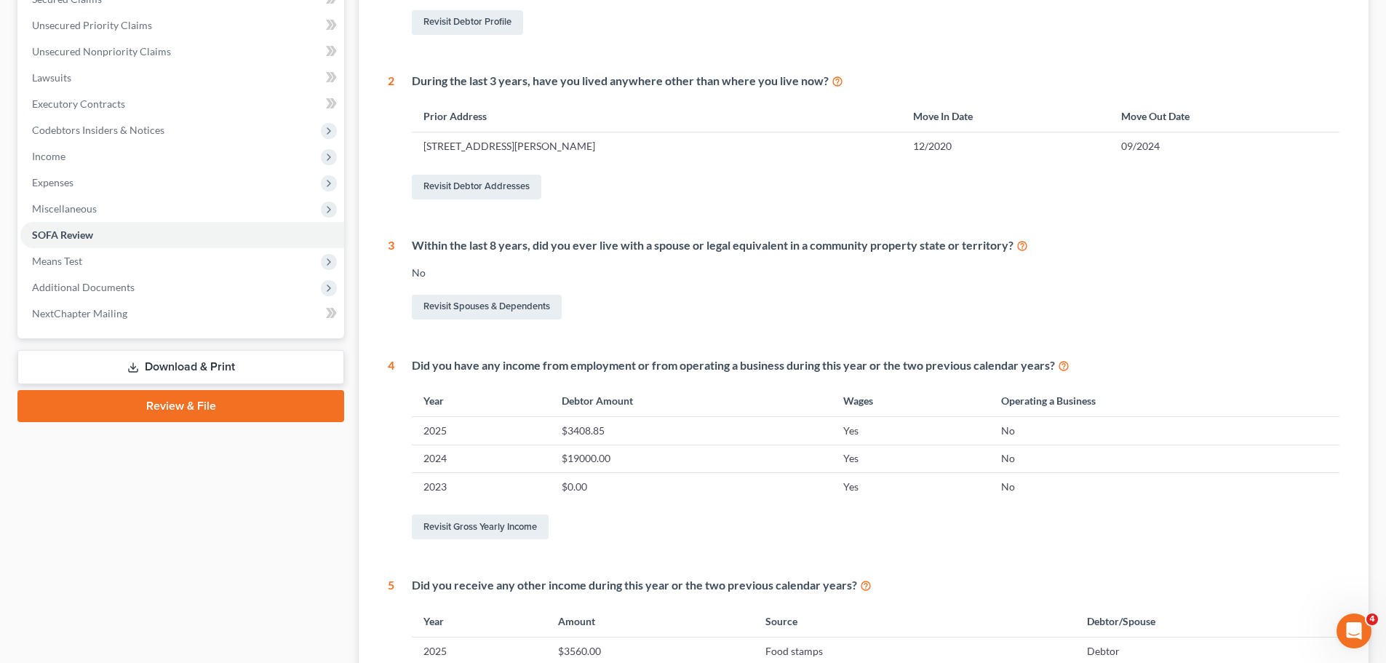
scroll to position [297, 0]
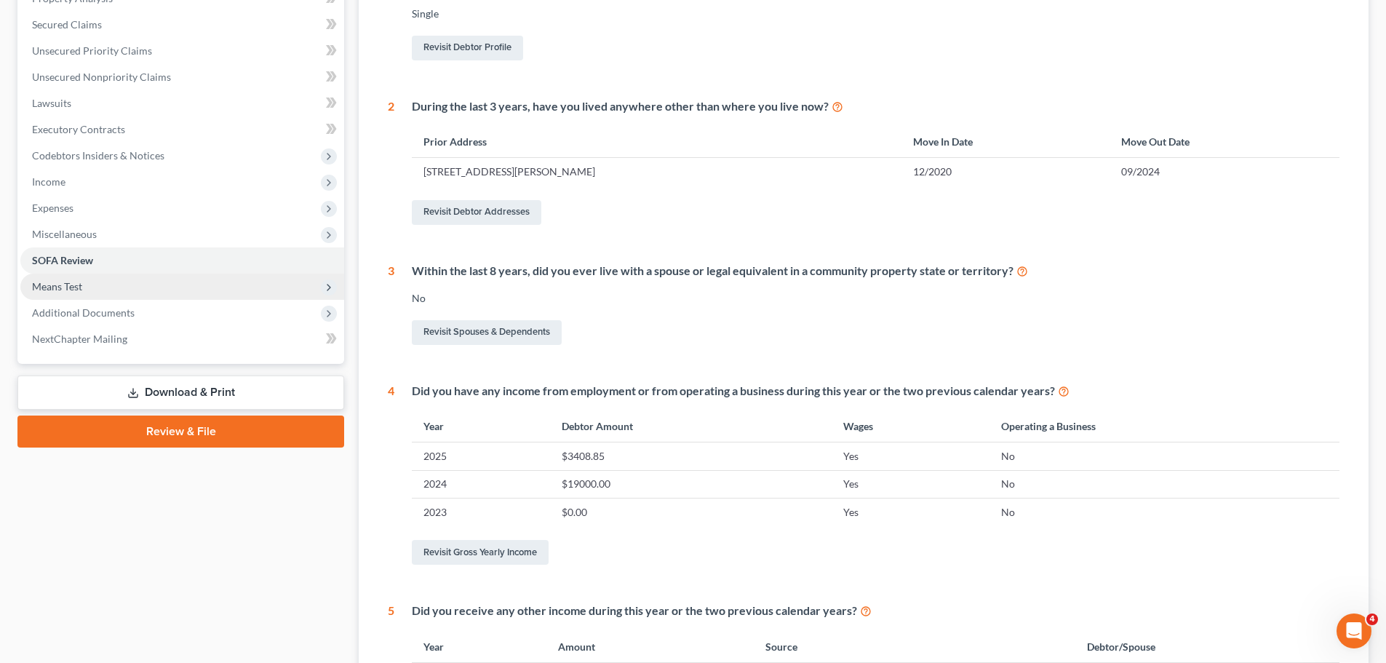
click at [135, 295] on span "Means Test" at bounding box center [182, 287] width 324 height 26
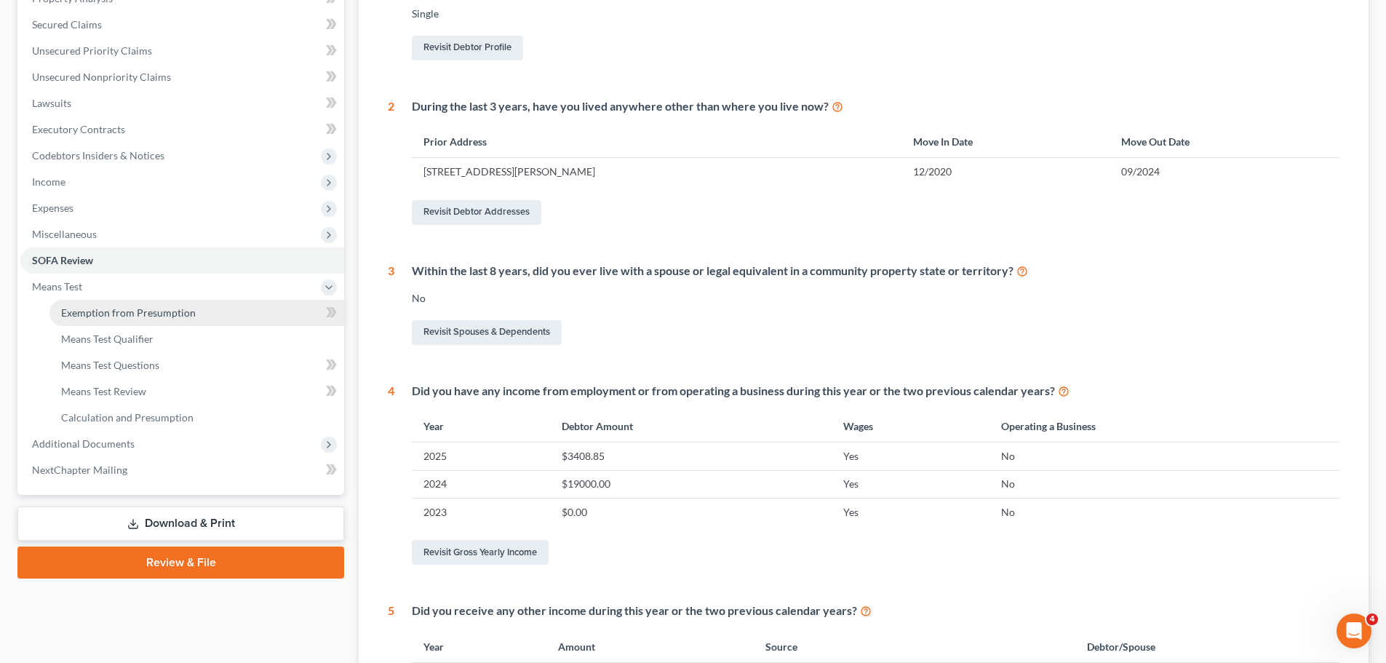
click at [150, 307] on span "Exemption from Presumption" at bounding box center [128, 312] width 135 height 12
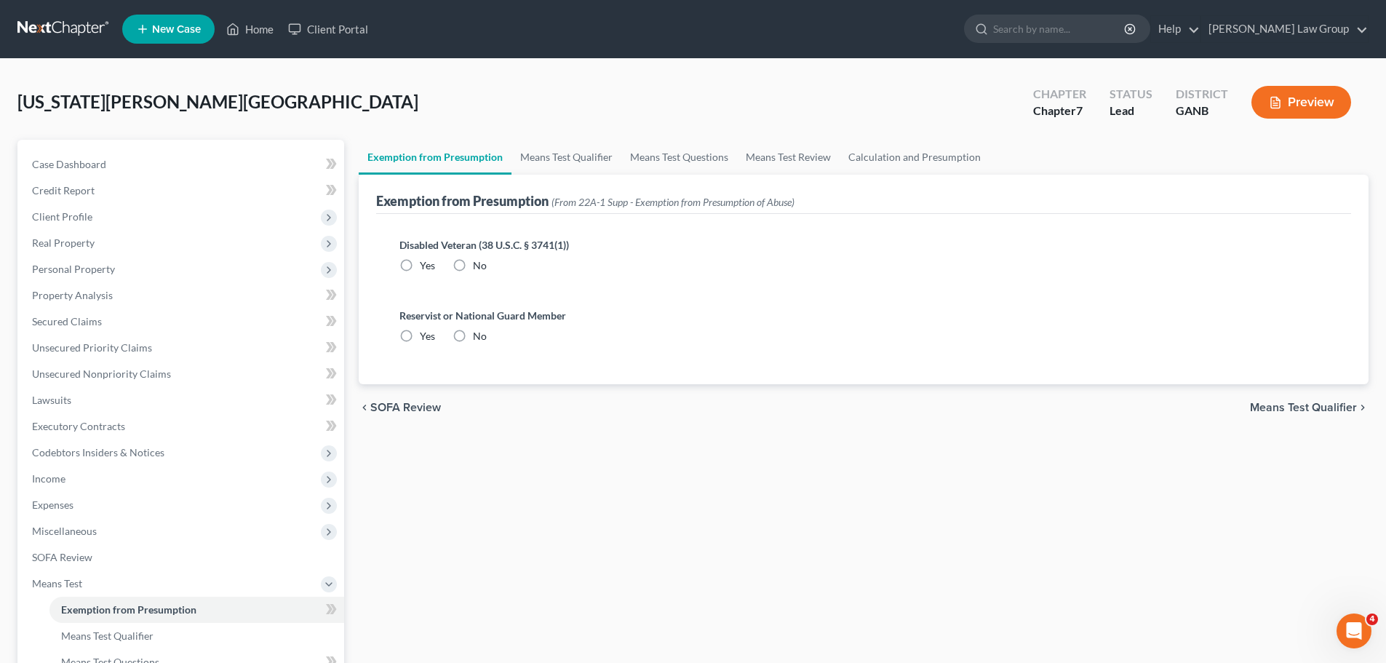
drag, startPoint x: 457, startPoint y: 268, endPoint x: 457, endPoint y: 337, distance: 69.1
click at [473, 268] on label "No" at bounding box center [480, 265] width 14 height 15
click at [479, 268] on input "No" at bounding box center [483, 262] width 9 height 9
radio input "true"
click at [473, 337] on label "No" at bounding box center [480, 336] width 14 height 15
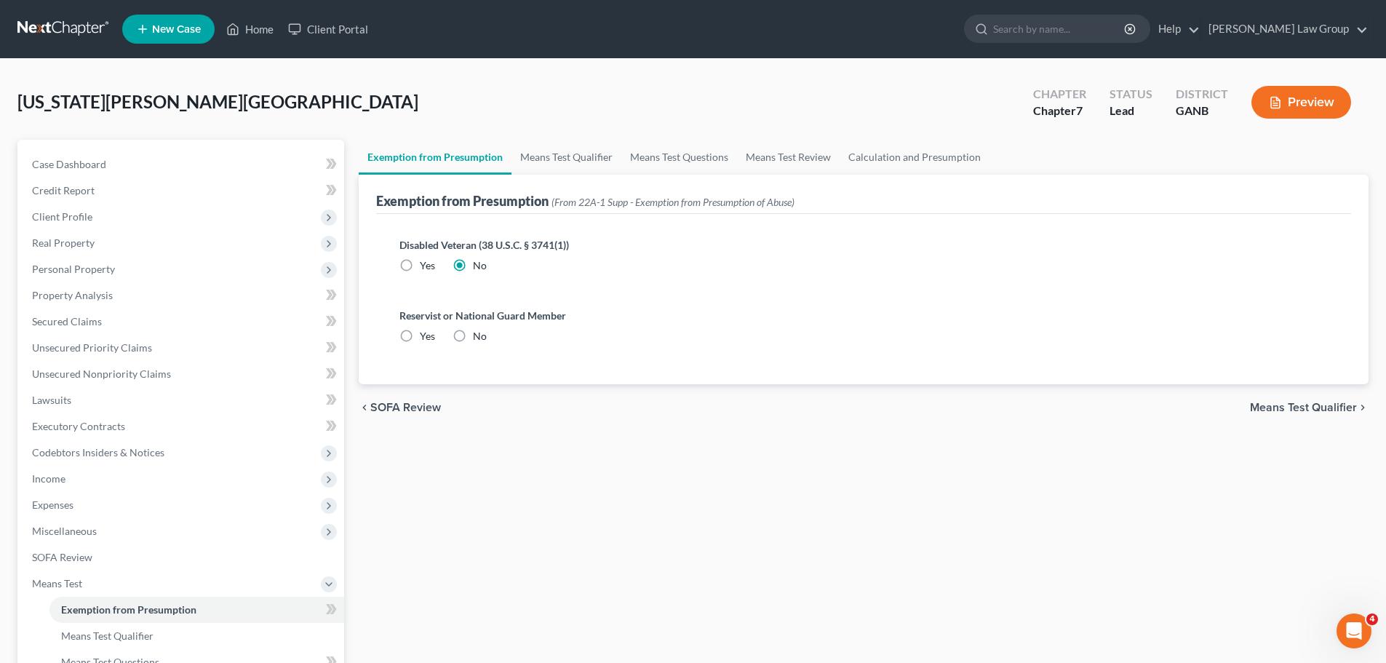
click at [479, 337] on input "No" at bounding box center [483, 333] width 9 height 9
radio input "true"
click at [569, 148] on link "Means Test Qualifier" at bounding box center [566, 157] width 110 height 35
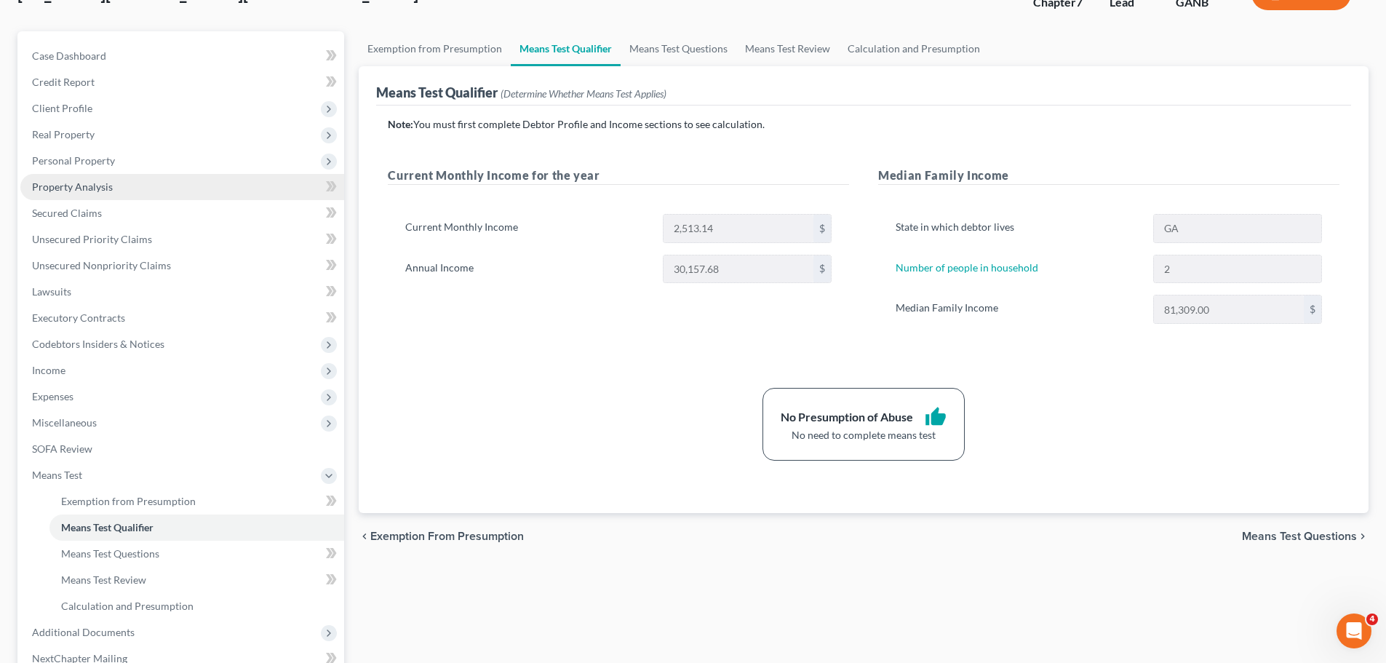
scroll to position [268, 0]
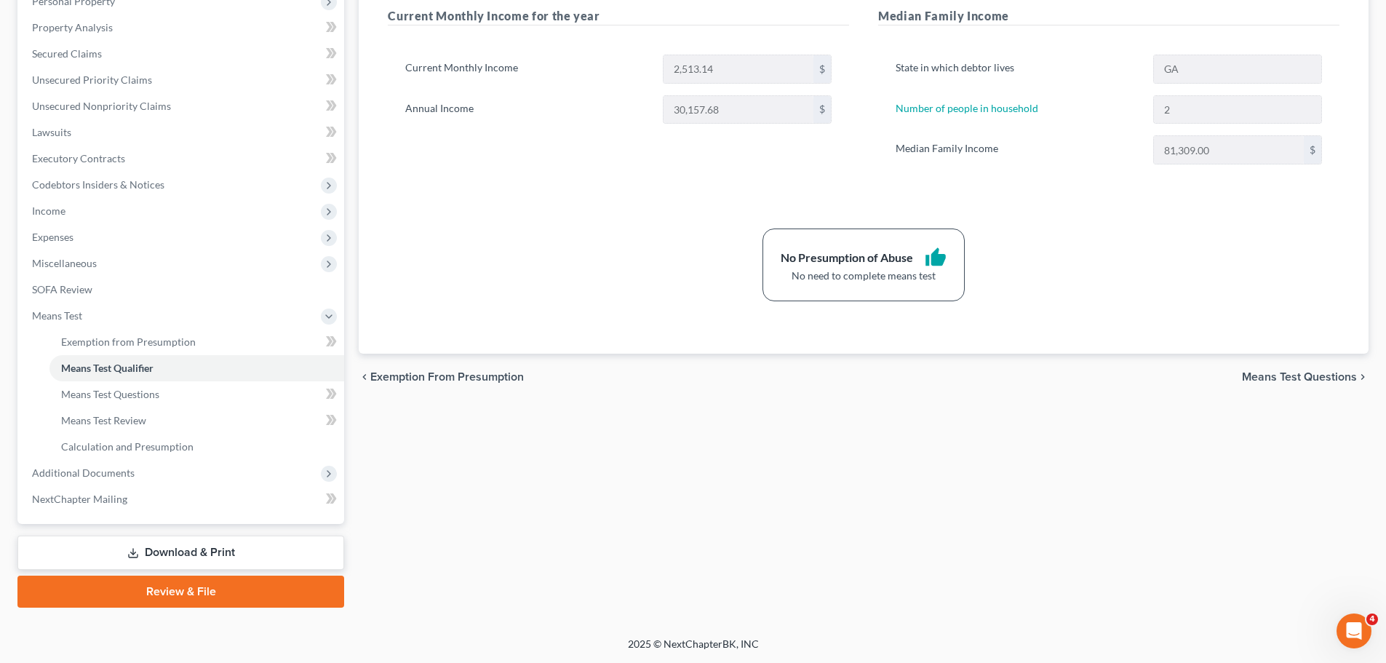
click at [185, 546] on link "Download & Print" at bounding box center [180, 552] width 327 height 34
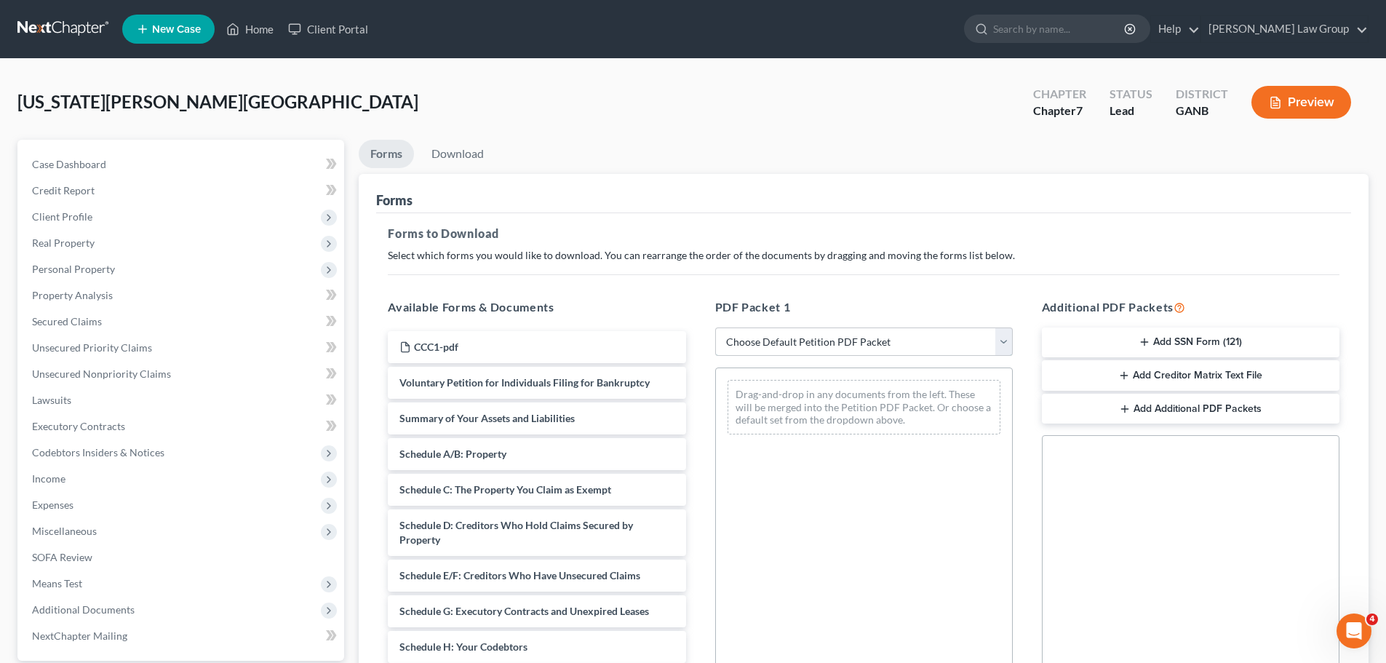
drag, startPoint x: 780, startPoint y: 332, endPoint x: 780, endPoint y: 353, distance: 20.4
click at [780, 332] on select "Choose Default Petition PDF Packet Complete Bankruptcy Petition (all forms and …" at bounding box center [864, 341] width 298 height 29
select select "0"
click at [715, 327] on select "Choose Default Petition PDF Packet Complete Bankruptcy Petition (all forms and …" at bounding box center [864, 341] width 298 height 29
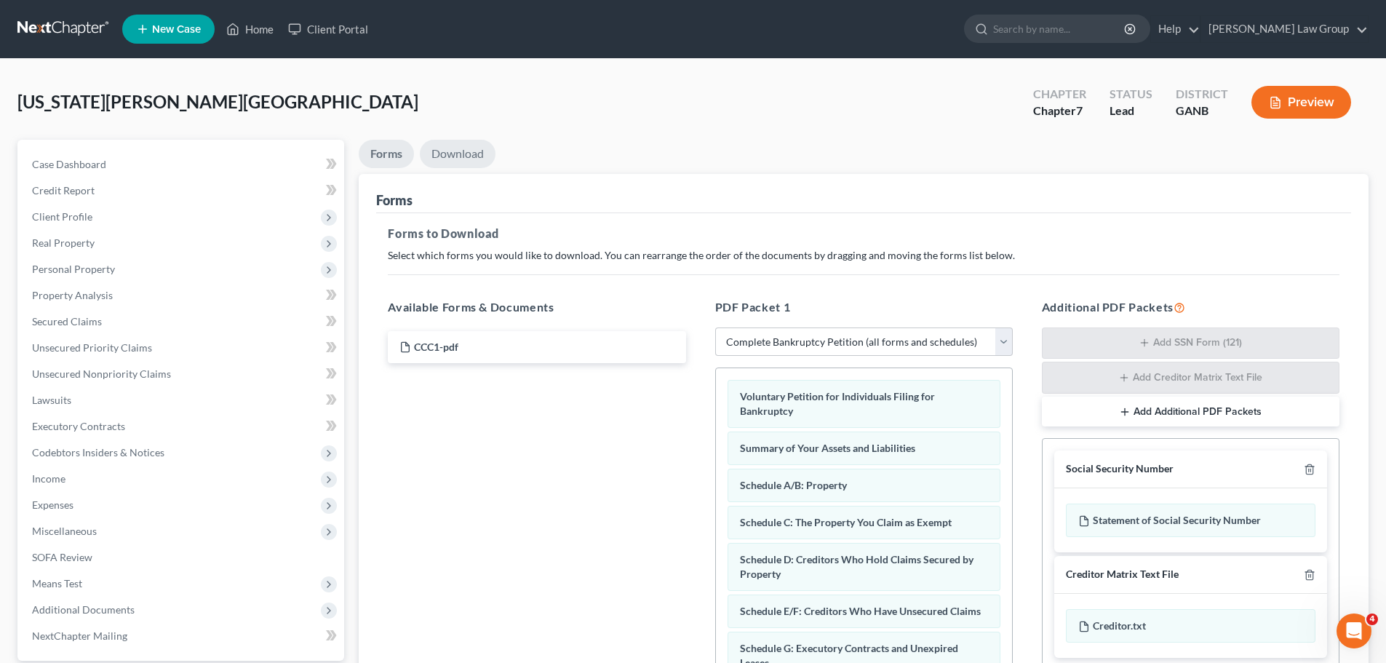
click at [455, 159] on link "Download" at bounding box center [458, 154] width 76 height 28
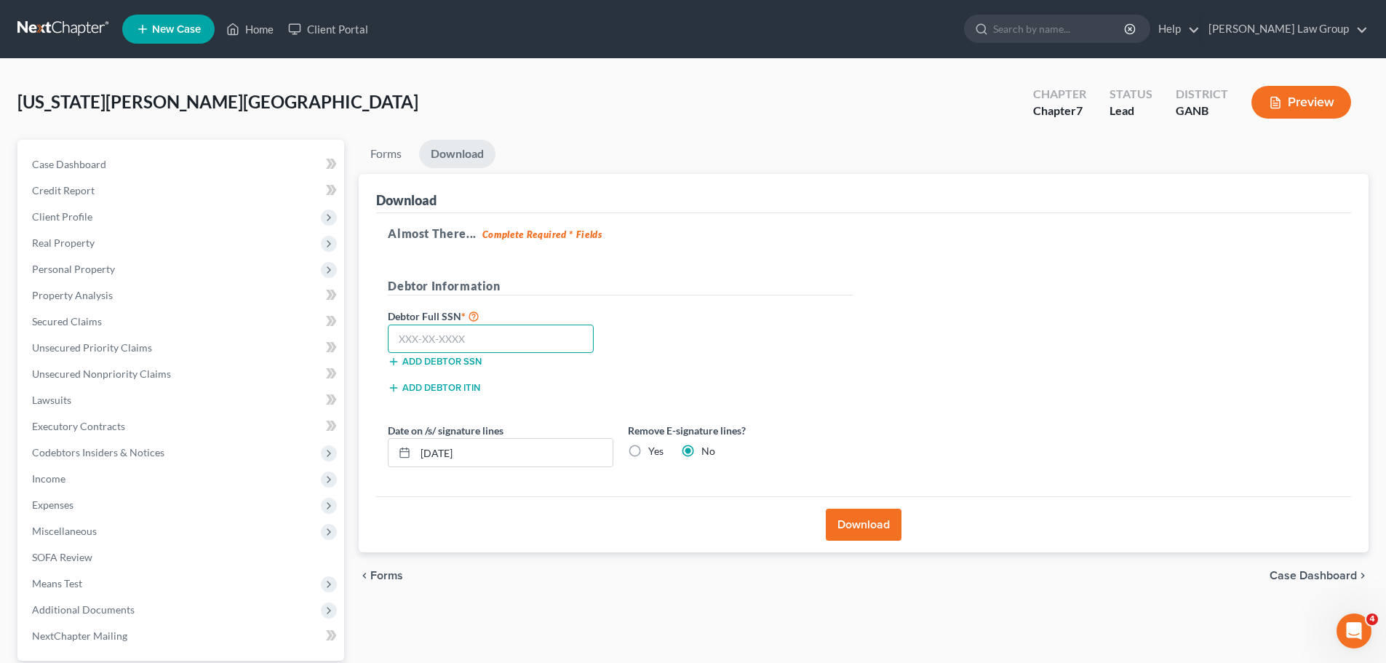
drag, startPoint x: 444, startPoint y: 352, endPoint x: 444, endPoint y: 343, distance: 8.8
click at [444, 352] on input "text" at bounding box center [491, 338] width 206 height 29
type input "219-53-8799"
click at [726, 318] on div "Debtor Full SSN * 219-53-8799 Add debtor SSN" at bounding box center [620, 343] width 480 height 73
drag, startPoint x: 495, startPoint y: 343, endPoint x: 493, endPoint y: 356, distance: 13.3
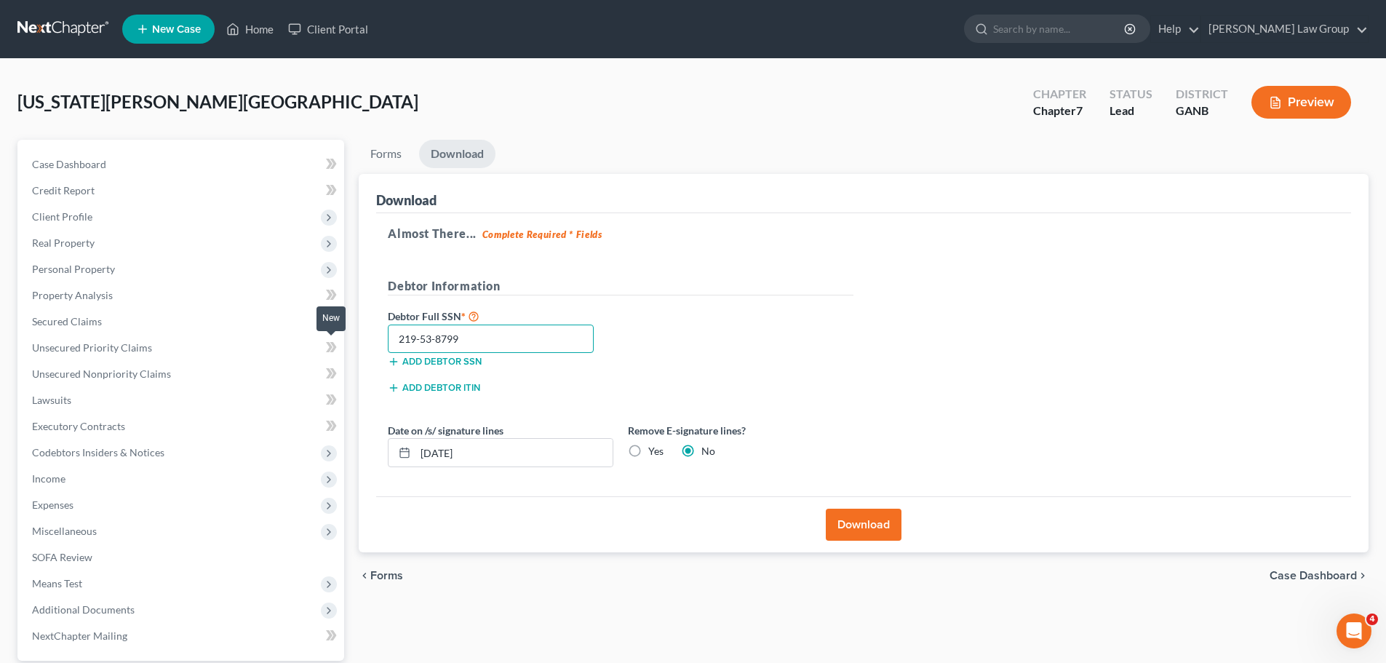
click at [336, 347] on div "Petition Navigation Case Dashboard Payments Invoices Payments Payments Credit R…" at bounding box center [692, 442] width 1365 height 605
drag, startPoint x: 866, startPoint y: 514, endPoint x: 883, endPoint y: 450, distance: 66.2
click at [865, 516] on button "Download" at bounding box center [864, 524] width 76 height 32
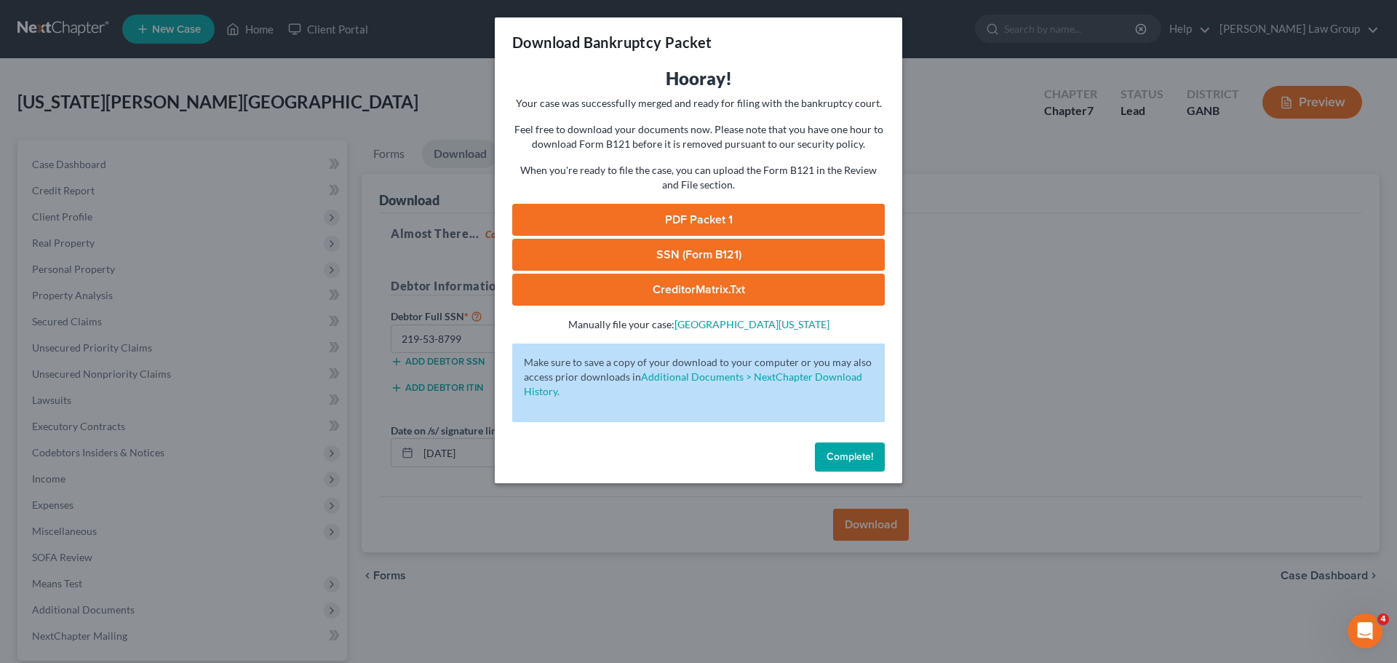
click at [696, 220] on link "PDF Packet 1" at bounding box center [698, 220] width 372 height 32
click at [667, 261] on link "SSN (Form B121)" at bounding box center [698, 255] width 372 height 32
drag, startPoint x: 865, startPoint y: 463, endPoint x: 949, endPoint y: 296, distance: 186.4
click at [865, 463] on button "Complete!" at bounding box center [850, 456] width 70 height 29
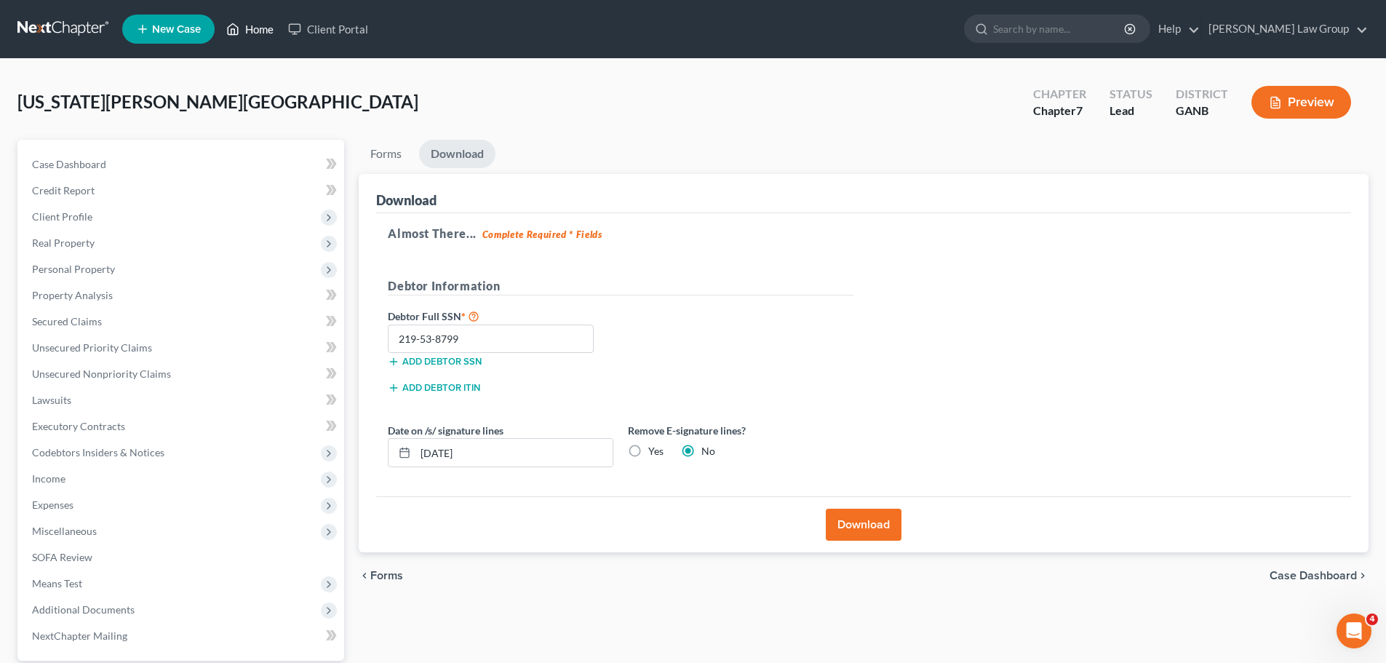
click at [269, 37] on link "Home" at bounding box center [250, 29] width 62 height 26
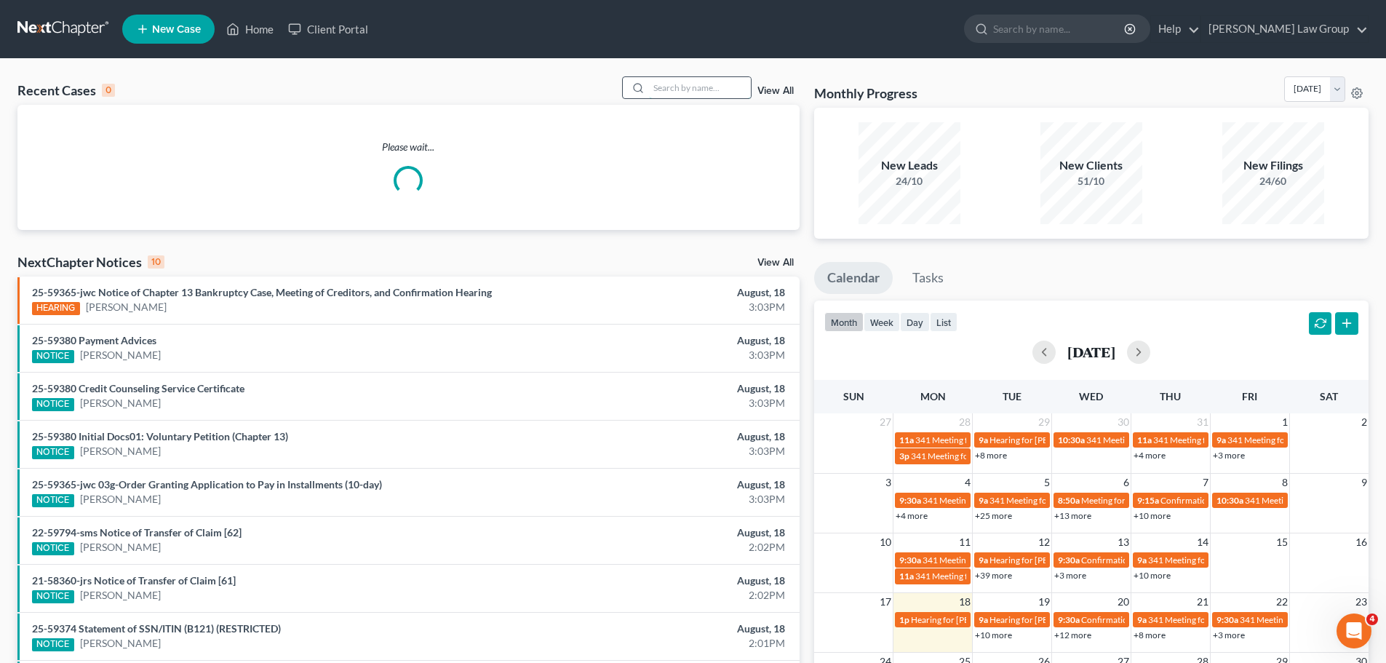
click at [695, 80] on input "search" at bounding box center [700, 87] width 102 height 21
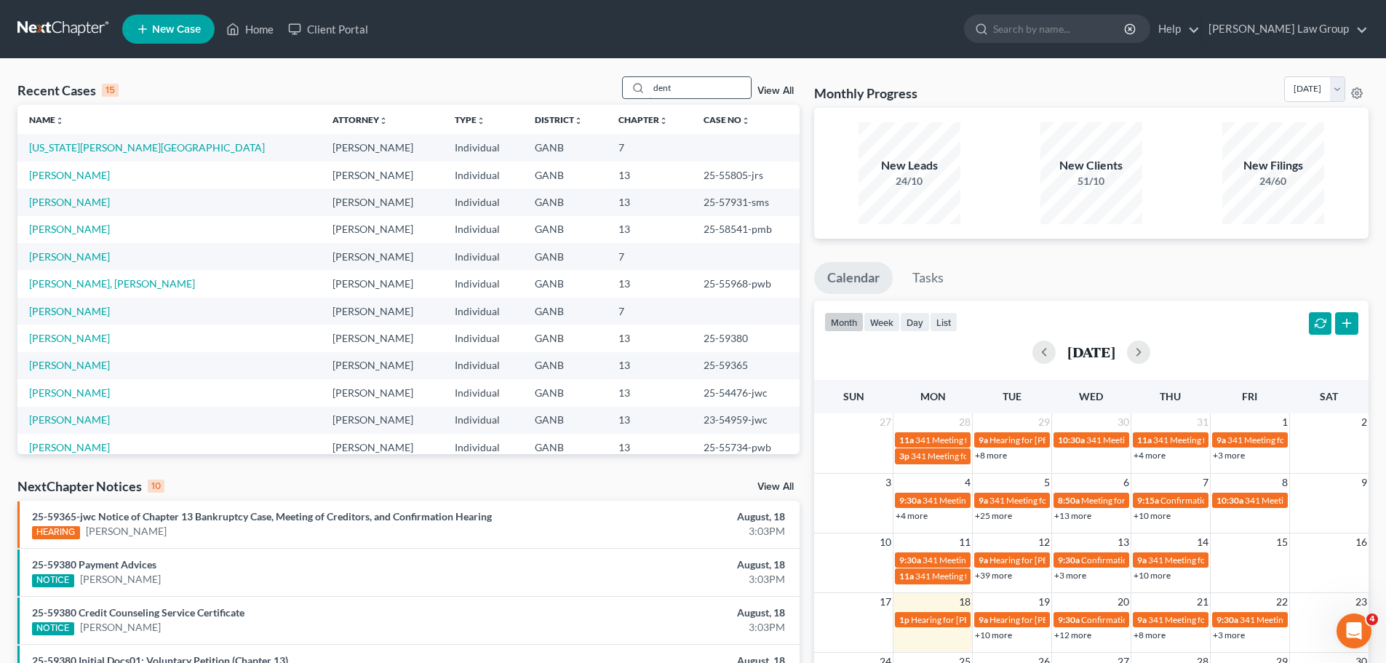
type input "dent"
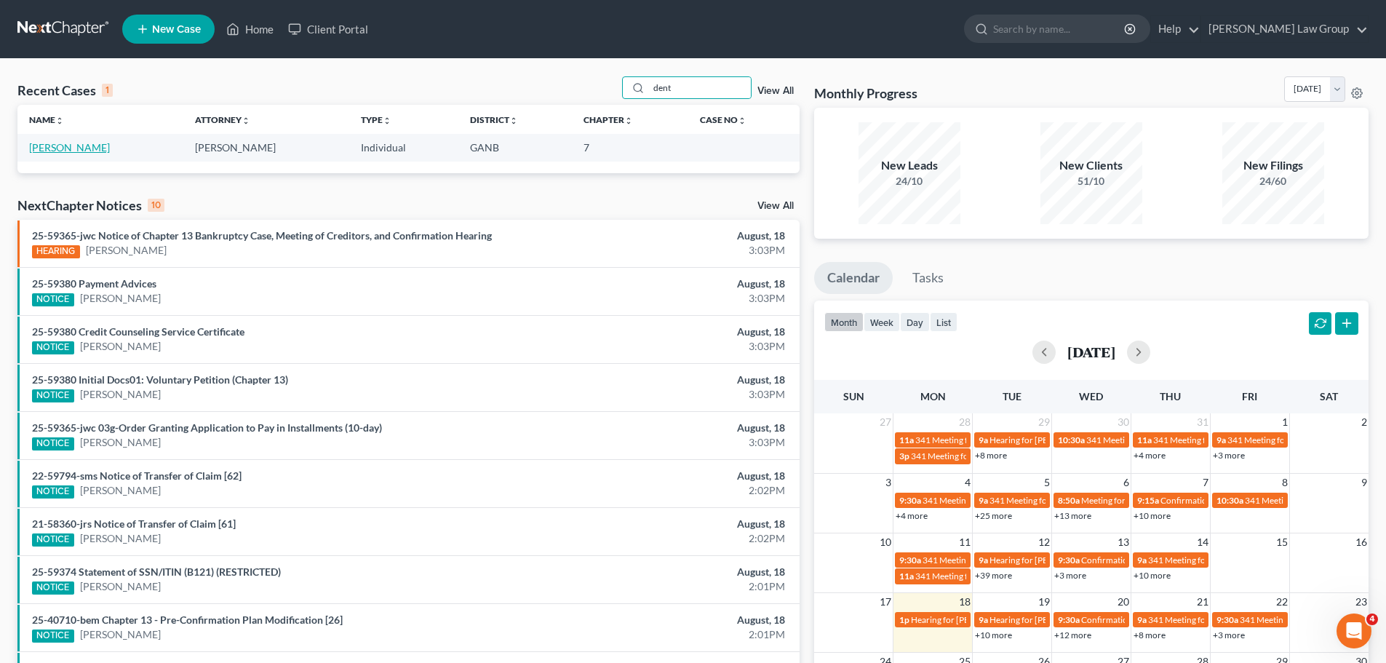
click at [59, 145] on link "[PERSON_NAME]" at bounding box center [69, 147] width 81 height 12
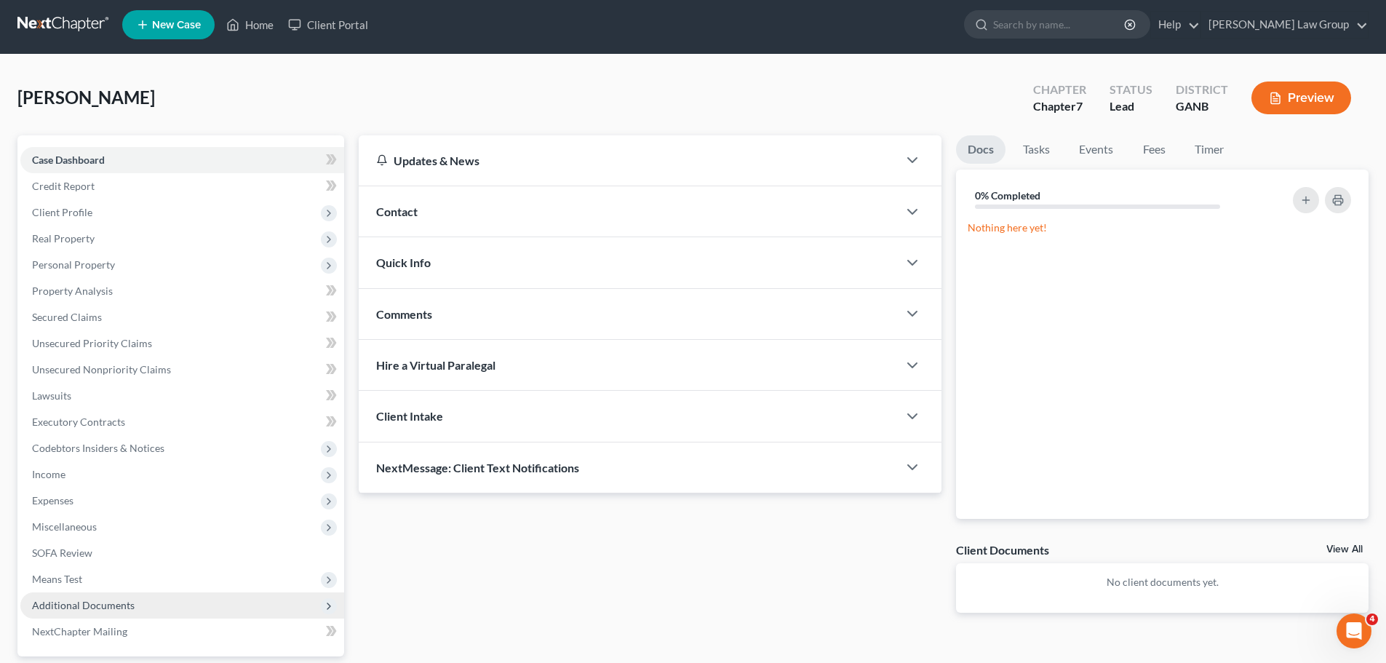
scroll to position [137, 0]
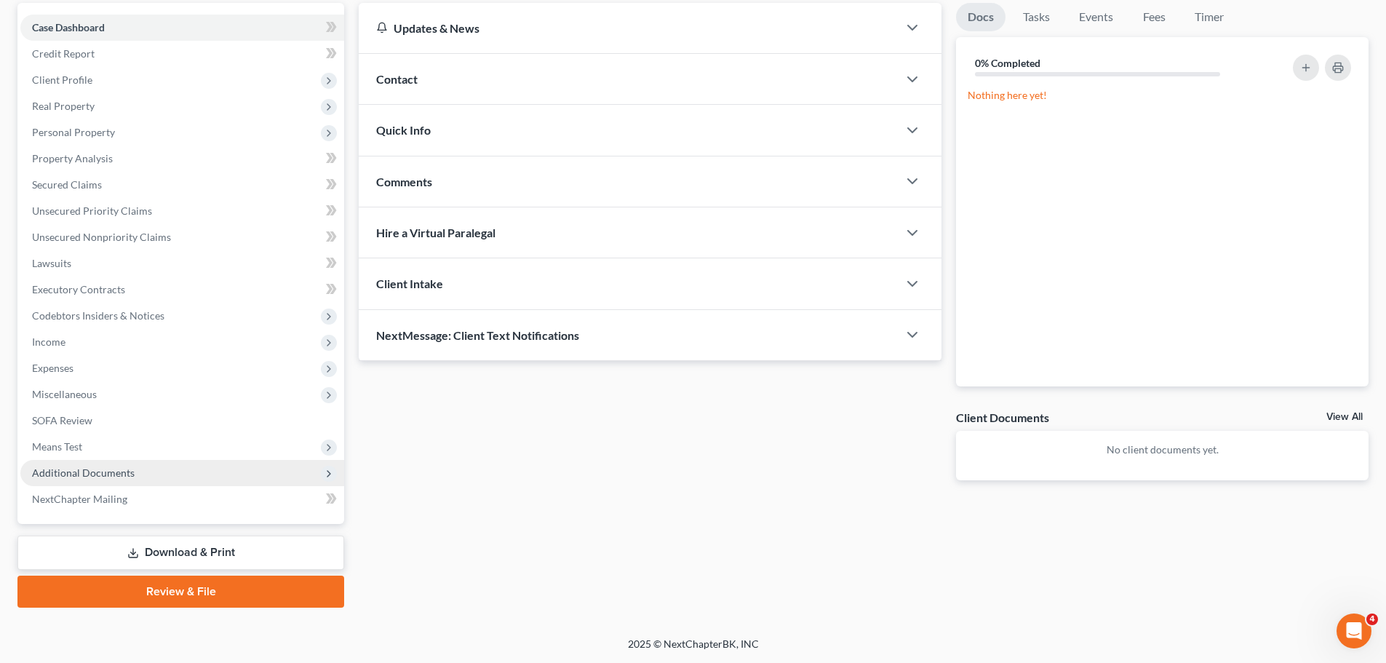
click at [134, 473] on span "Additional Documents" at bounding box center [182, 473] width 324 height 26
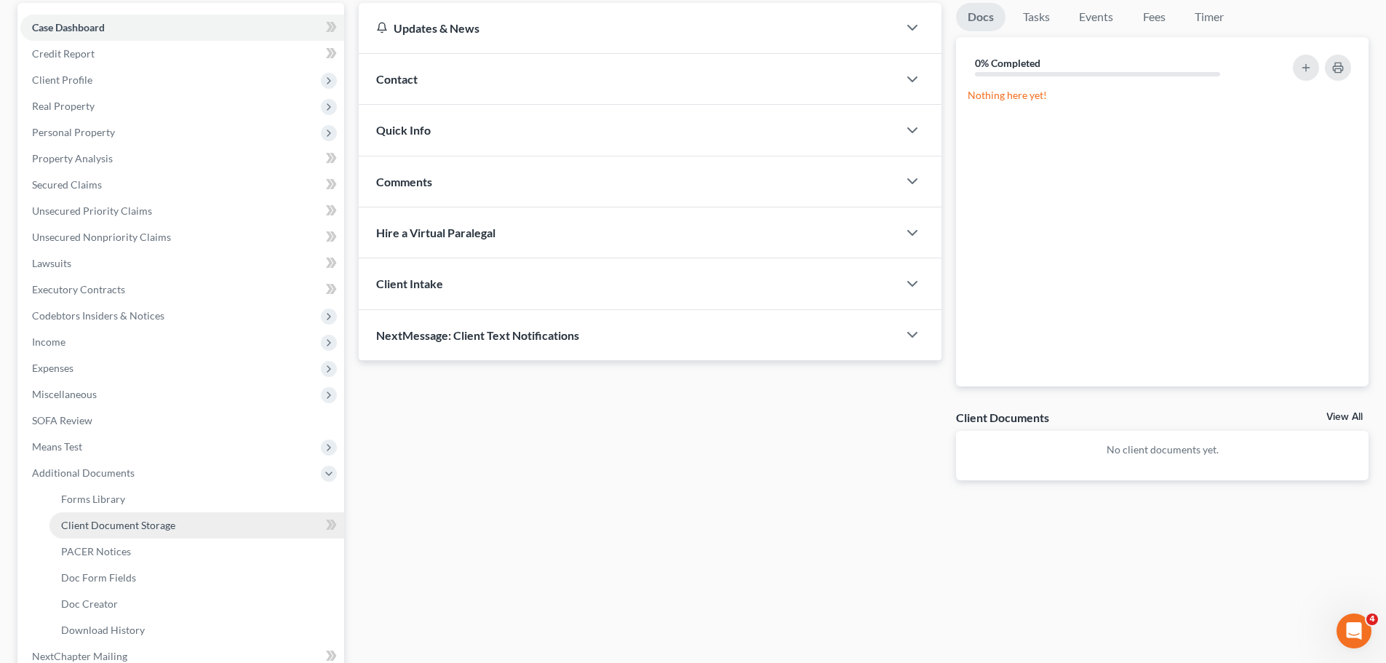
click at [160, 532] on link "Client Document Storage" at bounding box center [196, 525] width 295 height 26
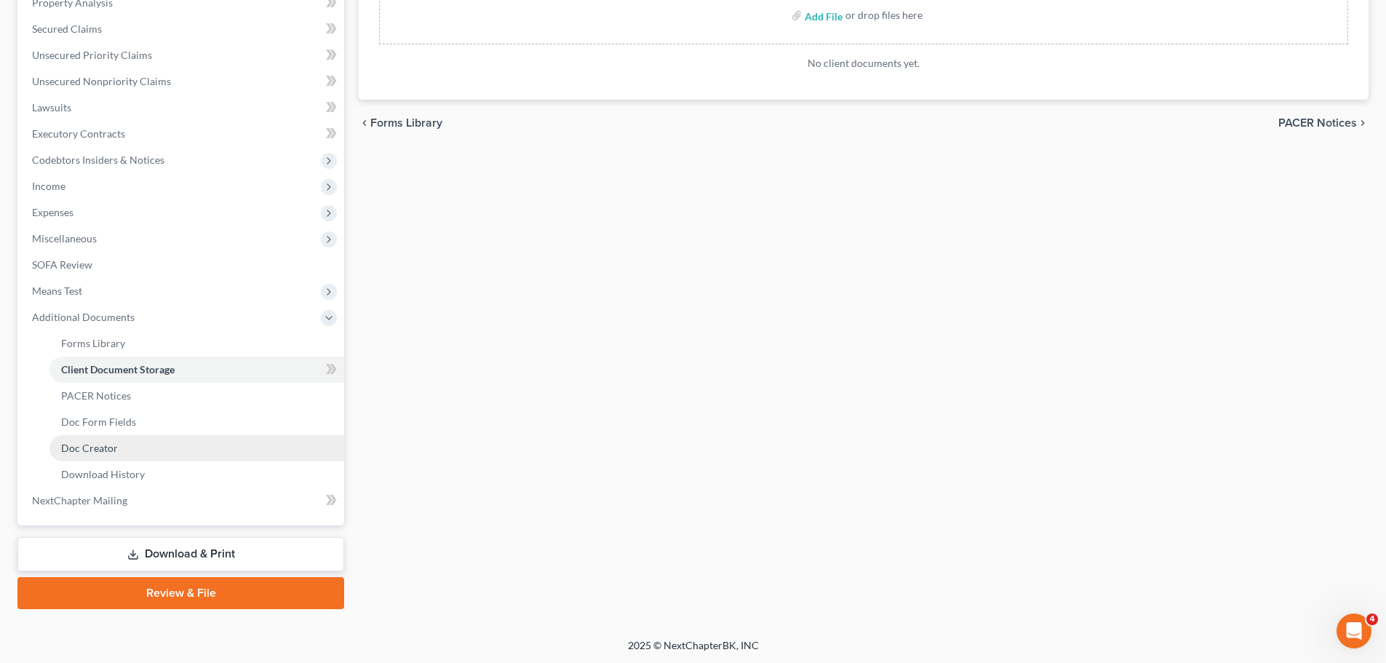
scroll to position [294, 0]
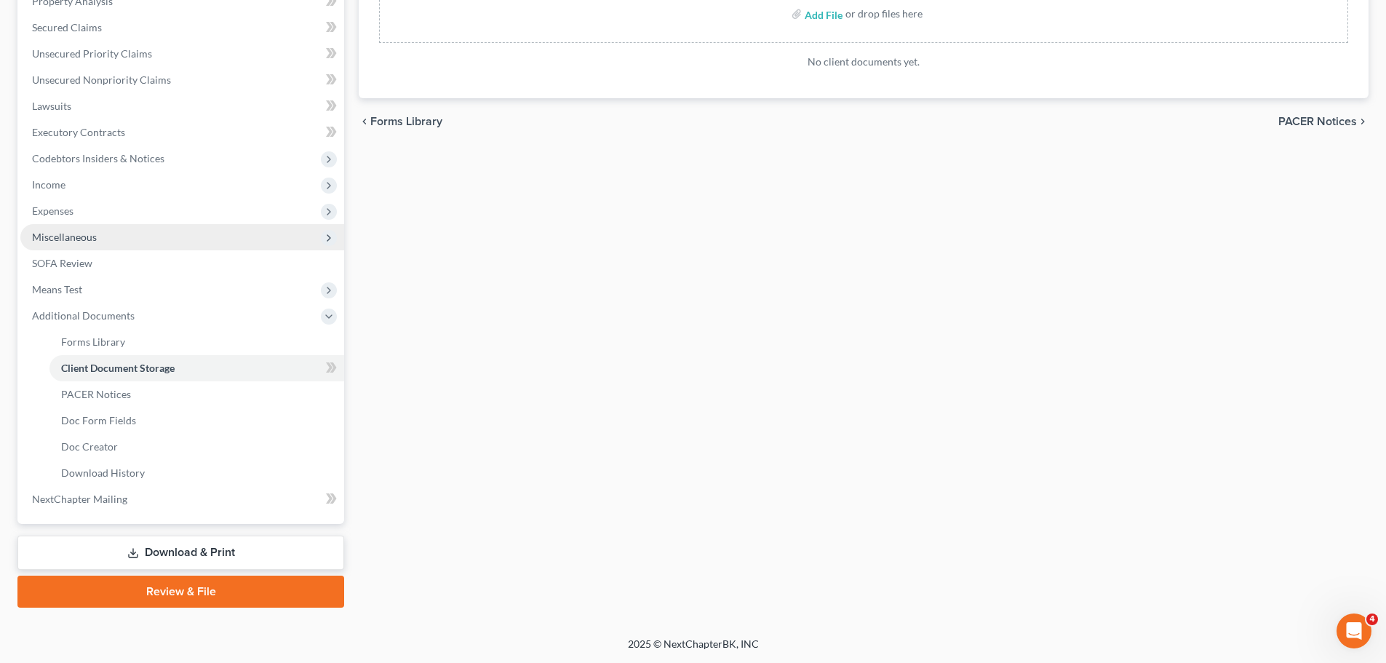
click at [88, 228] on span "Miscellaneous" at bounding box center [182, 237] width 324 height 26
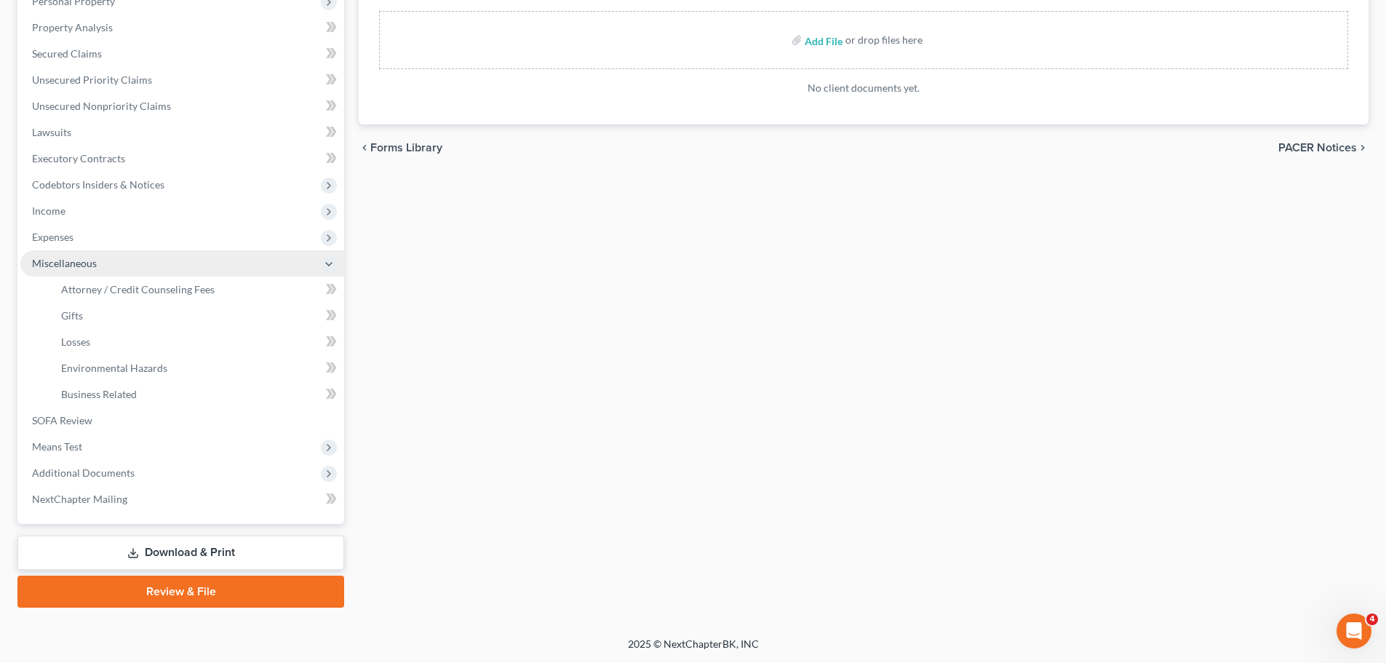
scroll to position [268, 0]
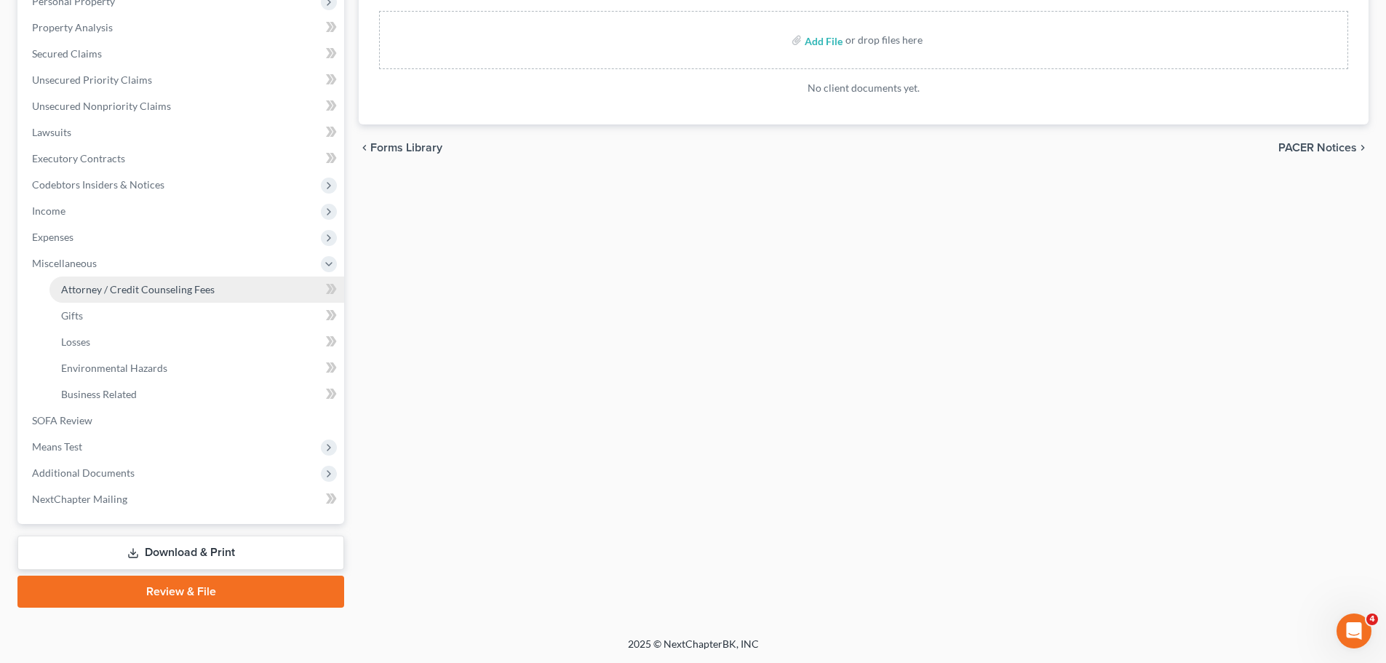
click at [172, 297] on link "Attorney / Credit Counseling Fees" at bounding box center [196, 289] width 295 height 26
select select "0"
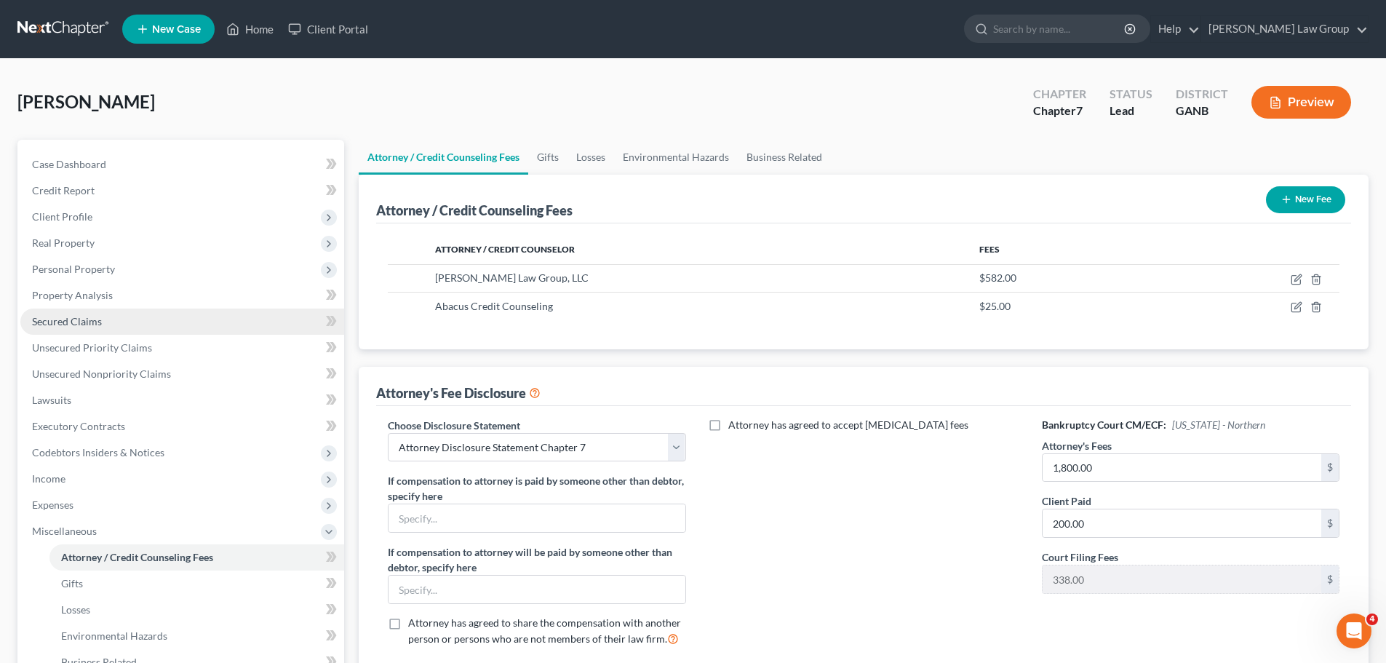
click at [87, 327] on link "Secured Claims" at bounding box center [182, 321] width 324 height 26
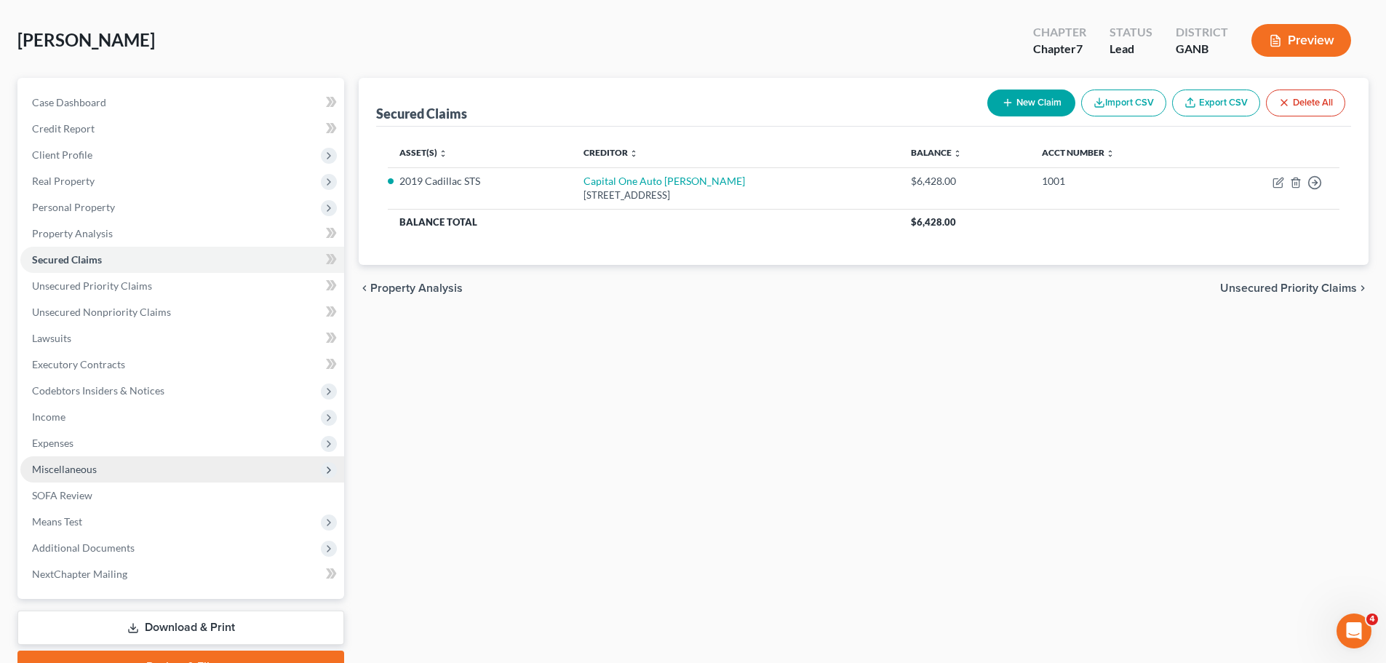
scroll to position [137, 0]
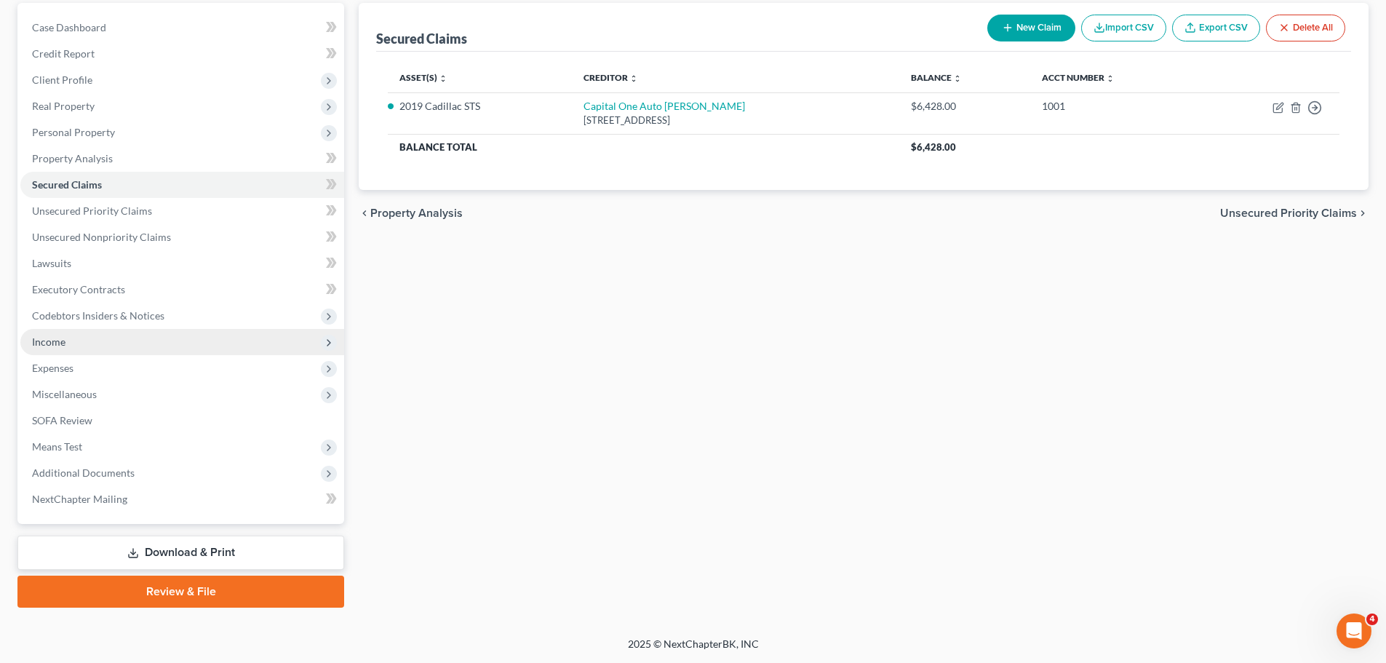
click at [83, 345] on span "Income" at bounding box center [182, 342] width 324 height 26
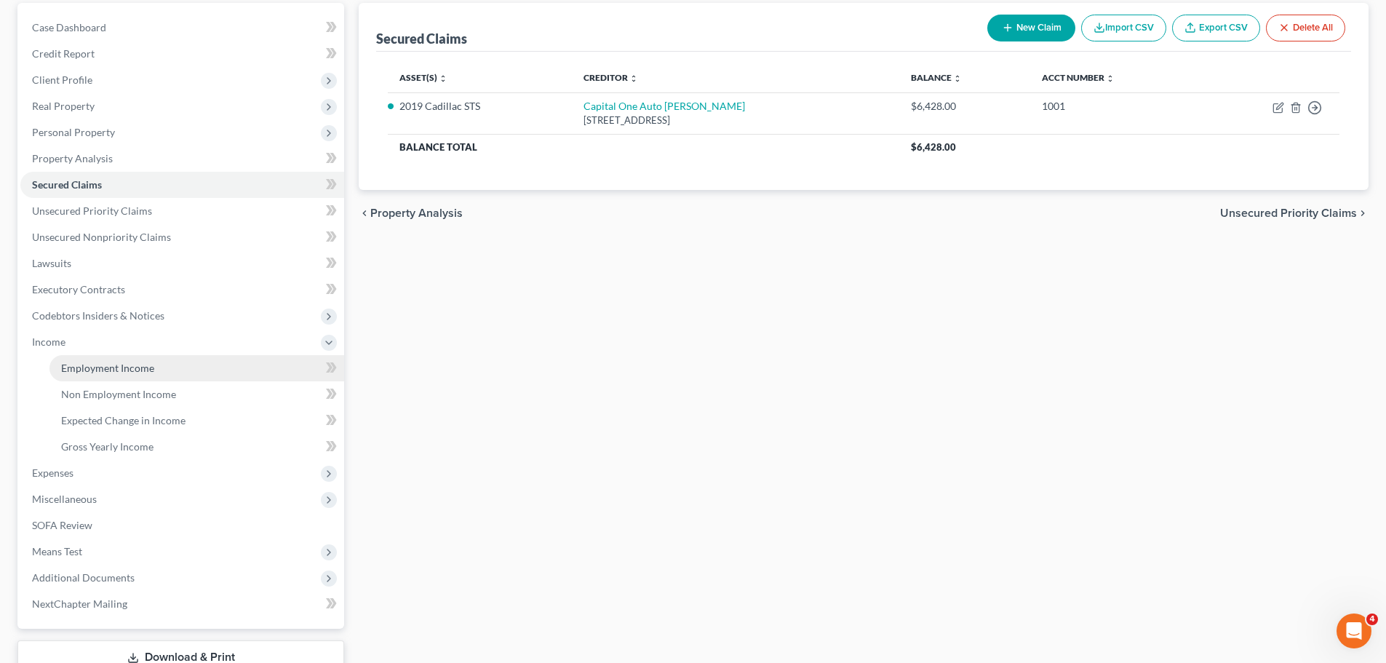
click at [132, 368] on span "Employment Income" at bounding box center [107, 368] width 93 height 12
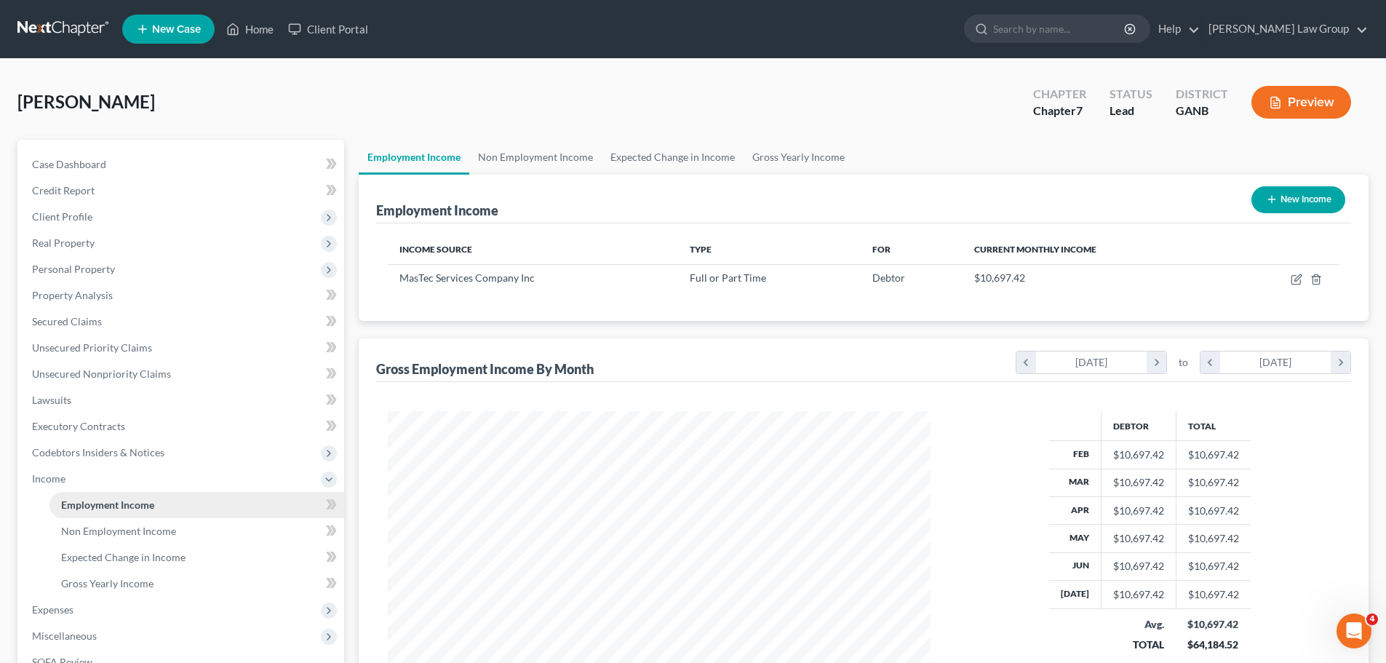
scroll to position [271, 572]
click at [108, 215] on span "Client Profile" at bounding box center [182, 217] width 324 height 26
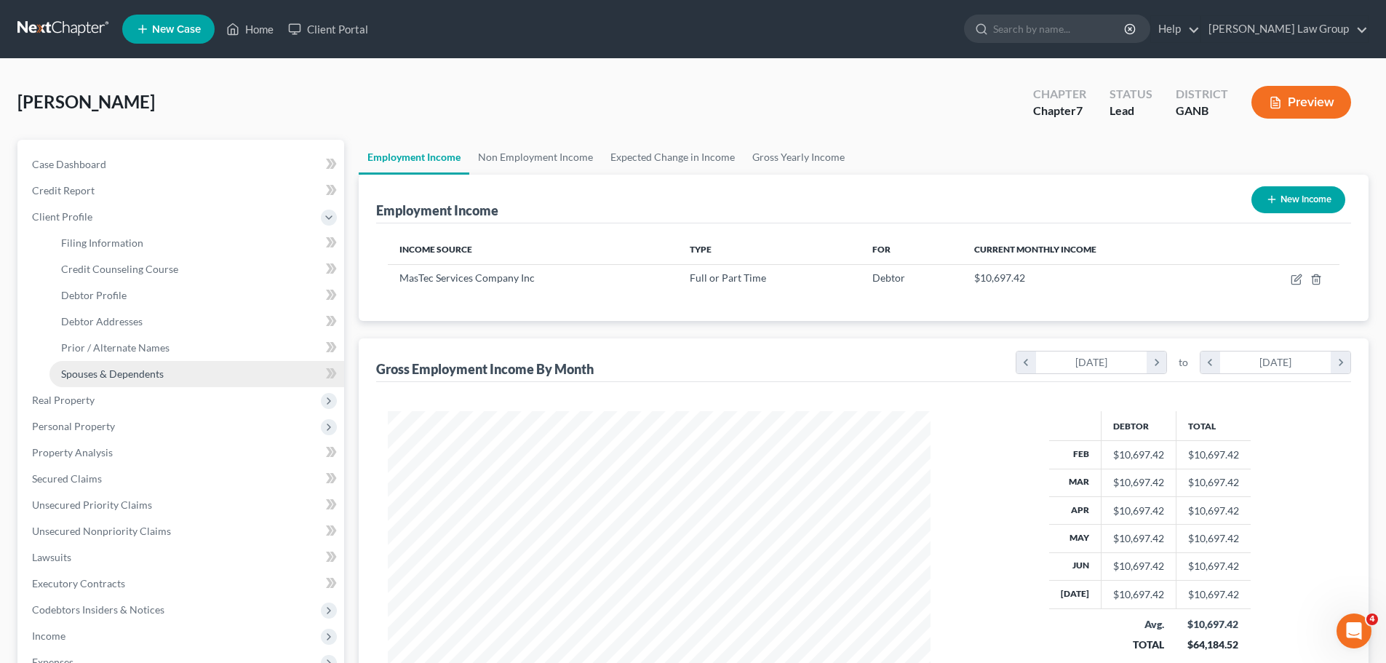
click at [122, 386] on link "Spouses & Dependents" at bounding box center [196, 374] width 295 height 26
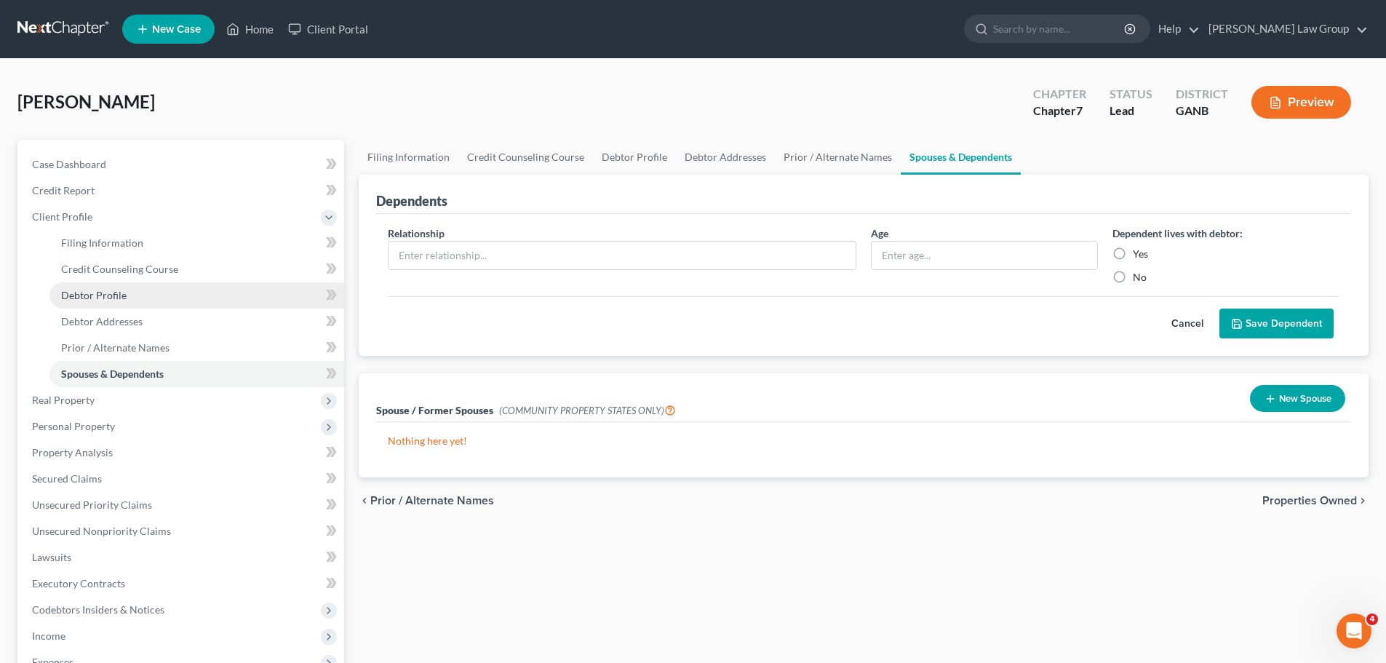
click at [124, 292] on span "Debtor Profile" at bounding box center [93, 295] width 65 height 12
select select "0"
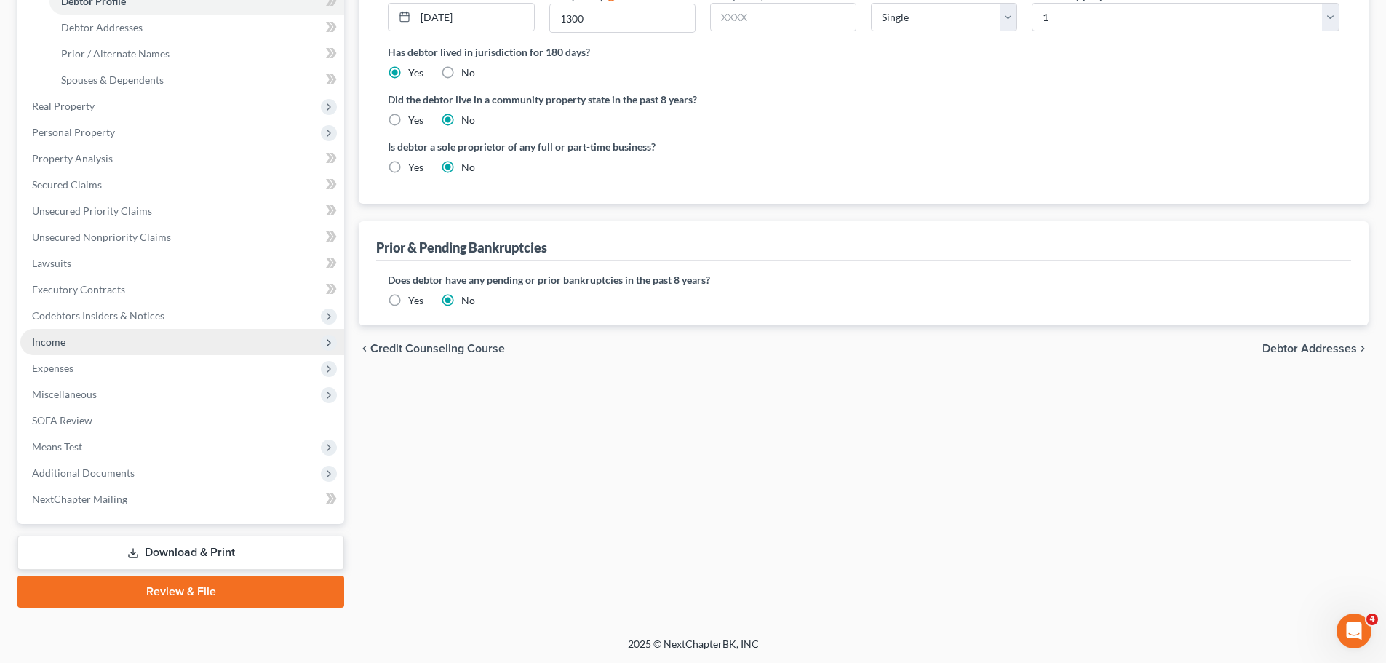
click at [62, 343] on span "Income" at bounding box center [48, 341] width 33 height 12
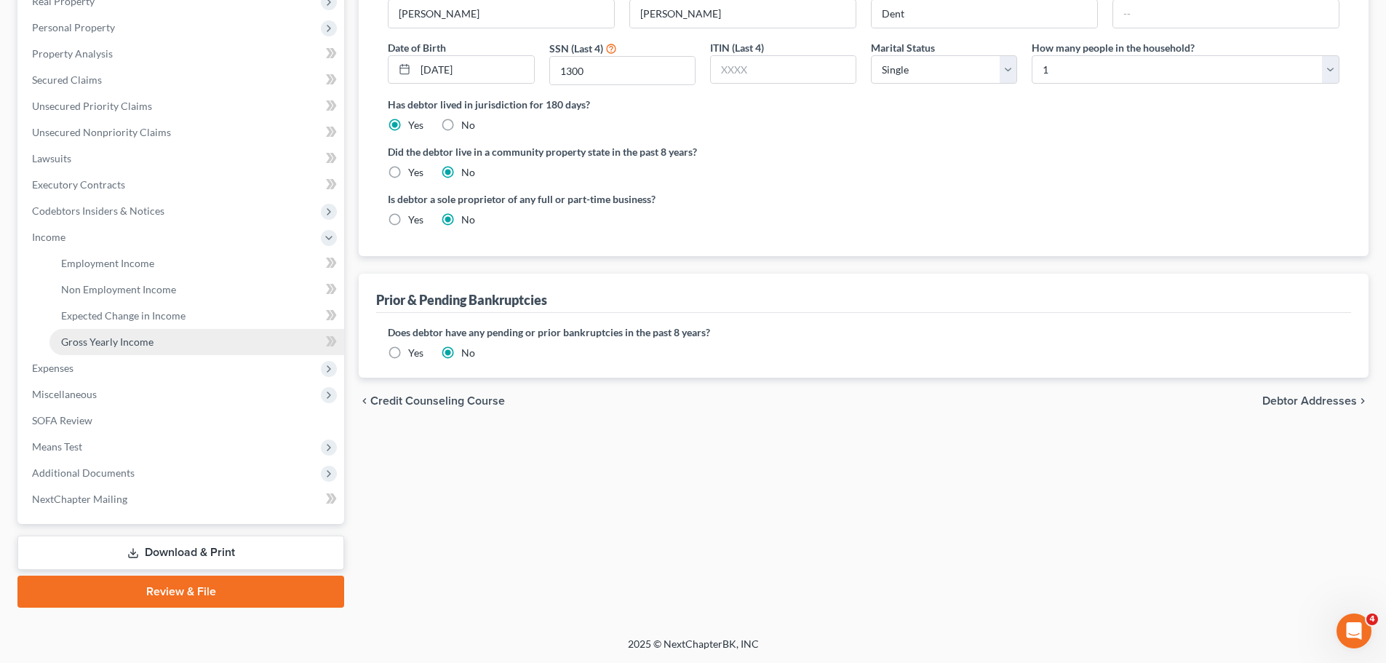
scroll to position [242, 0]
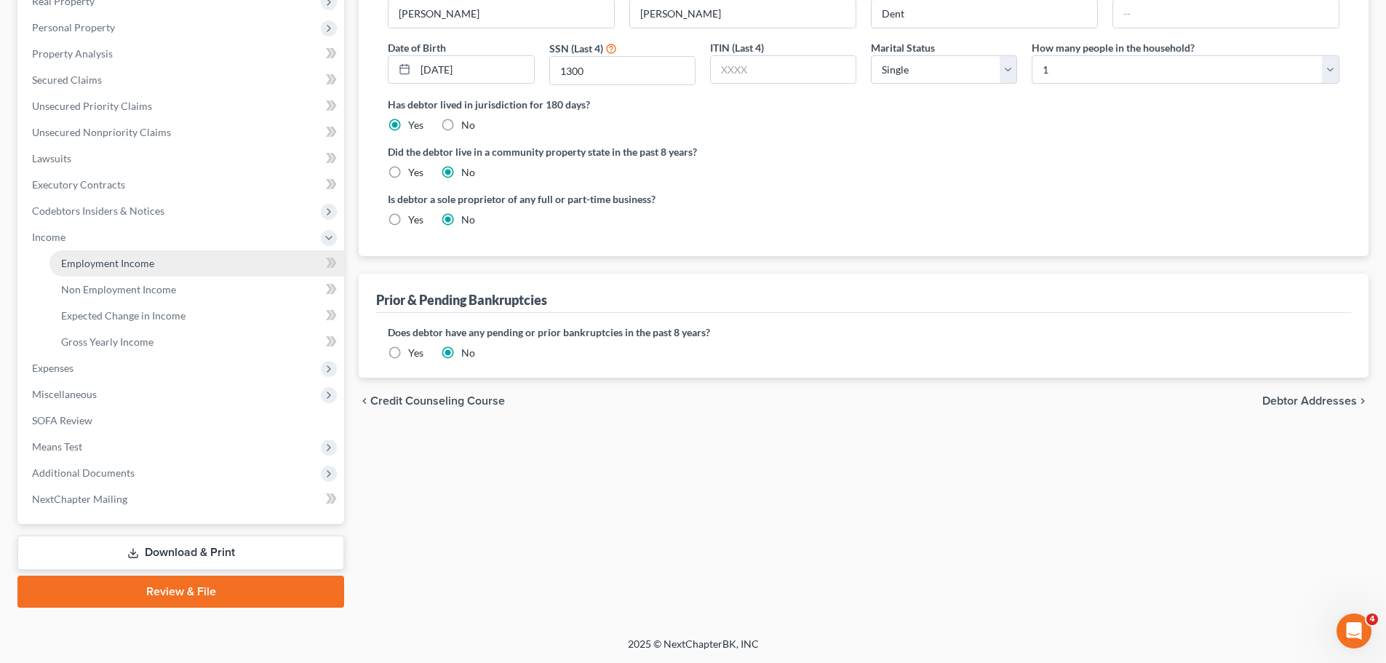
click at [156, 266] on link "Employment Income" at bounding box center [196, 263] width 295 height 26
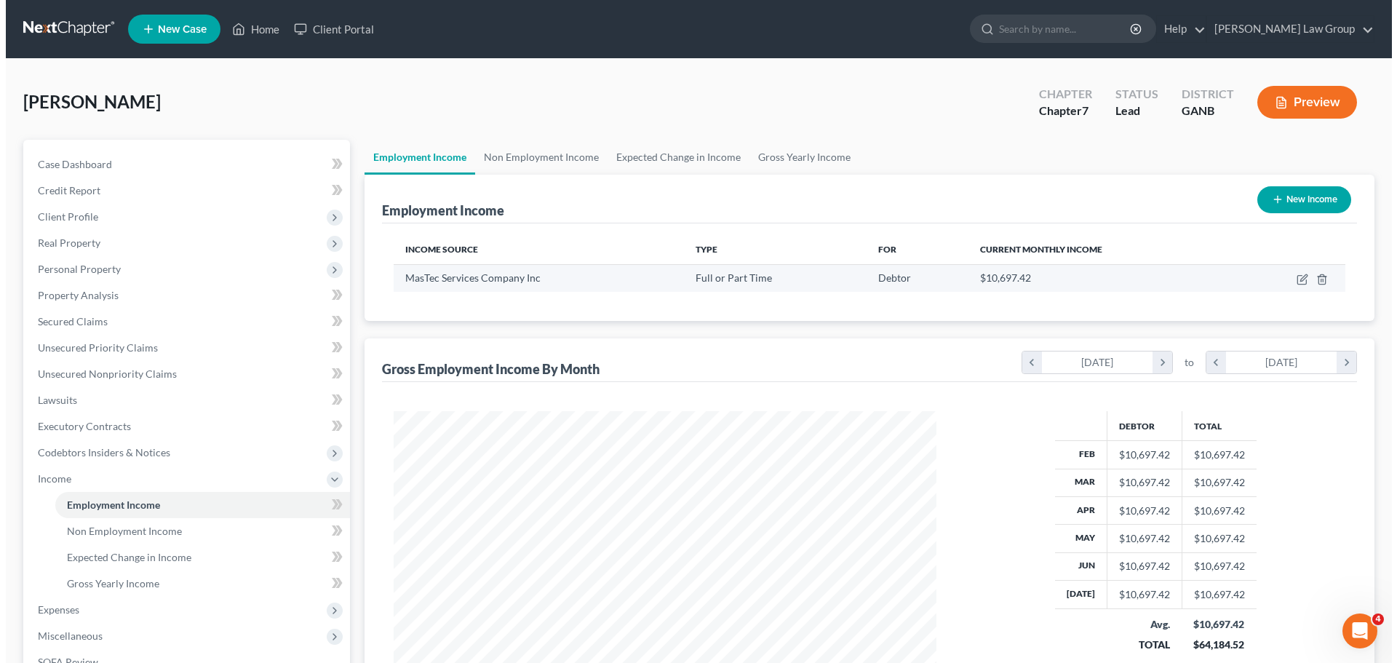
scroll to position [271, 572]
click at [1288, 284] on td at bounding box center [1284, 278] width 111 height 28
click at [1294, 280] on icon "button" at bounding box center [1297, 280] width 12 height 12
select select "0"
select select "9"
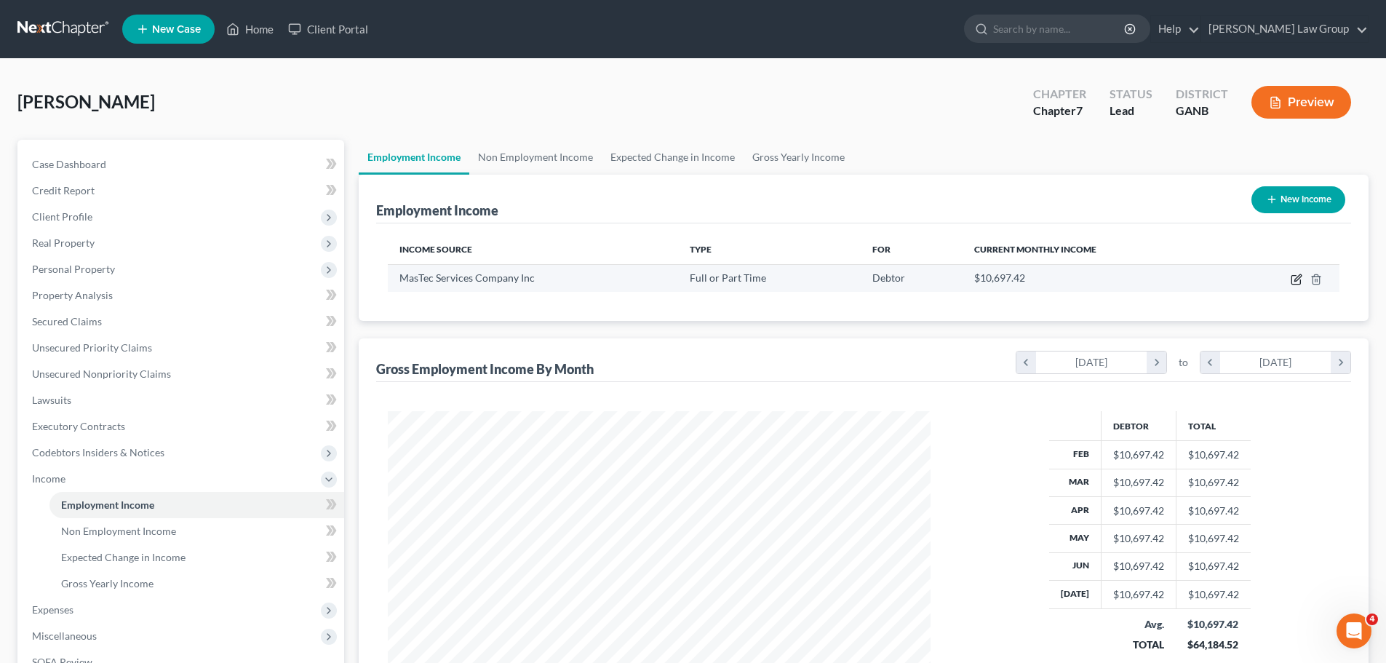
select select "2"
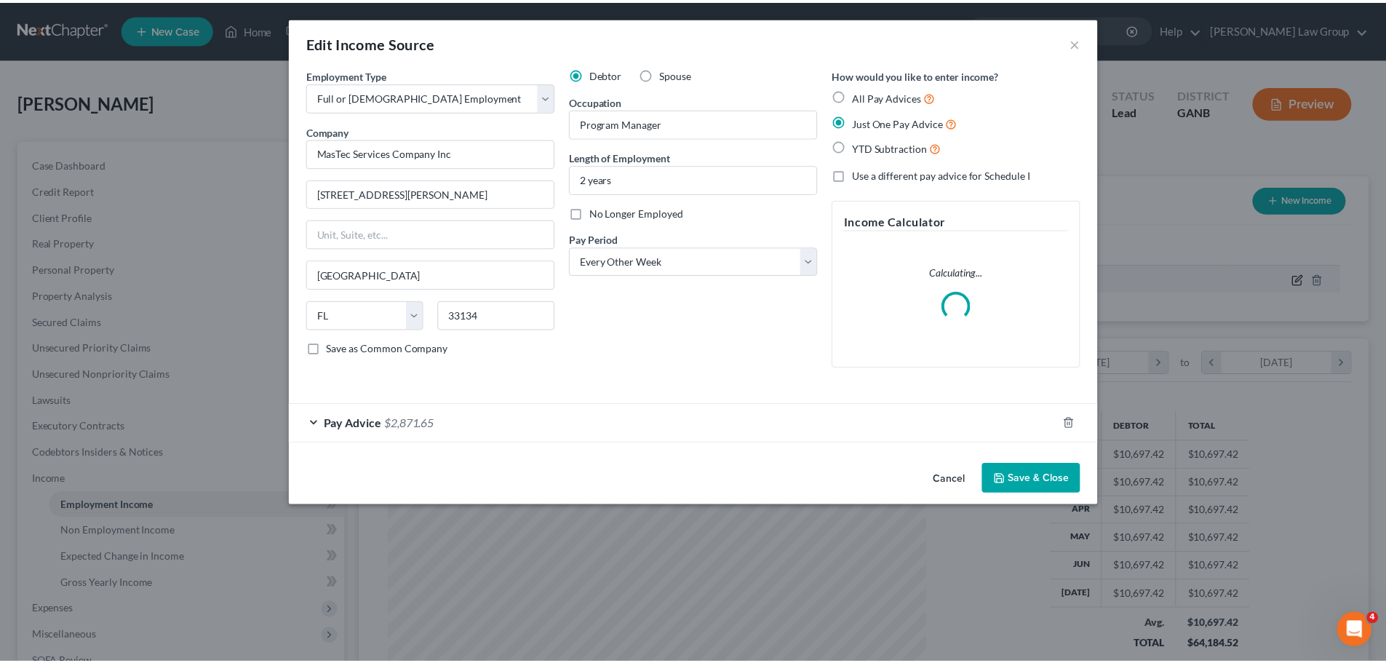
scroll to position [274, 577]
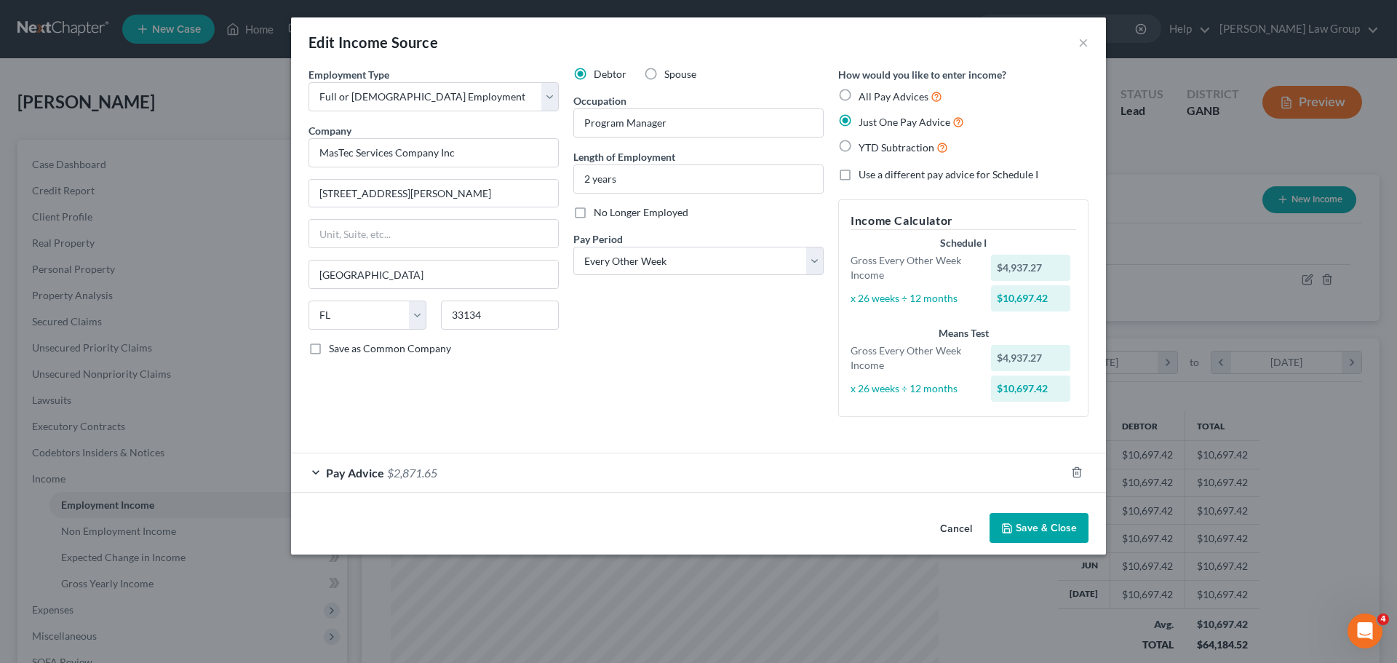
click at [1042, 524] on button "Save & Close" at bounding box center [1038, 528] width 99 height 31
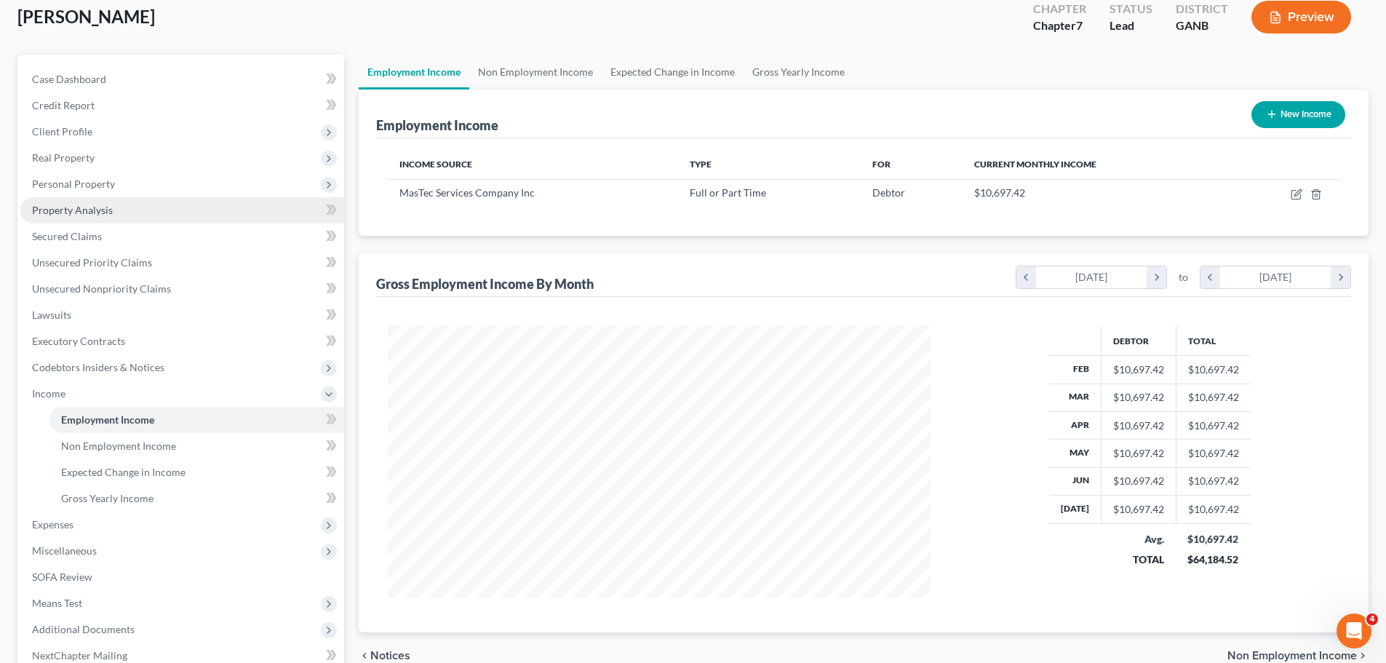
scroll to position [242, 0]
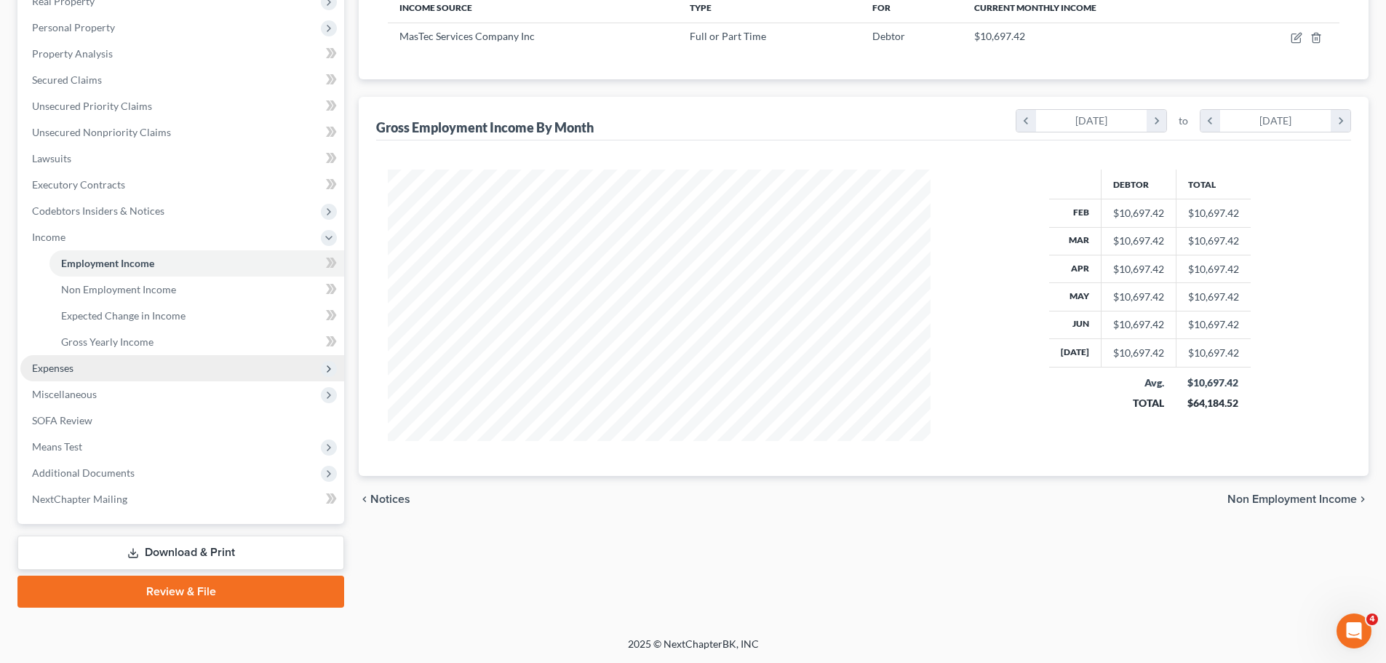
click at [123, 374] on span "Expenses" at bounding box center [182, 368] width 324 height 26
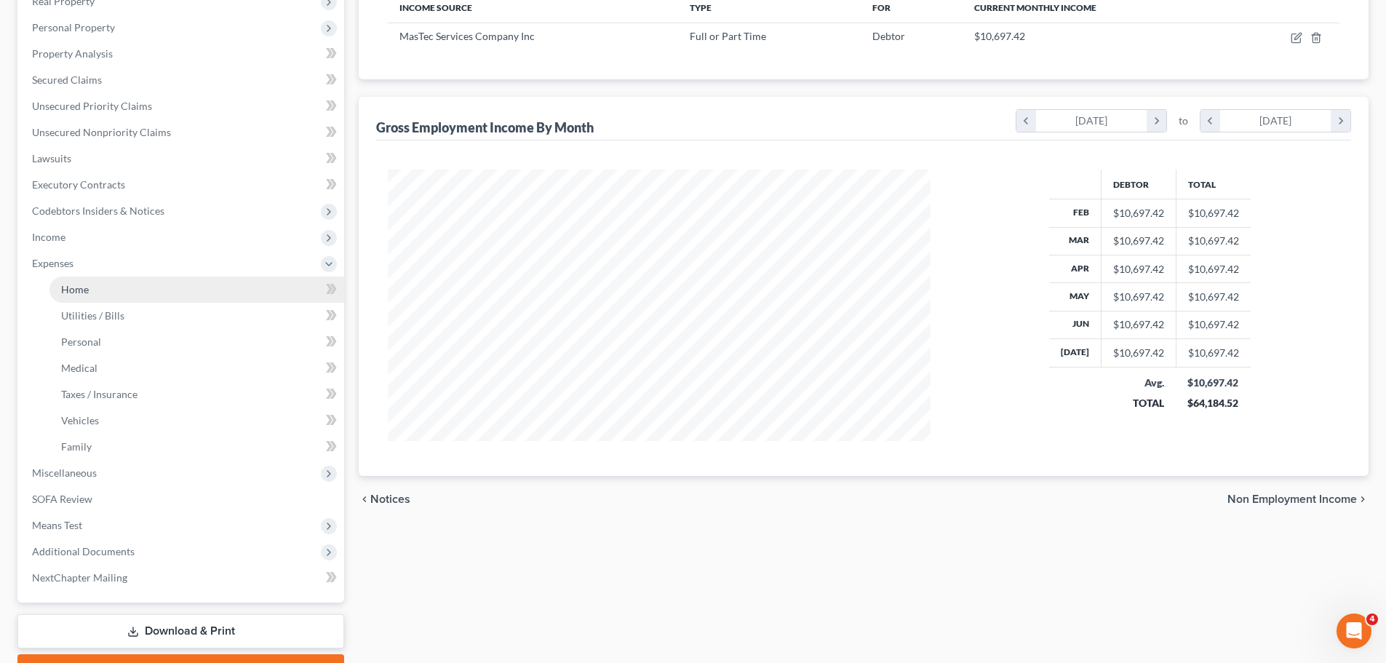
click at [104, 289] on link "Home" at bounding box center [196, 289] width 295 height 26
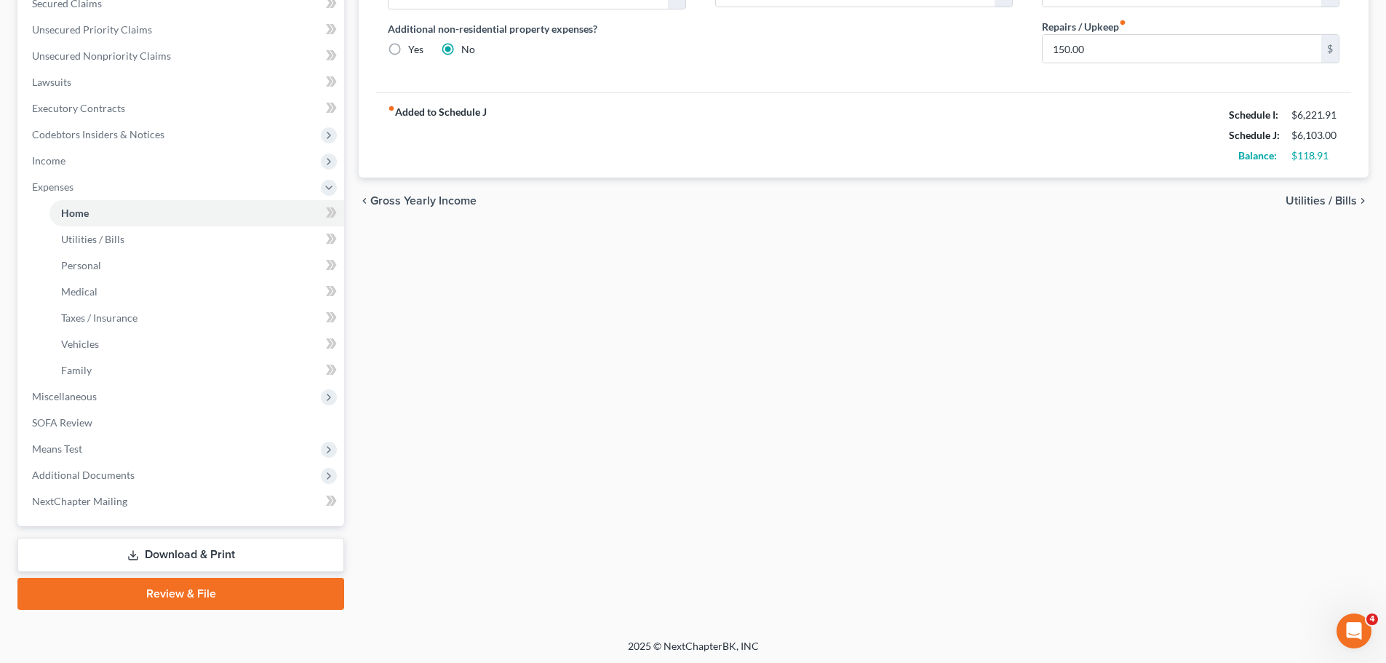
scroll to position [320, 0]
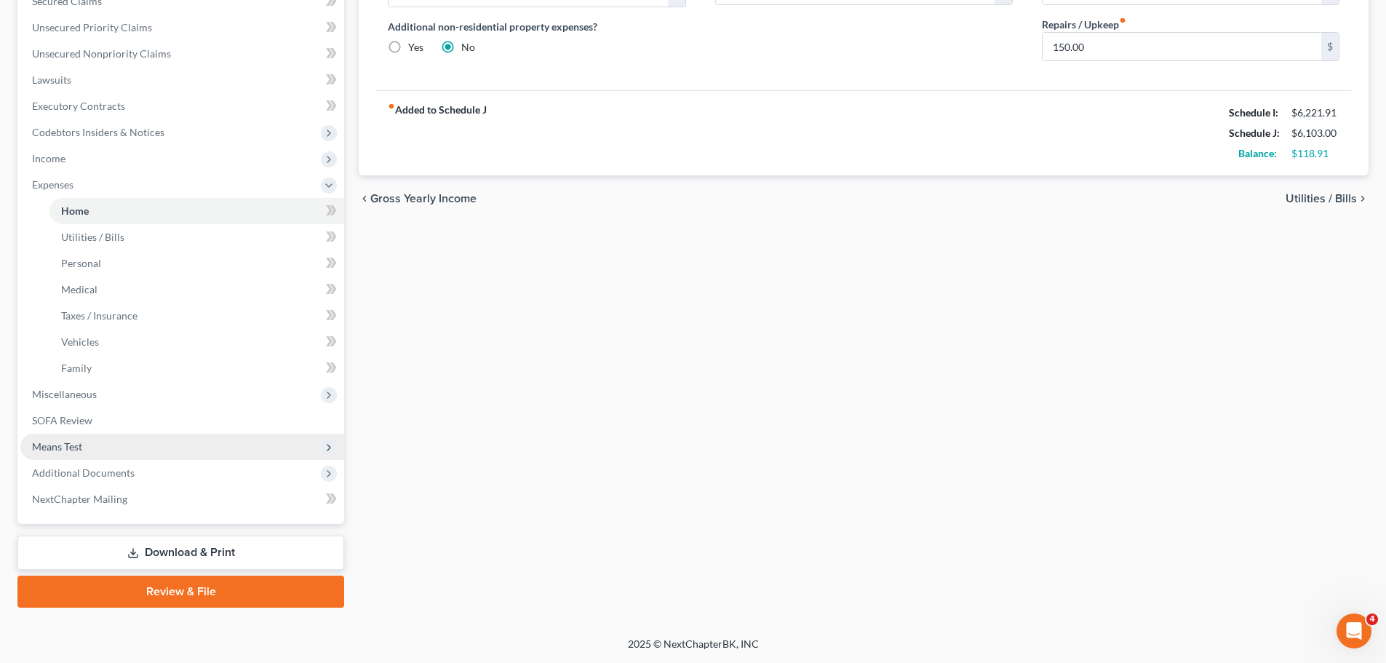
drag, startPoint x: 75, startPoint y: 450, endPoint x: 91, endPoint y: 450, distance: 16.0
click at [74, 450] on span "Means Test" at bounding box center [57, 446] width 50 height 12
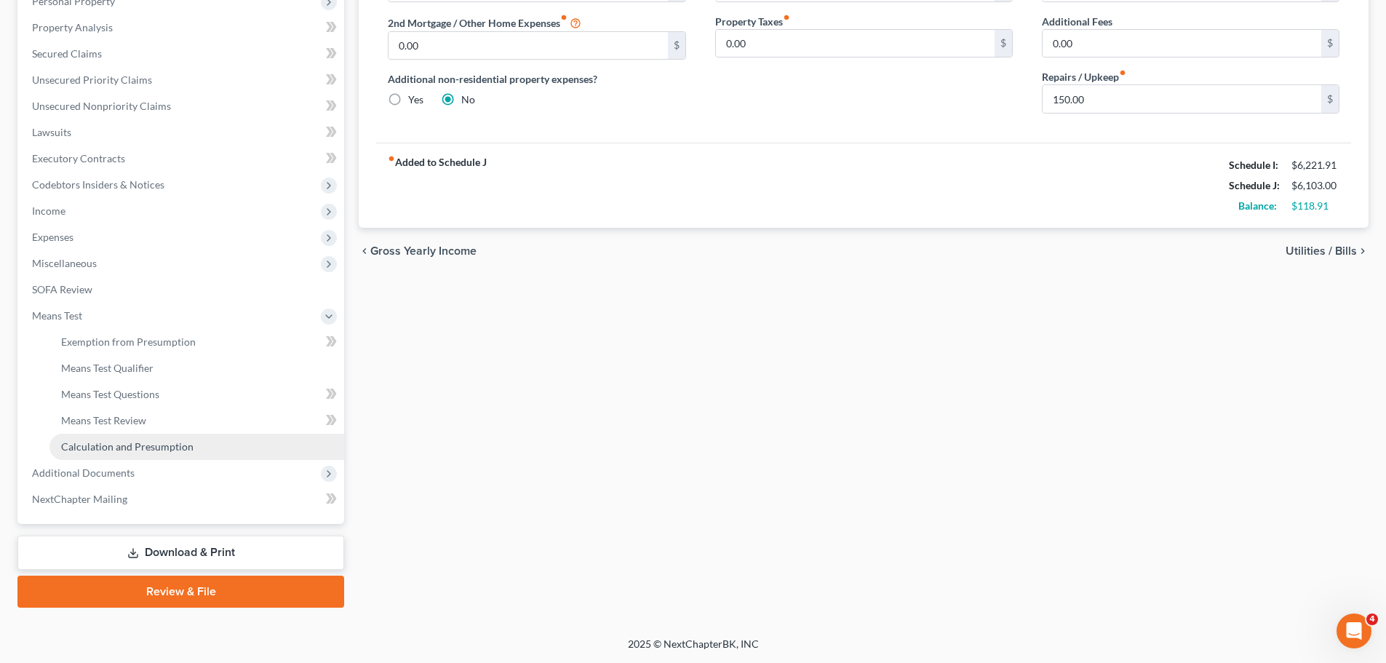
scroll to position [268, 0]
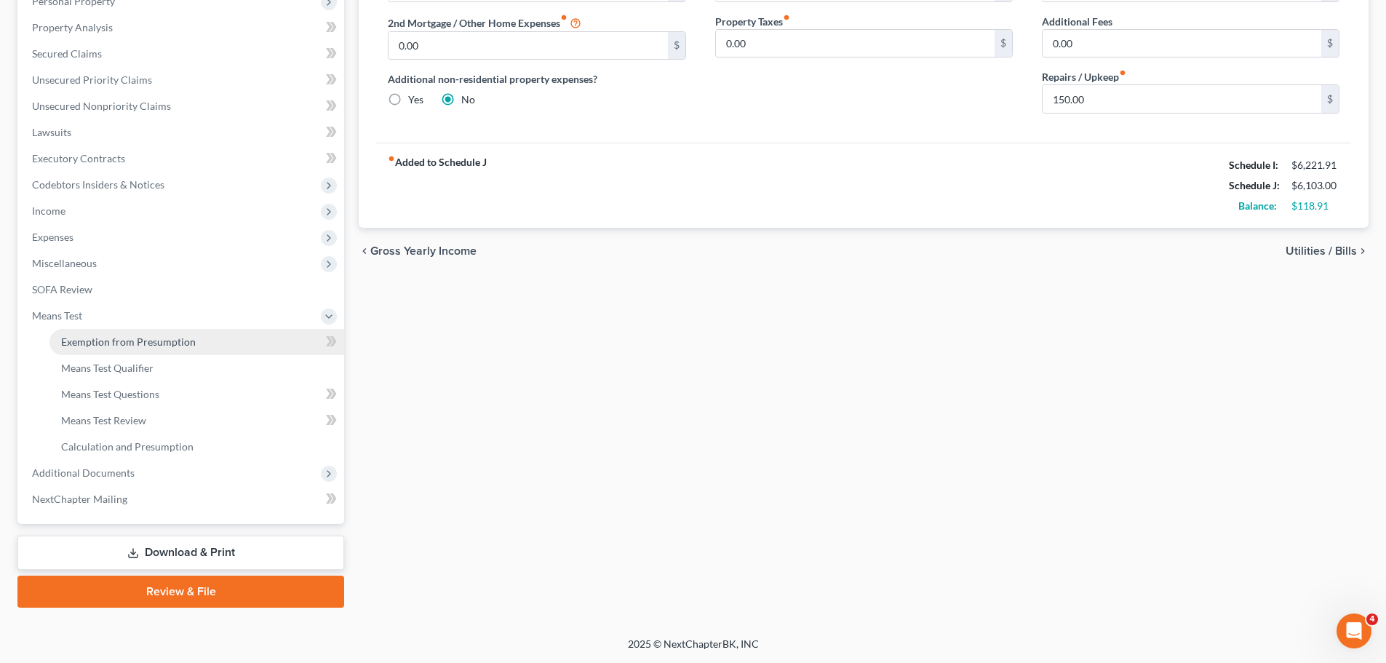
click at [198, 335] on link "Exemption from Presumption" at bounding box center [196, 342] width 295 height 26
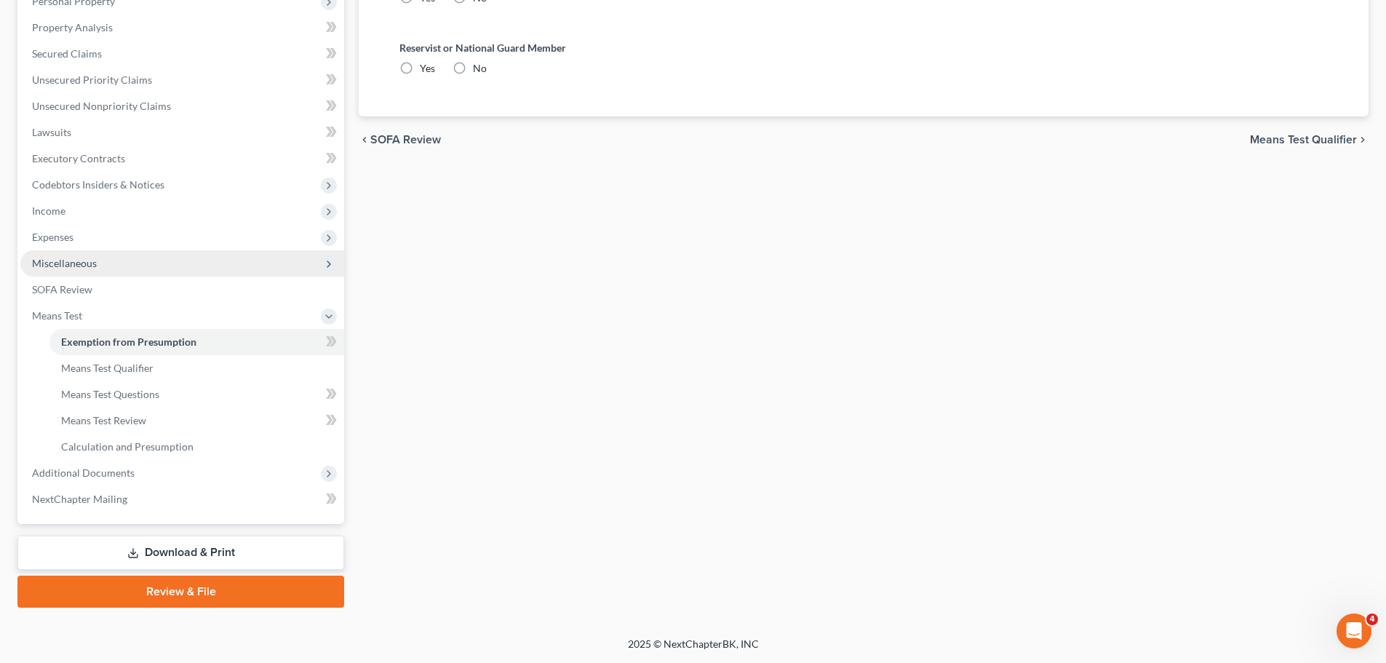
radio input "true"
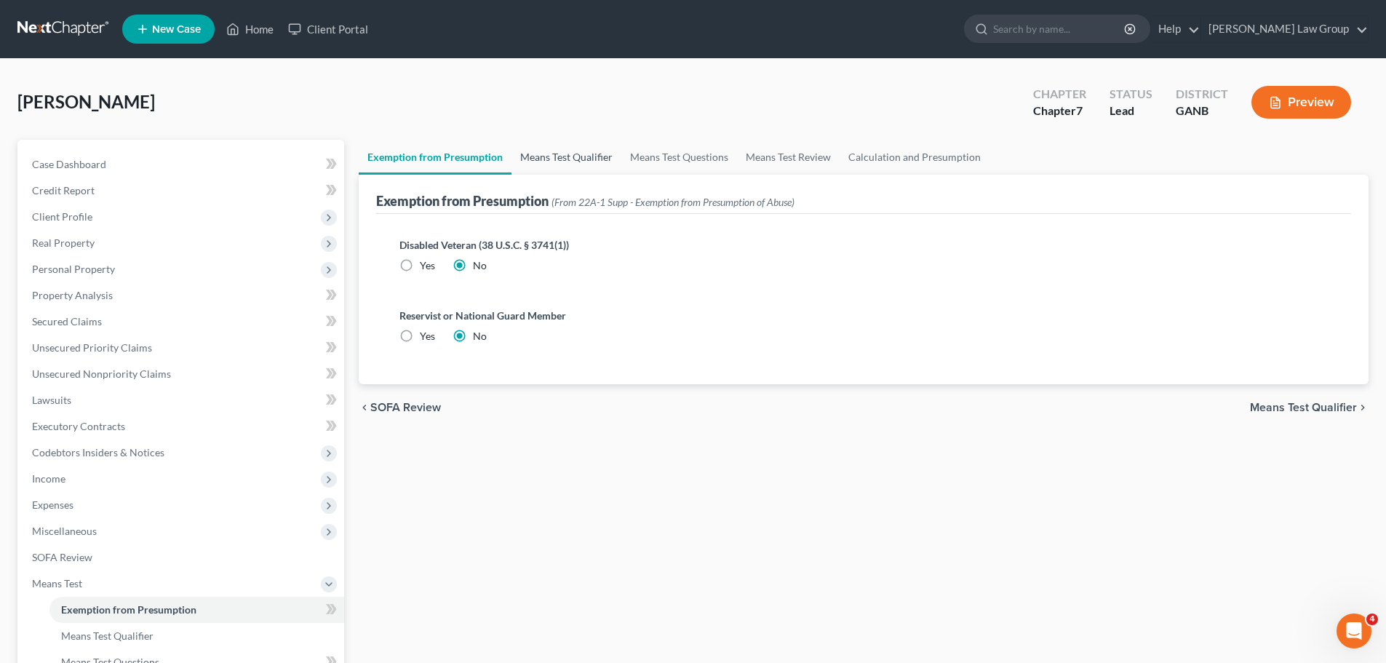
click at [591, 161] on link "Means Test Qualifier" at bounding box center [566, 157] width 110 height 35
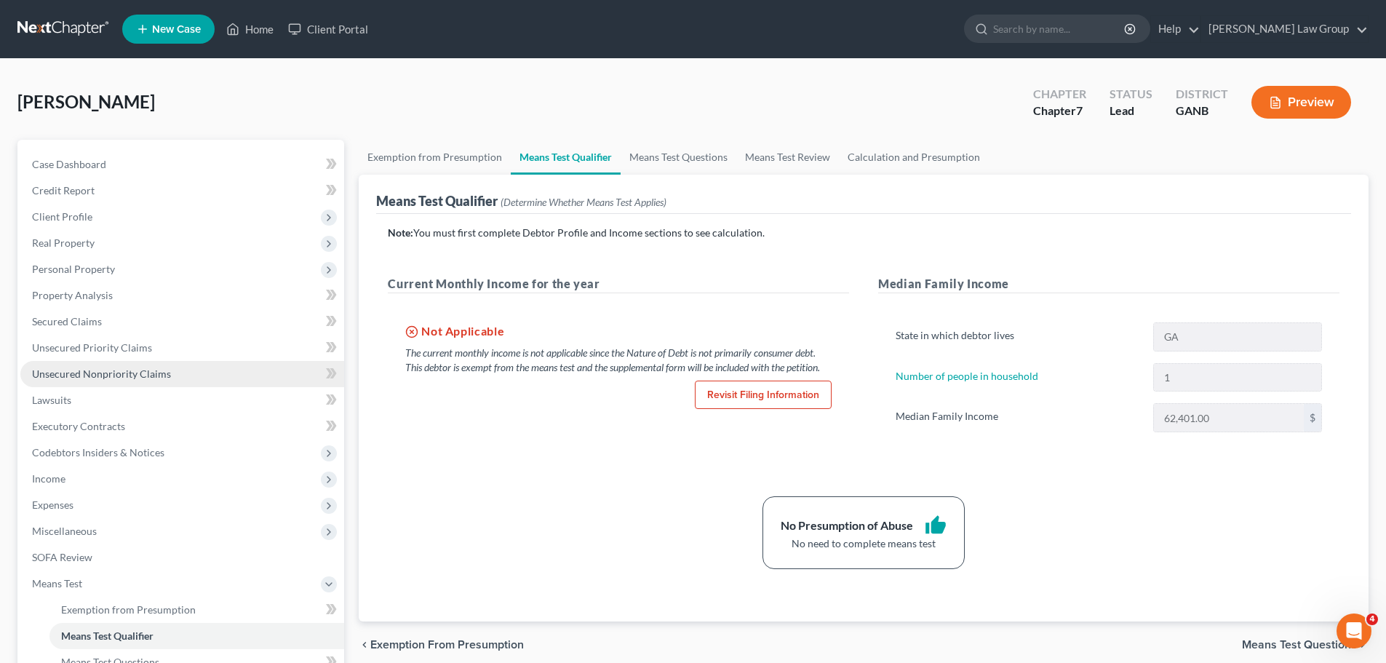
click at [137, 376] on span "Unsecured Nonpriority Claims" at bounding box center [101, 373] width 139 height 12
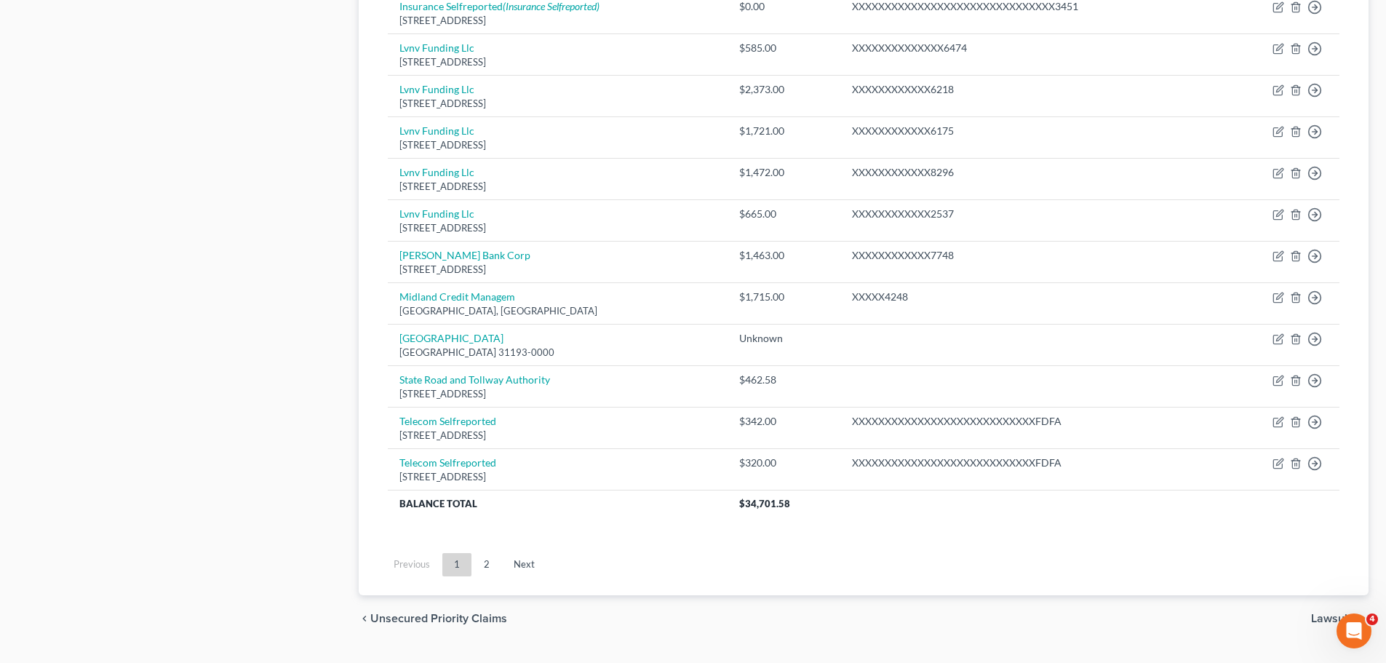
scroll to position [1017, 0]
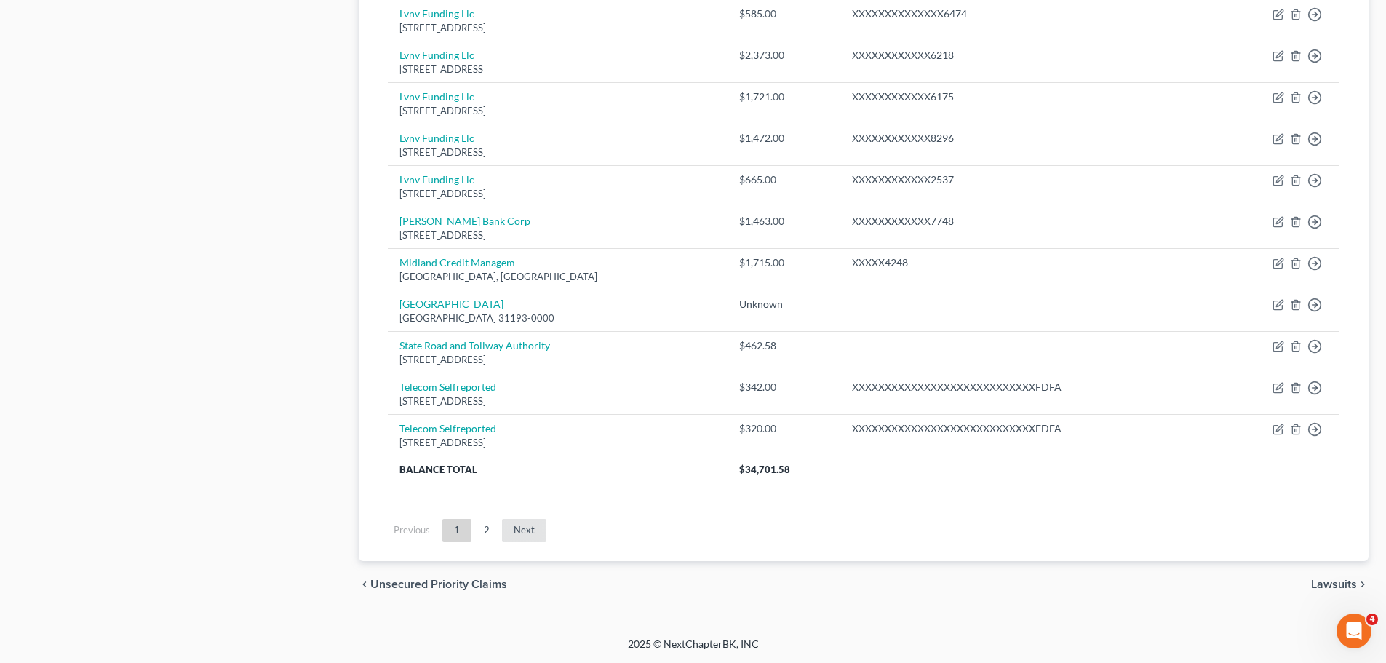
click at [533, 531] on link "Next" at bounding box center [524, 530] width 44 height 23
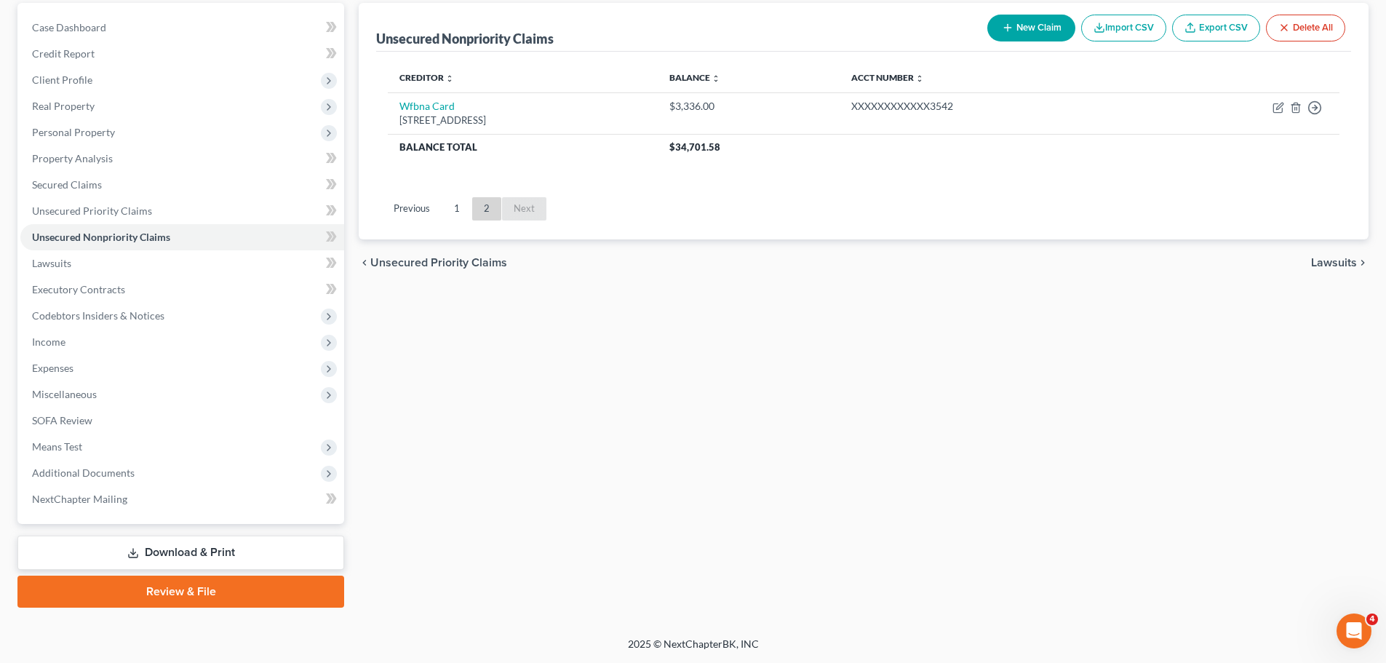
scroll to position [137, 0]
click at [449, 203] on link "1" at bounding box center [456, 208] width 29 height 23
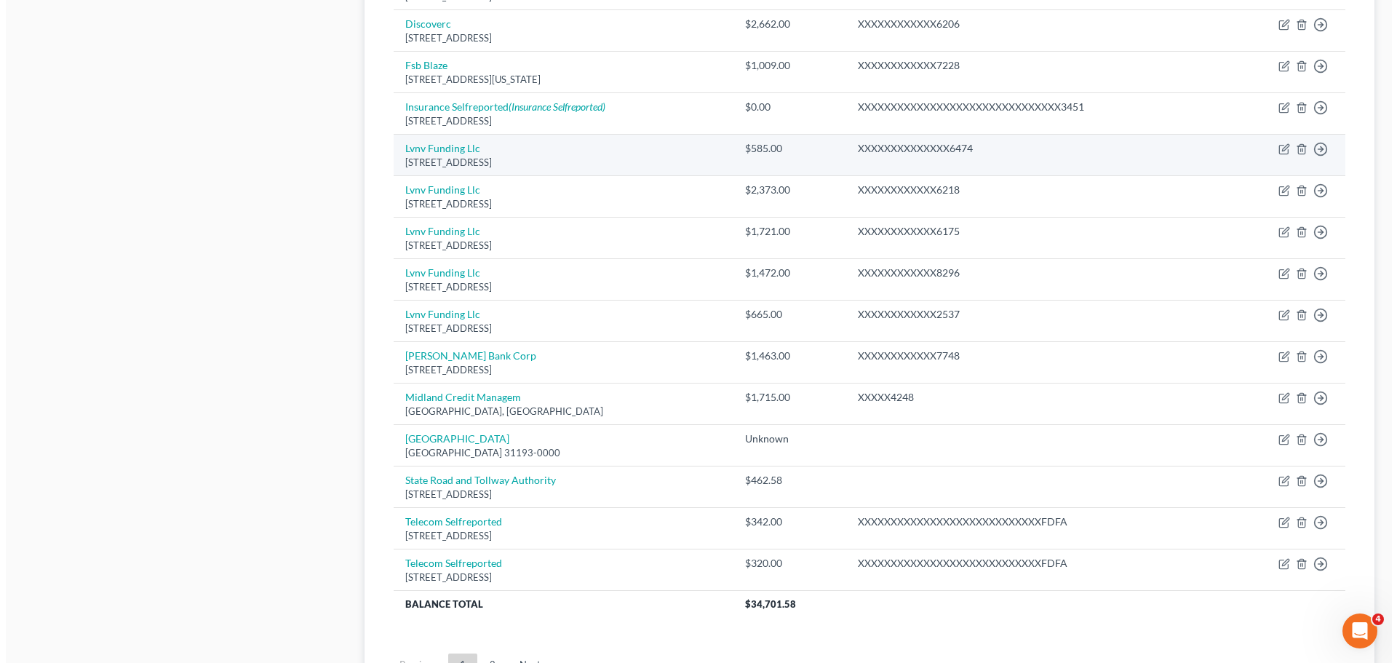
scroll to position [1017, 0]
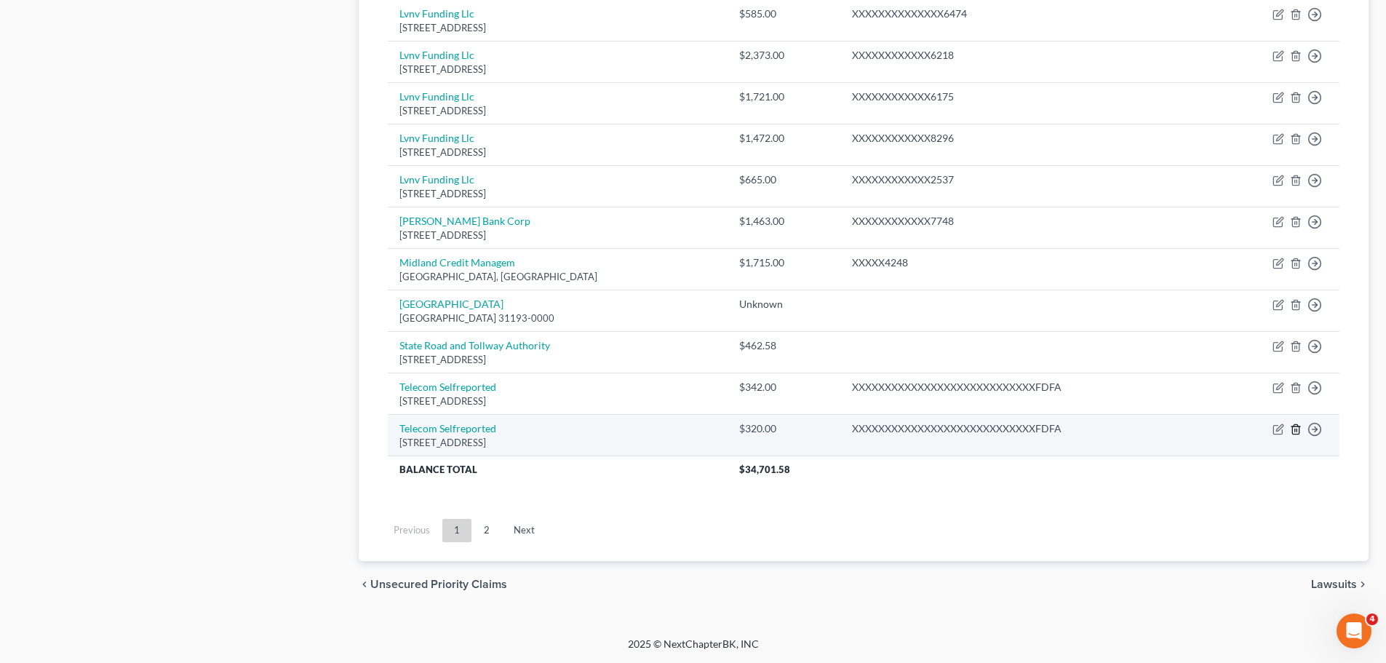
click at [1296, 428] on icon "button" at bounding box center [1296, 429] width 12 height 12
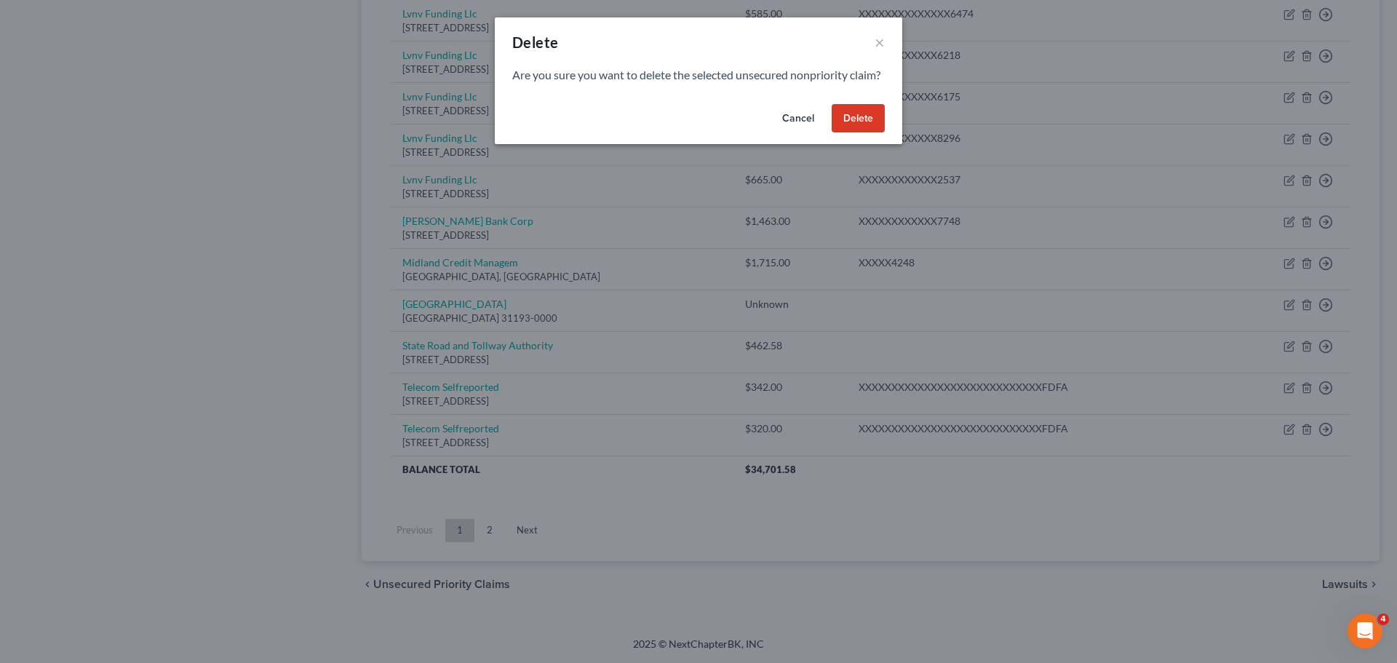
click at [862, 133] on button "Delete" at bounding box center [857, 118] width 53 height 29
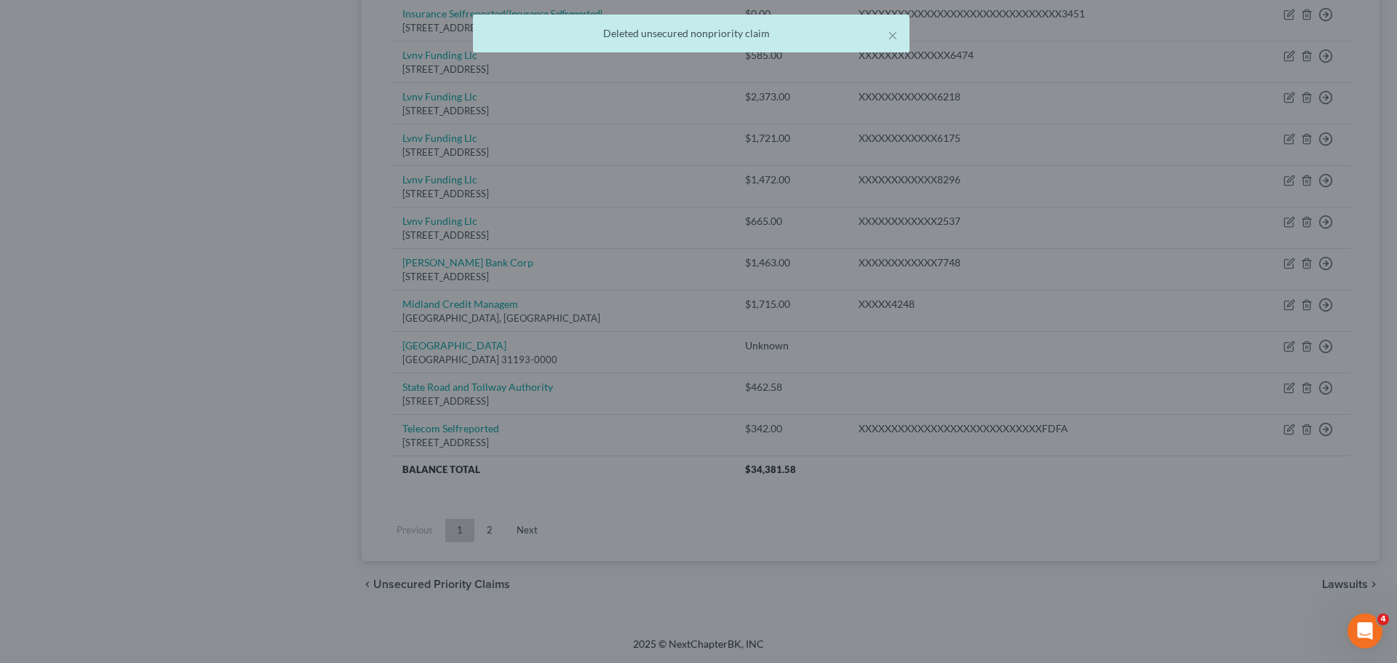
scroll to position [976, 0]
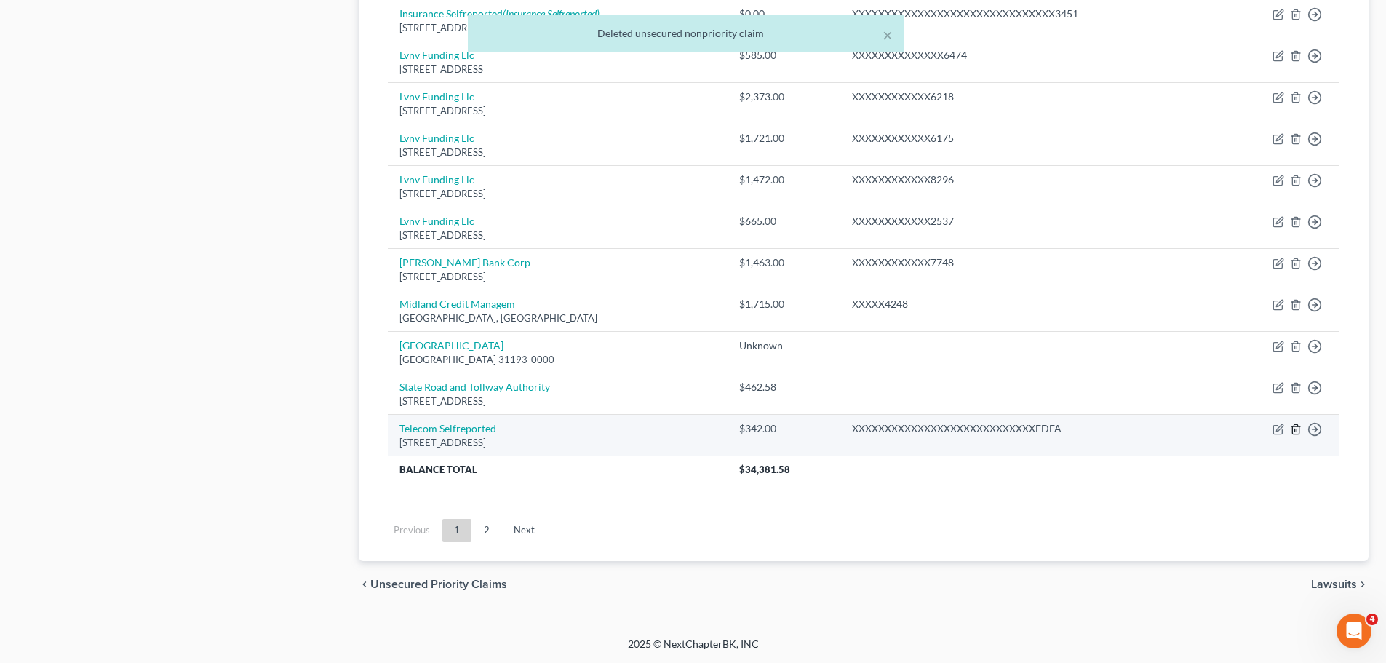
click at [1292, 432] on icon "button" at bounding box center [1296, 429] width 12 height 12
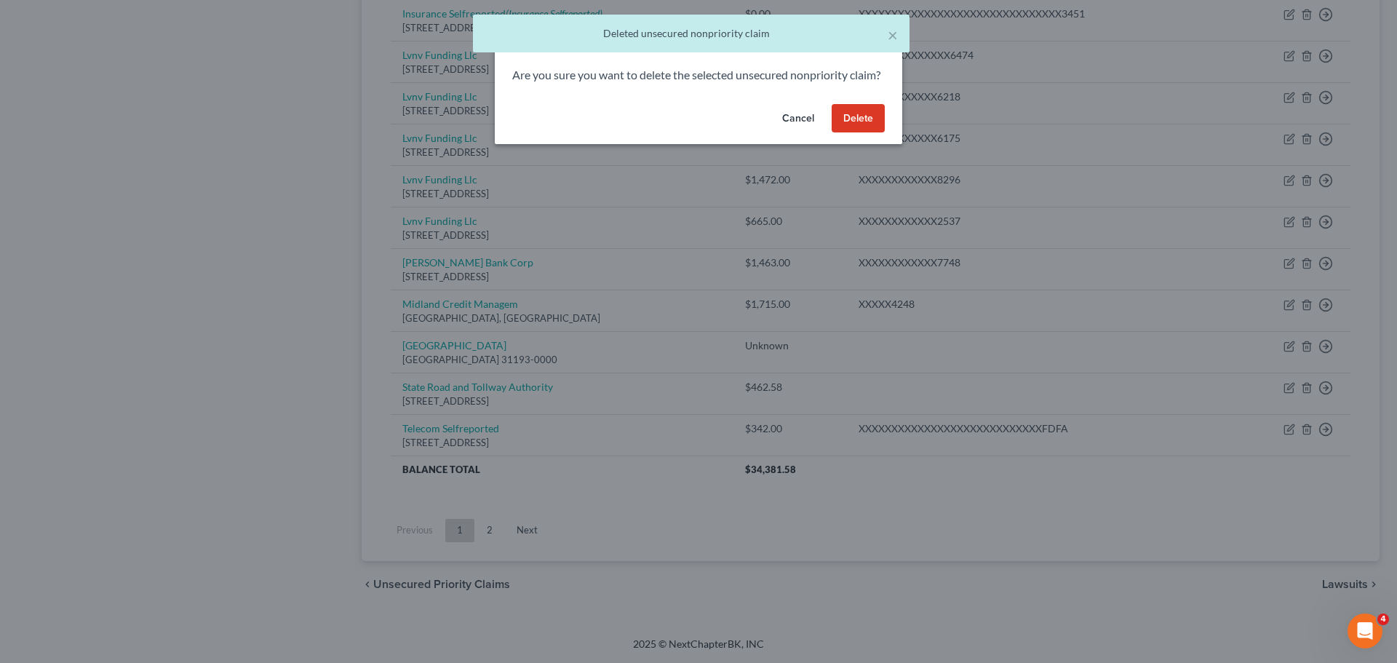
click at [851, 120] on button "Delete" at bounding box center [857, 118] width 53 height 29
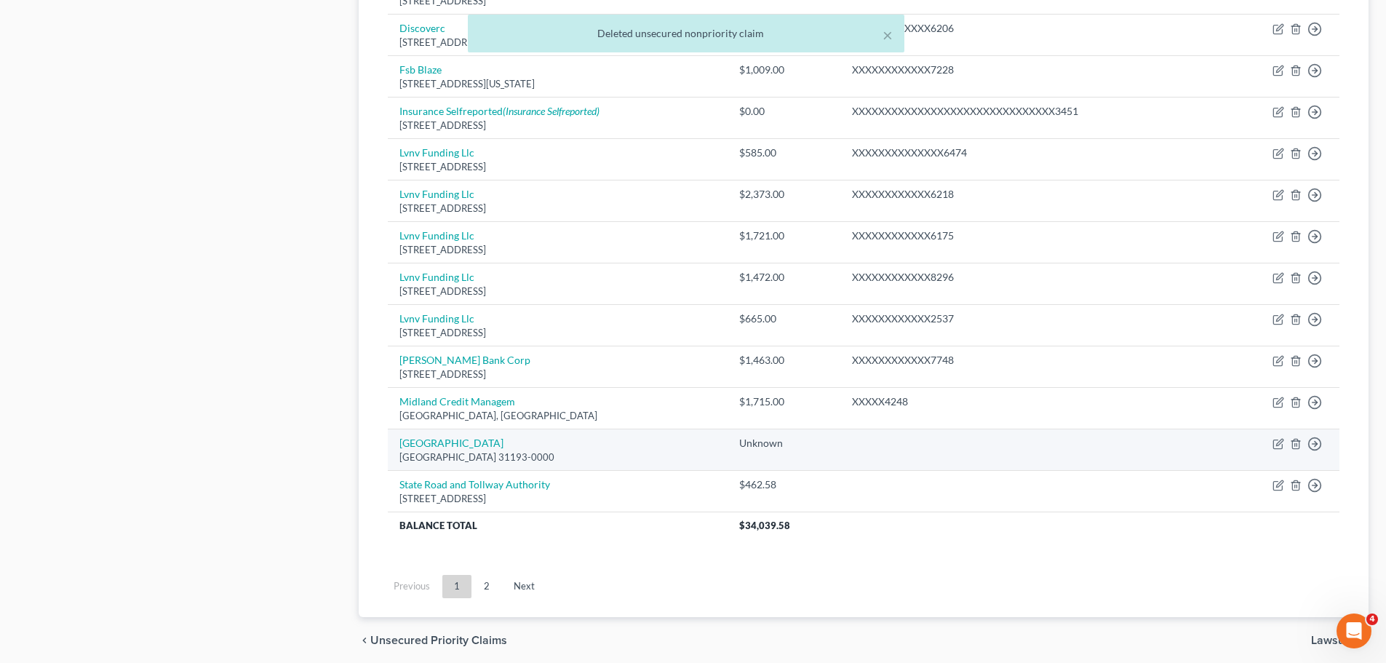
scroll to position [716, 0]
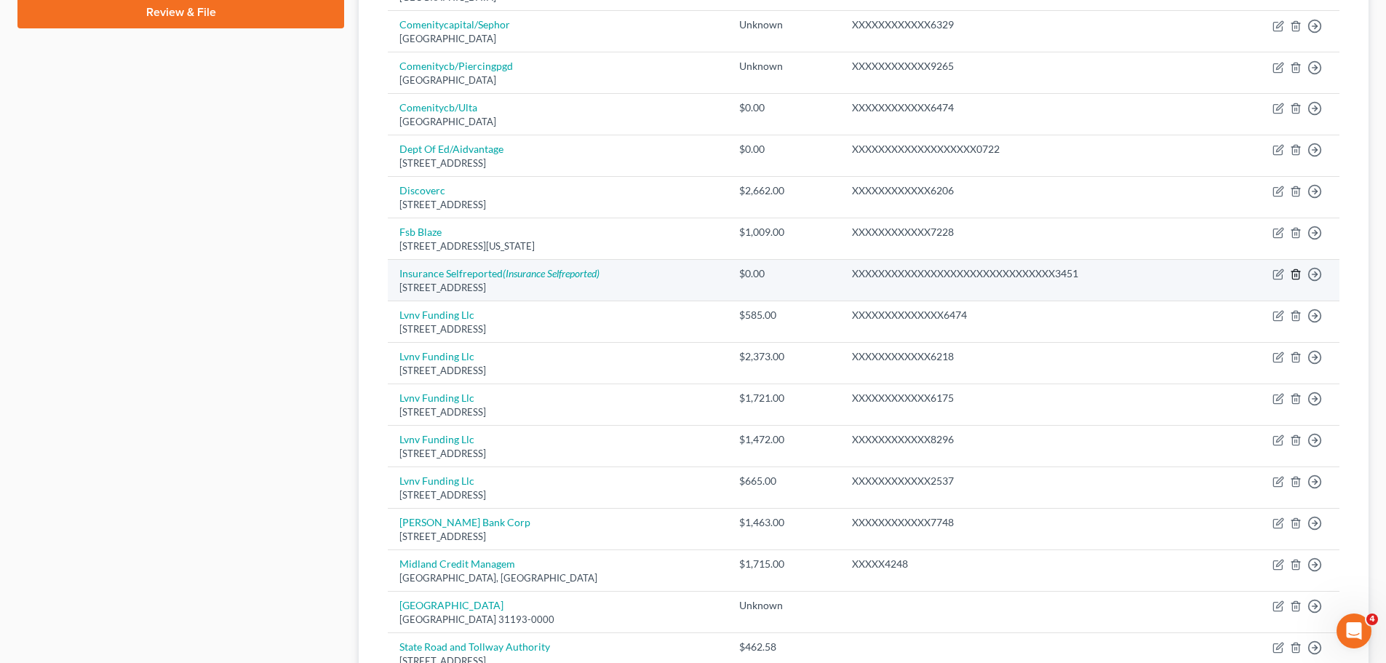
click at [1296, 279] on icon "button" at bounding box center [1296, 274] width 12 height 12
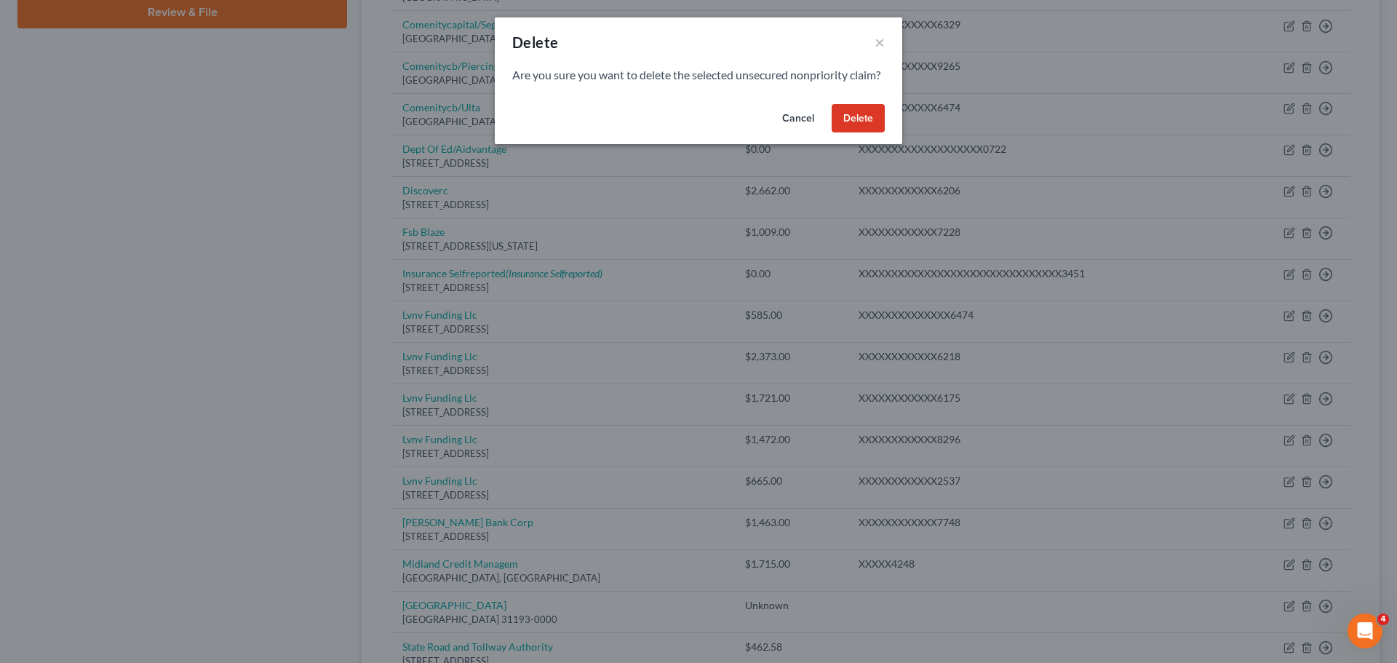
click at [834, 128] on button "Delete" at bounding box center [857, 118] width 53 height 29
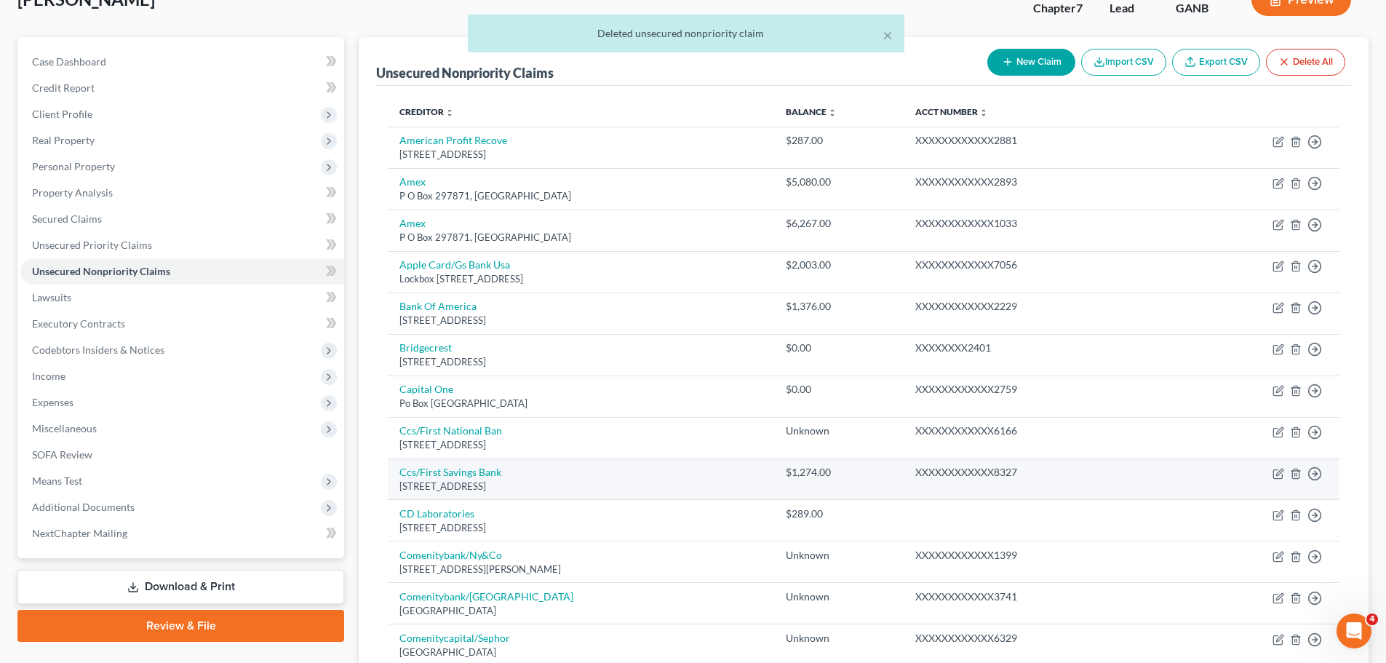
scroll to position [0, 0]
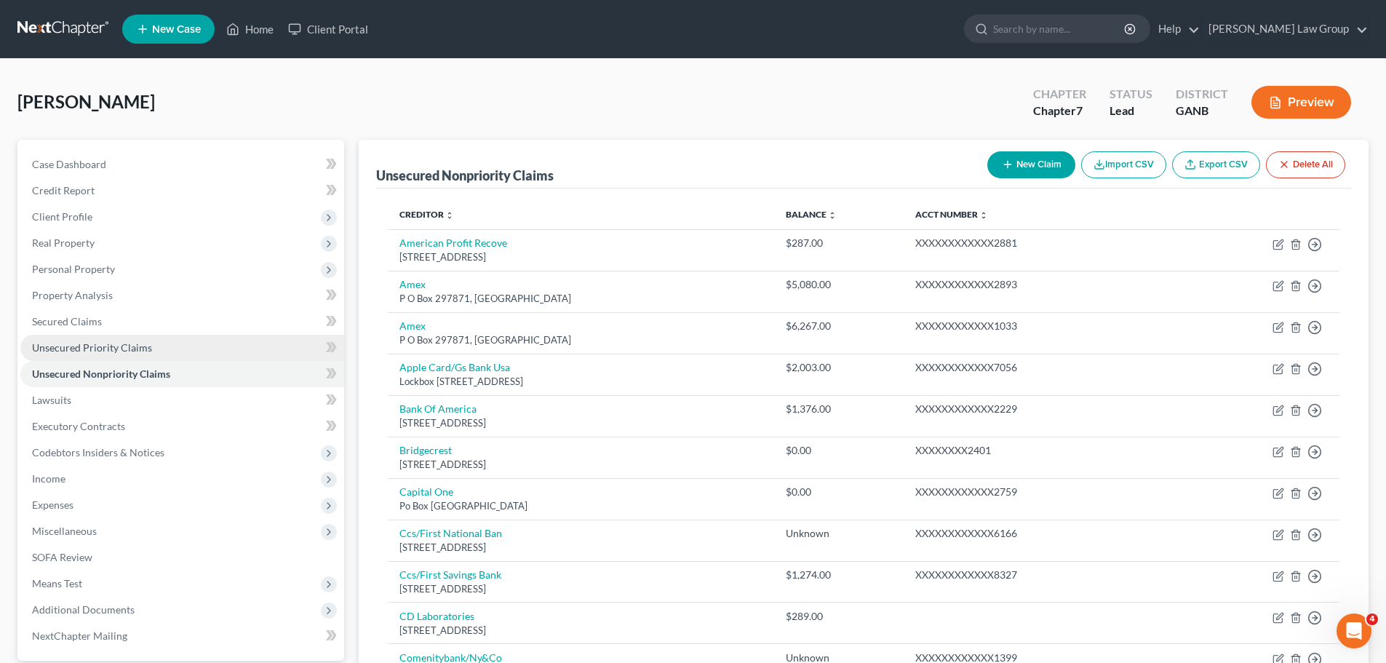
click at [164, 353] on link "Unsecured Priority Claims" at bounding box center [182, 348] width 324 height 26
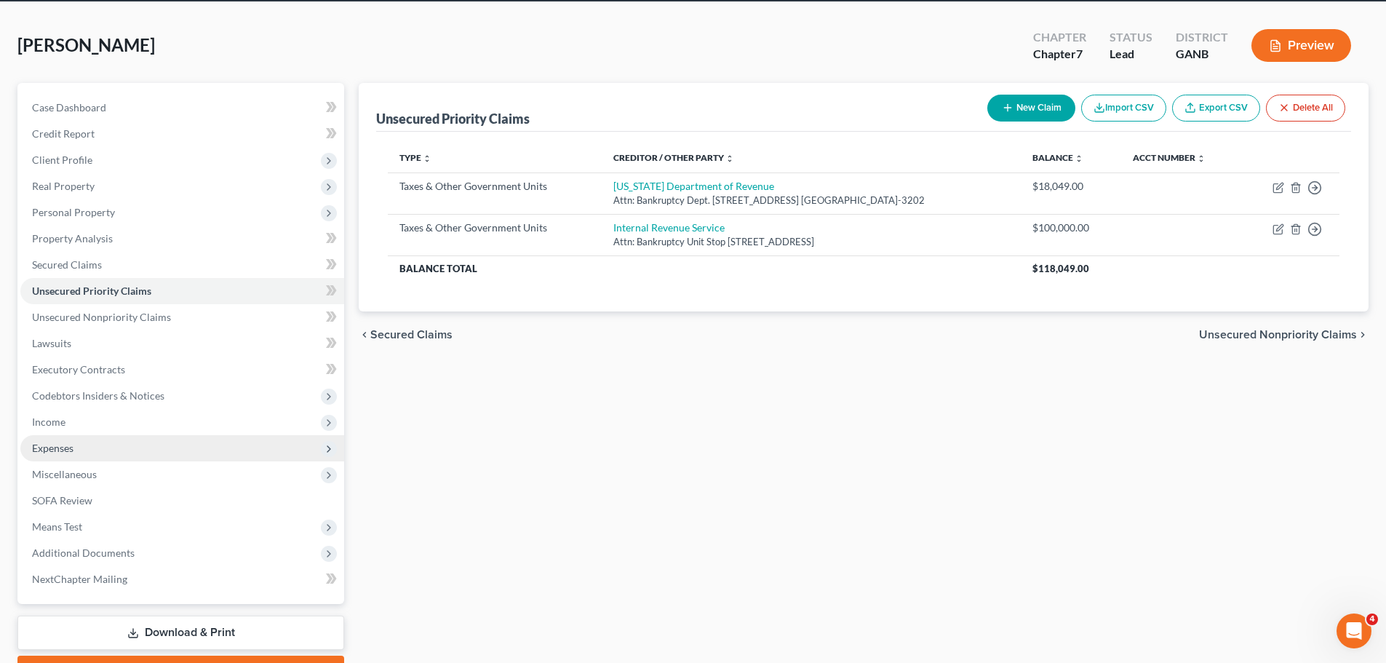
scroll to position [137, 0]
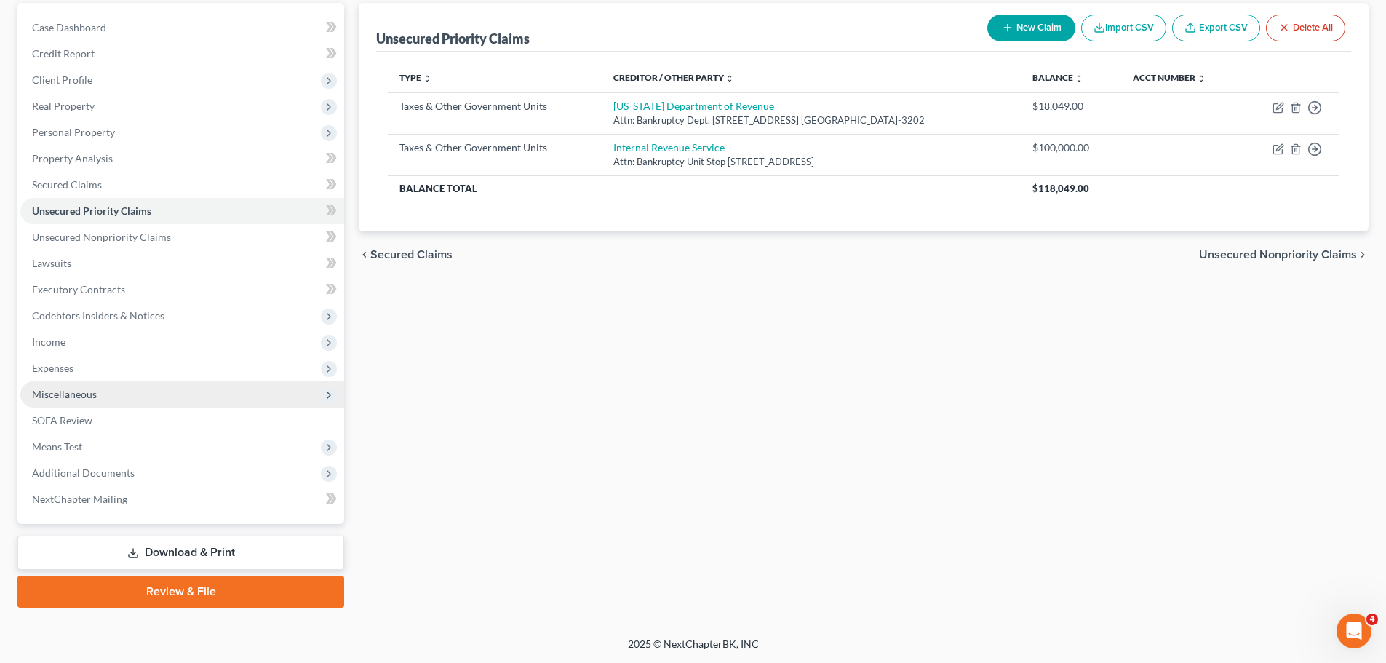
drag, startPoint x: 89, startPoint y: 393, endPoint x: 97, endPoint y: 395, distance: 8.3
click at [89, 393] on span "Miscellaneous" at bounding box center [64, 394] width 65 height 12
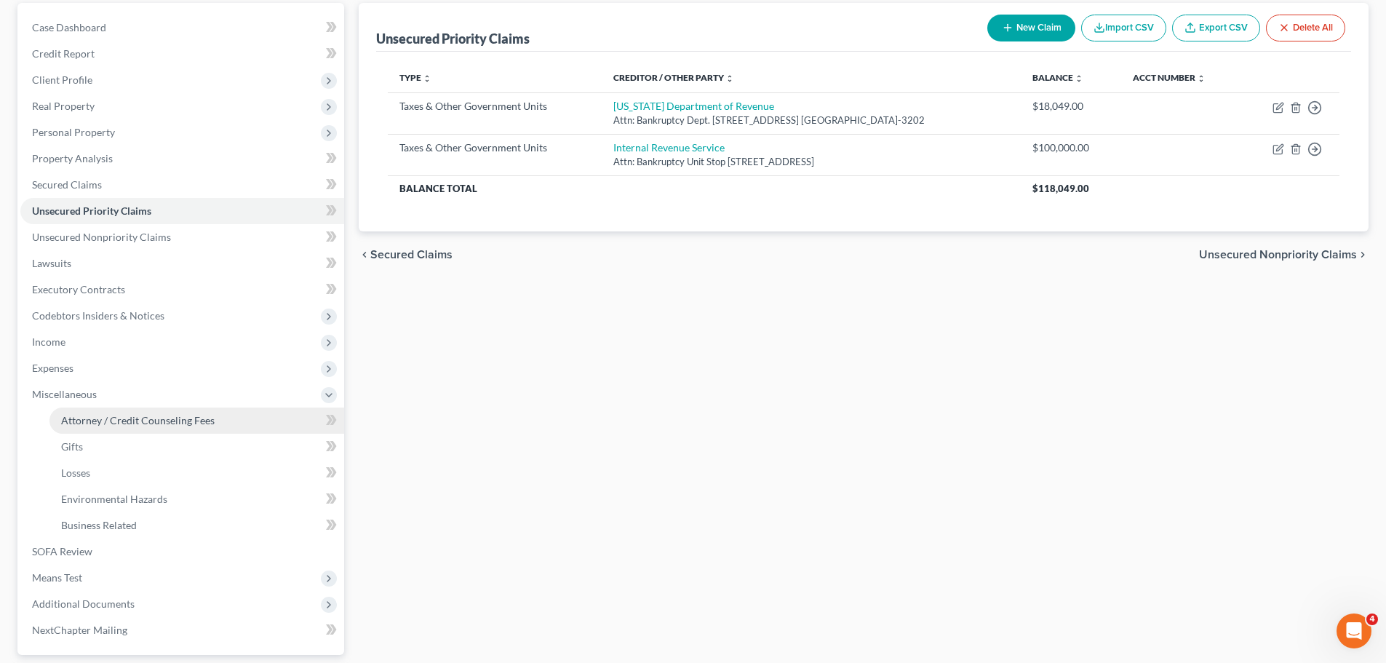
click at [124, 418] on span "Attorney / Credit Counseling Fees" at bounding box center [137, 420] width 153 height 12
select select "0"
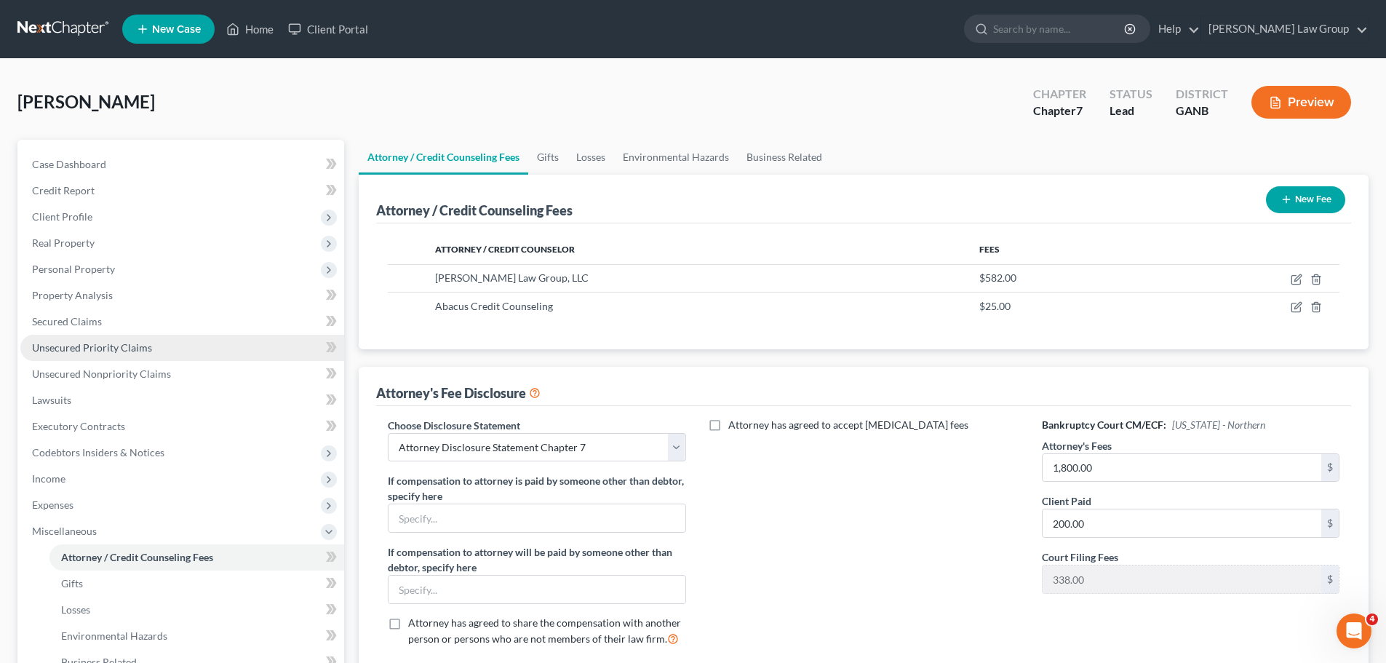
click at [145, 346] on span "Unsecured Priority Claims" at bounding box center [92, 347] width 120 height 12
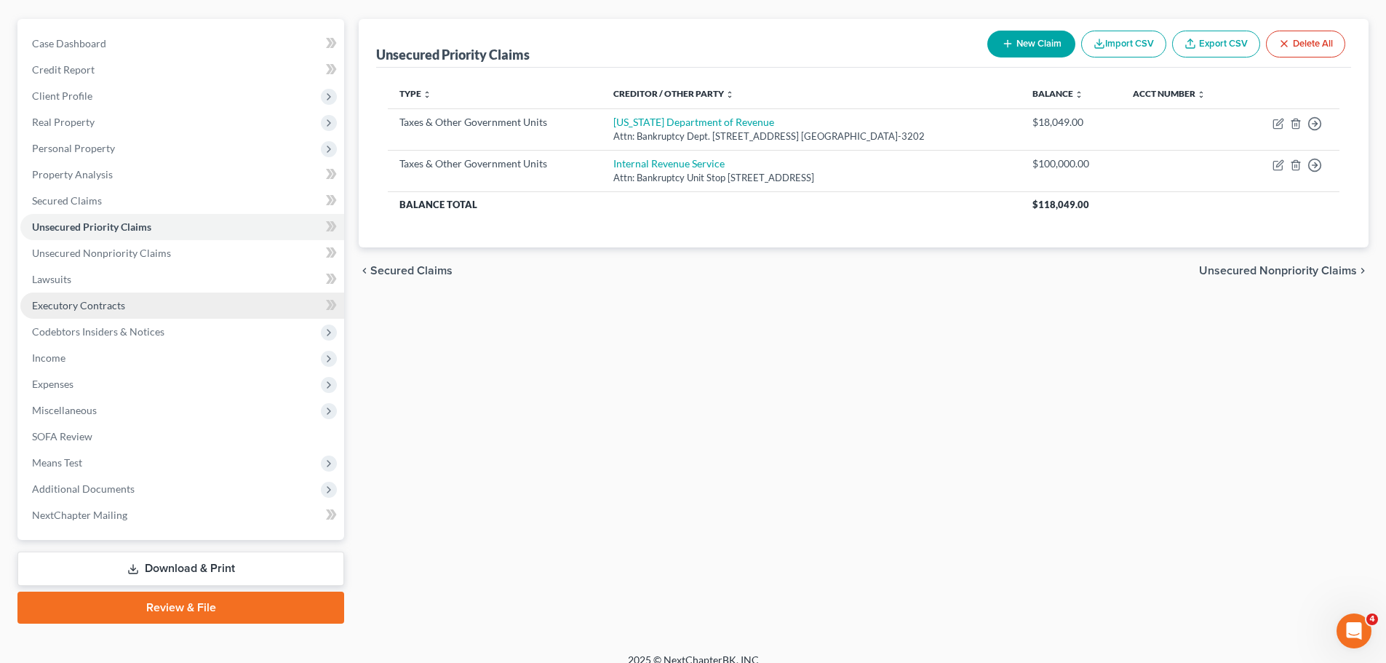
scroll to position [137, 0]
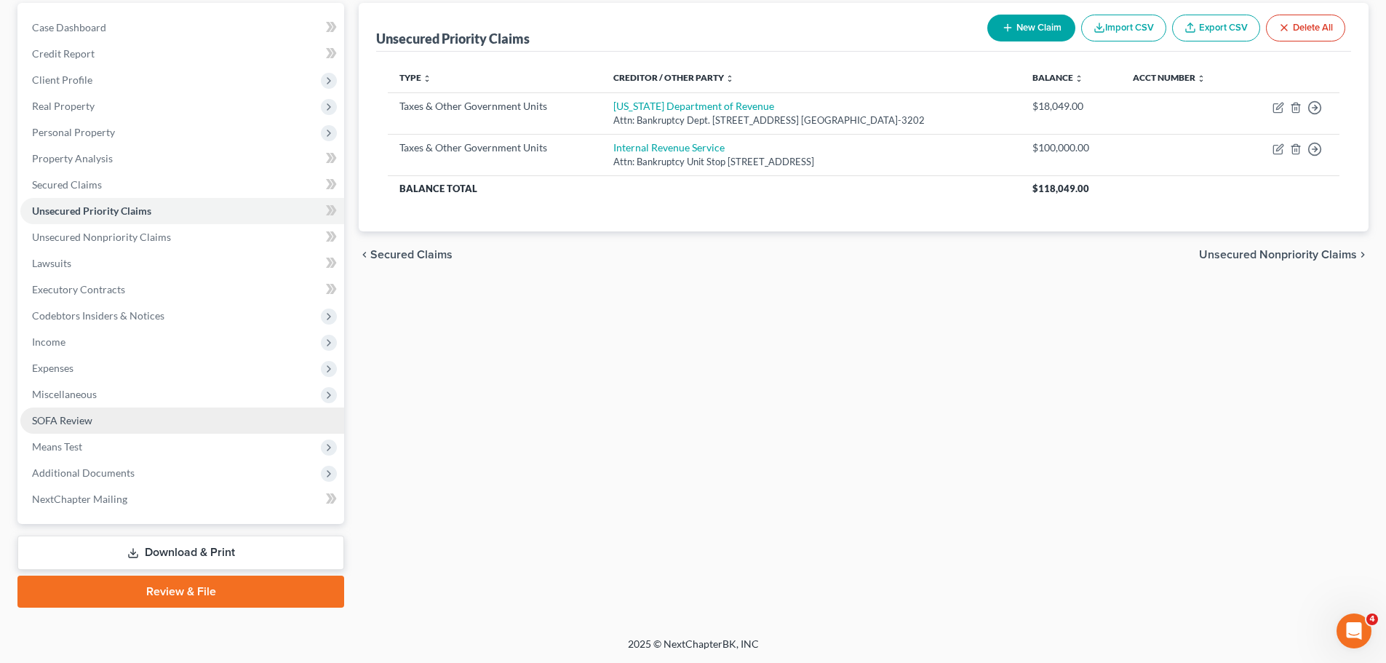
click at [112, 430] on link "SOFA Review" at bounding box center [182, 420] width 324 height 26
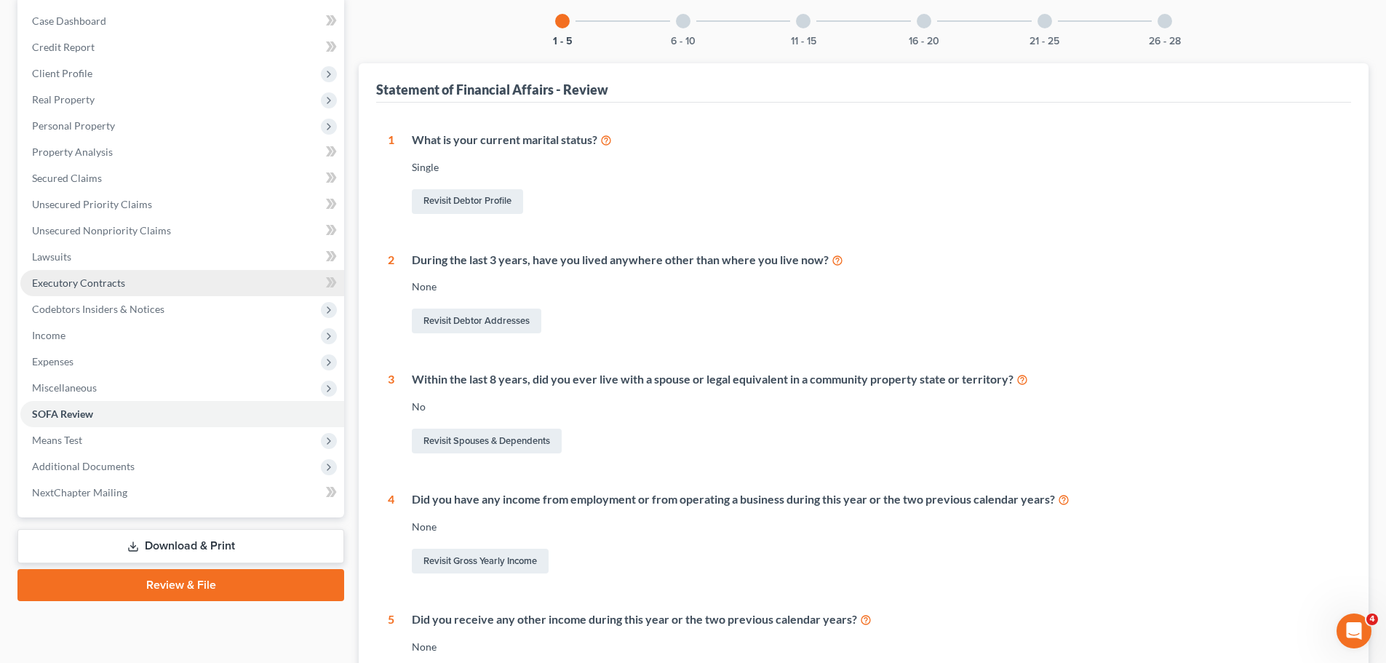
scroll to position [331, 0]
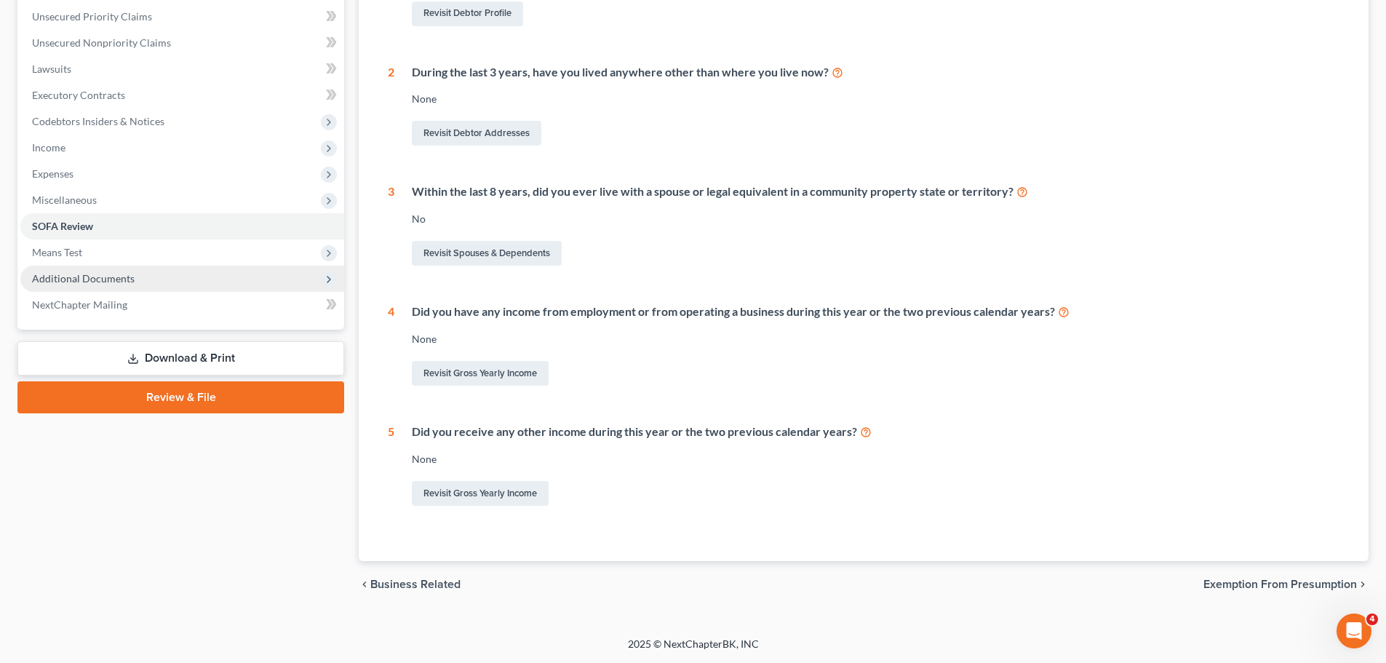
click at [121, 272] on span "Additional Documents" at bounding box center [83, 278] width 103 height 12
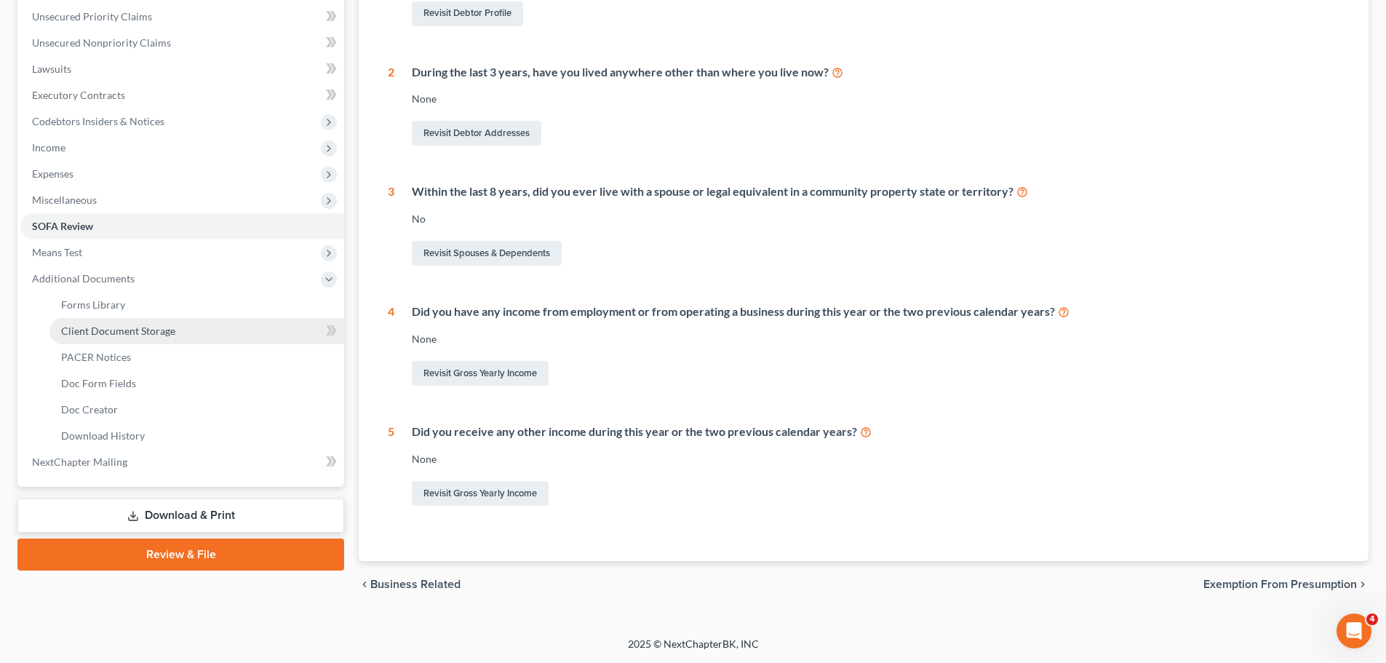
click at [129, 335] on span "Client Document Storage" at bounding box center [118, 330] width 114 height 12
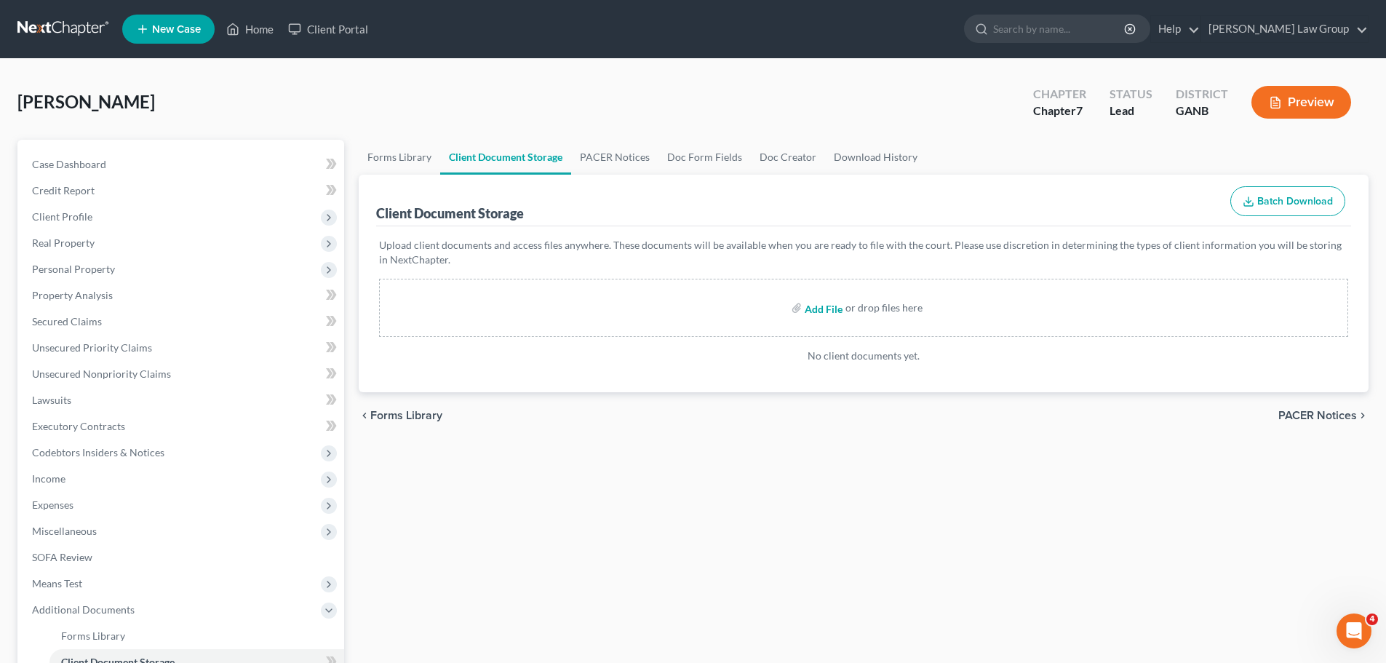
click at [819, 313] on input "file" at bounding box center [822, 308] width 35 height 26
type input "C:\fakepath\Abacus_cert.pdf"
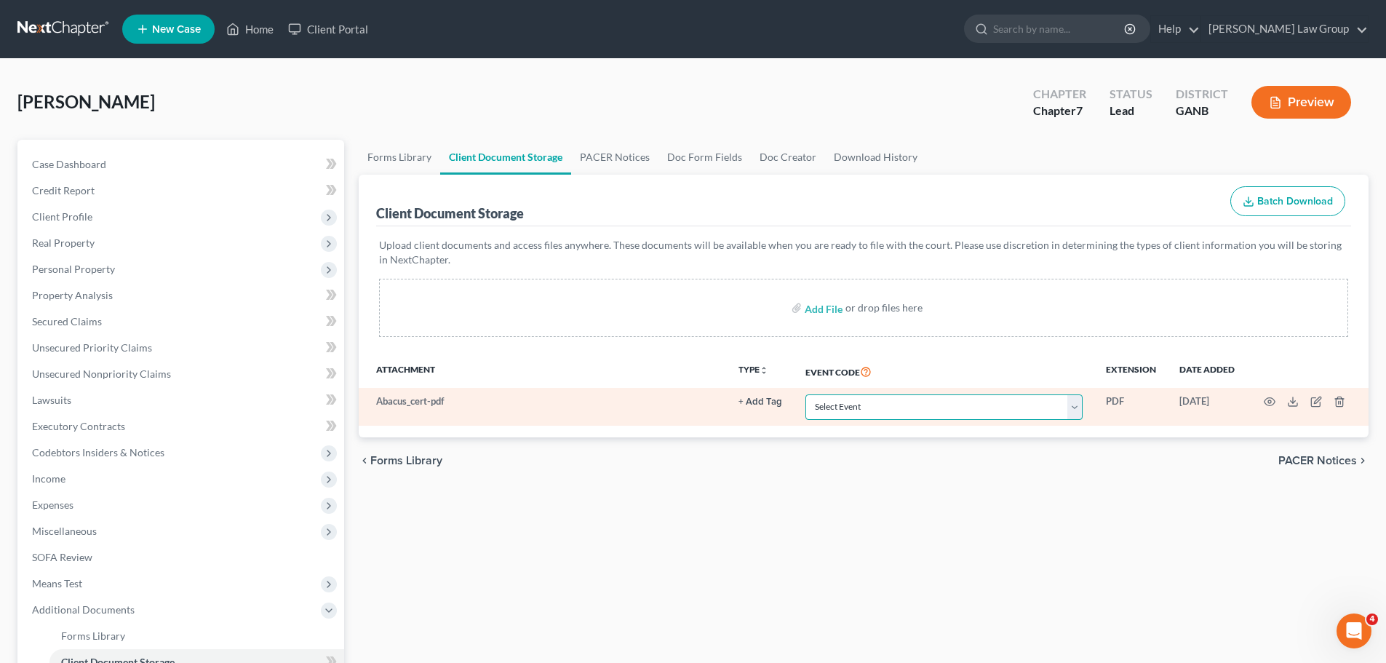
click at [839, 409] on select "Select Event 01 - Chapter 13 Plan - Initial Plan 02-Application to Pay Filing F…" at bounding box center [943, 406] width 277 height 25
select select "5"
click at [805, 394] on select "Select Event 01 - Chapter 13 Plan - Initial Plan 02-Application to Pay Filing F…" at bounding box center [943, 406] width 277 height 25
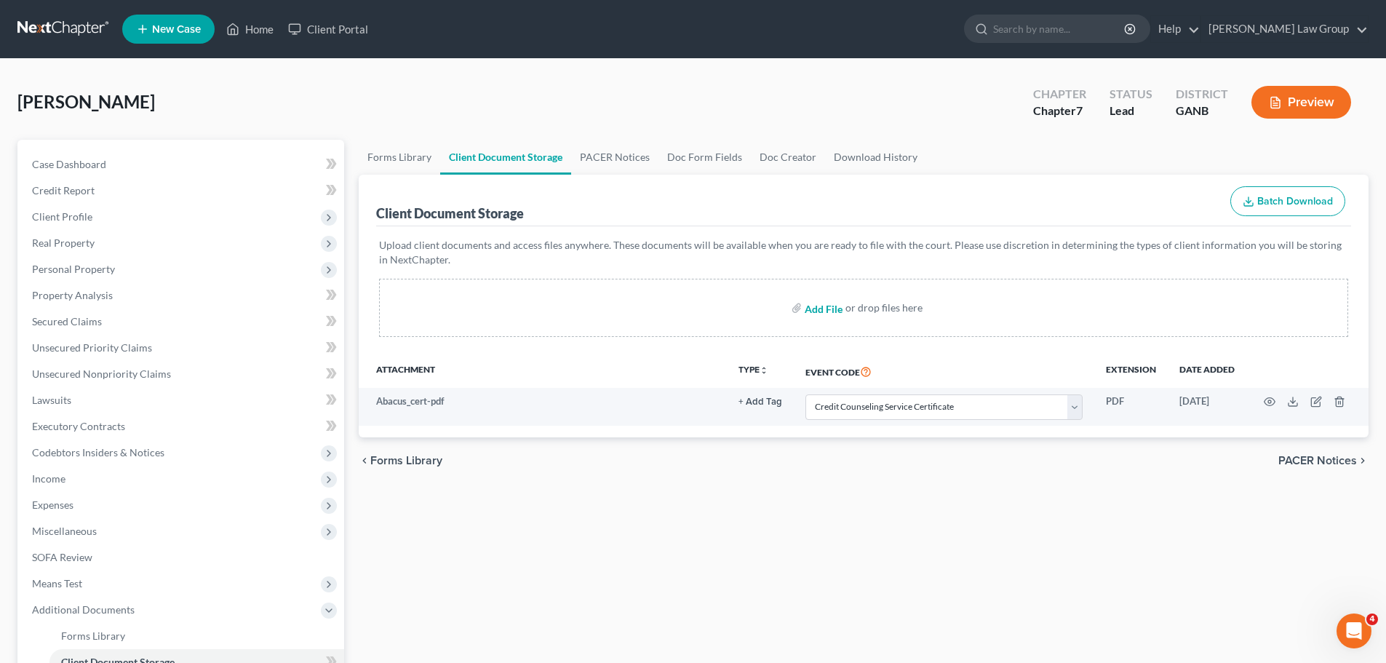
click at [819, 308] on input "file" at bounding box center [822, 308] width 35 height 26
click at [84, 480] on span "Income" at bounding box center [182, 479] width 324 height 26
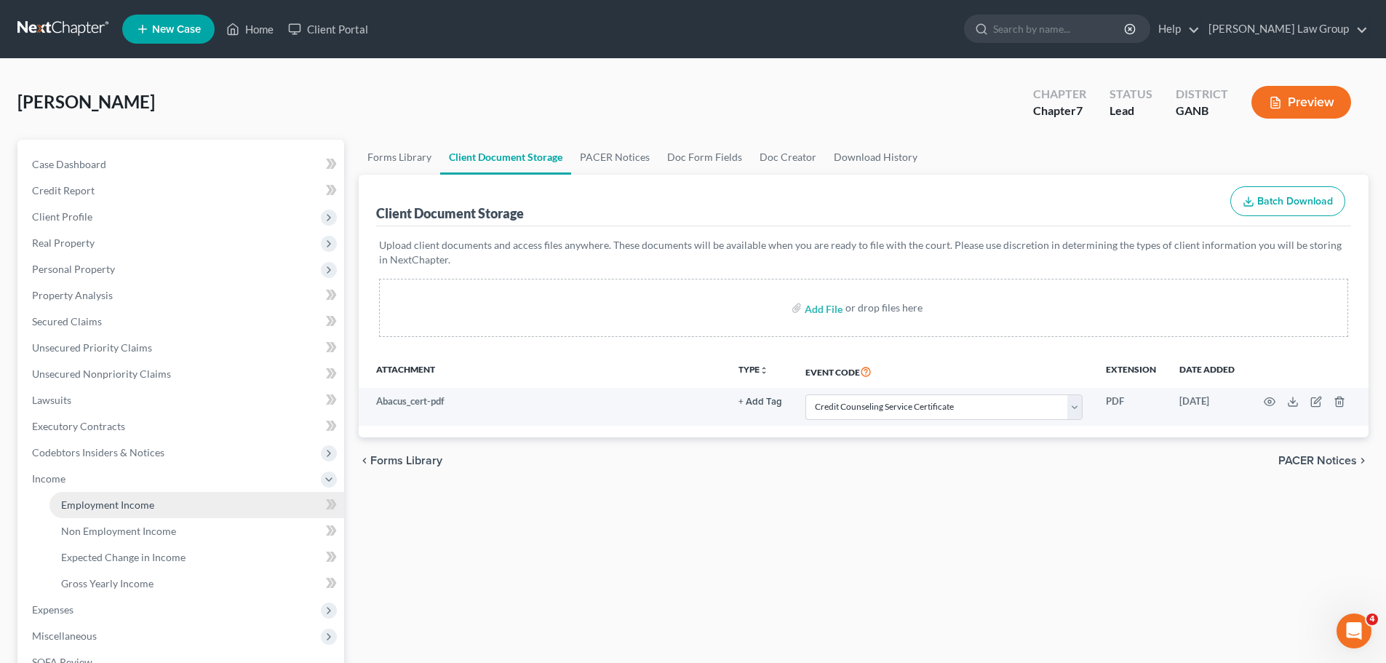
click at [156, 498] on link "Employment Income" at bounding box center [196, 505] width 295 height 26
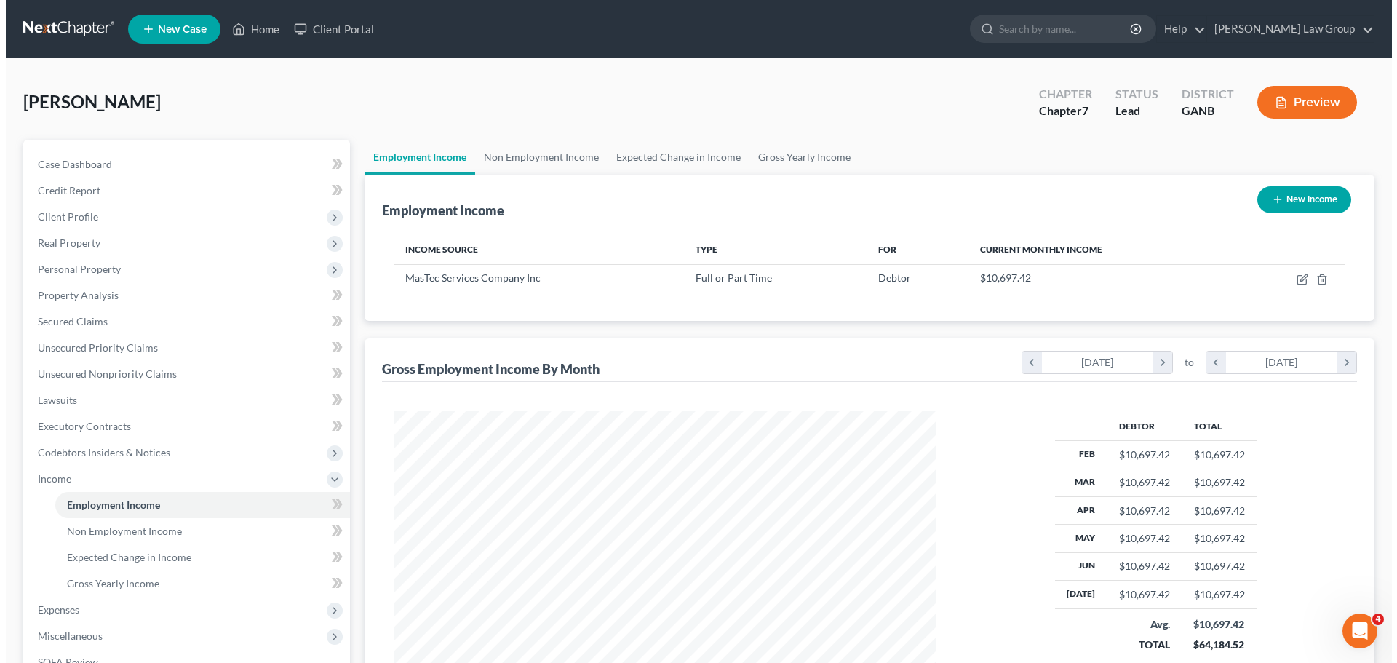
scroll to position [271, 572]
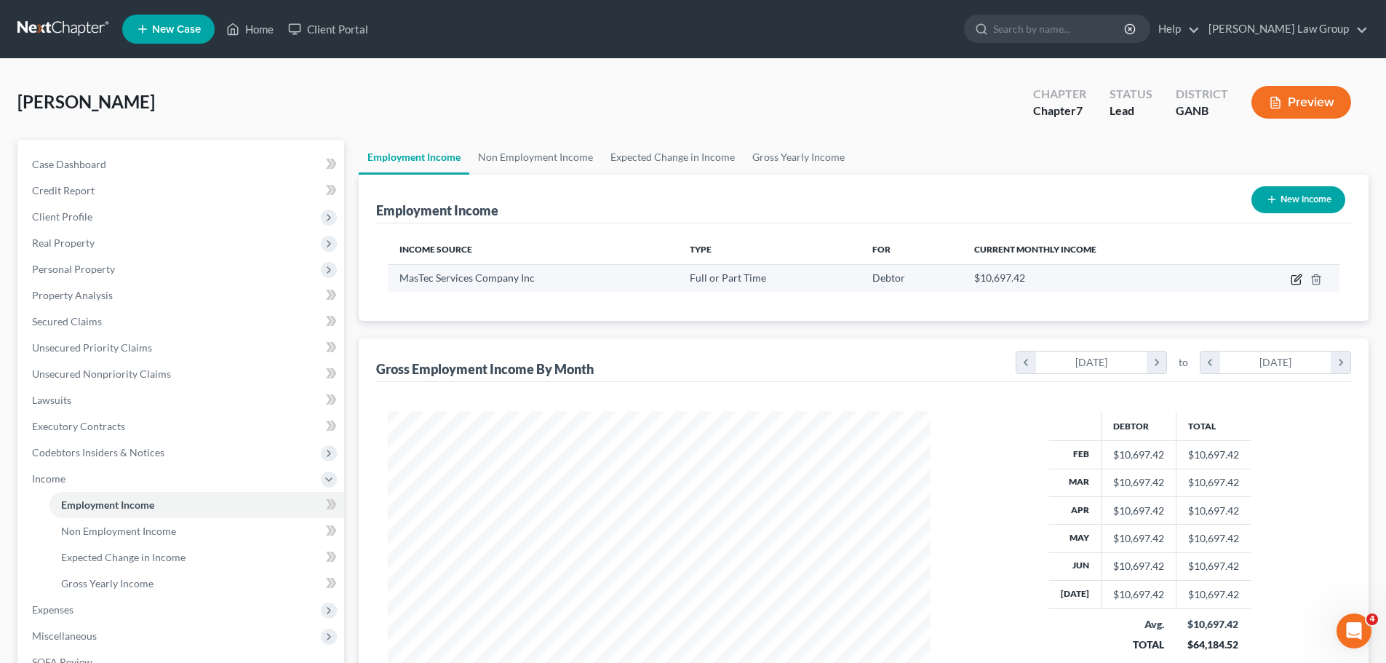
click at [1291, 279] on icon "button" at bounding box center [1295, 280] width 9 height 9
select select "0"
select select "9"
select select "2"
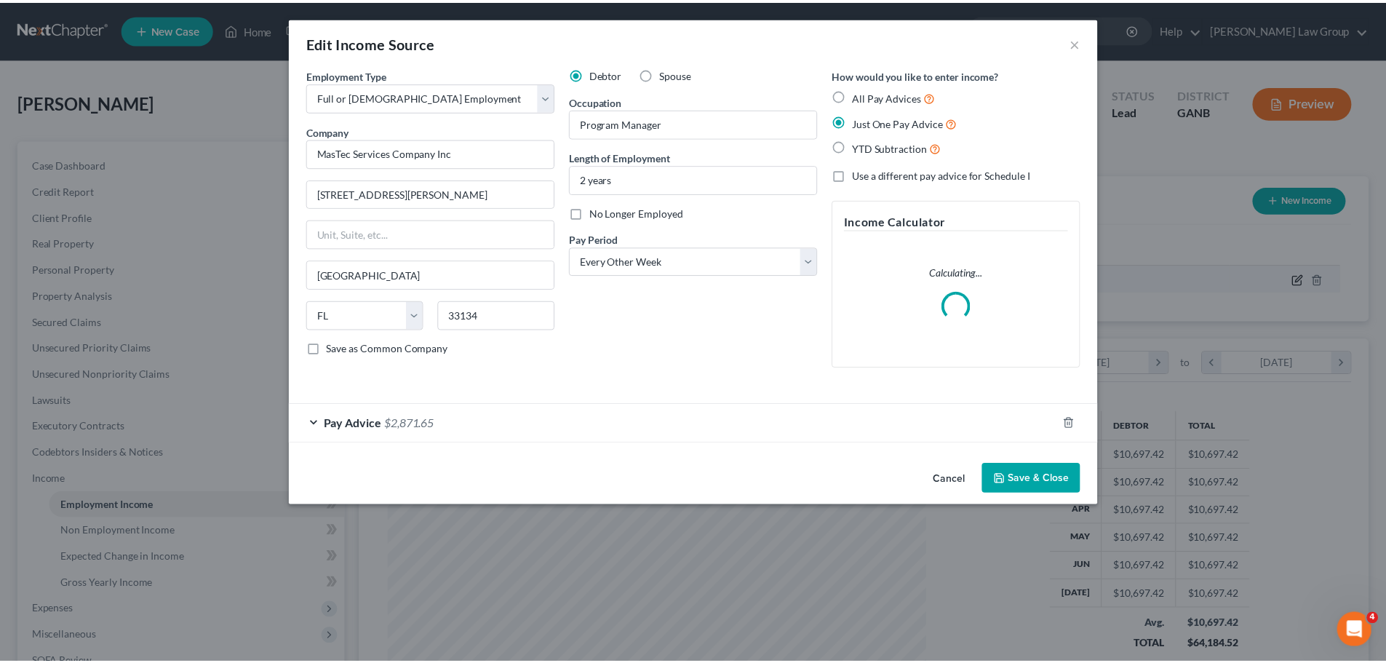
scroll to position [274, 577]
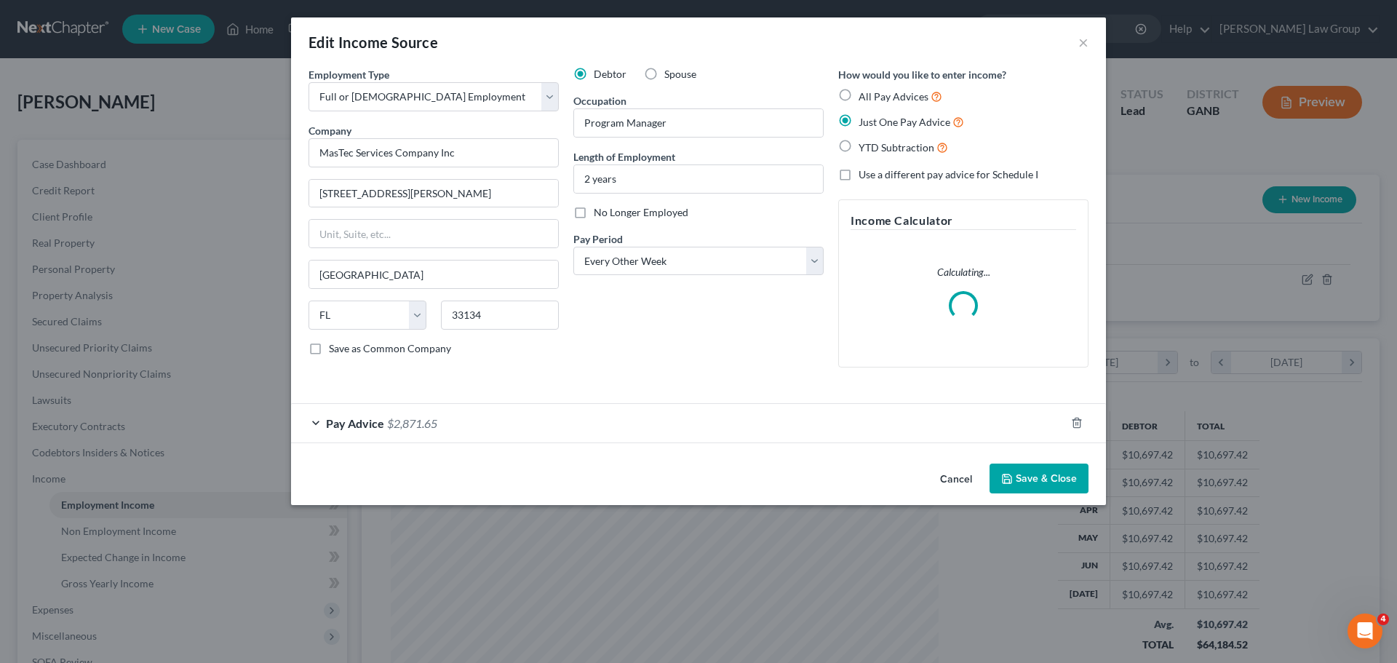
click at [1028, 472] on button "Save & Close" at bounding box center [1038, 478] width 99 height 31
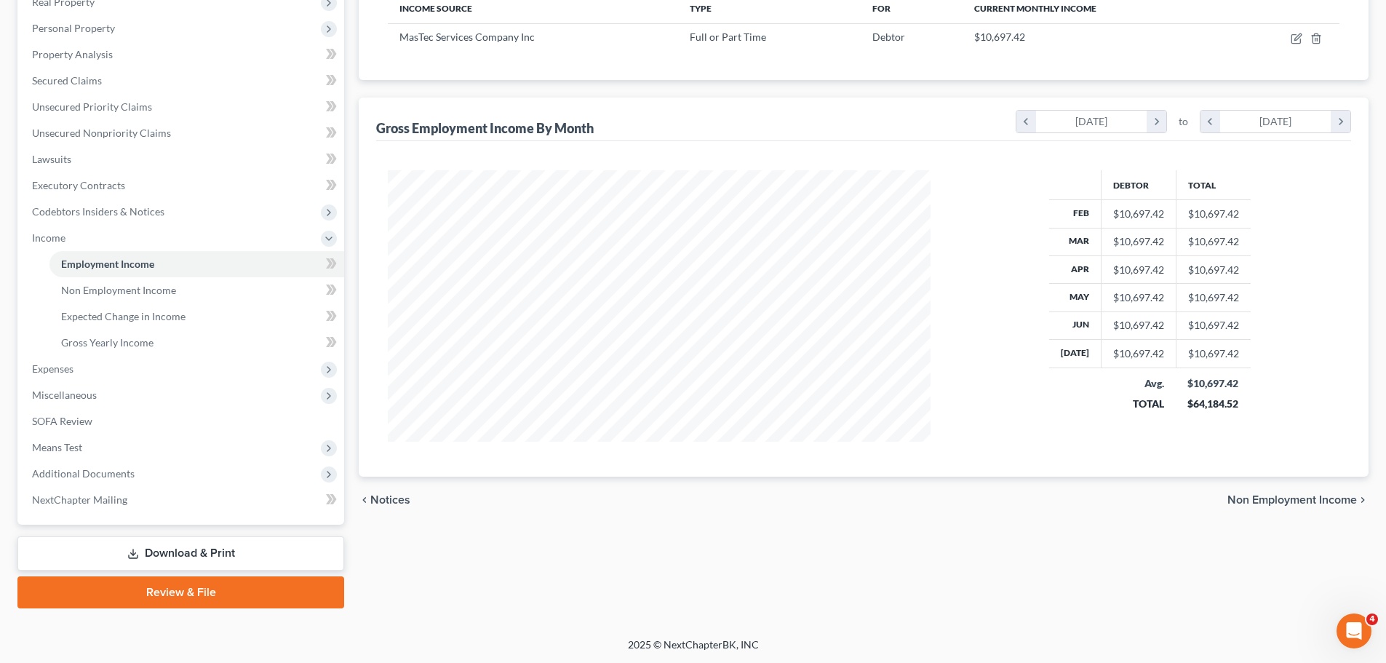
scroll to position [242, 0]
click at [155, 478] on span "Additional Documents" at bounding box center [182, 473] width 324 height 26
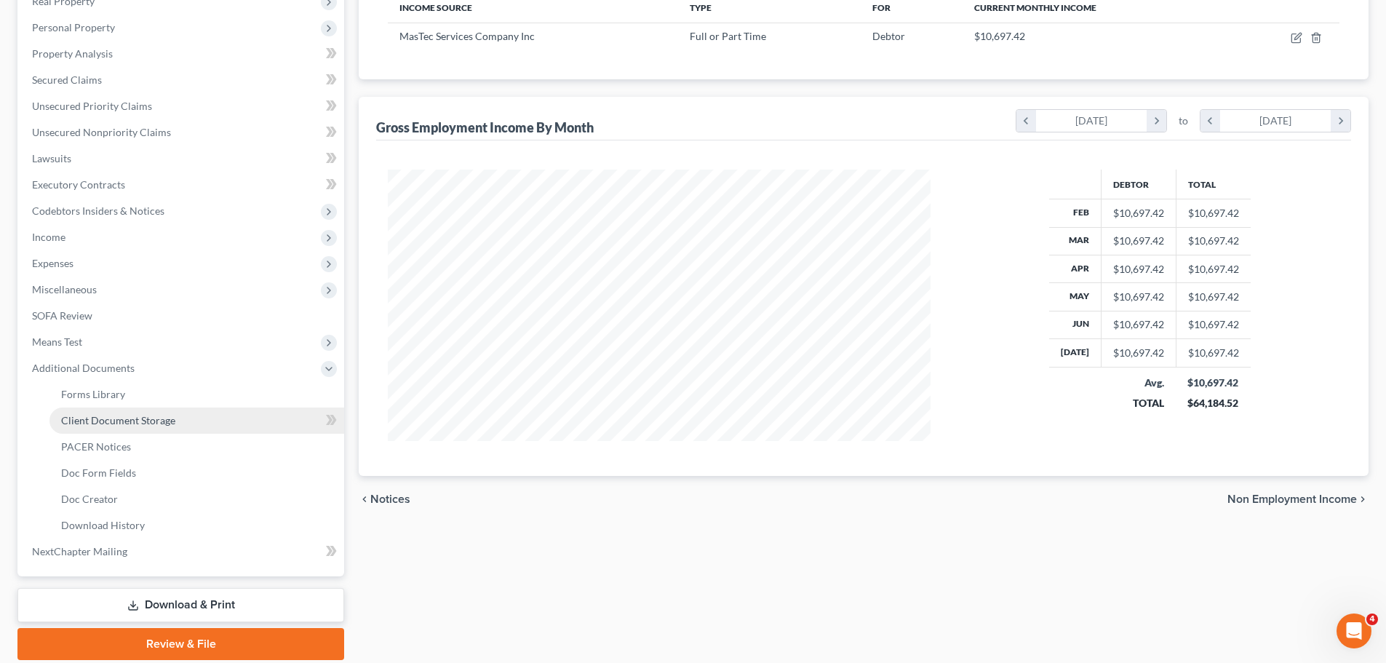
click at [137, 423] on span "Client Document Storage" at bounding box center [118, 420] width 114 height 12
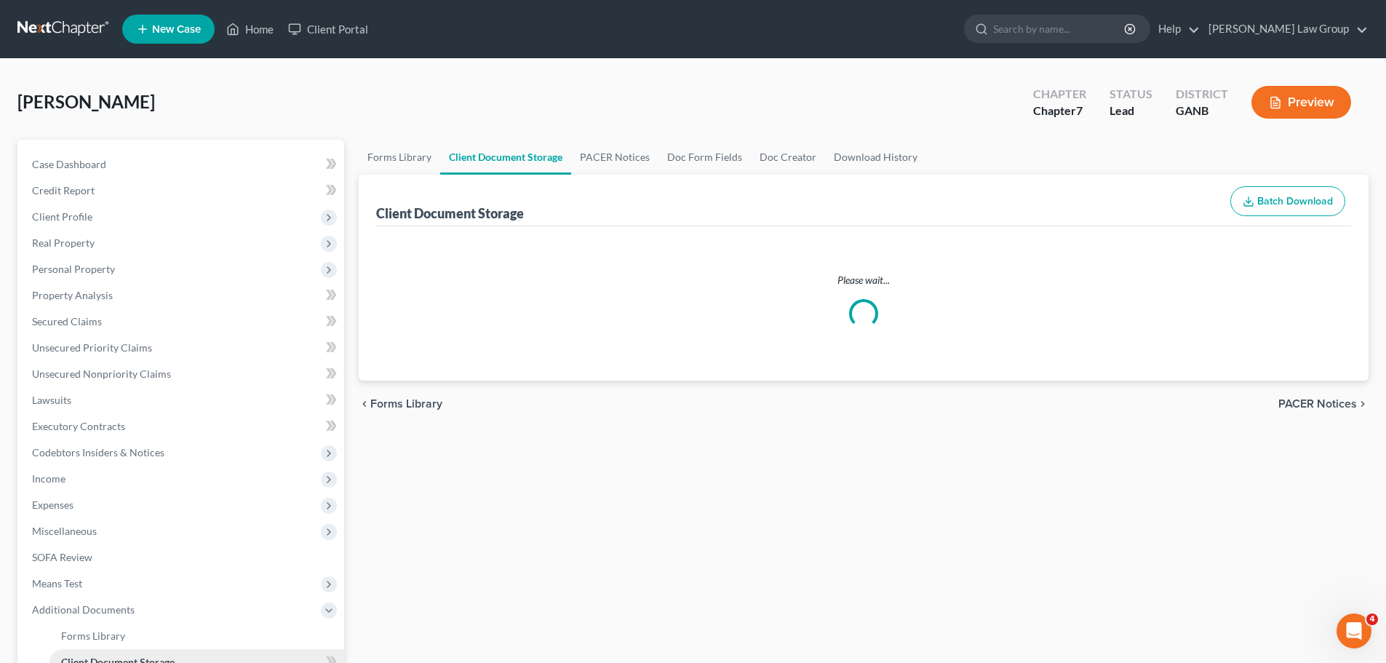
select select "5"
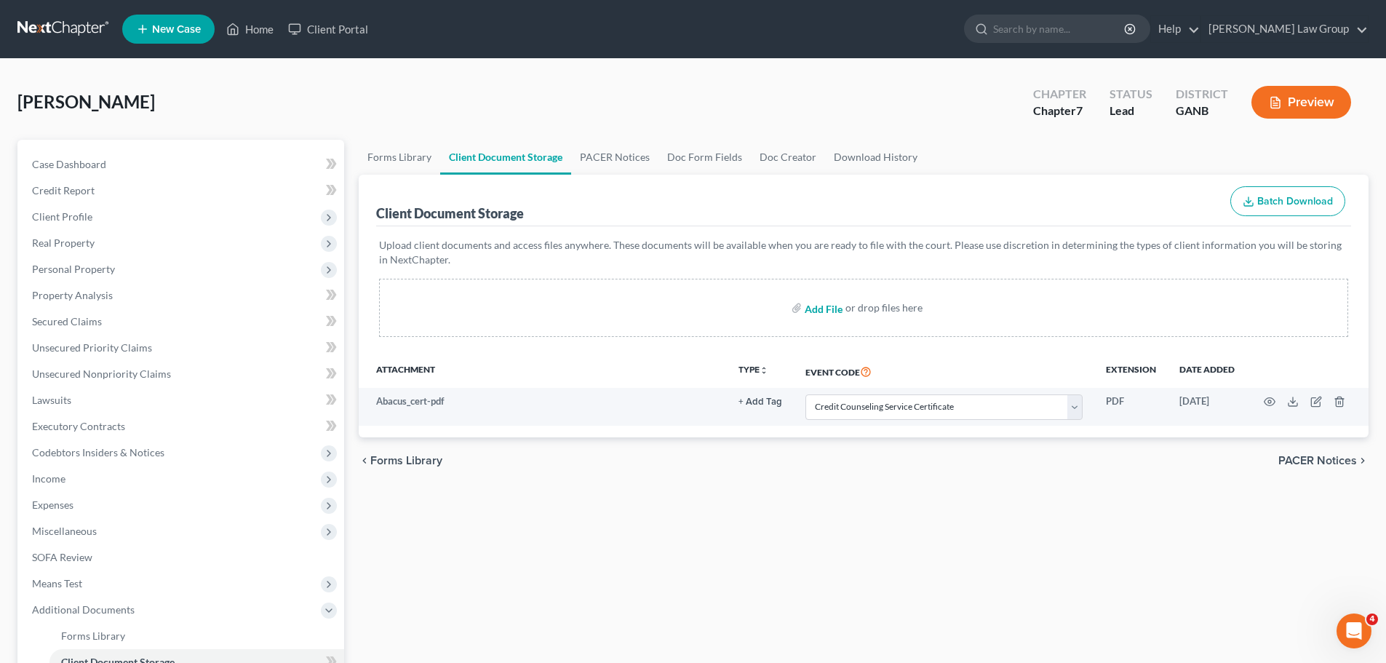
click at [829, 305] on input "file" at bounding box center [822, 308] width 35 height 26
type input "C:\fakepath\Income to File (2).pdf"
select select "5"
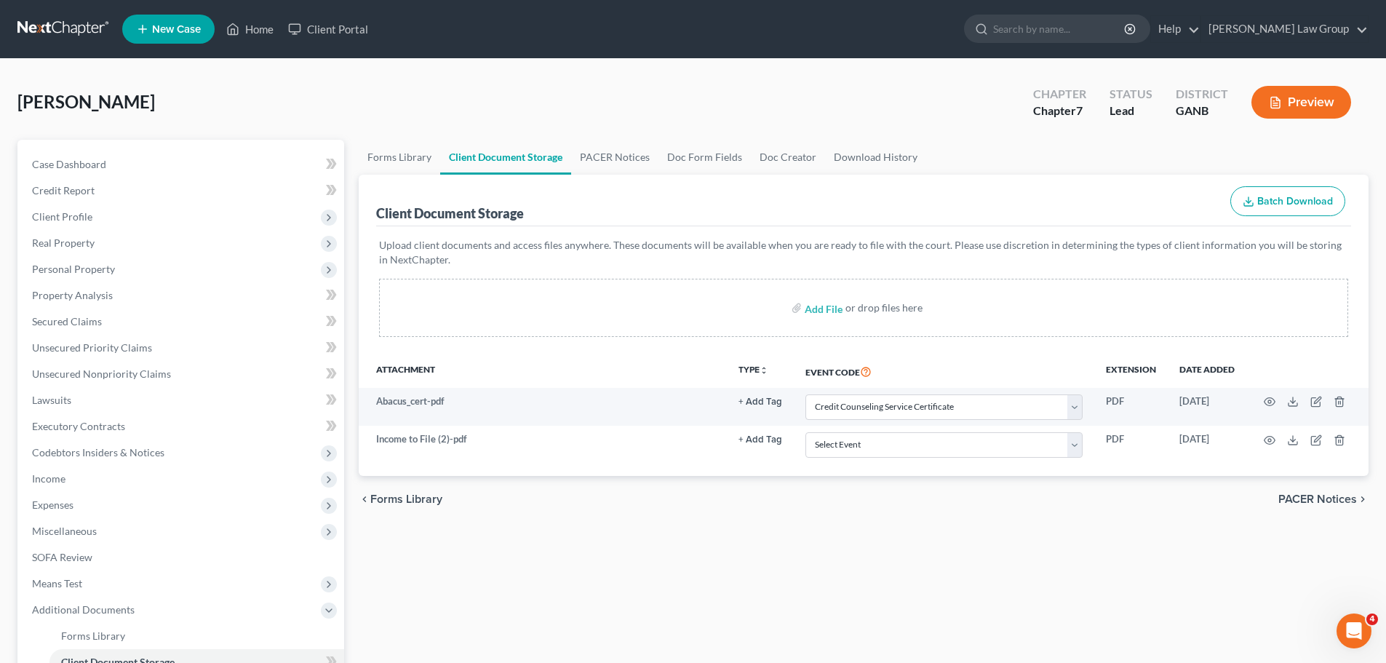
scroll to position [73, 0]
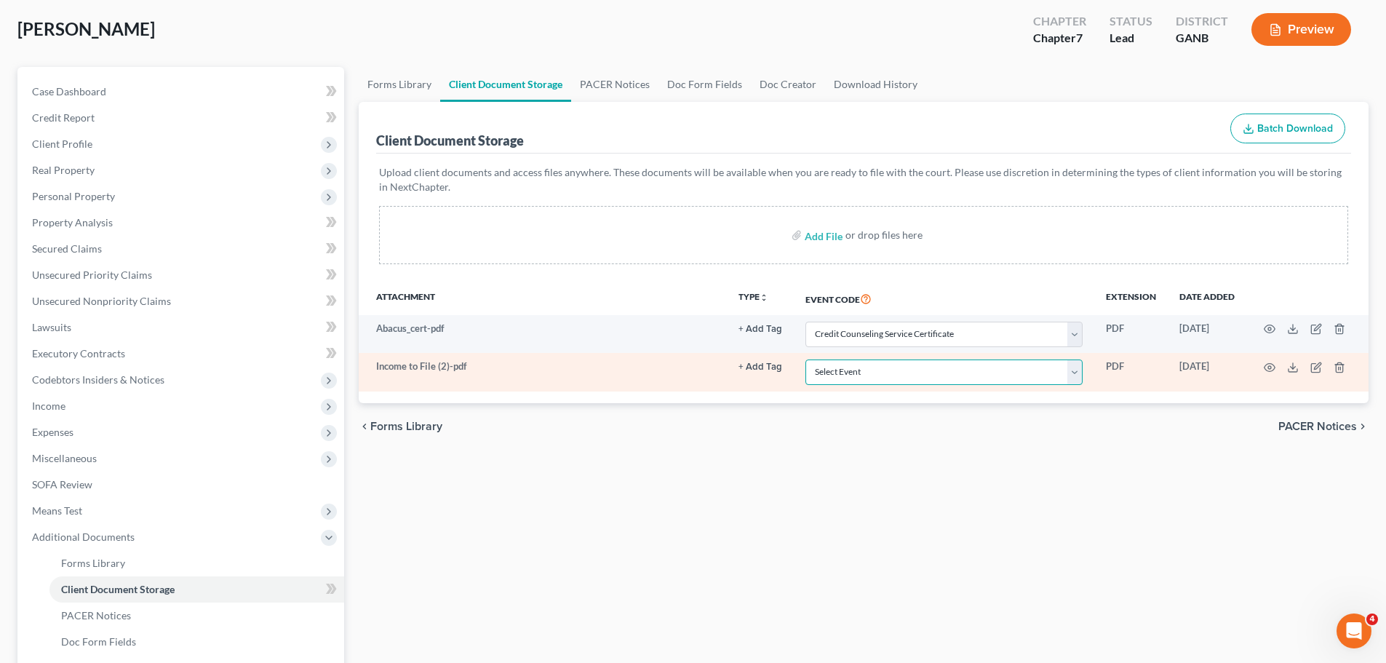
click at [845, 375] on select "Select Event 01 - Chapter 13 Plan - Initial Plan 02-Application to Pay Filing F…" at bounding box center [943, 371] width 277 height 25
select select "35"
click at [805, 359] on select "Select Event 01 - Chapter 13 Plan - Initial Plan 02-Application to Pay Filing F…" at bounding box center [943, 371] width 277 height 25
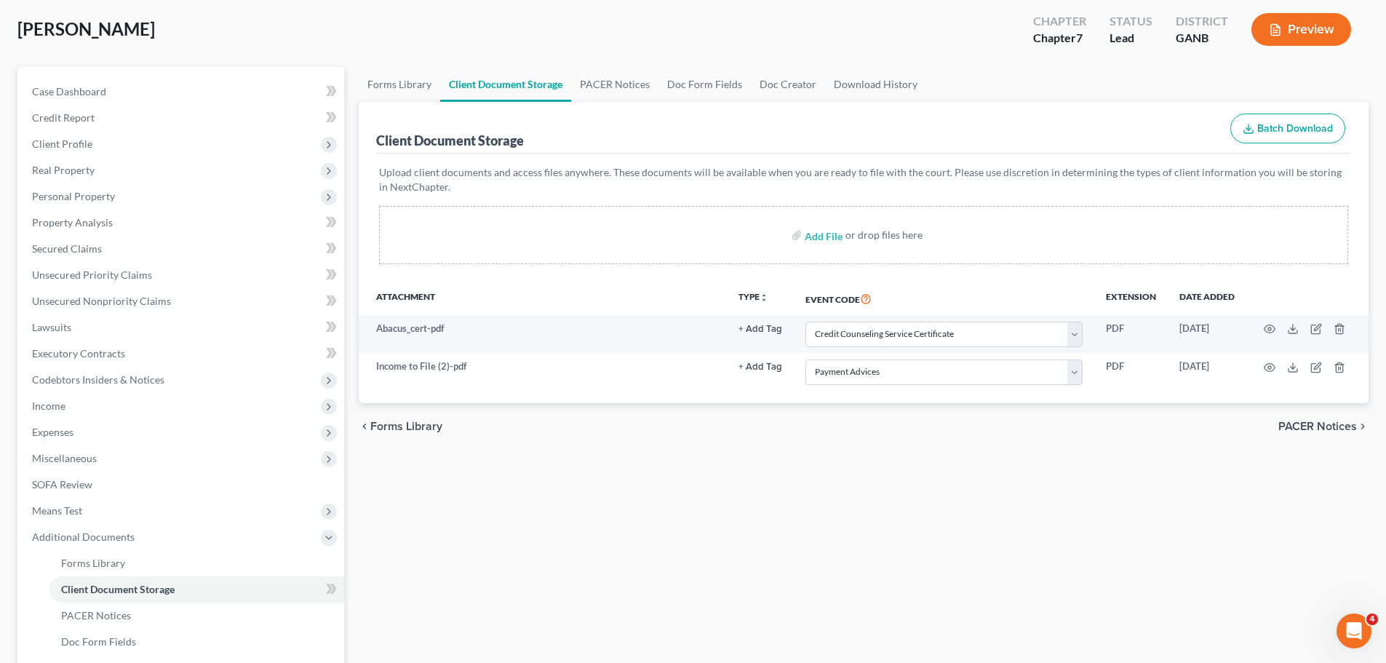
click at [899, 441] on div "chevron_left Forms Library PACER Notices chevron_right" at bounding box center [864, 426] width 1010 height 47
click at [977, 432] on div "chevron_left Forms Library PACER Notices chevron_right" at bounding box center [864, 426] width 1010 height 47
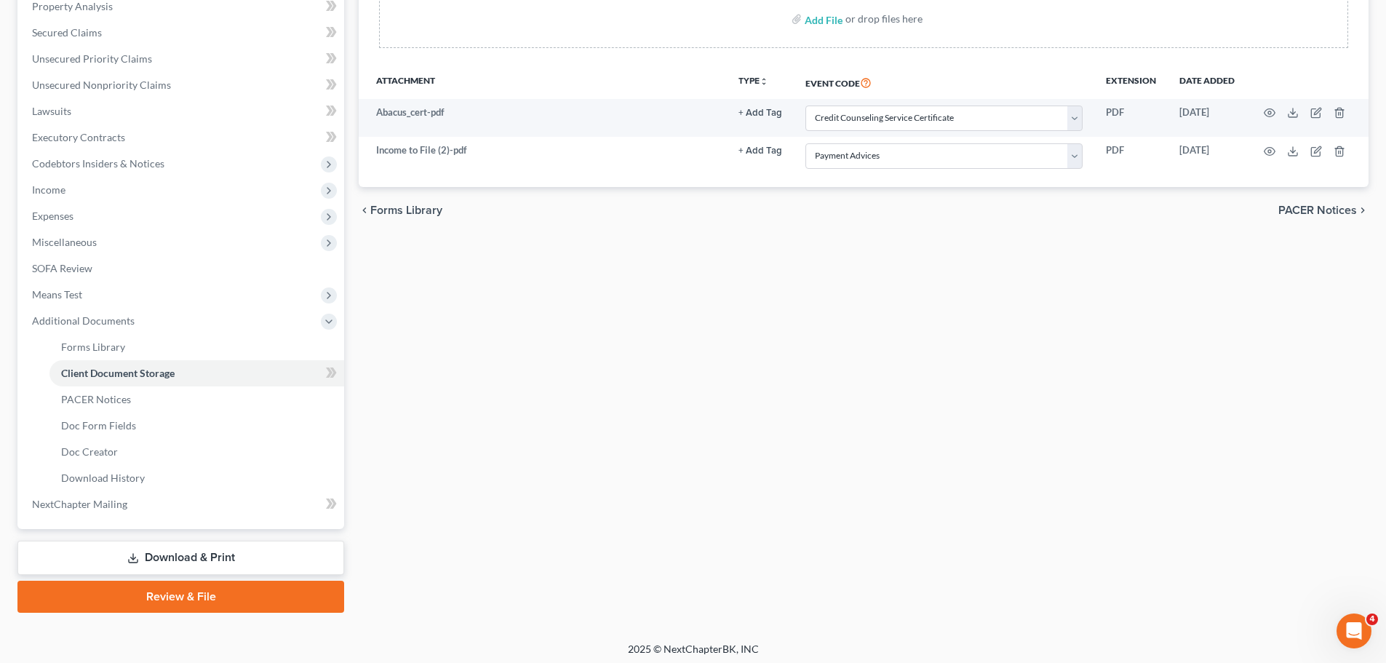
scroll to position [294, 0]
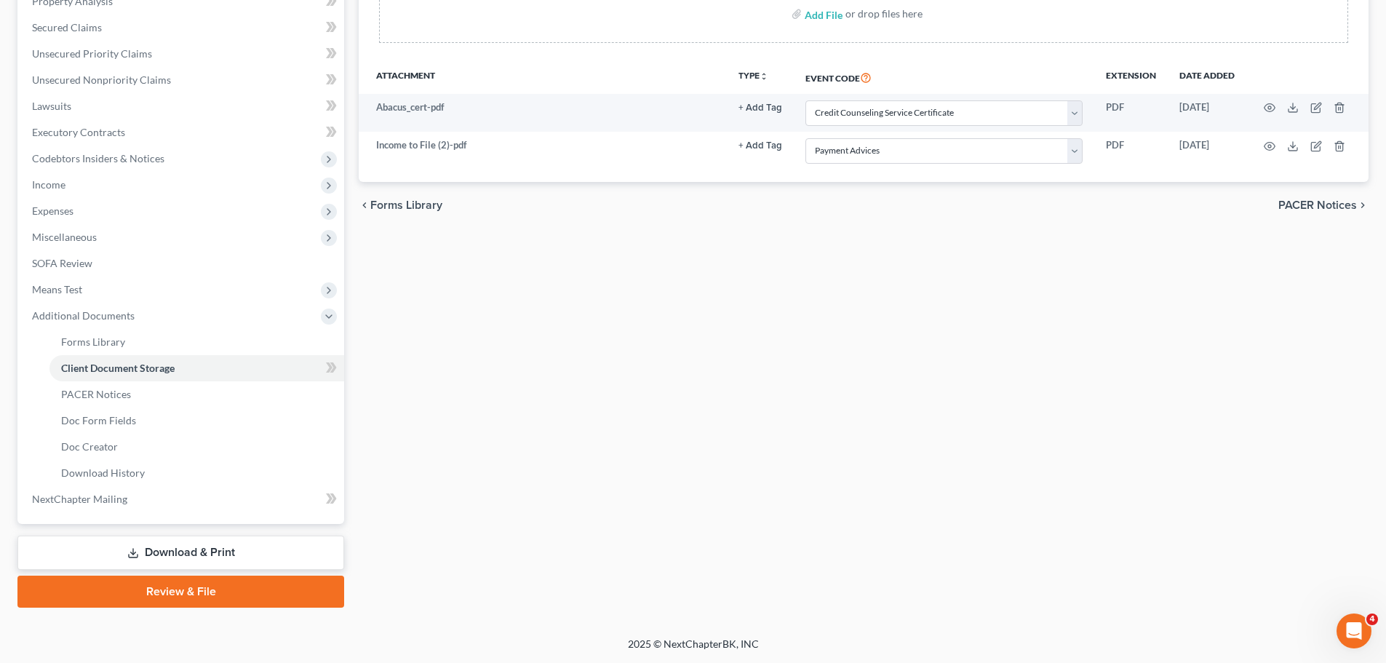
click at [156, 554] on link "Download & Print" at bounding box center [180, 552] width 327 height 34
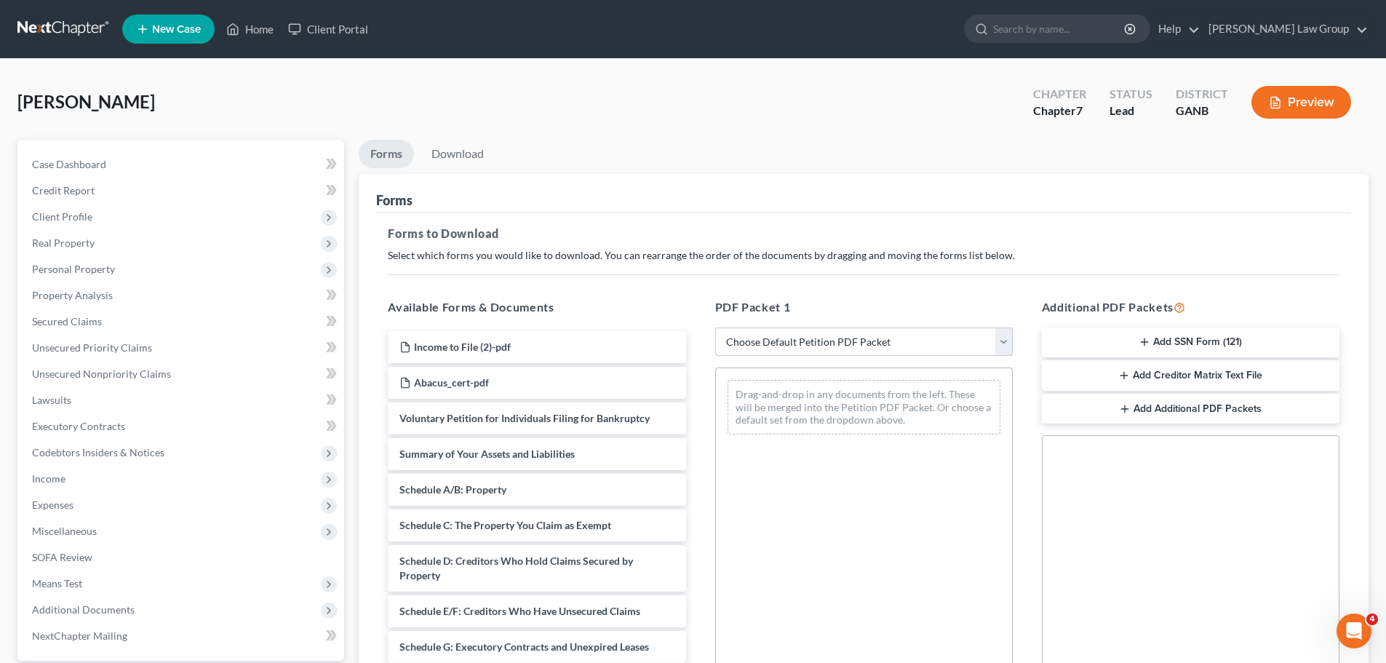
drag, startPoint x: 789, startPoint y: 334, endPoint x: 791, endPoint y: 354, distance: 19.9
click at [789, 334] on select "Choose Default Petition PDF Packet Complete Bankruptcy Petition (all forms and …" at bounding box center [864, 341] width 298 height 29
select select "0"
click at [715, 327] on select "Choose Default Petition PDF Packet Complete Bankruptcy Petition (all forms and …" at bounding box center [864, 341] width 298 height 29
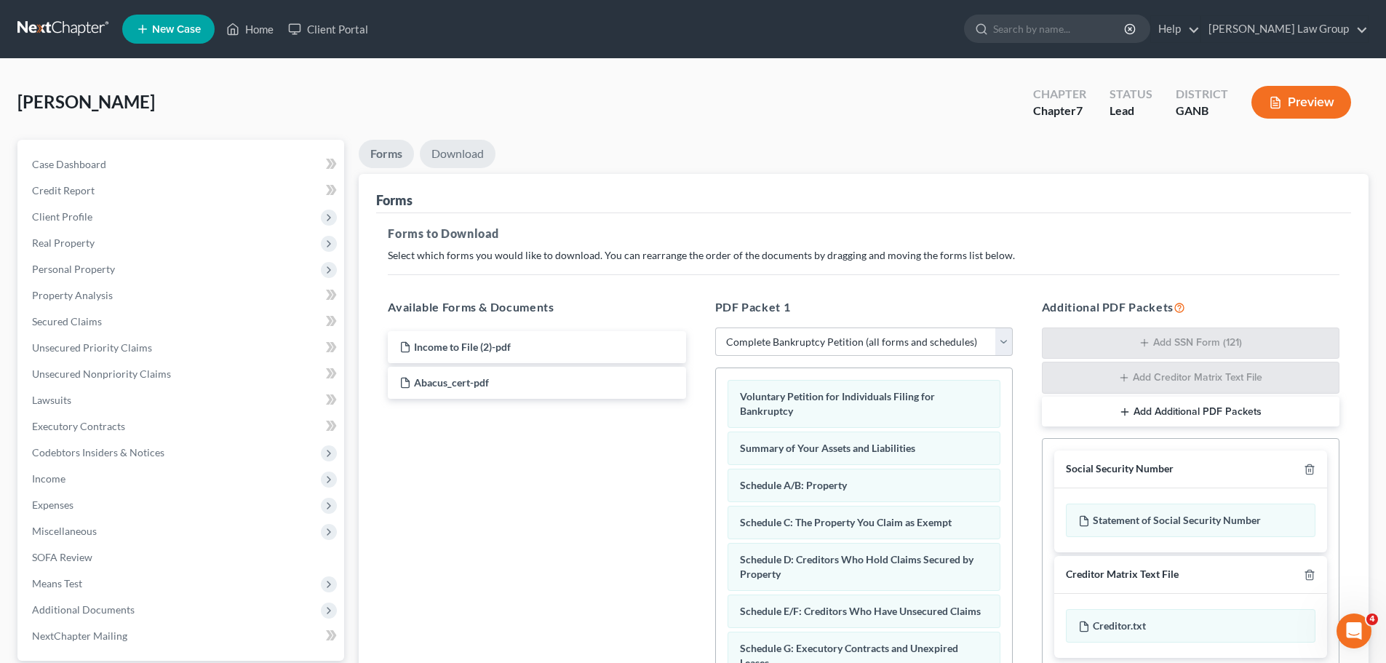
click at [460, 152] on link "Download" at bounding box center [458, 154] width 76 height 28
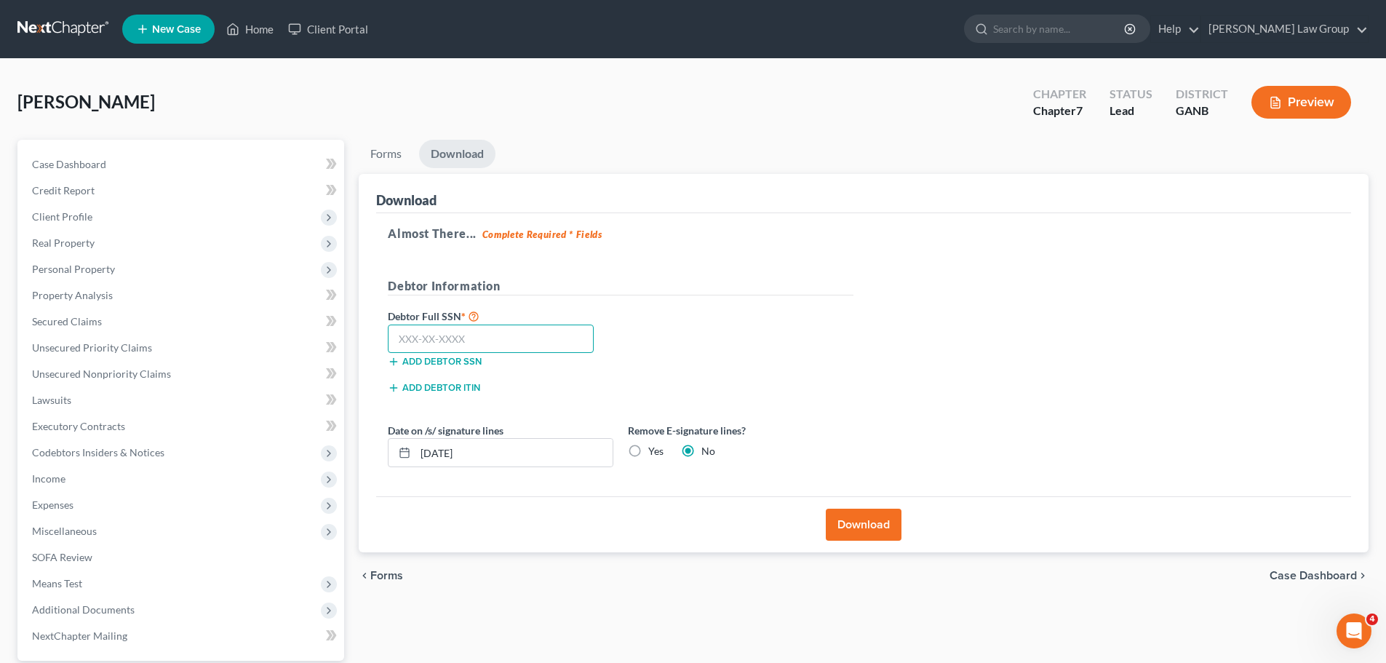
click at [423, 335] on input "text" at bounding box center [491, 338] width 206 height 29
type input "323-62-1300"
click at [791, 346] on div "Debtor Full SSN * 323-62-1300 Add debtor SSN" at bounding box center [620, 343] width 480 height 73
drag, startPoint x: 473, startPoint y: 338, endPoint x: 585, endPoint y: 359, distance: 114.1
click at [387, 340] on div "323-62-1300" at bounding box center [490, 338] width 220 height 29
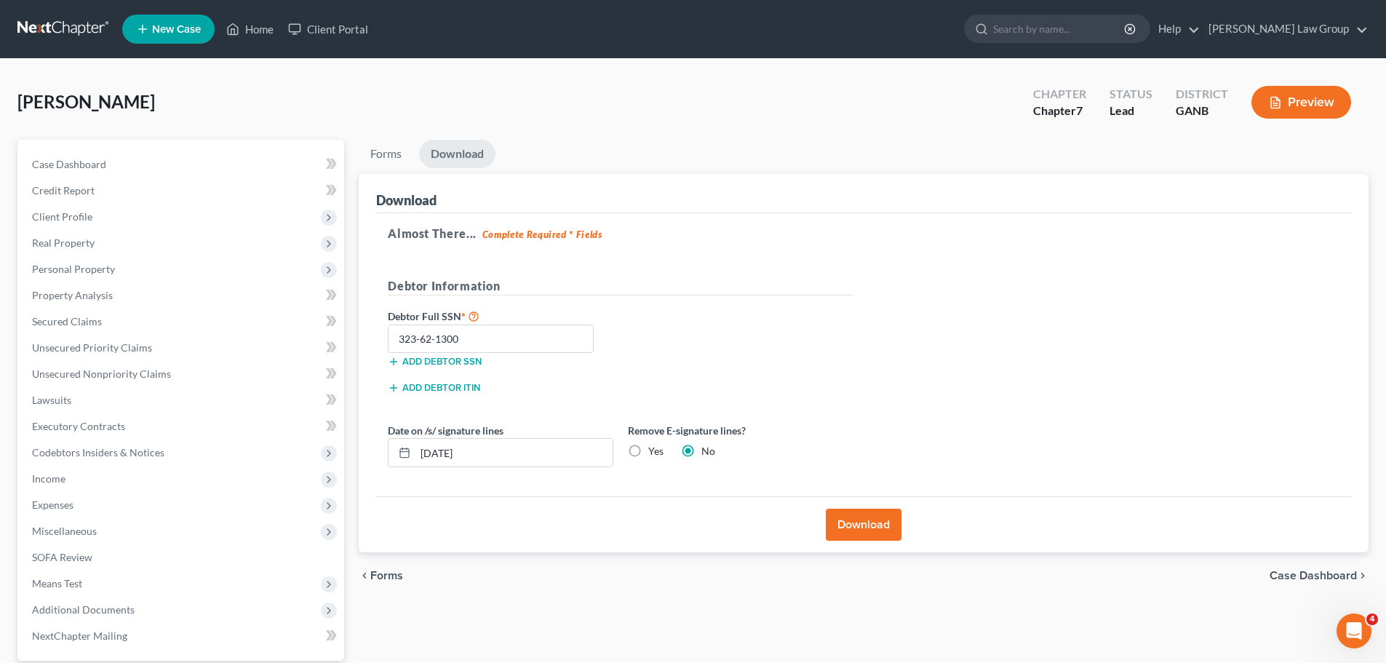
click at [845, 517] on button "Download" at bounding box center [864, 524] width 76 height 32
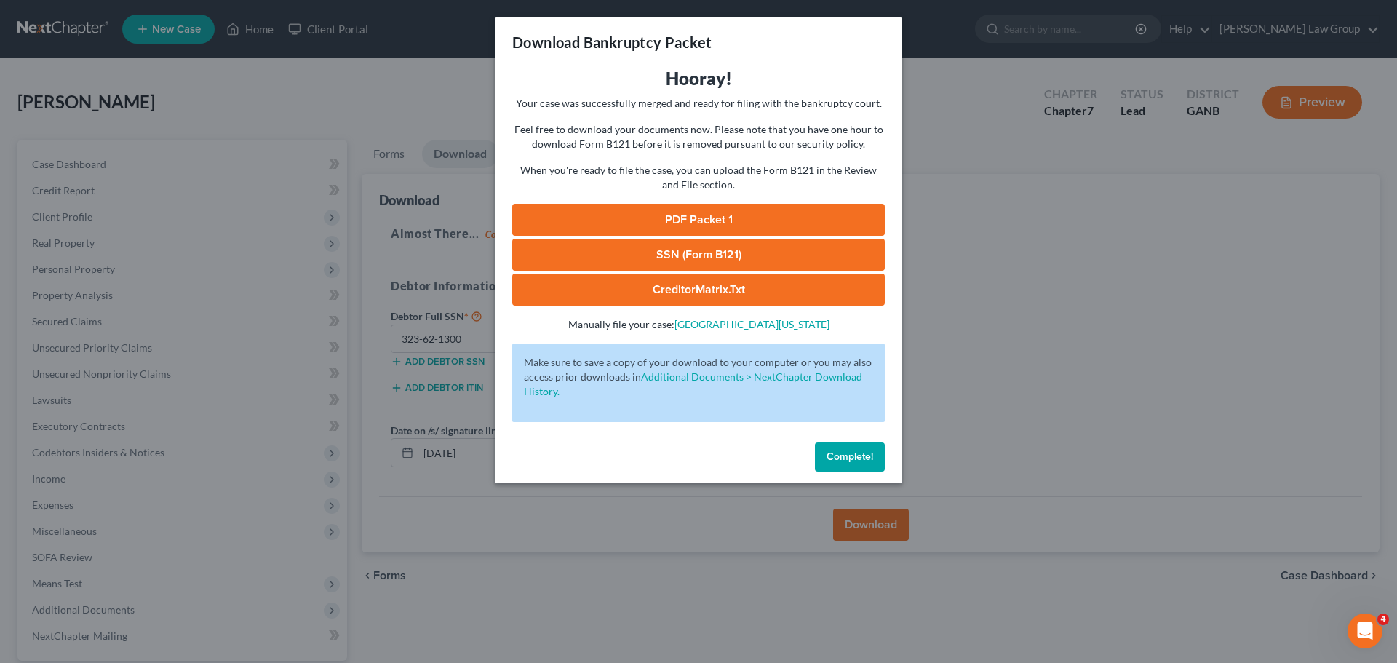
click at [696, 228] on link "PDF Packet 1" at bounding box center [698, 220] width 372 height 32
click at [680, 248] on link "SSN (Form B121)" at bounding box center [698, 255] width 372 height 32
click at [840, 447] on button "Complete!" at bounding box center [850, 456] width 70 height 29
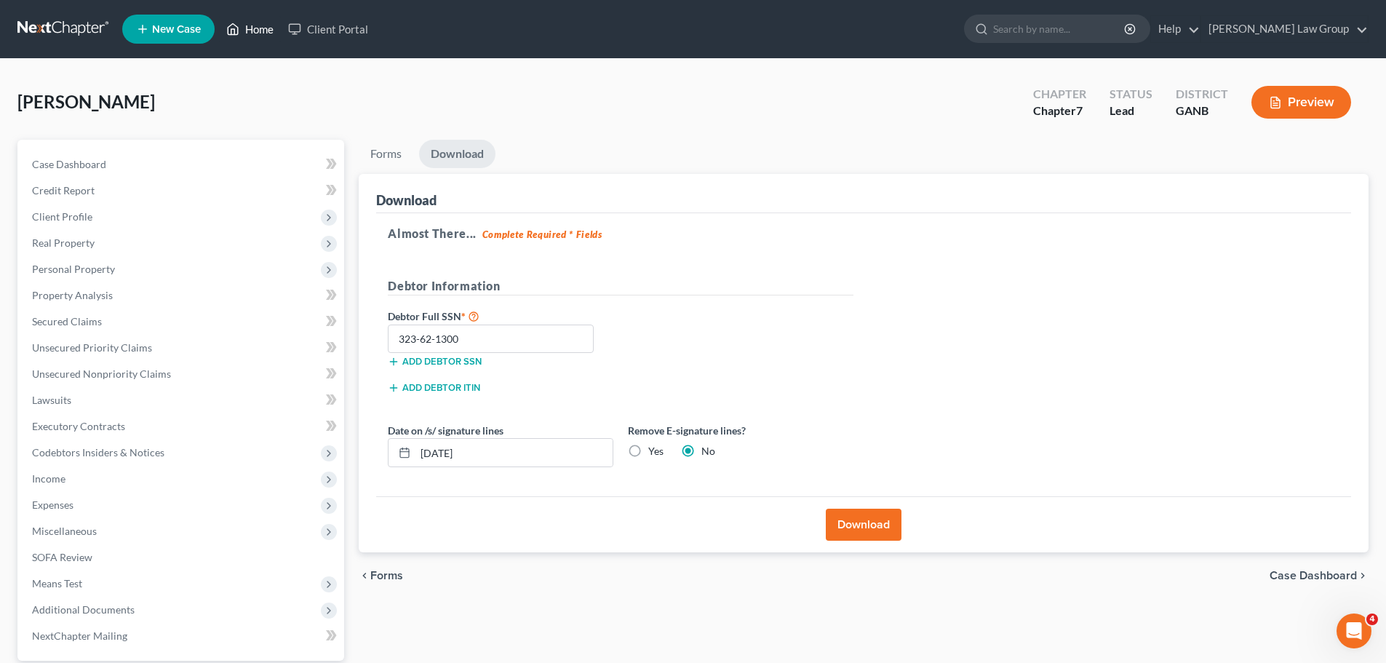
click at [257, 23] on link "Home" at bounding box center [250, 29] width 62 height 26
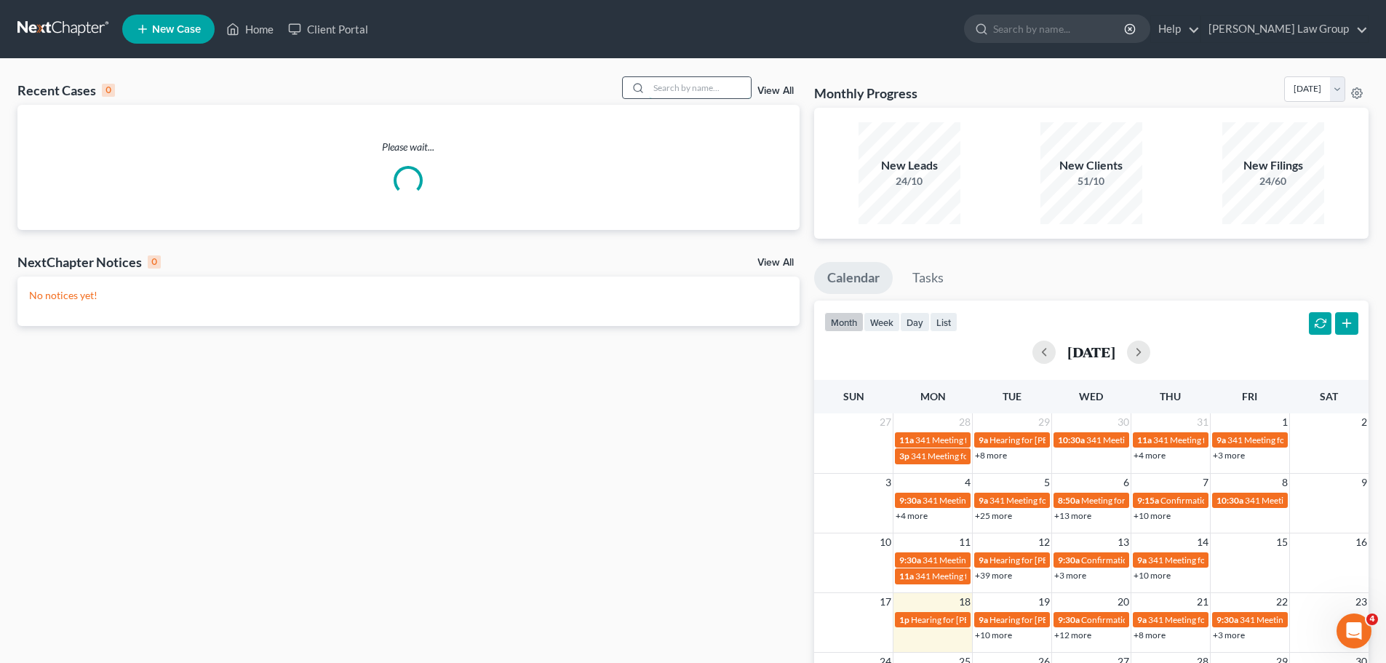
click at [704, 87] on input "search" at bounding box center [700, 87] width 102 height 21
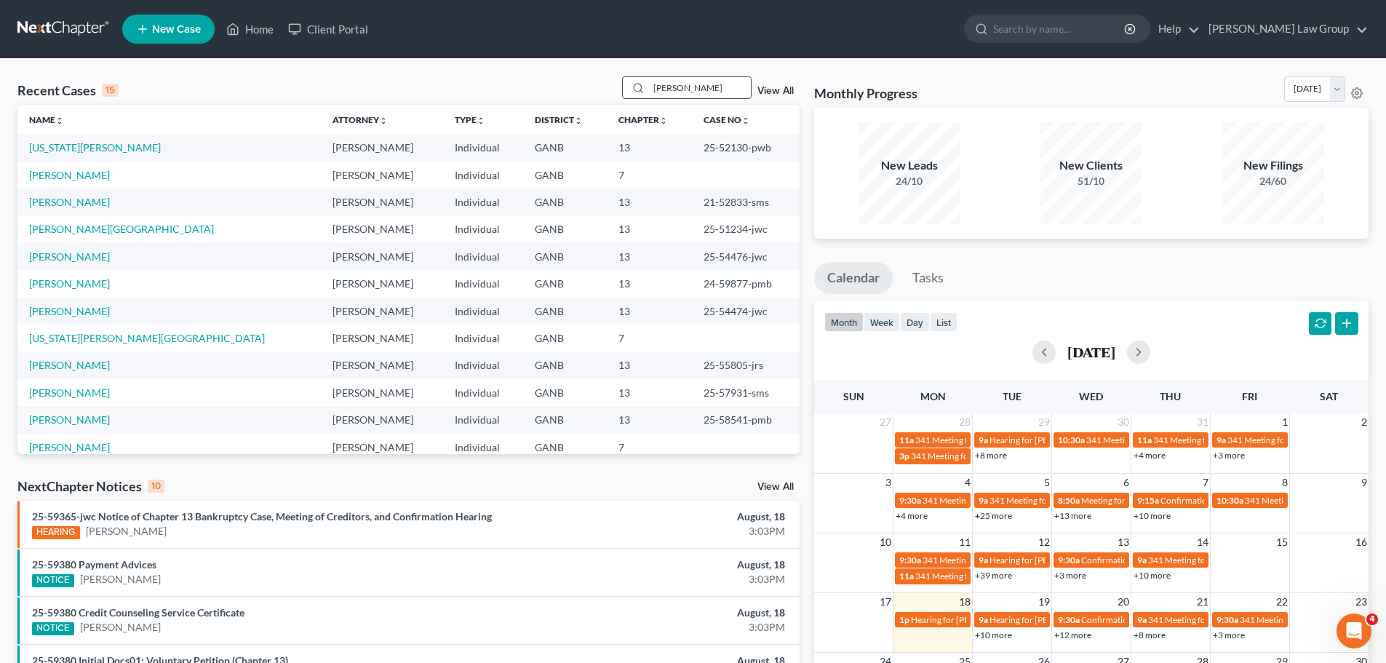
type input "[PERSON_NAME]"
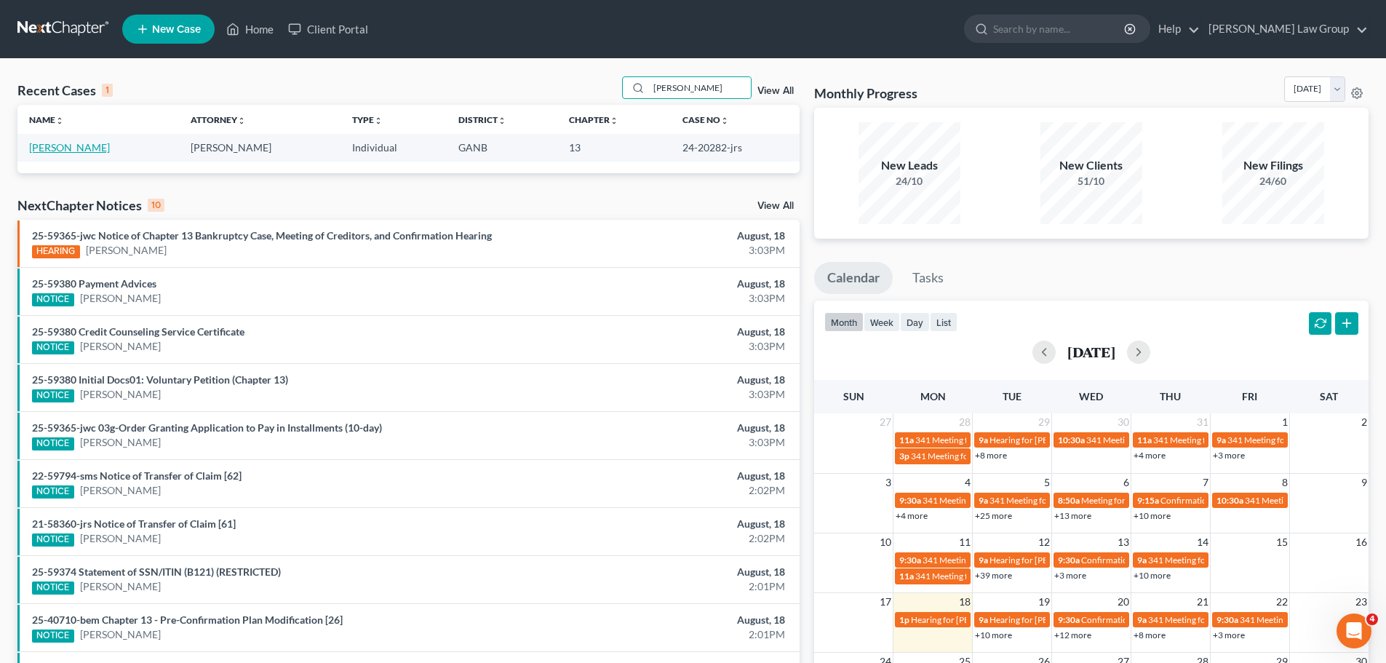
click at [61, 146] on link "[PERSON_NAME]" at bounding box center [69, 147] width 81 height 12
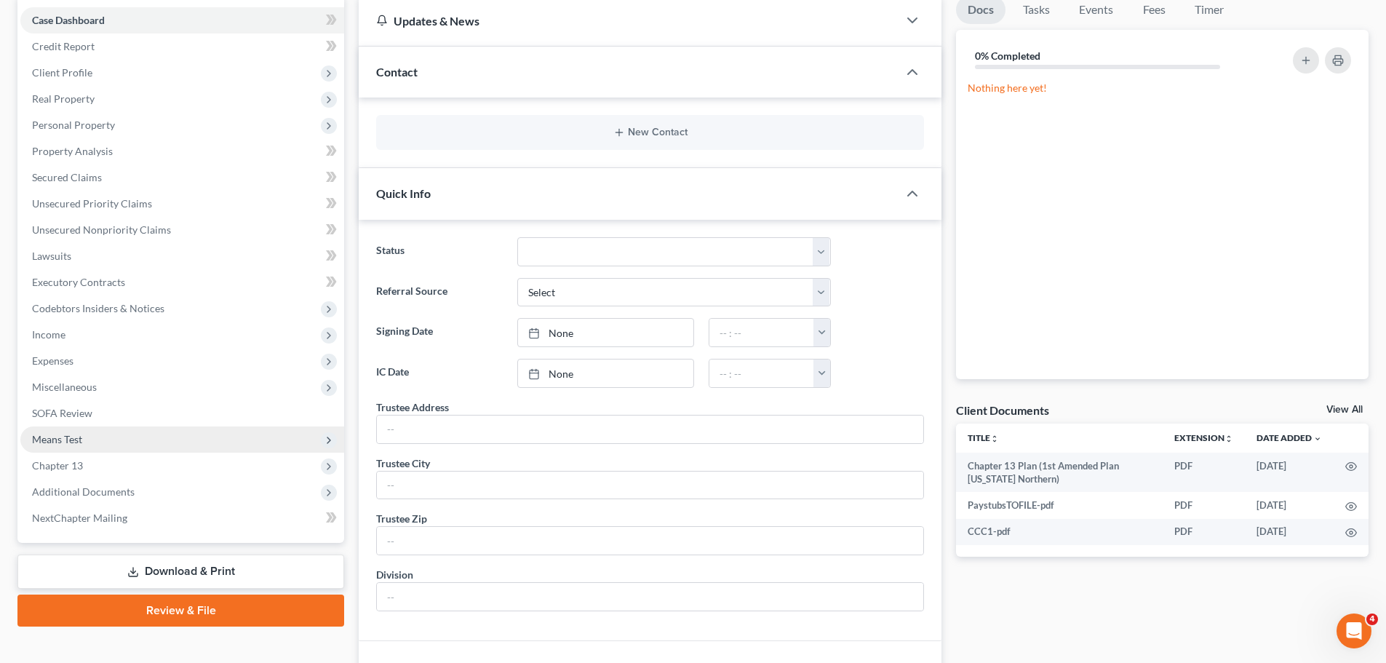
scroll to position [218, 0]
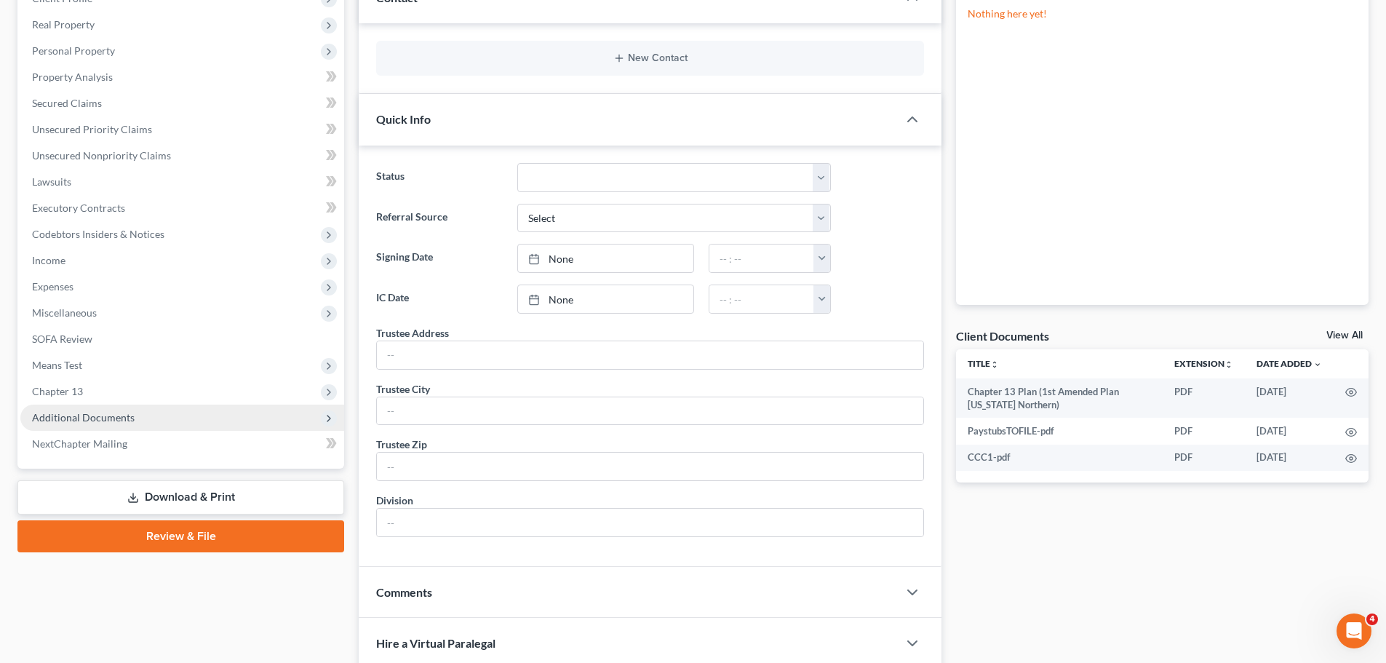
click at [99, 419] on span "Additional Documents" at bounding box center [83, 417] width 103 height 12
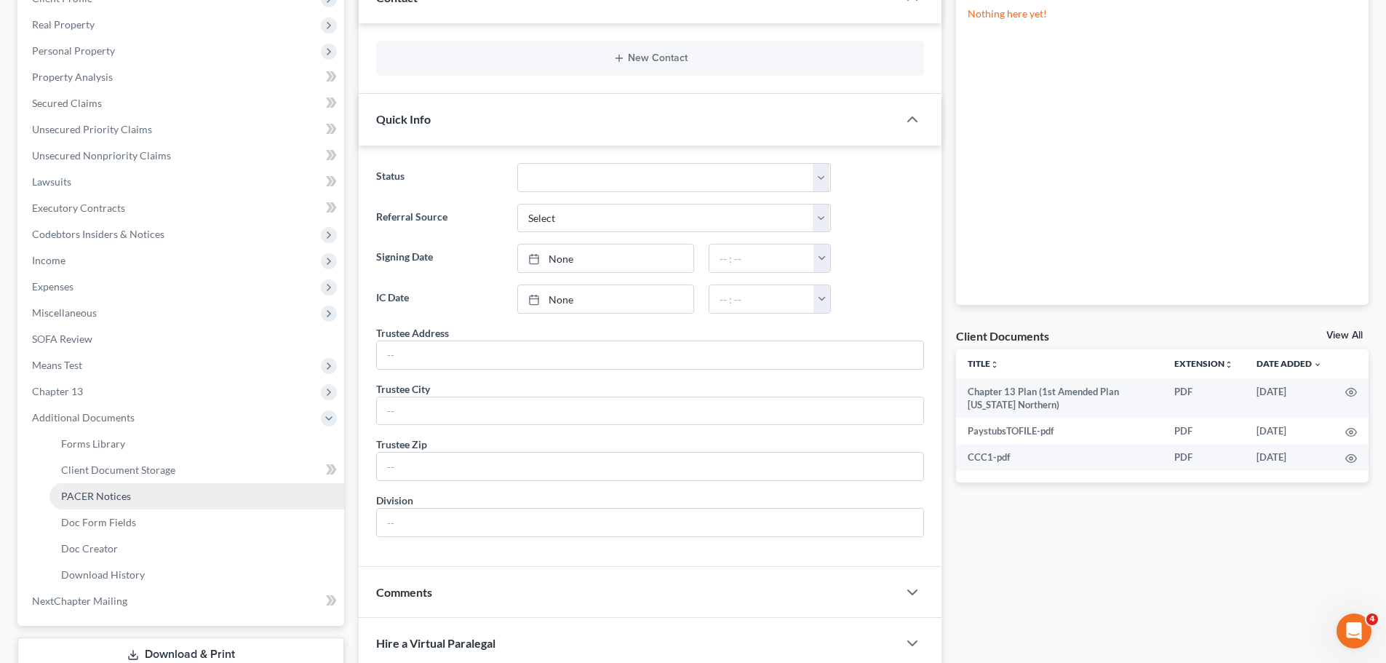
click at [121, 495] on span "PACER Notices" at bounding box center [96, 496] width 70 height 12
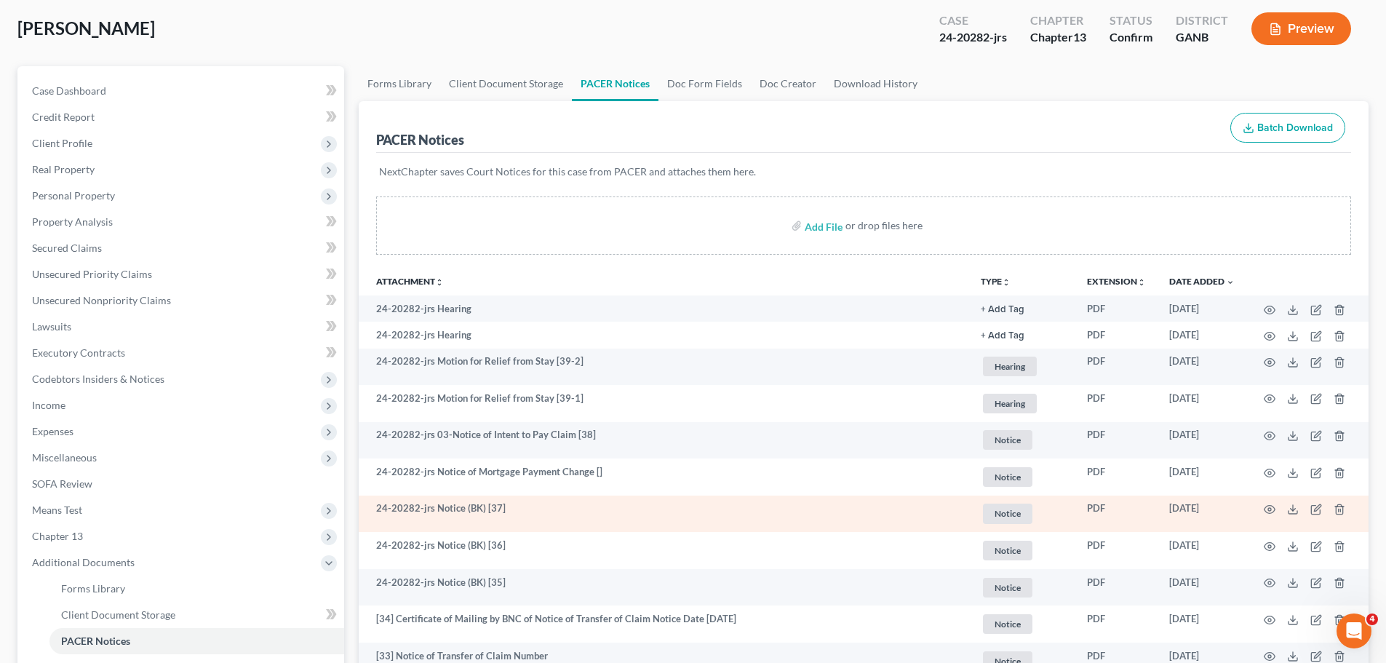
scroll to position [73, 0]
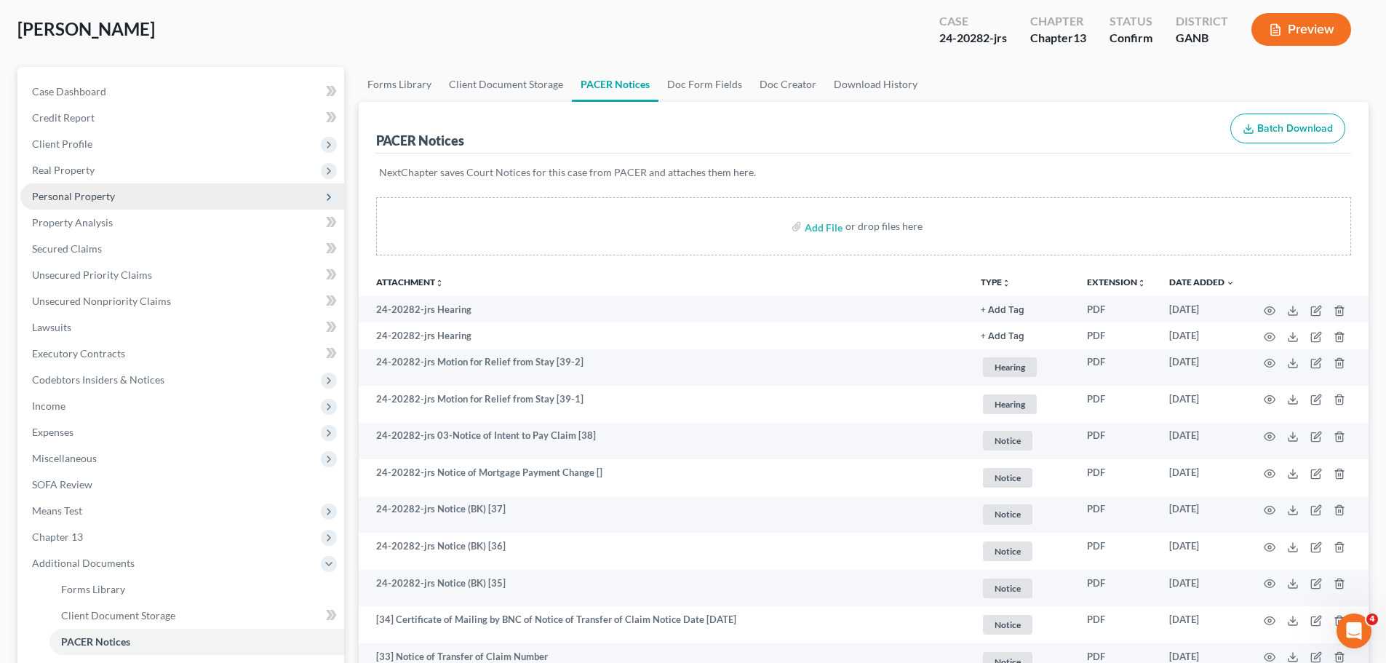
drag, startPoint x: 89, startPoint y: 172, endPoint x: 124, endPoint y: 199, distance: 44.5
click at [89, 172] on span "Real Property" at bounding box center [63, 170] width 63 height 12
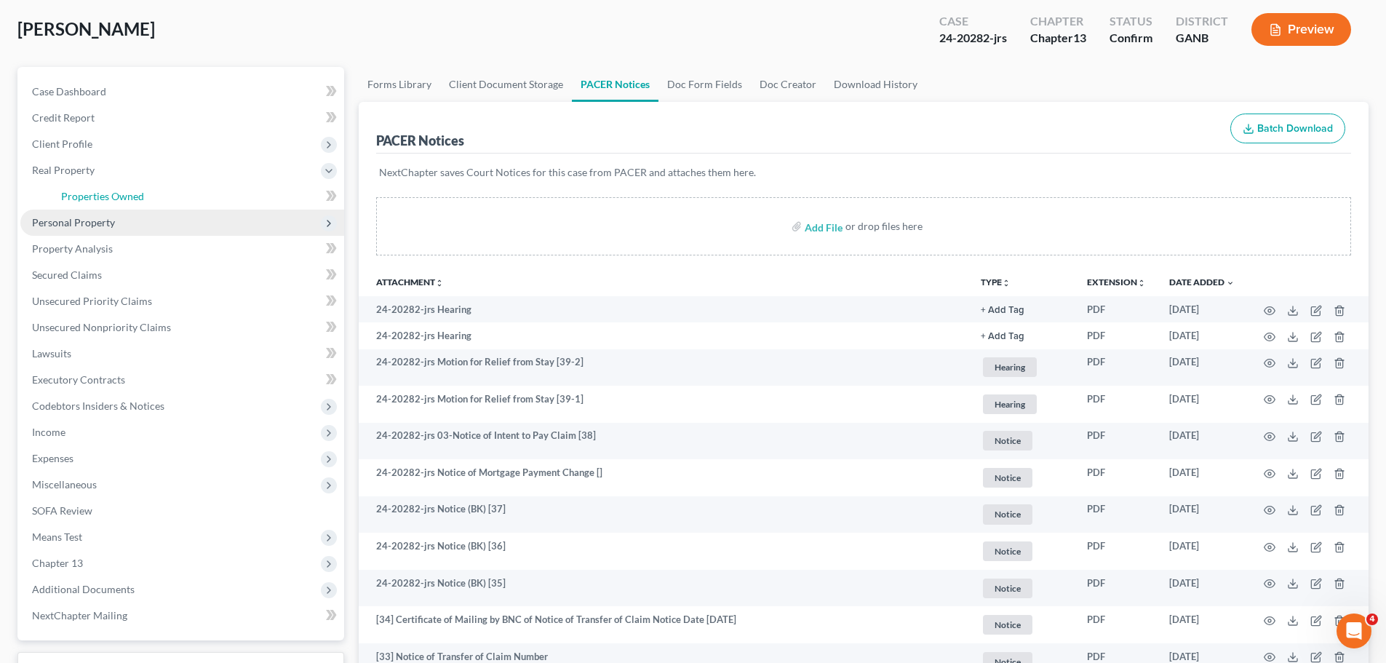
click at [124, 199] on span "Properties Owned" at bounding box center [102, 196] width 83 height 12
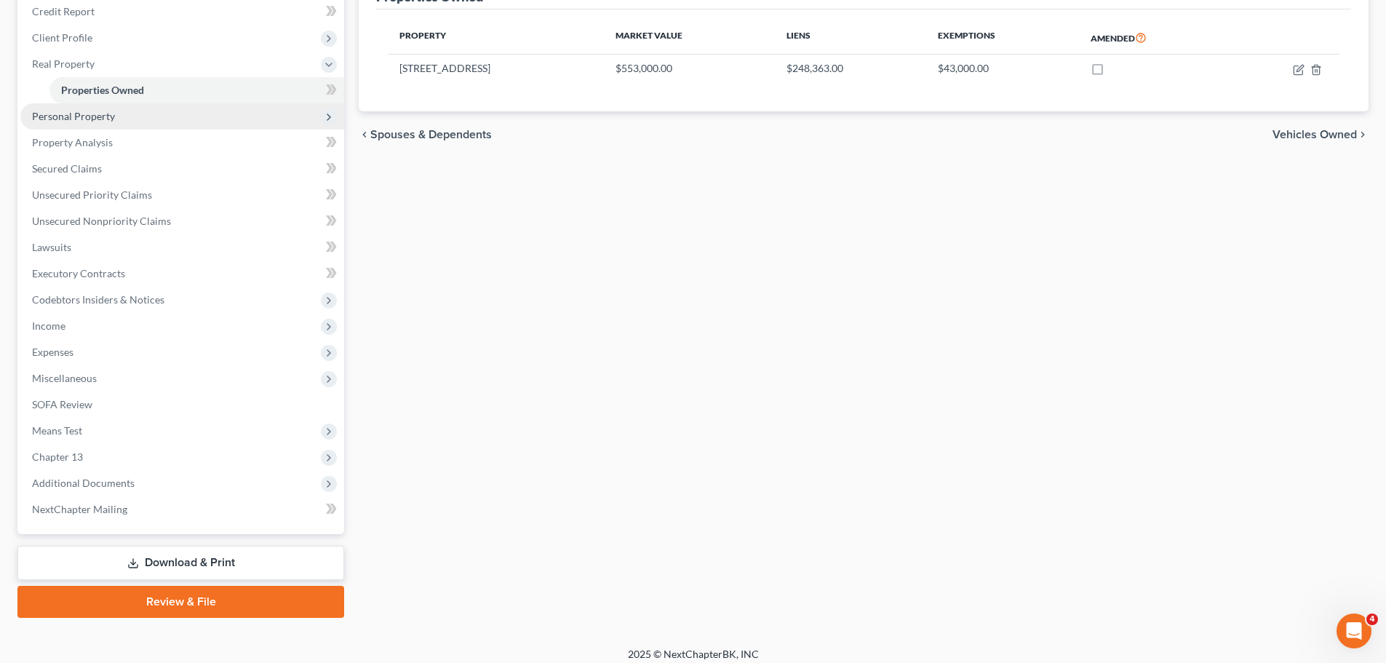
scroll to position [189, 0]
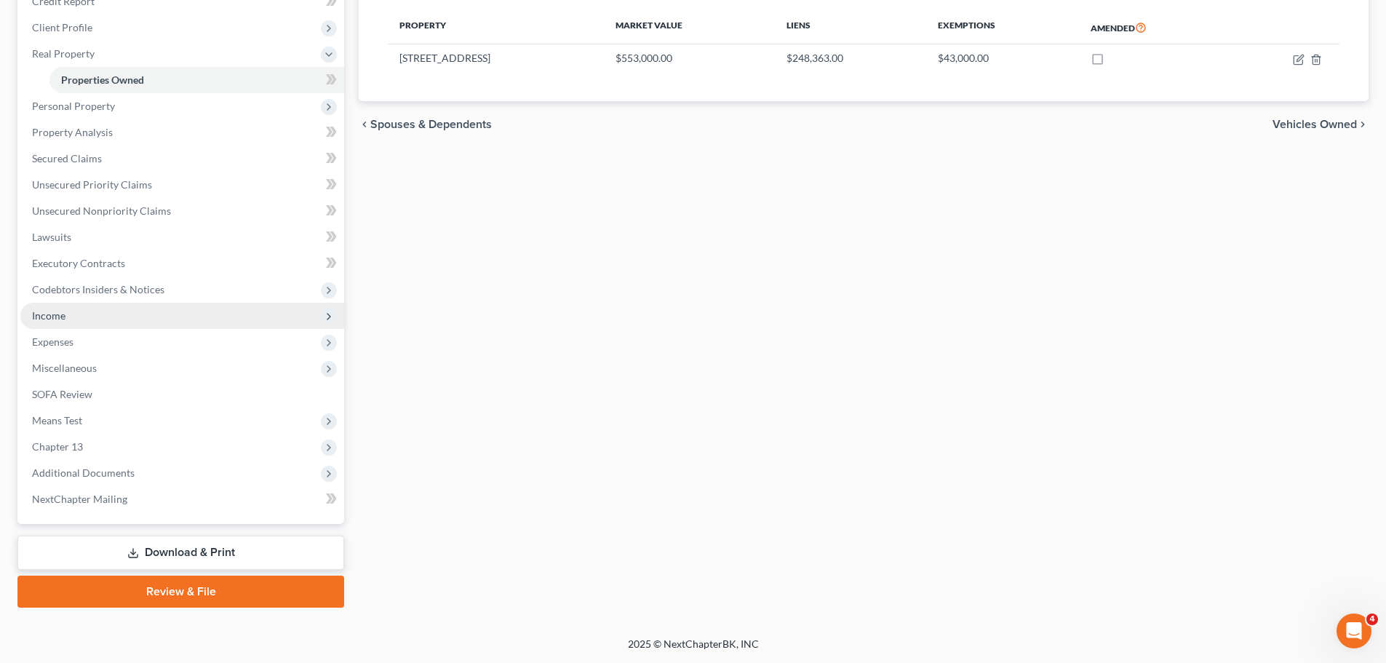
click at [110, 320] on span "Income" at bounding box center [182, 316] width 324 height 26
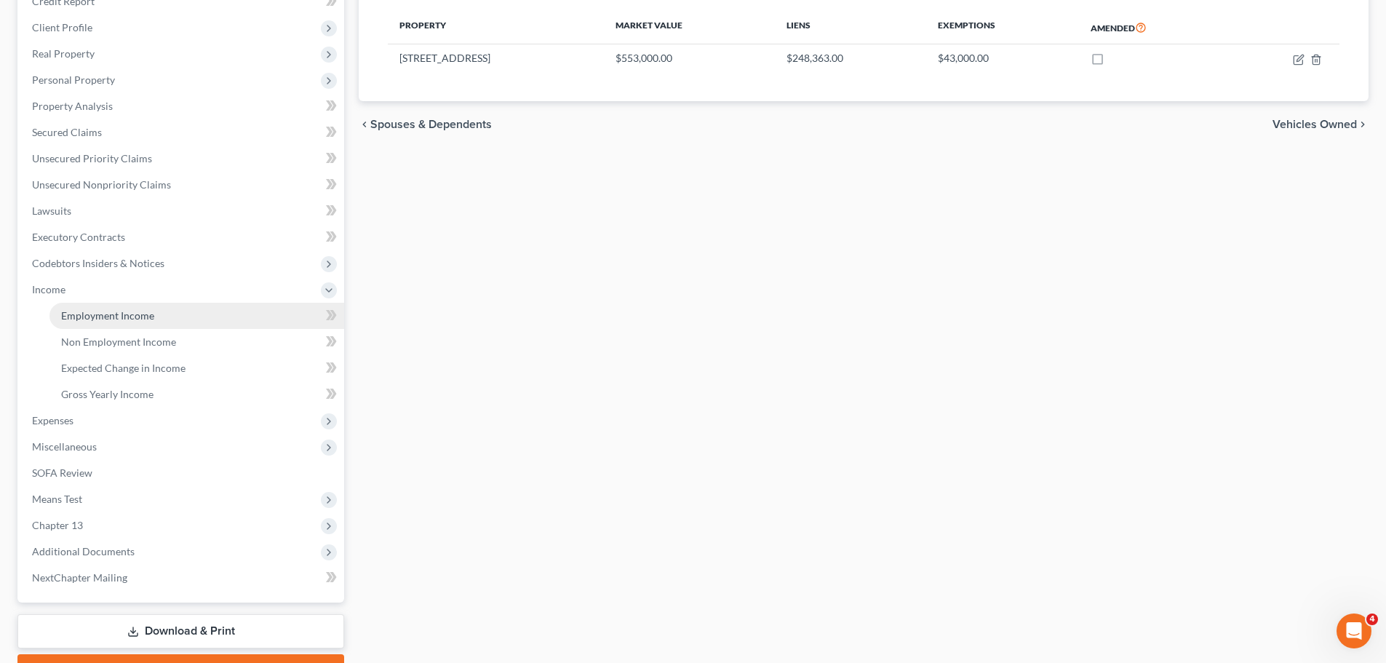
click at [173, 319] on link "Employment Income" at bounding box center [196, 316] width 295 height 26
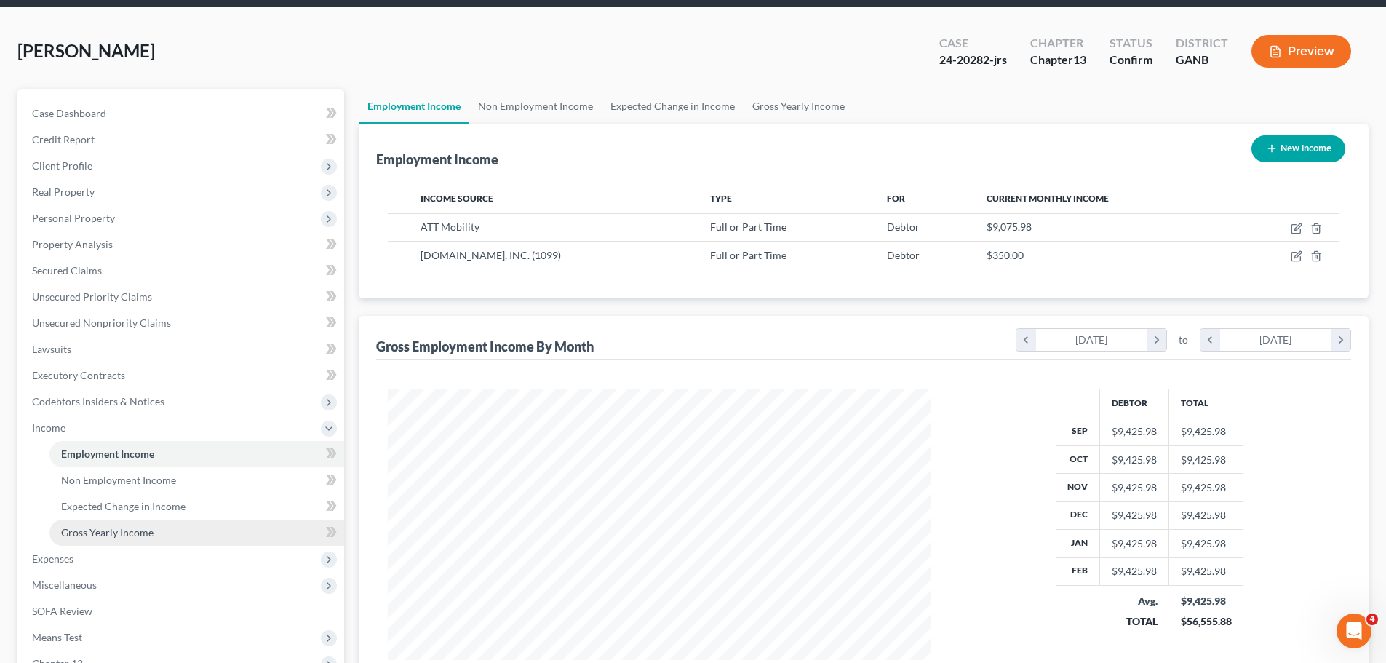
scroll to position [49, 0]
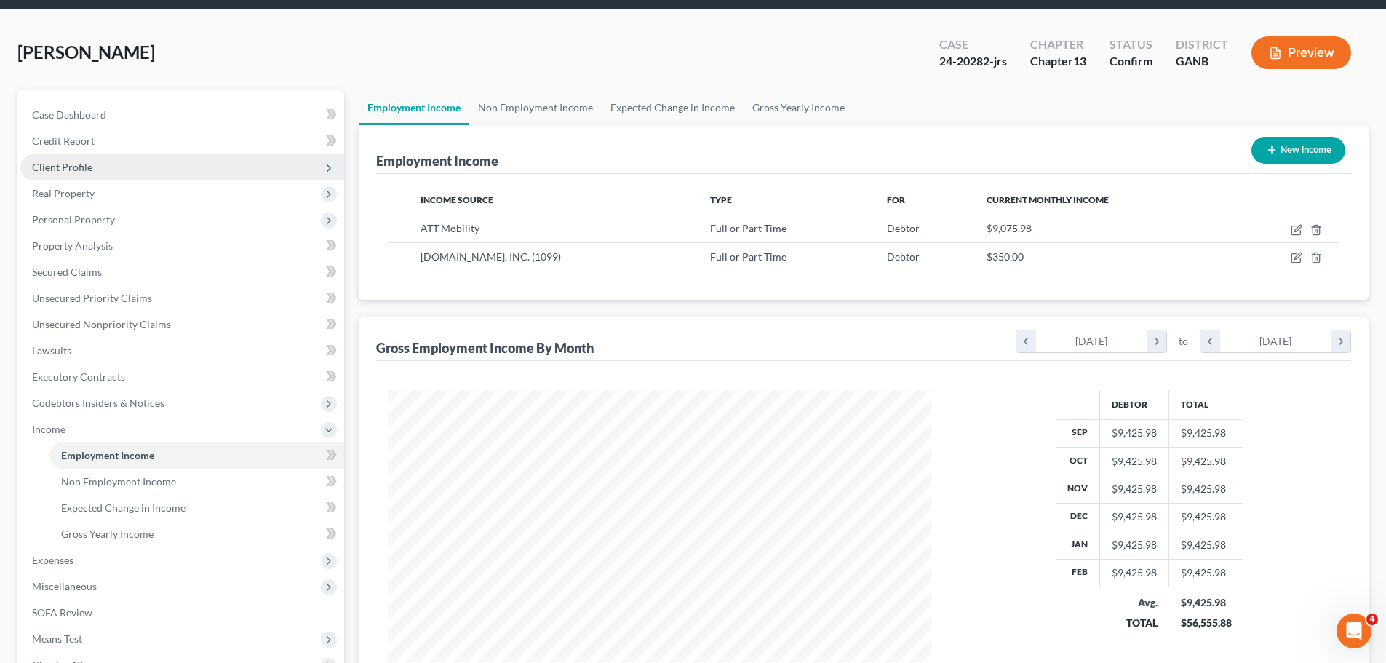
click at [100, 168] on span "Client Profile" at bounding box center [182, 167] width 324 height 26
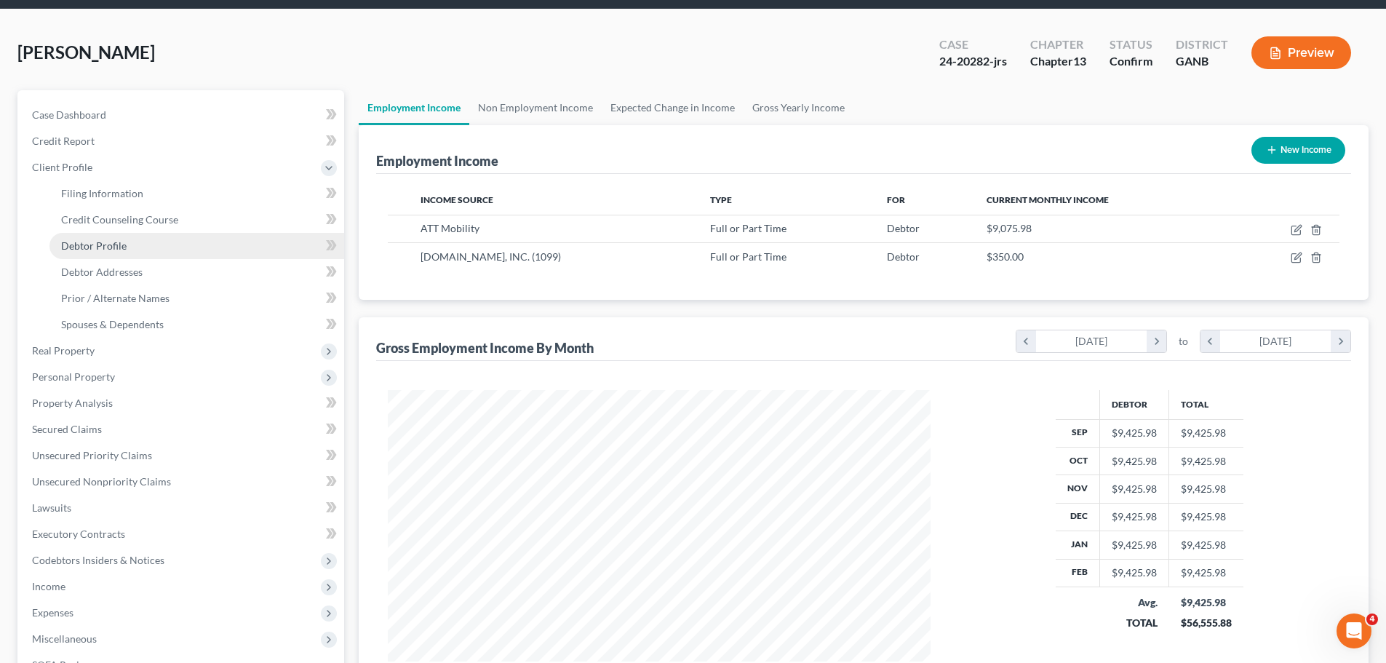
click at [116, 246] on span "Debtor Profile" at bounding box center [93, 245] width 65 height 12
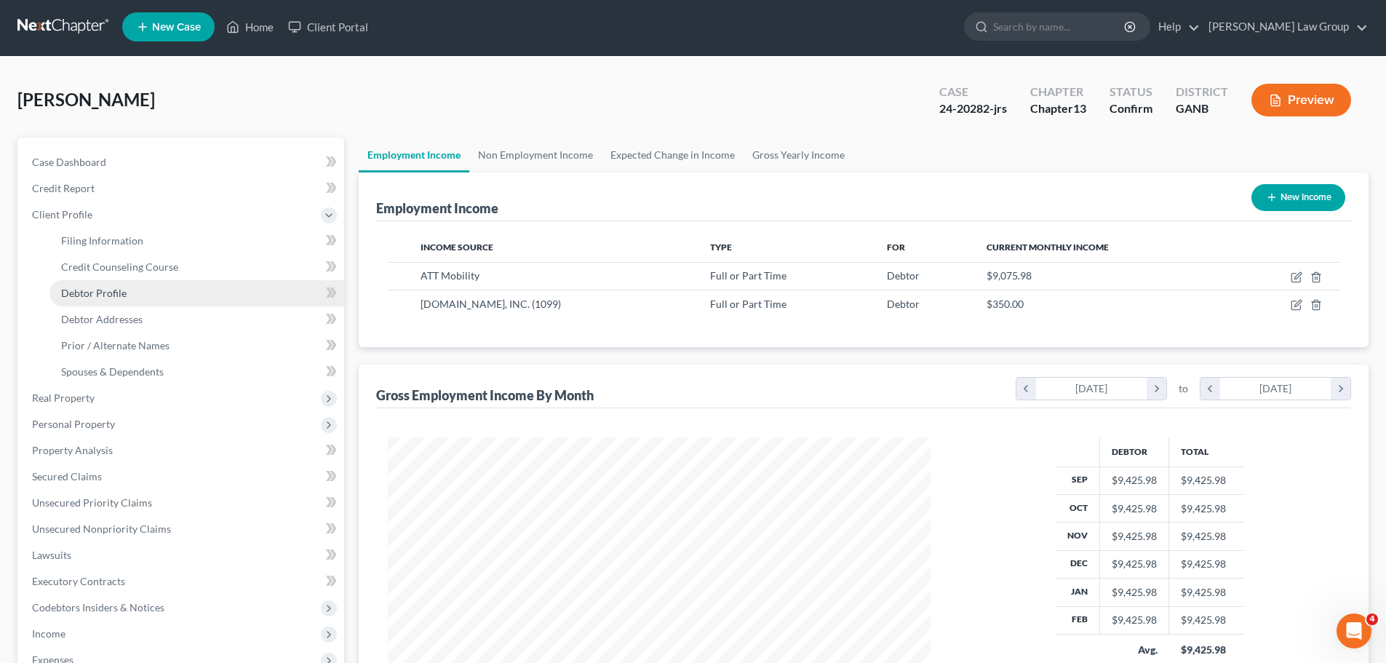
select select "1"
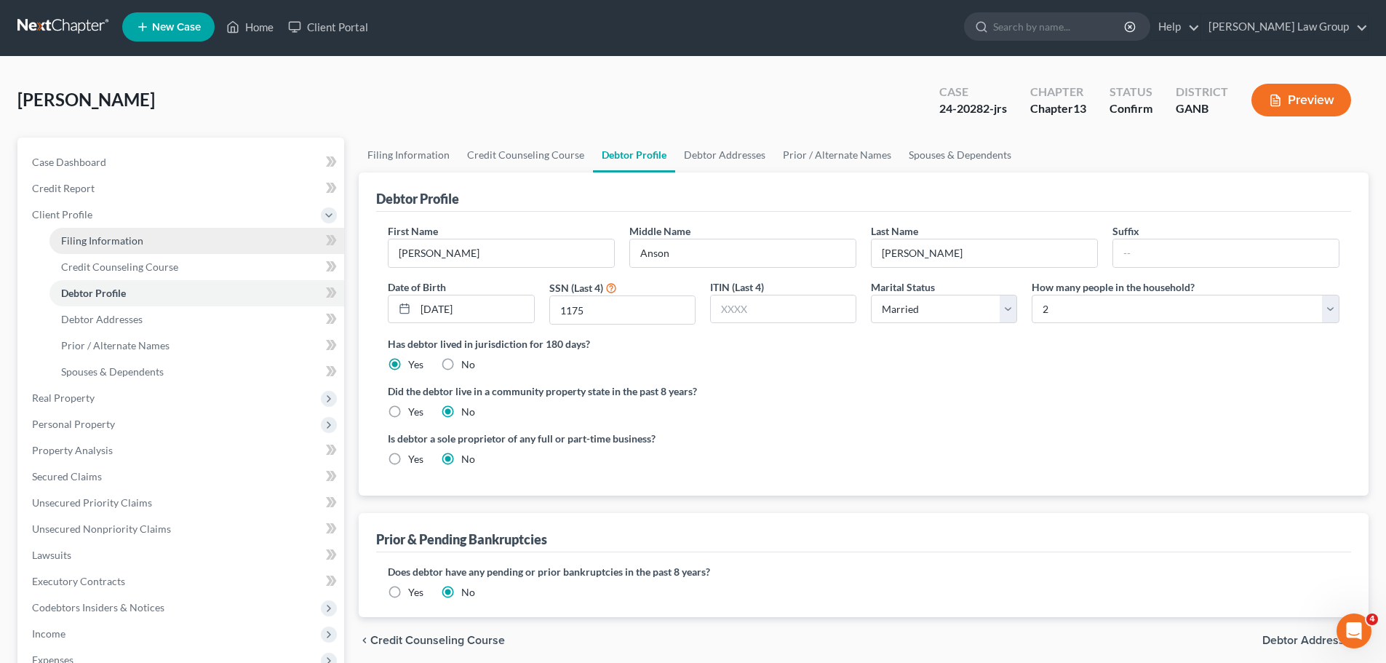
scroll to position [0, 0]
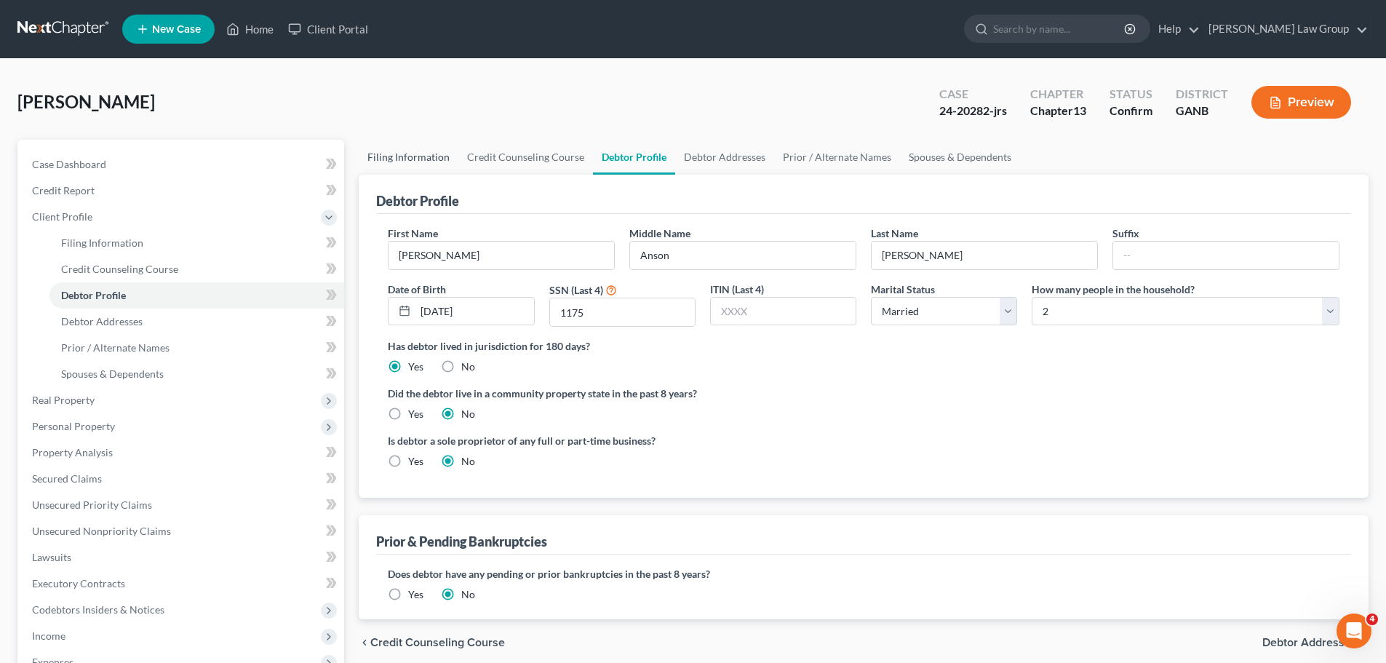
click at [388, 152] on link "Filing Information" at bounding box center [409, 157] width 100 height 35
select select "1"
select select "0"
select select "3"
select select "19"
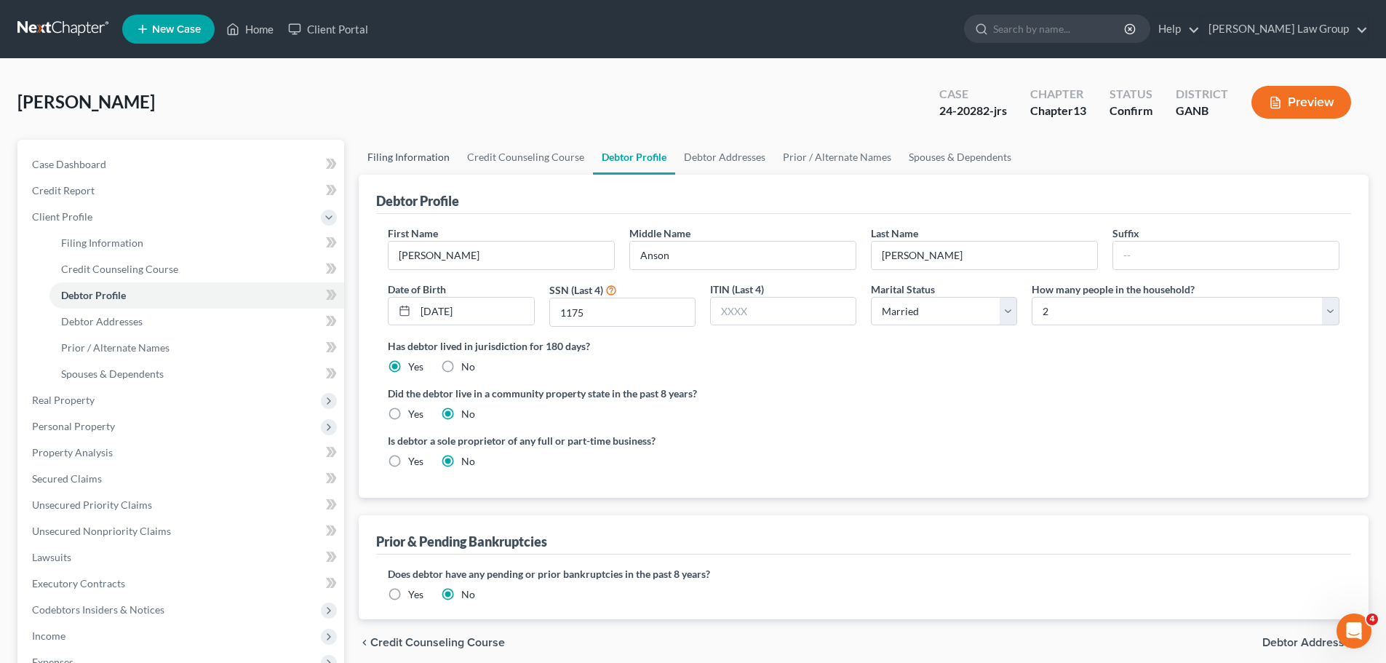
select select "0"
select select "10"
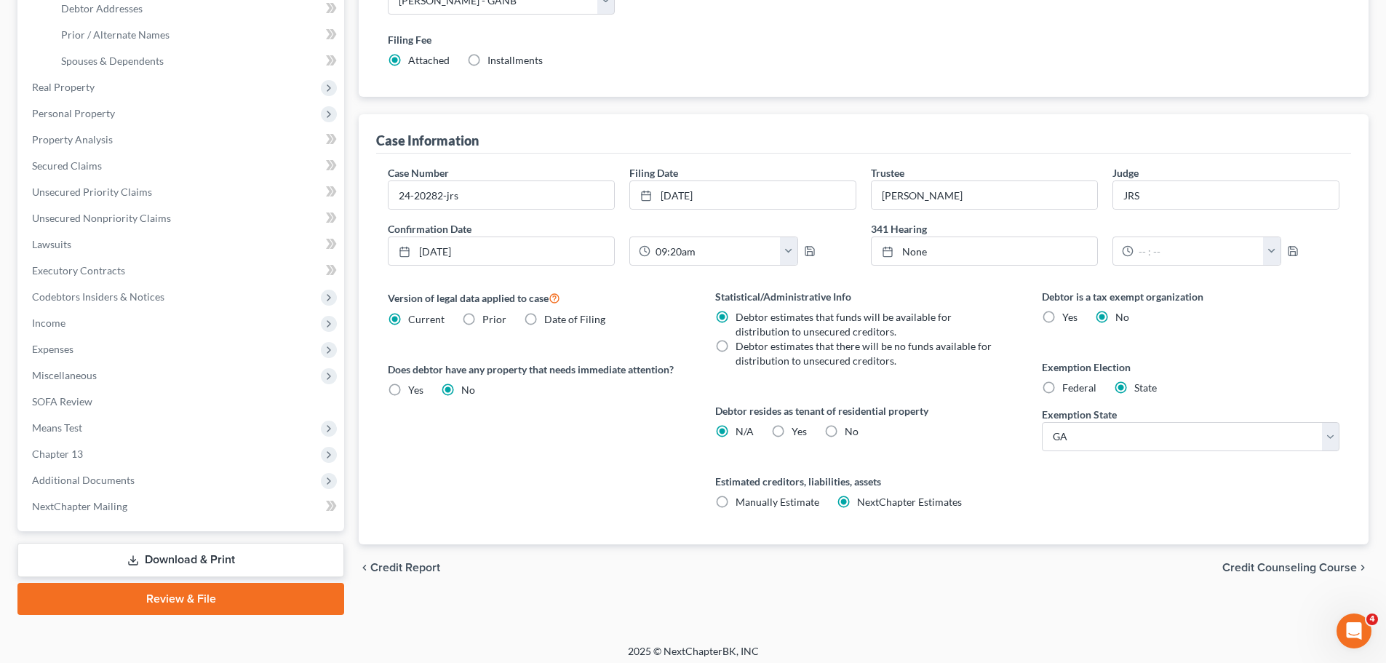
scroll to position [320, 0]
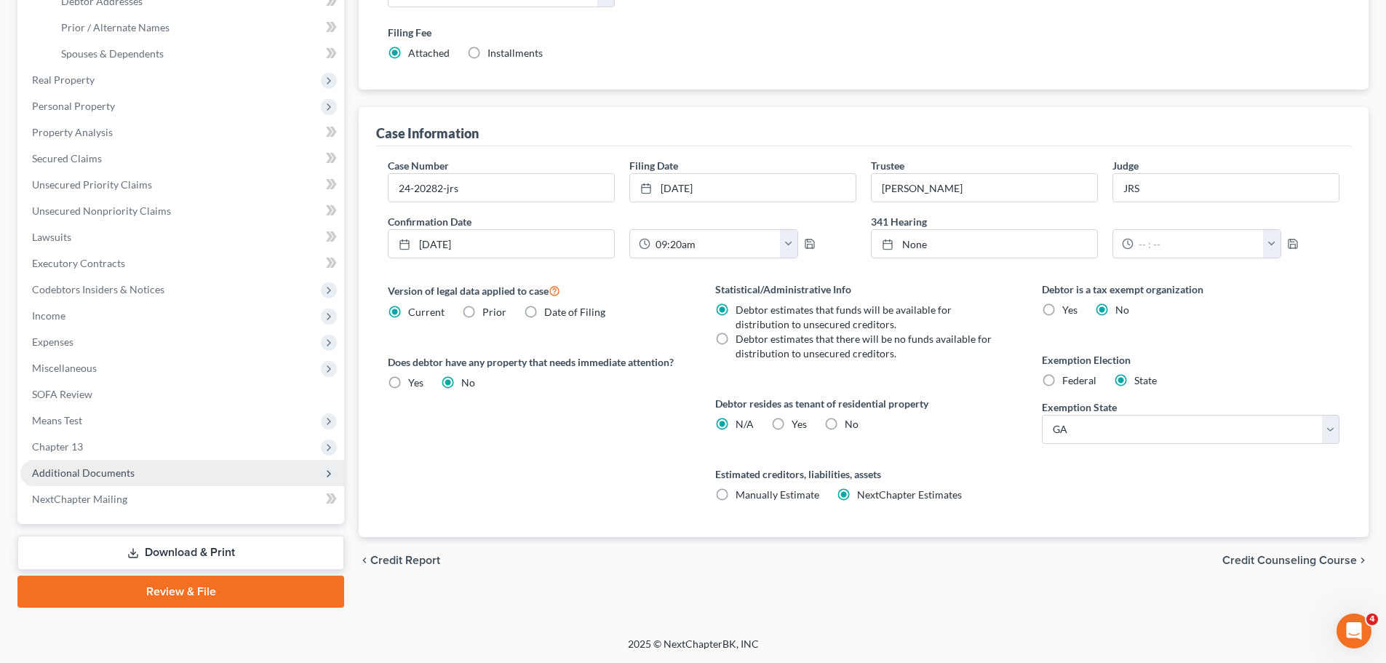
click at [153, 460] on span "Additional Documents" at bounding box center [182, 473] width 324 height 26
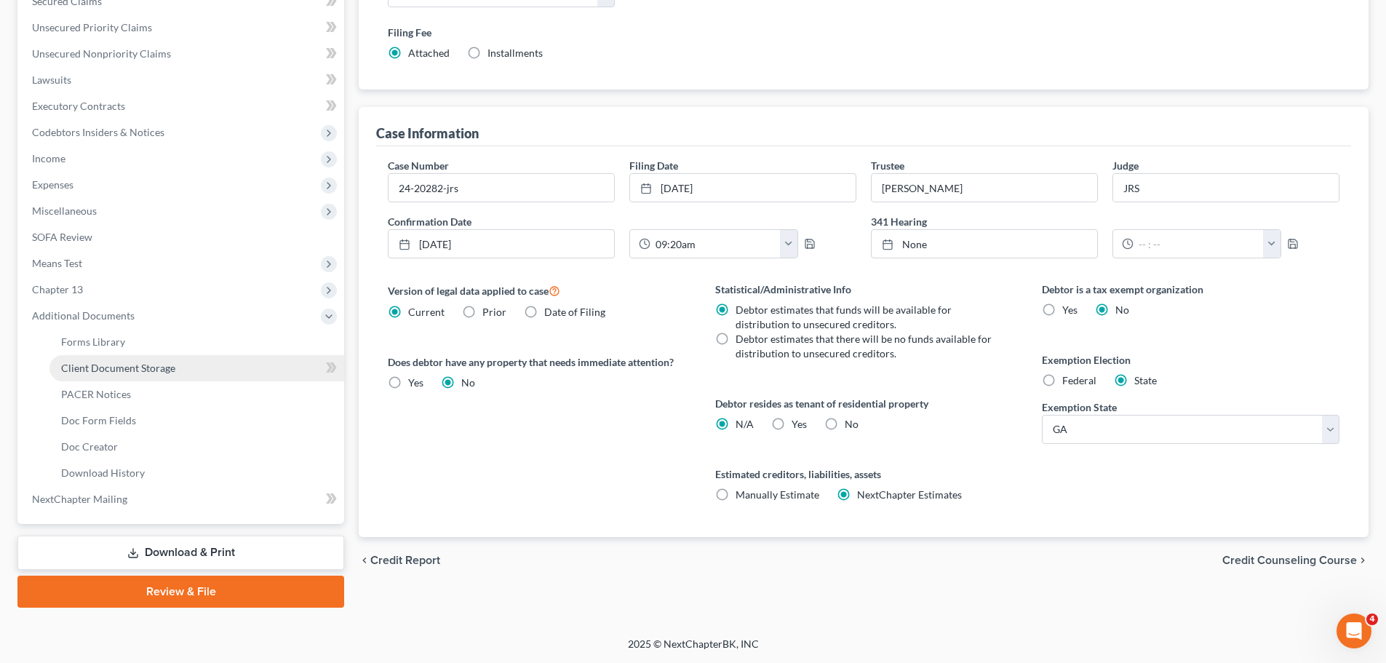
click at [156, 366] on span "Client Document Storage" at bounding box center [118, 368] width 114 height 12
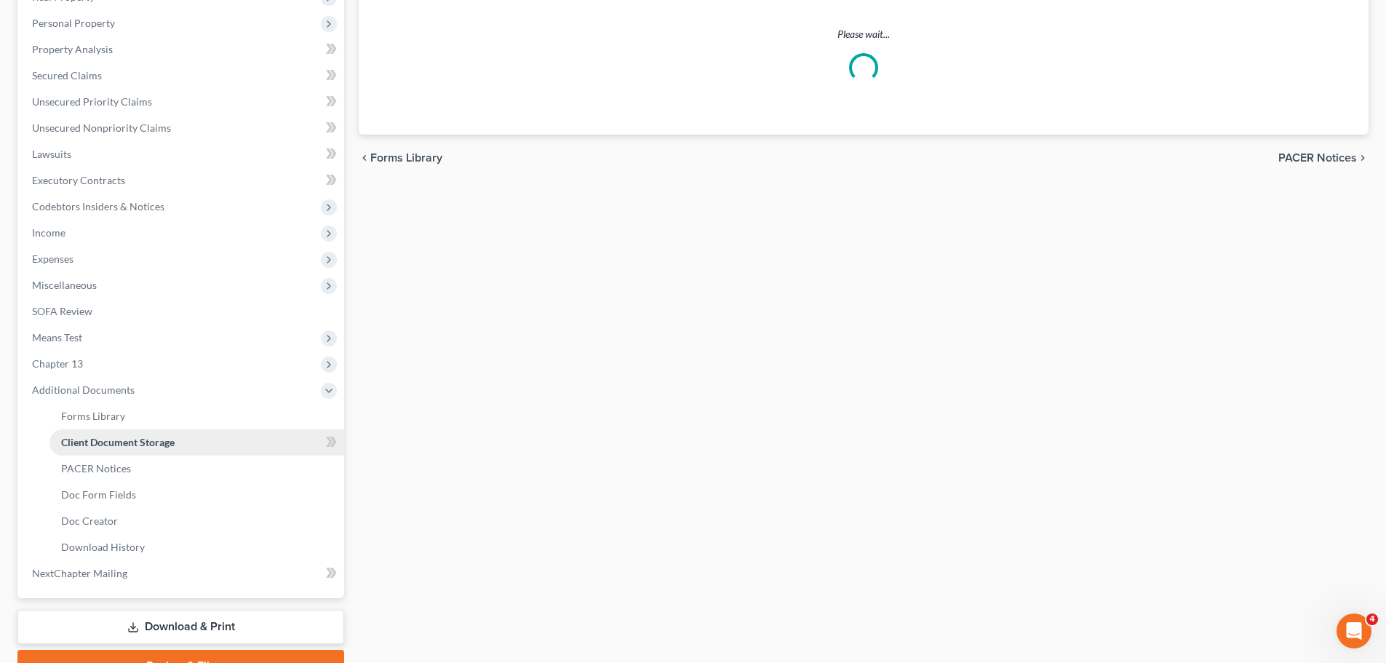
scroll to position [37, 0]
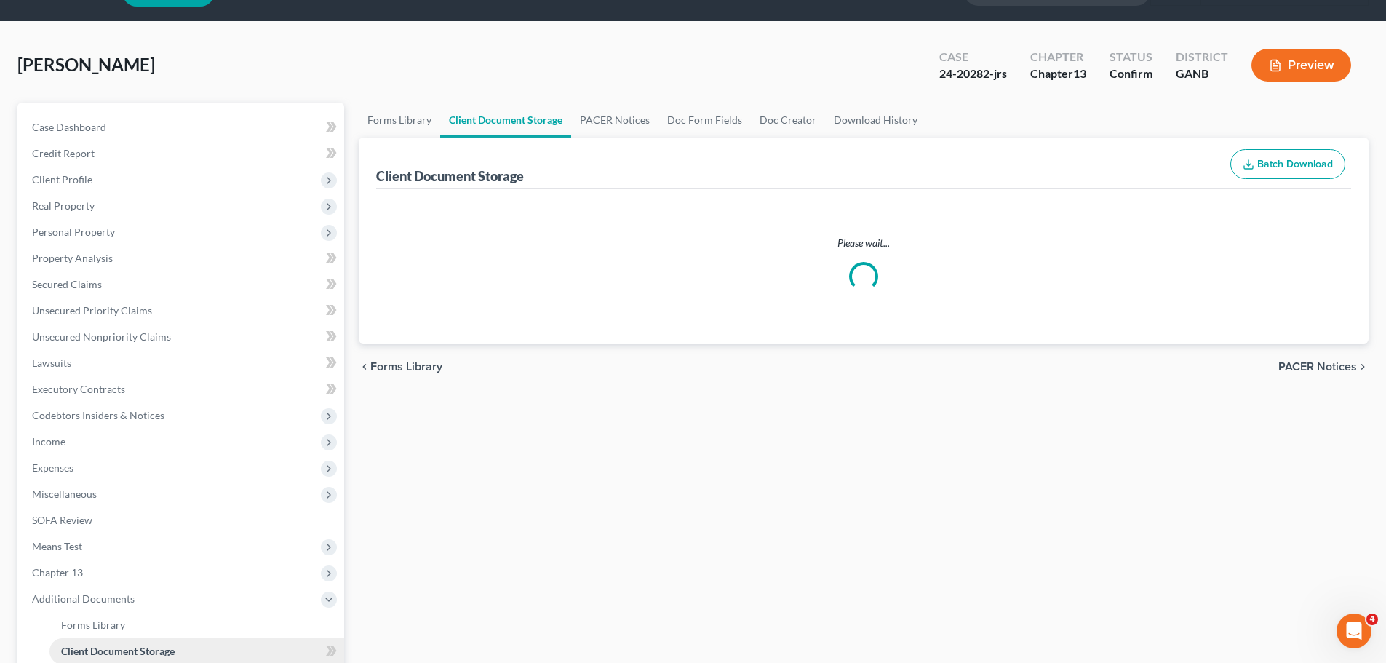
select select "5"
select select "35"
select select "0"
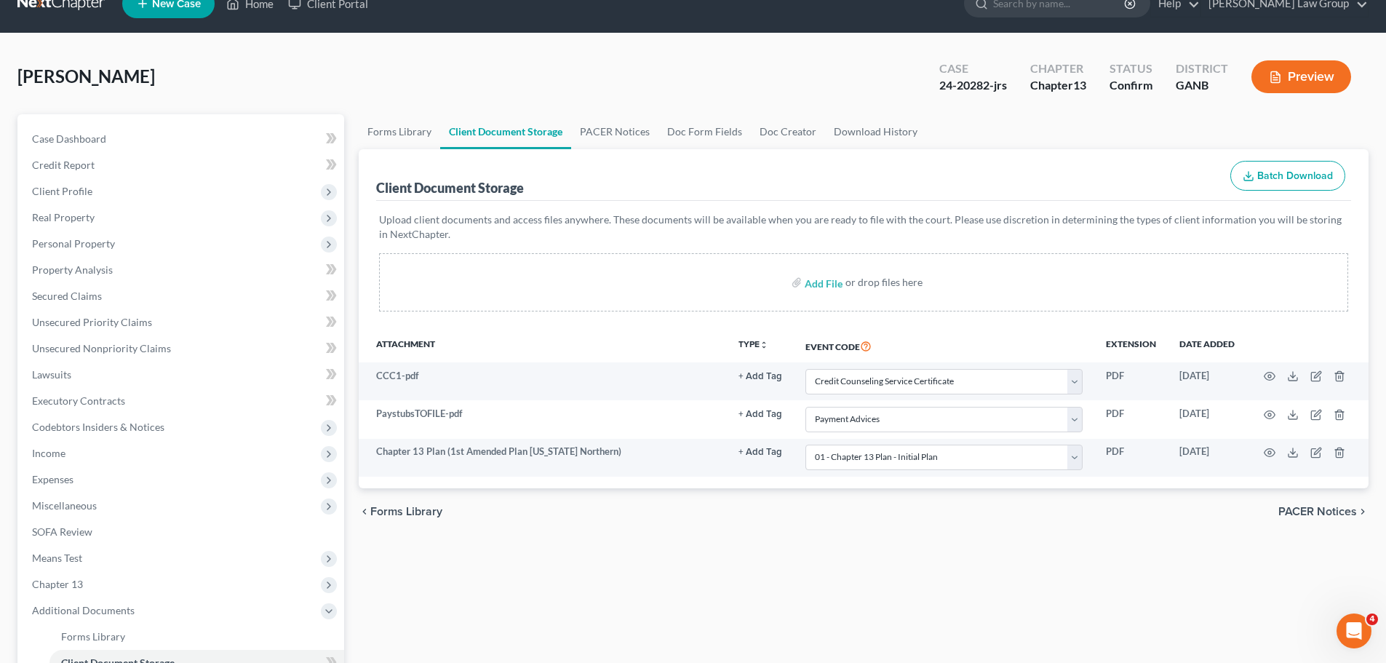
scroll to position [0, 0]
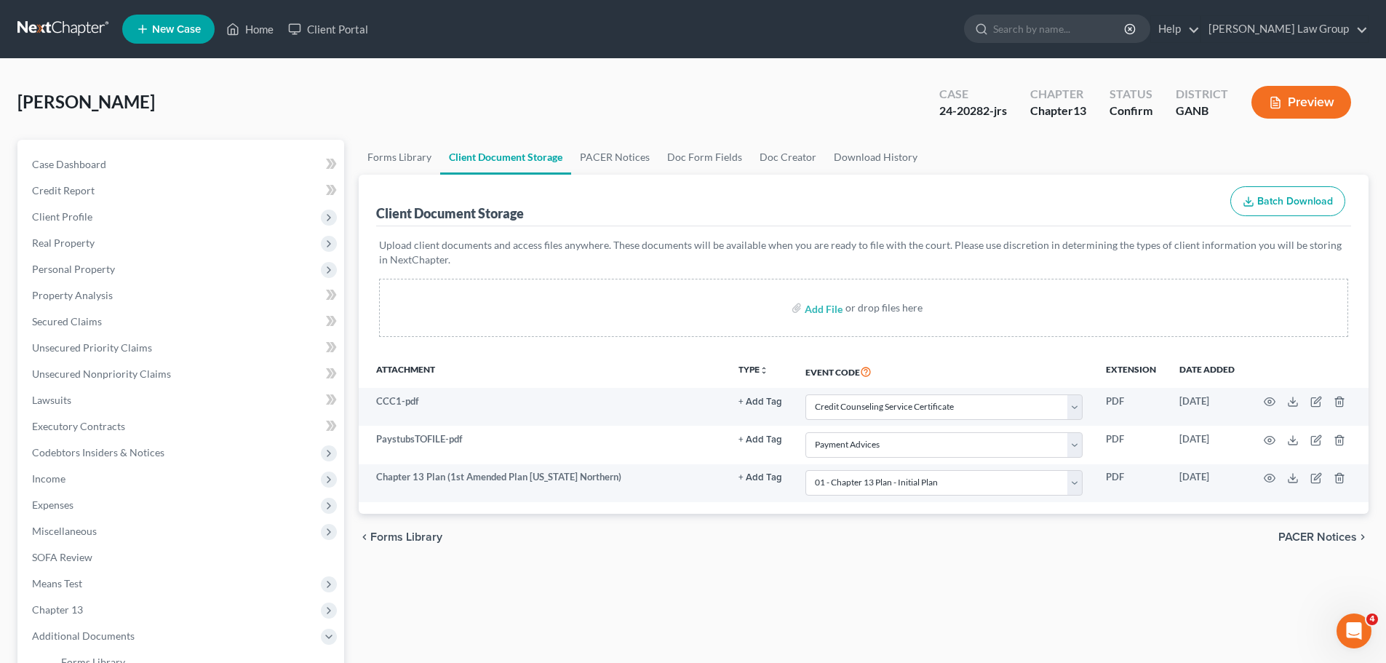
click at [981, 113] on div "24-20282-jrs" at bounding box center [973, 111] width 68 height 17
drag, startPoint x: 989, startPoint y: 108, endPoint x: 954, endPoint y: 111, distance: 35.0
click at [954, 111] on div "24-20282-jrs" at bounding box center [973, 111] width 68 height 17
copy div "20282"
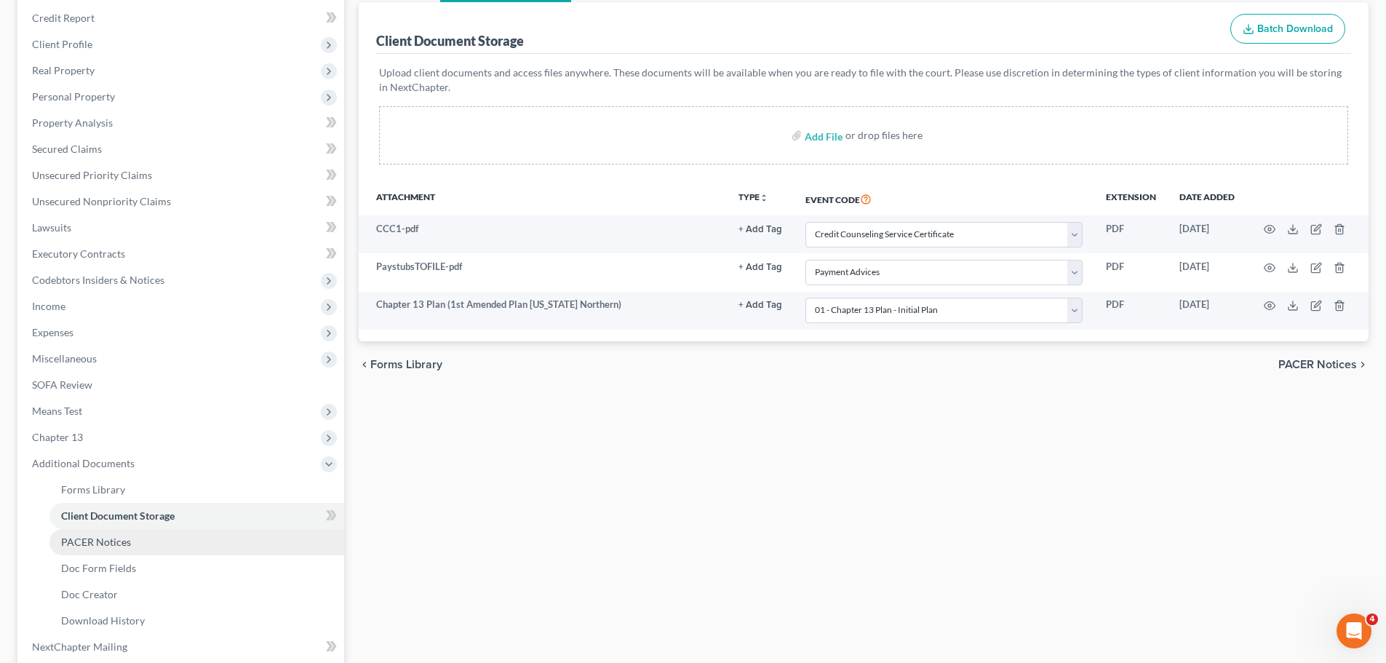
scroll to position [320, 0]
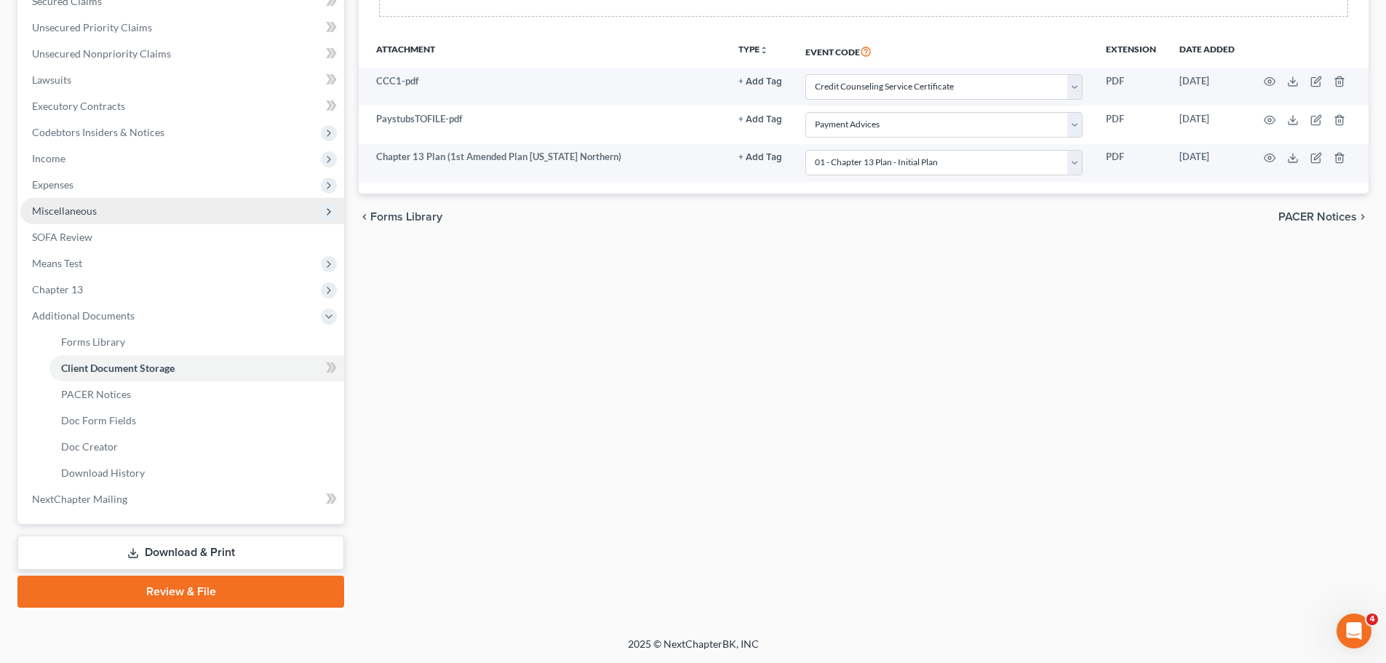
click at [113, 212] on span "Miscellaneous" at bounding box center [182, 211] width 324 height 26
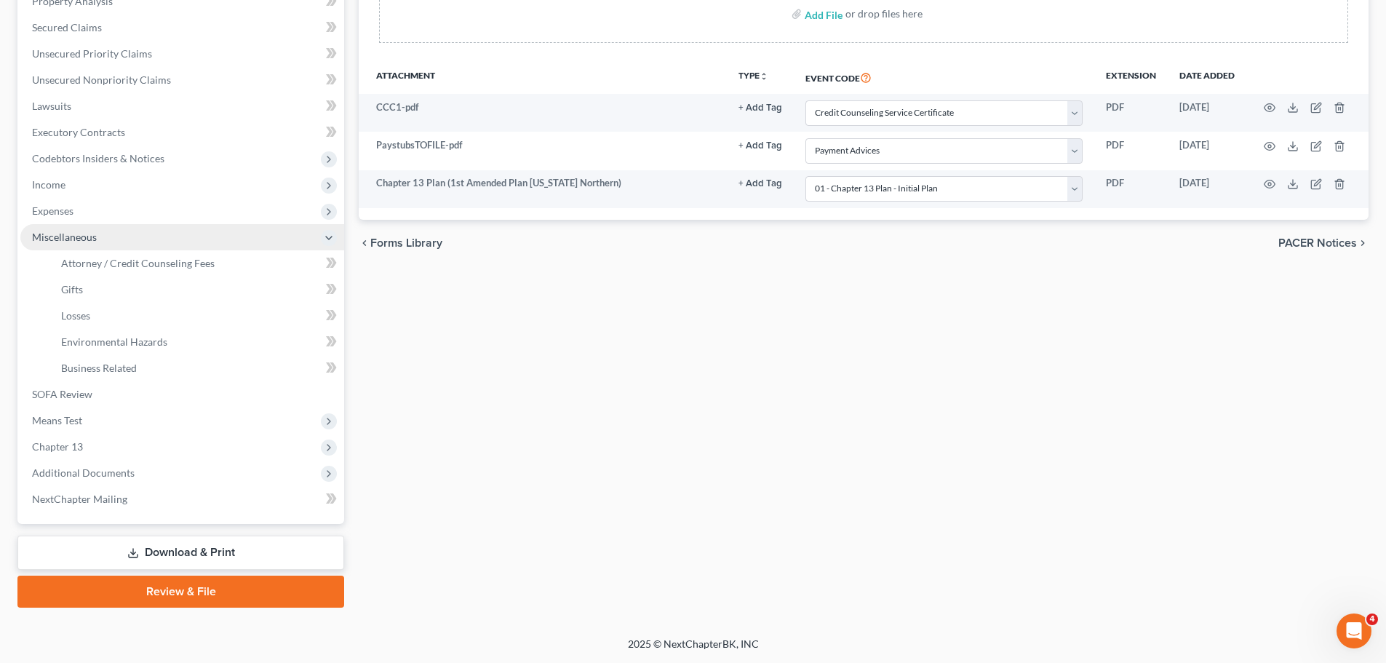
scroll to position [294, 0]
click at [214, 263] on link "Attorney / Credit Counseling Fees" at bounding box center [196, 263] width 295 height 26
select select "1"
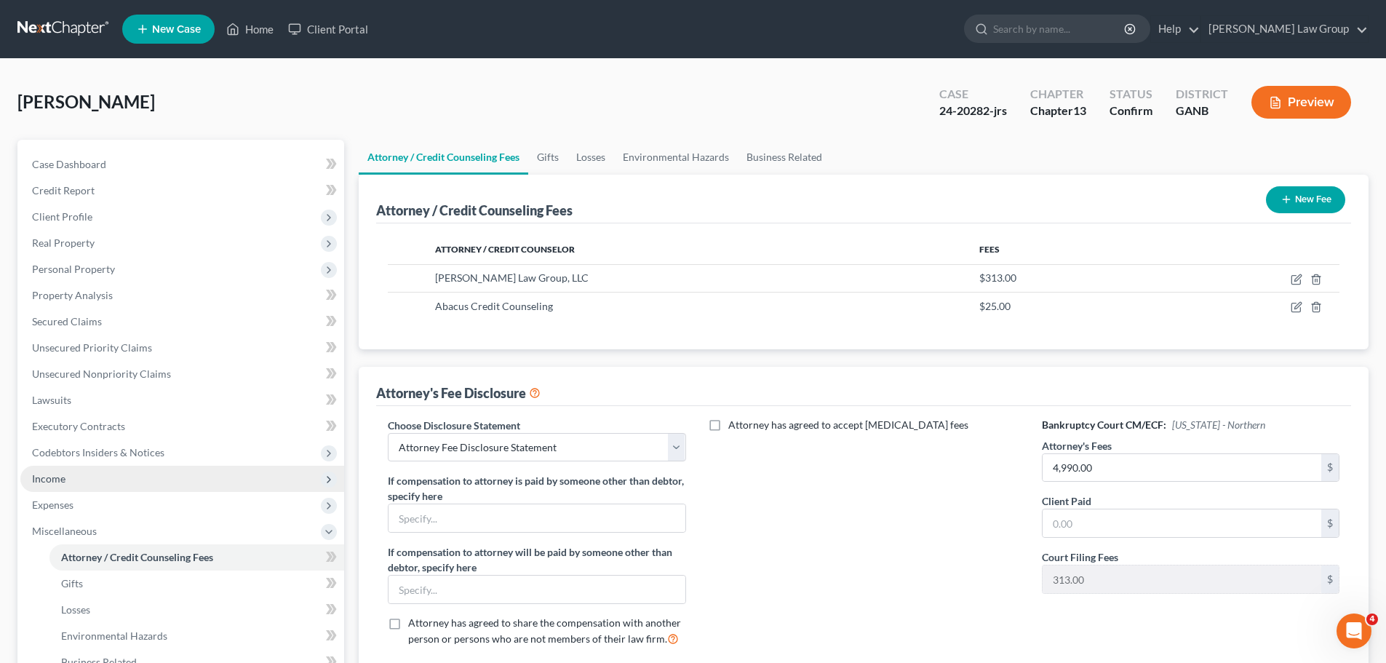
click at [99, 474] on span "Income" at bounding box center [182, 479] width 324 height 26
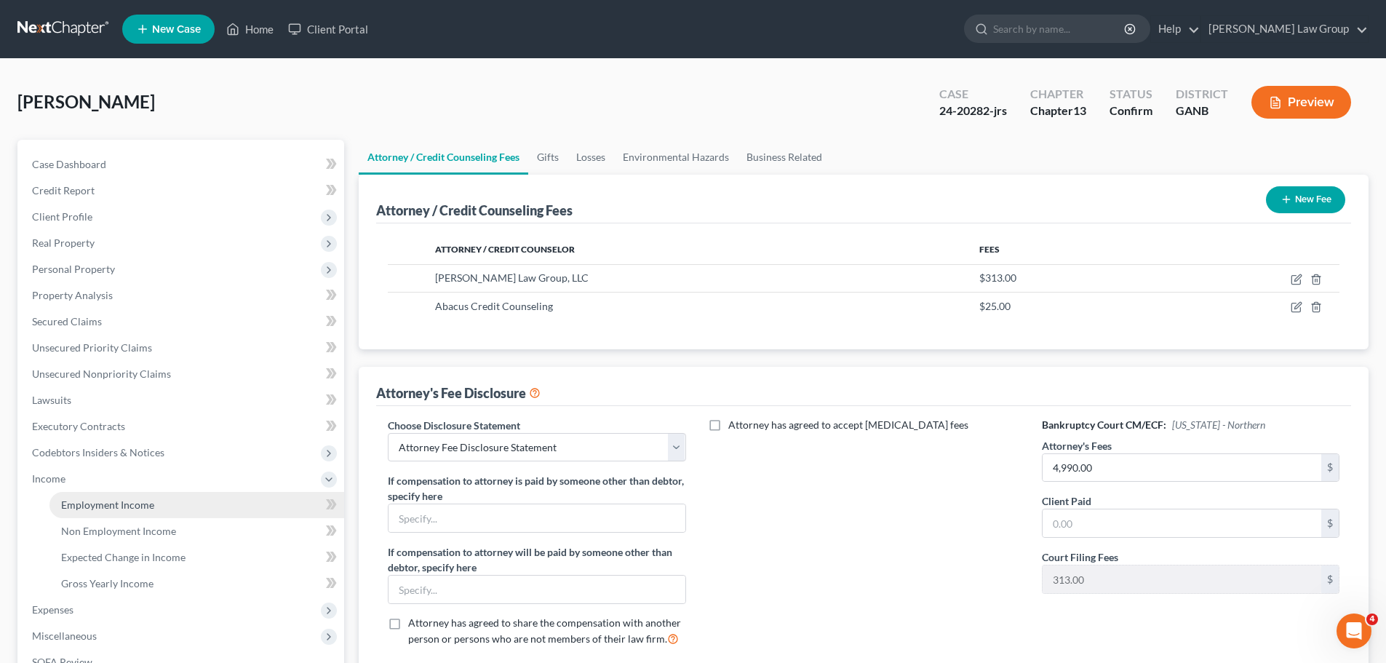
click at [137, 505] on span "Employment Income" at bounding box center [107, 504] width 93 height 12
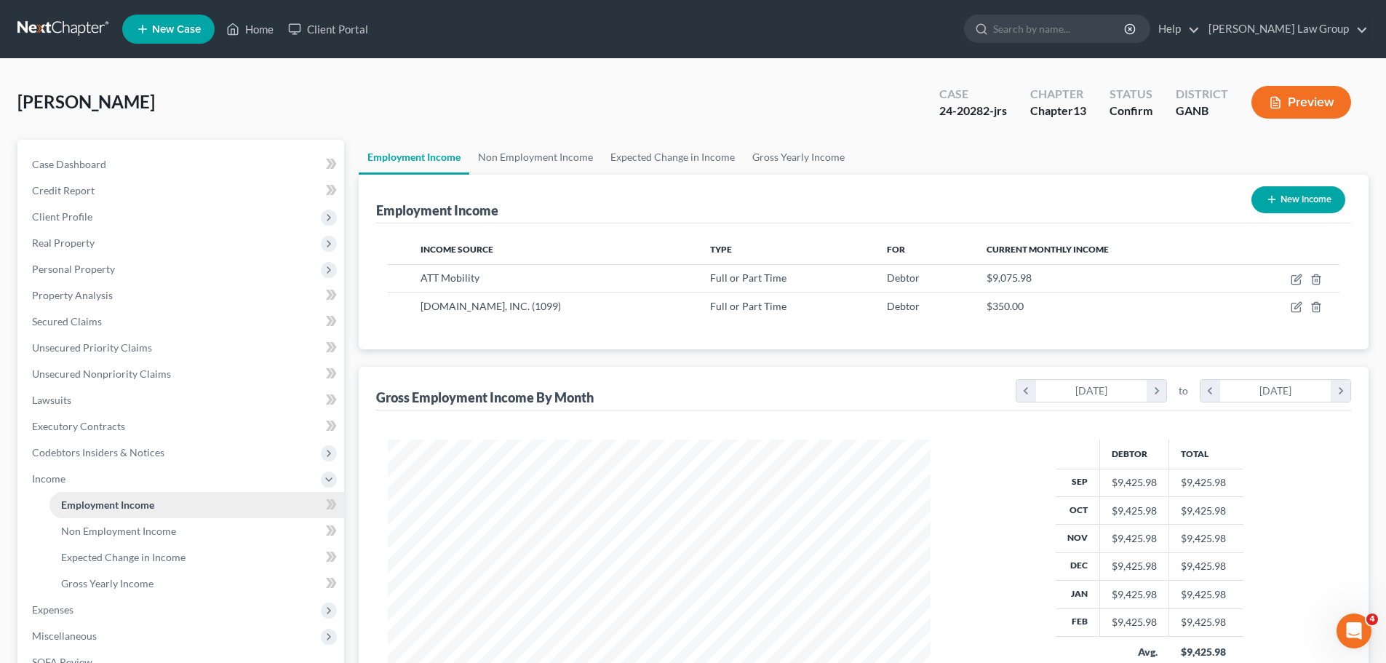
scroll to position [271, 572]
click at [553, 157] on link "Non Employment Income" at bounding box center [535, 157] width 132 height 35
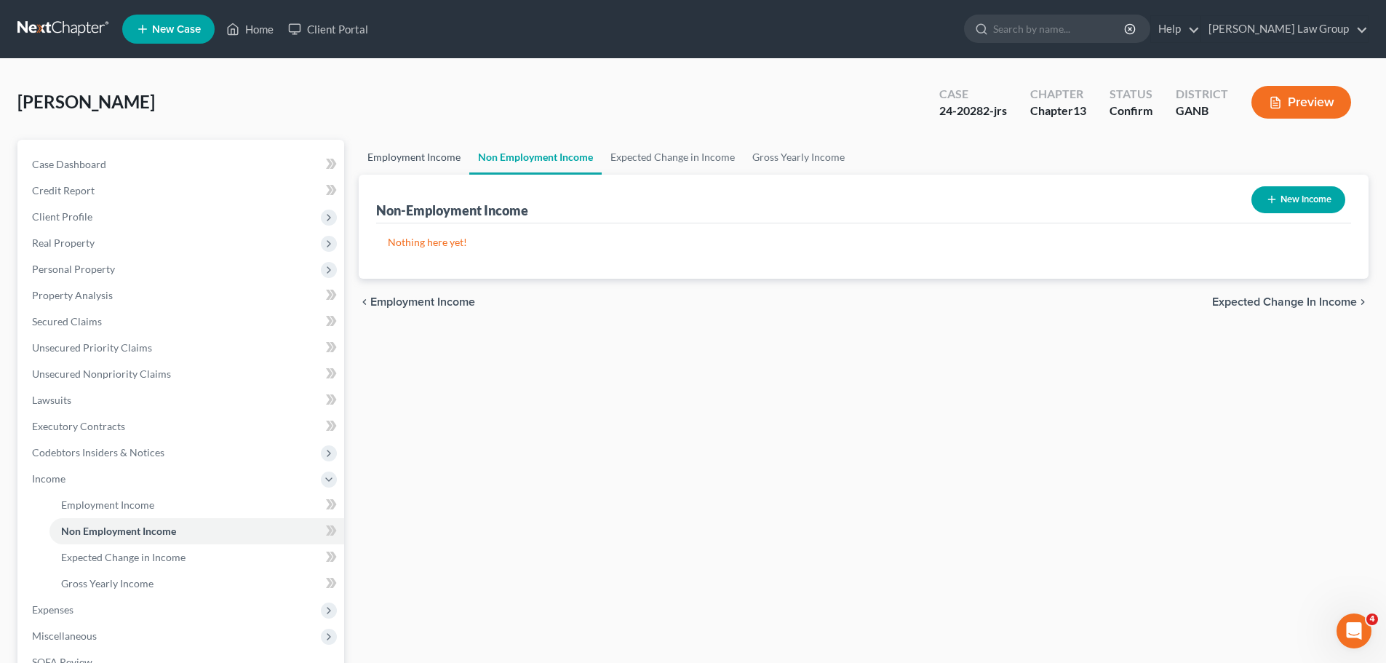
click at [430, 158] on link "Employment Income" at bounding box center [414, 157] width 111 height 35
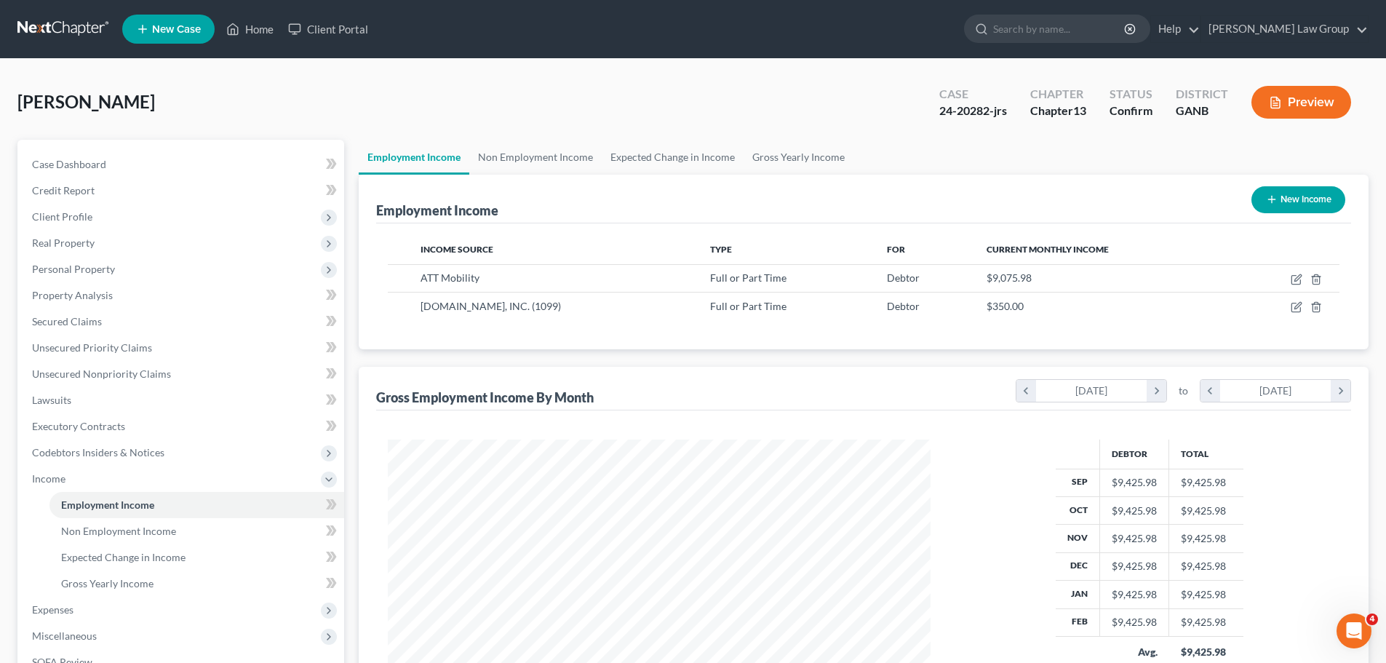
scroll to position [271, 572]
click at [115, 241] on span "Real Property" at bounding box center [182, 243] width 324 height 26
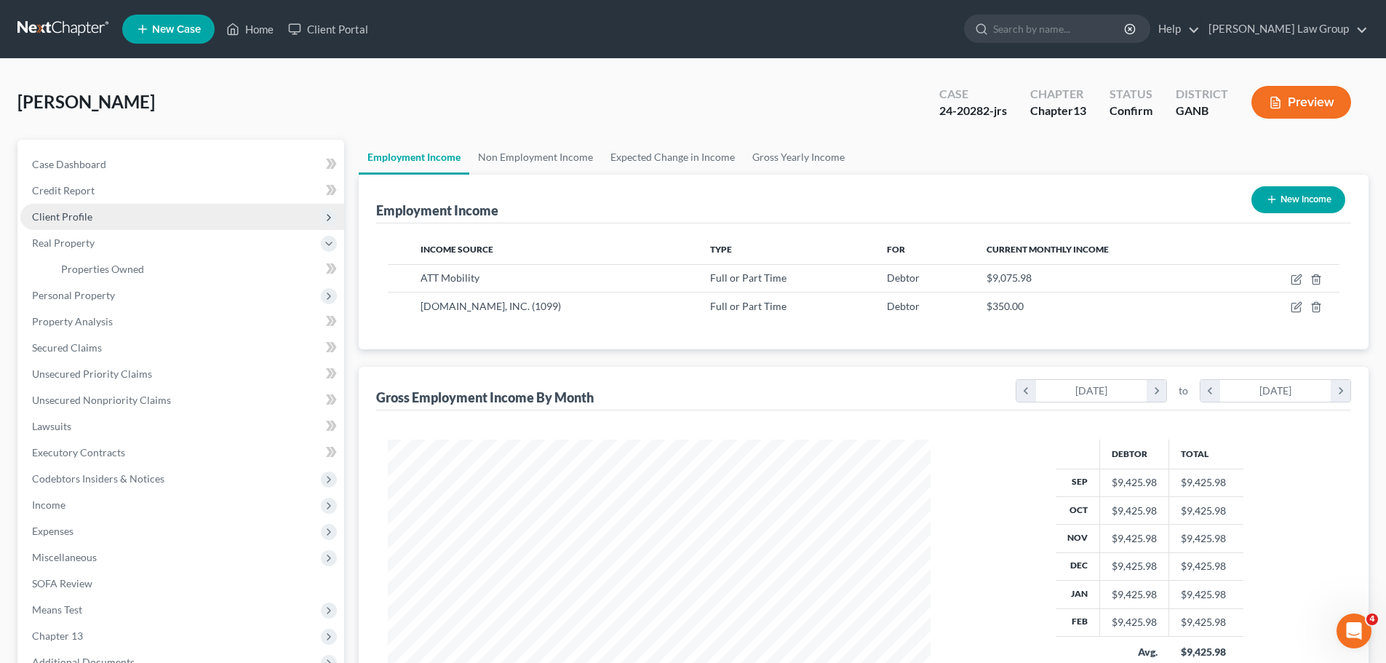
click at [108, 210] on span "Client Profile" at bounding box center [182, 217] width 324 height 26
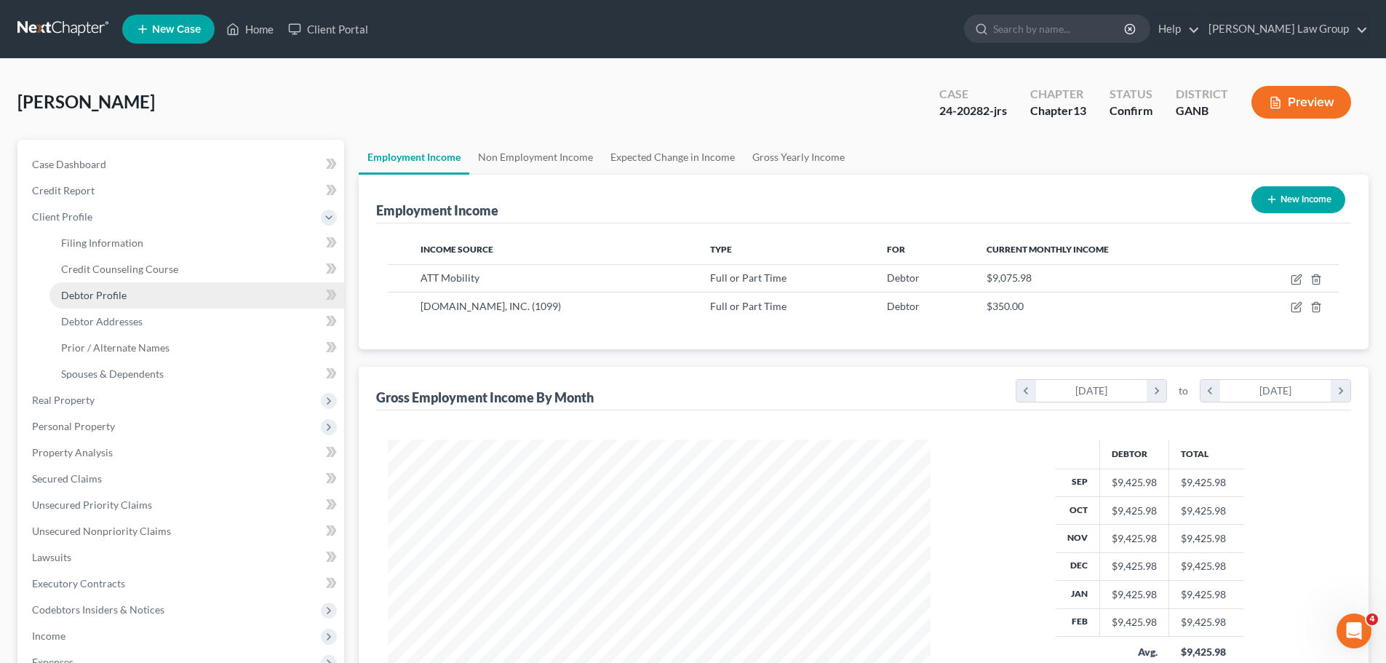
click at [129, 296] on link "Debtor Profile" at bounding box center [196, 295] width 295 height 26
select select "1"
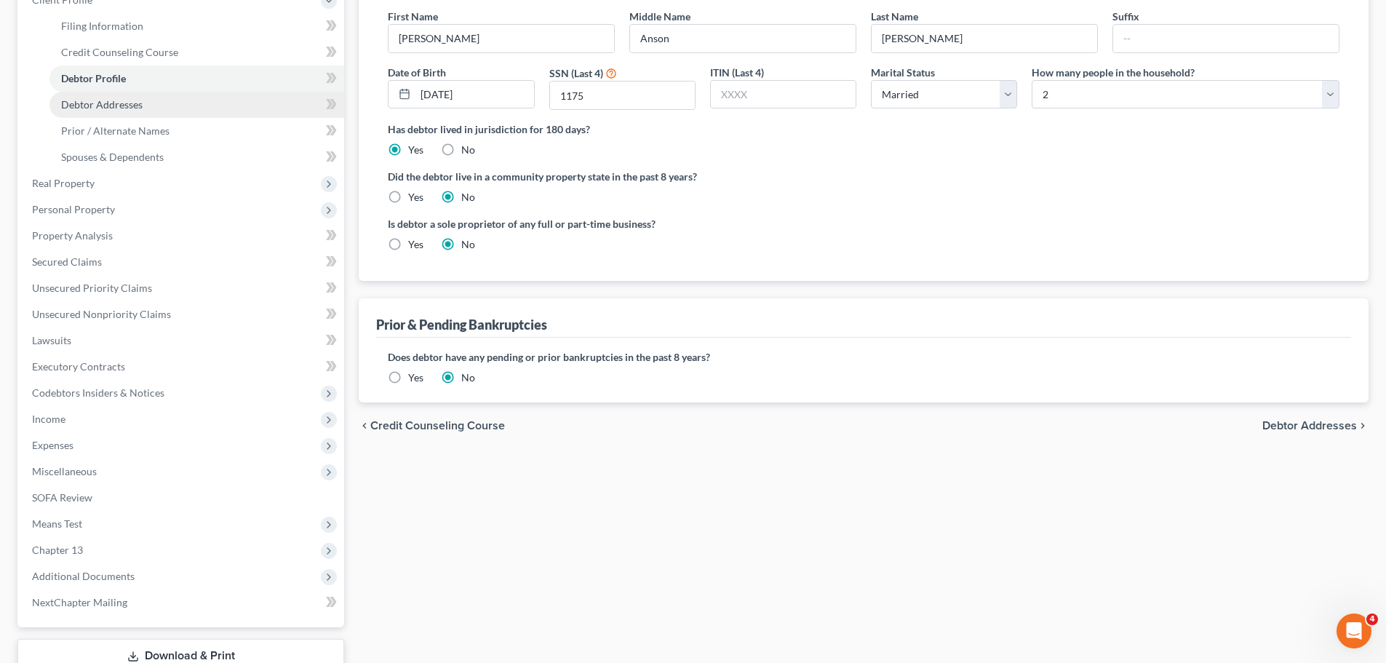
scroll to position [218, 0]
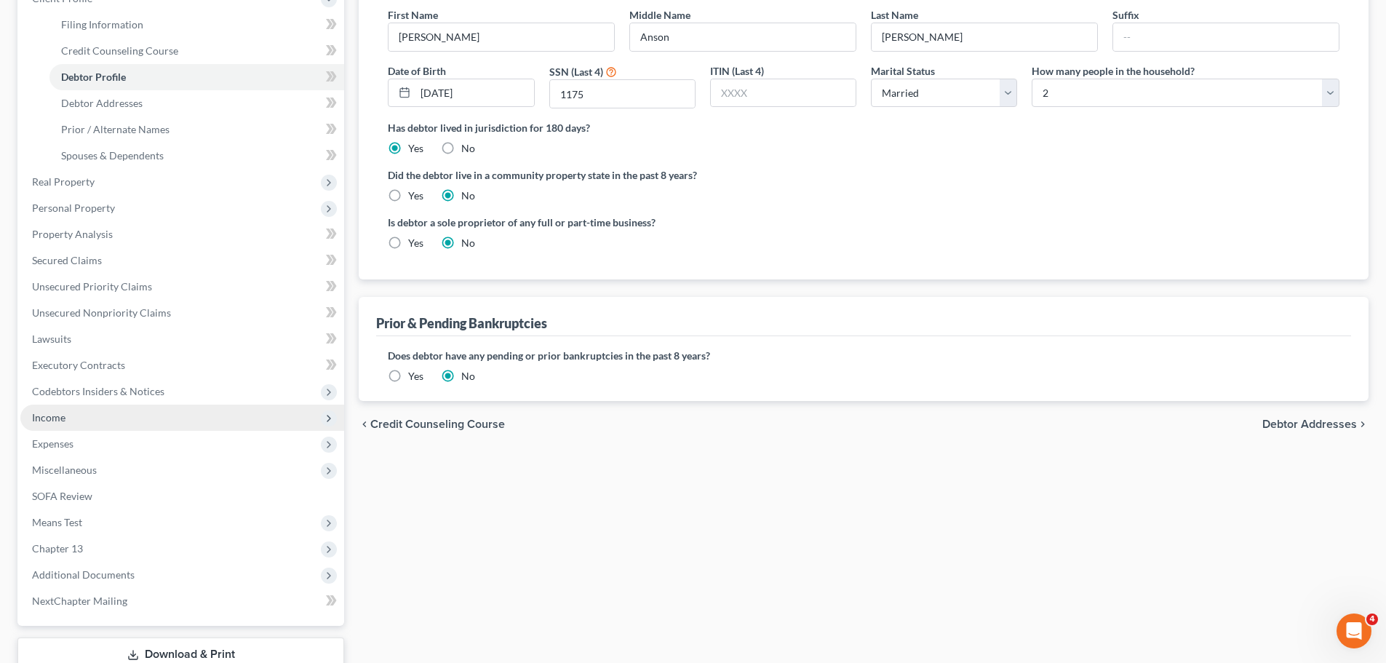
click at [119, 409] on span "Income" at bounding box center [182, 417] width 324 height 26
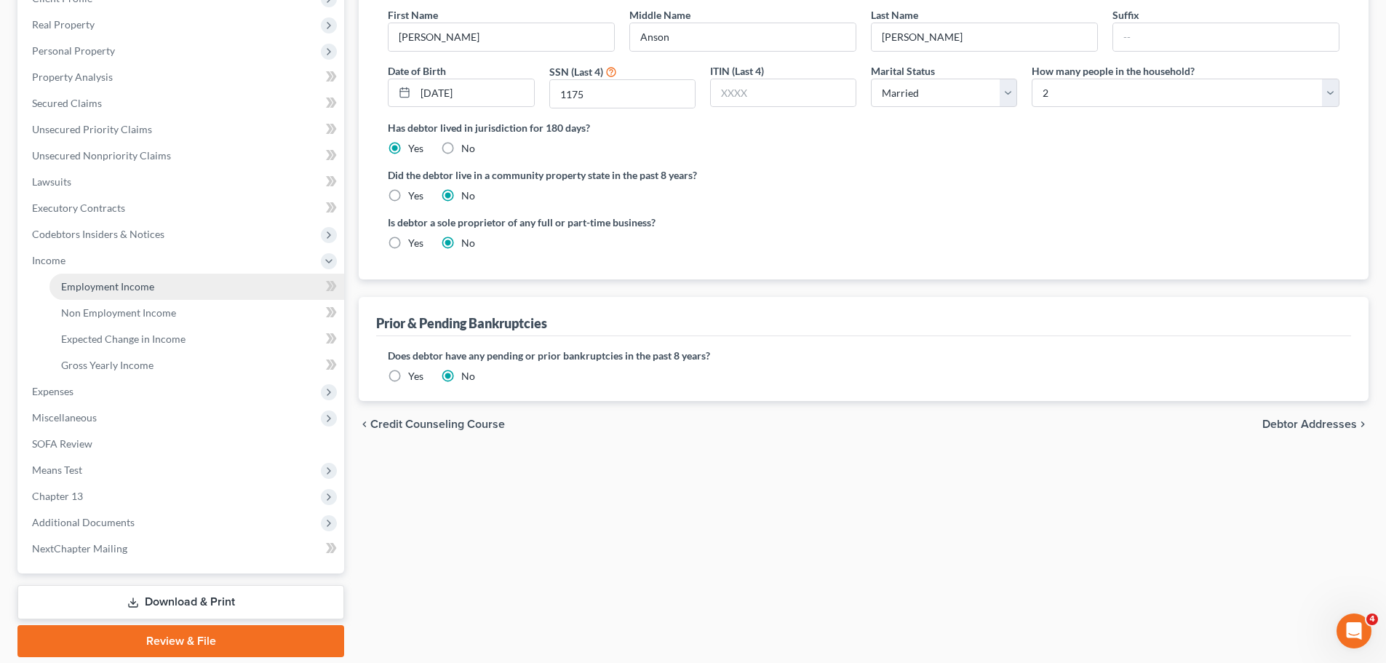
click at [185, 292] on link "Employment Income" at bounding box center [196, 287] width 295 height 26
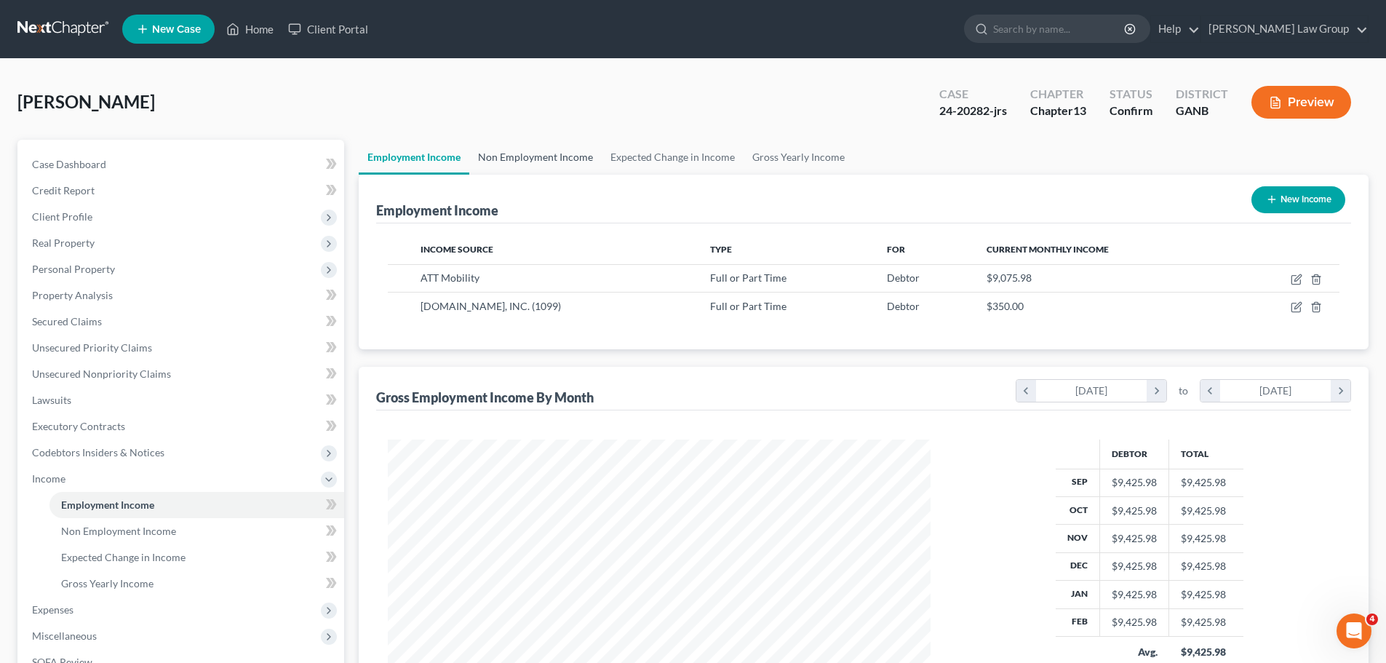
scroll to position [271, 572]
click at [563, 156] on link "Non Employment Income" at bounding box center [535, 157] width 132 height 35
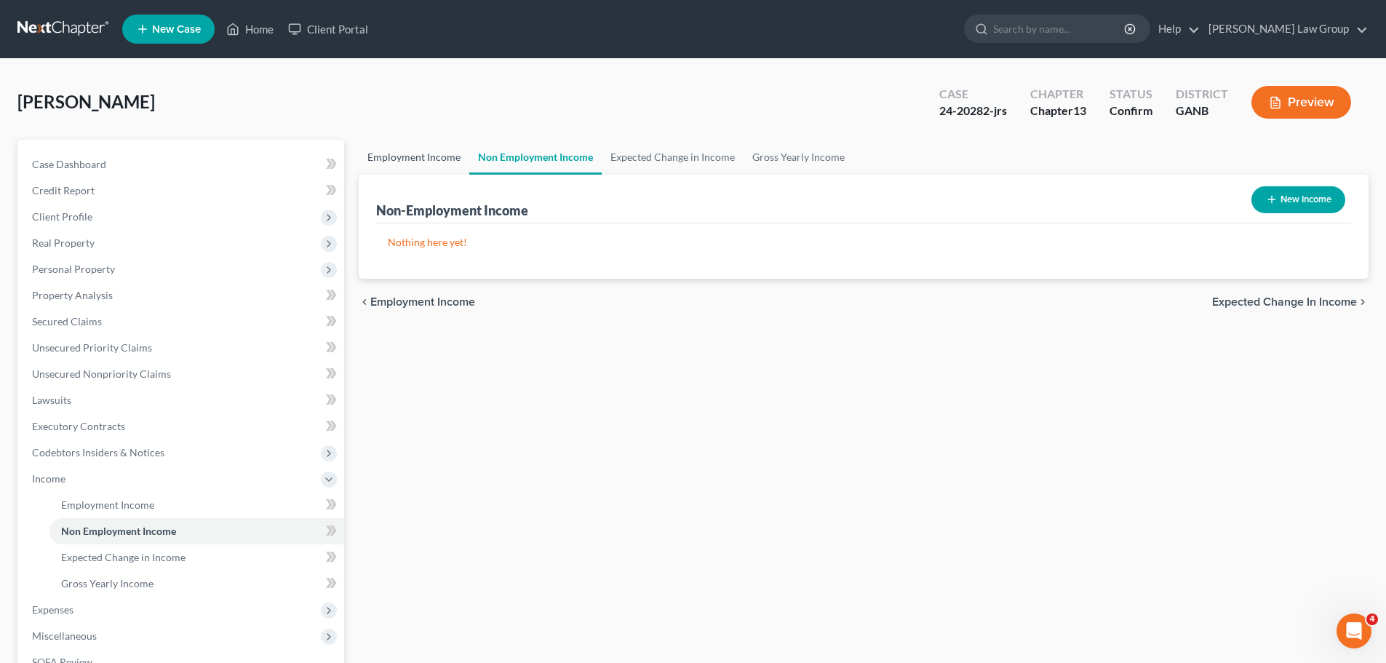
click at [404, 152] on link "Employment Income" at bounding box center [414, 157] width 111 height 35
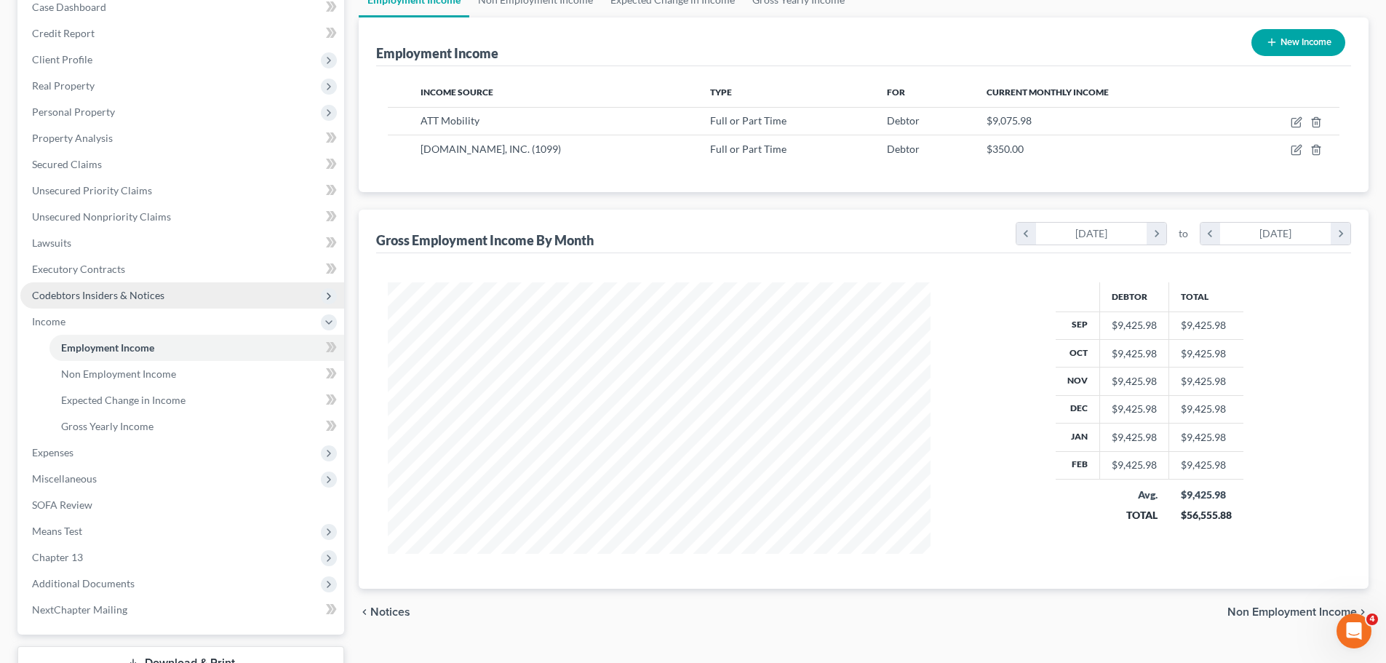
scroll to position [73, 0]
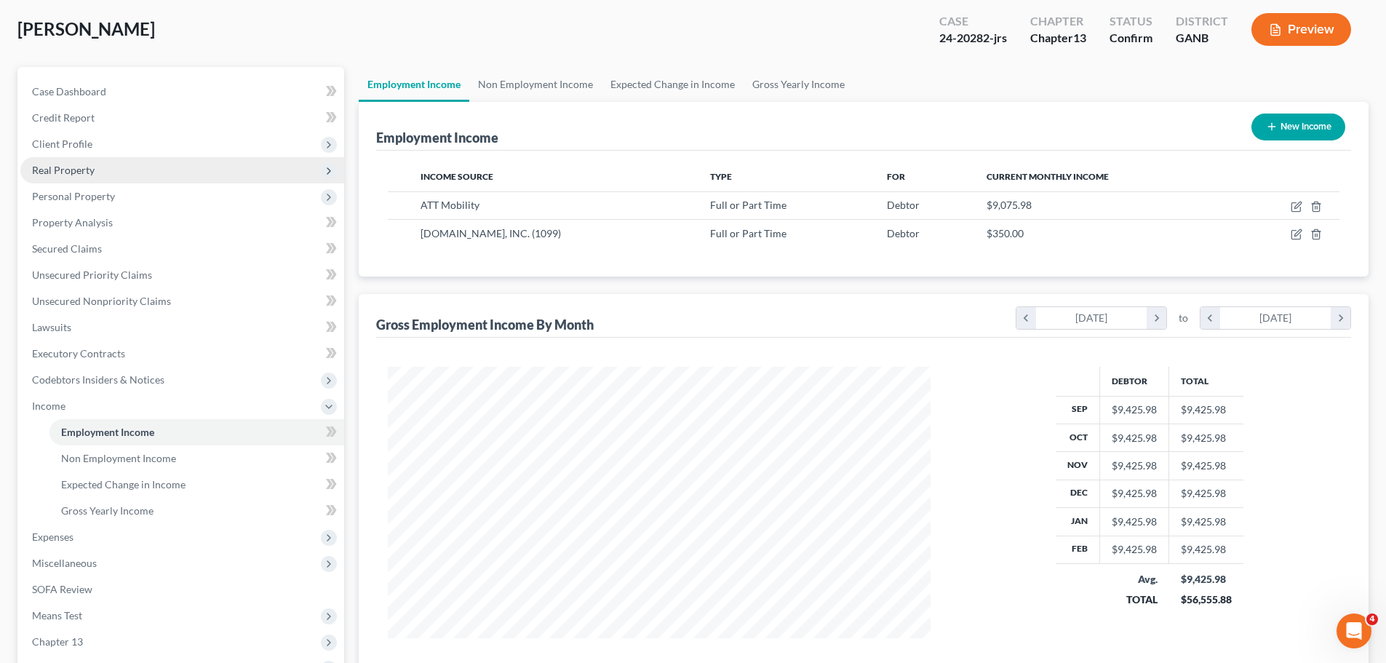
click at [85, 169] on span "Real Property" at bounding box center [63, 170] width 63 height 12
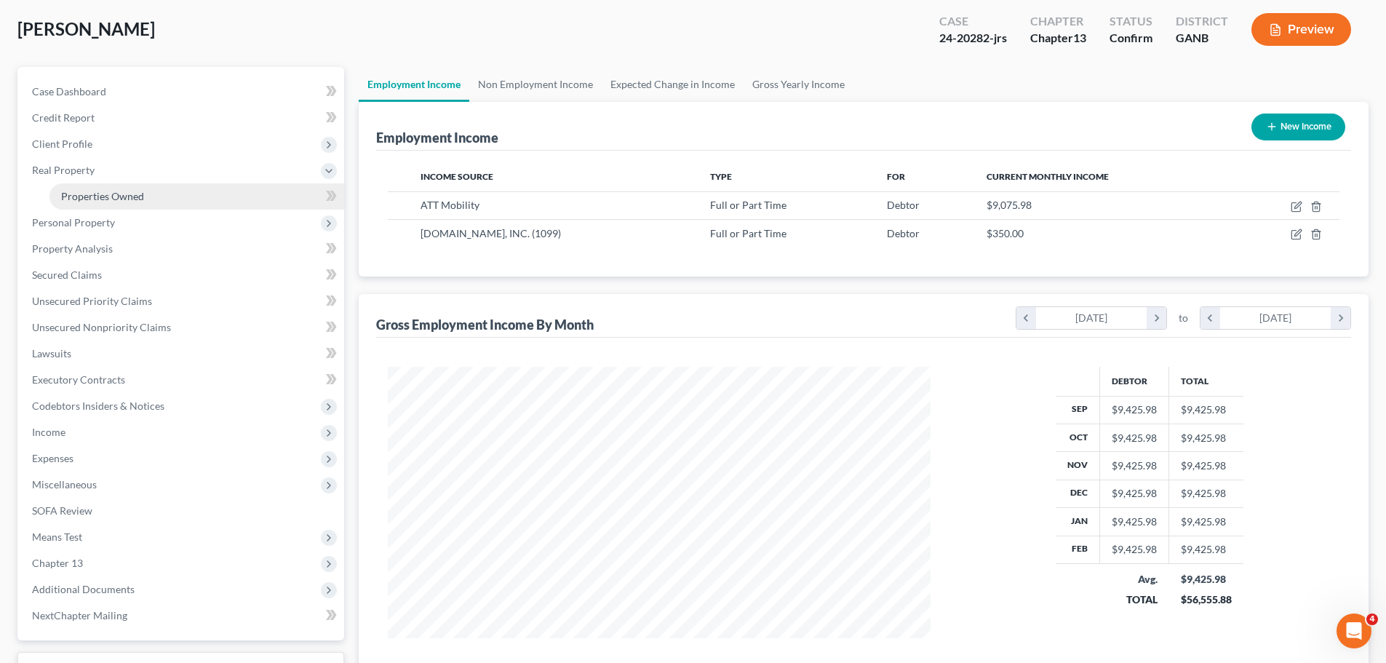
click at [135, 202] on link "Properties Owned" at bounding box center [196, 196] width 295 height 26
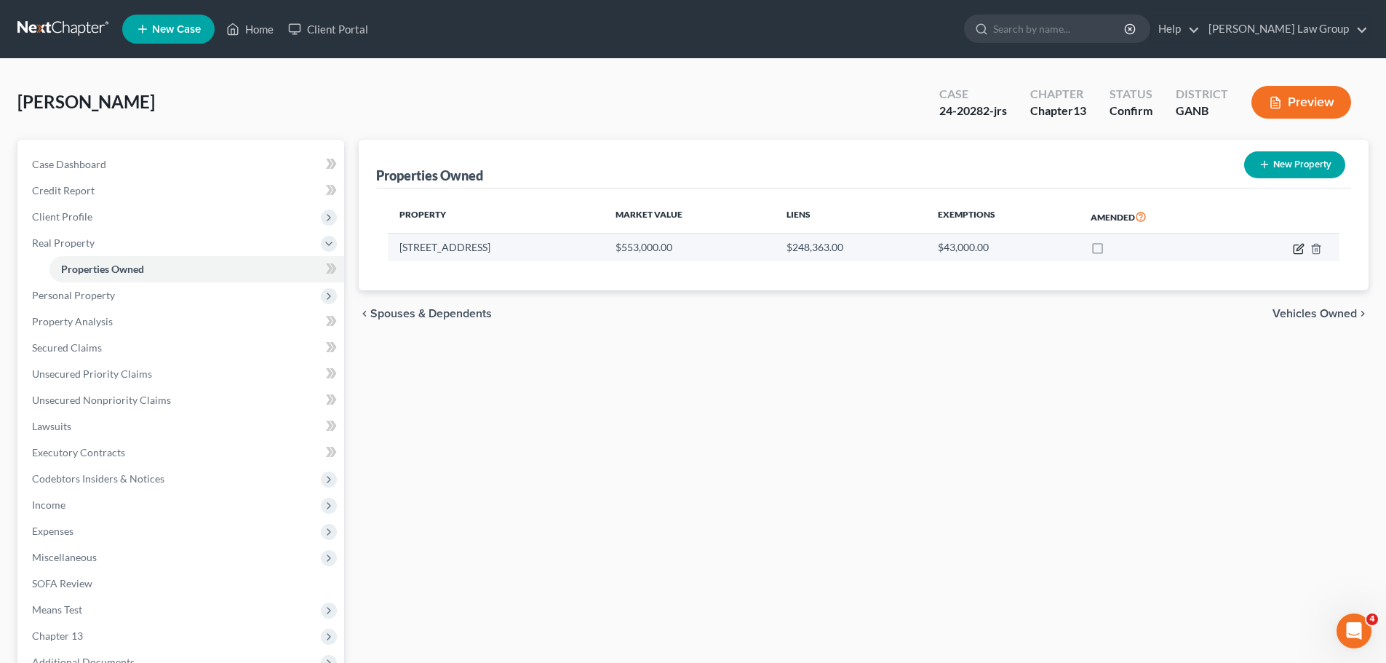
click at [1299, 251] on icon "button" at bounding box center [1299, 249] width 12 height 12
select select "10"
select select "57"
select select "3"
select select "0"
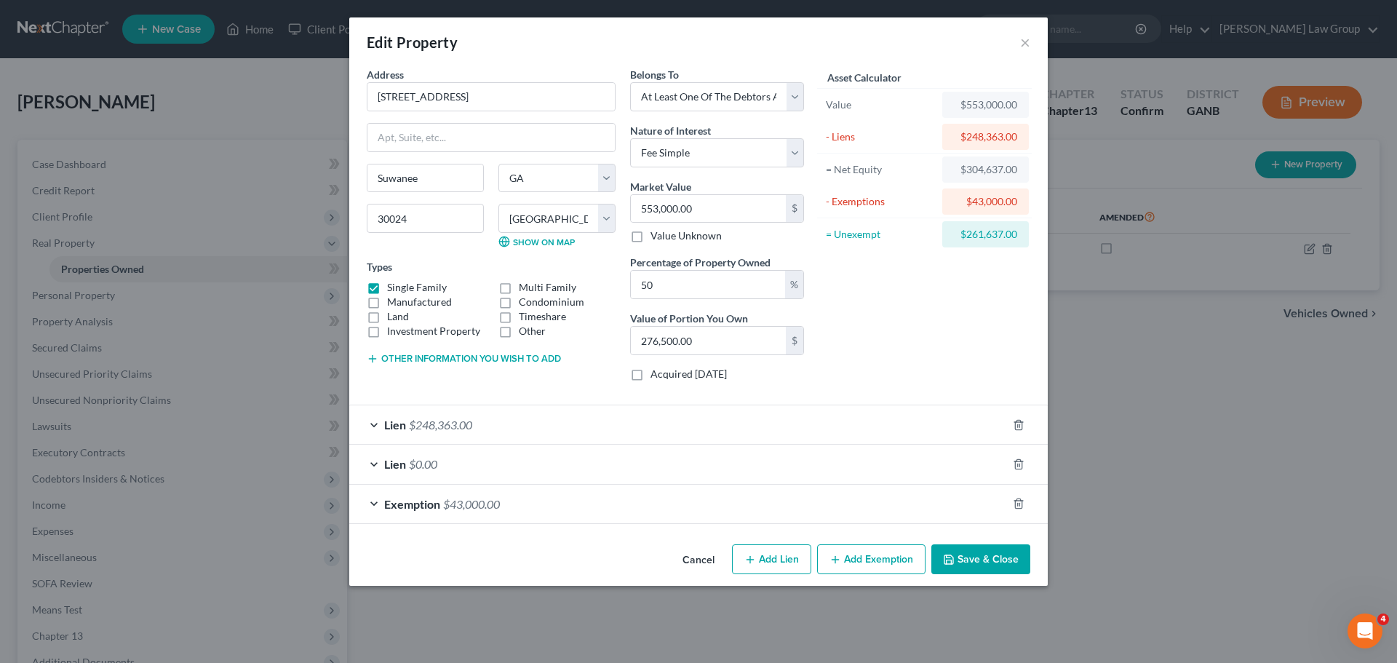
click at [965, 551] on button "Save & Close" at bounding box center [980, 559] width 99 height 31
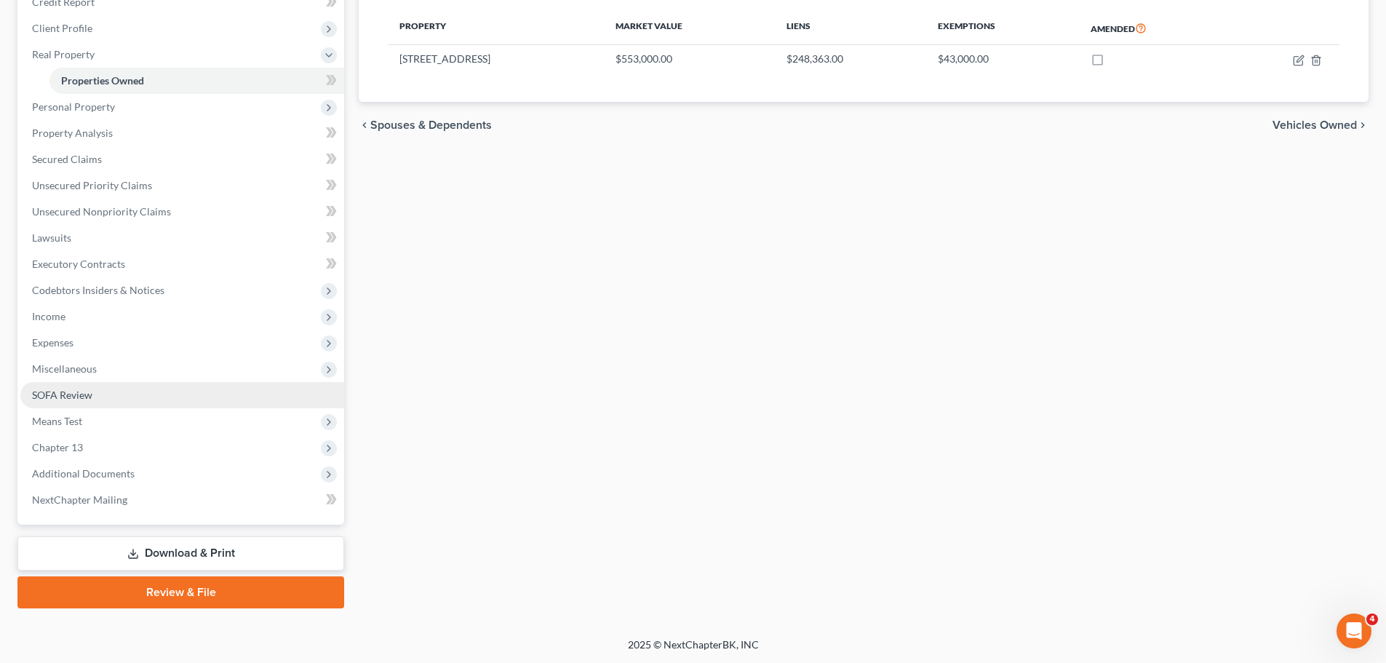
scroll to position [189, 0]
click at [119, 365] on span "Miscellaneous" at bounding box center [182, 368] width 324 height 26
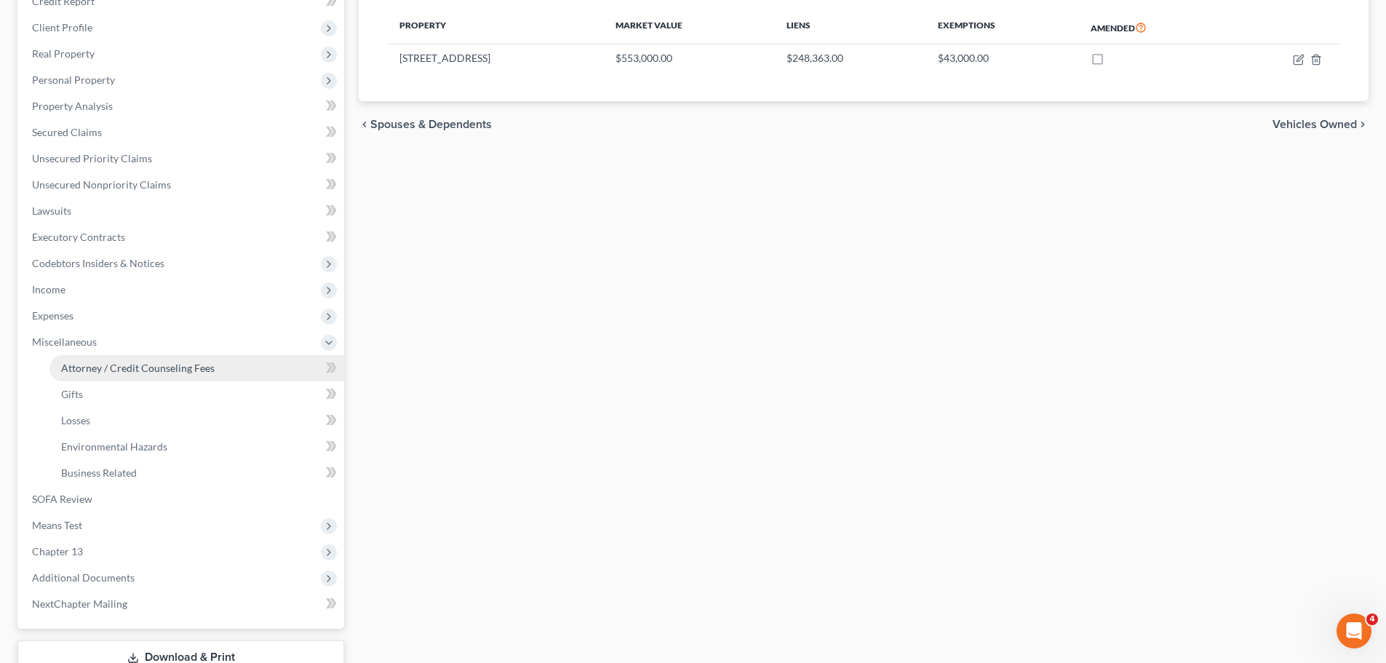
click at [187, 371] on span "Attorney / Credit Counseling Fees" at bounding box center [137, 368] width 153 height 12
select select "1"
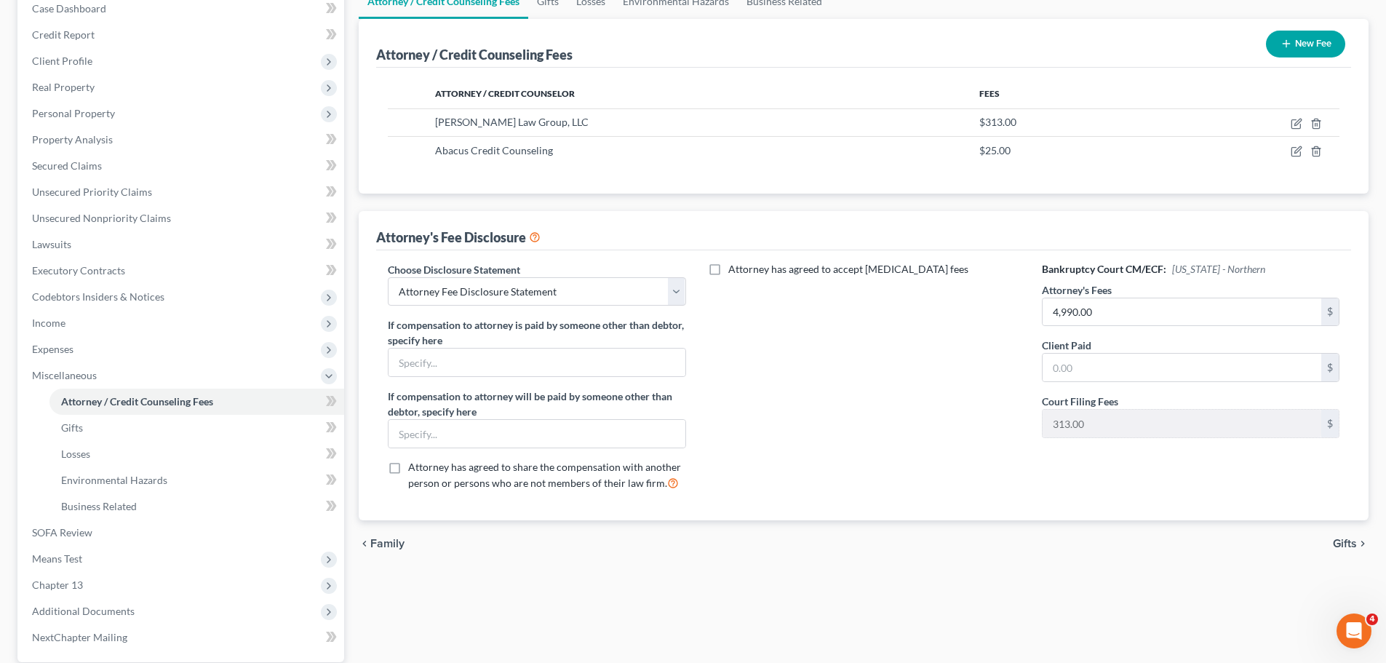
scroll to position [294, 0]
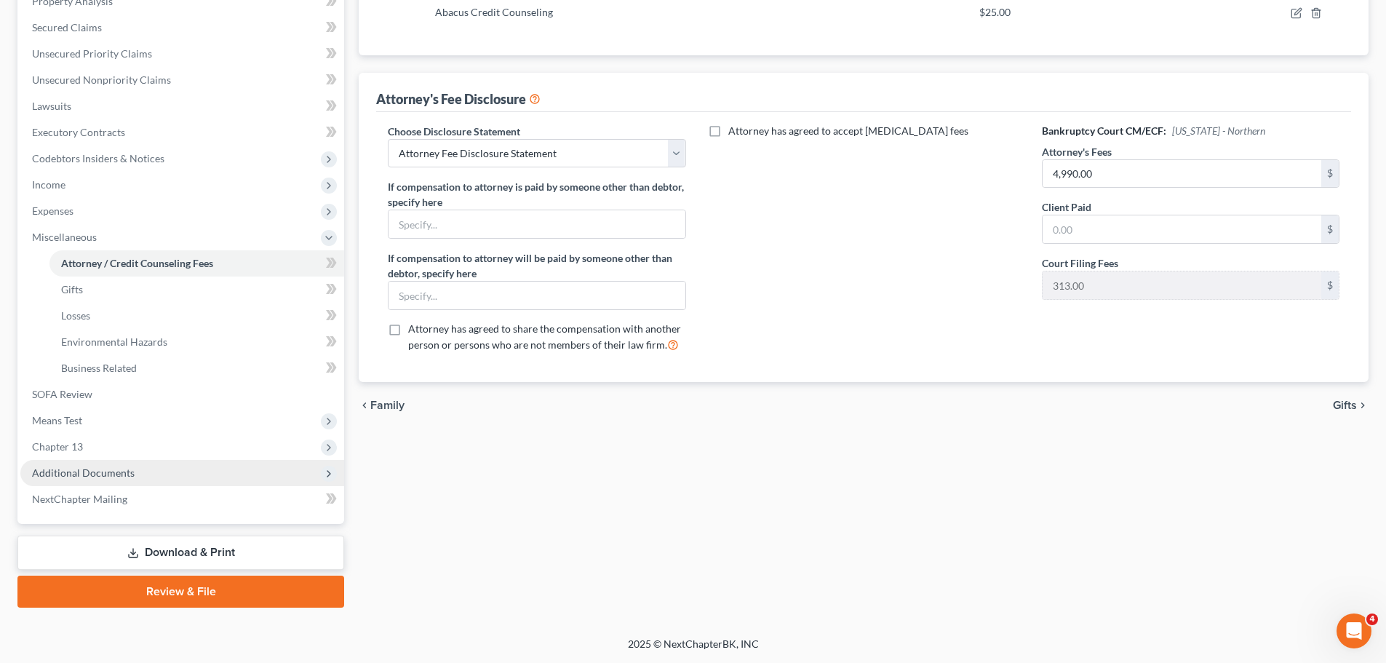
click at [168, 469] on span "Additional Documents" at bounding box center [182, 473] width 324 height 26
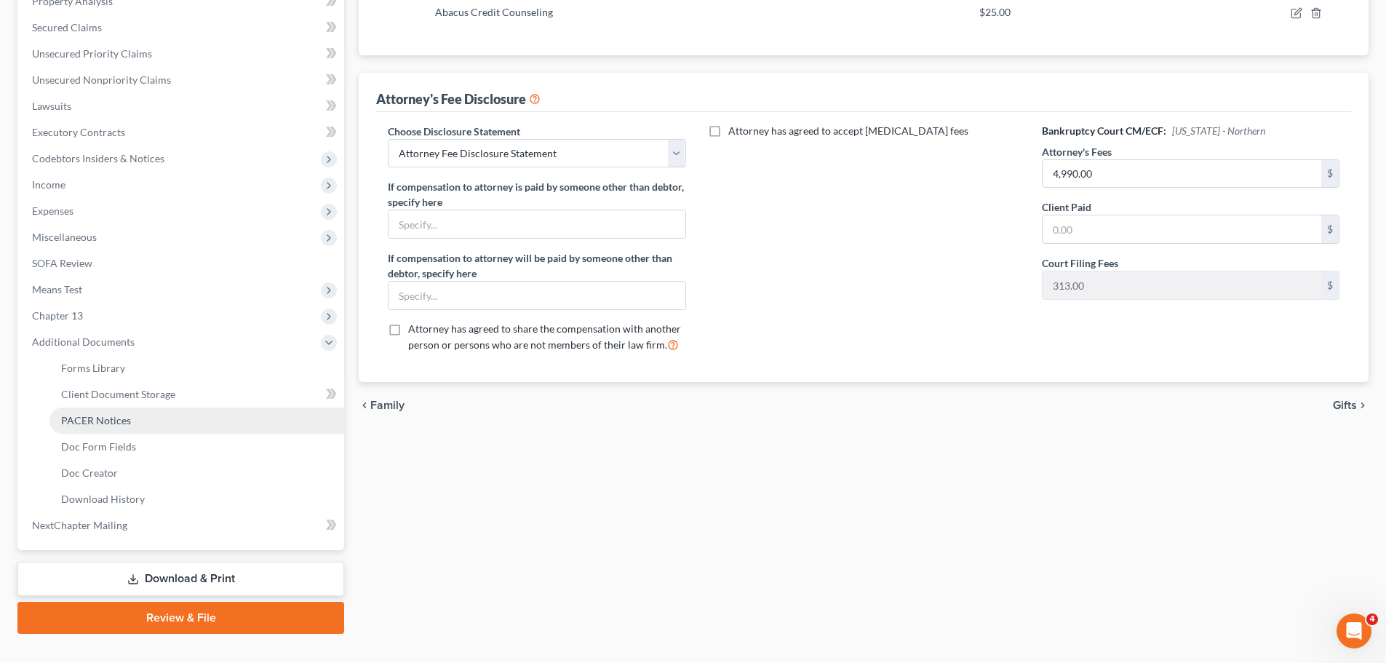
click at [137, 415] on link "PACER Notices" at bounding box center [196, 420] width 295 height 26
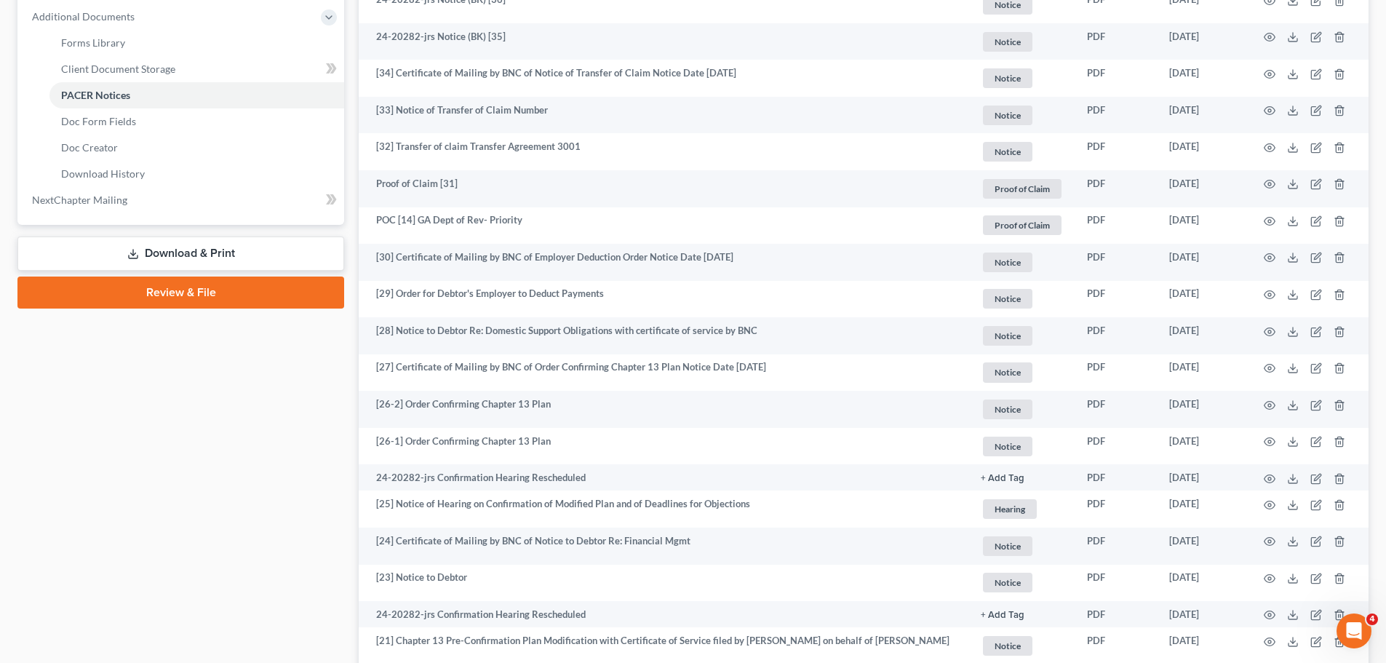
scroll to position [655, 0]
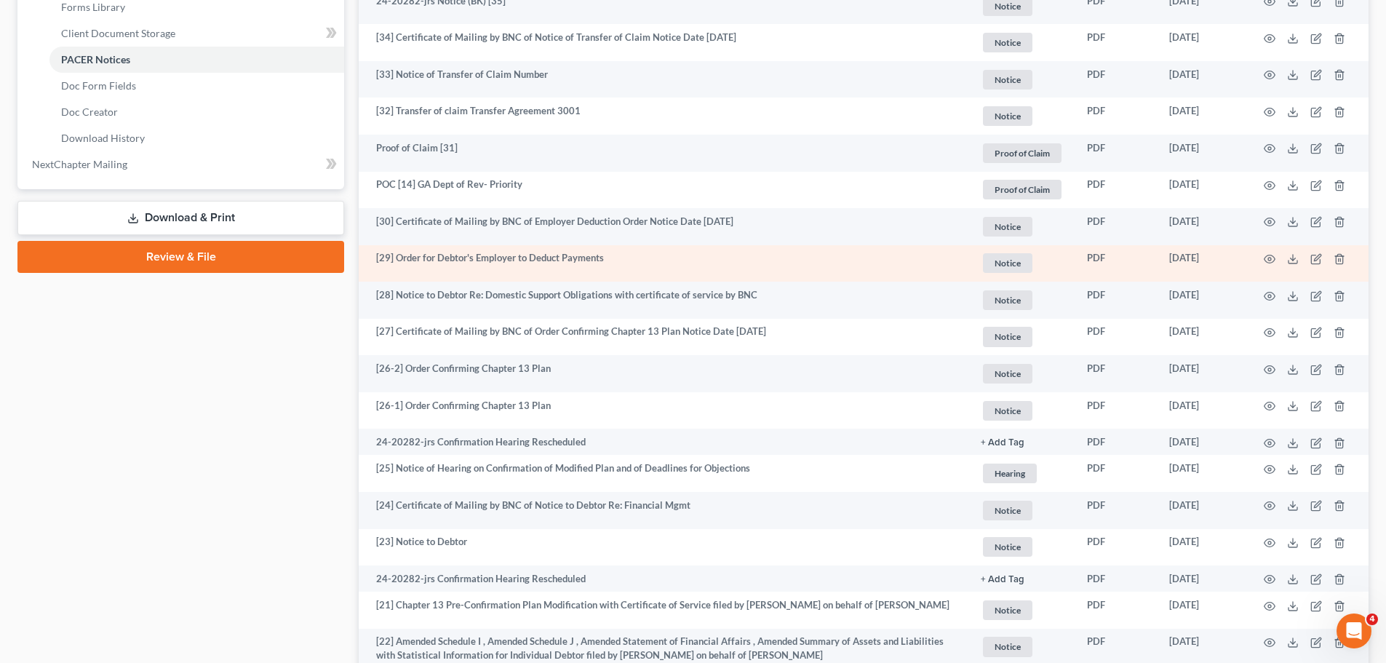
click at [1265, 252] on td at bounding box center [1307, 263] width 122 height 37
click at [1267, 257] on icon "button" at bounding box center [1270, 259] width 12 height 12
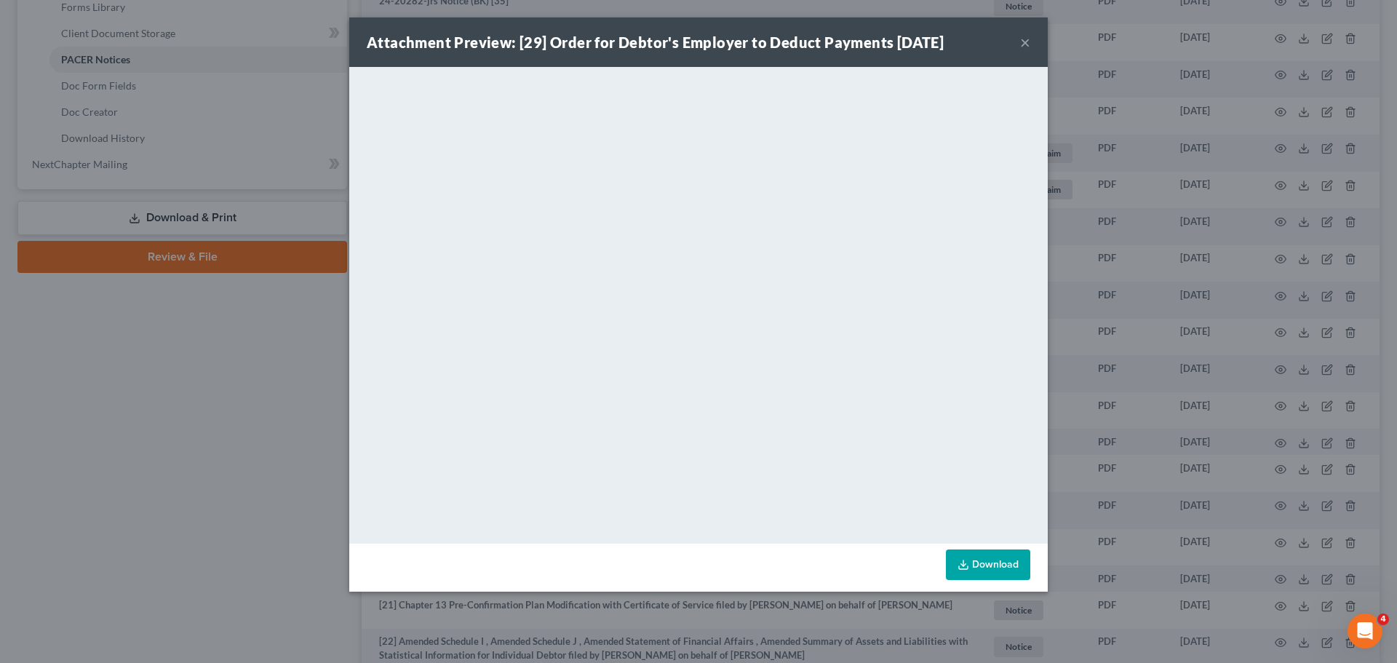
click at [1024, 44] on button "×" at bounding box center [1025, 41] width 10 height 17
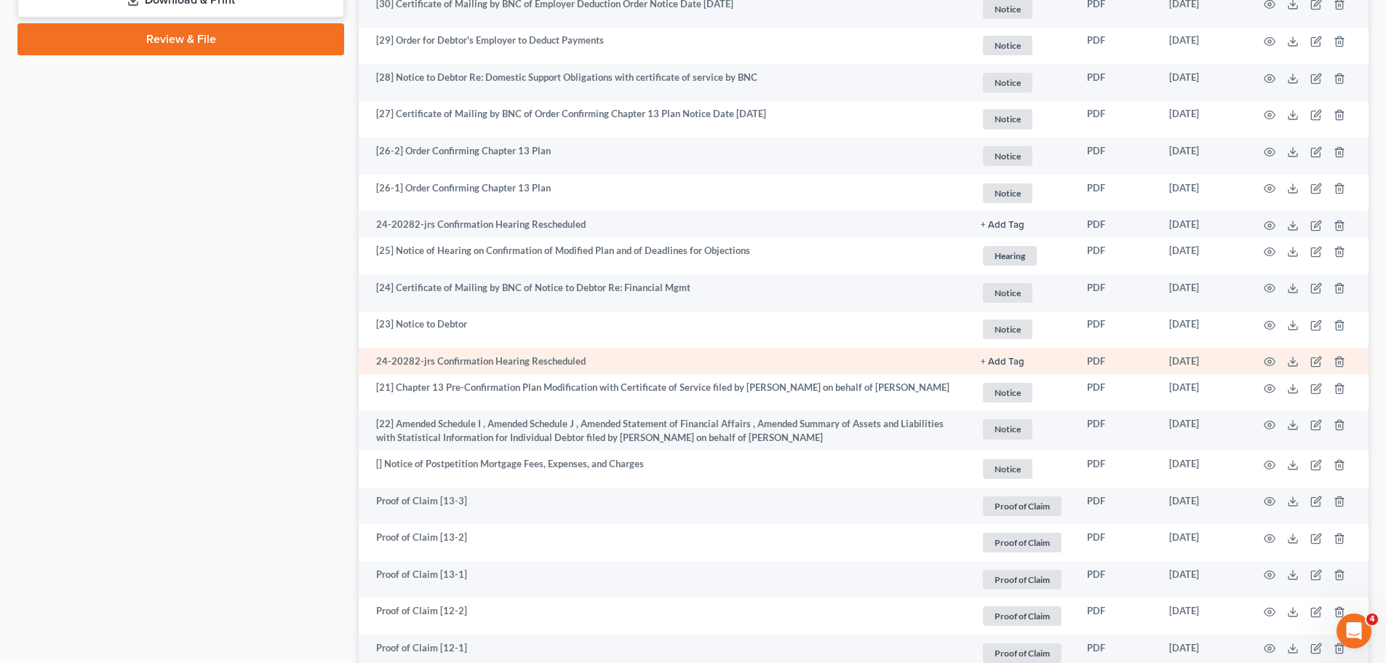
scroll to position [873, 0]
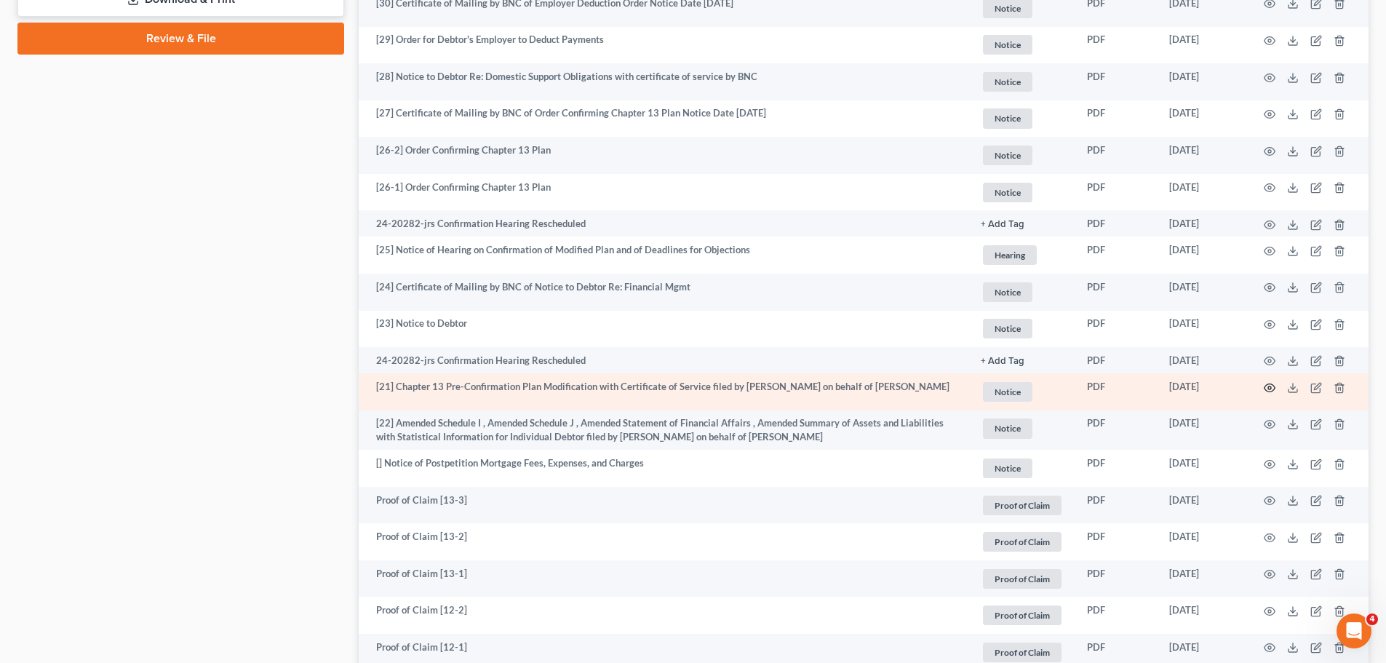
click at [1267, 390] on icon "button" at bounding box center [1269, 387] width 11 height 8
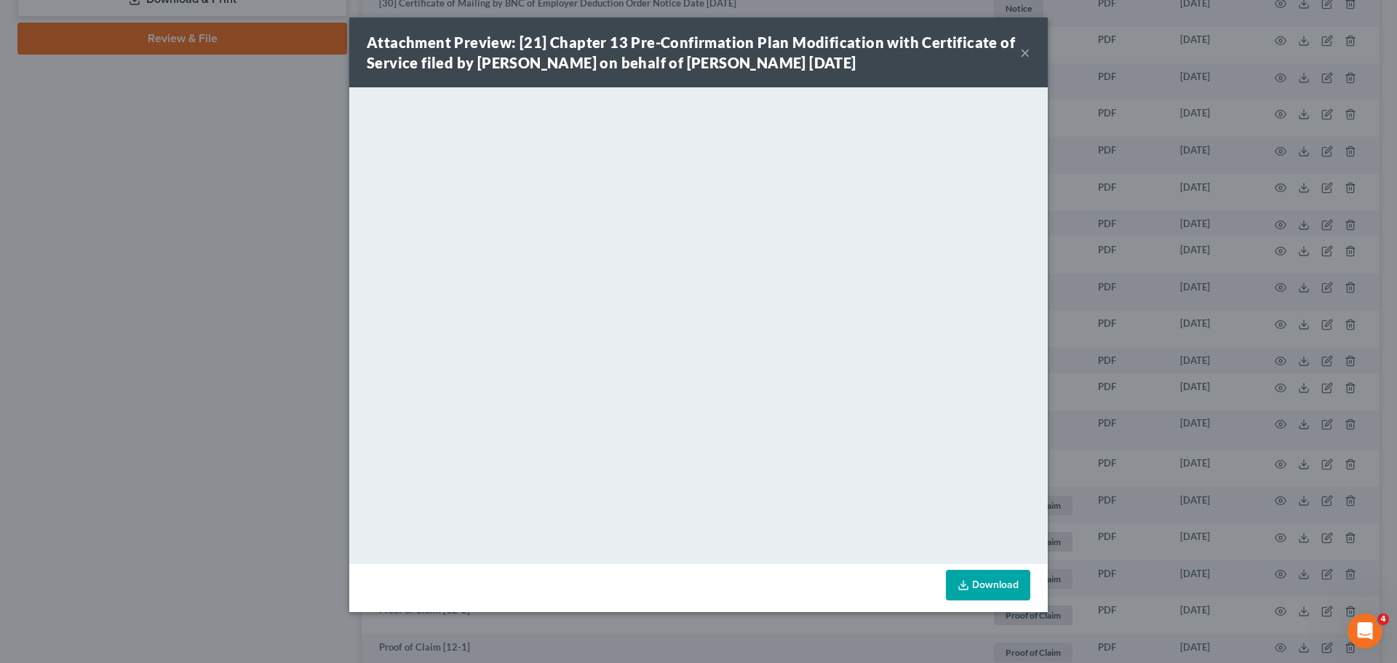
click at [1020, 55] on button "×" at bounding box center [1025, 52] width 10 height 17
